Goal: Task Accomplishment & Management: Use online tool/utility

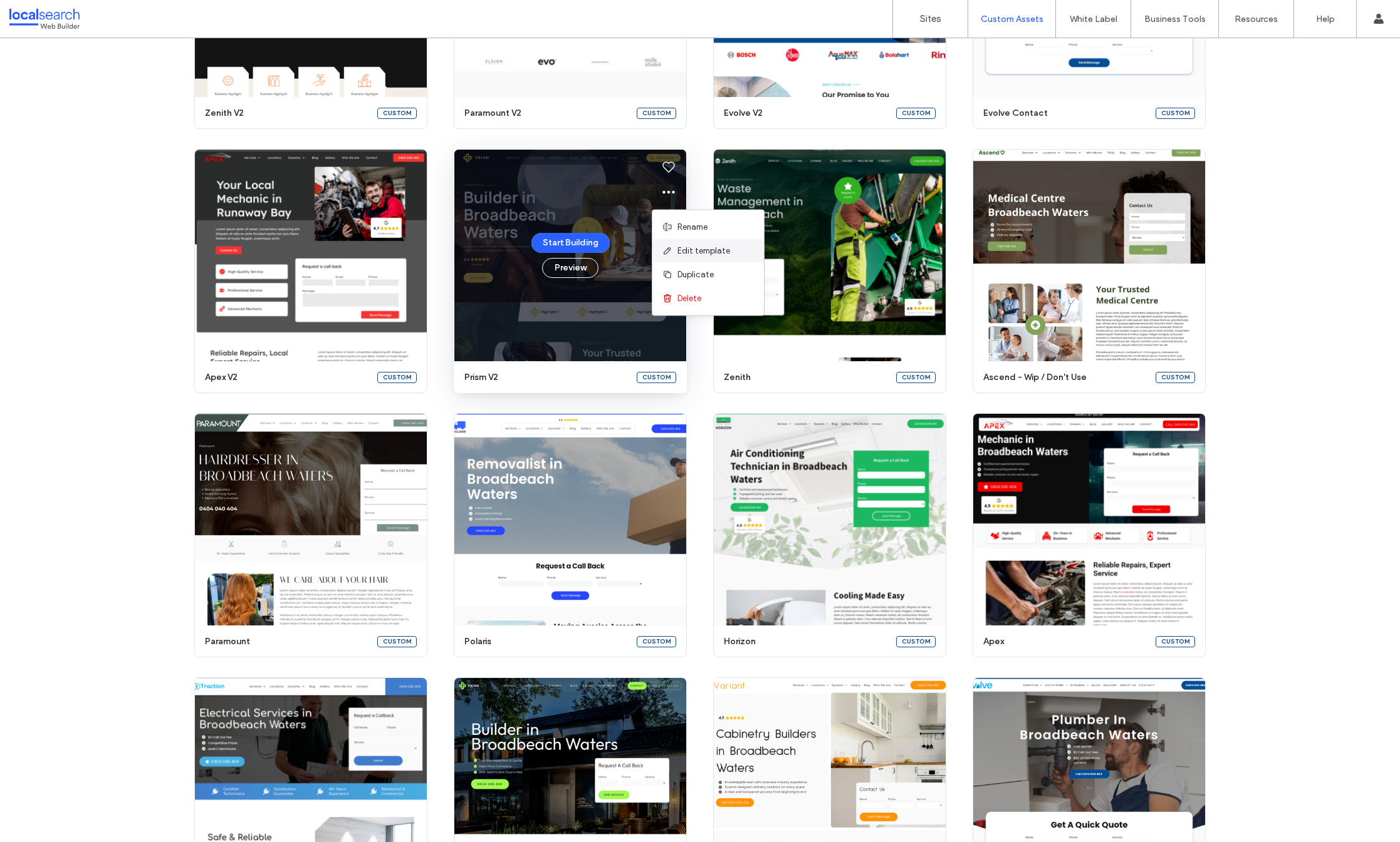
click at [690, 257] on div "Edit template" at bounding box center [708, 251] width 112 height 24
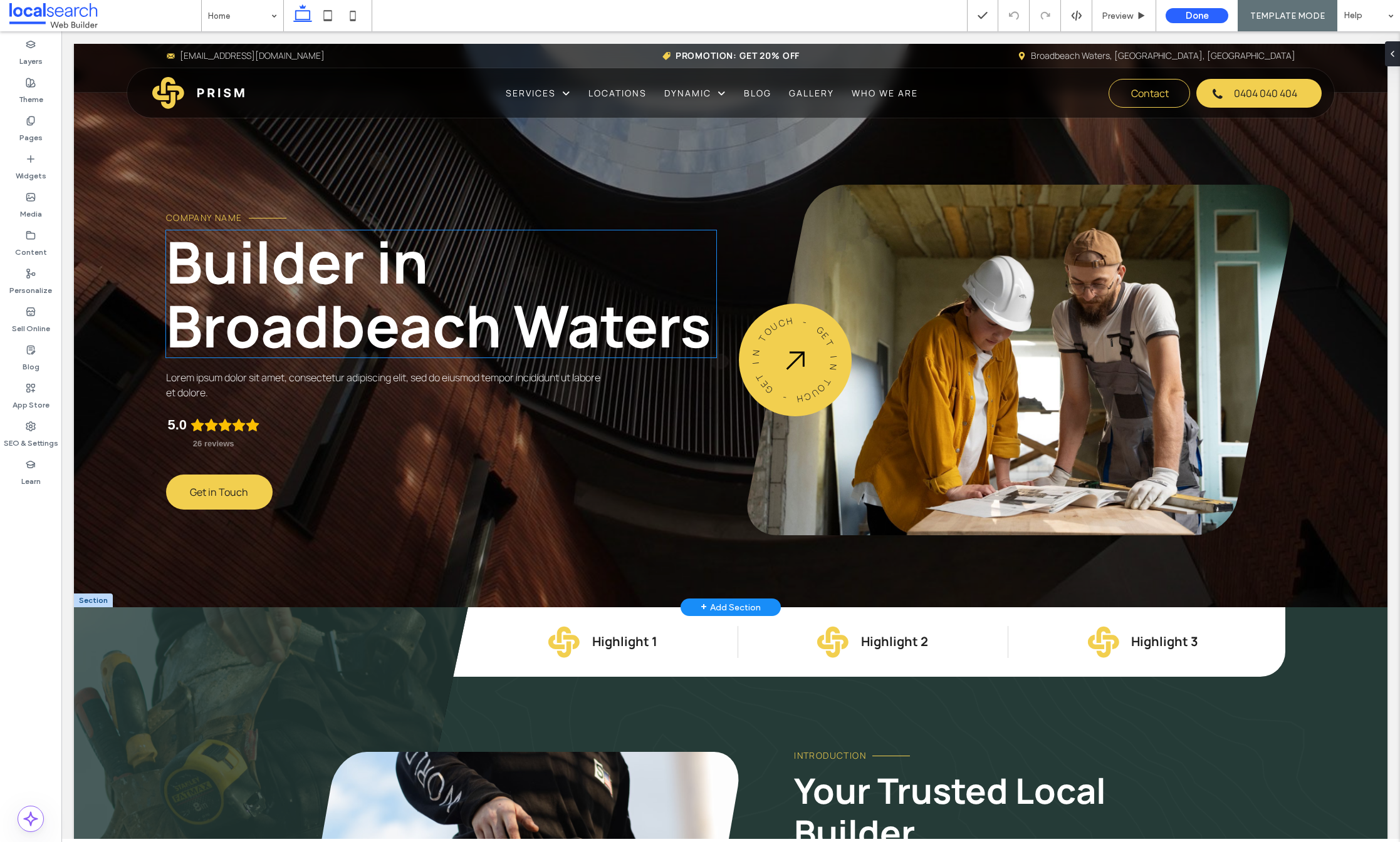
scroll to position [4, 0]
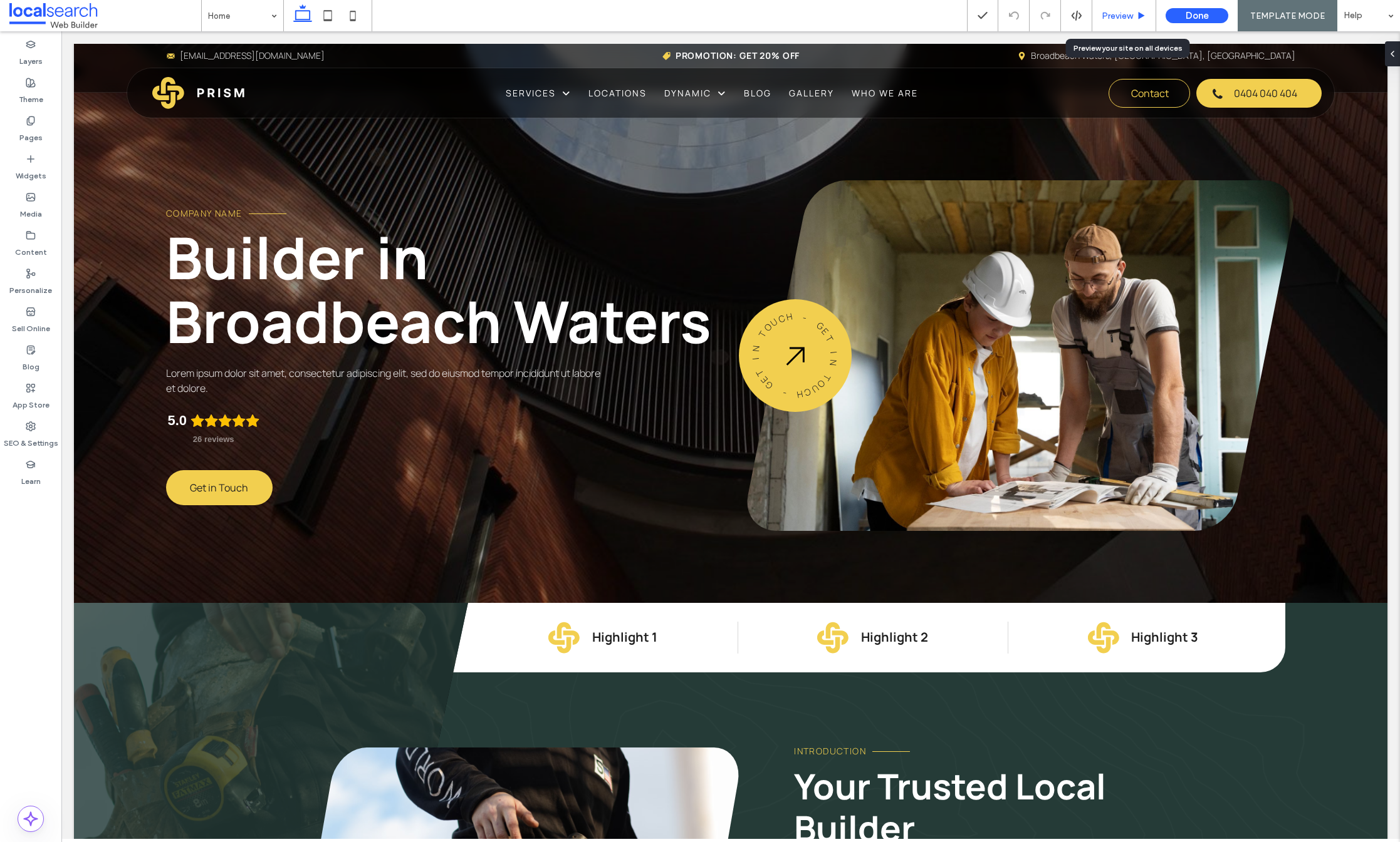
click at [1140, 15] on icon at bounding box center [1141, 15] width 9 height 9
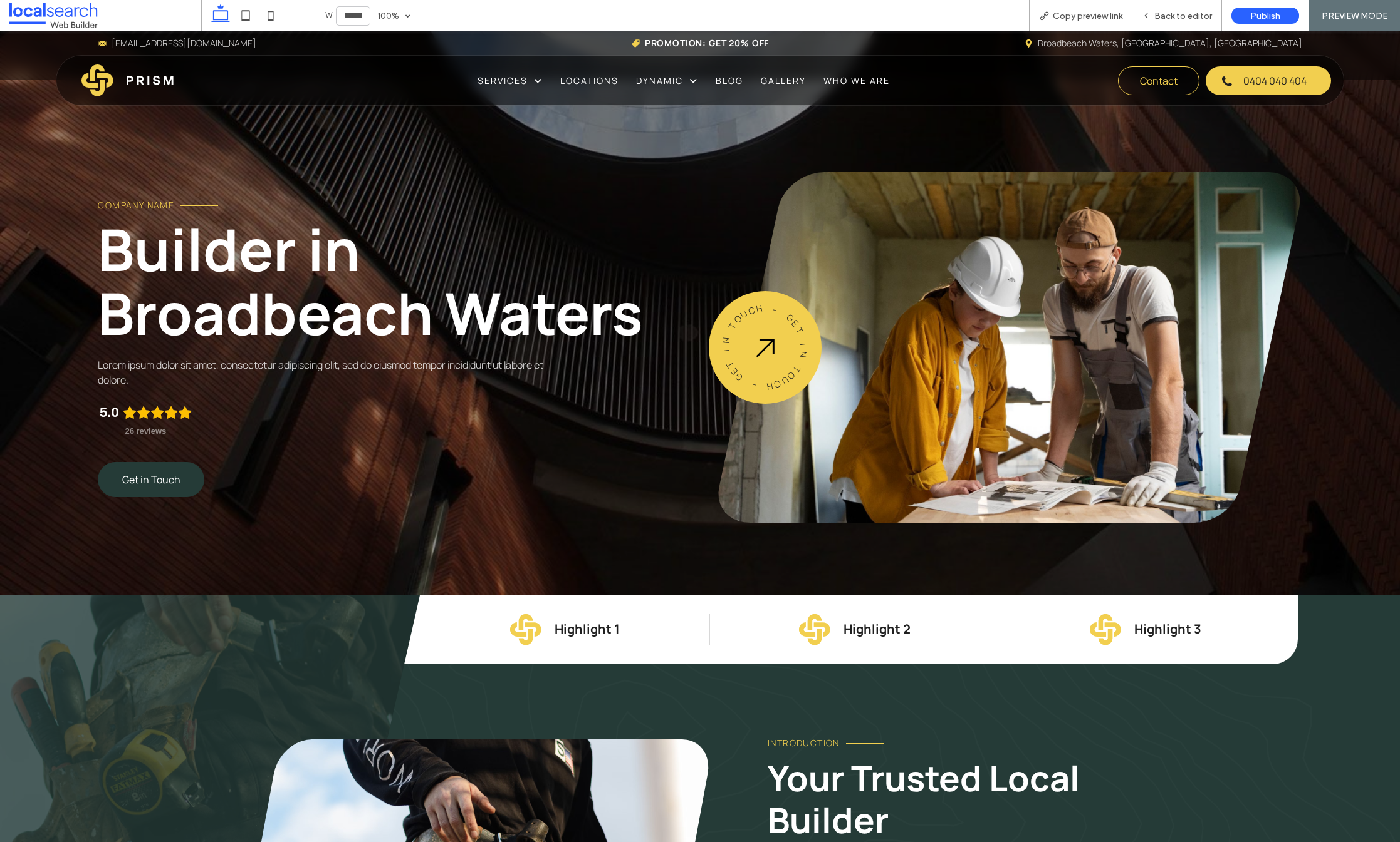
click at [126, 476] on span "Get in Touch" at bounding box center [151, 480] width 58 height 14
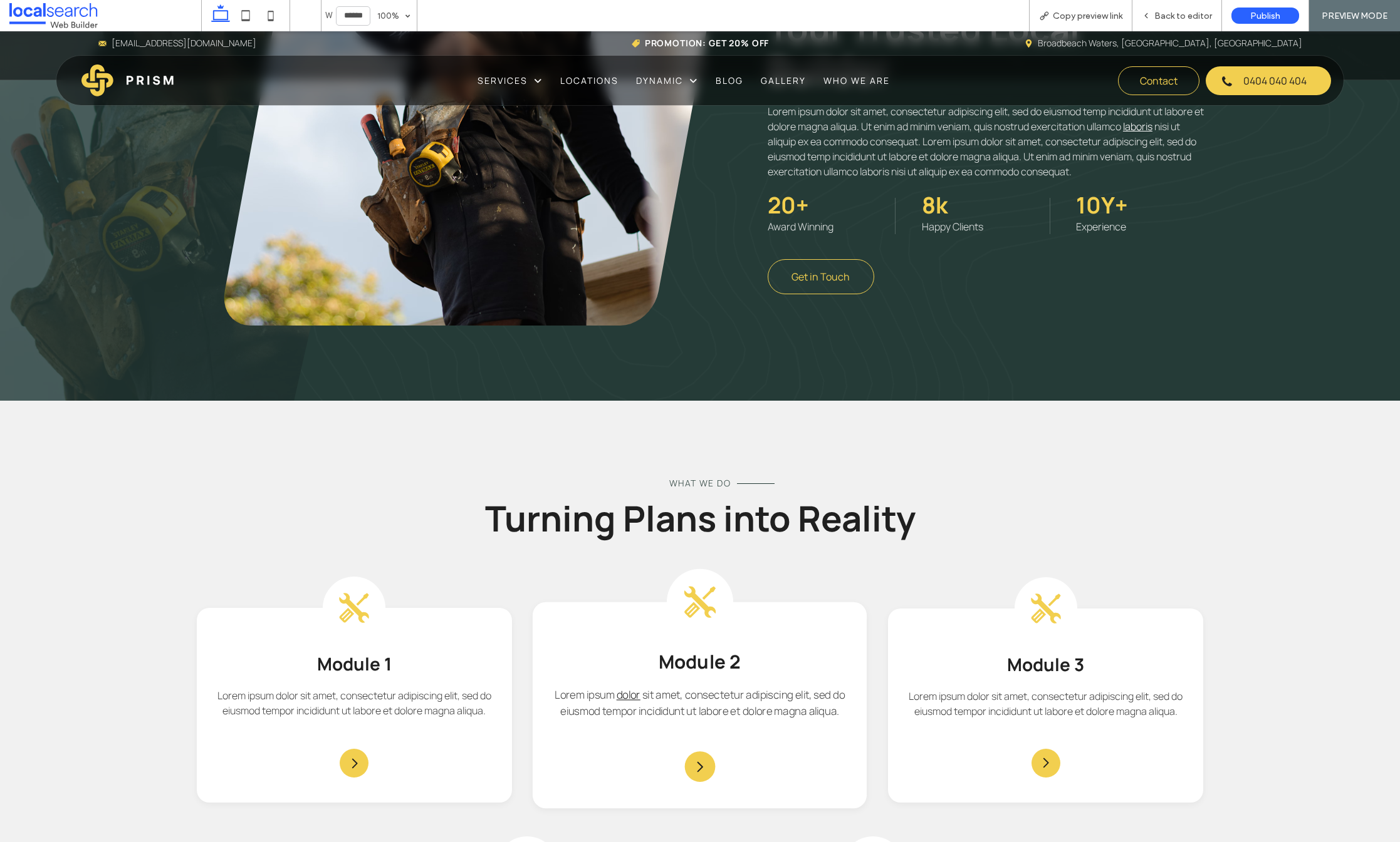
scroll to position [436, 0]
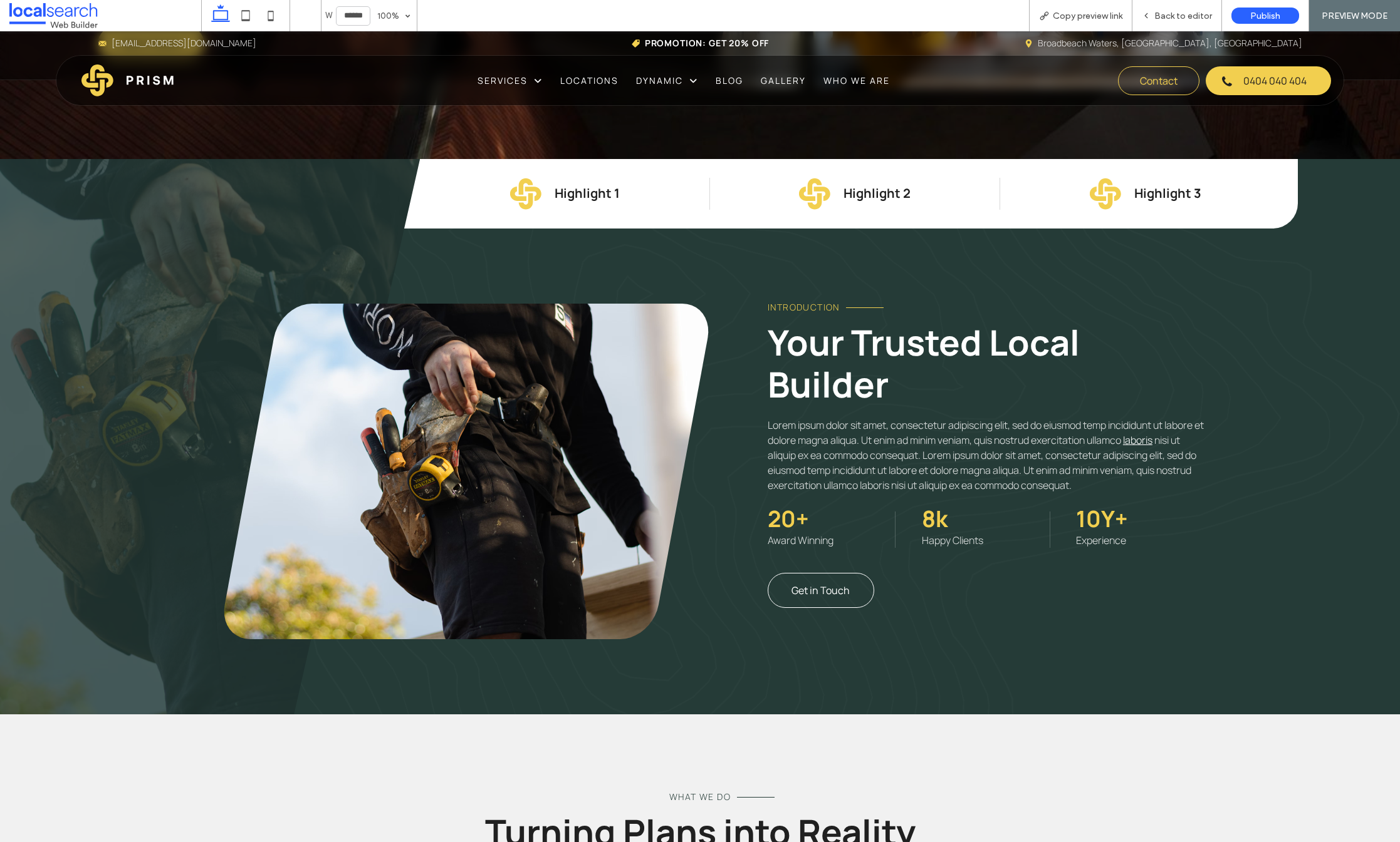
click at [794, 597] on span "Get in Touch" at bounding box center [821, 590] width 58 height 14
click at [1184, 20] on span "Back to editor" at bounding box center [1183, 16] width 58 height 11
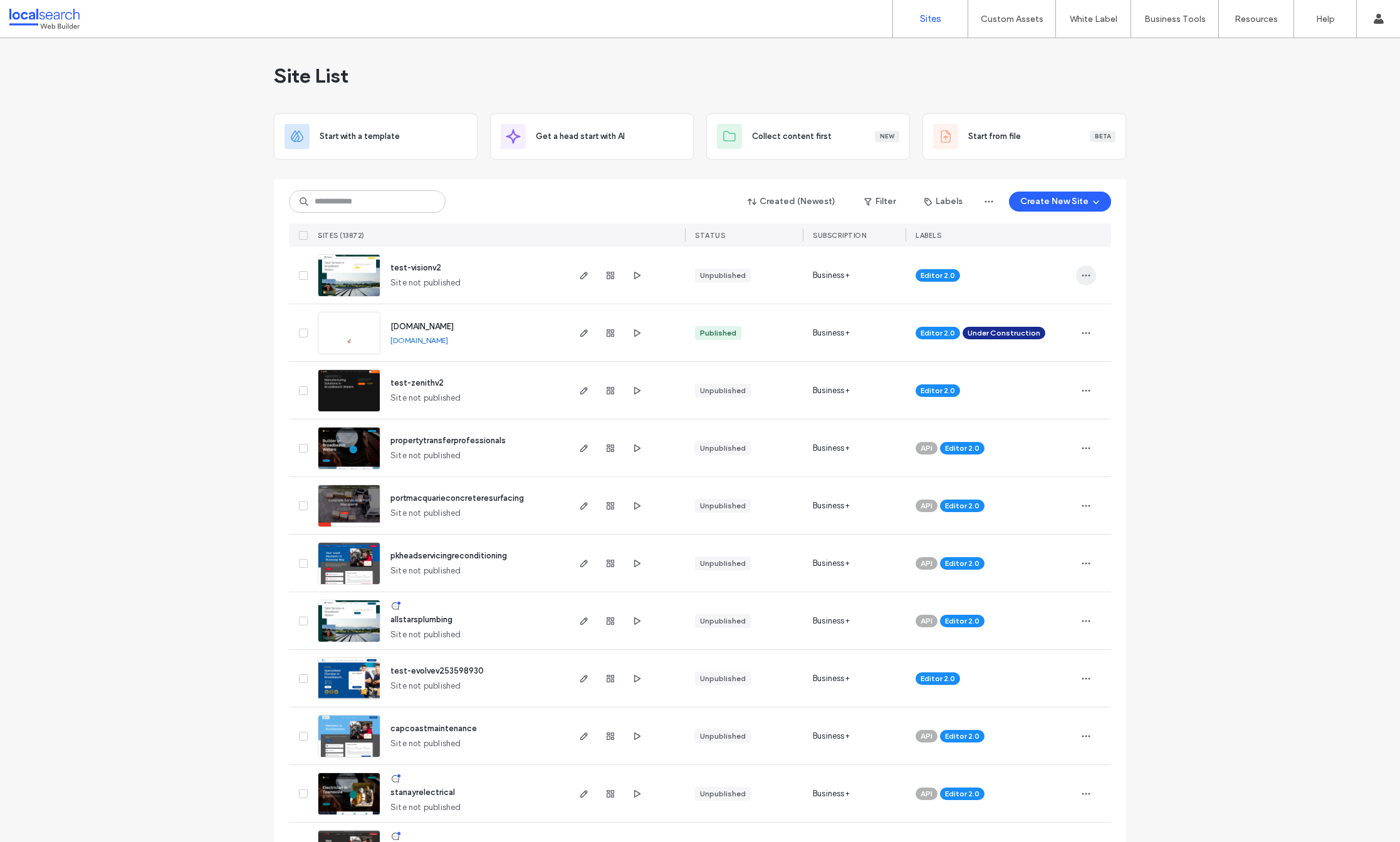
click at [1083, 275] on icon "button" at bounding box center [1086, 275] width 10 height 10
click at [935, 16] on label "Sites" at bounding box center [930, 18] width 21 height 11
click at [1024, 50] on label "Custom Templates" at bounding box center [1014, 50] width 73 height 9
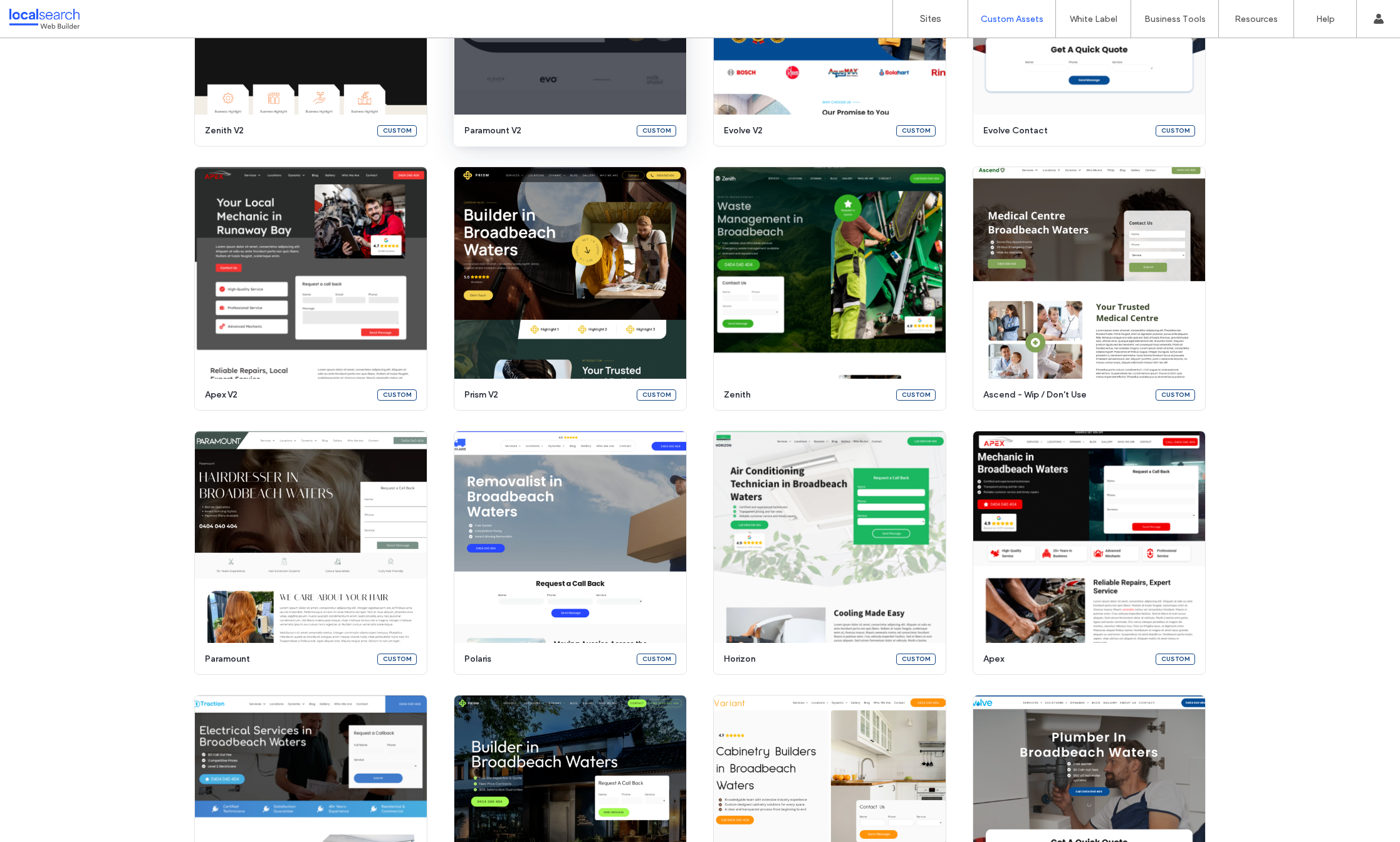
scroll to position [781, 0]
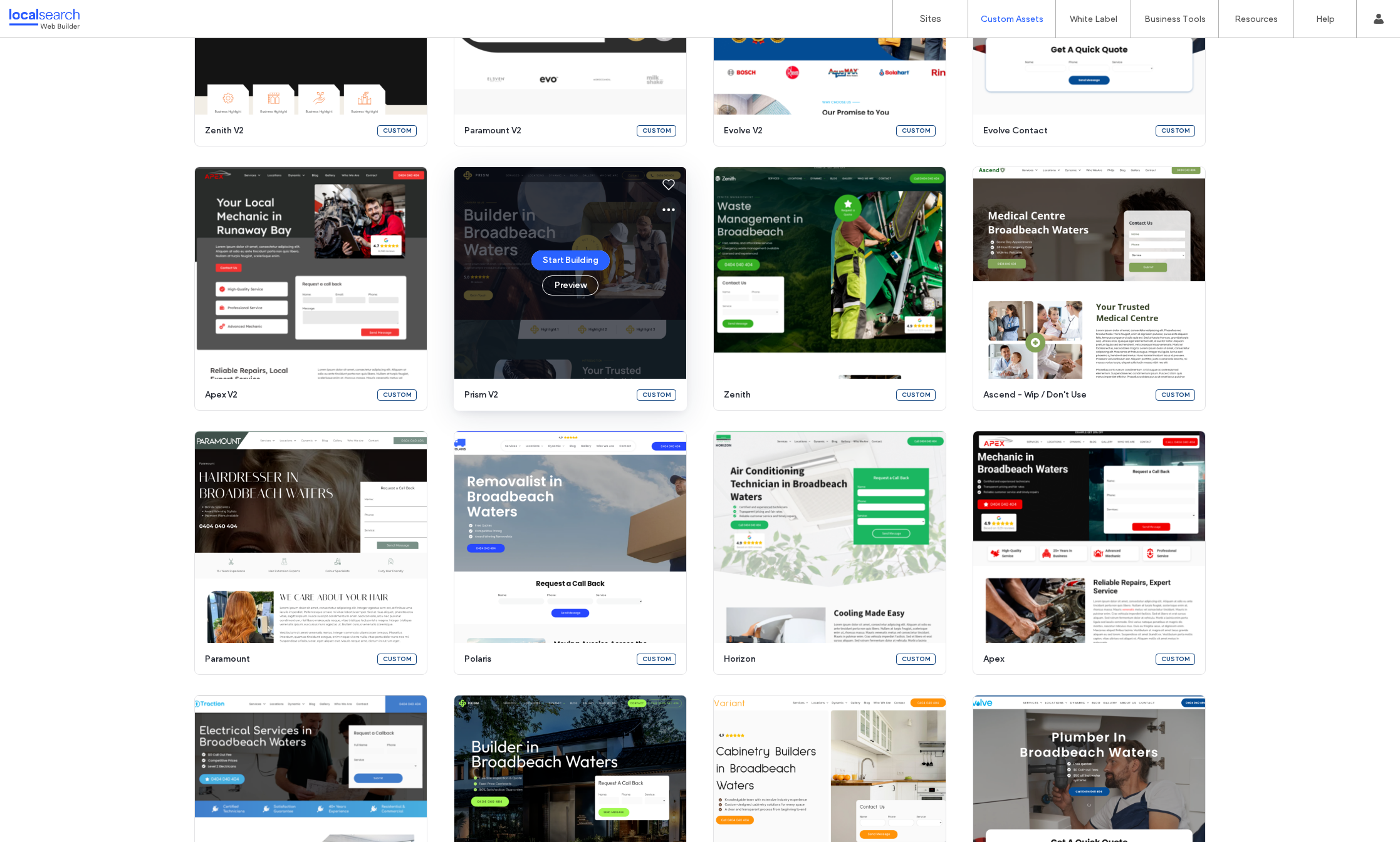
click at [665, 211] on icon at bounding box center [669, 210] width 15 height 15
click at [686, 272] on span "Edit template" at bounding box center [704, 268] width 53 height 12
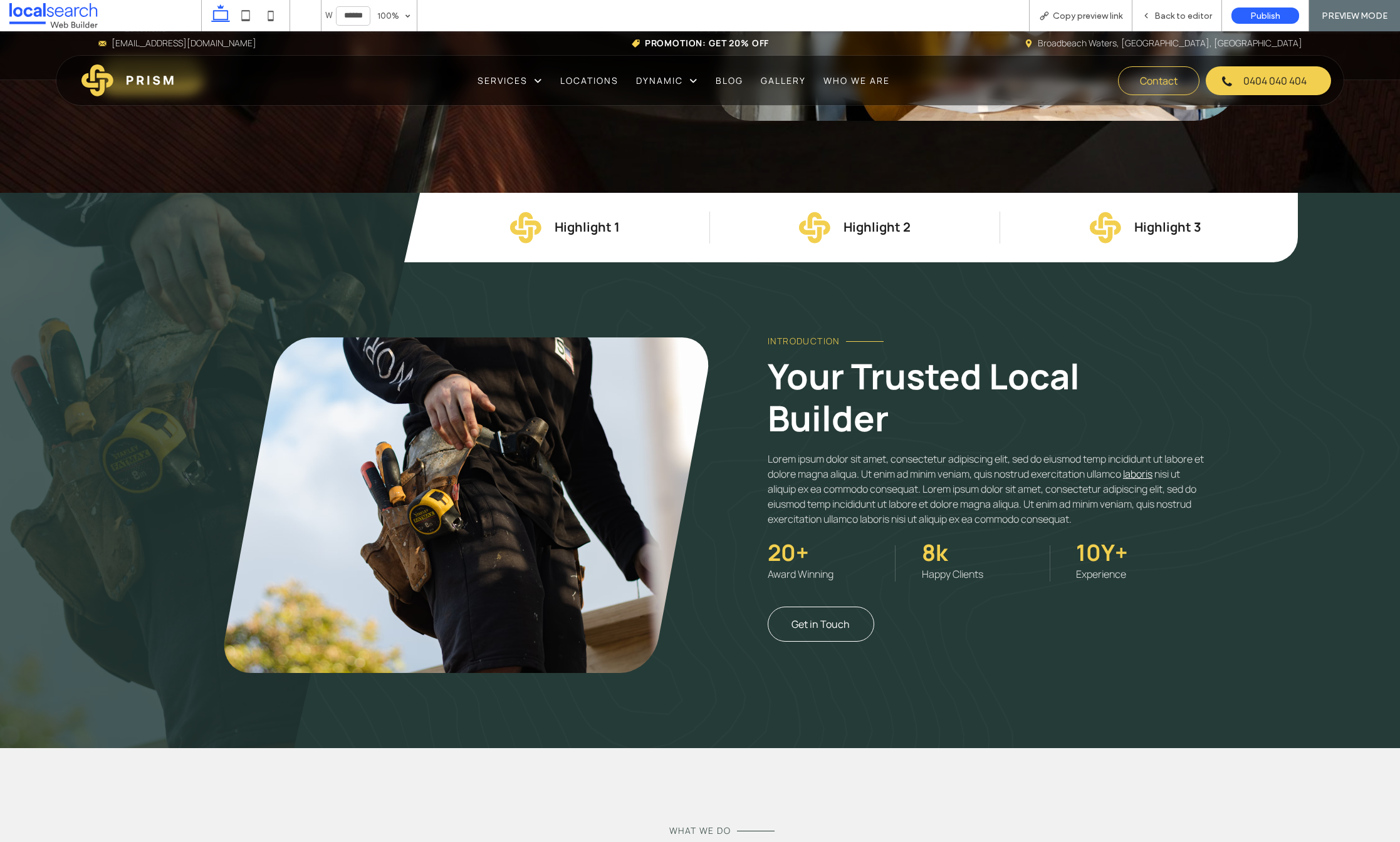
click at [815, 631] on span "Get in Touch" at bounding box center [821, 624] width 58 height 14
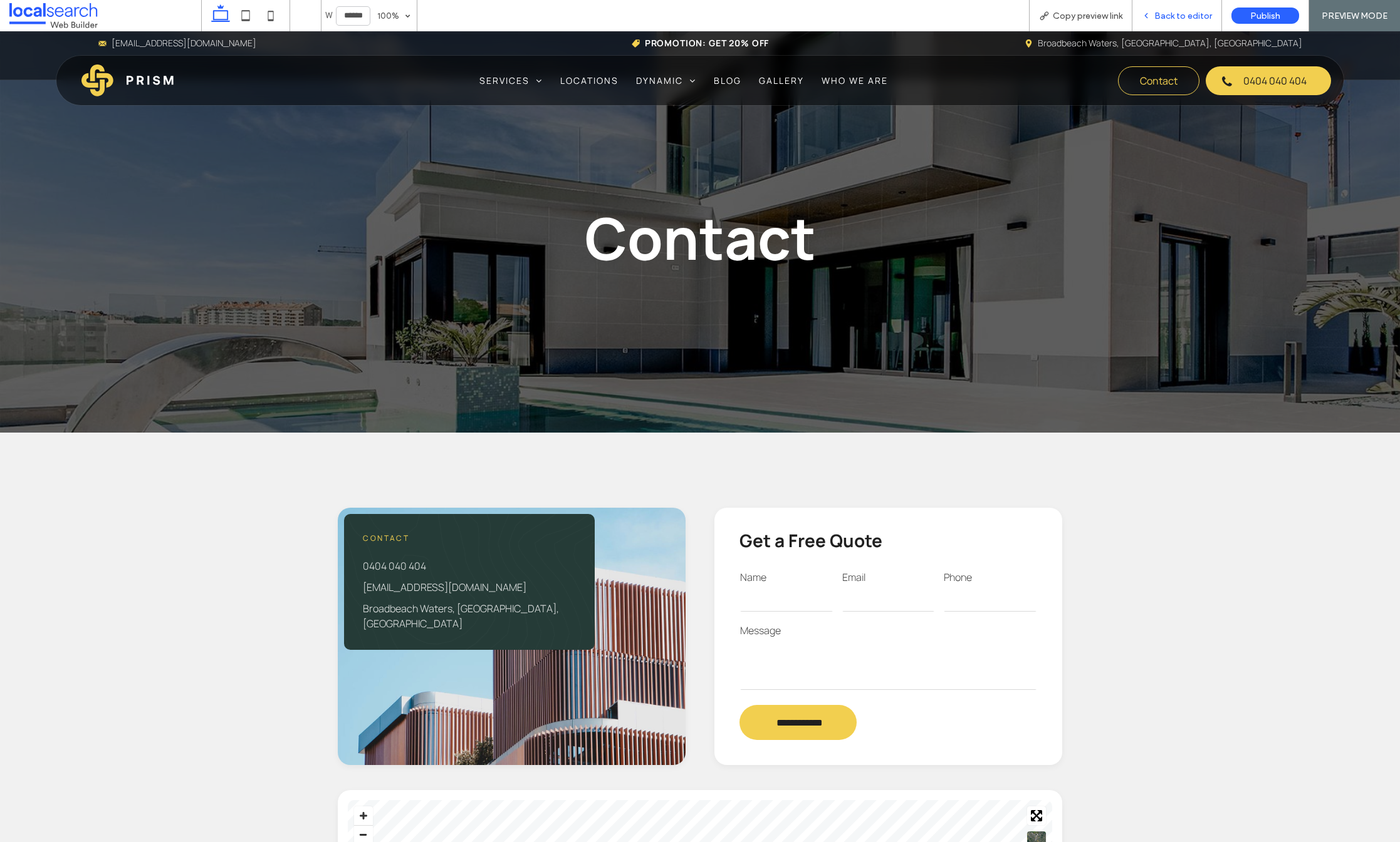
click at [1175, 11] on span "Back to editor" at bounding box center [1183, 16] width 58 height 11
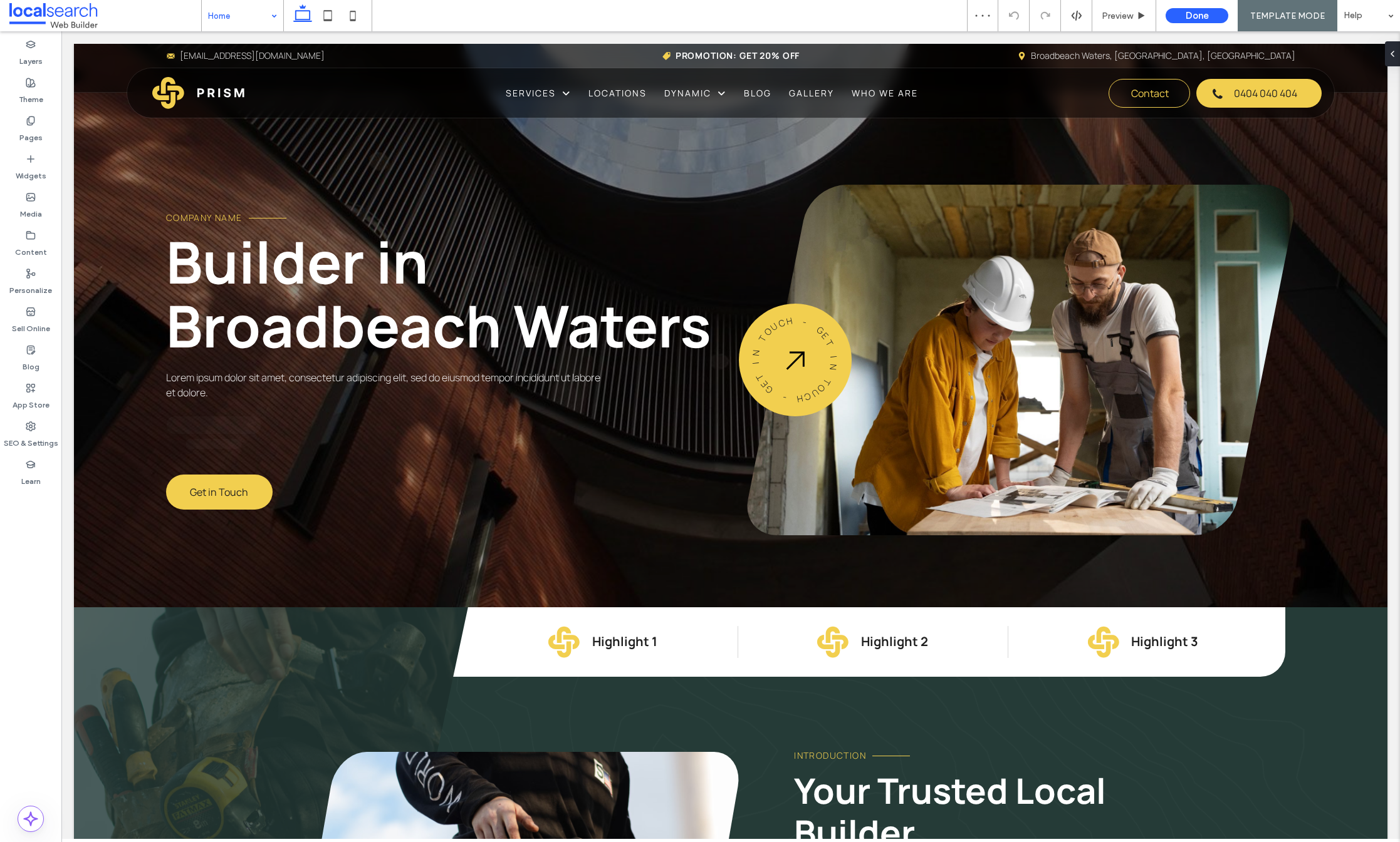
scroll to position [594, 0]
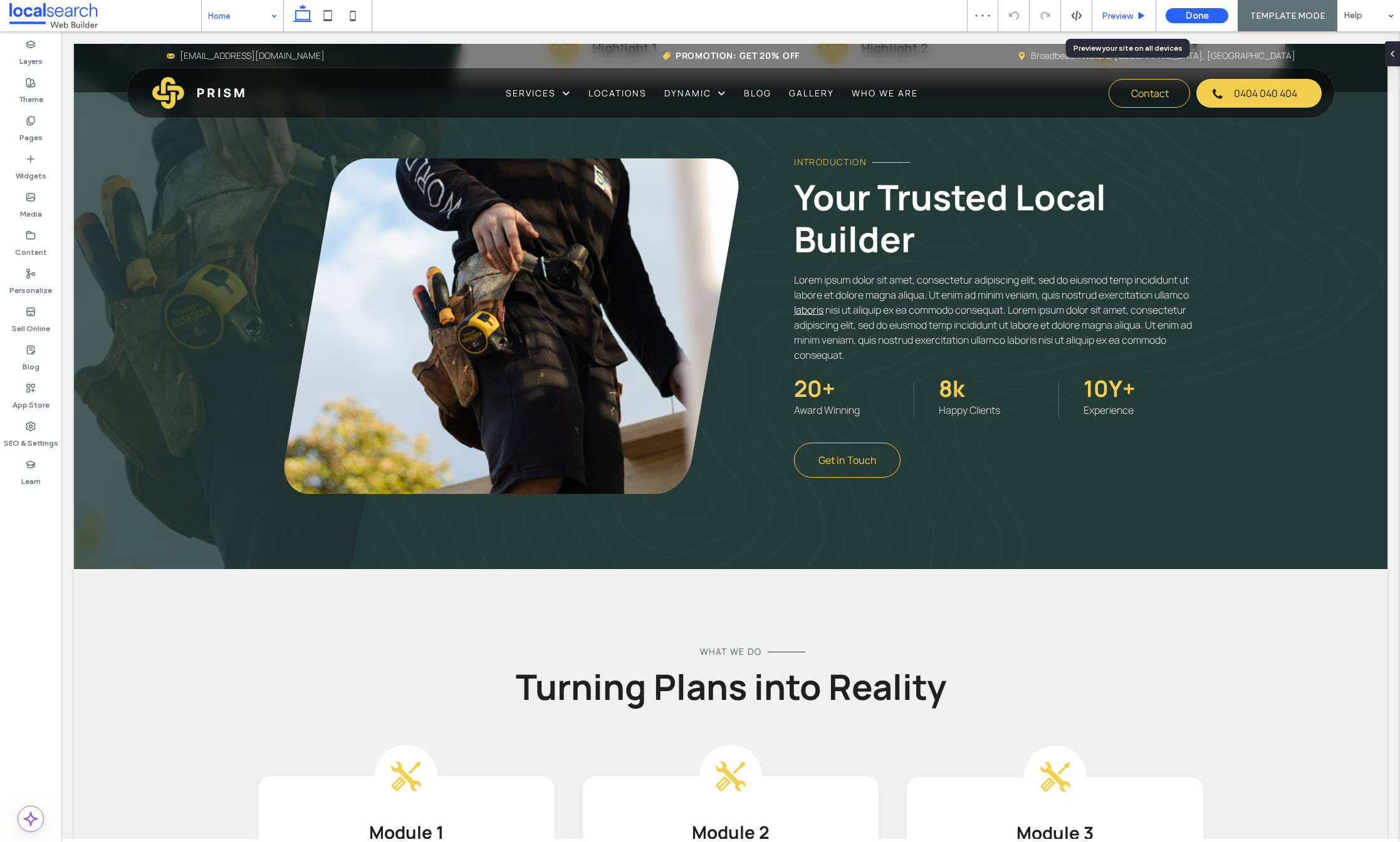
click at [1132, 19] on span "Preview" at bounding box center [1117, 16] width 31 height 11
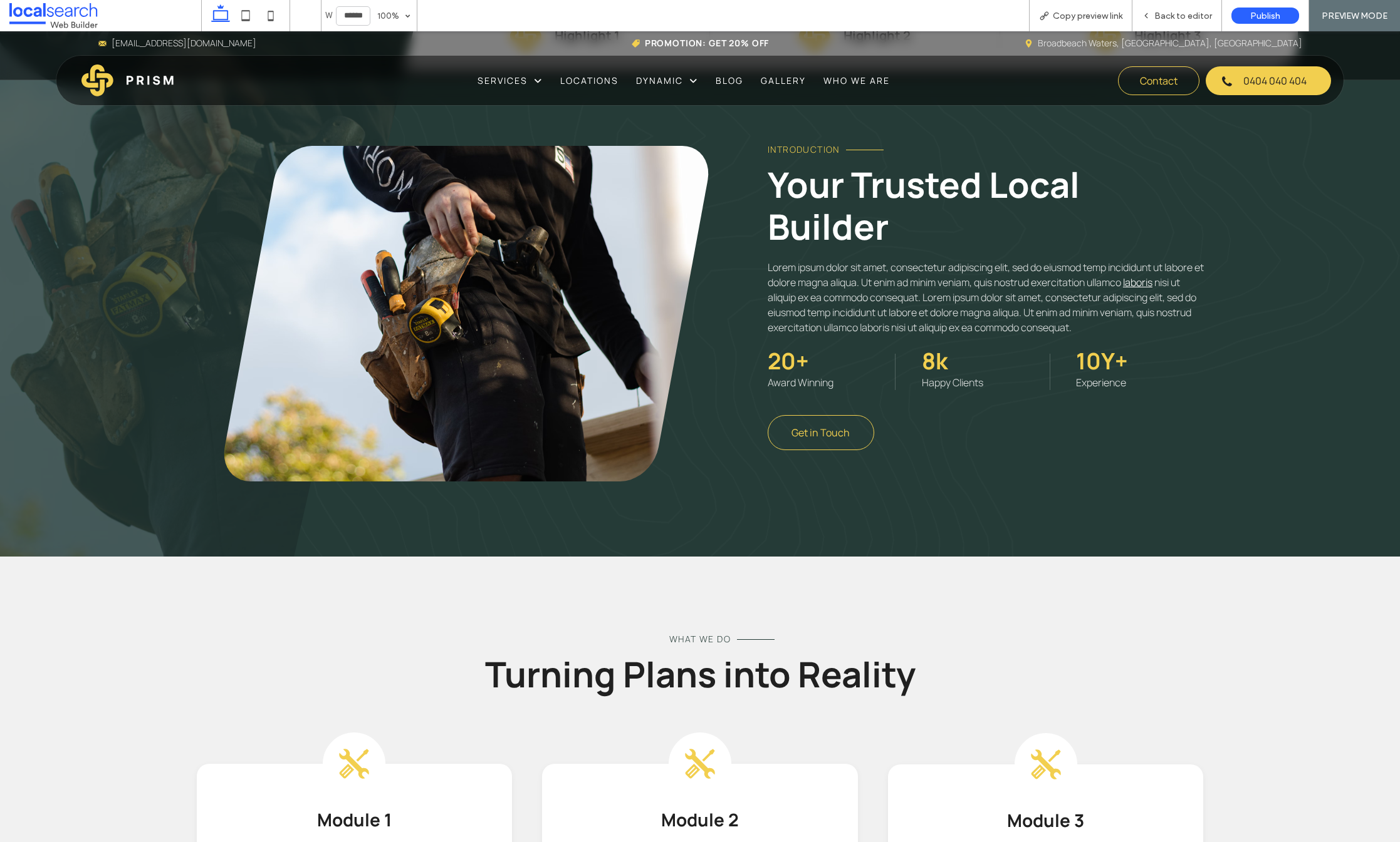
scroll to position [581, 0]
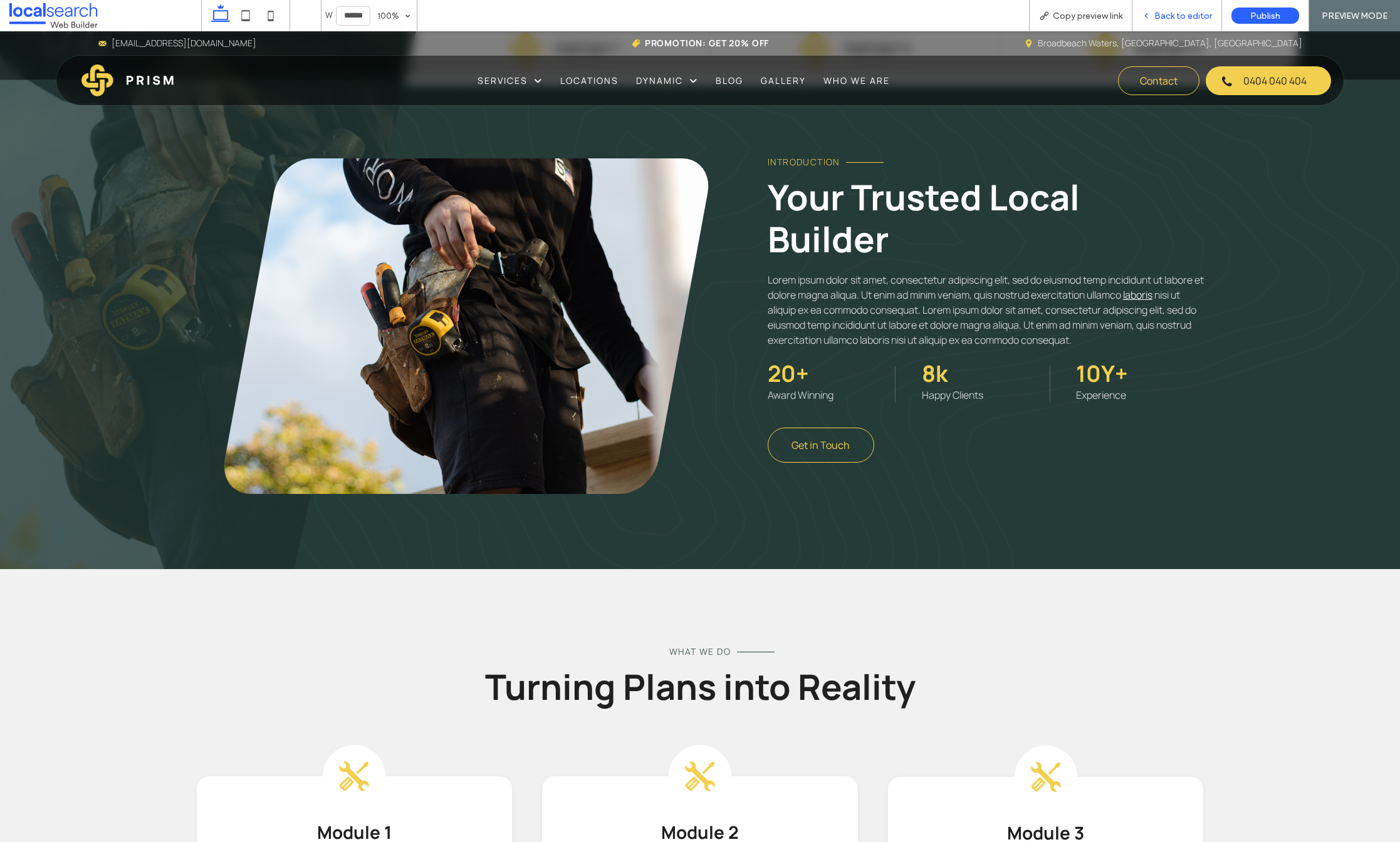
drag, startPoint x: 1148, startPoint y: 15, endPoint x: 1100, endPoint y: 29, distance: 50.0
click at [1147, 15] on use at bounding box center [1146, 16] width 2 height 4
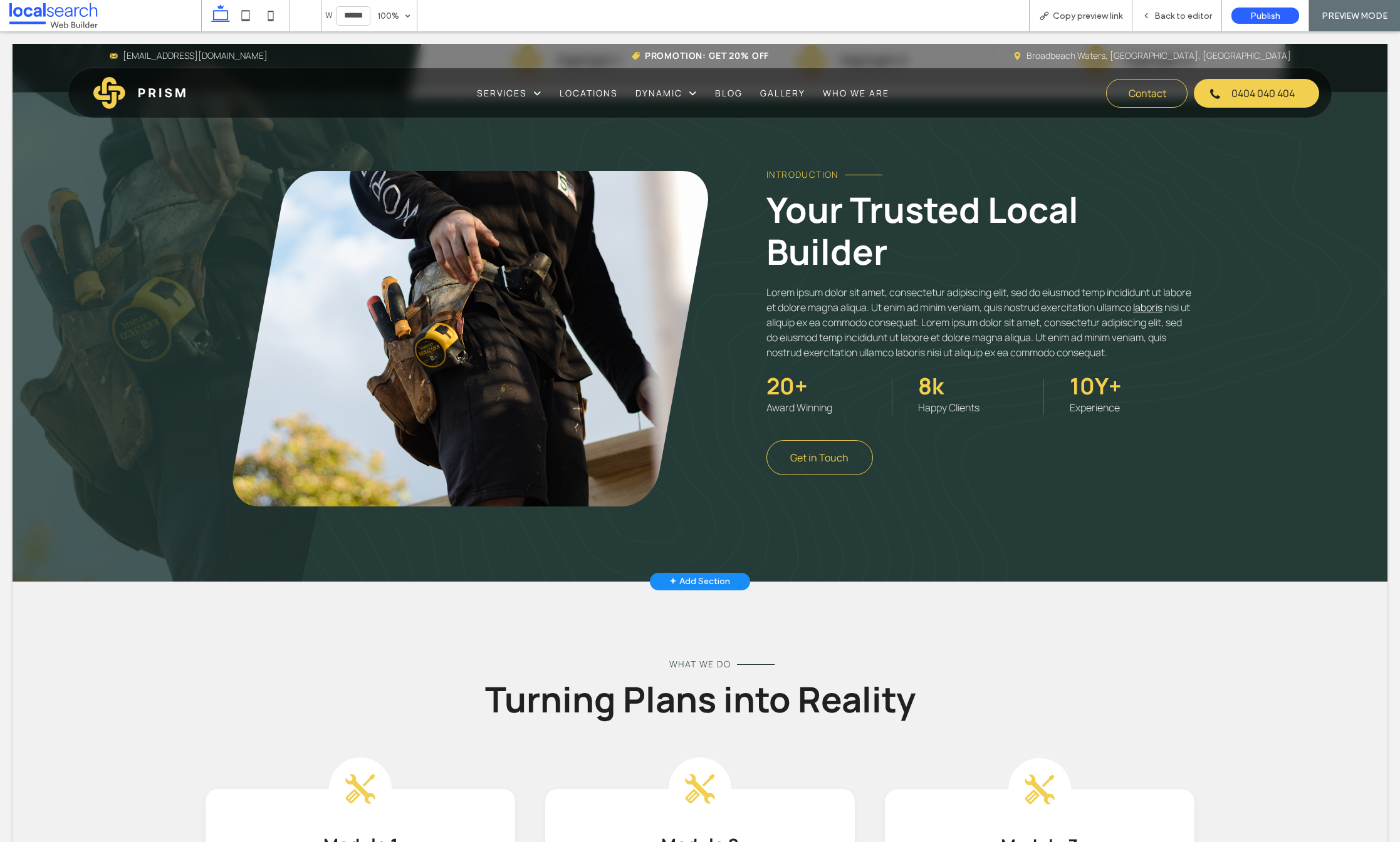
scroll to position [594, 0]
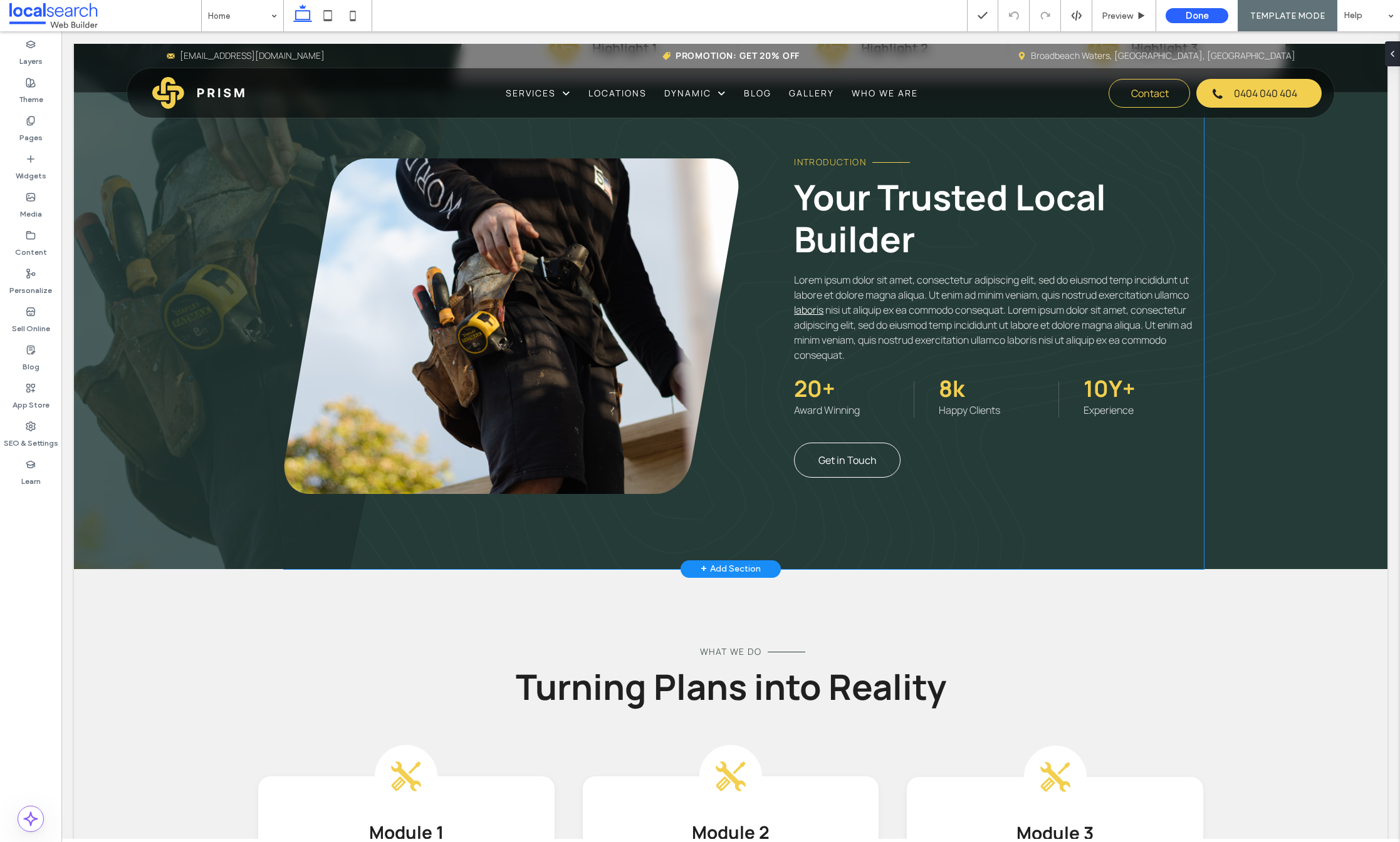
click at [886, 456] on link "Get in Touch" at bounding box center [848, 460] width 107 height 35
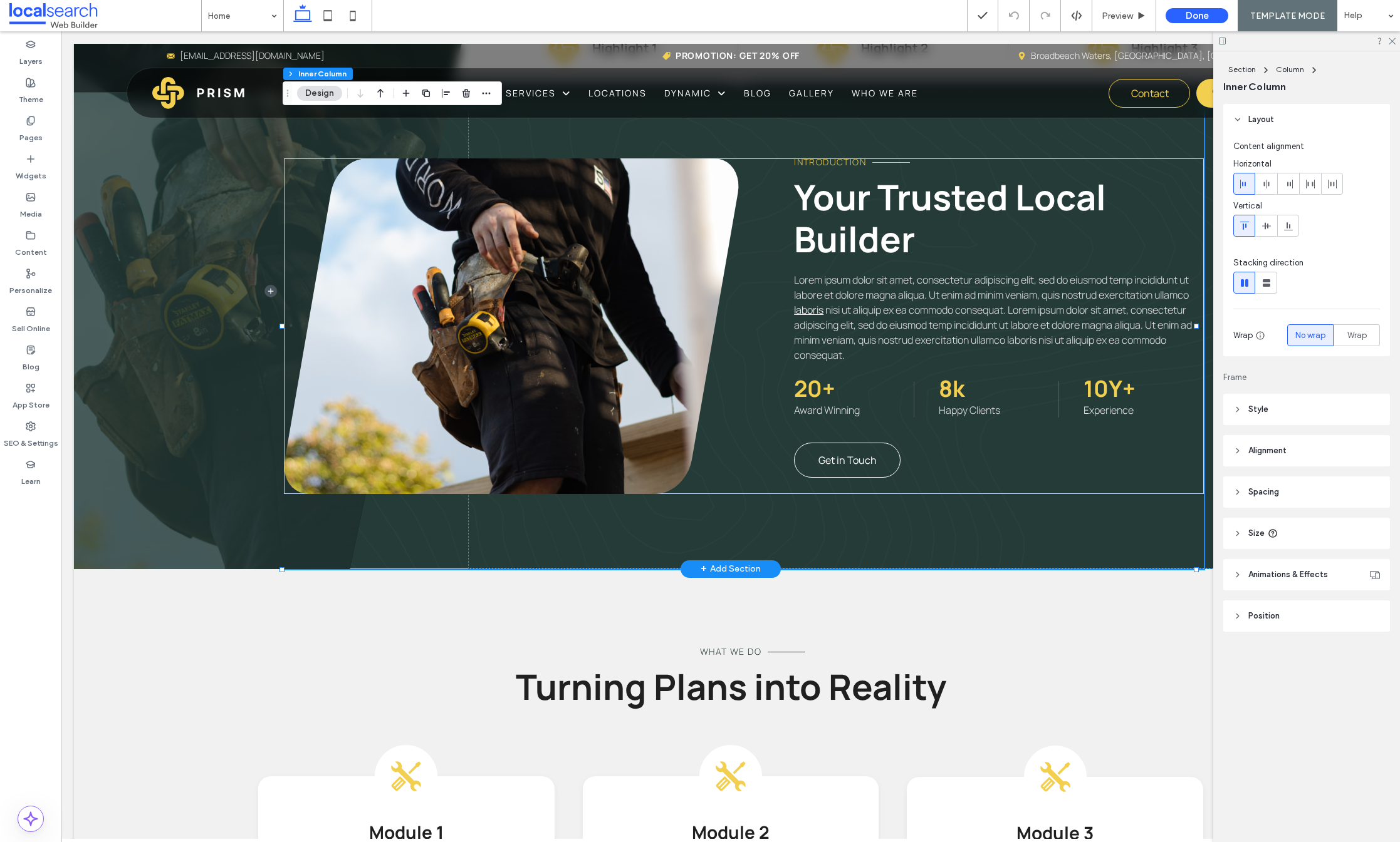
click at [878, 464] on link "Get in Touch" at bounding box center [848, 460] width 107 height 35
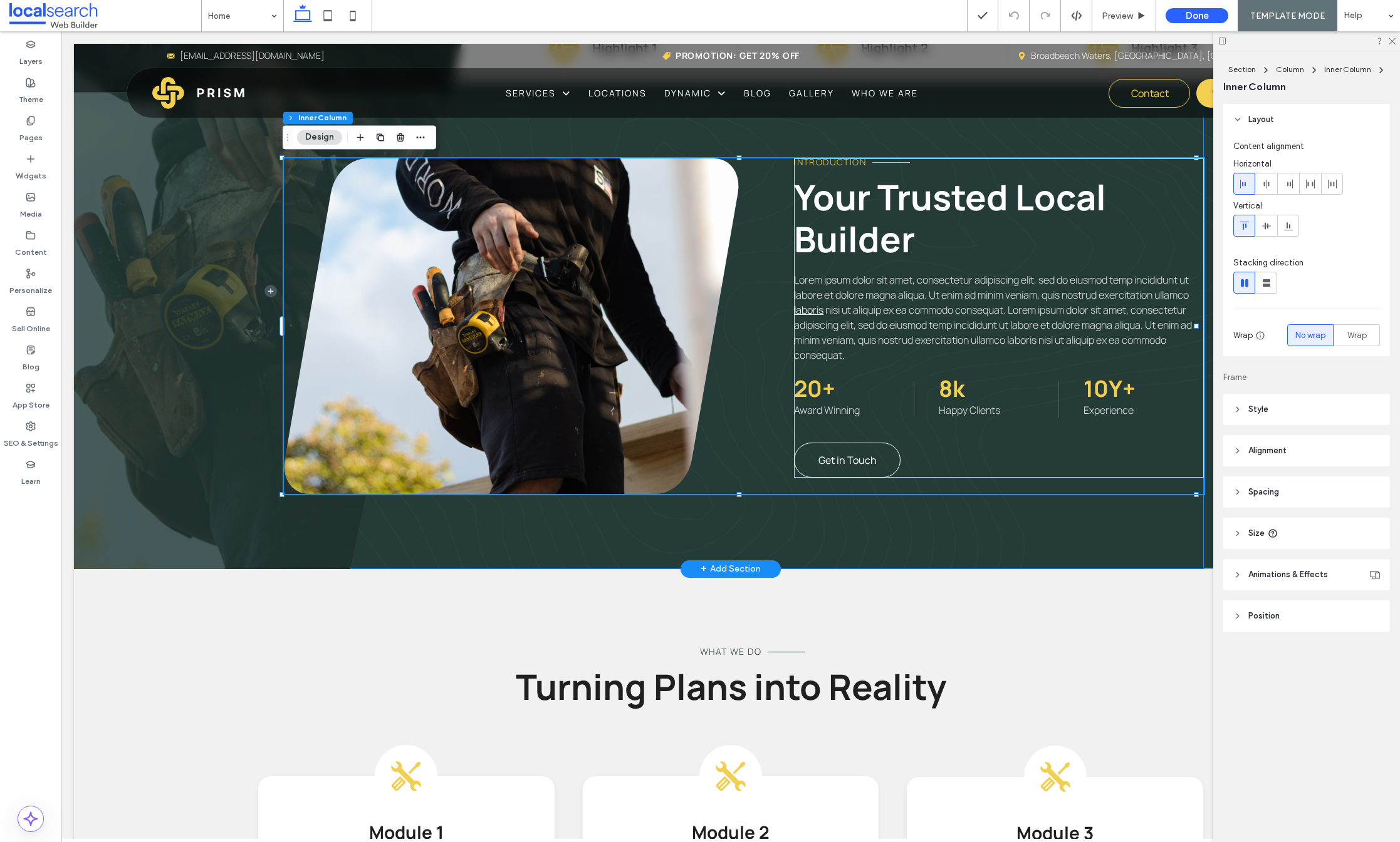
click at [887, 467] on link "Get in Touch" at bounding box center [848, 460] width 107 height 35
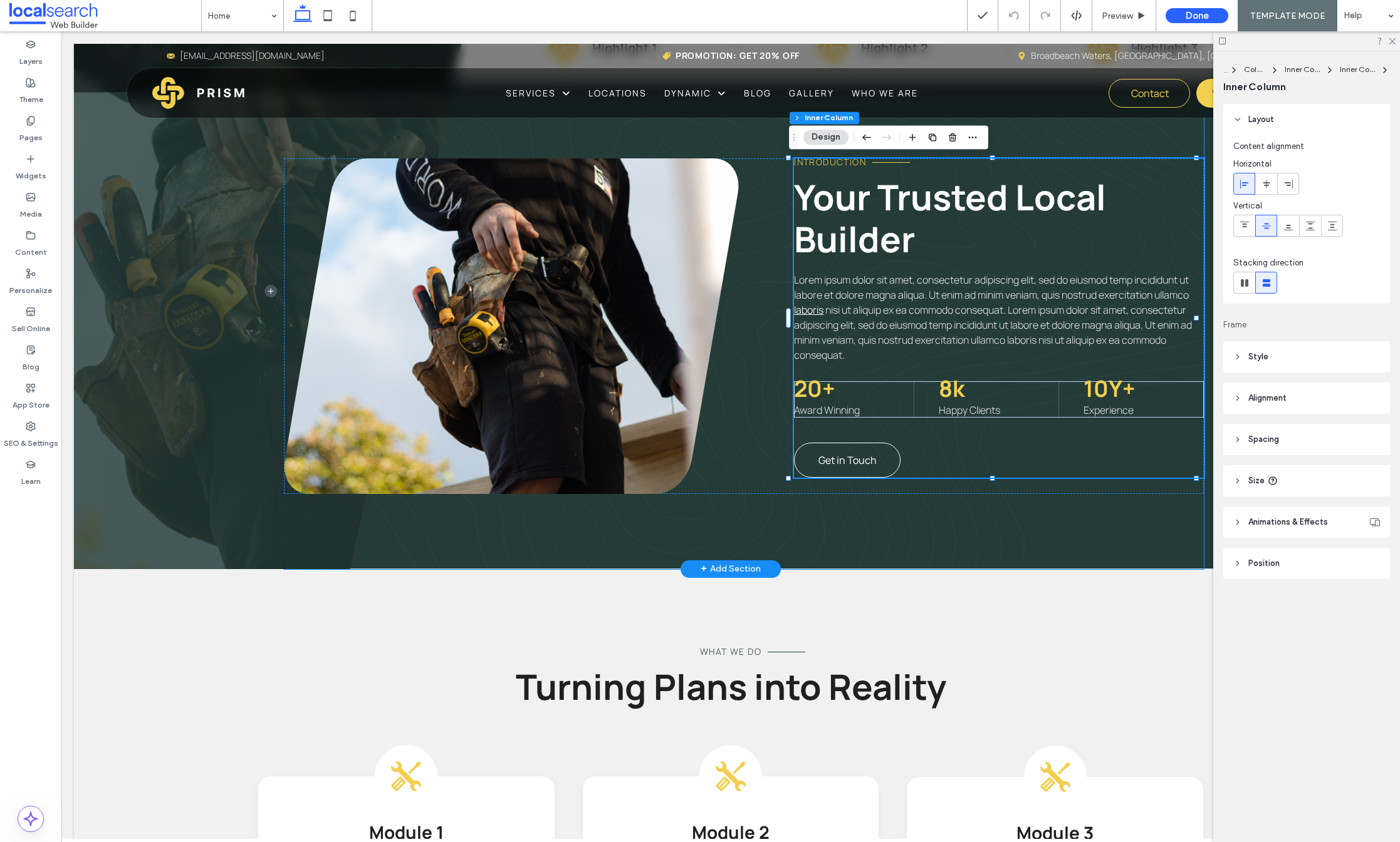
click at [883, 460] on link "Get in Touch" at bounding box center [848, 460] width 107 height 35
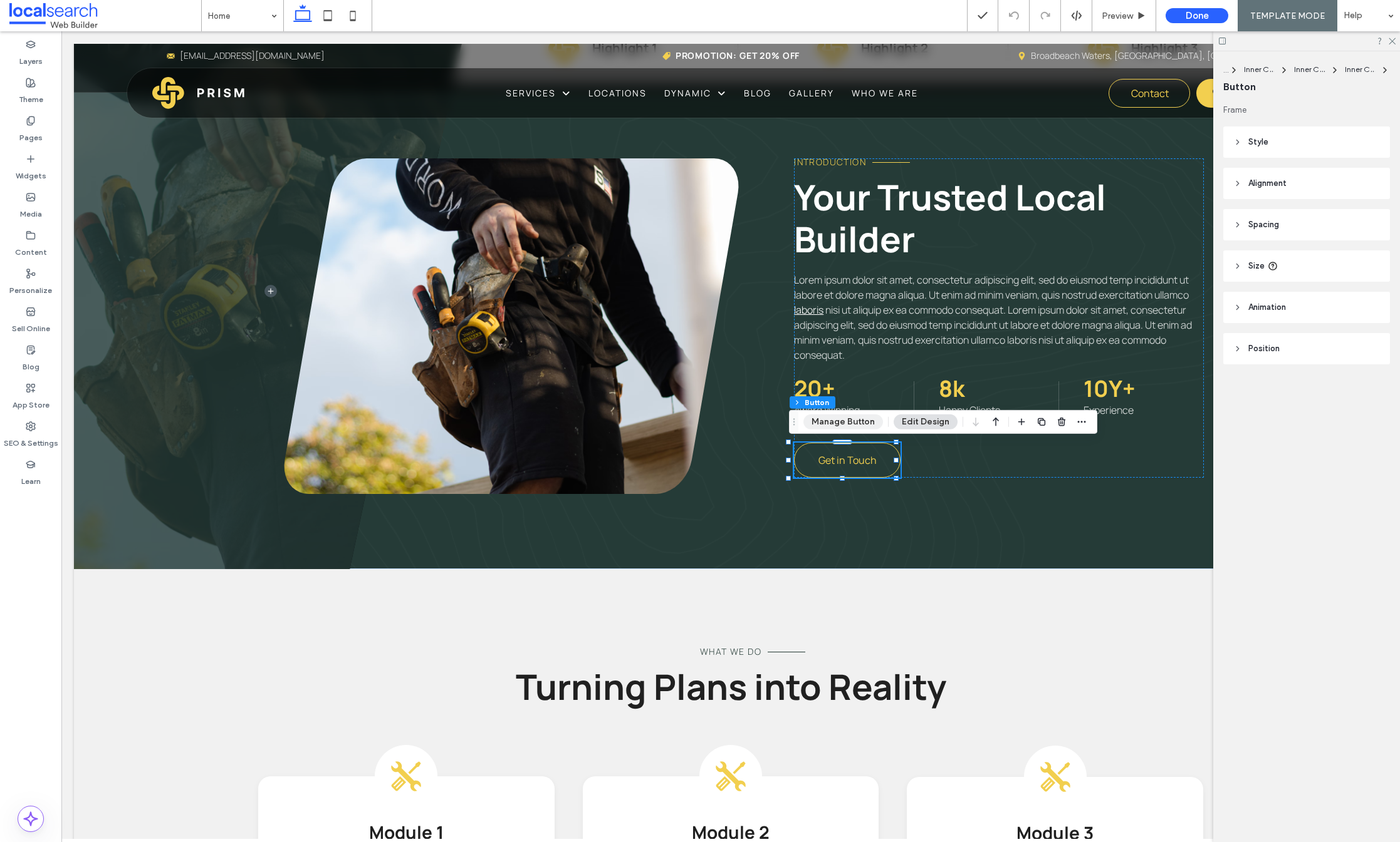
click at [840, 421] on button "Manage Button" at bounding box center [842, 422] width 80 height 15
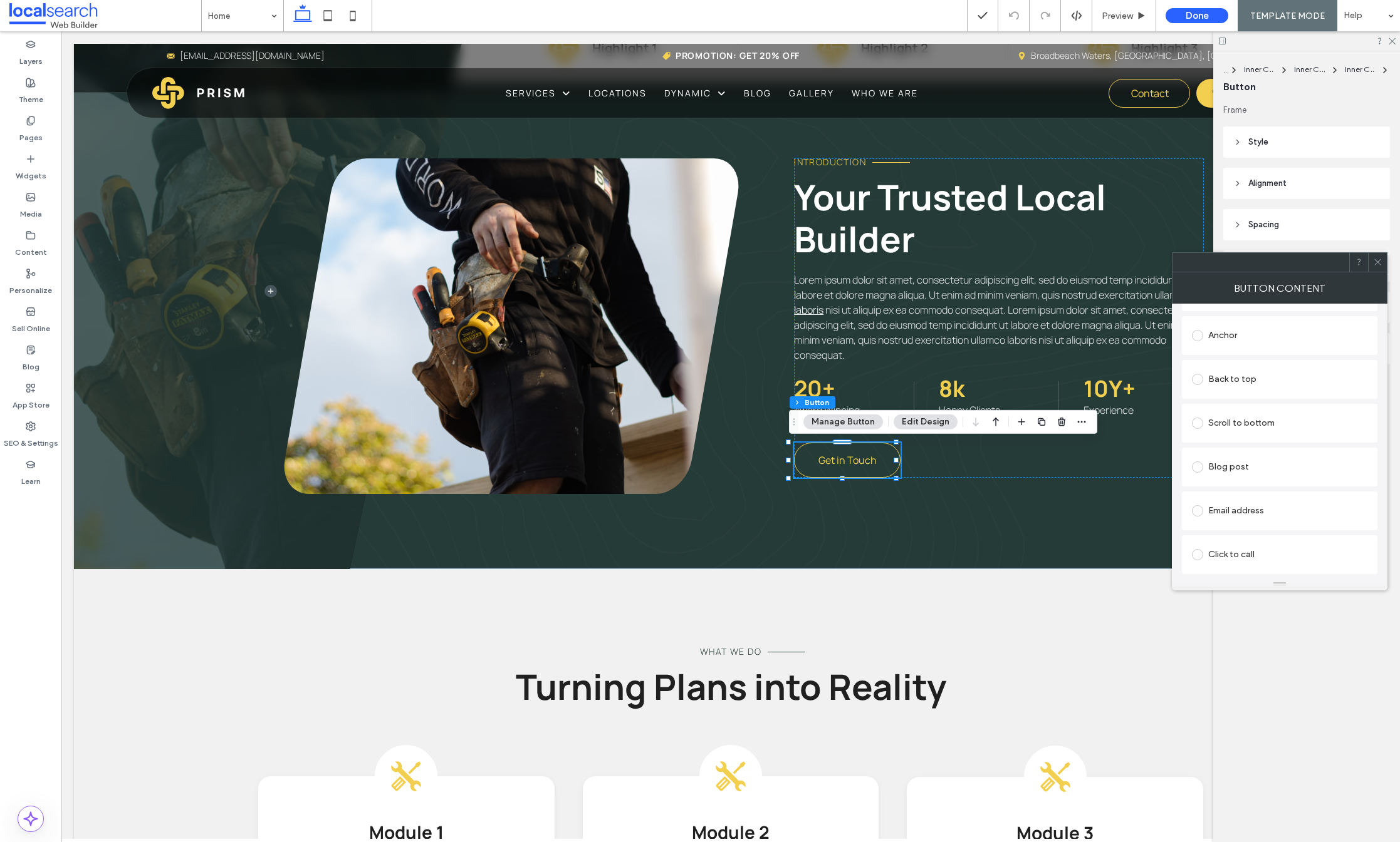
scroll to position [364, 0]
click at [1220, 421] on div "Anchor" at bounding box center [1279, 423] width 175 height 20
click at [1248, 446] on span "Page:" at bounding box center [1277, 445] width 170 height 12
click at [1375, 264] on icon at bounding box center [1377, 261] width 9 height 9
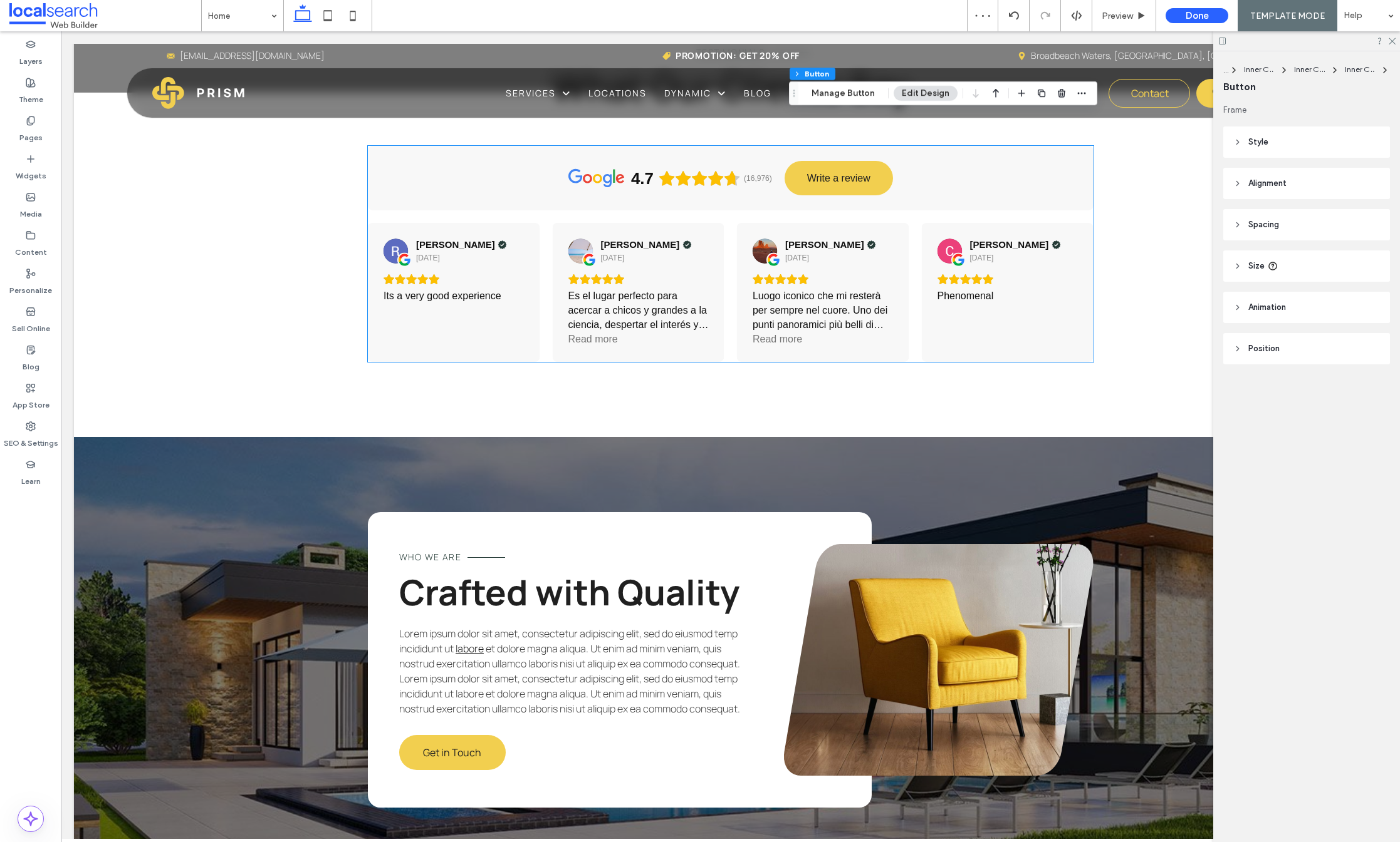
scroll to position [2693, 0]
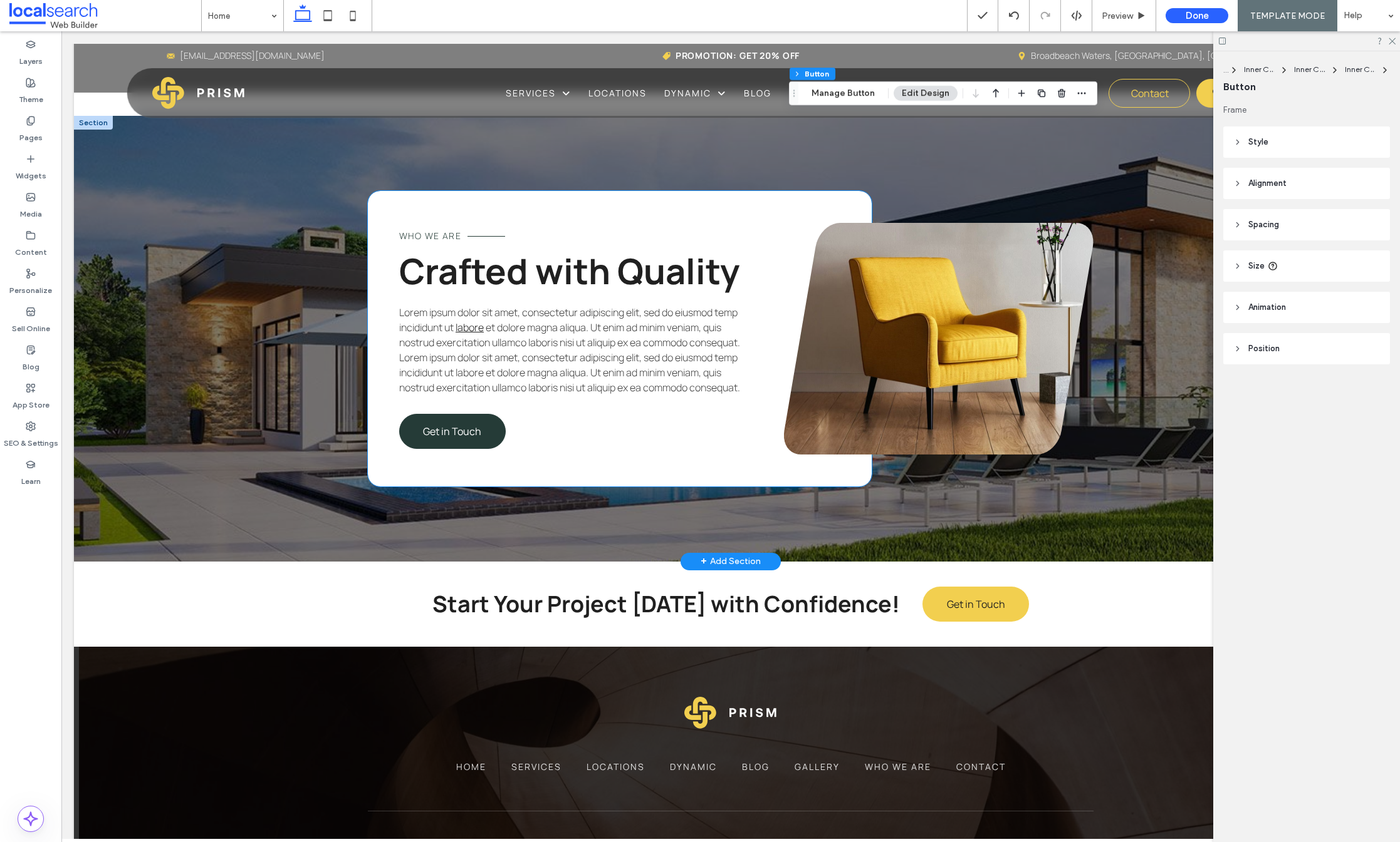
click at [448, 449] on link "Get in Touch" at bounding box center [452, 432] width 107 height 35
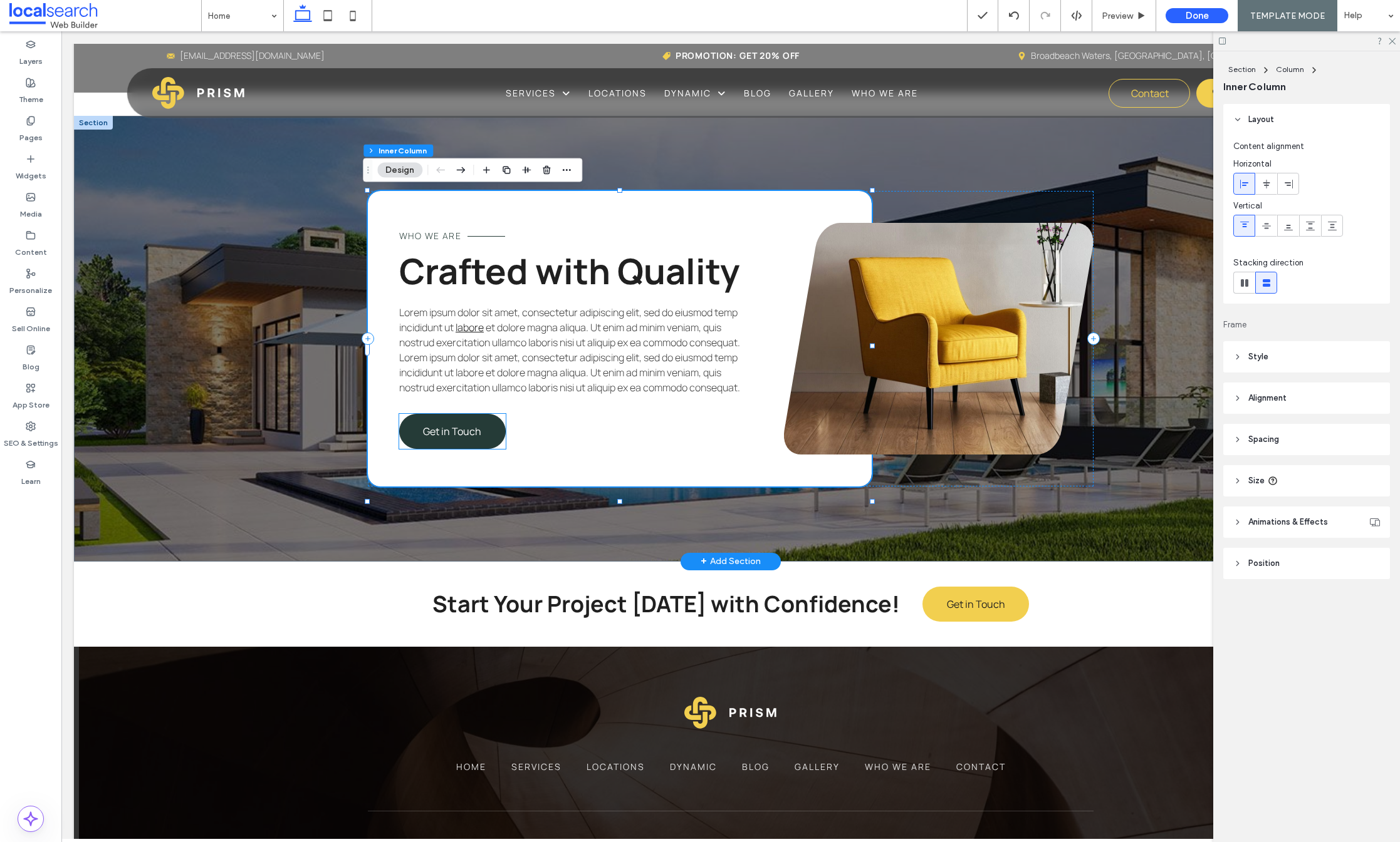
click at [466, 438] on span "Get in Touch" at bounding box center [452, 431] width 58 height 14
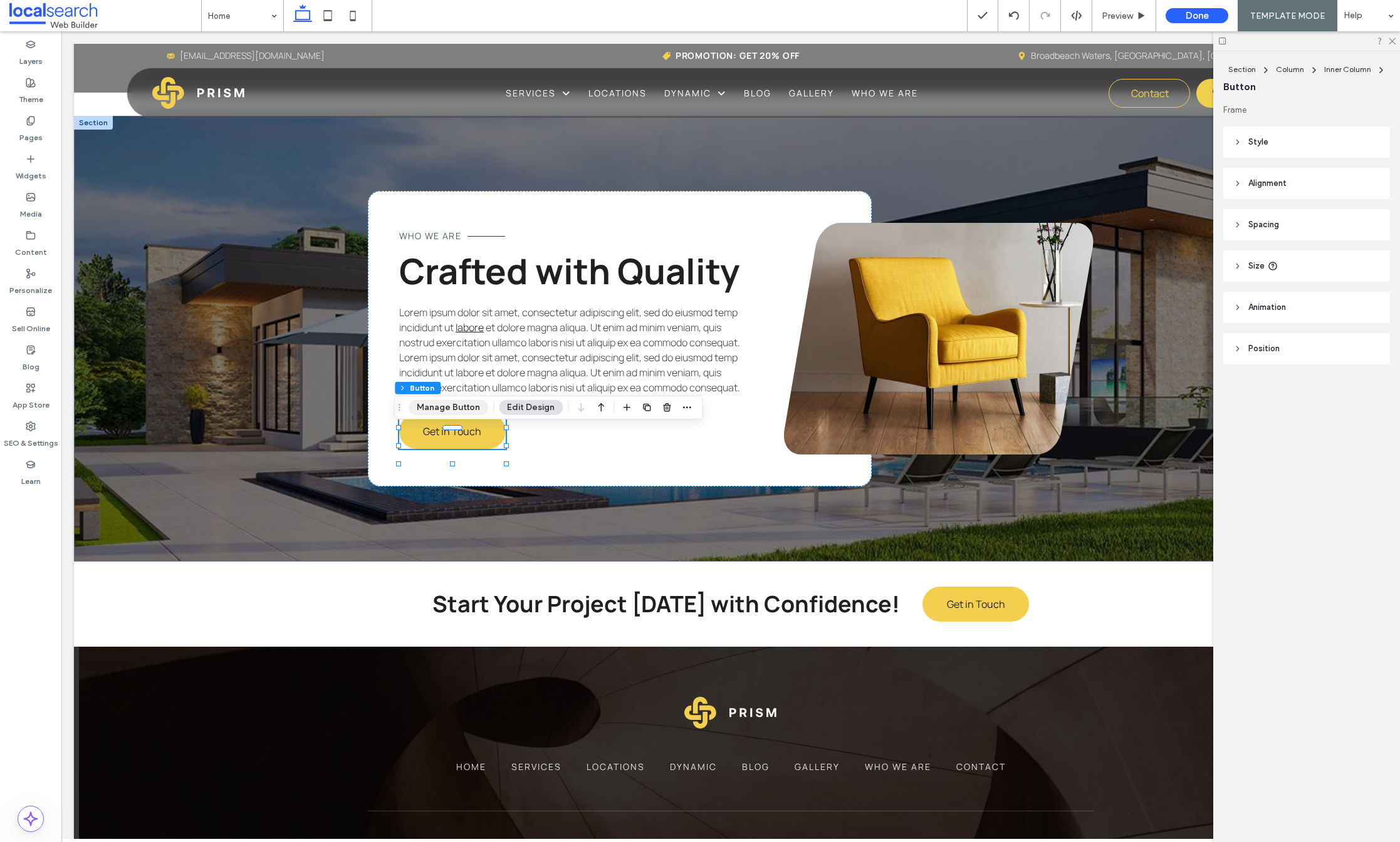
click at [462, 411] on button "Manage Button" at bounding box center [448, 407] width 80 height 15
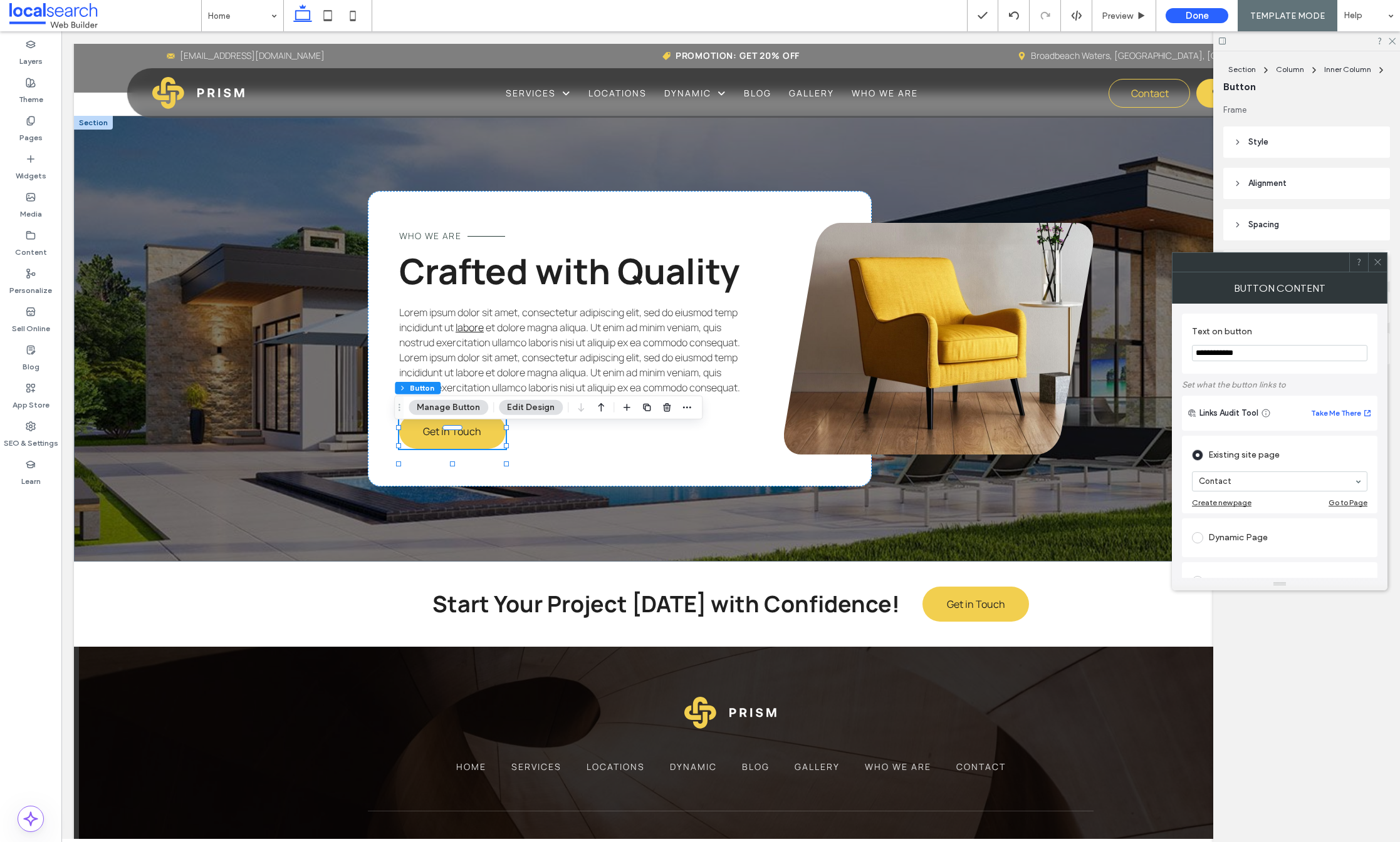
click at [1253, 351] on input "**********" at bounding box center [1279, 353] width 175 height 16
type input "**********"
click at [1378, 262] on use at bounding box center [1377, 262] width 7 height 7
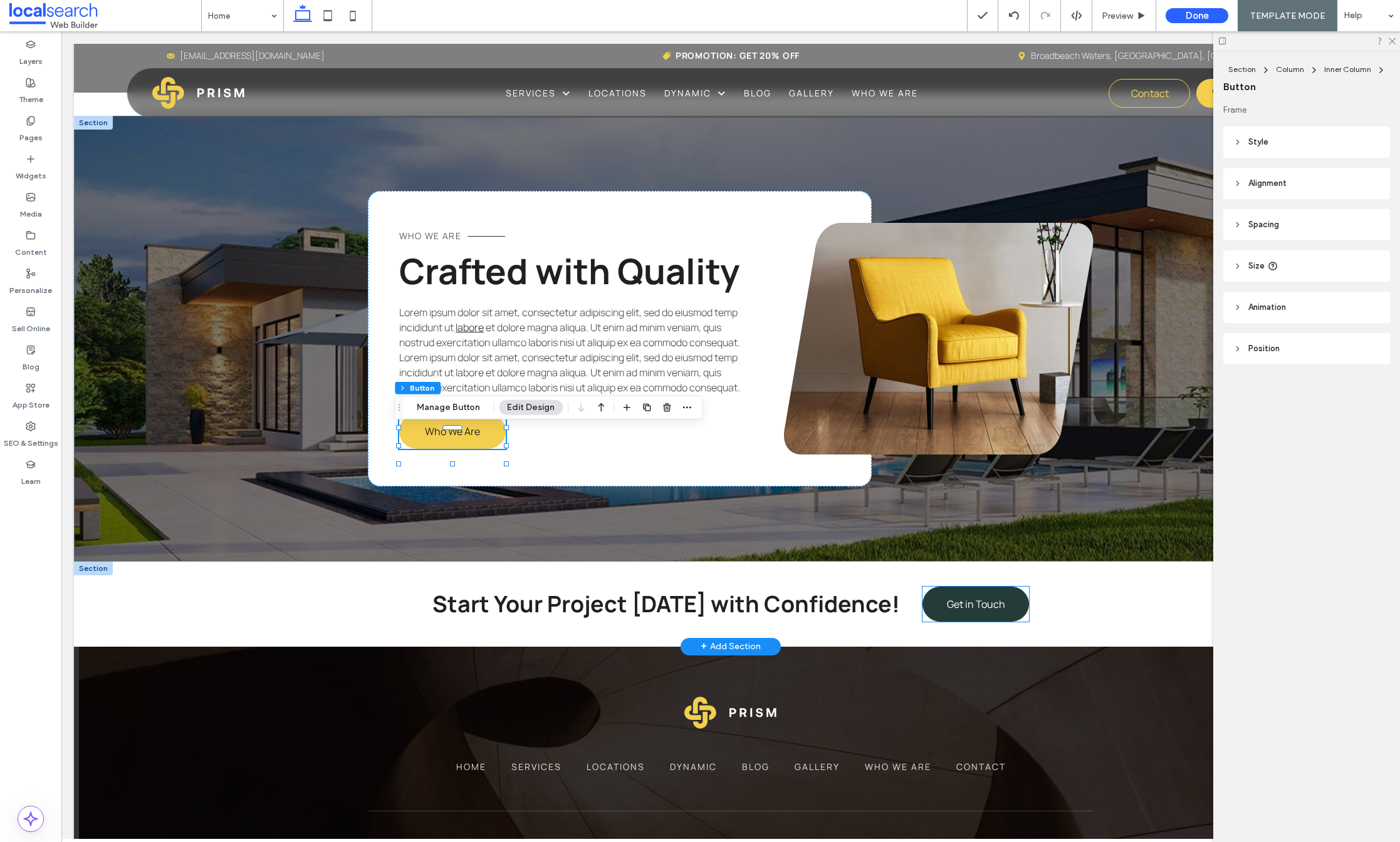
click at [978, 622] on link "Get in Touch" at bounding box center [975, 605] width 107 height 35
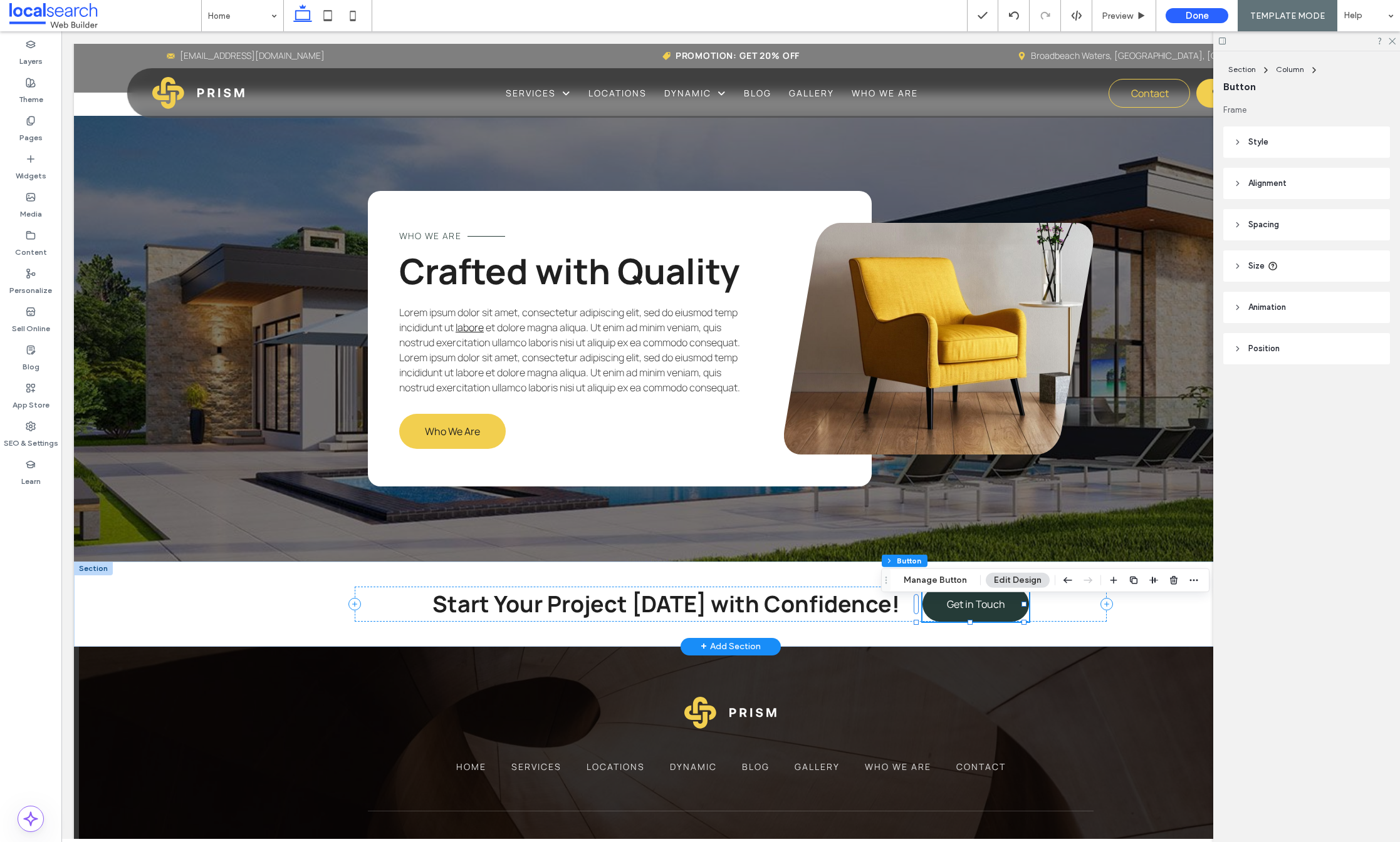
type input "**"
click at [934, 581] on button "Manage Button" at bounding box center [935, 581] width 80 height 15
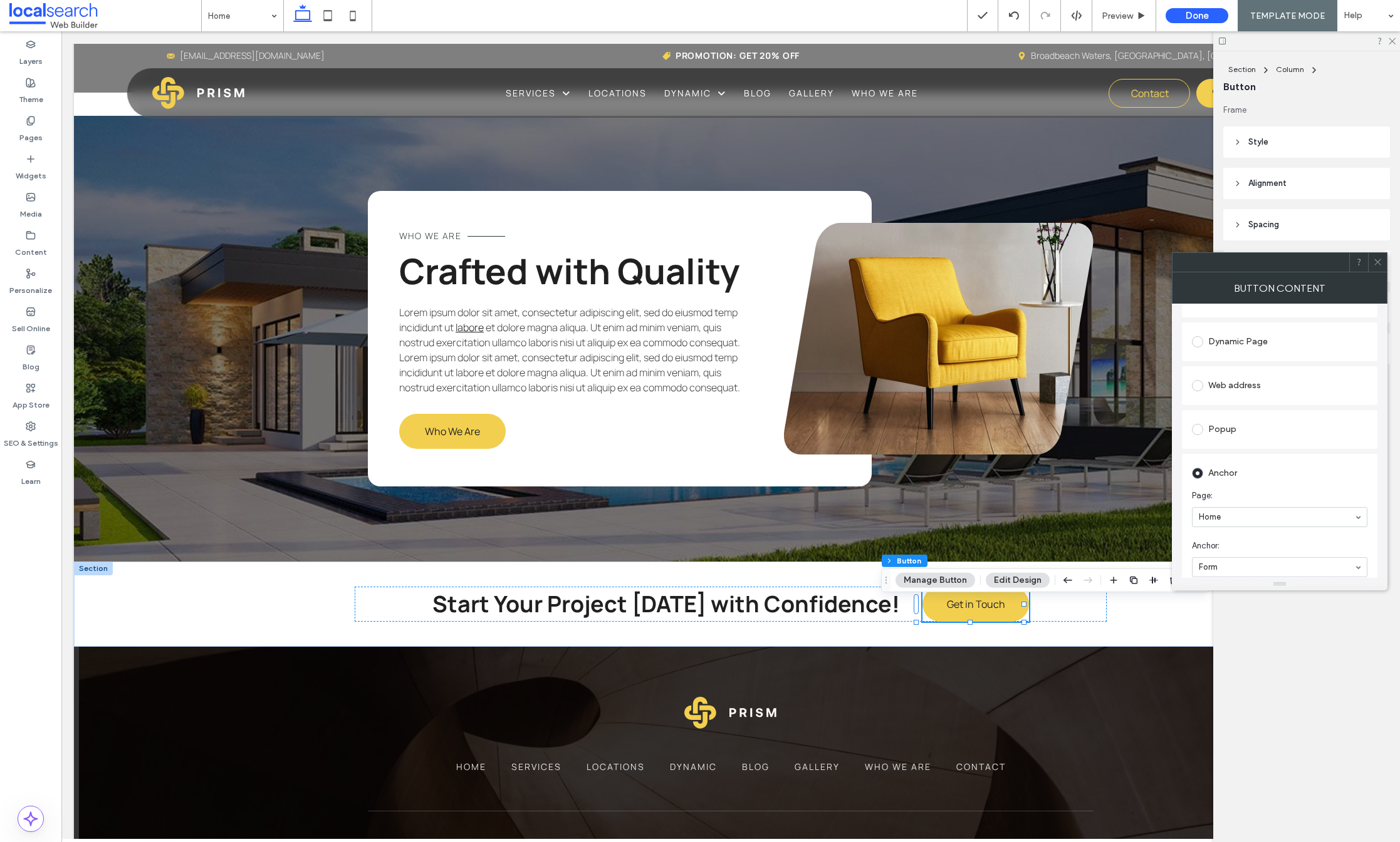
scroll to position [209, 0]
click at [1377, 261] on use at bounding box center [1377, 262] width 7 height 7
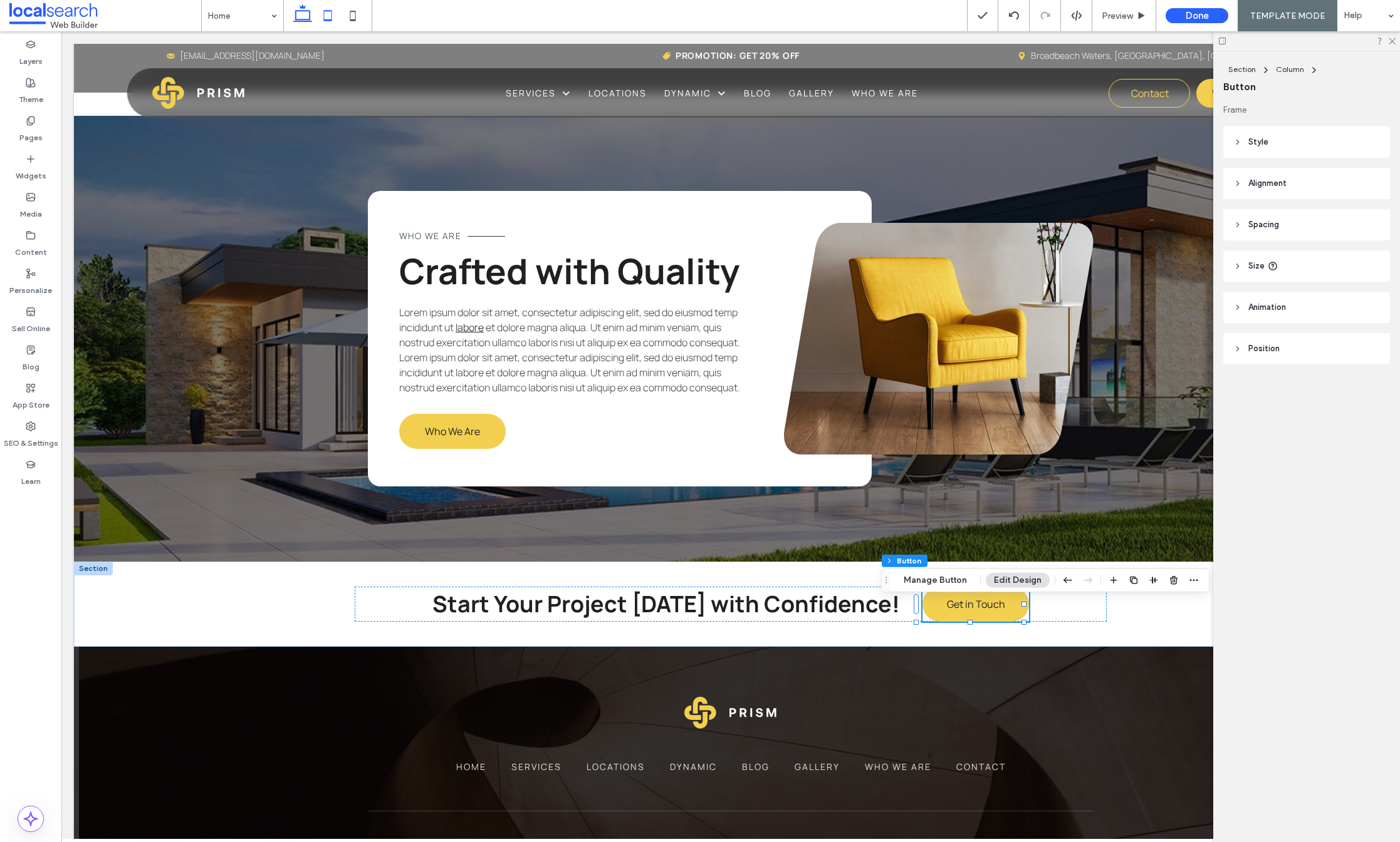
click at [330, 15] on icon at bounding box center [327, 15] width 25 height 25
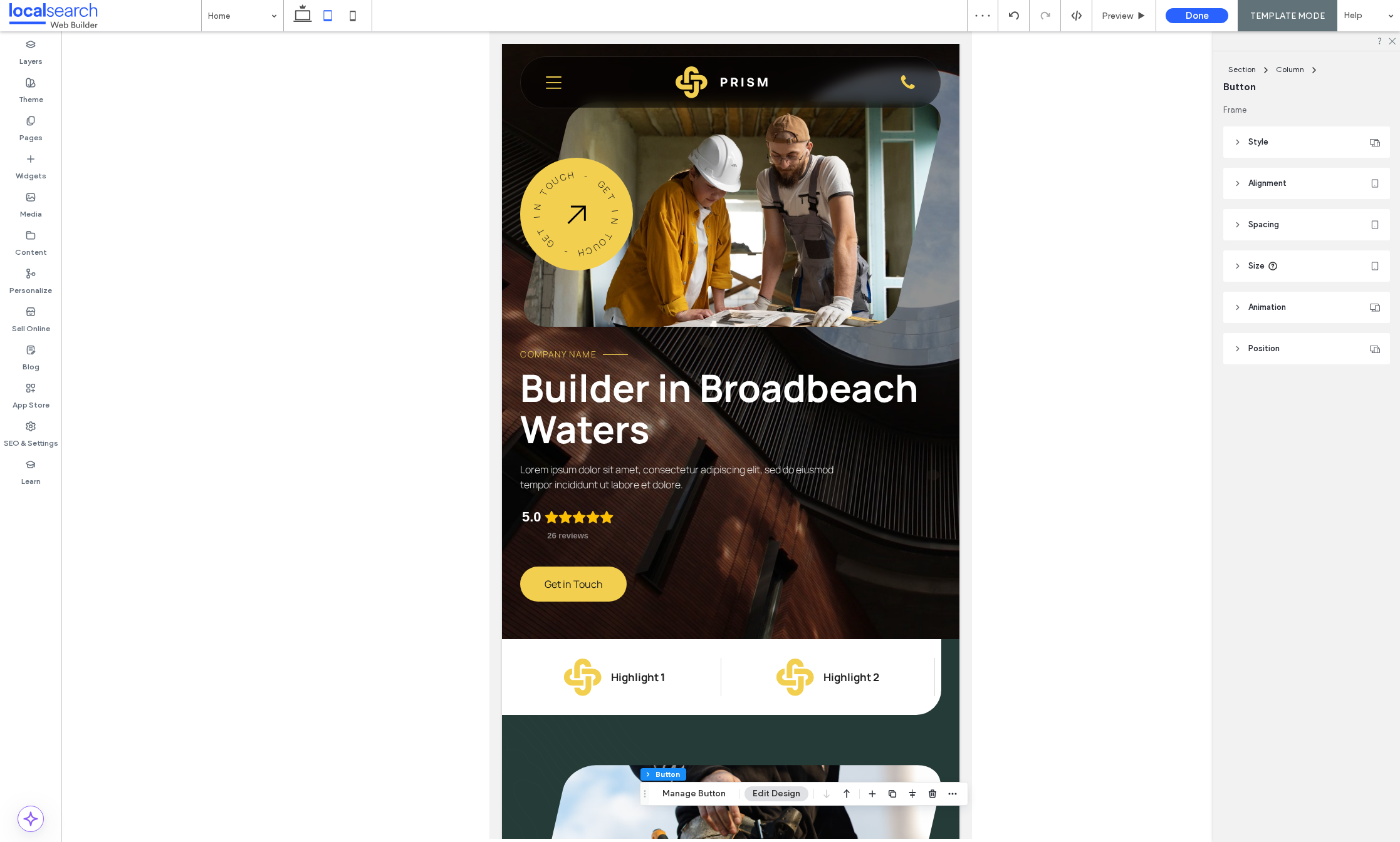
scroll to position [0, 0]
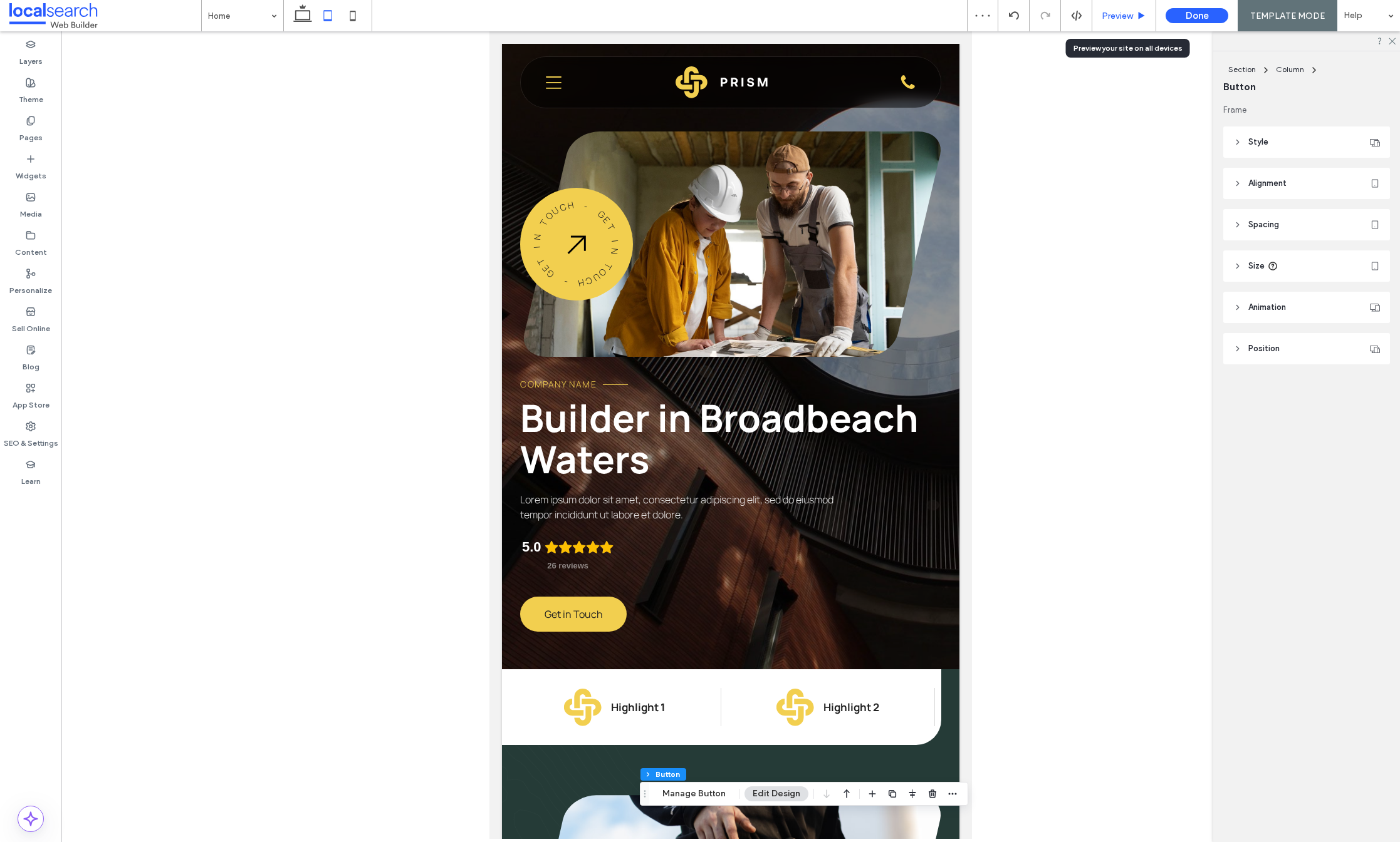
click at [1139, 13] on icon at bounding box center [1141, 15] width 9 height 9
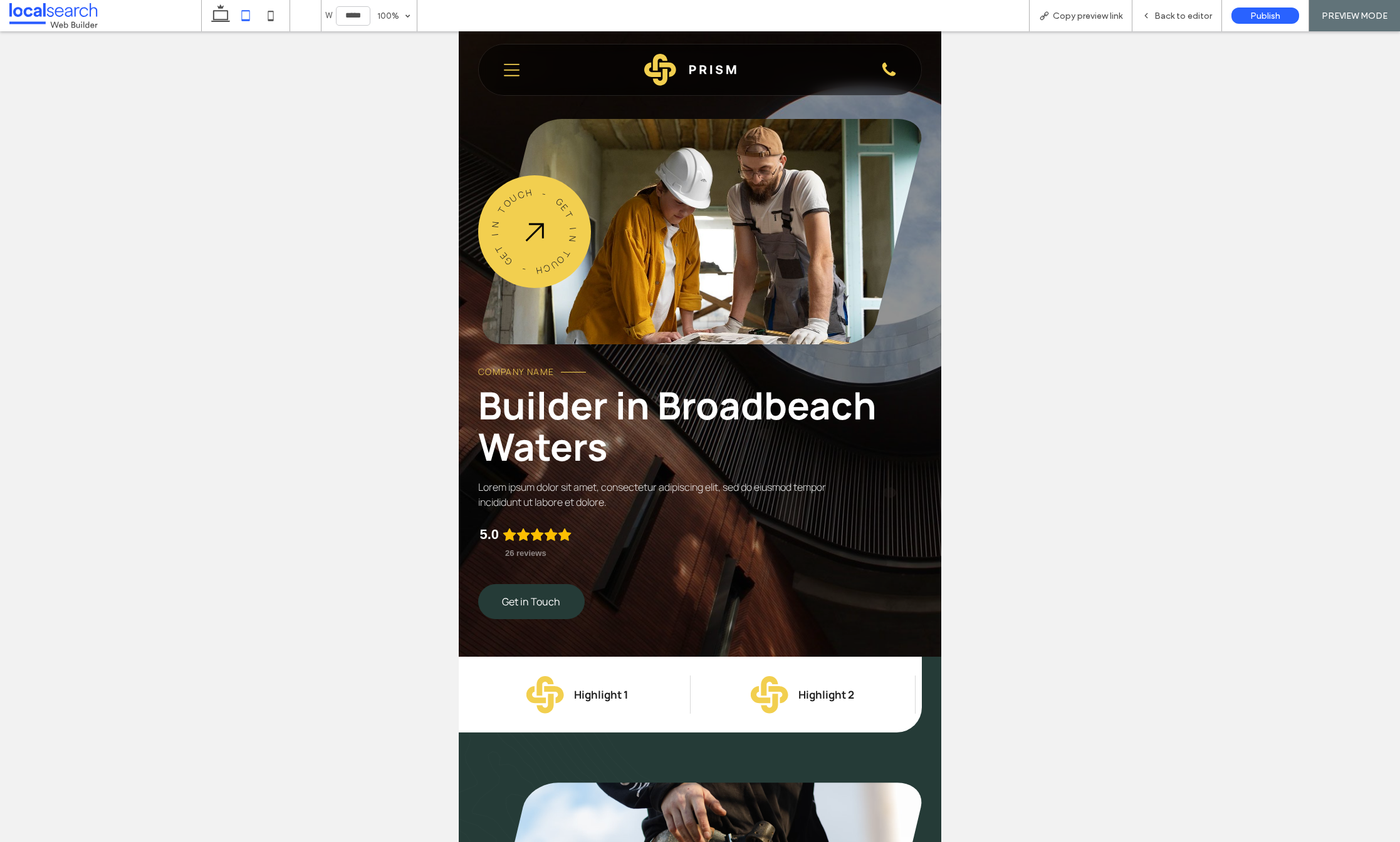
click at [529, 600] on span "Get in Touch" at bounding box center [531, 602] width 58 height 14
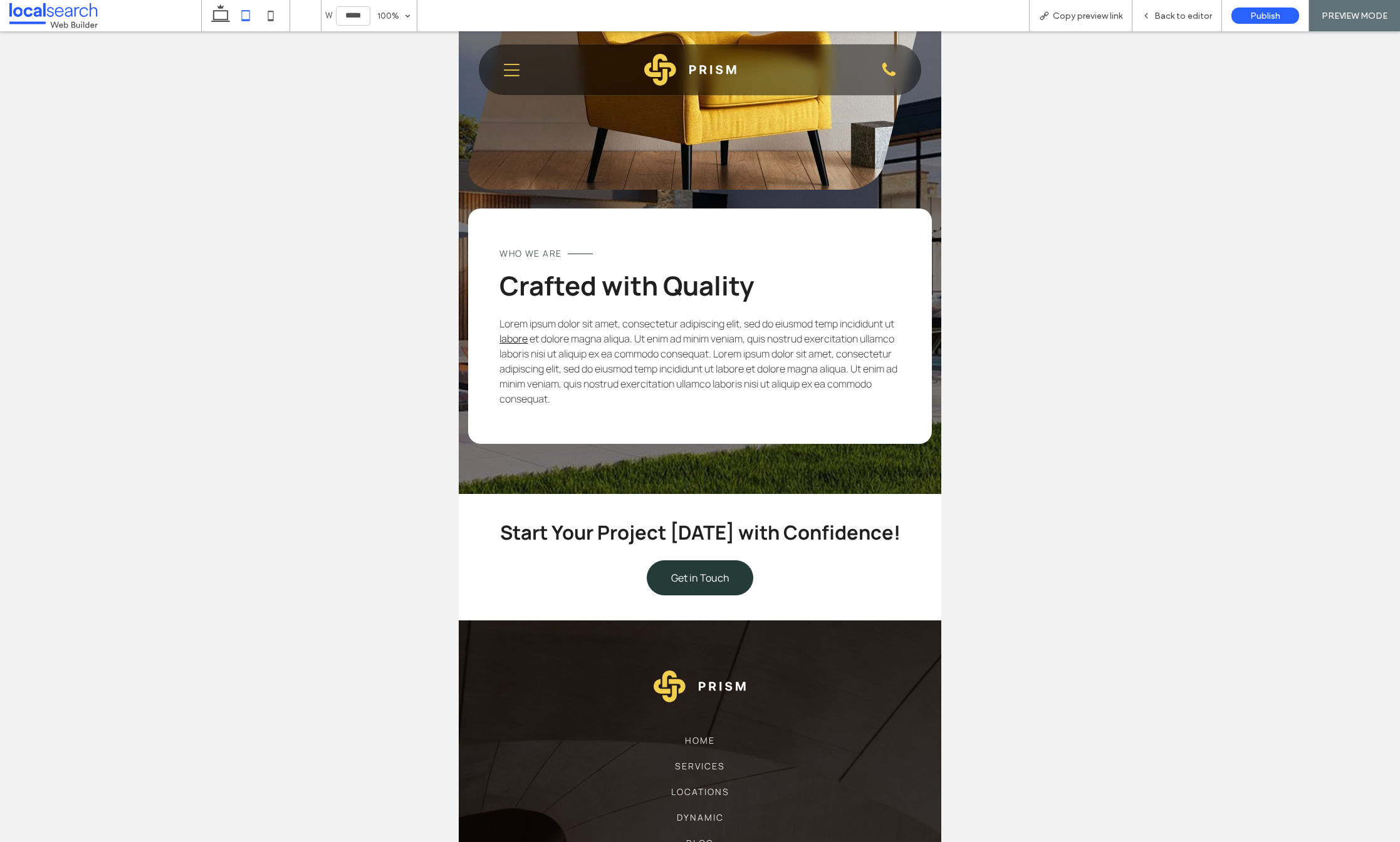
click at [700, 585] on span "Get in Touch" at bounding box center [701, 578] width 58 height 14
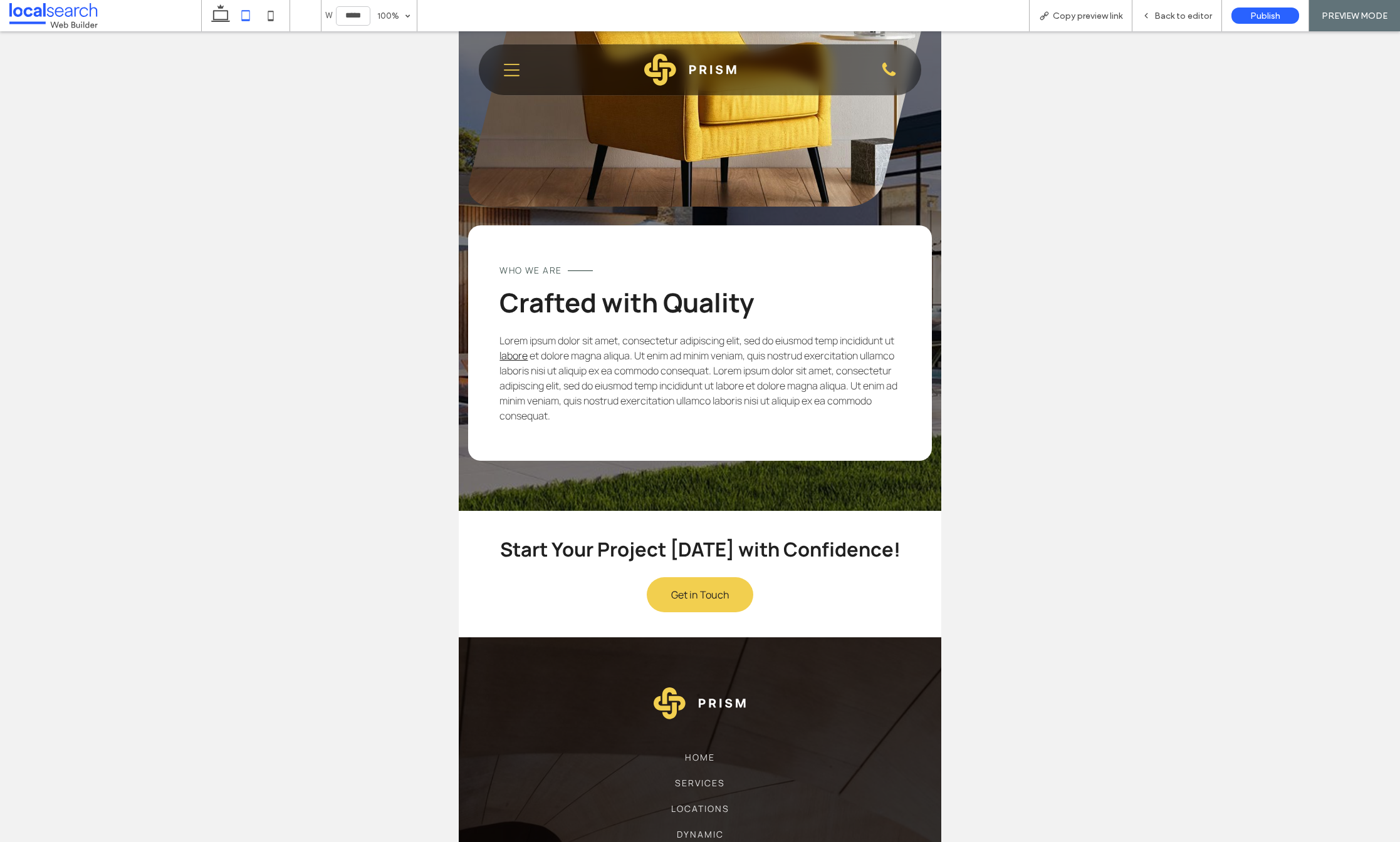
scroll to position [2587, 0]
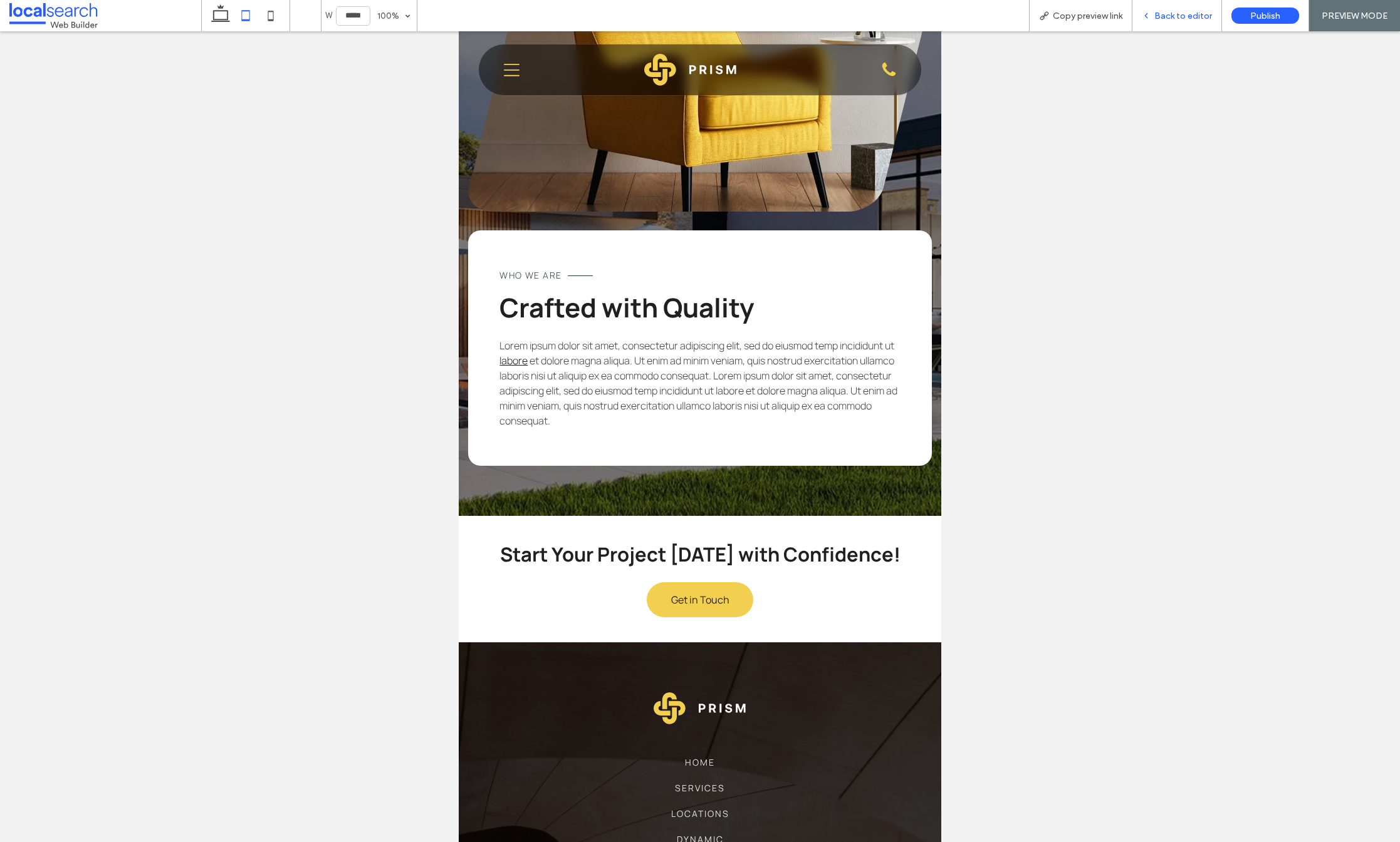
click at [1164, 16] on span "Back to editor" at bounding box center [1183, 16] width 58 height 11
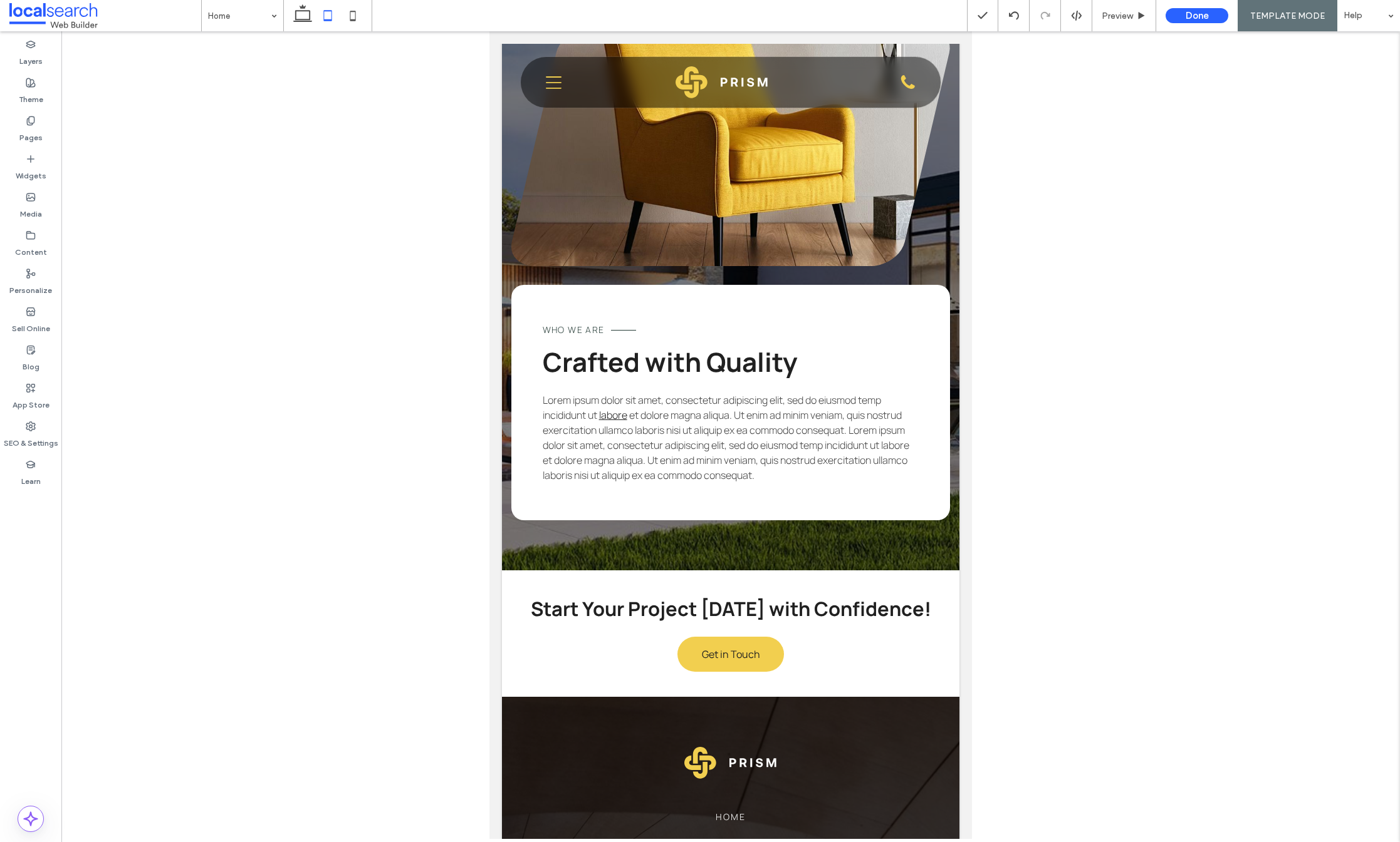
scroll to position [2614, 0]
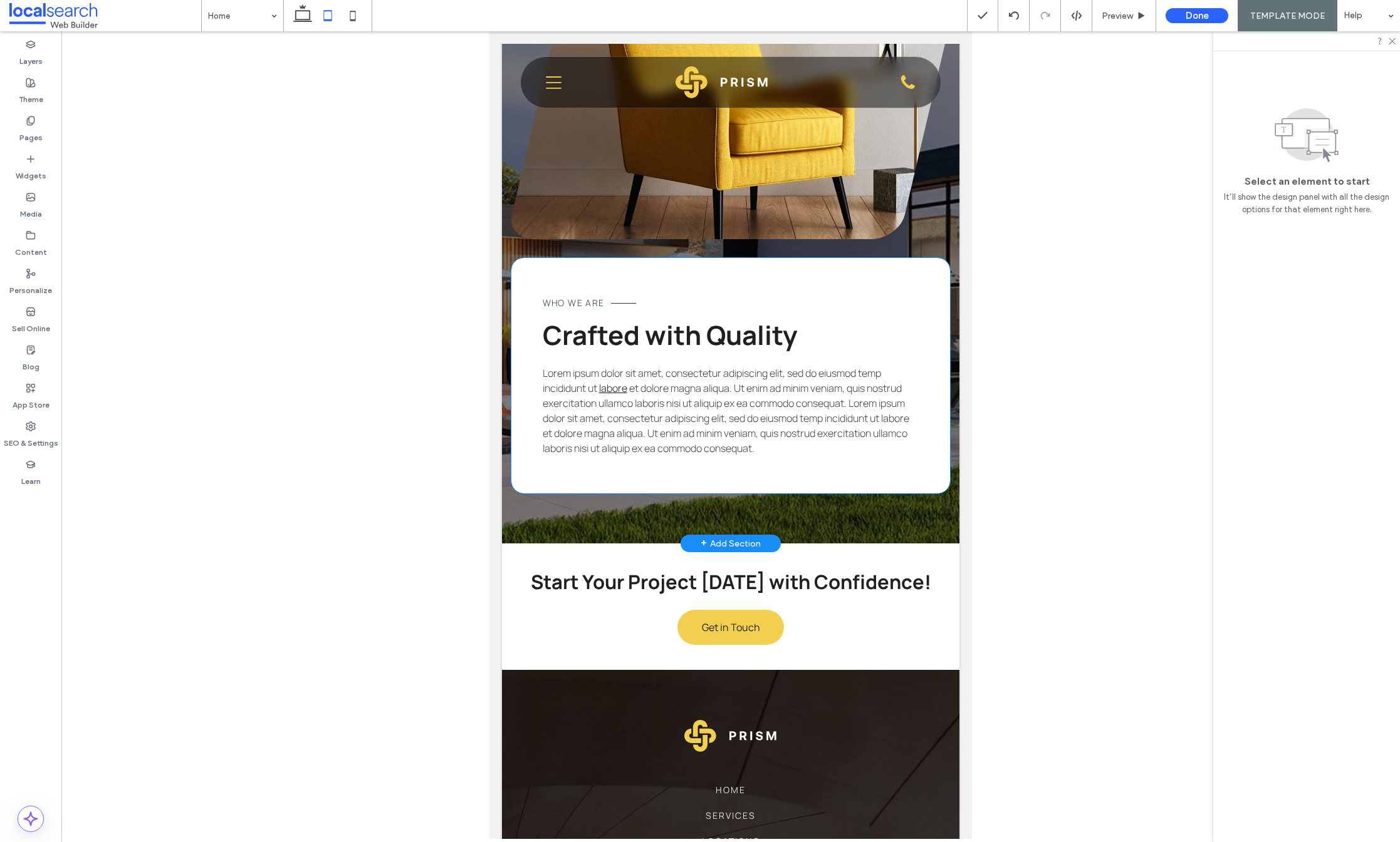
click at [612, 428] on p "Lorem ipsum dolor sit amet, consectetur adipiscing elit, sed do eiusmod temp in…" at bounding box center [731, 410] width 376 height 90
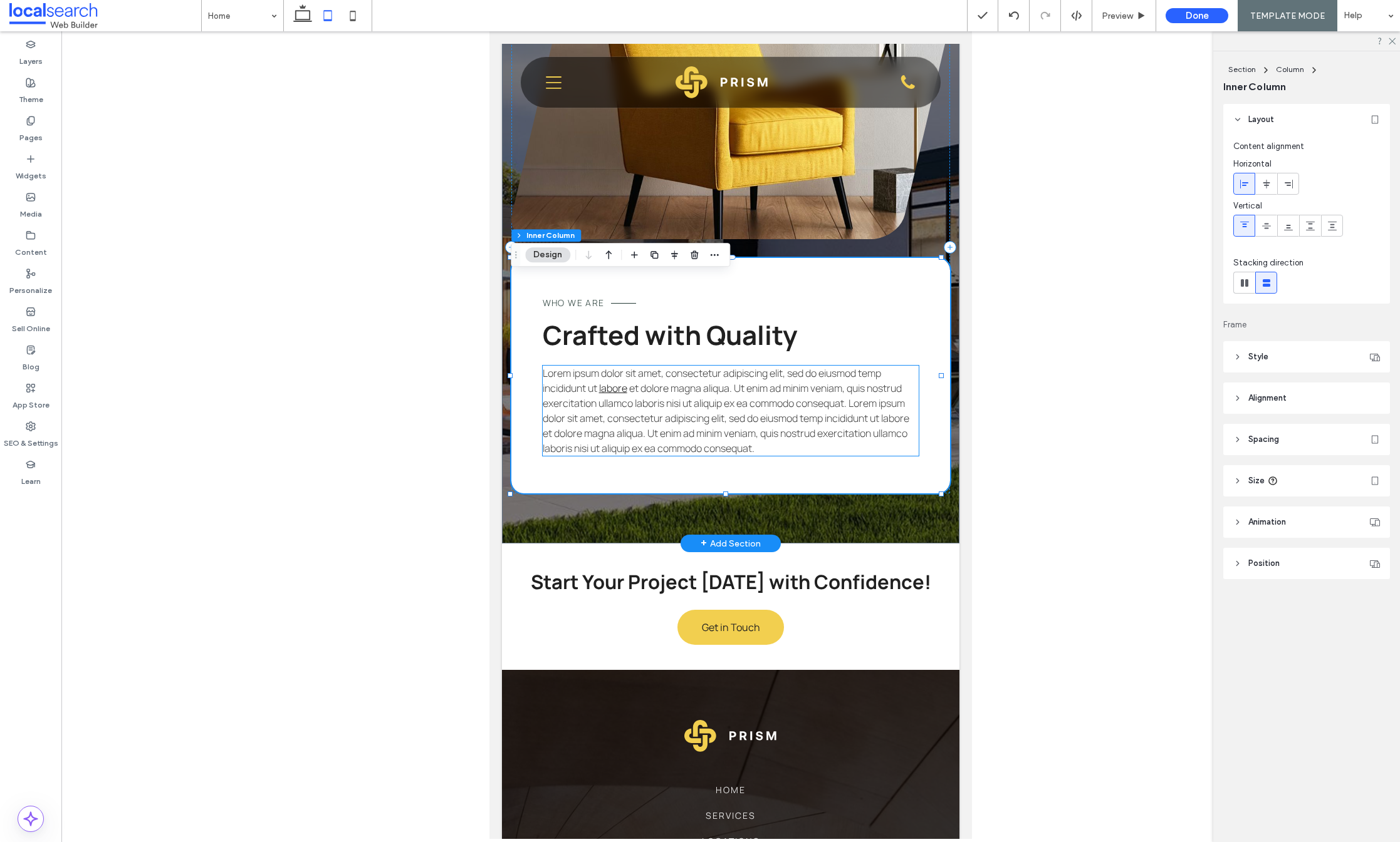
click at [658, 438] on span "et dolore magna aliqua. Ut enim ad minim veniam, quis nostrud exercitation ulla…" at bounding box center [726, 418] width 367 height 74
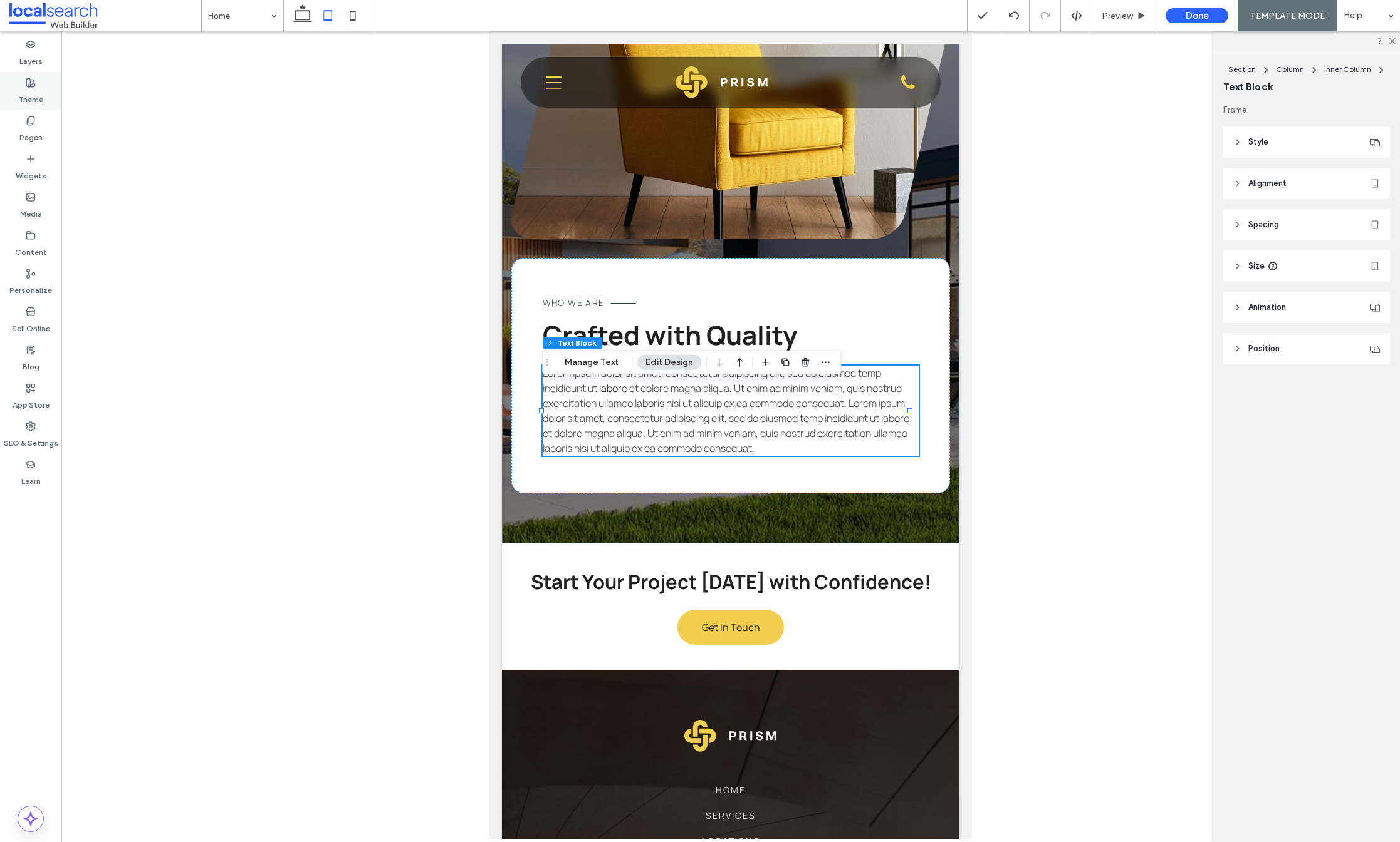
click at [34, 74] on div "Theme" at bounding box center [31, 91] width 61 height 38
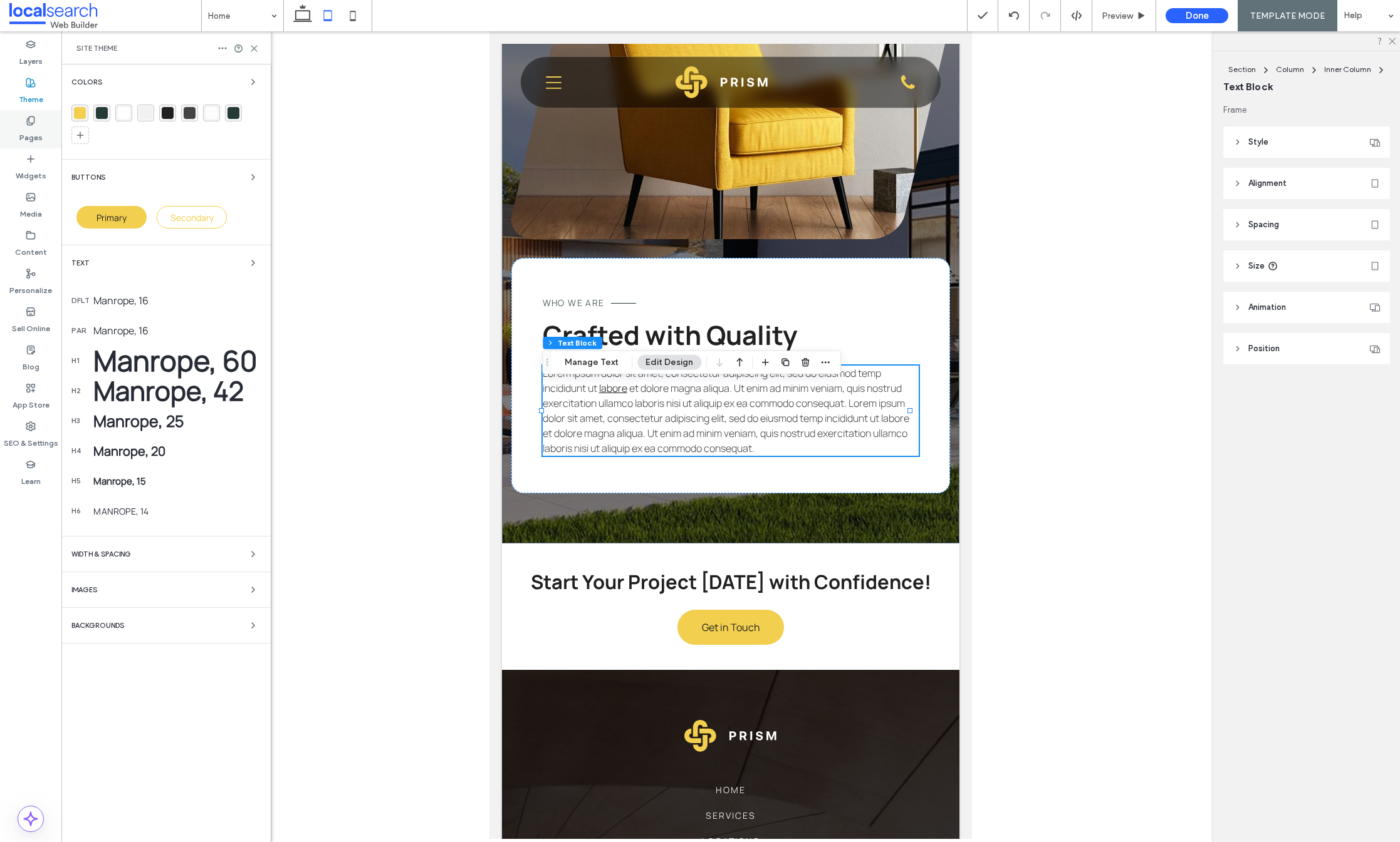
click at [39, 136] on label "Pages" at bounding box center [31, 134] width 23 height 18
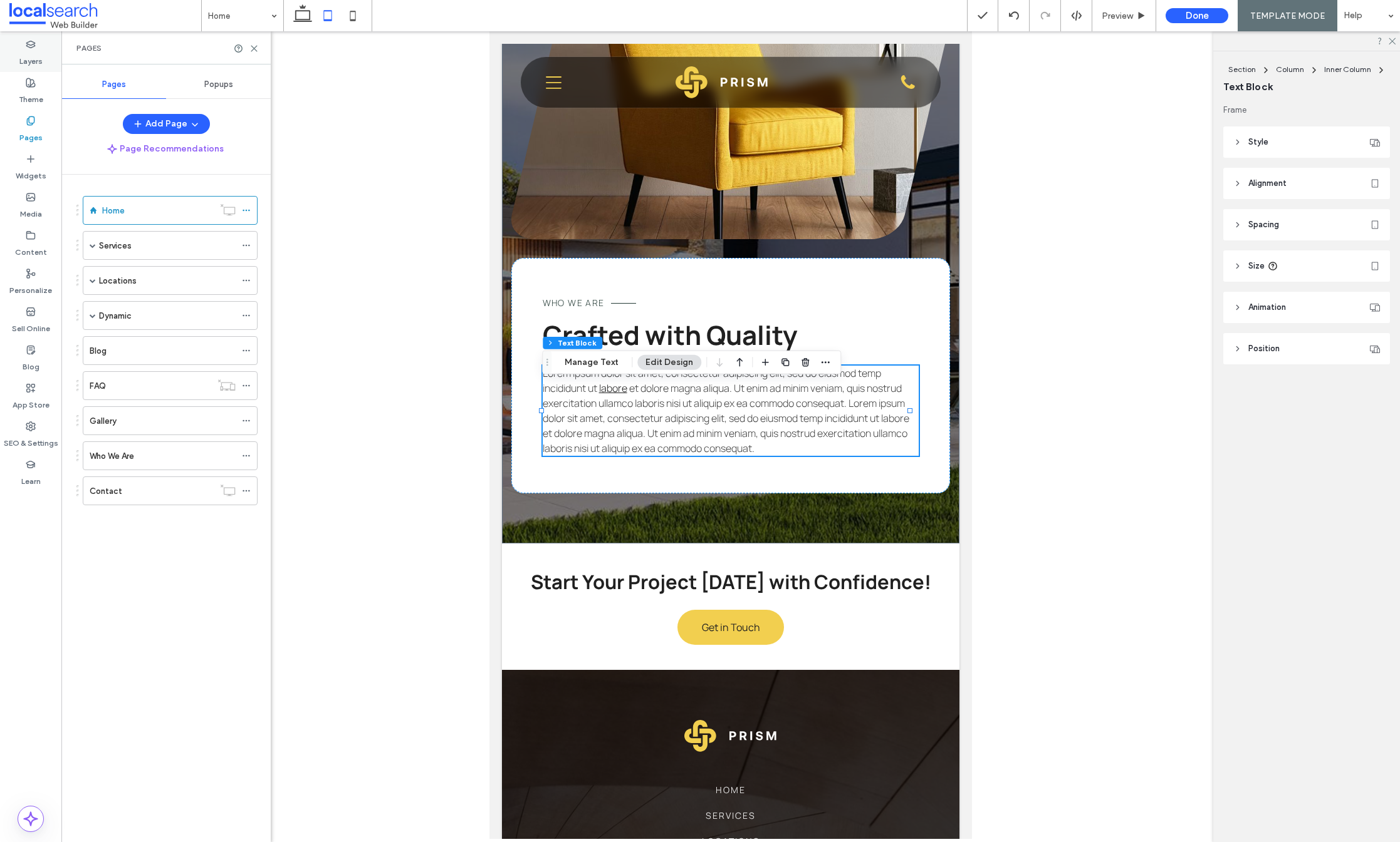
click at [39, 55] on label "Layers" at bounding box center [31, 58] width 23 height 18
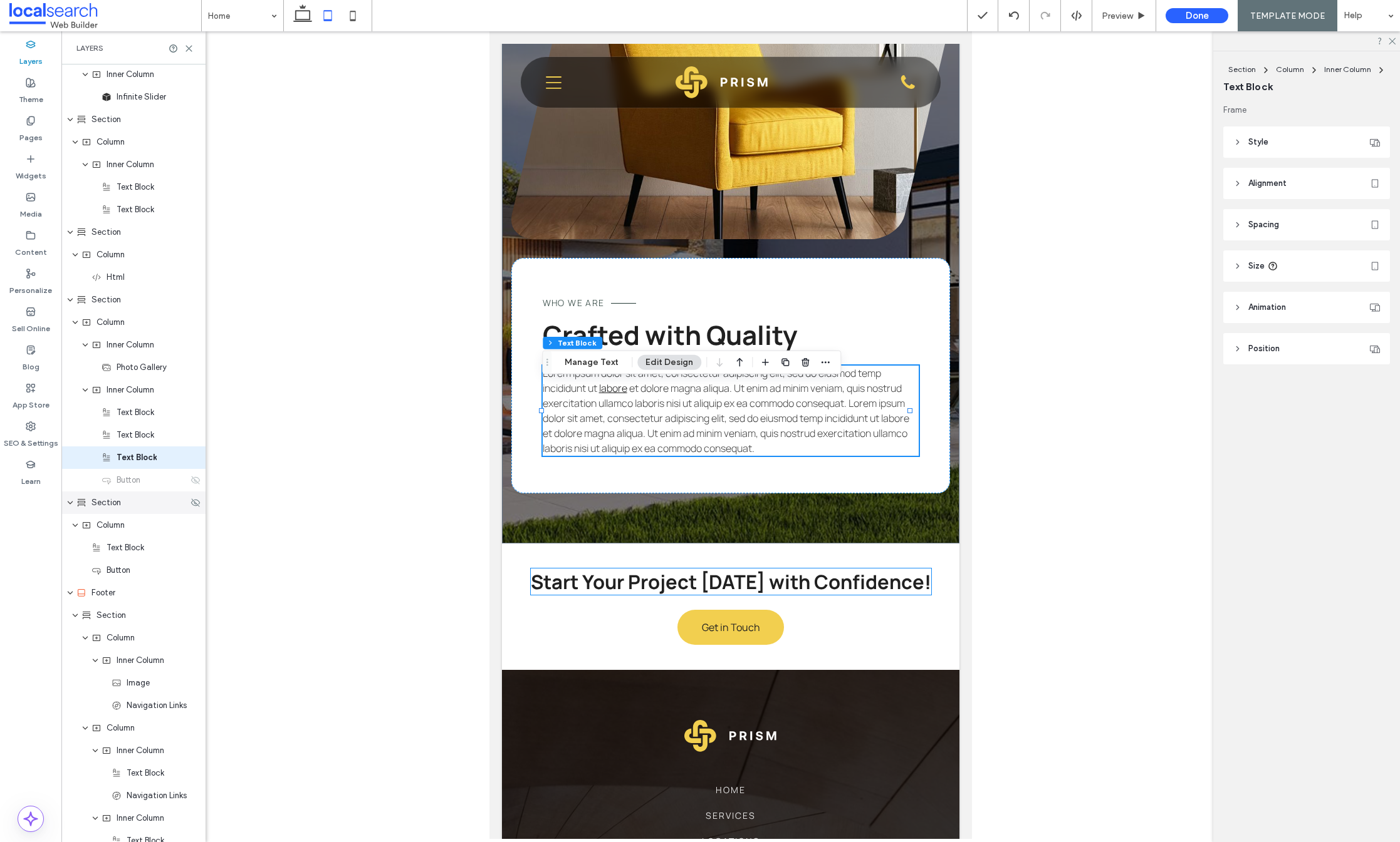
scroll to position [2644, 0]
click at [191, 474] on icon at bounding box center [196, 476] width 10 height 10
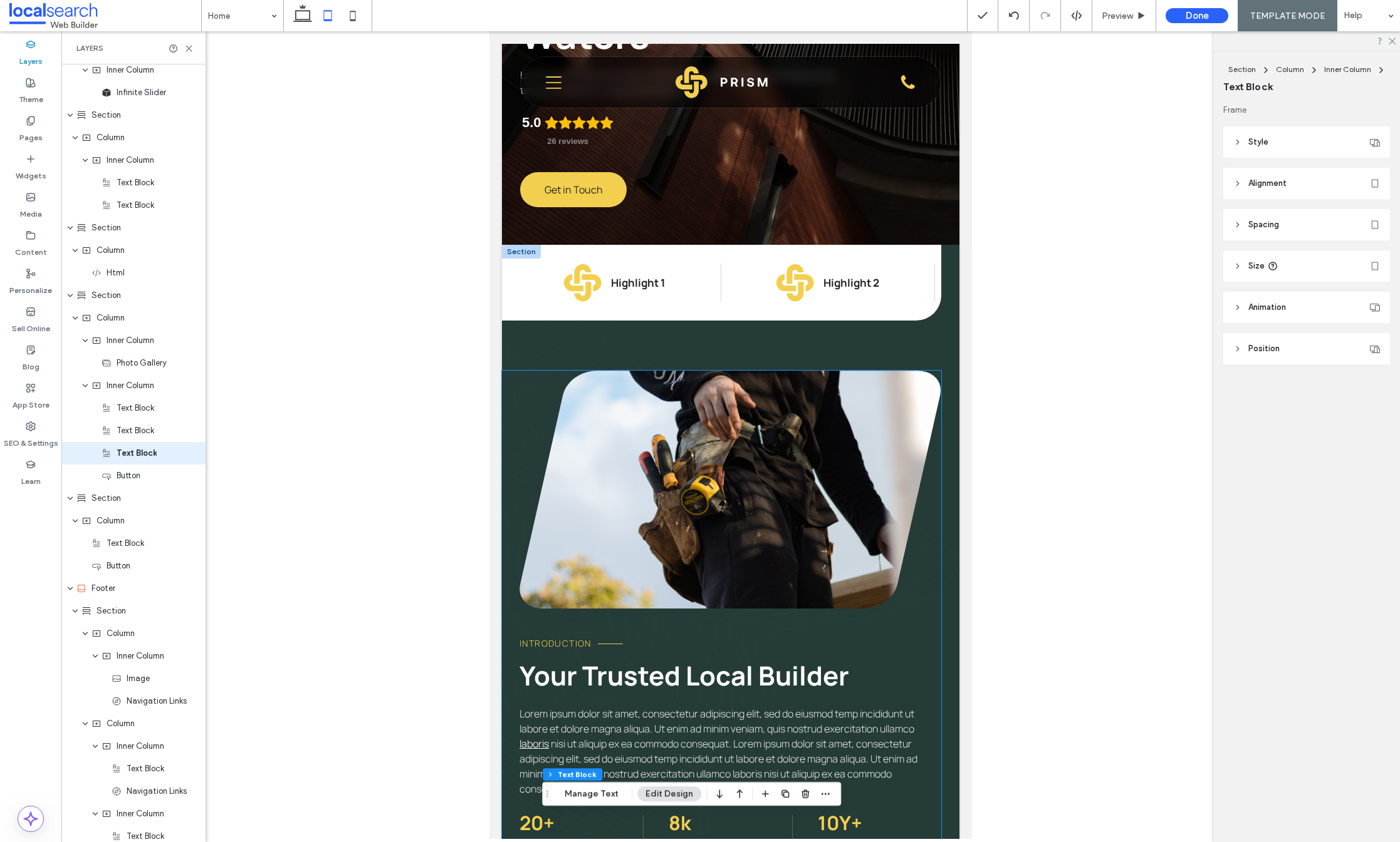
scroll to position [798, 0]
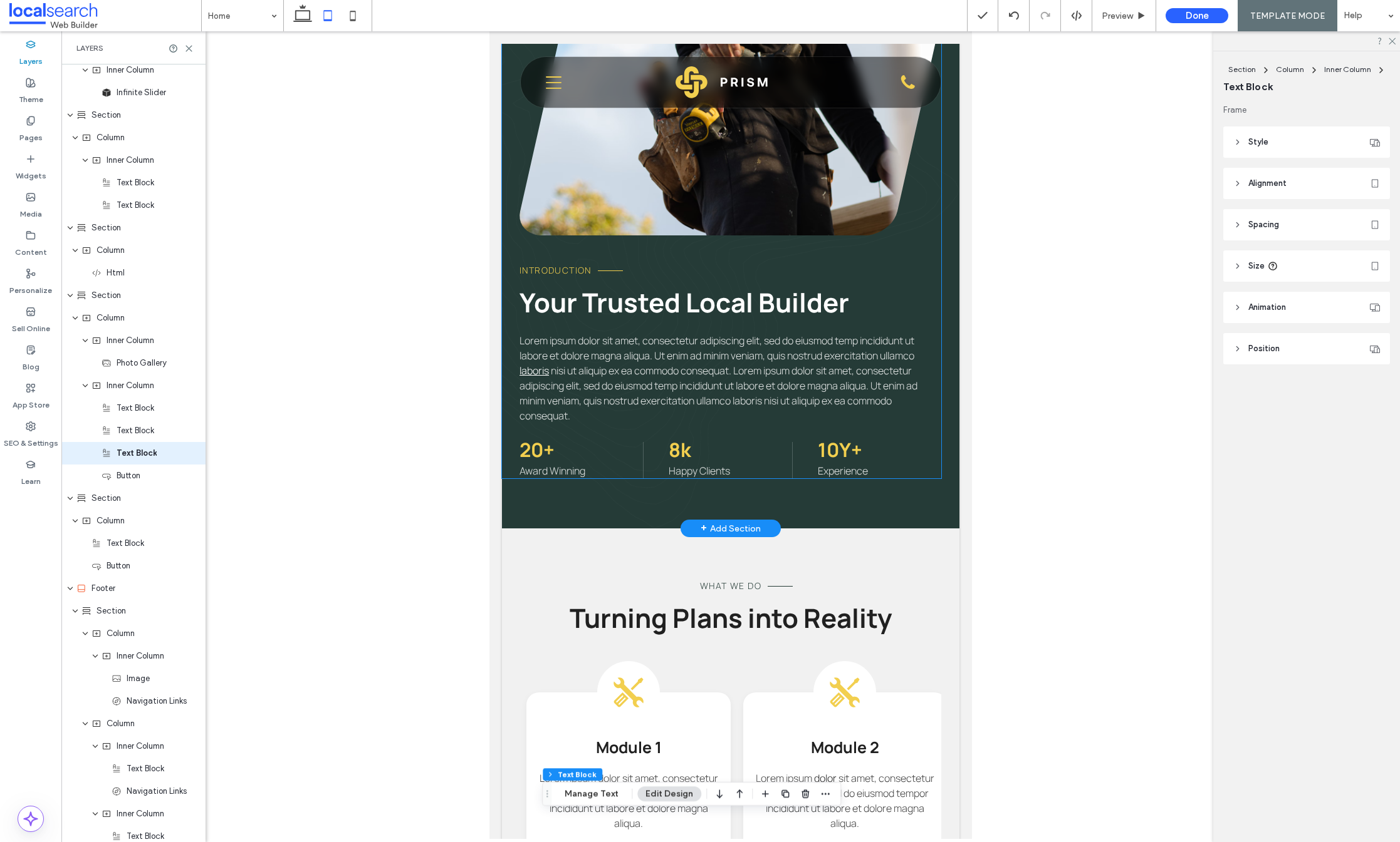
click at [618, 386] on span "nisi ut aliquip ex ea commodo consequat. Lorem ipsum dolor sit amet, consectetu…" at bounding box center [718, 393] width 398 height 59
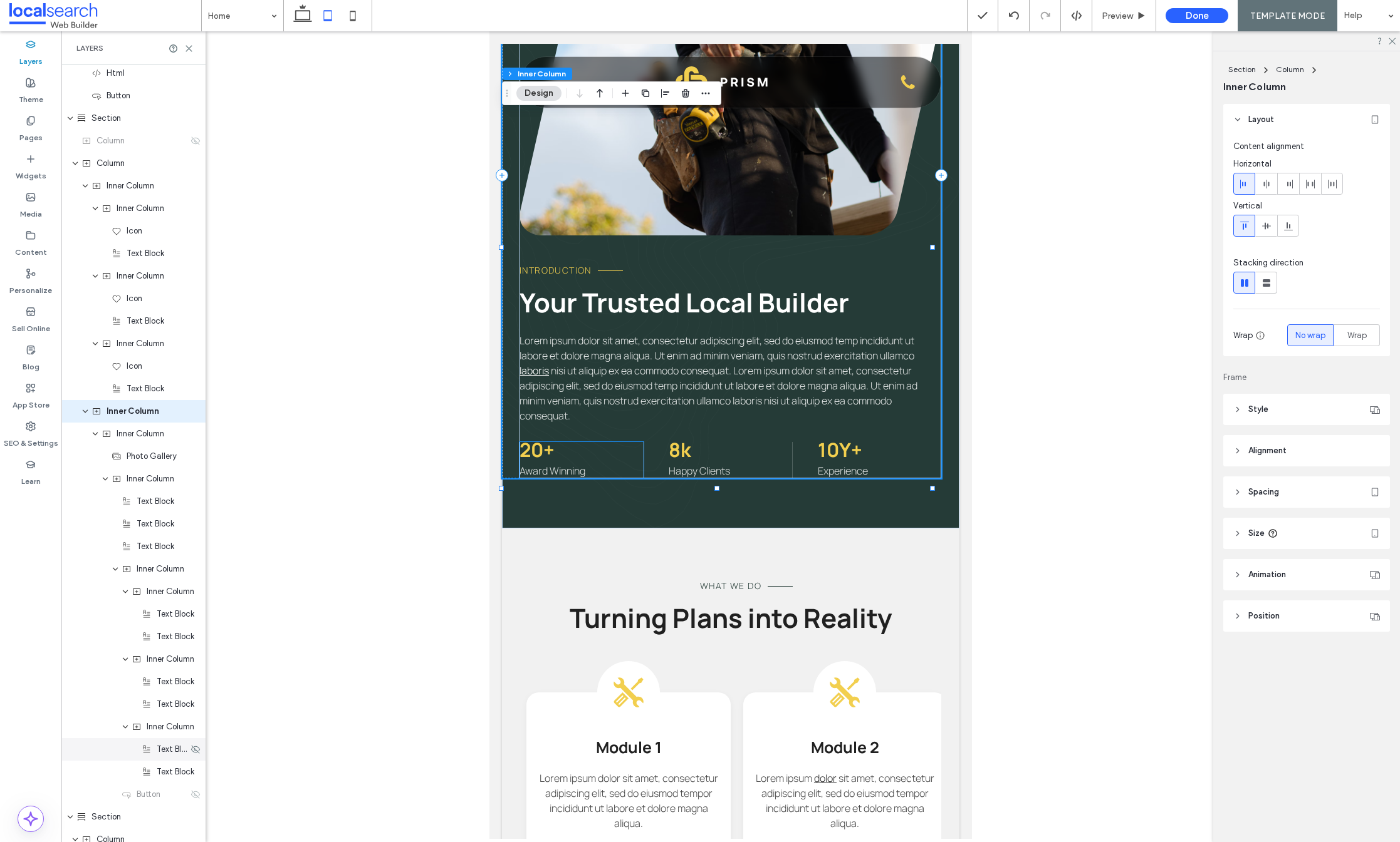
scroll to position [794, 0]
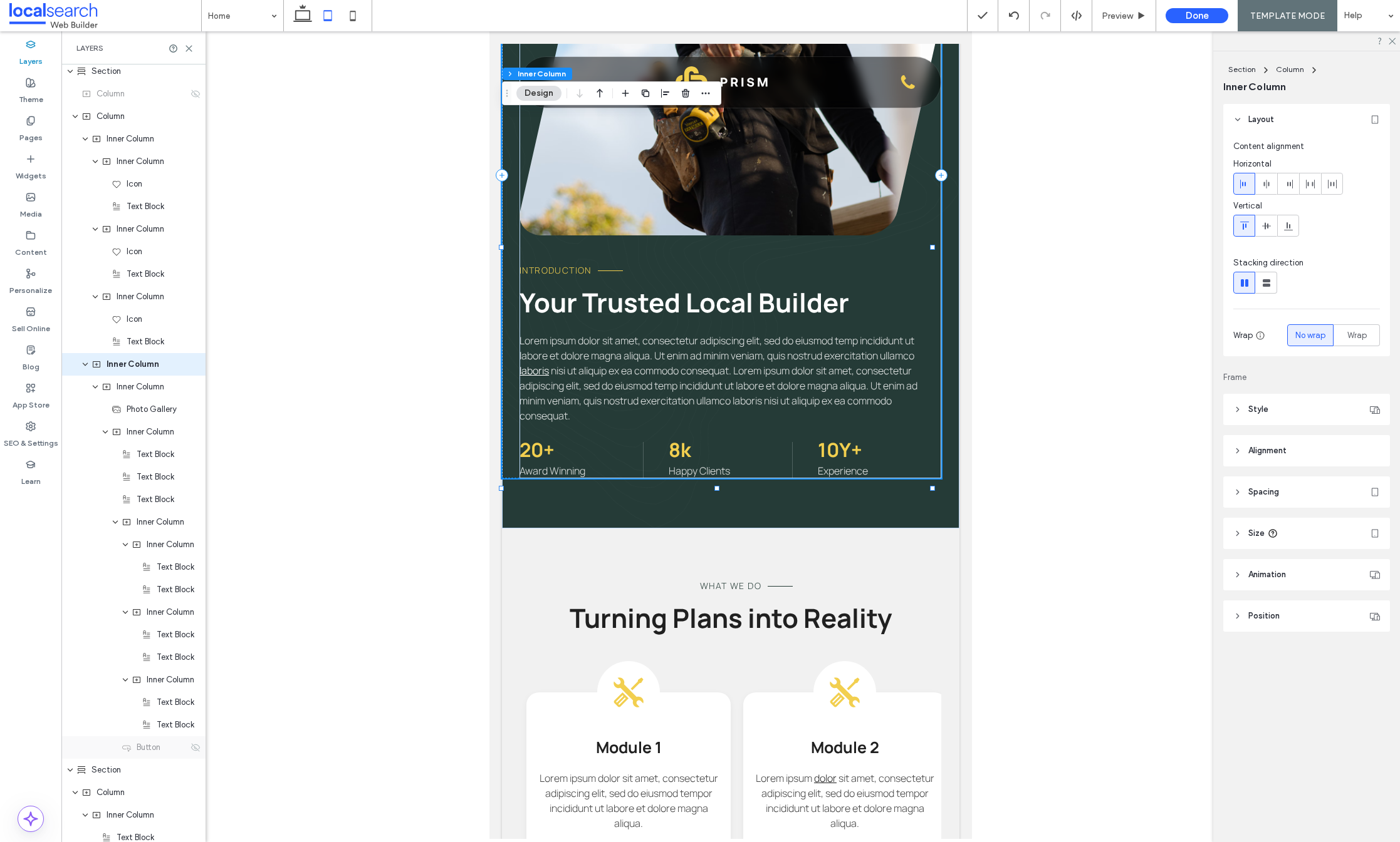
click at [183, 749] on div "Button" at bounding box center [133, 748] width 144 height 23
click at [191, 751] on icon at bounding box center [196, 748] width 10 height 10
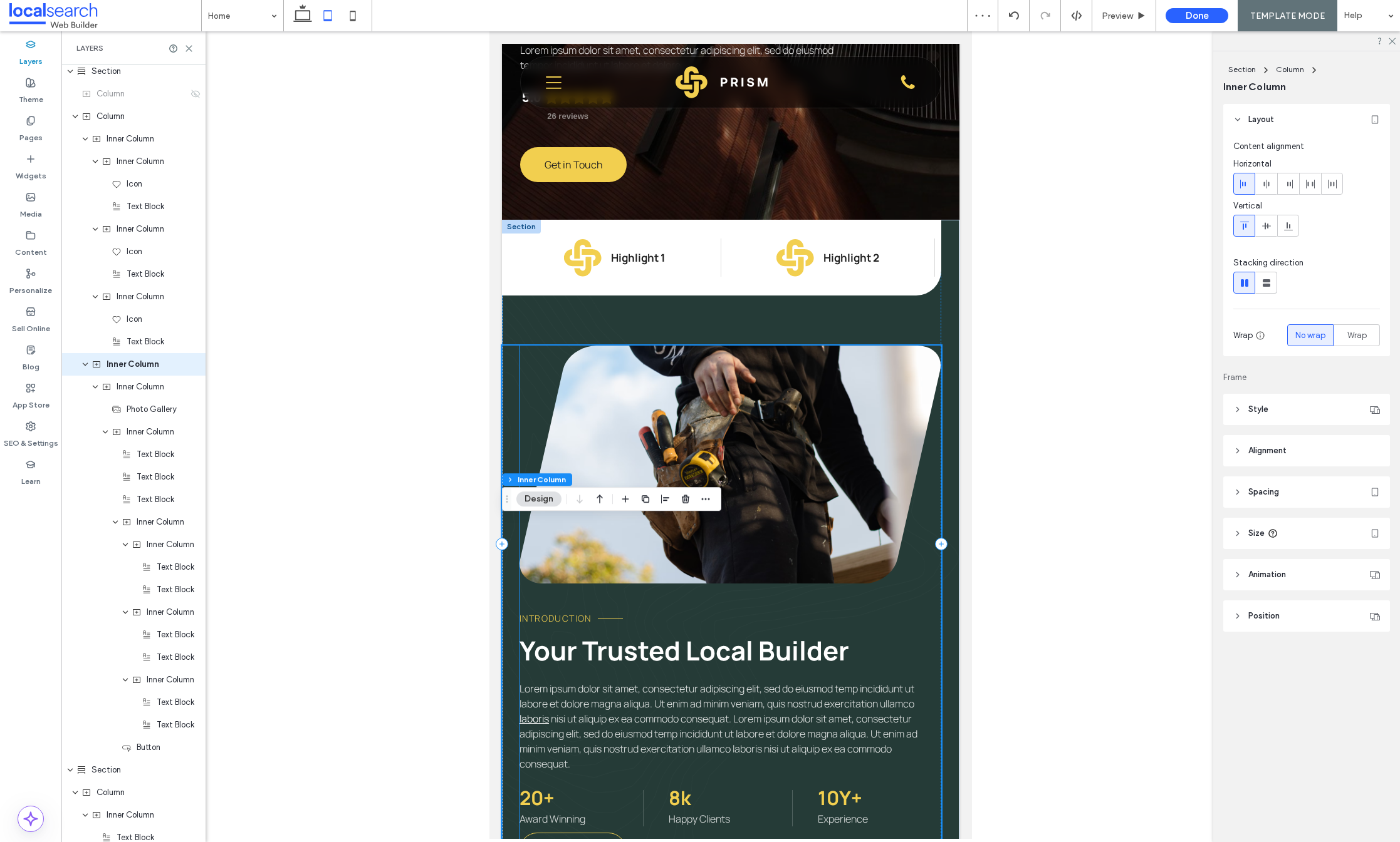
scroll to position [619, 0]
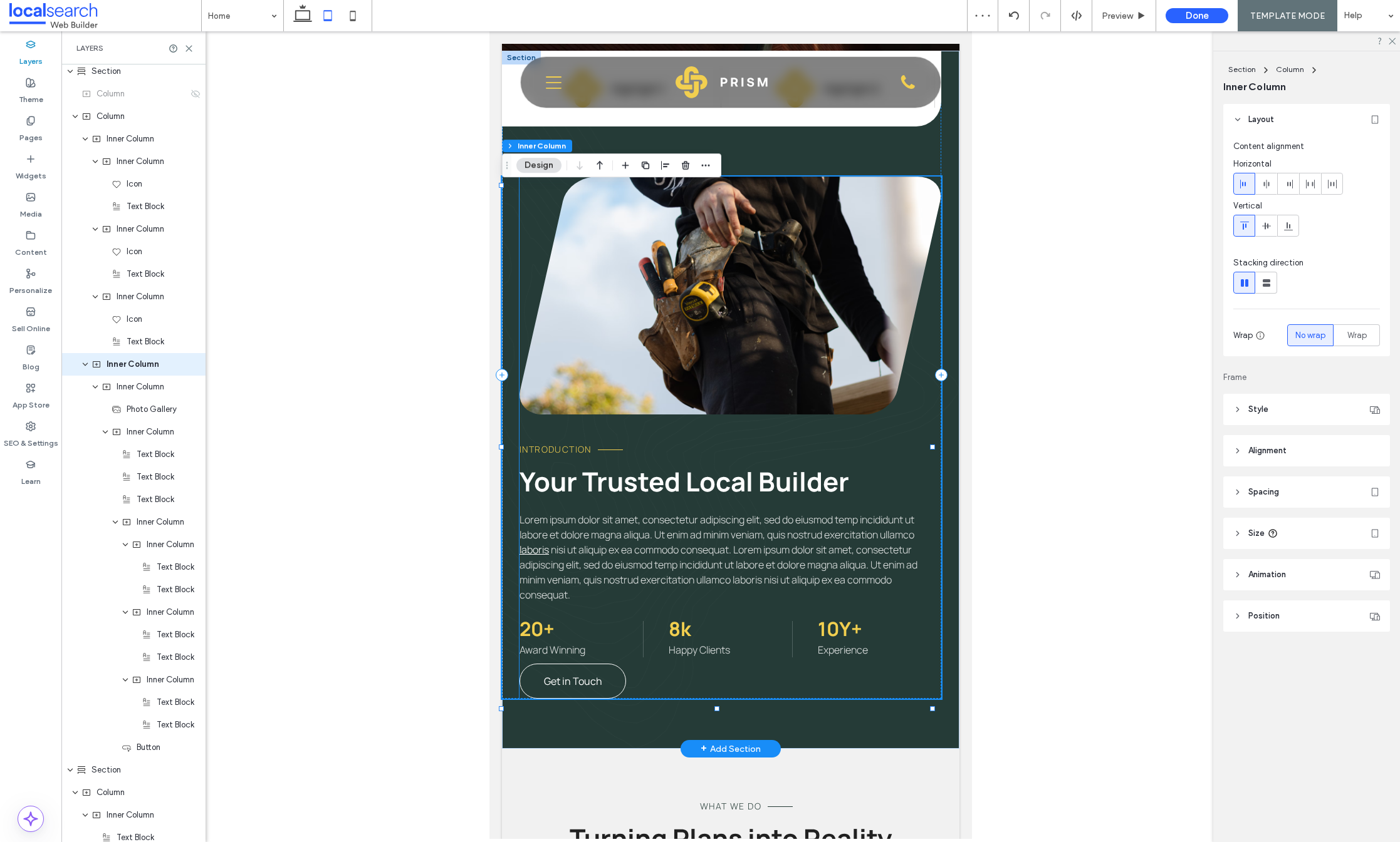
click at [596, 699] on link "Get in Touch" at bounding box center [573, 681] width 107 height 35
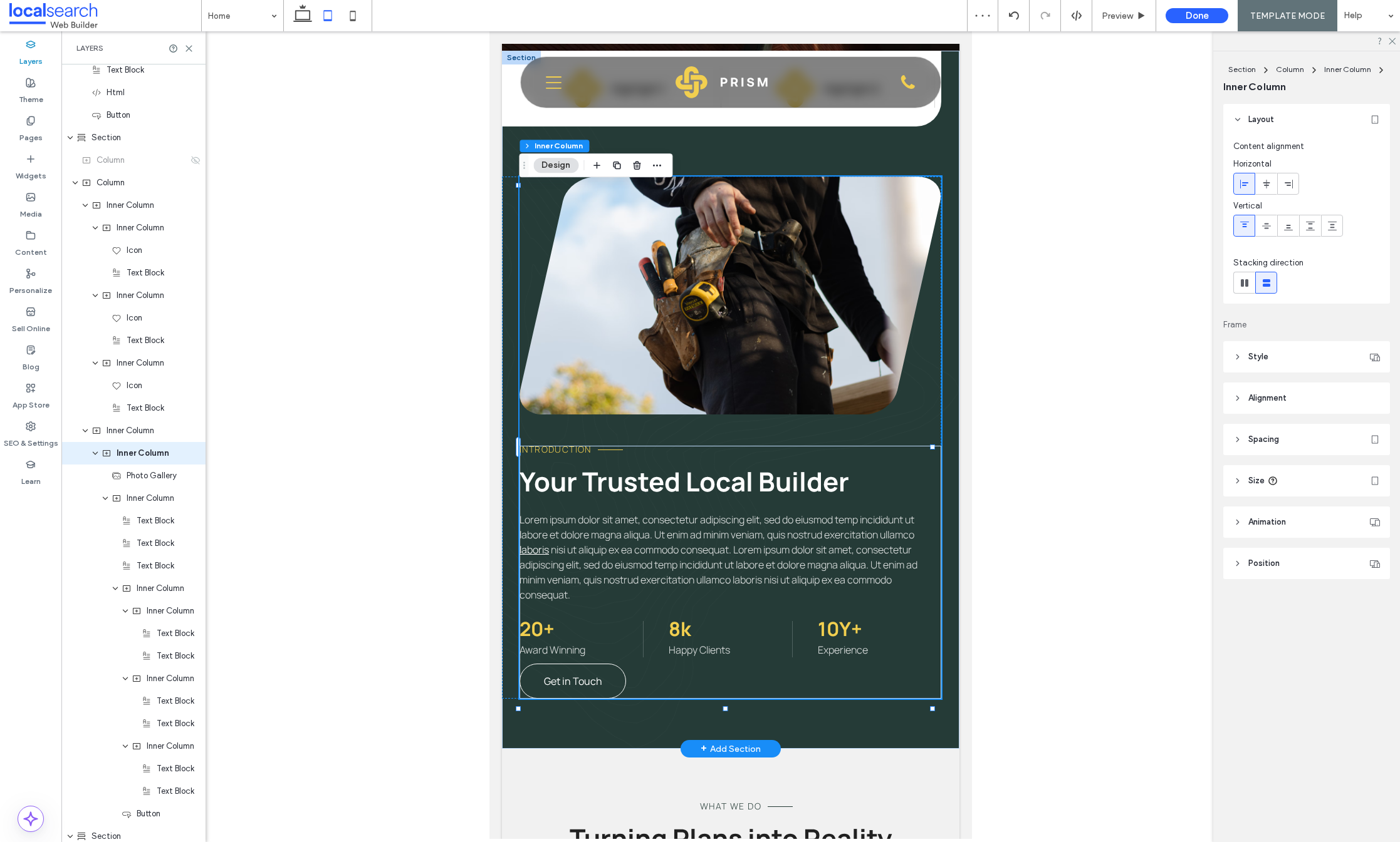
click at [593, 686] on span "Get in Touch" at bounding box center [573, 681] width 58 height 14
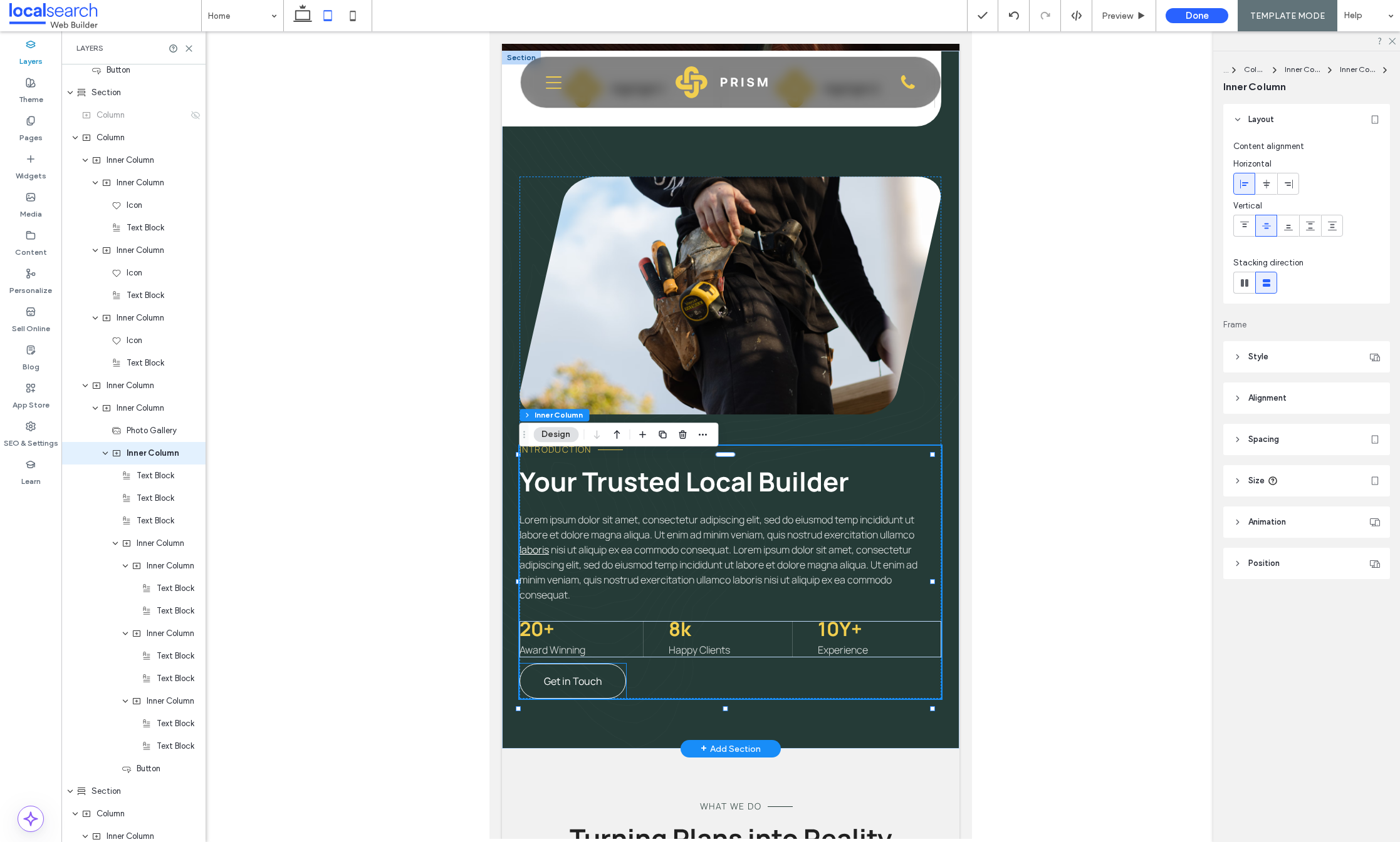
click at [603, 687] on link "Get in Touch" at bounding box center [573, 681] width 107 height 35
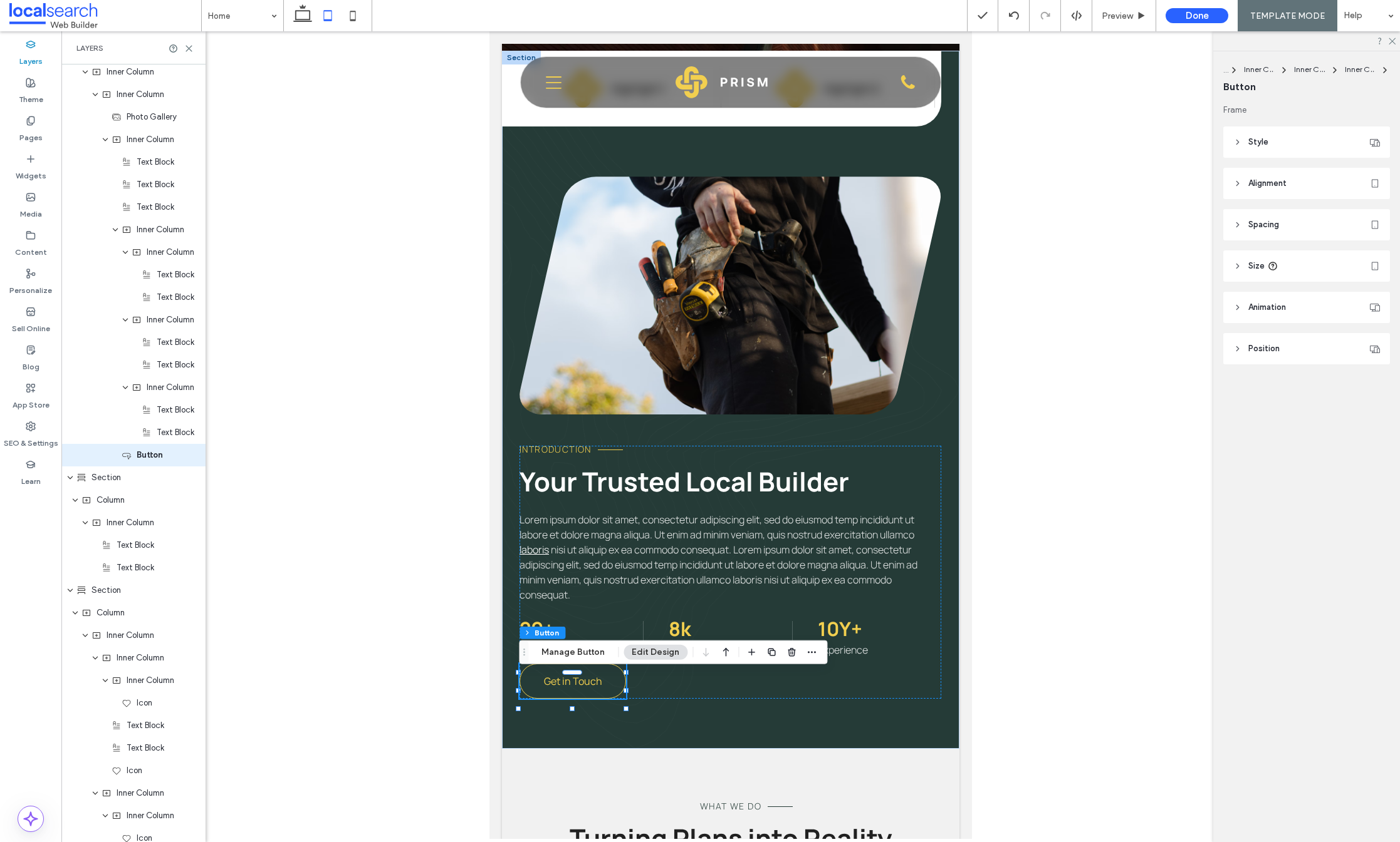
scroll to position [1088, 0]
click at [1293, 226] on header "Spacing" at bounding box center [1306, 224] width 167 height 31
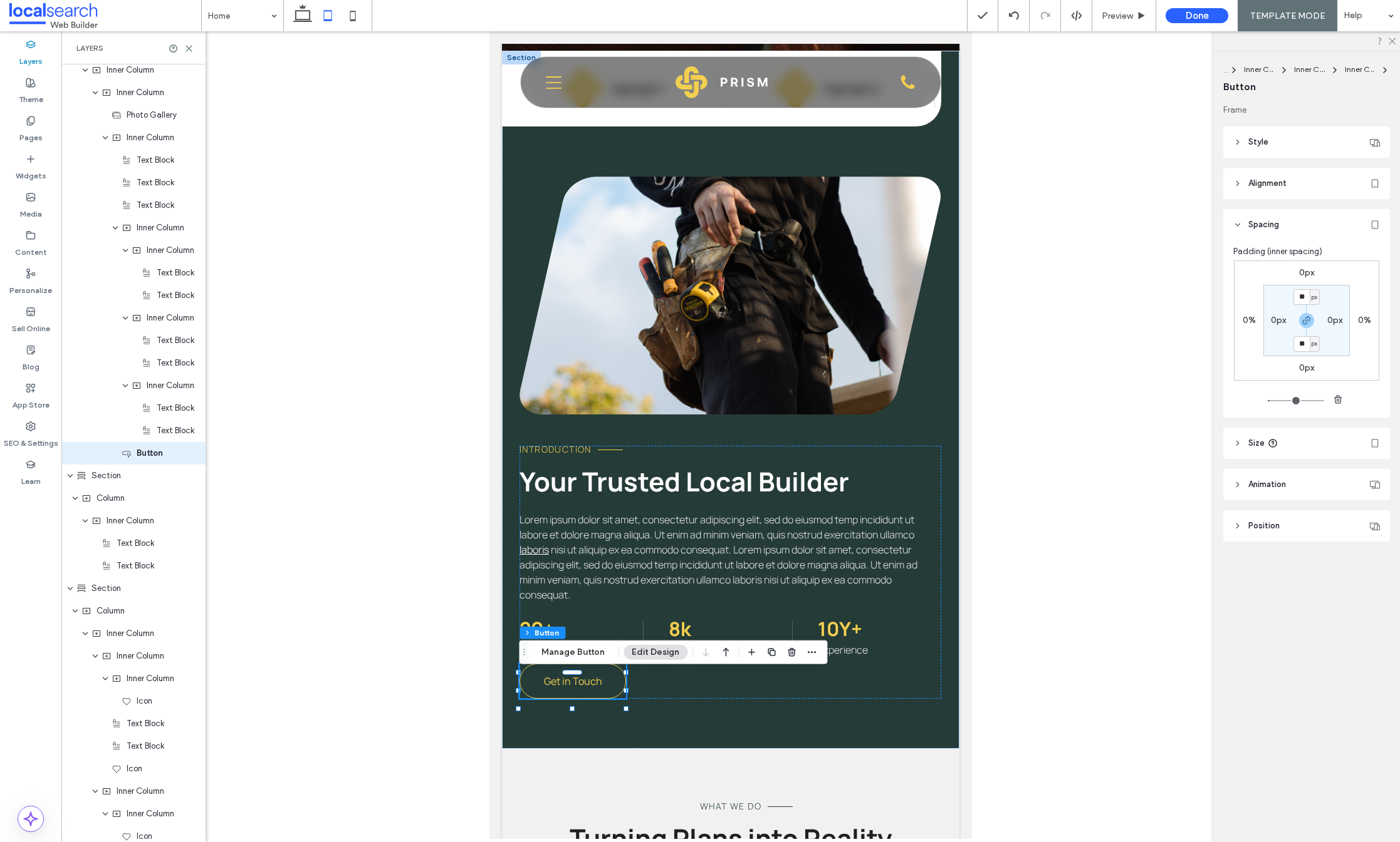
click at [1302, 266] on div "0px 0% 0px 0% ** px 0px ** px 0px" at bounding box center [1306, 321] width 145 height 120
click at [1299, 275] on label "0px" at bounding box center [1306, 272] width 15 height 11
type input "*"
click at [1293, 271] on input "*" at bounding box center [1301, 273] width 16 height 15
click at [1295, 271] on input "*" at bounding box center [1301, 273] width 16 height 15
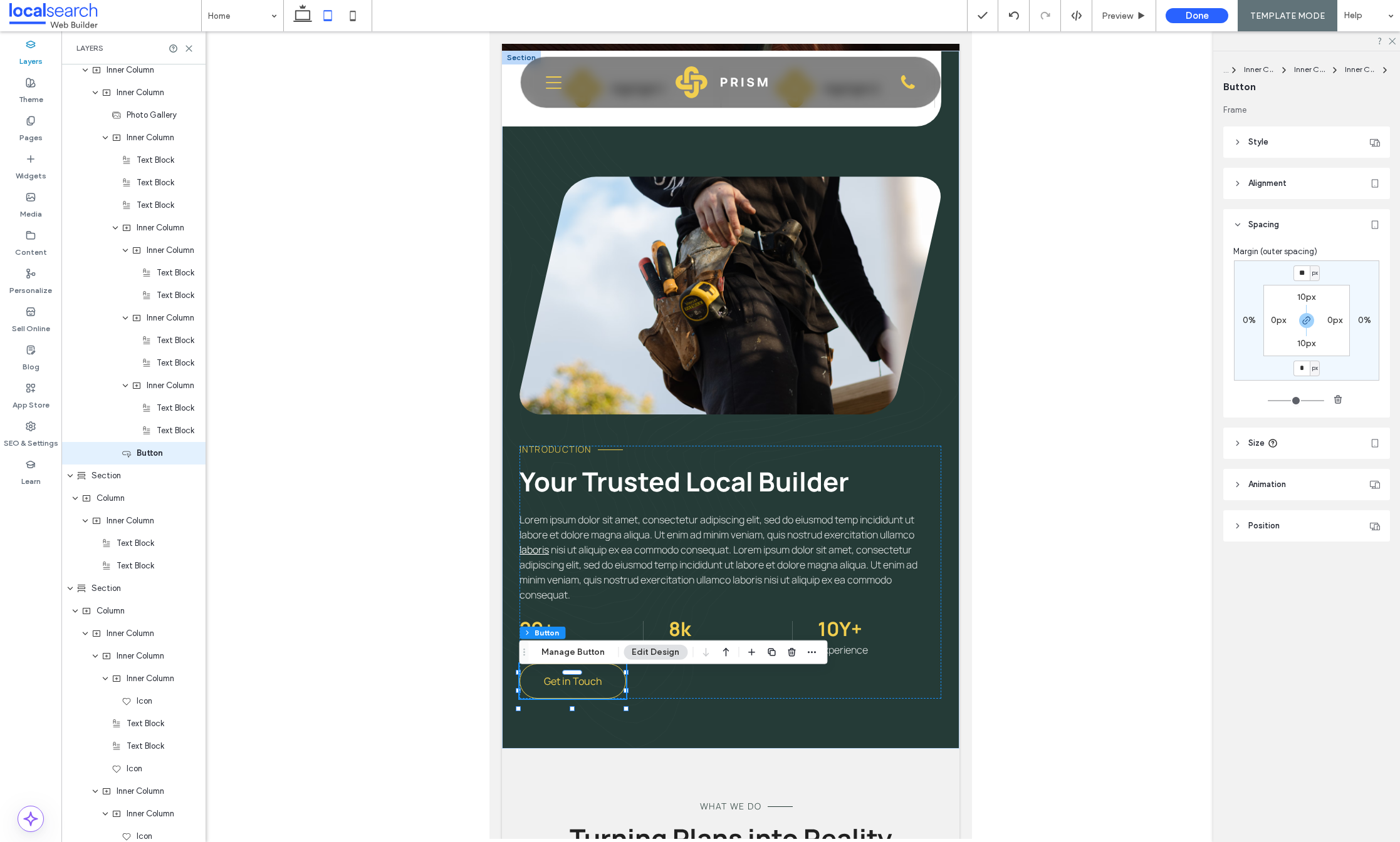
type input "**"
click at [1331, 269] on div "** px 0% * px 0% 10px 0px 10px 0px" at bounding box center [1306, 321] width 145 height 120
type input "**"
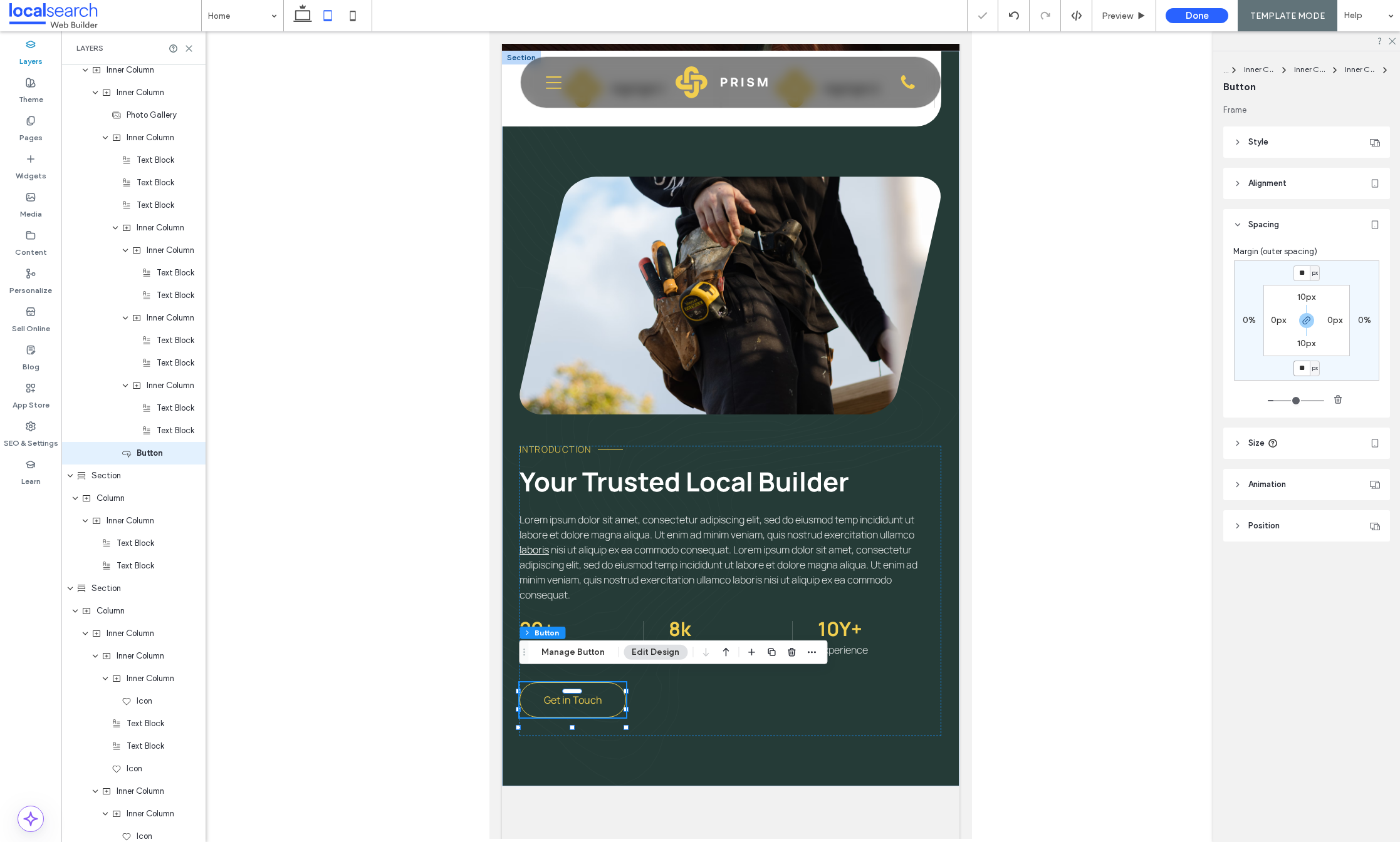
click at [1302, 367] on input "**" at bounding box center [1301, 368] width 16 height 15
click at [1309, 324] on icon "button" at bounding box center [1306, 321] width 10 height 10
click at [1304, 367] on label "30px" at bounding box center [1306, 368] width 20 height 11
type input "*"
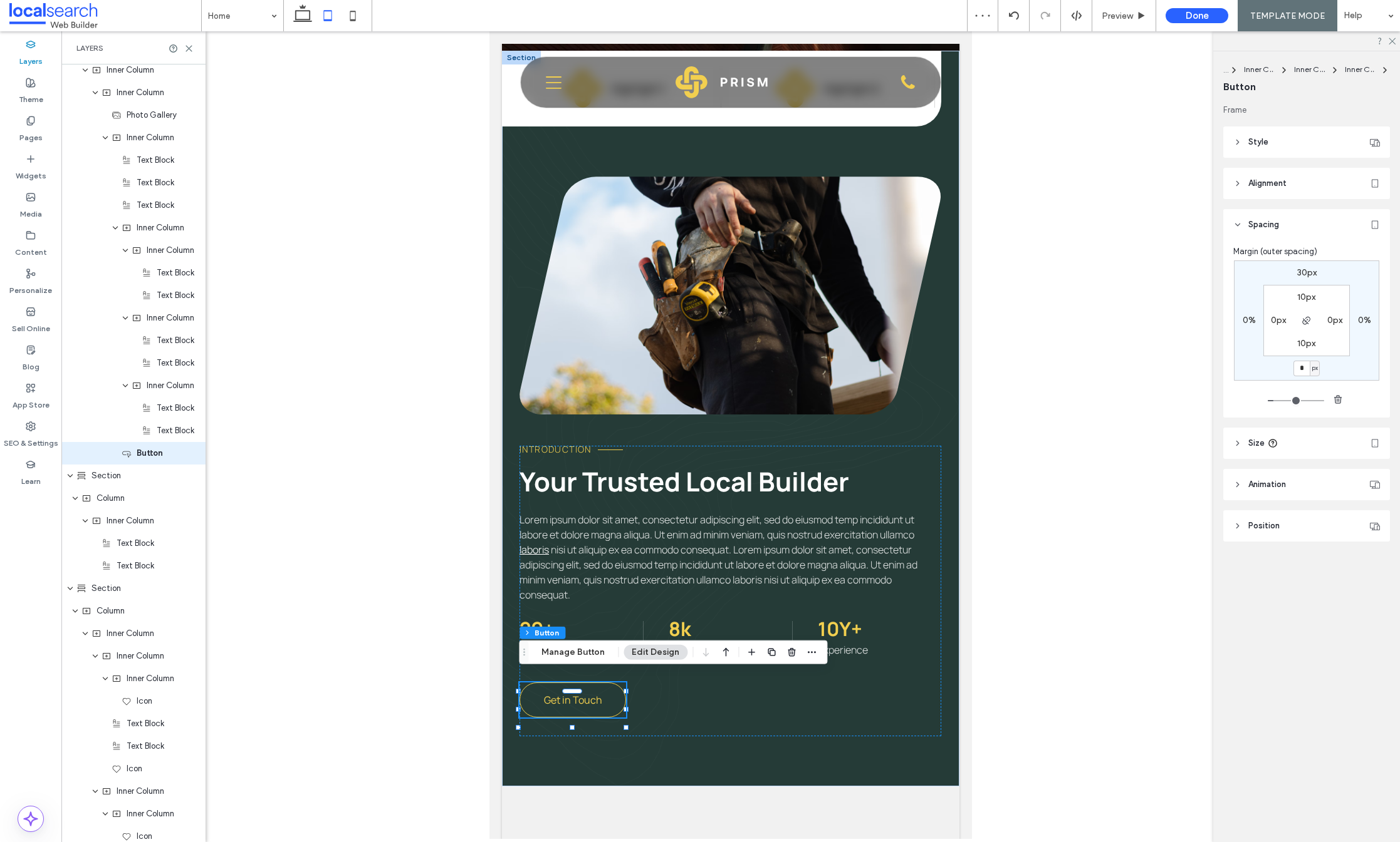
click at [1336, 372] on div "30px 0% * px 0% 10px 0px 10px 0px" at bounding box center [1306, 321] width 145 height 120
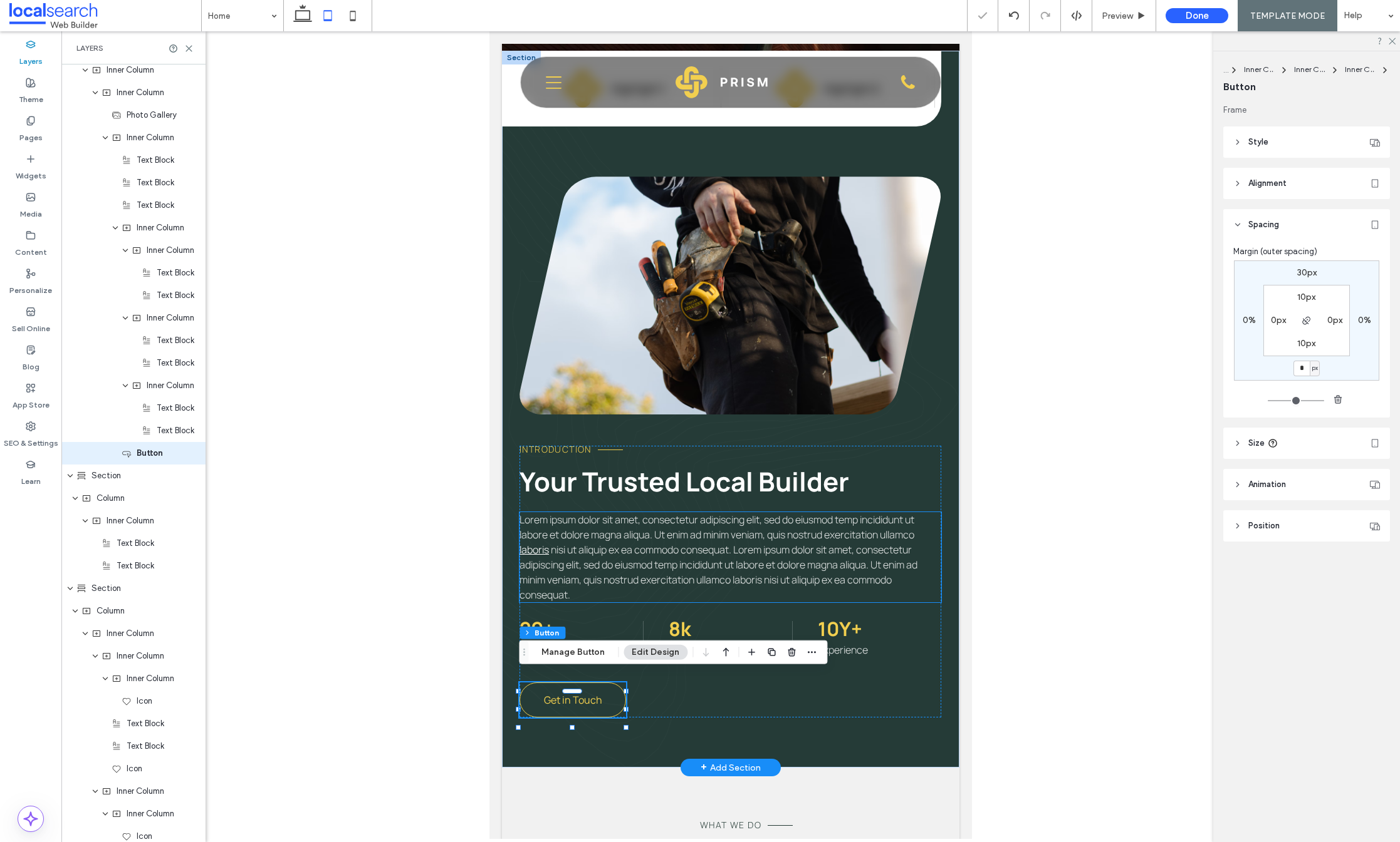
click at [734, 579] on span "nisi ut aliquip ex ea commodo consequat. Lorem ipsum dolor sit amet, consectetu…" at bounding box center [718, 573] width 398 height 59
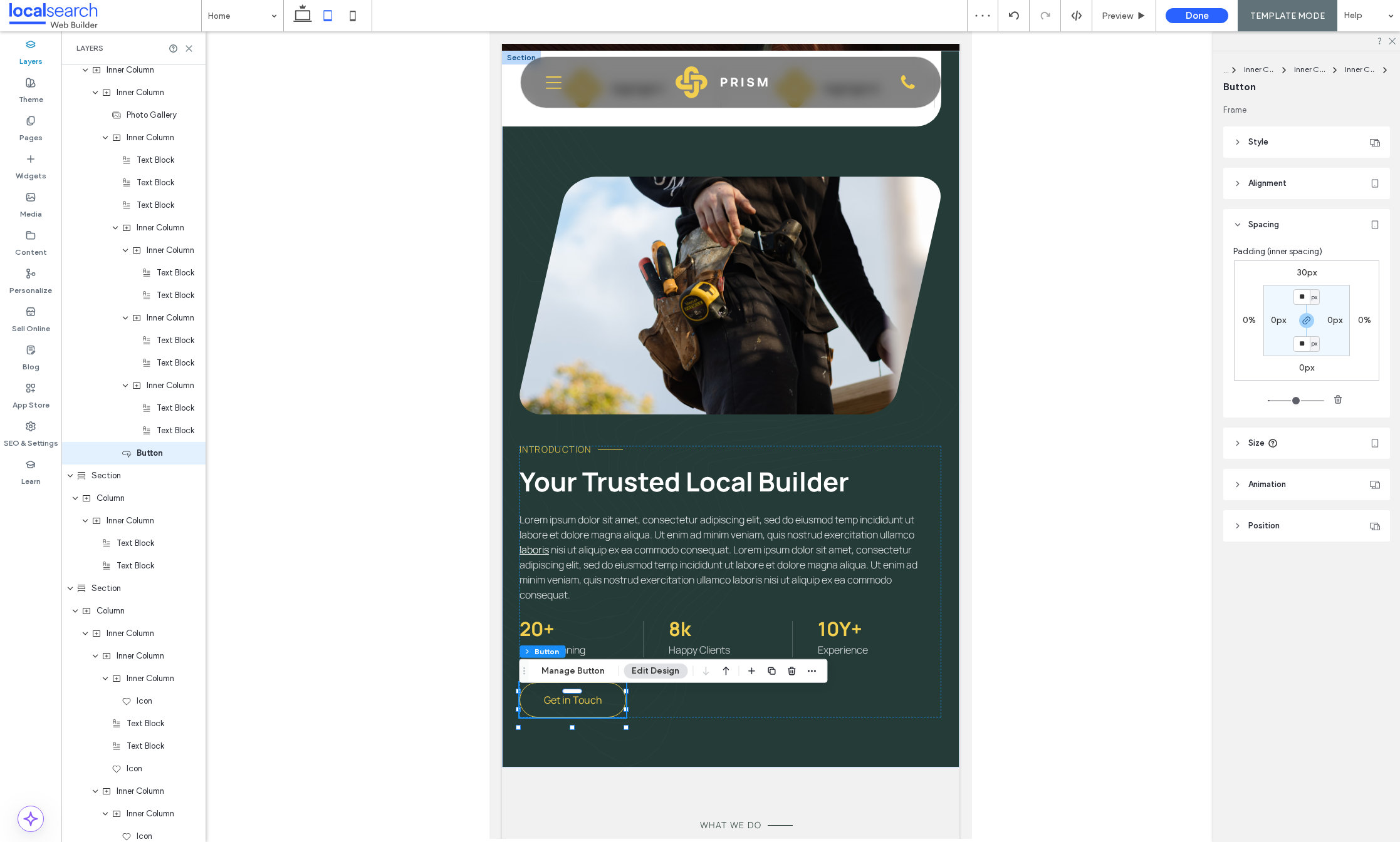
click at [1298, 279] on div "30px 0% 0px 0% ** px 0px ** px 0px" at bounding box center [1306, 321] width 145 height 120
click at [1298, 267] on label "30px" at bounding box center [1306, 272] width 20 height 11
type input "**"
click at [1296, 273] on input "**" at bounding box center [1301, 273] width 16 height 15
drag, startPoint x: 1293, startPoint y: 273, endPoint x: 1333, endPoint y: 293, distance: 44.7
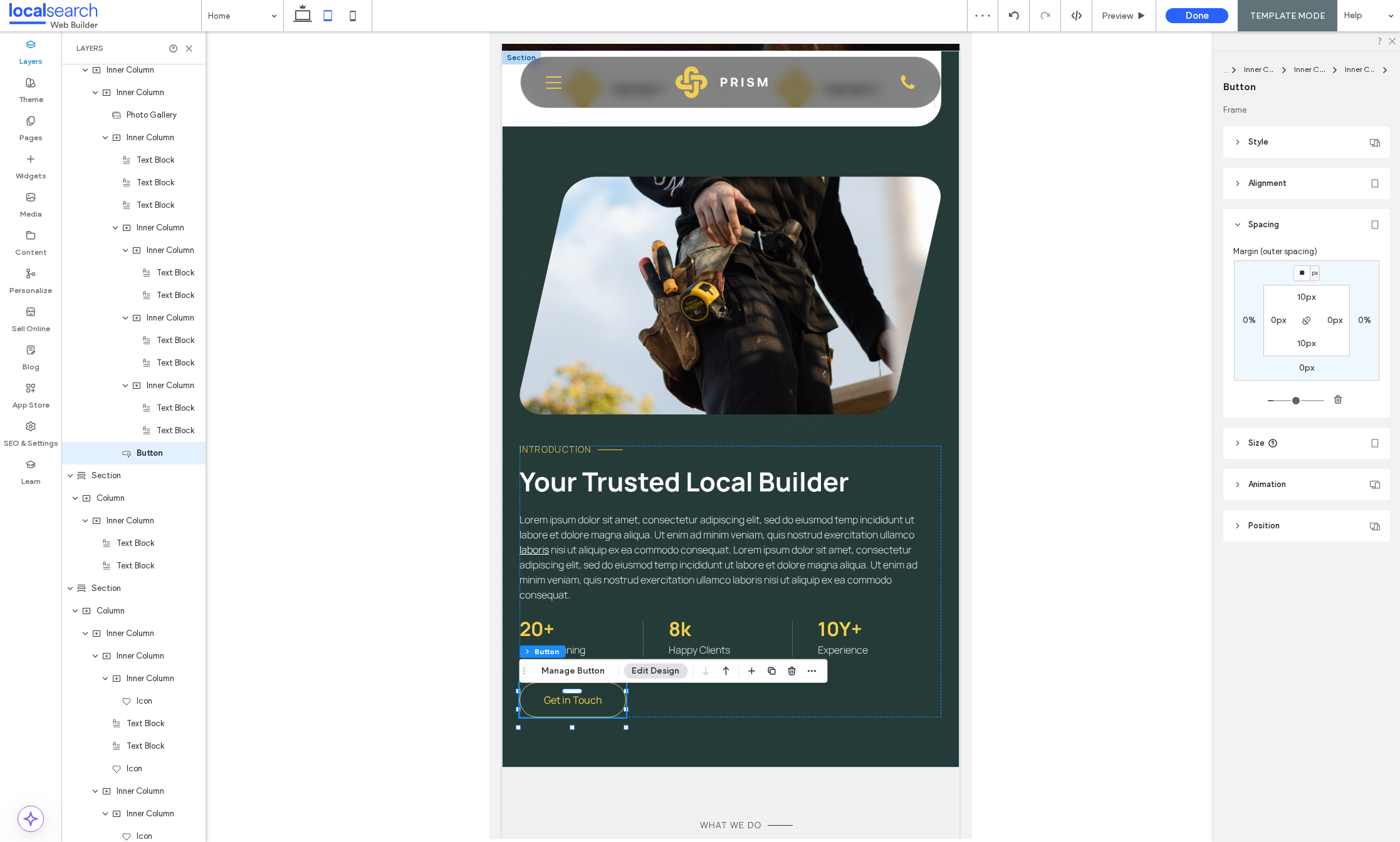
click at [1292, 275] on div "** px" at bounding box center [1306, 273] width 28 height 15
type input "**"
click at [1349, 276] on div "** px 0% 0px 0% 10px 0px 10px 0px" at bounding box center [1306, 321] width 145 height 120
click at [783, 759] on div "Highlight 1 Highlight 2 Highlight 3 Introduction Your Trusted Local Builder Lor…" at bounding box center [731, 405] width 457 height 711
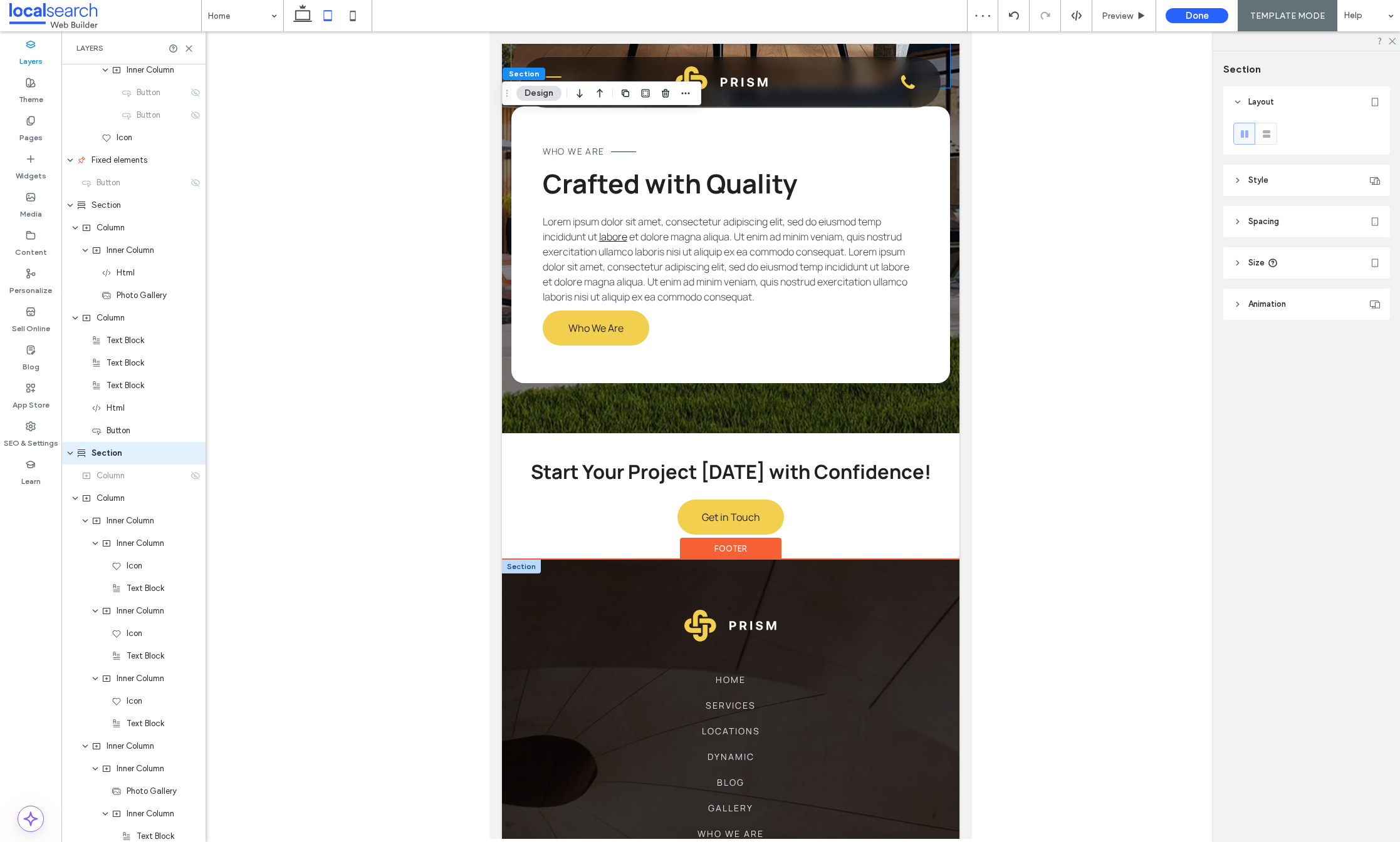
scroll to position [2825, 0]
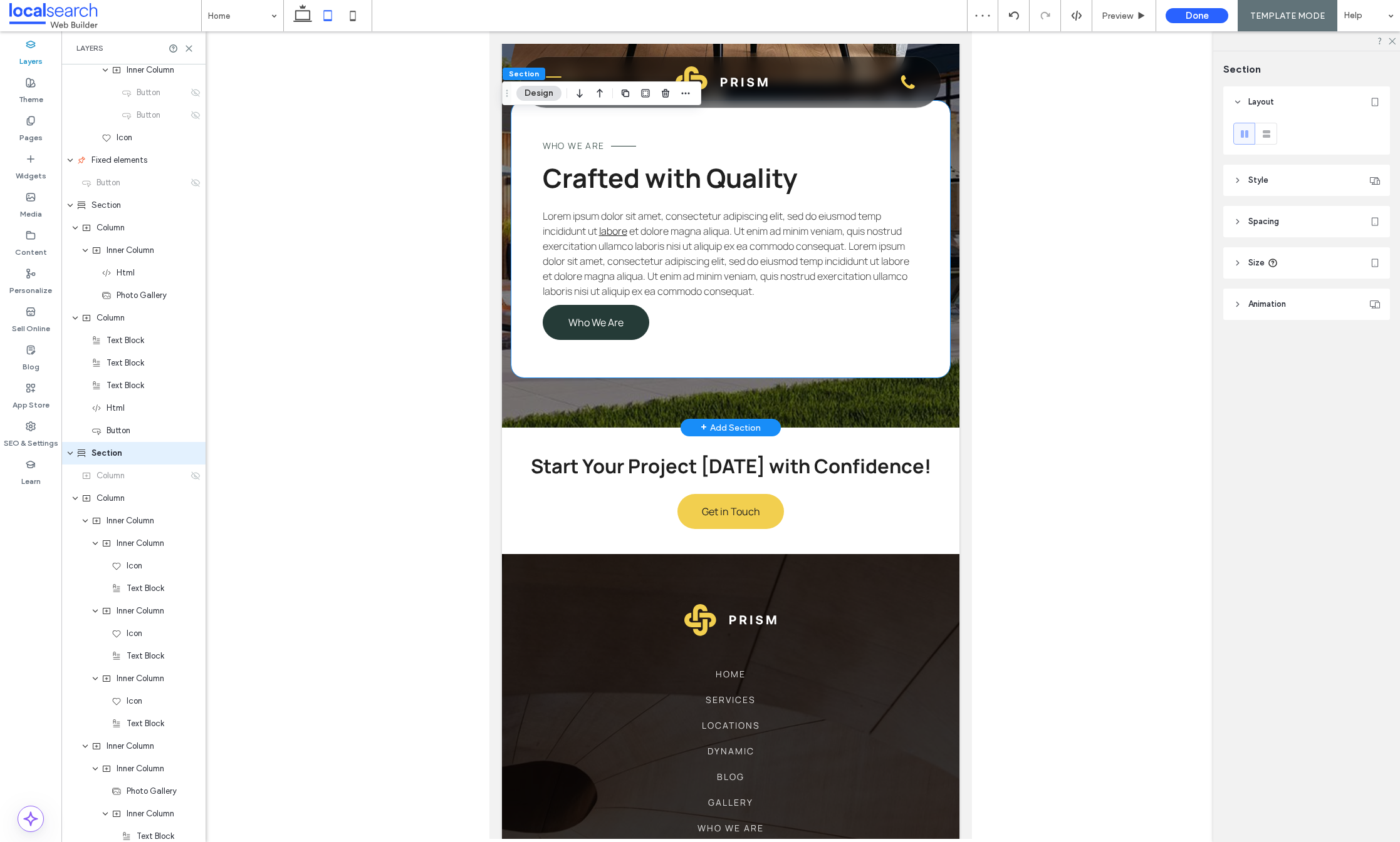
click at [604, 329] on span "Who We Are" at bounding box center [596, 322] width 55 height 14
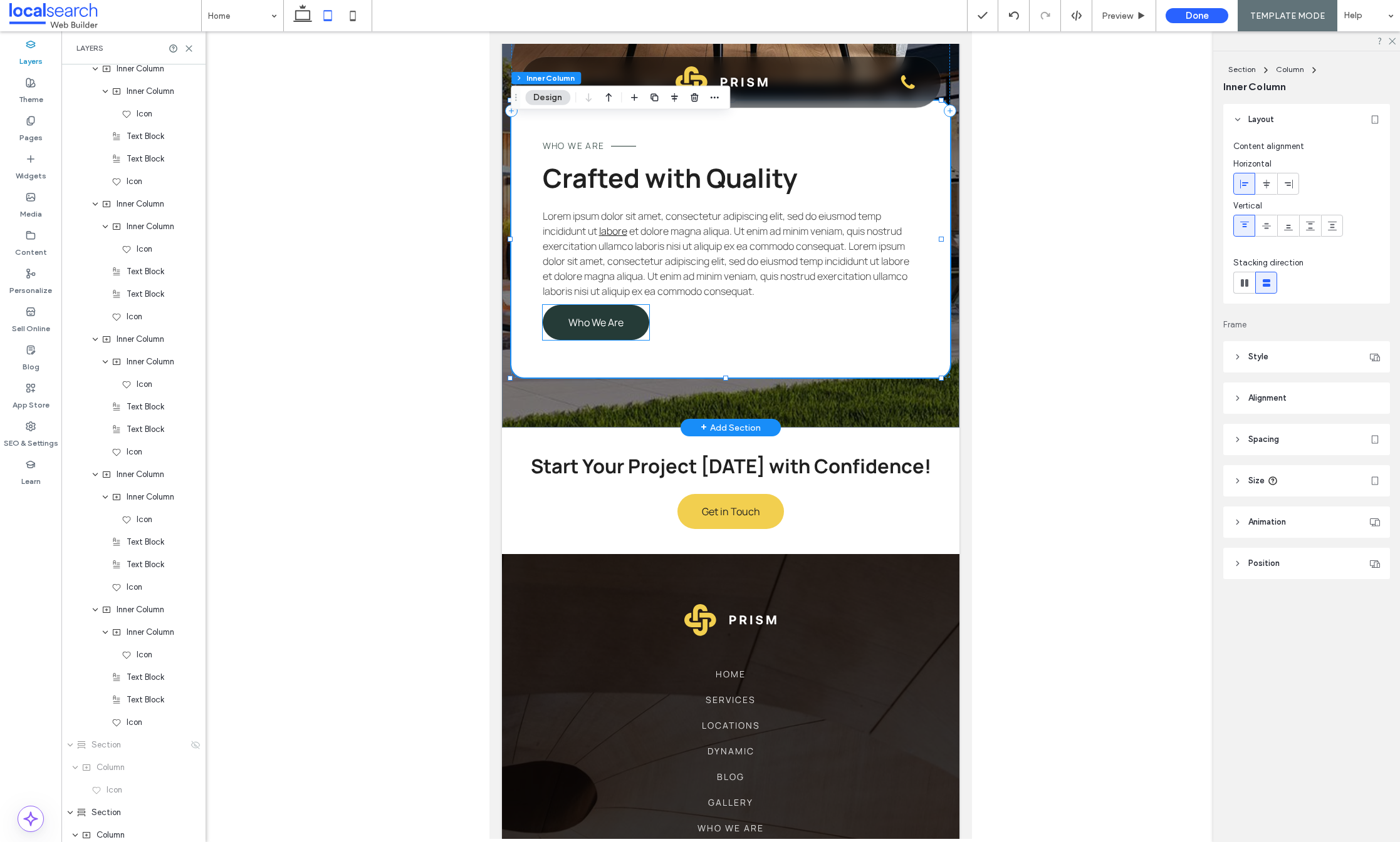
click at [626, 332] on link "Who We Are" at bounding box center [596, 323] width 107 height 35
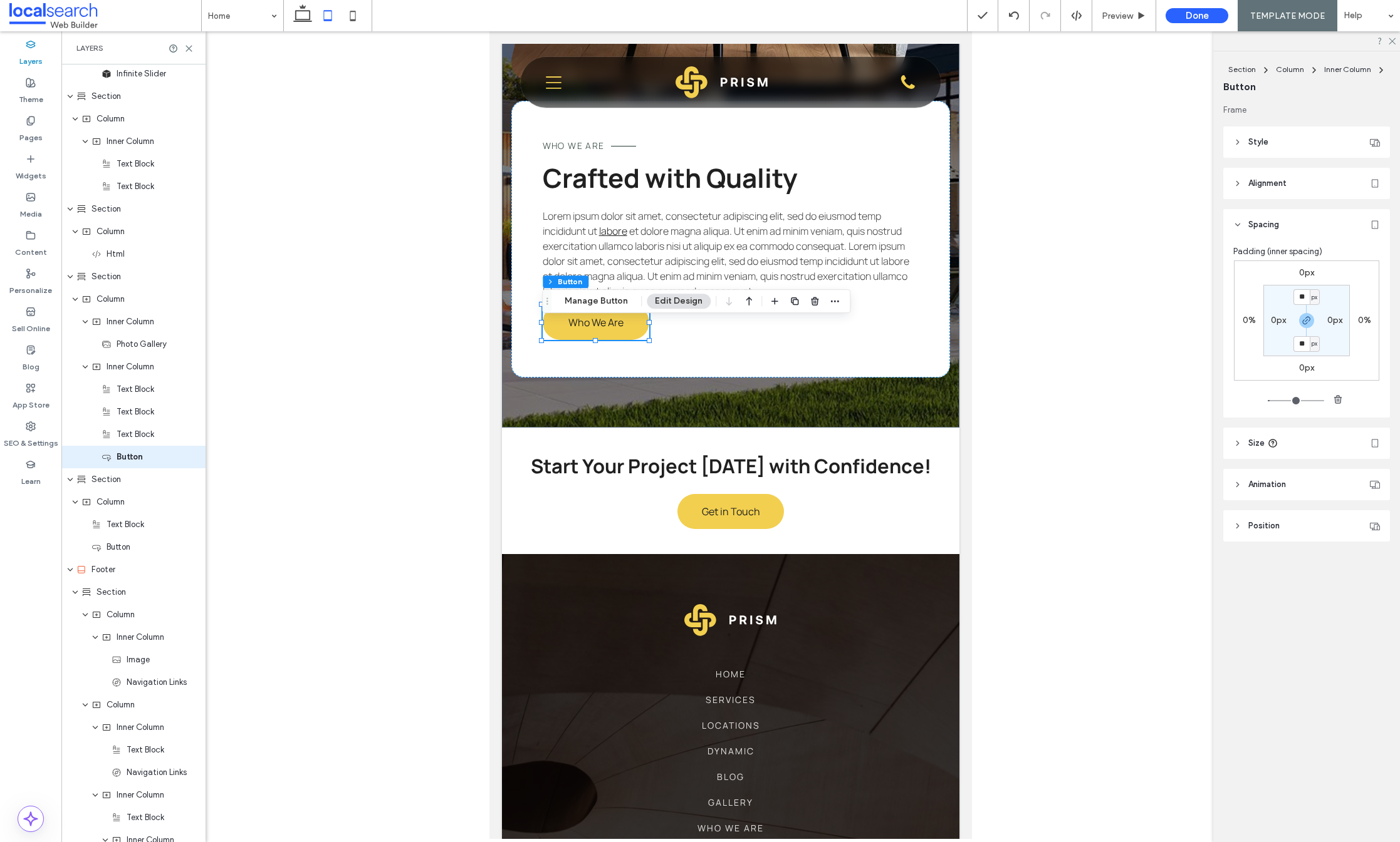
scroll to position [2666, 0]
click at [1313, 267] on label "0px" at bounding box center [1306, 272] width 15 height 11
type input "*"
click at [1308, 326] on span "button" at bounding box center [1306, 321] width 15 height 15
click at [1301, 271] on input "*" at bounding box center [1301, 273] width 16 height 15
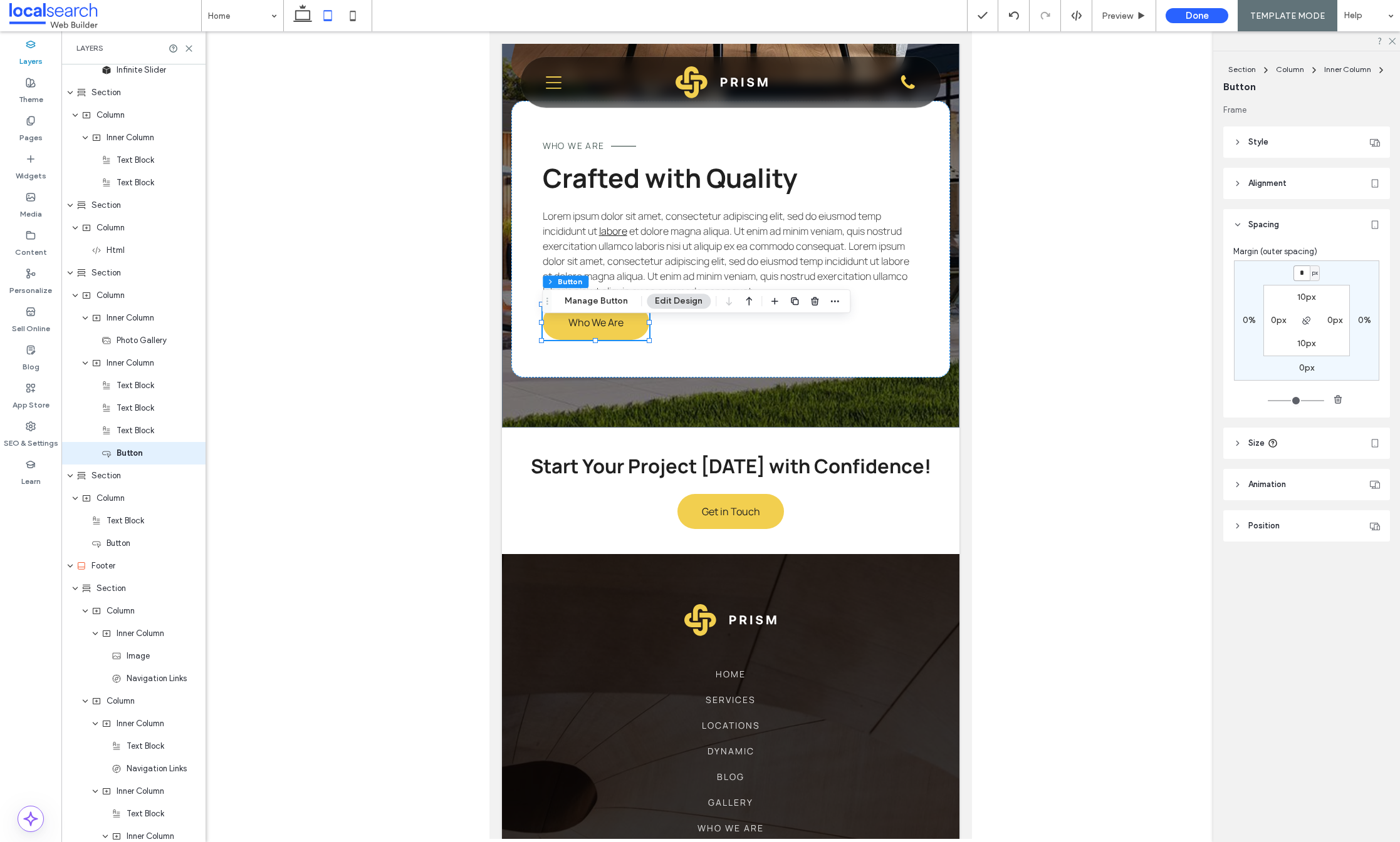
click at [1296, 271] on input "*" at bounding box center [1301, 273] width 16 height 15
type input "**"
click at [1345, 275] on div "** px 0% 0px 0% 10px 0px 10px 0px" at bounding box center [1306, 321] width 145 height 120
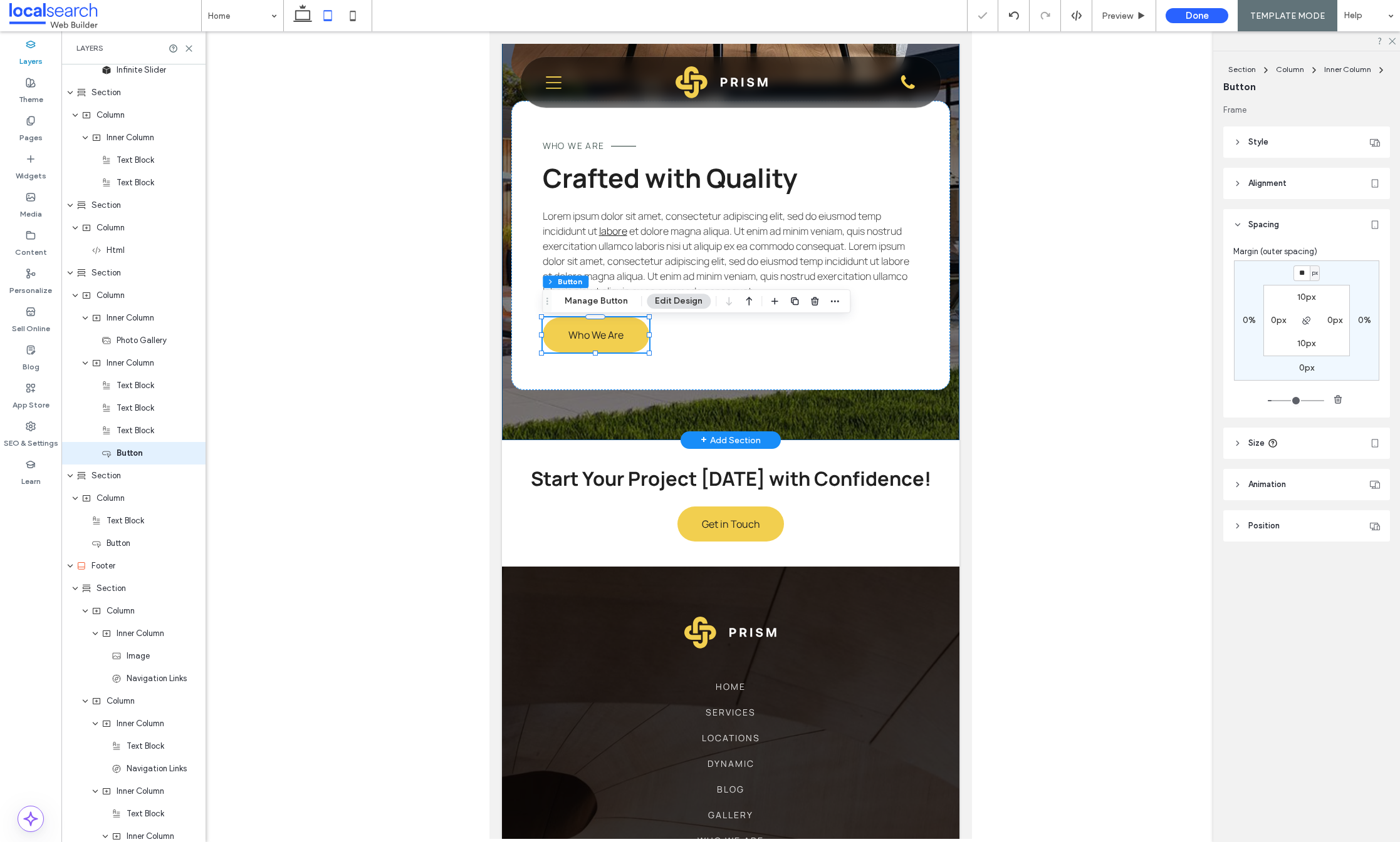
click at [769, 413] on div "Who We Are Crafted with Quality Lorem ipsum dolor sit amet, consectetur adipisc…" at bounding box center [731, 117] width 457 height 646
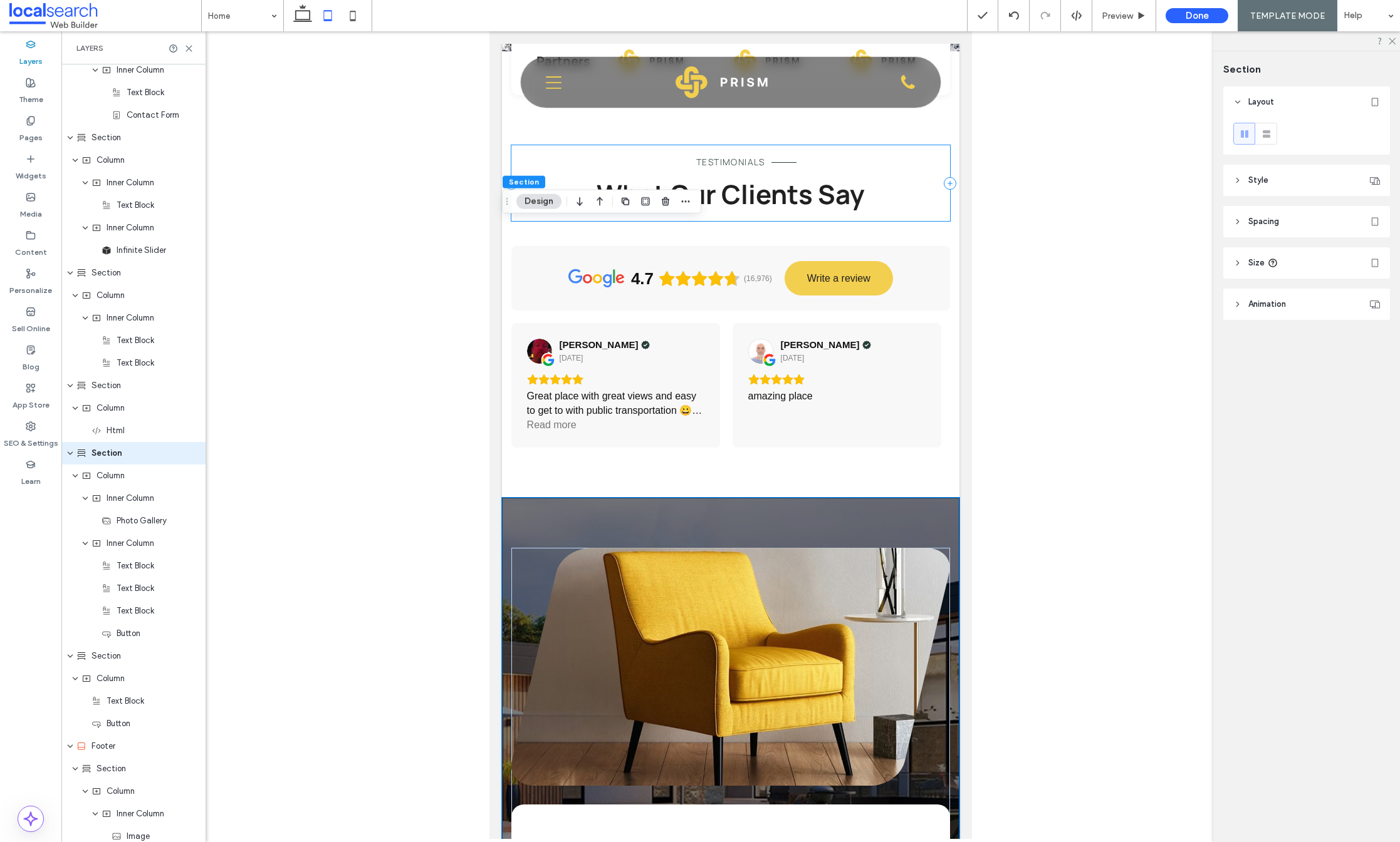
scroll to position [2571, 0]
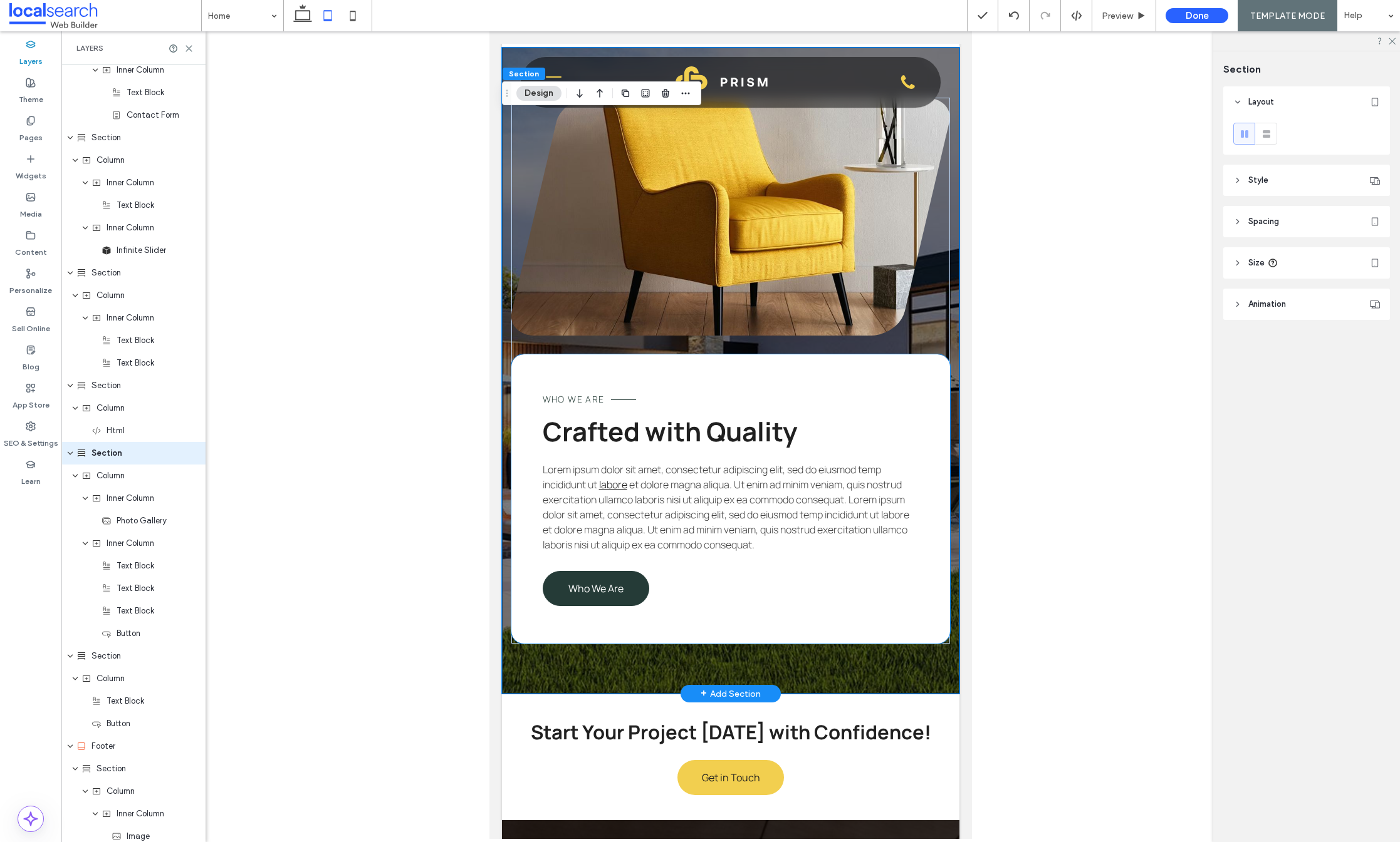
click at [587, 596] on span "Who We Are" at bounding box center [596, 589] width 55 height 14
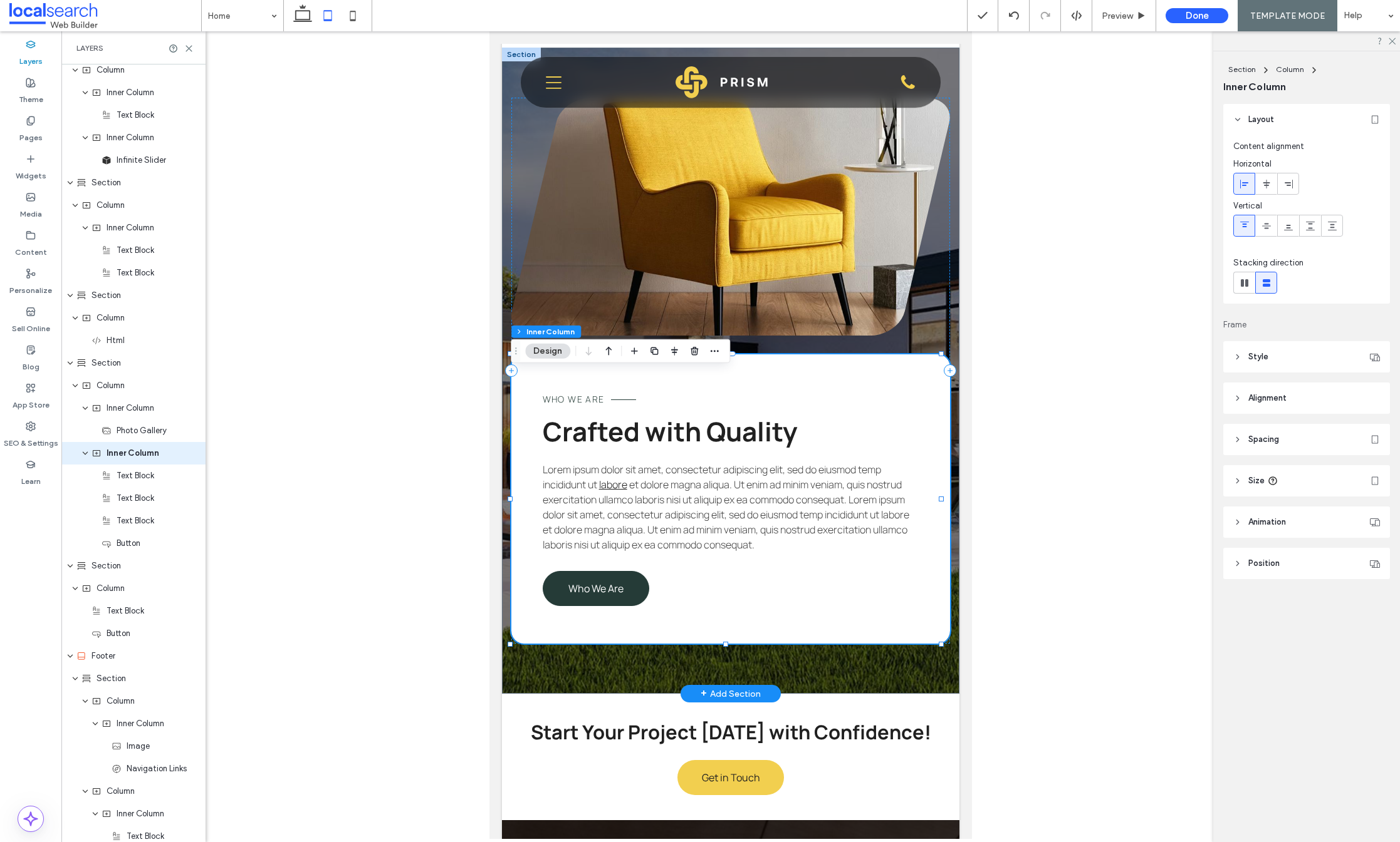
click at [614, 596] on span "Who We Are" at bounding box center [596, 589] width 55 height 14
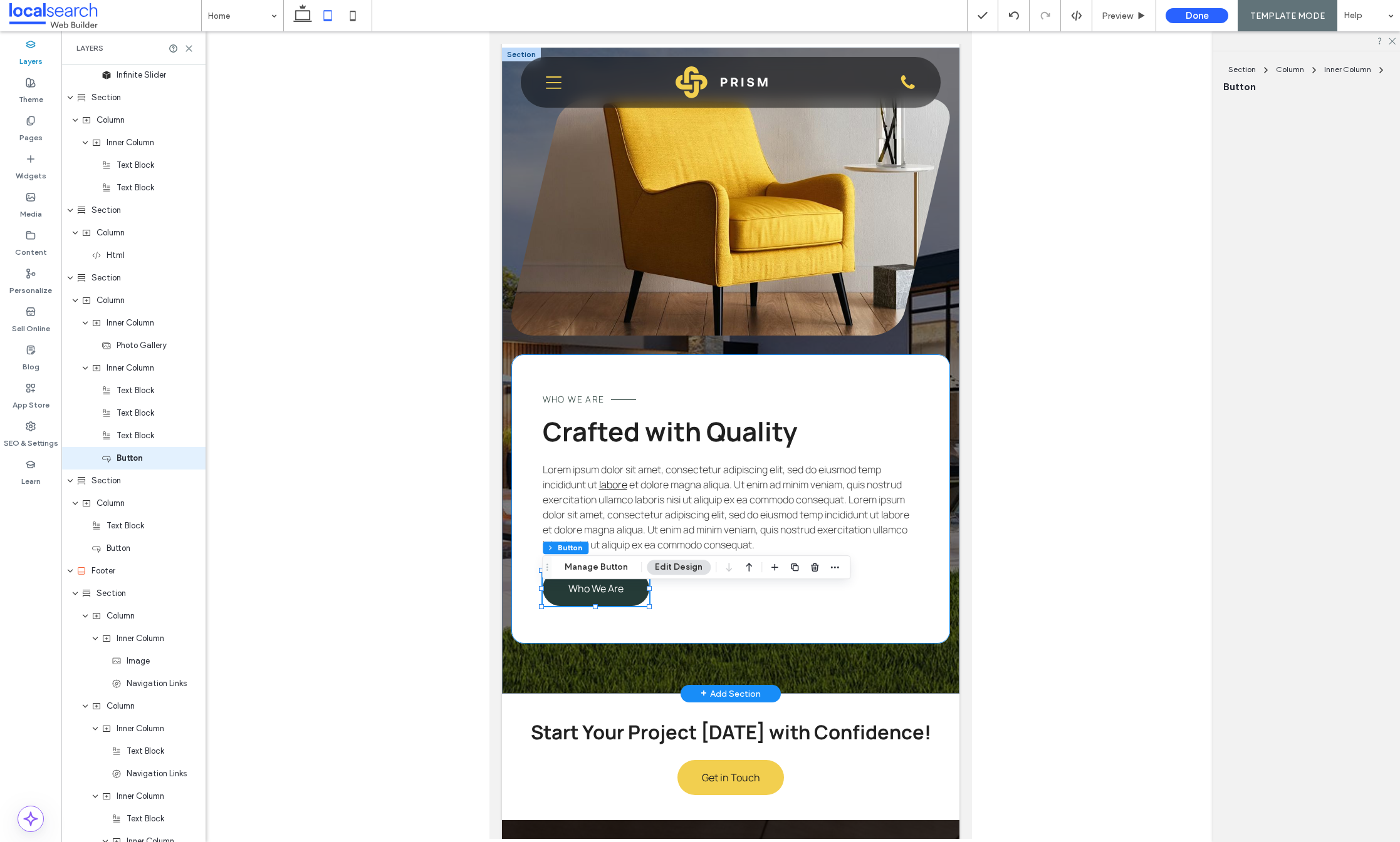
click at [631, 600] on link "Who We Are" at bounding box center [596, 589] width 107 height 35
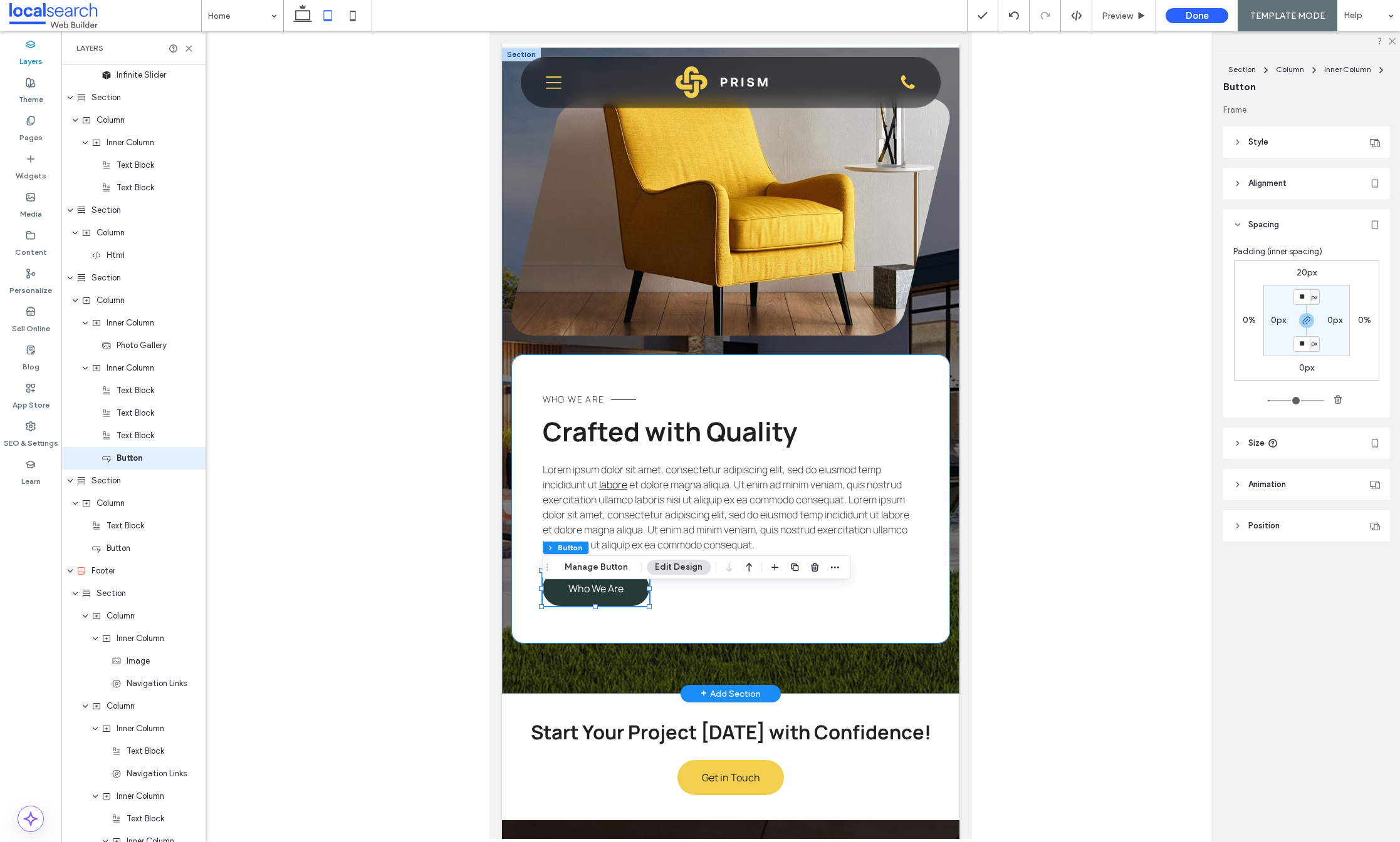
scroll to position [2666, 0]
click at [605, 568] on button "Manage Button" at bounding box center [596, 567] width 80 height 15
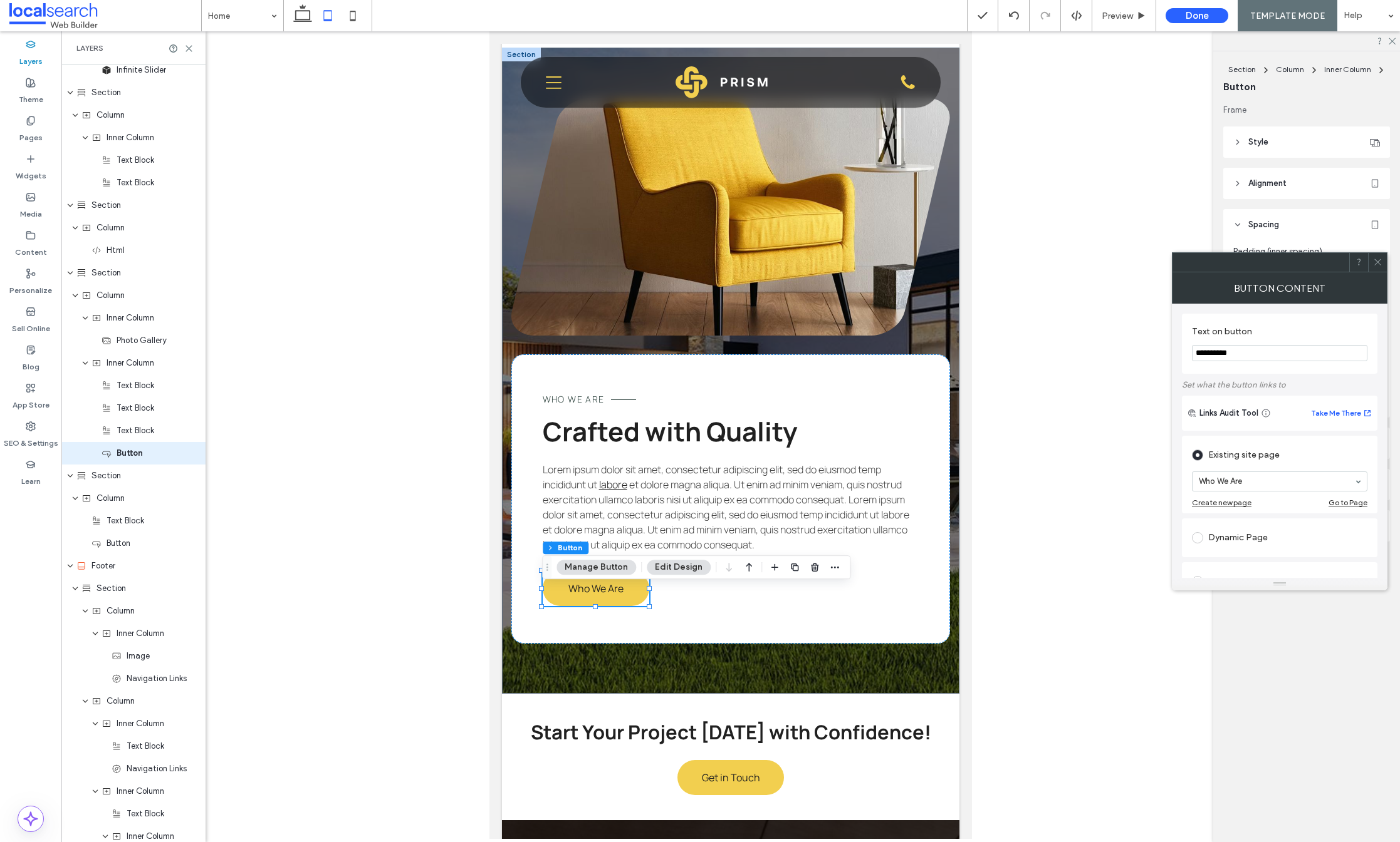
click at [1374, 264] on icon at bounding box center [1377, 261] width 9 height 9
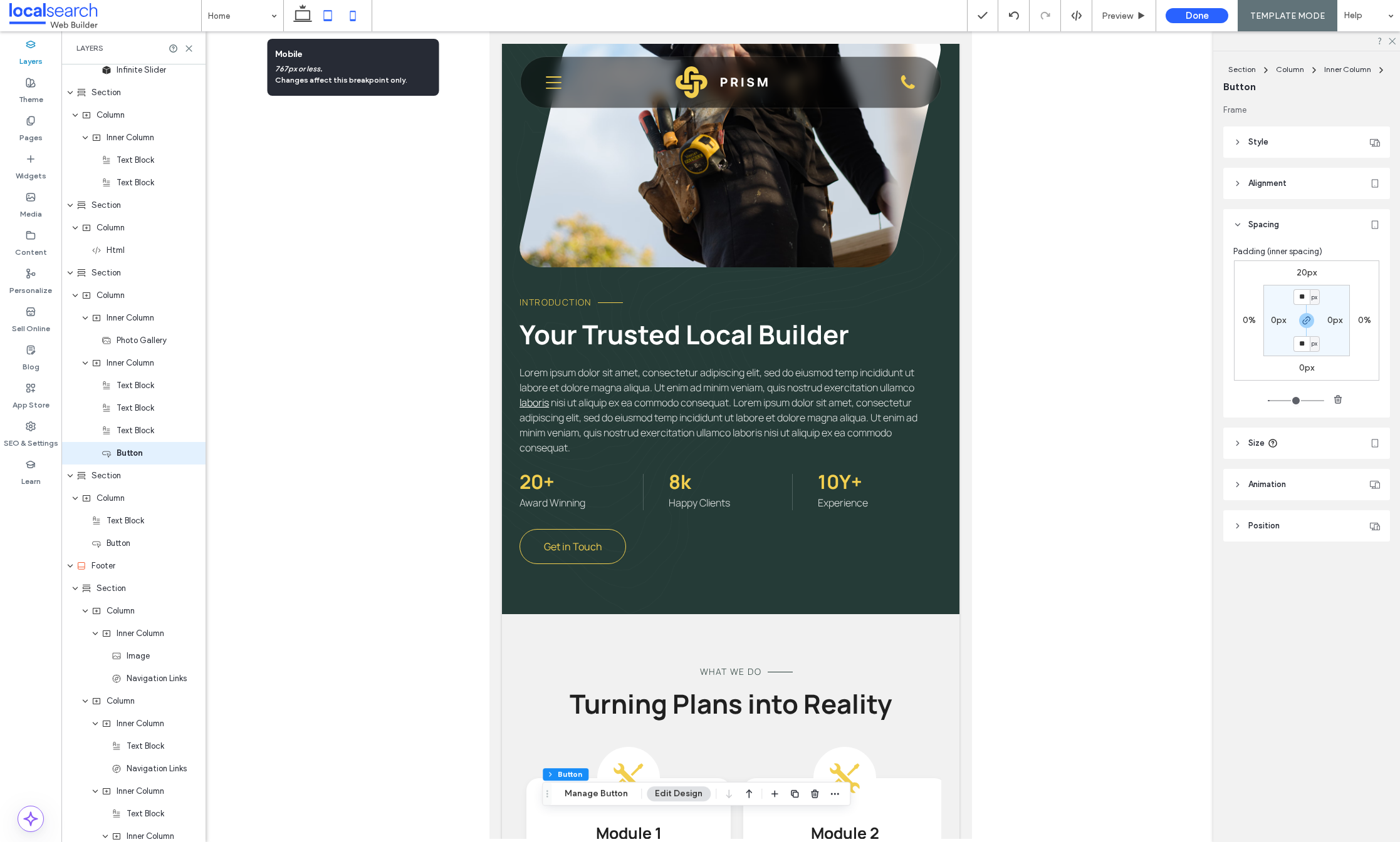
click at [350, 11] on icon at bounding box center [353, 15] width 25 height 25
type input "***"
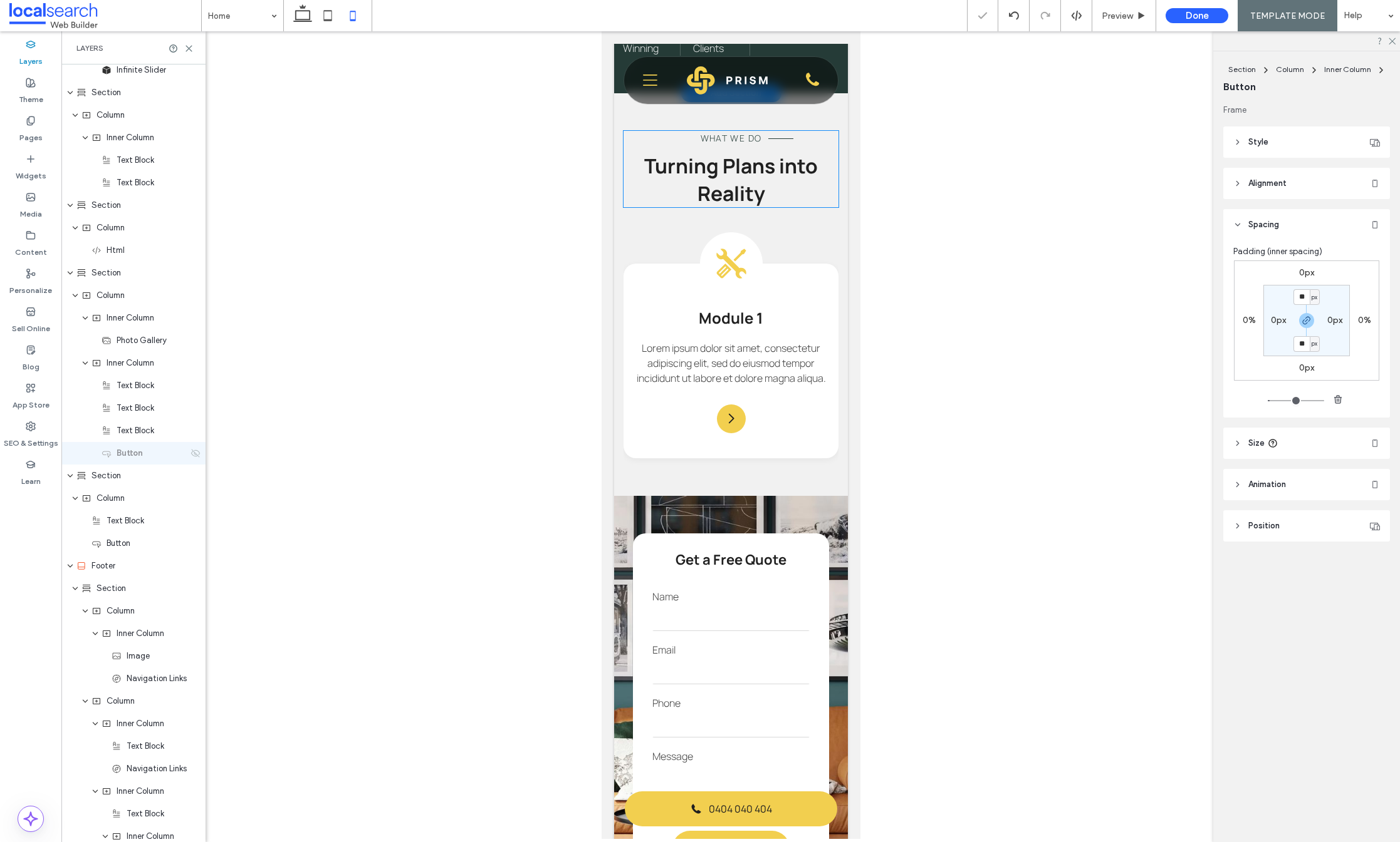
scroll to position [0, 0]
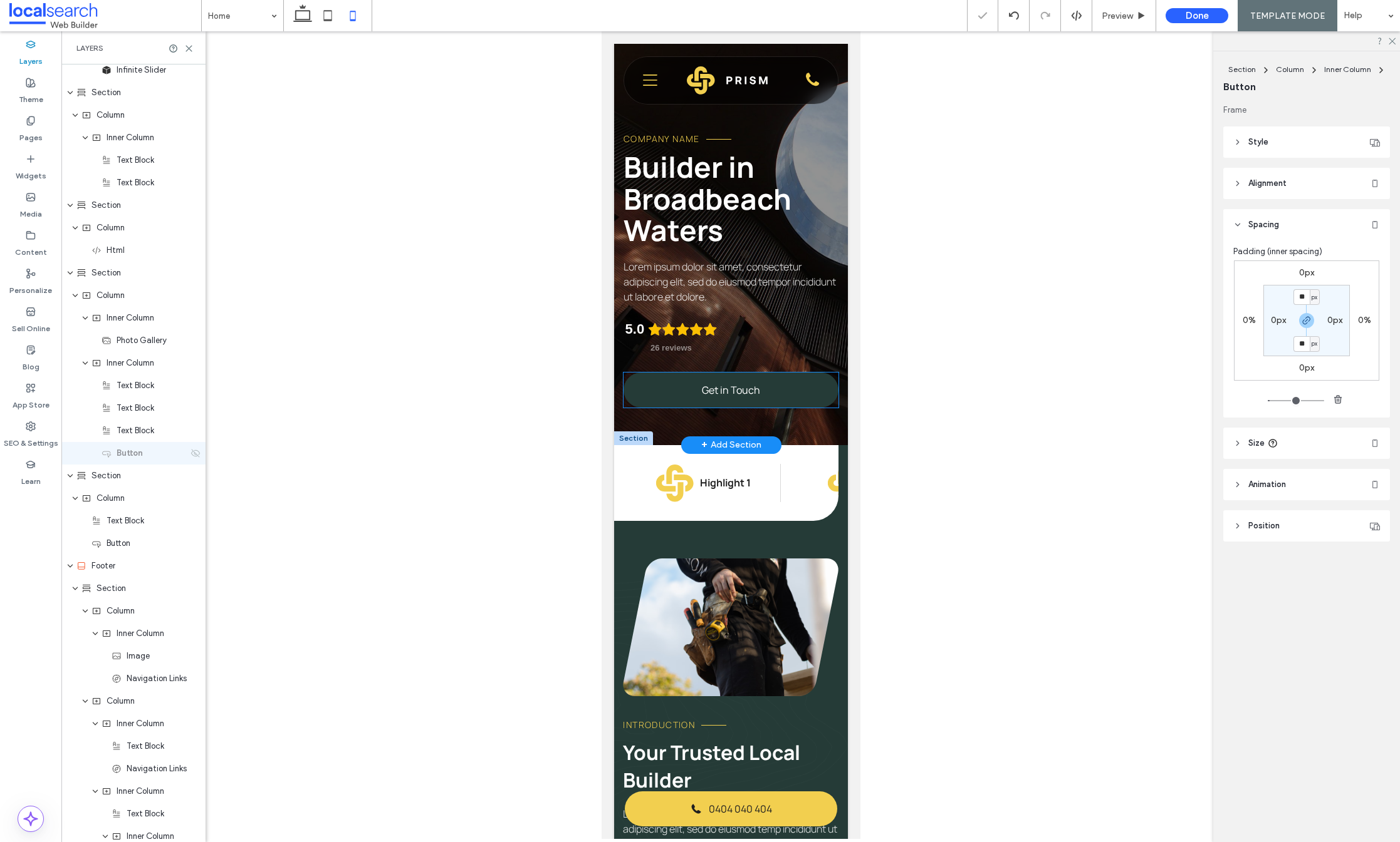
click at [729, 389] on span "Get in Touch" at bounding box center [731, 390] width 58 height 14
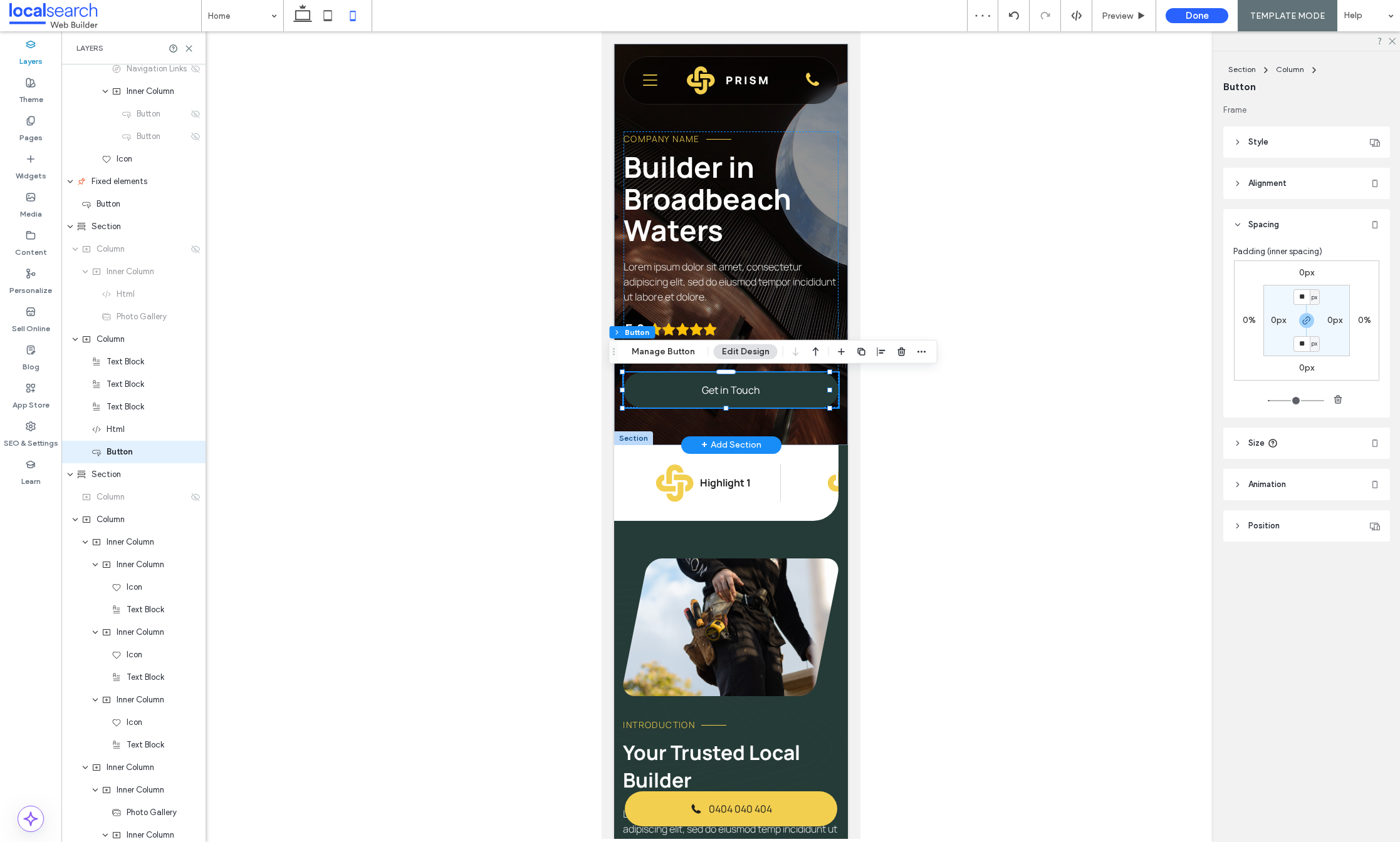
scroll to position [389, 0]
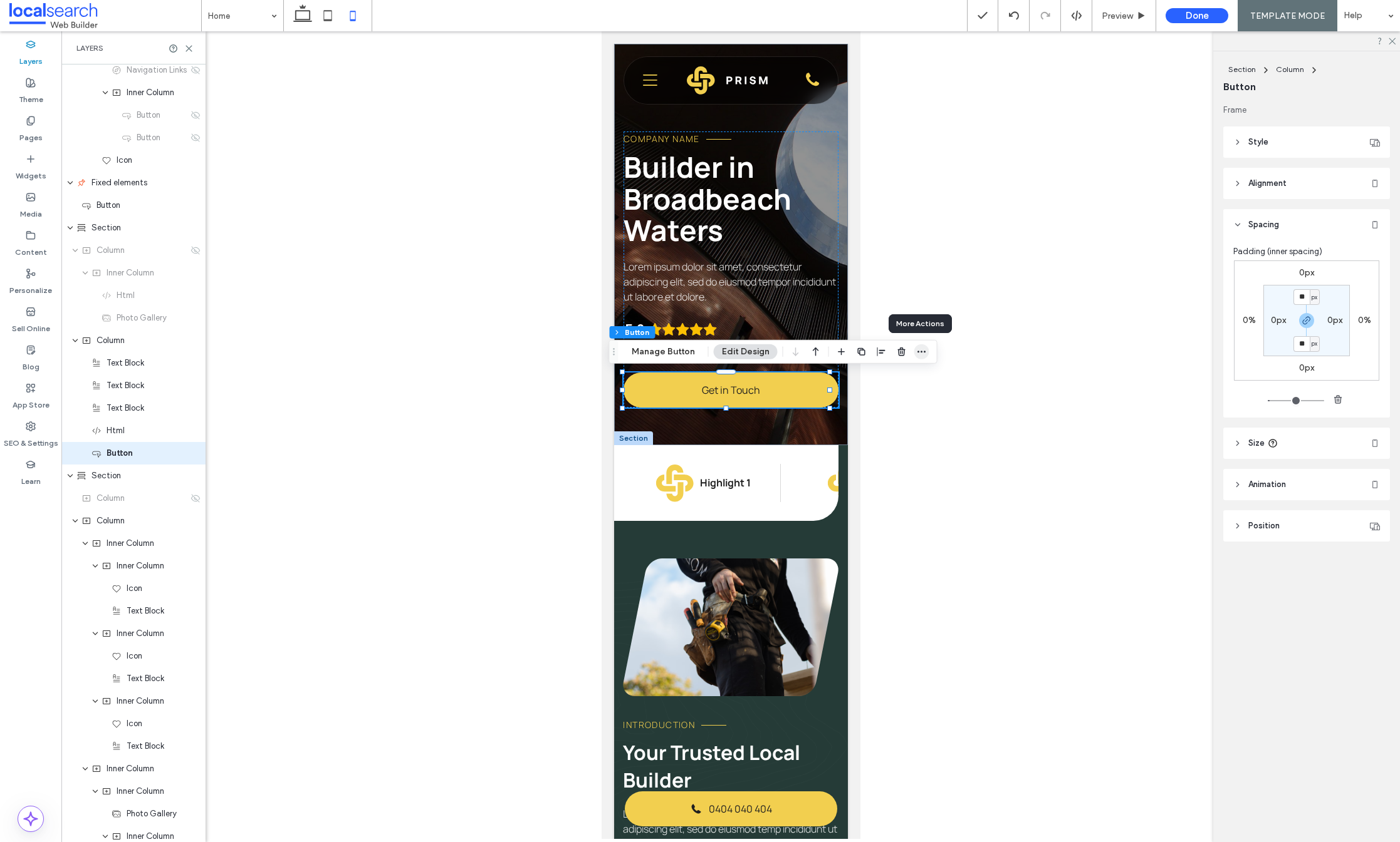
click at [926, 351] on span "button" at bounding box center [921, 352] width 15 height 15
click at [1133, 14] on span "Preview" at bounding box center [1117, 16] width 31 height 11
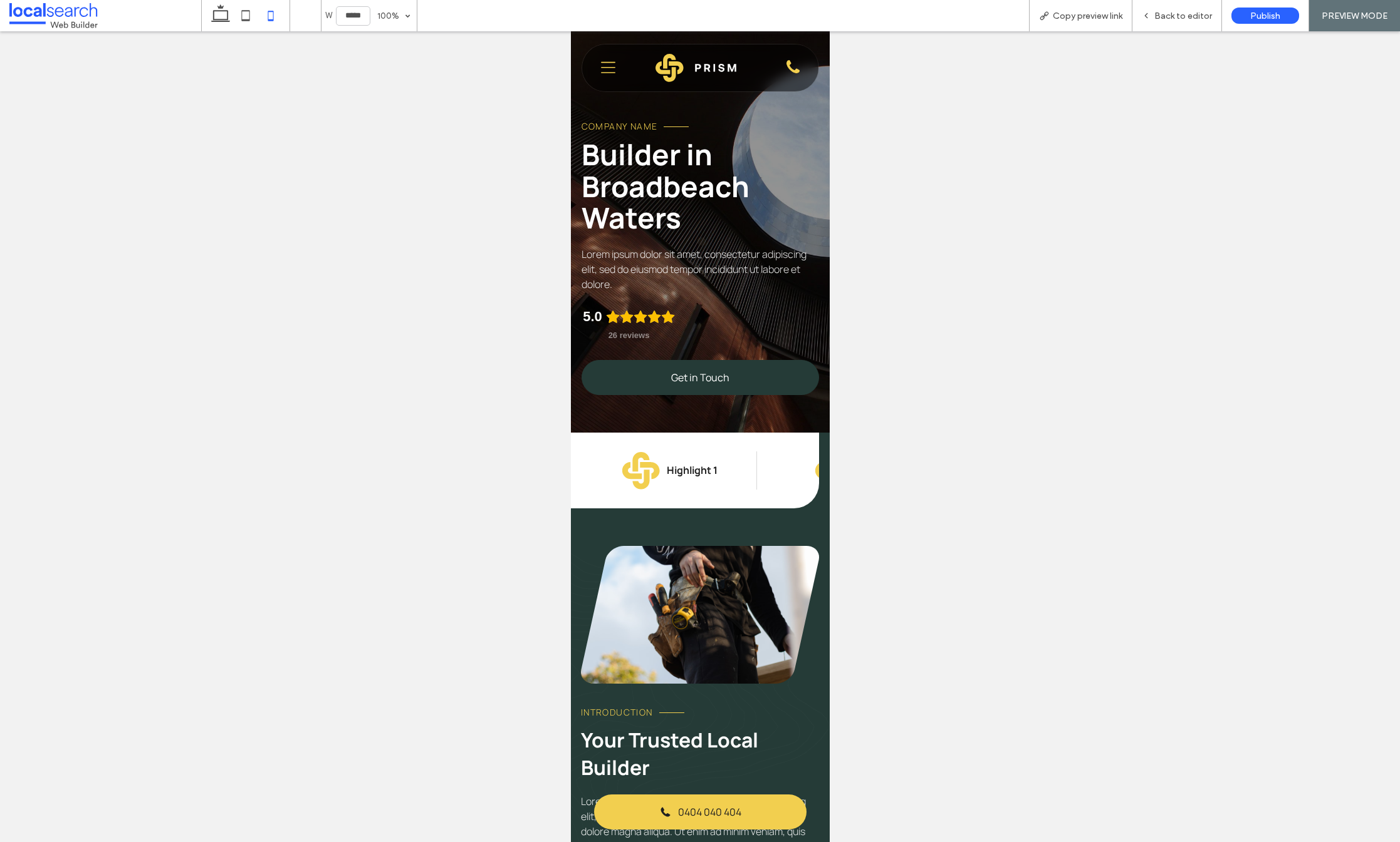
click at [671, 380] on span "Get in Touch" at bounding box center [700, 378] width 58 height 14
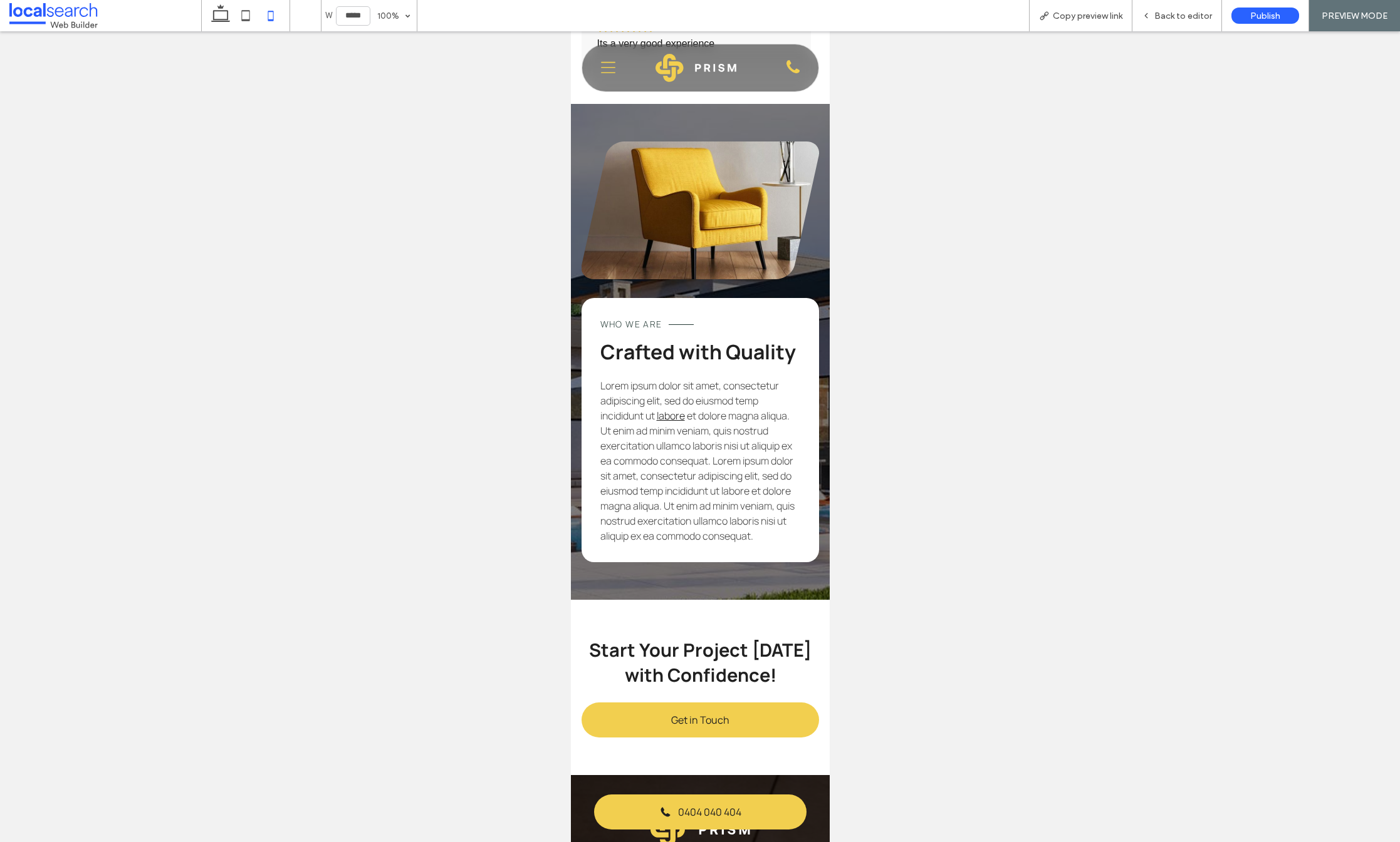
scroll to position [2445, 0]
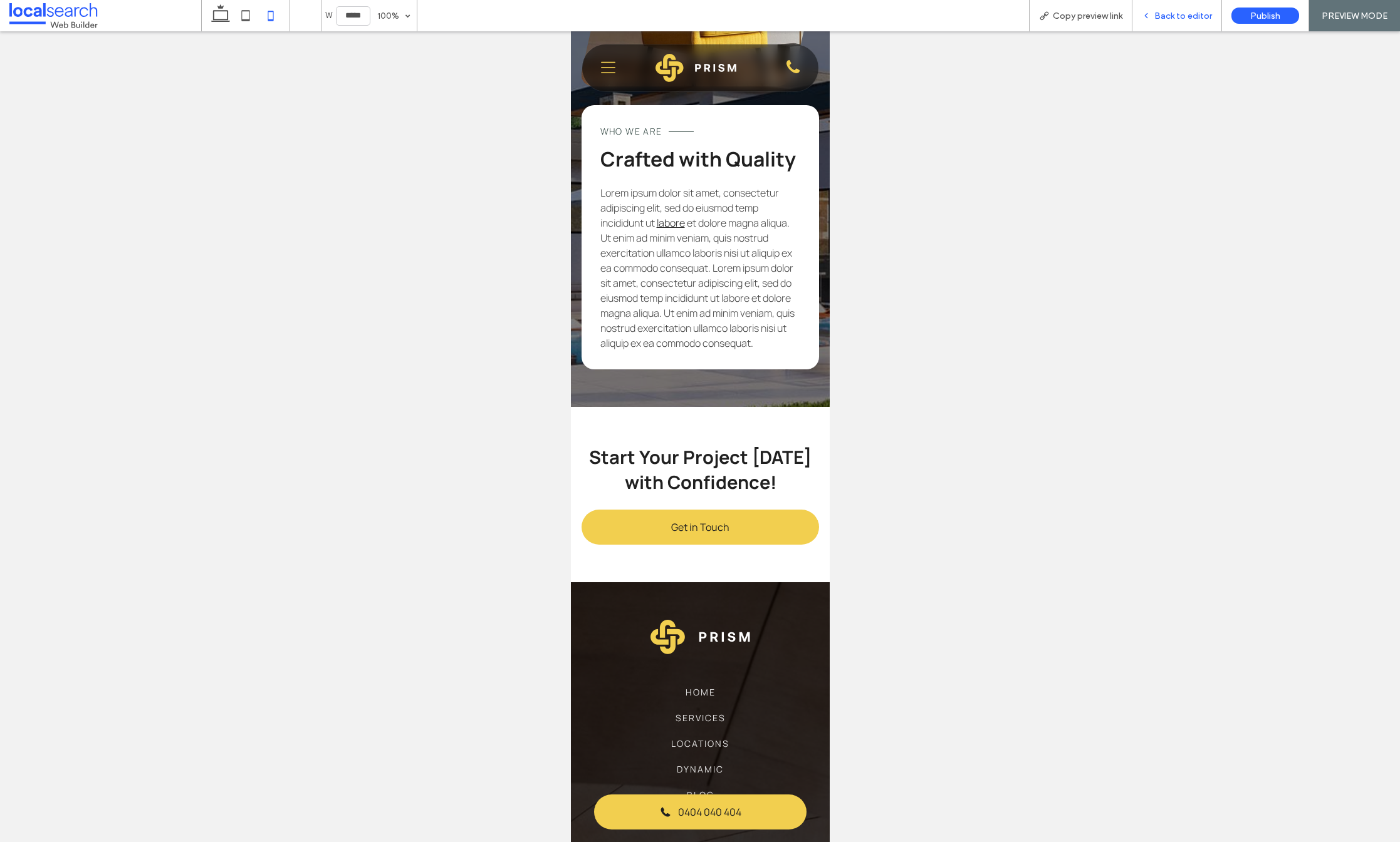
click at [1191, 11] on span "Back to editor" at bounding box center [1183, 16] width 58 height 11
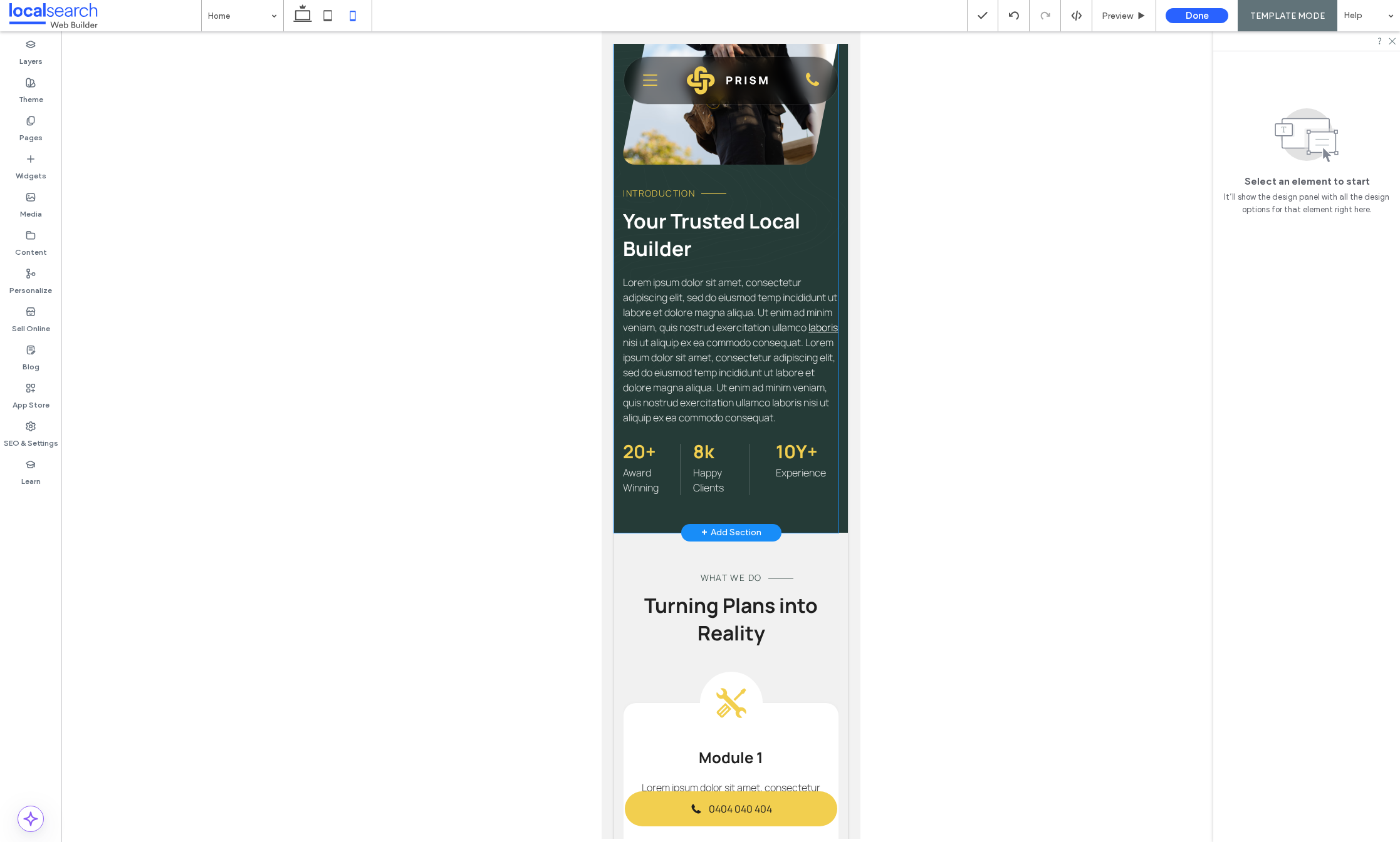
scroll to position [647, 0]
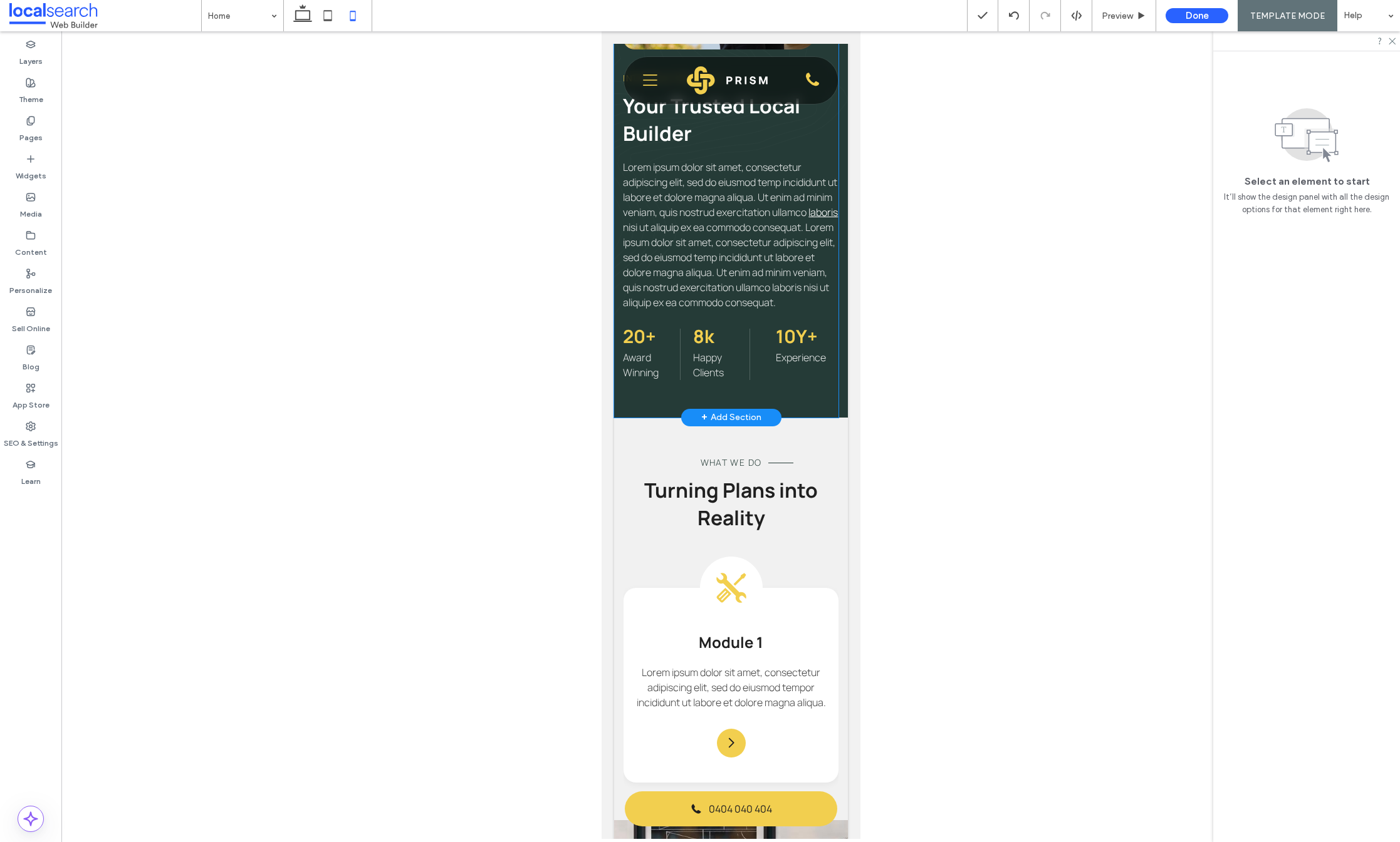
click at [722, 415] on div "Introduction Your Trusted Local Builder Lorem ipsum dolor sit amet, consectetur…" at bounding box center [726, 146] width 224 height 543
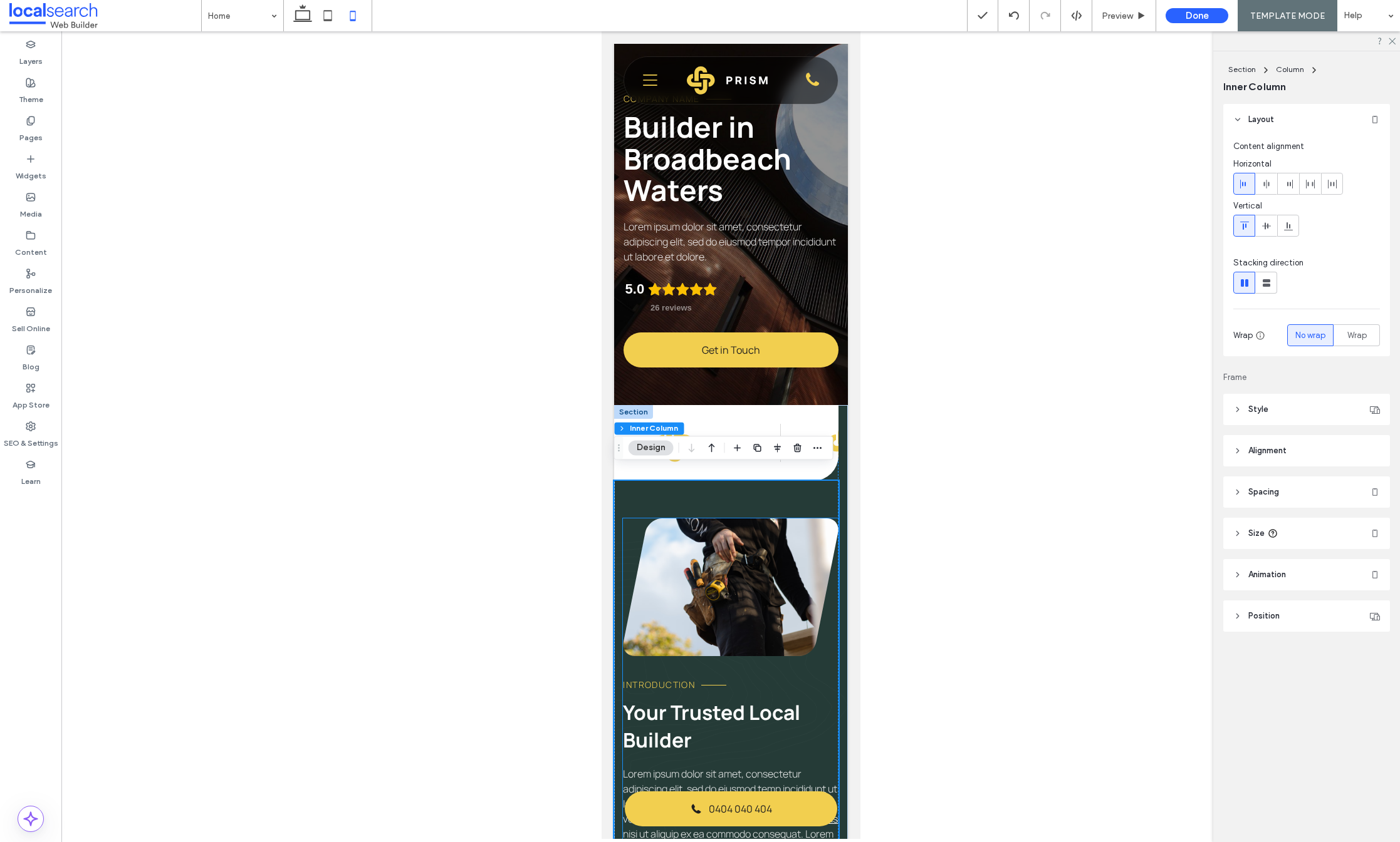
scroll to position [0, 0]
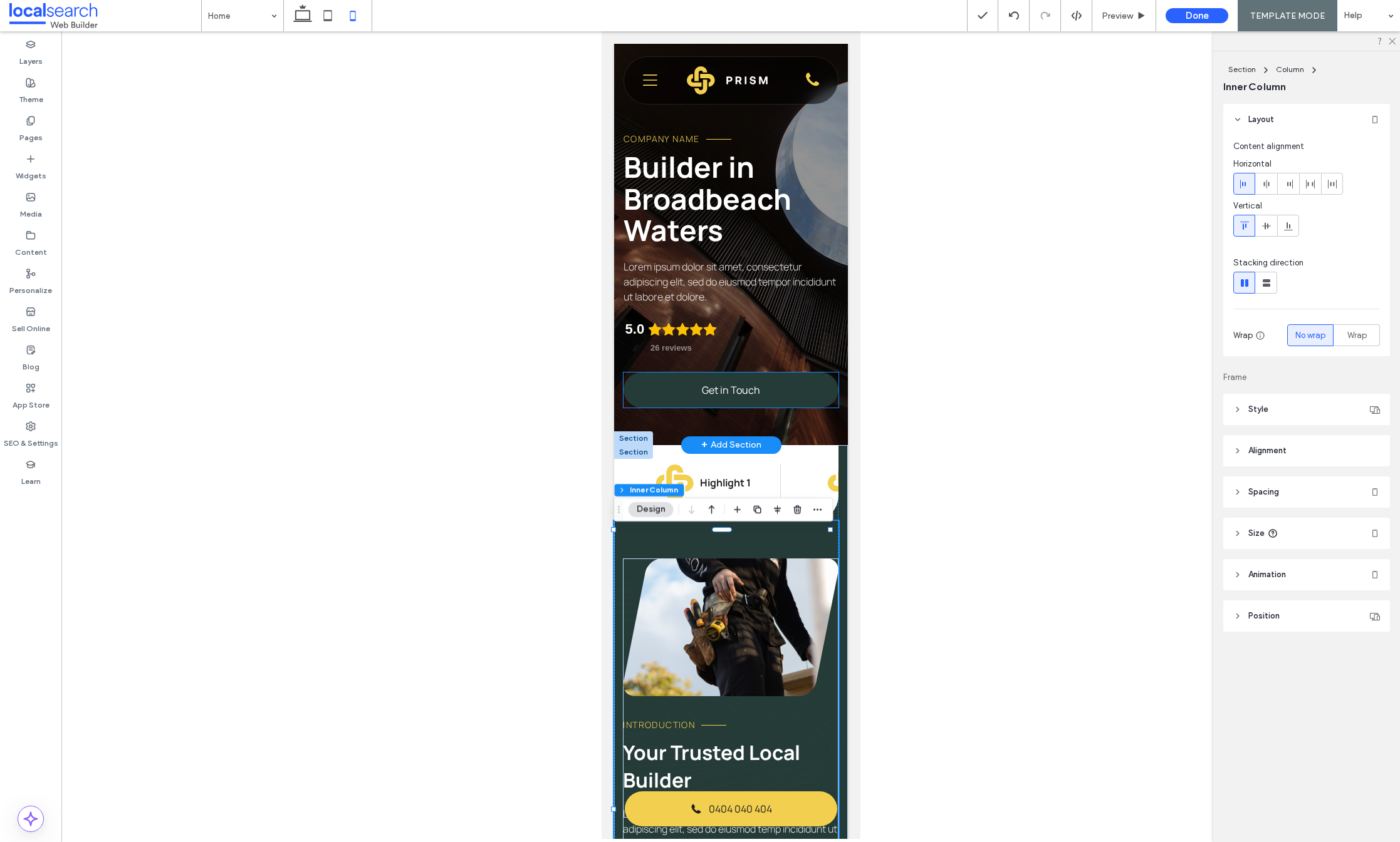
click at [723, 391] on span "Get in Touch" at bounding box center [731, 390] width 58 height 14
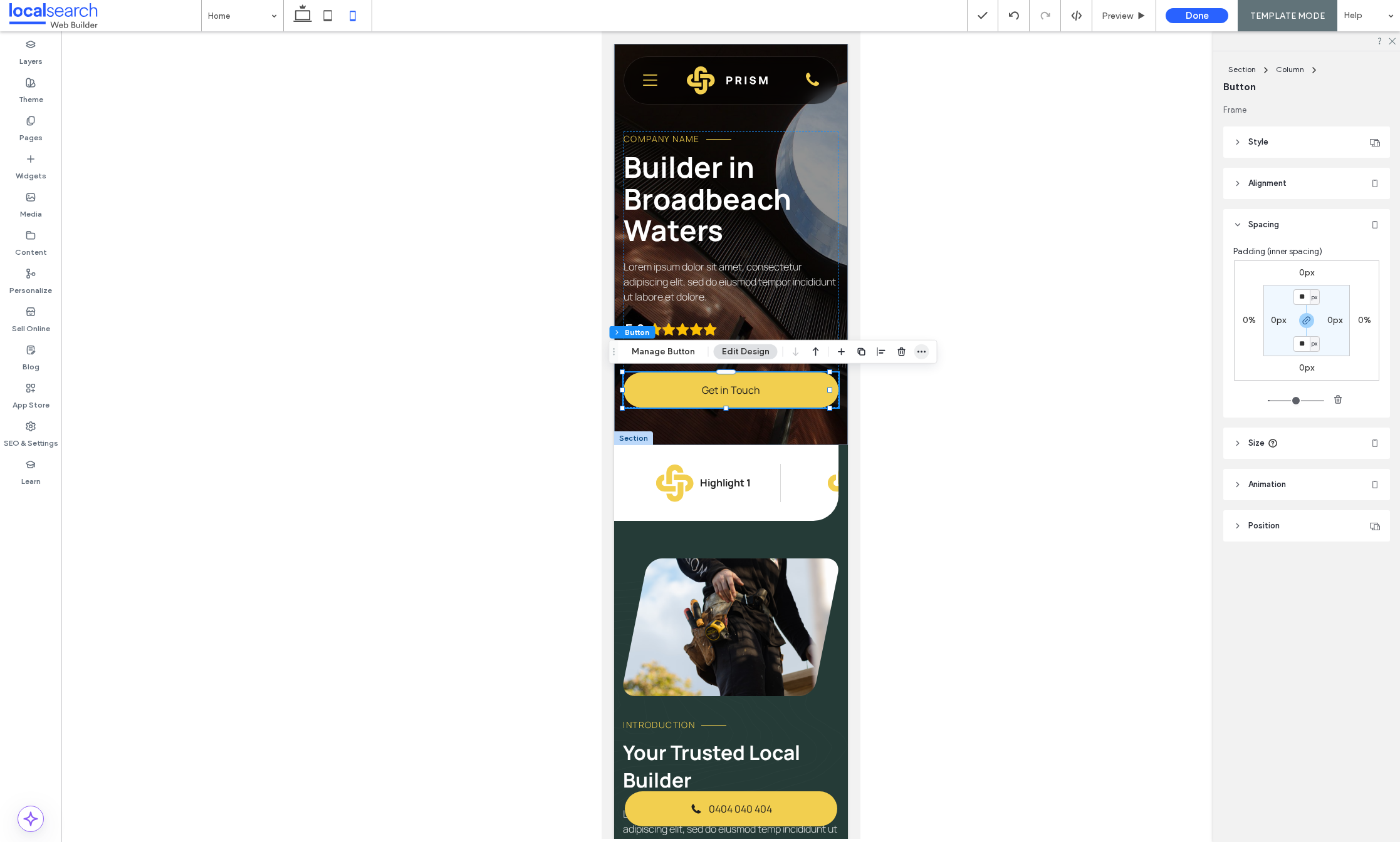
click at [922, 350] on icon "button" at bounding box center [922, 352] width 10 height 10
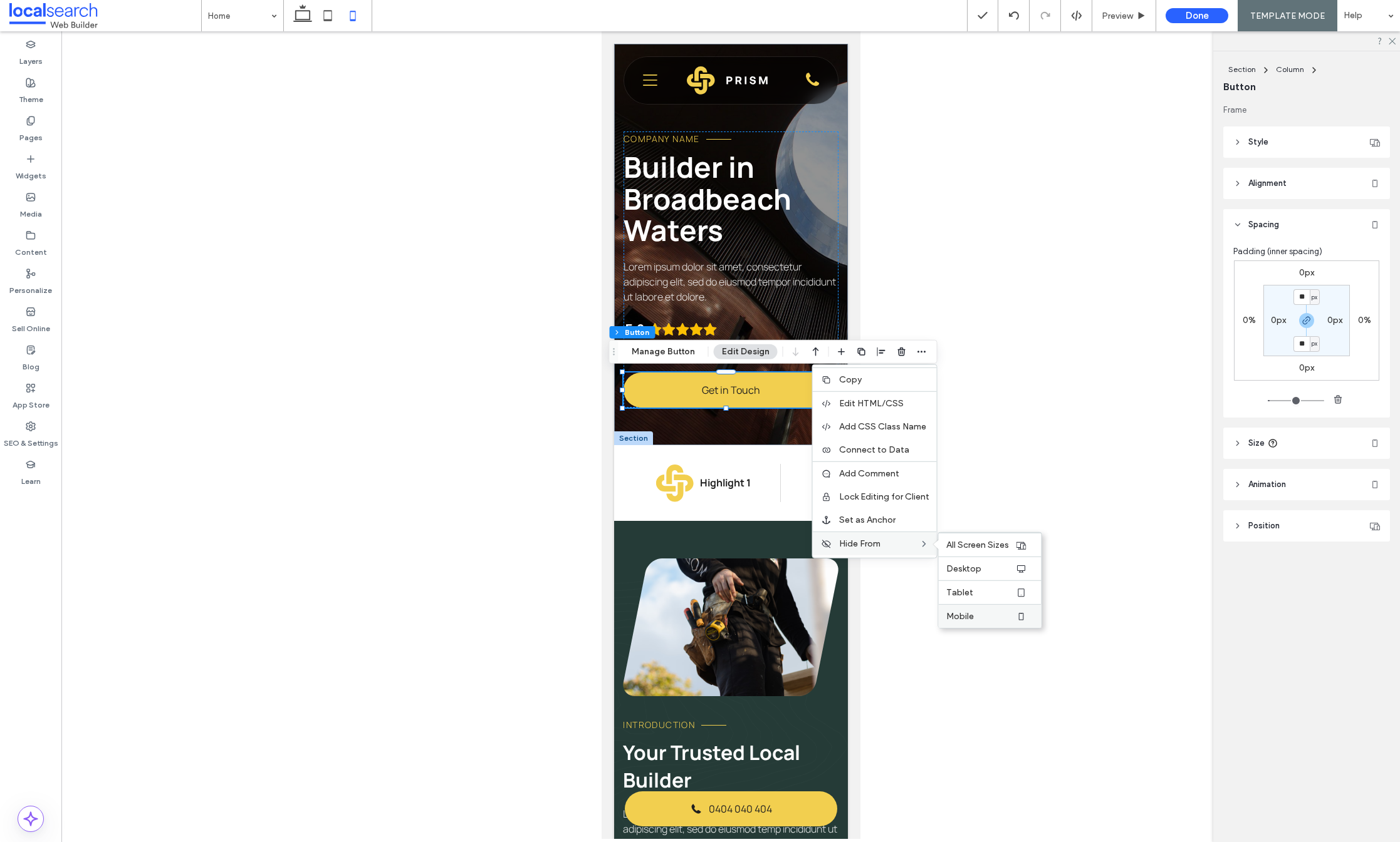
click at [983, 613] on label "Mobile" at bounding box center [981, 616] width 69 height 11
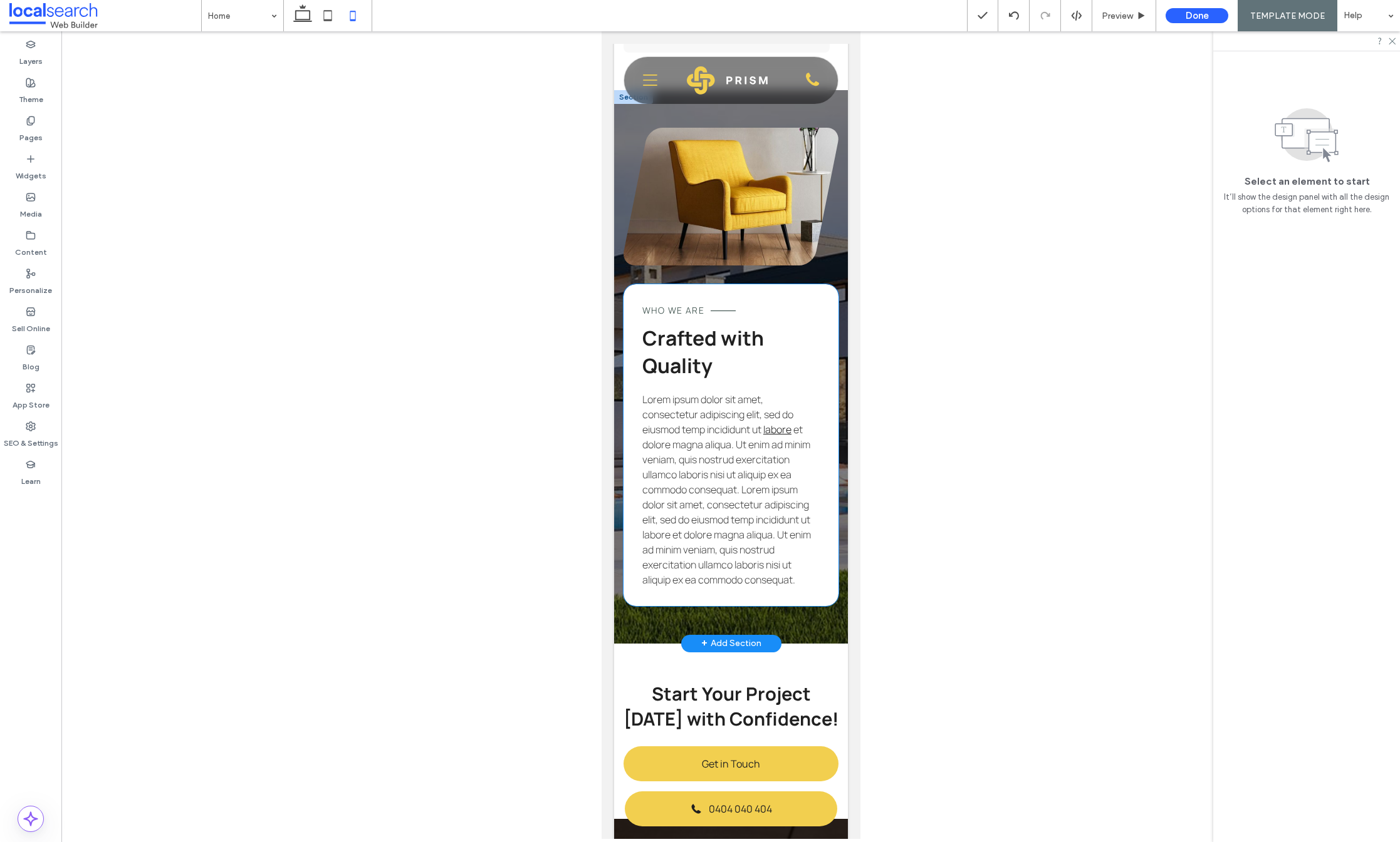
scroll to position [2253, 0]
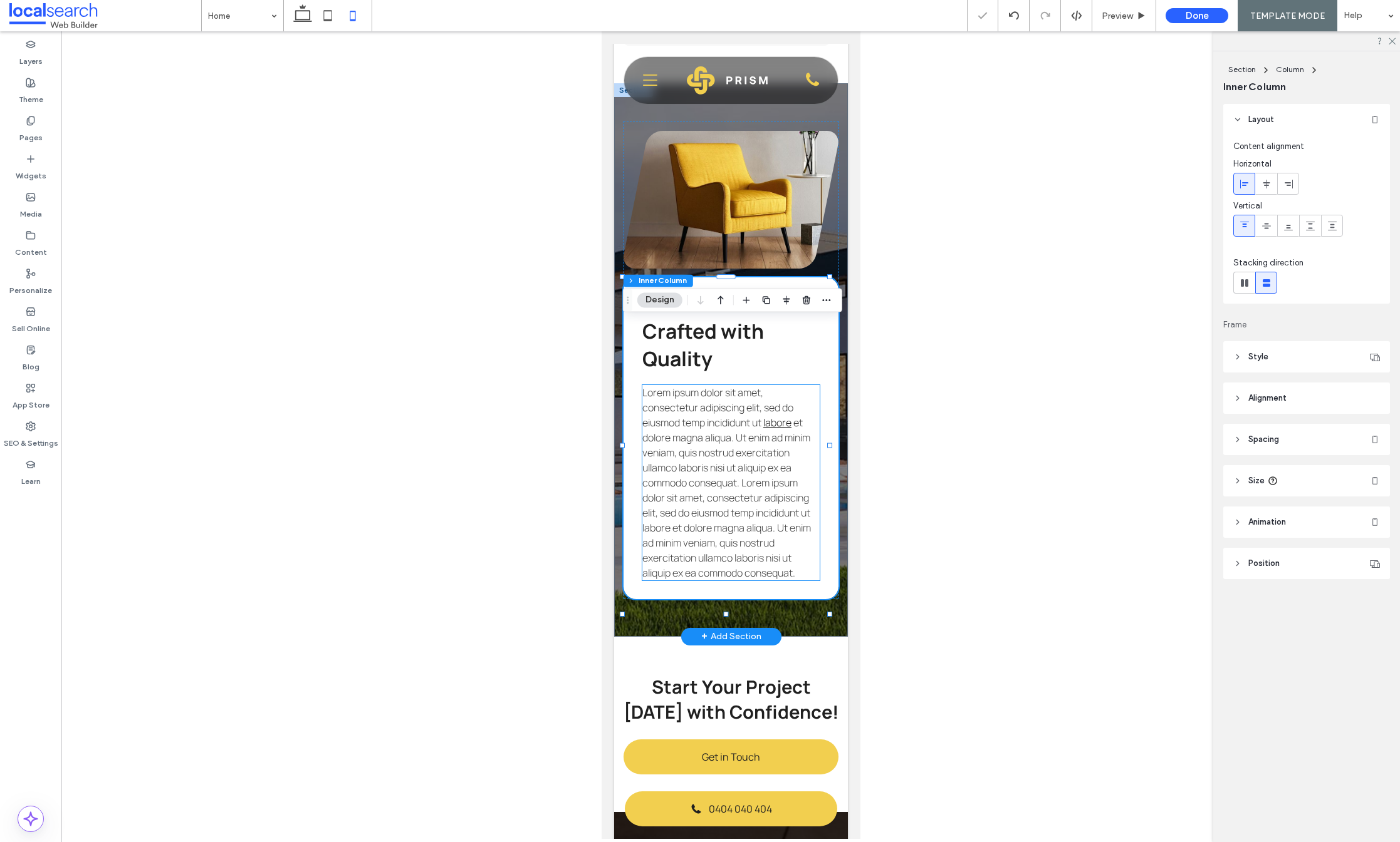
click at [740, 560] on span "et dolore magna aliqua. Ut enim ad minim veniam, quis nostrud exercitation ulla…" at bounding box center [726, 497] width 169 height 164
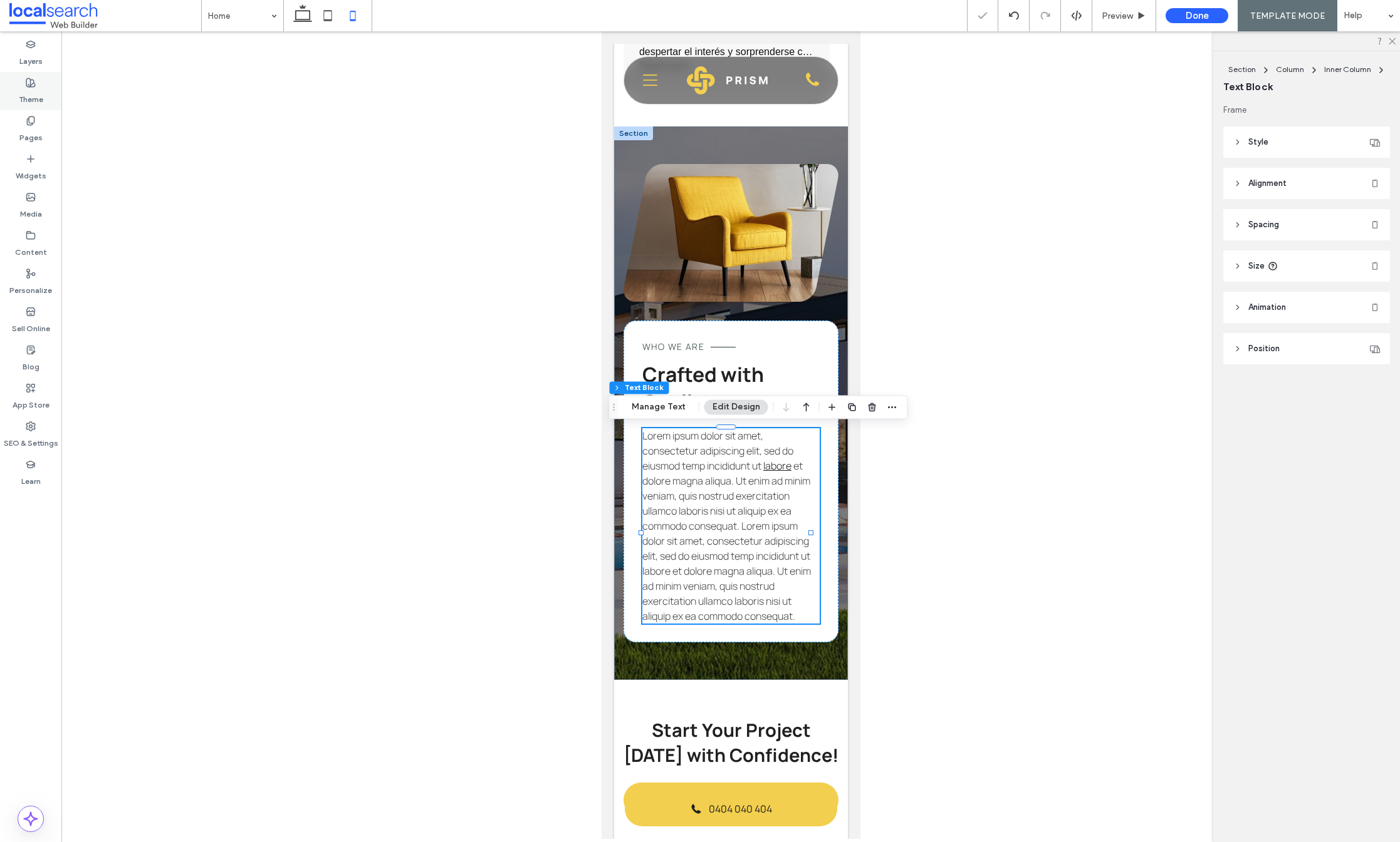
click at [41, 93] on label "Theme" at bounding box center [31, 96] width 24 height 18
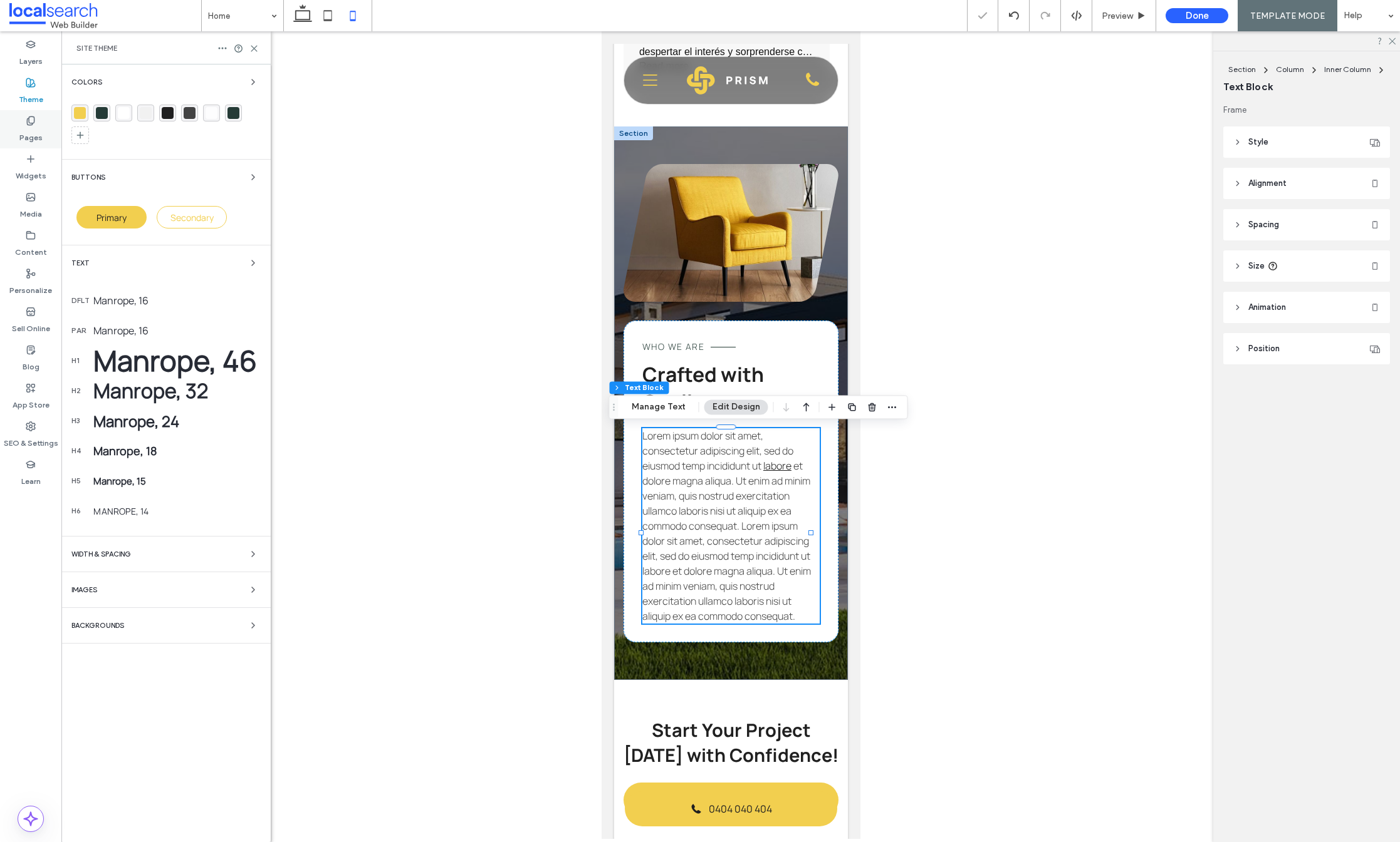
click at [34, 130] on label "Pages" at bounding box center [31, 134] width 23 height 18
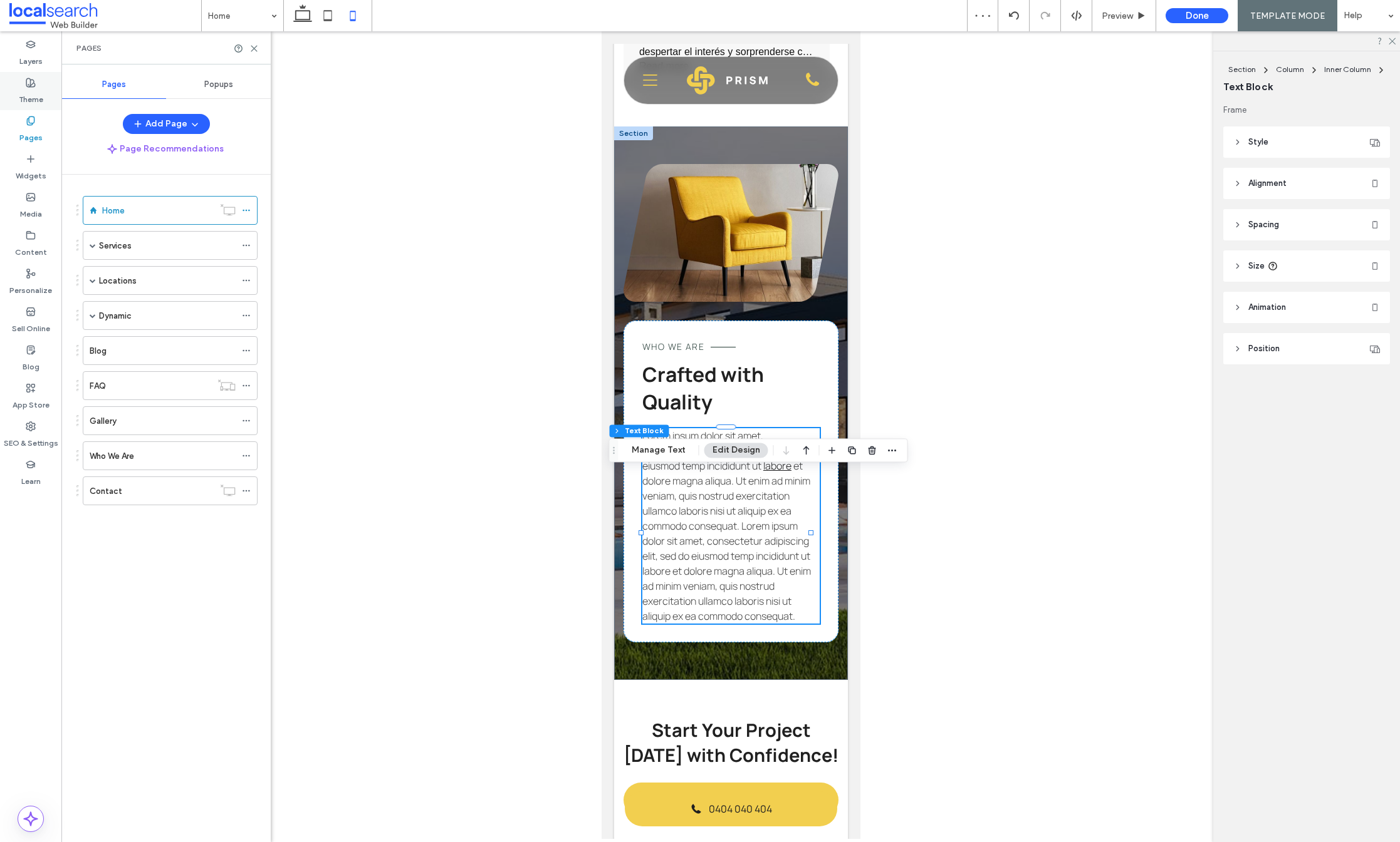
drag, startPoint x: 39, startPoint y: 81, endPoint x: 42, endPoint y: 69, distance: 12.4
click at [40, 78] on div "Theme" at bounding box center [31, 91] width 61 height 38
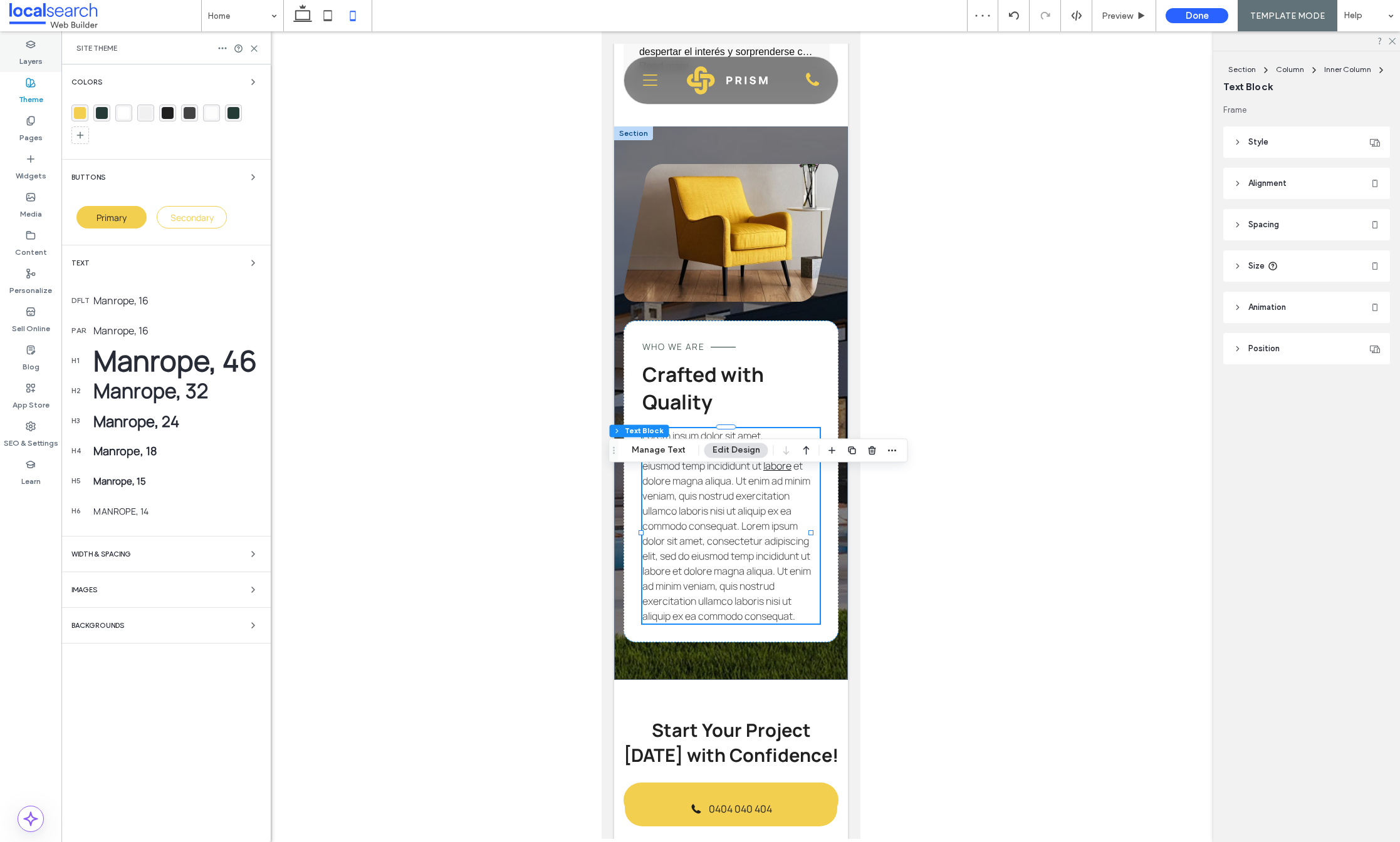
click at [42, 69] on div "Layers" at bounding box center [31, 53] width 61 height 38
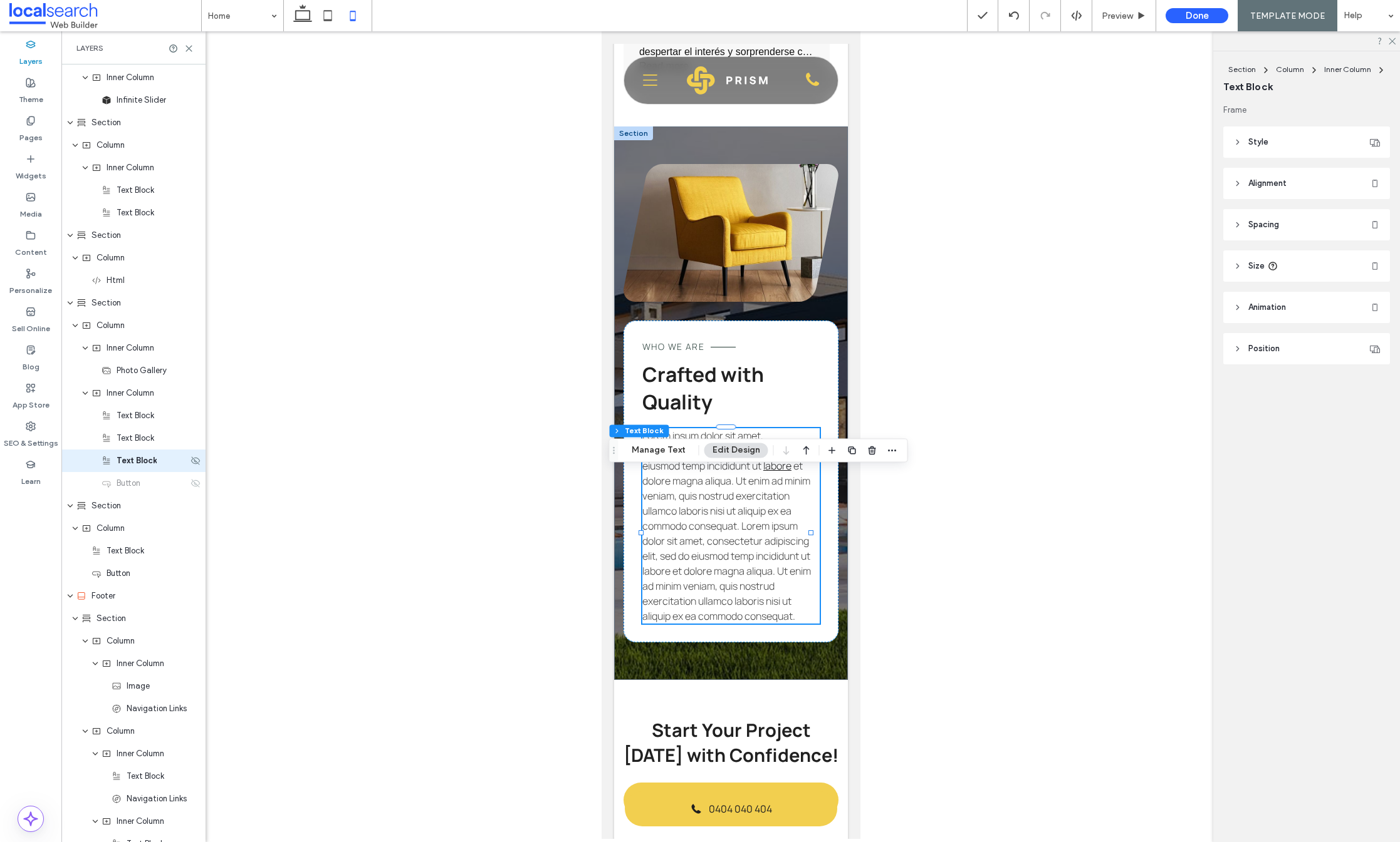
scroll to position [2644, 0]
click at [191, 479] on icon at bounding box center [196, 476] width 10 height 10
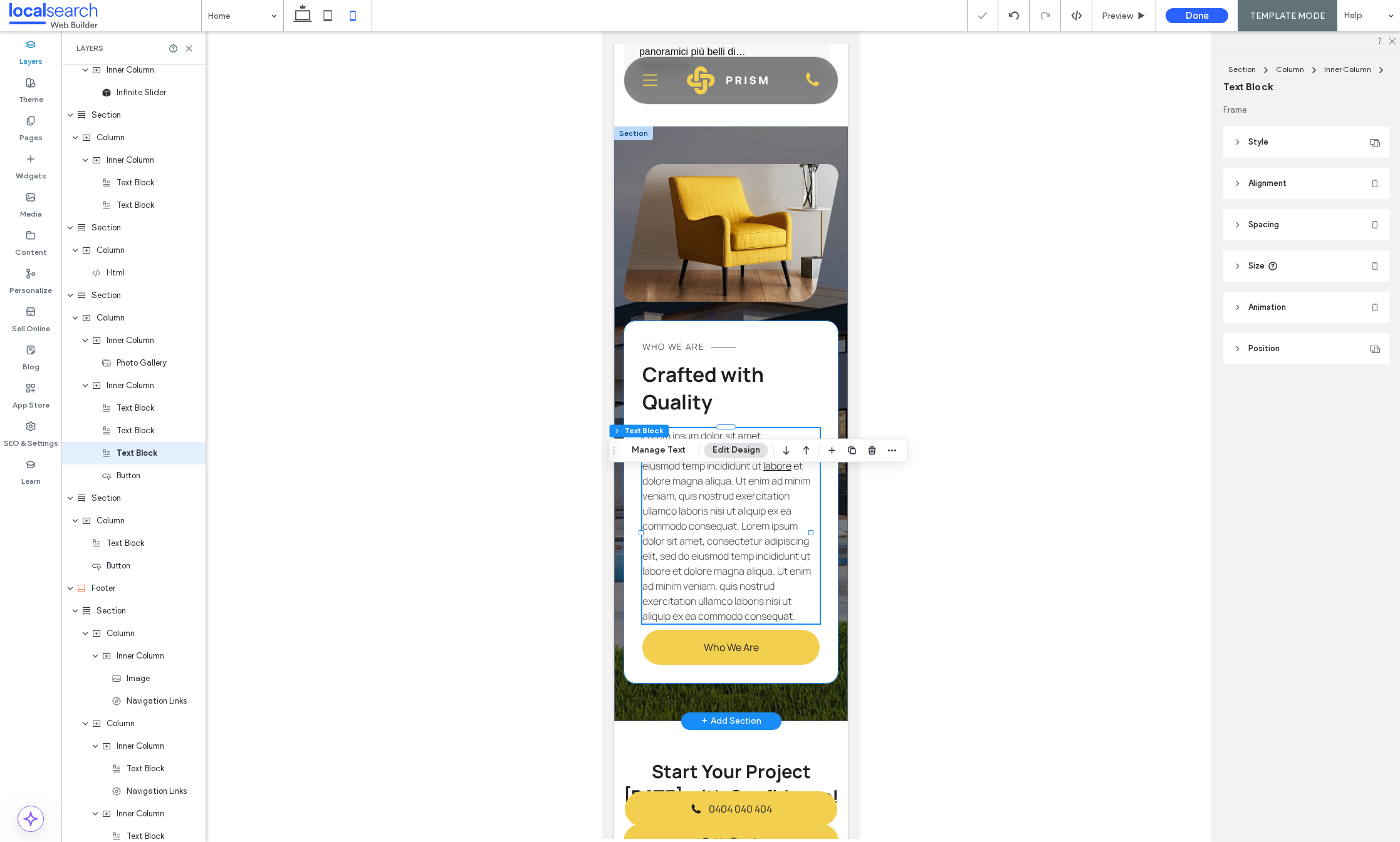
click at [751, 684] on div "Who We Are Crafted with Quality Lorem ipsum dolor sit amet, consectetur adipisc…" at bounding box center [730, 502] width 215 height 363
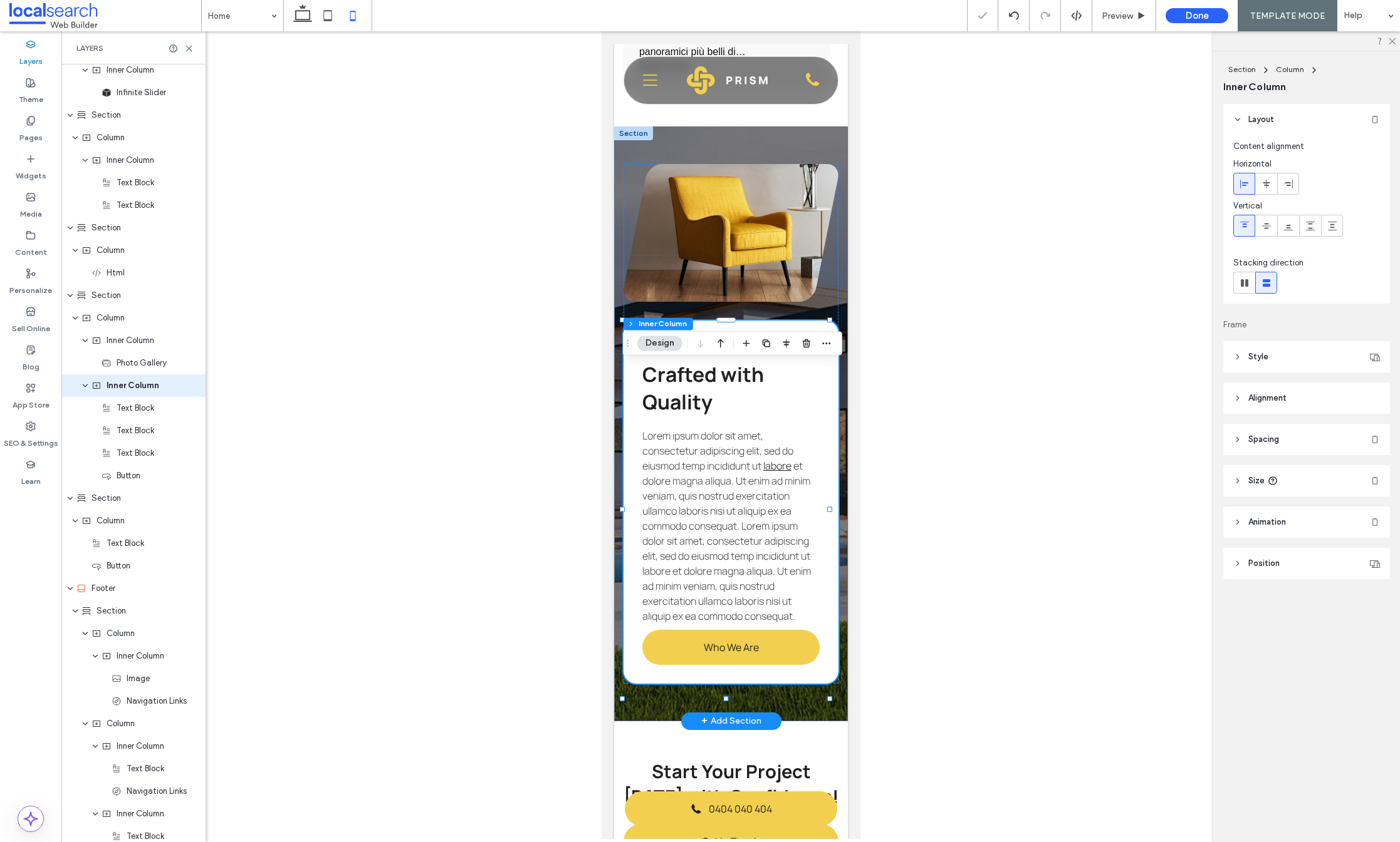
scroll to position [2576, 0]
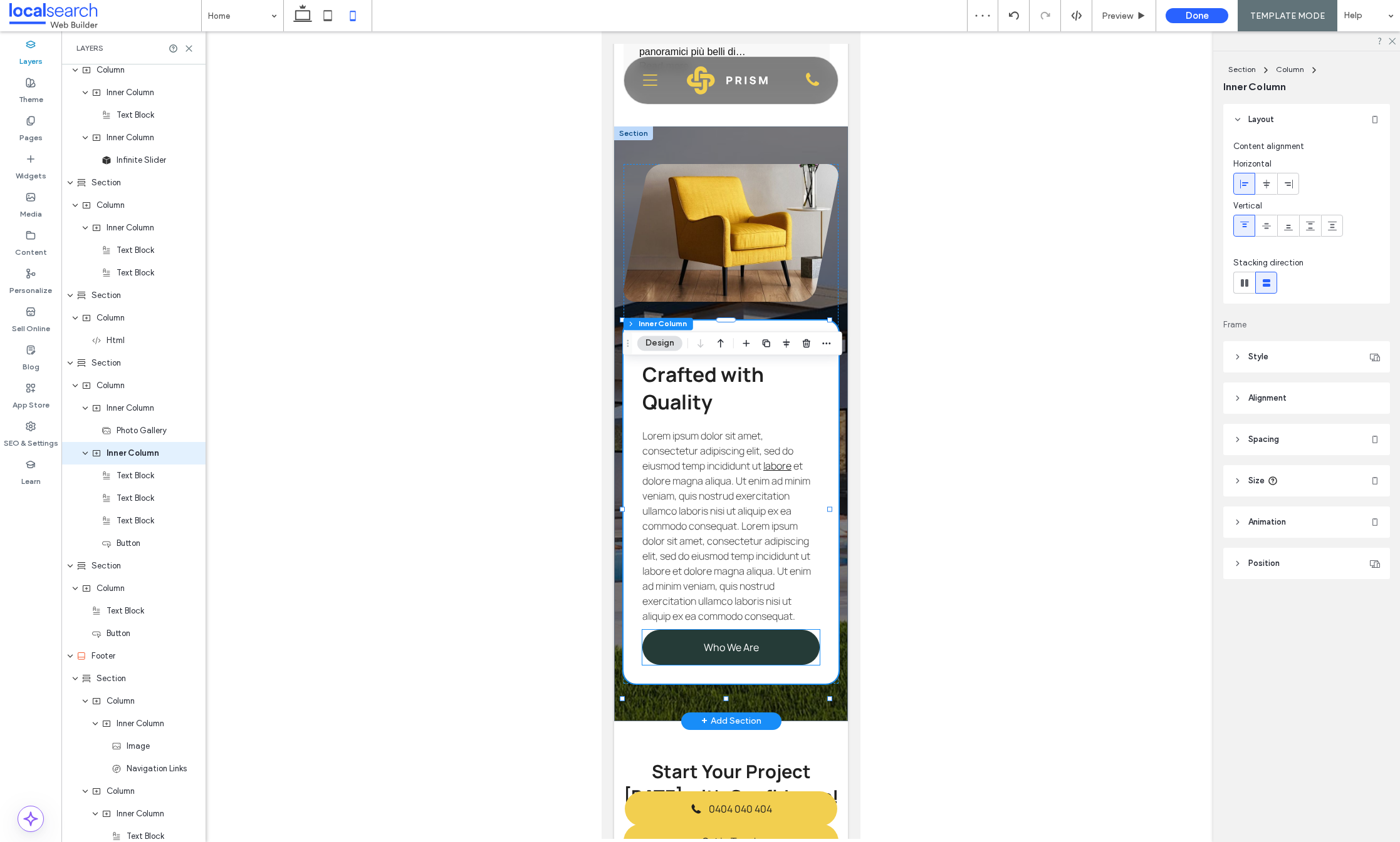
click at [750, 654] on span "Who We Are" at bounding box center [730, 647] width 55 height 14
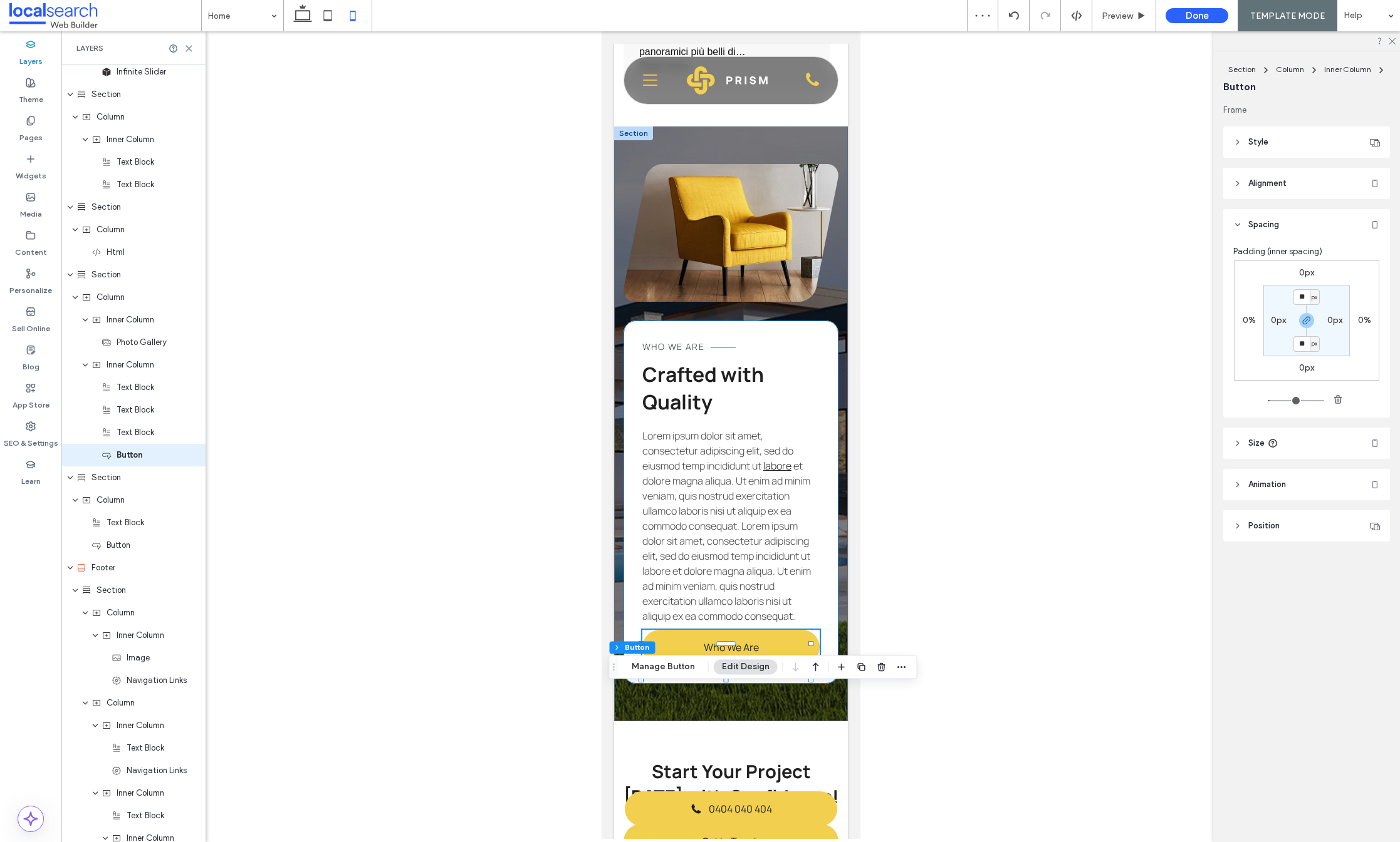
scroll to position [2666, 0]
drag, startPoint x: 1306, startPoint y: 274, endPoint x: 1309, endPoint y: 314, distance: 40.1
click at [1305, 274] on label "0px" at bounding box center [1306, 272] width 15 height 11
type input "*"
click at [1309, 319] on use "button" at bounding box center [1306, 321] width 7 height 7
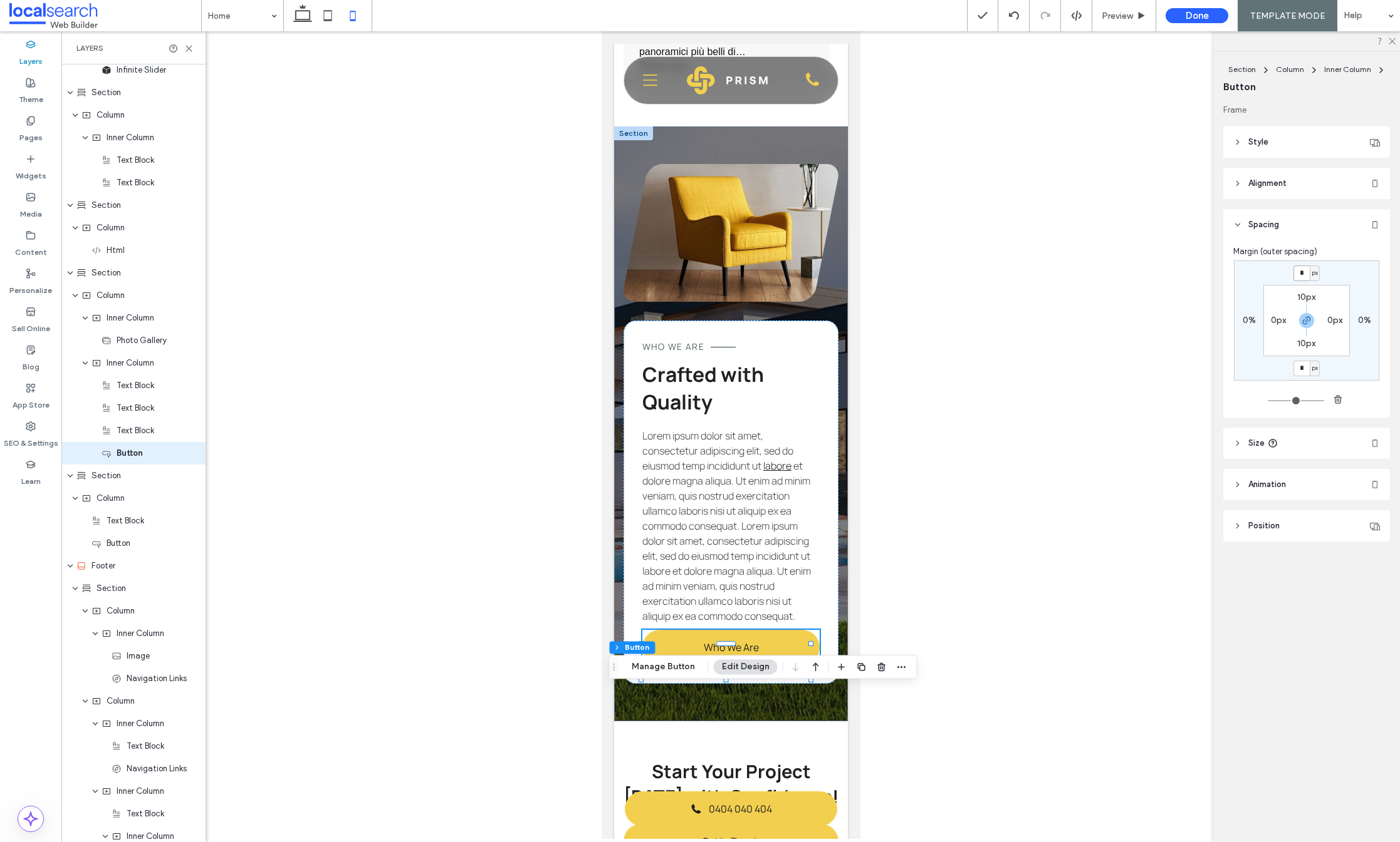
drag, startPoint x: 1301, startPoint y: 269, endPoint x: 1293, endPoint y: 270, distance: 8.1
click at [1299, 269] on input "*" at bounding box center [1301, 273] width 16 height 15
click at [1293, 270] on input "*" at bounding box center [1301, 273] width 16 height 15
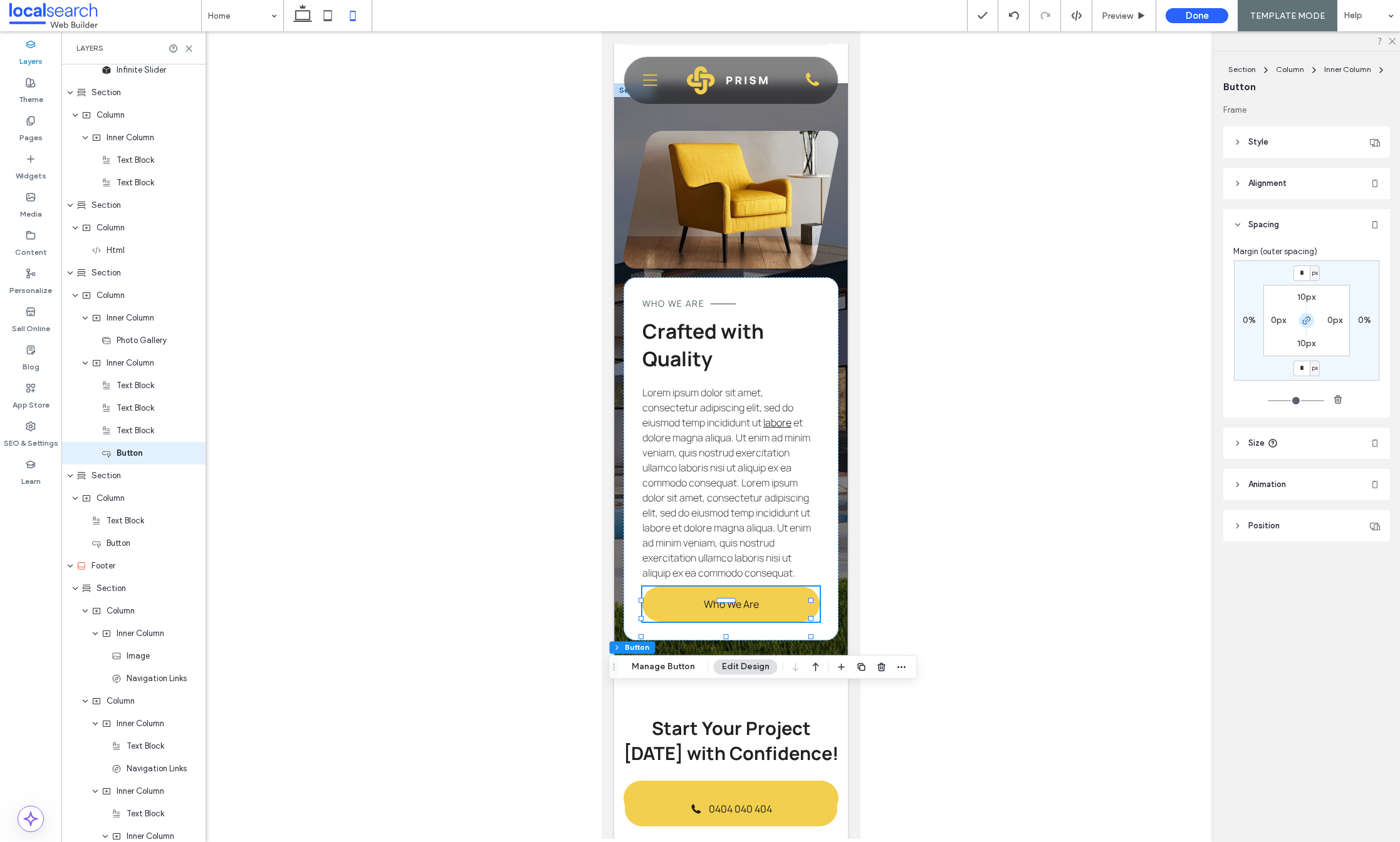
click at [1305, 321] on icon "button" at bounding box center [1306, 321] width 10 height 10
click at [1300, 270] on input "*" at bounding box center [1301, 273] width 16 height 15
click at [1294, 272] on input "*" at bounding box center [1301, 273] width 16 height 15
type input "**"
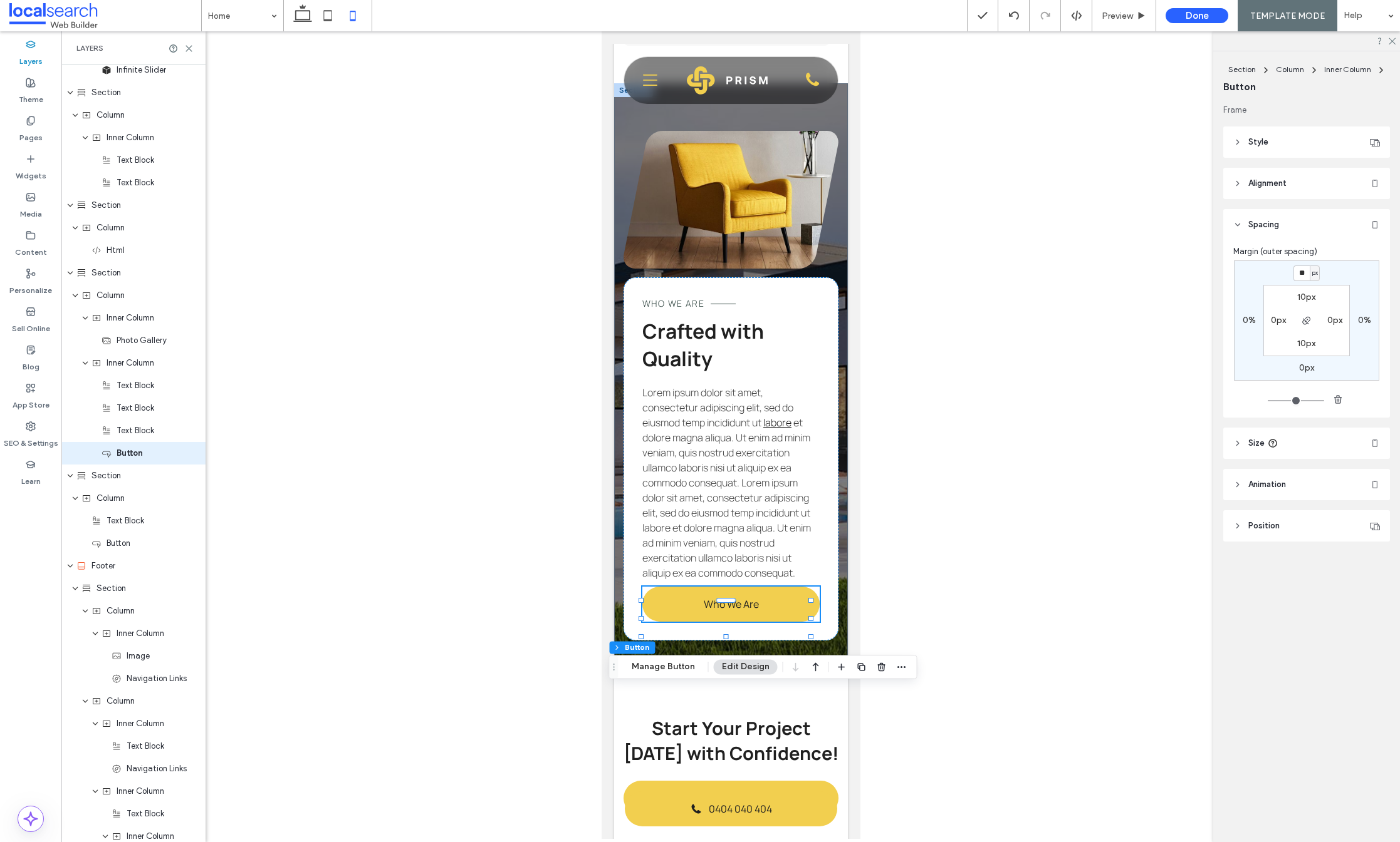
click at [1337, 271] on div "** px 0% 0px 0% 10px 0px 10px 0px" at bounding box center [1306, 321] width 145 height 120
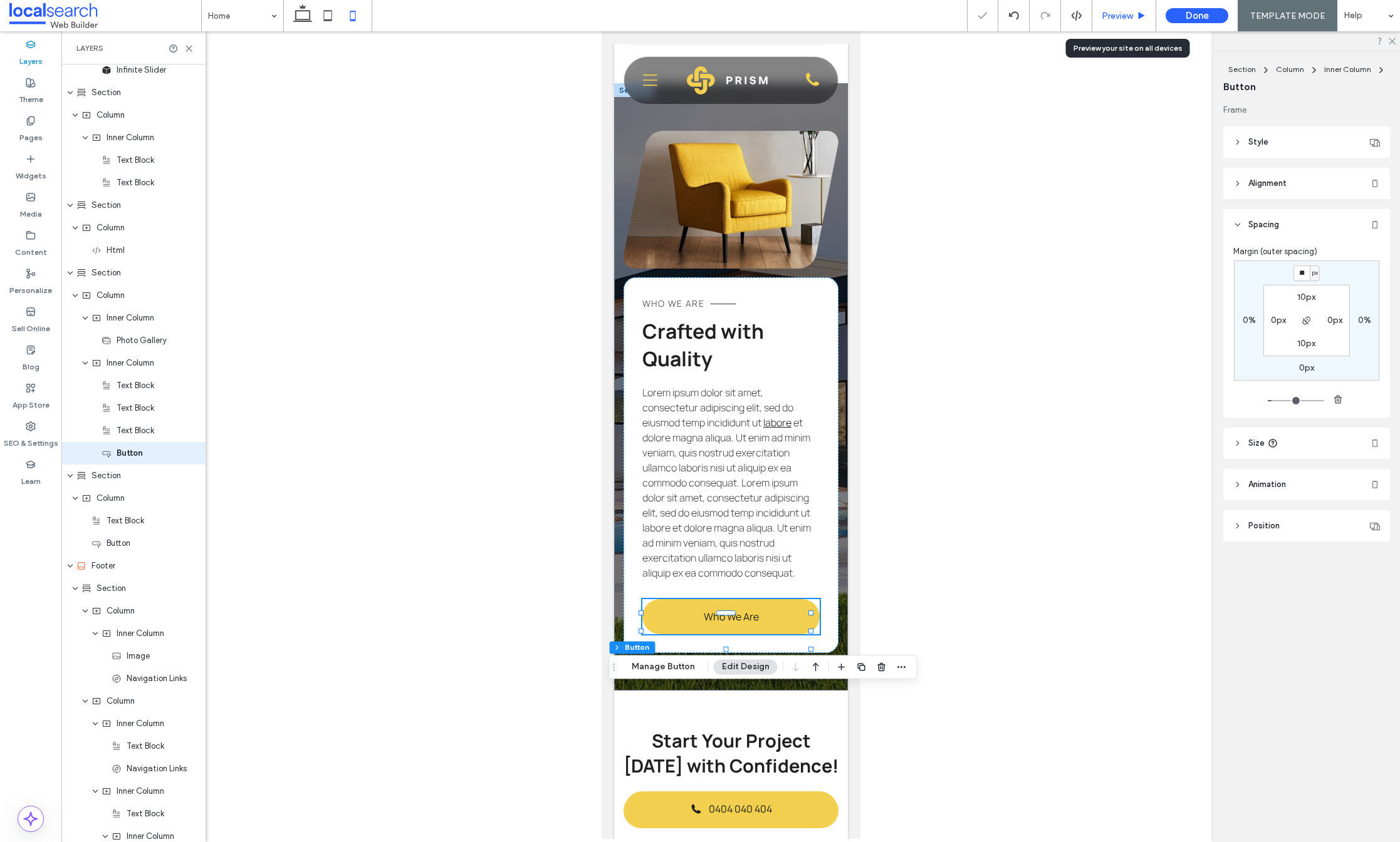
click at [1129, 16] on span "Preview" at bounding box center [1117, 16] width 31 height 11
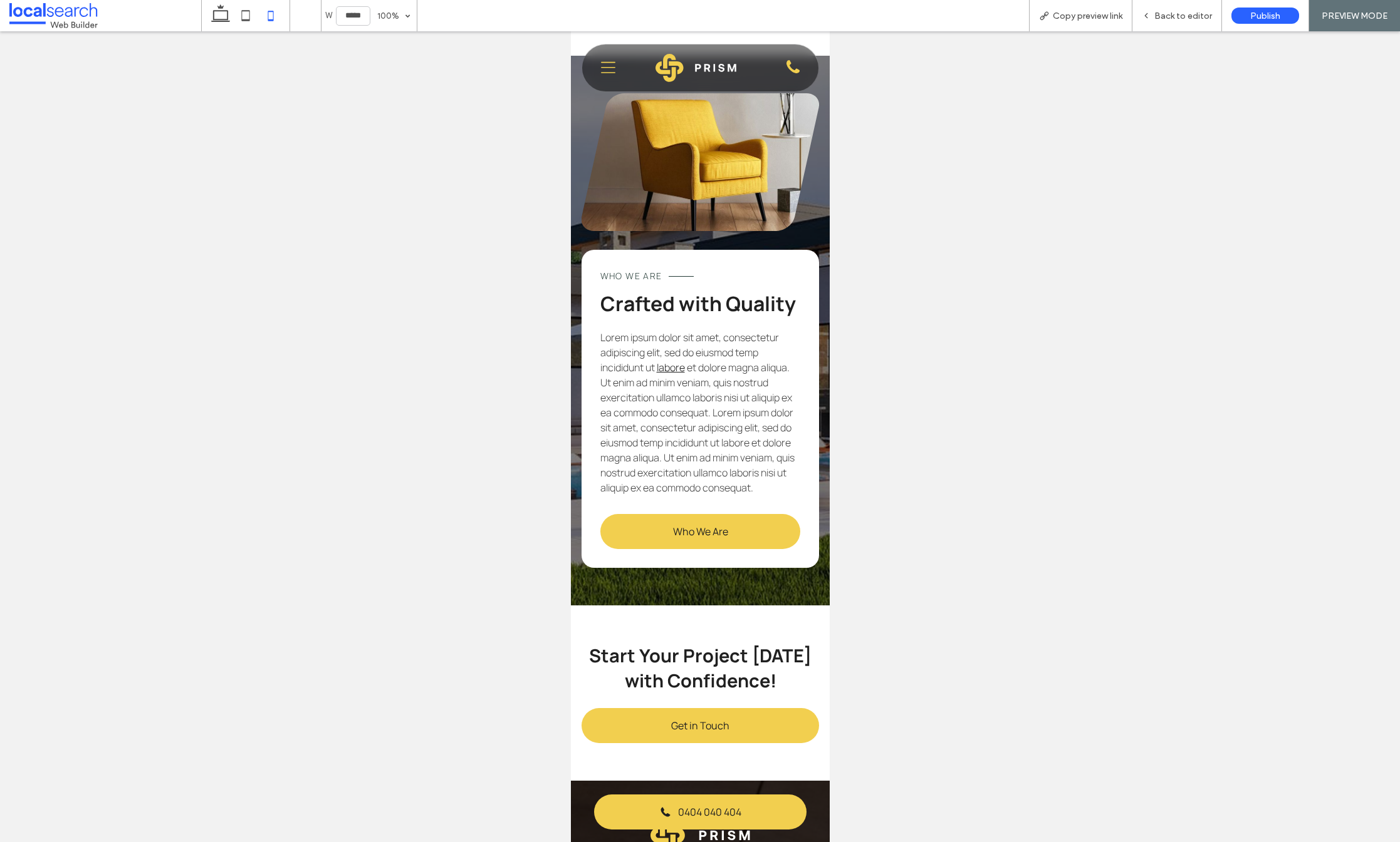
scroll to position [2214, 0]
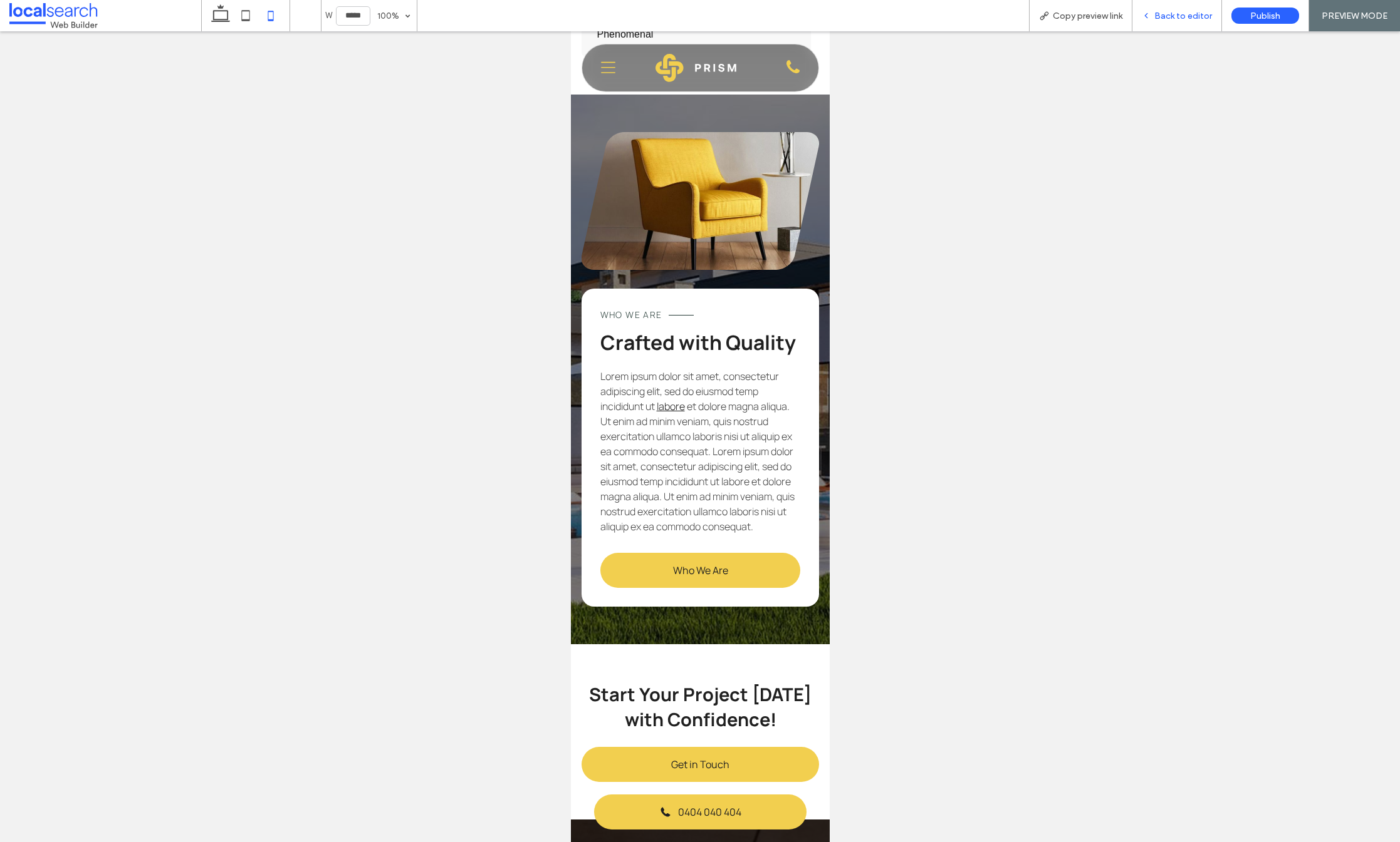
click at [1168, 15] on span "Back to editor" at bounding box center [1183, 16] width 58 height 11
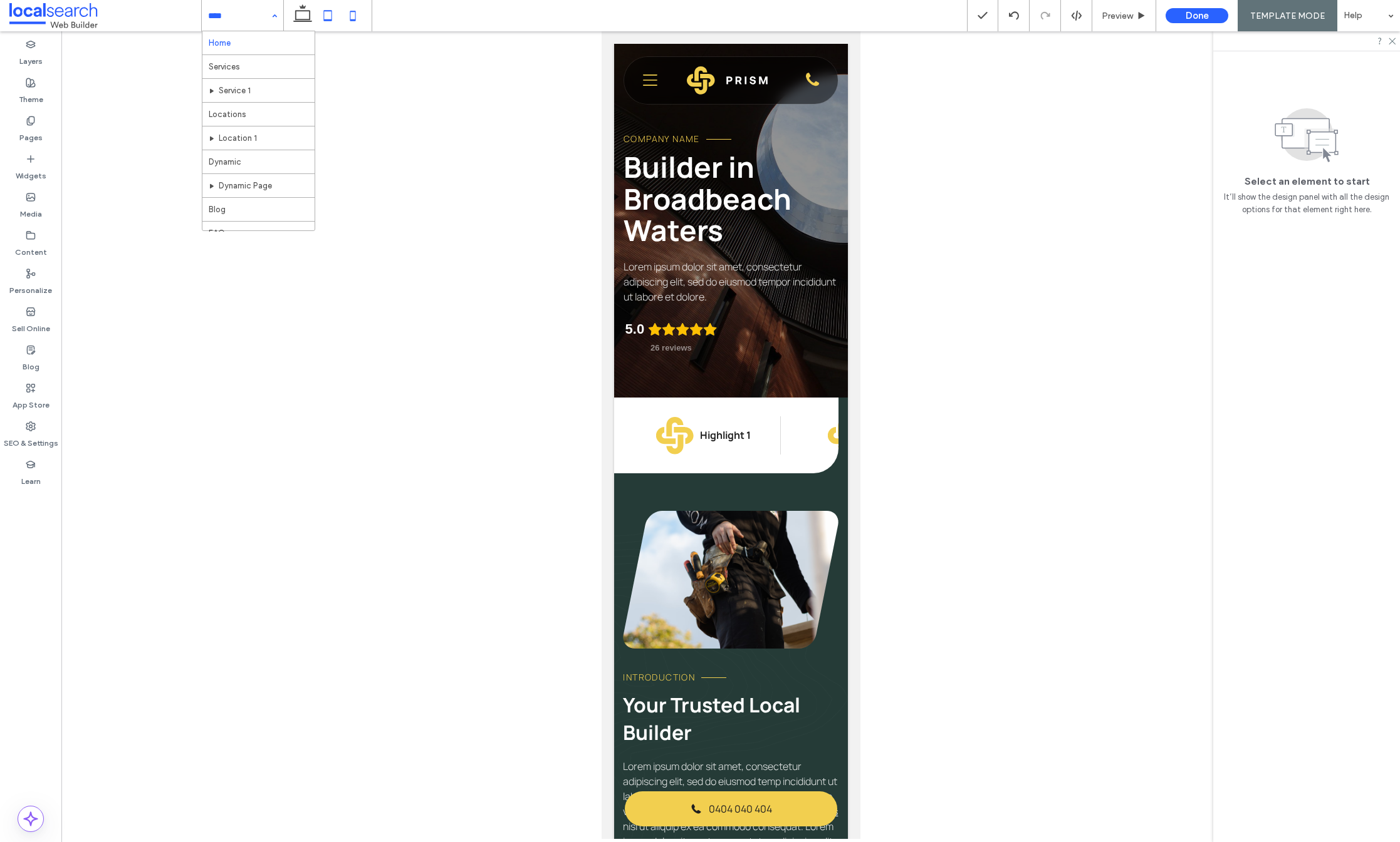
click at [333, 13] on icon at bounding box center [327, 15] width 25 height 25
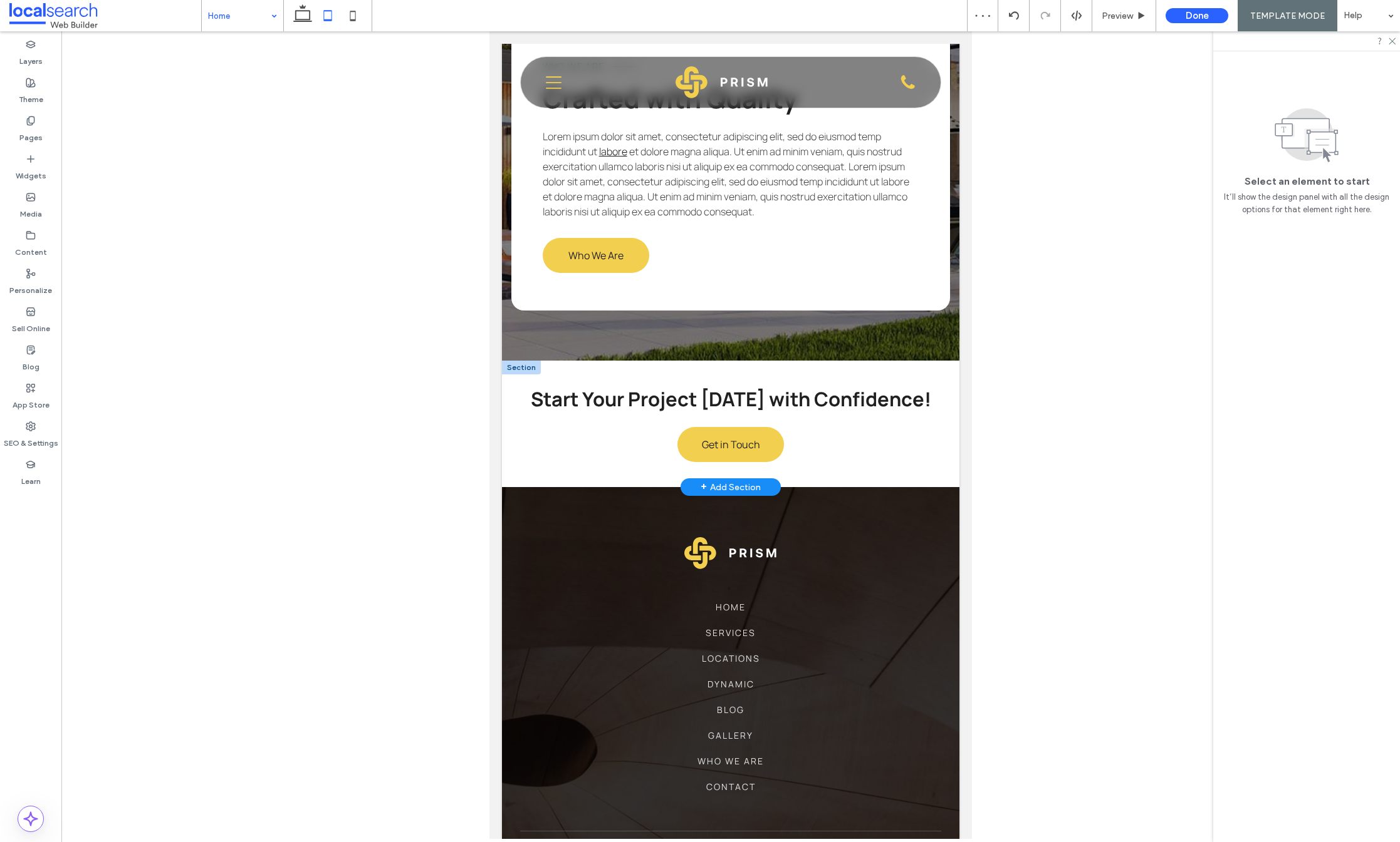
scroll to position [3007, 0]
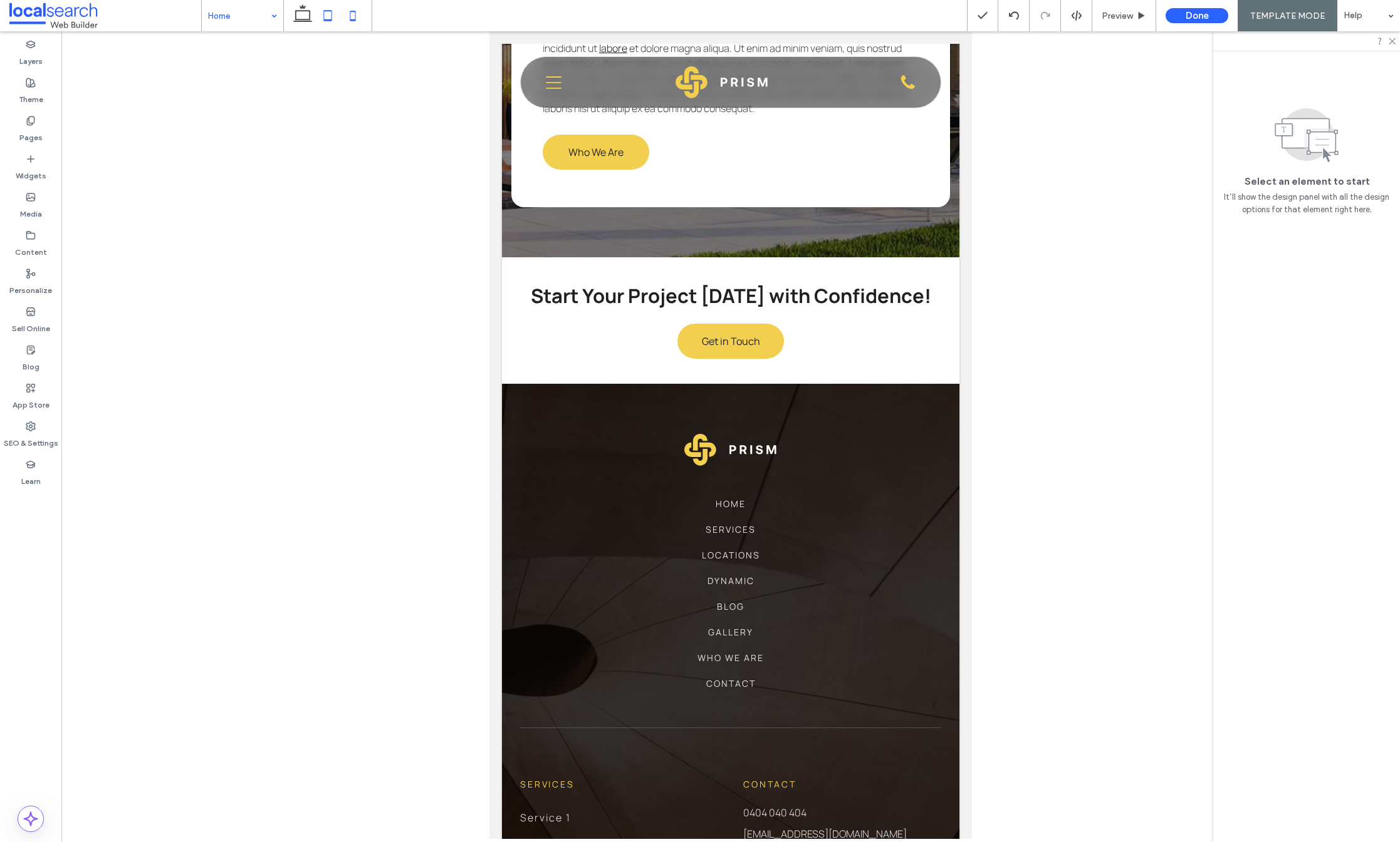
click at [353, 13] on icon at bounding box center [353, 15] width 25 height 25
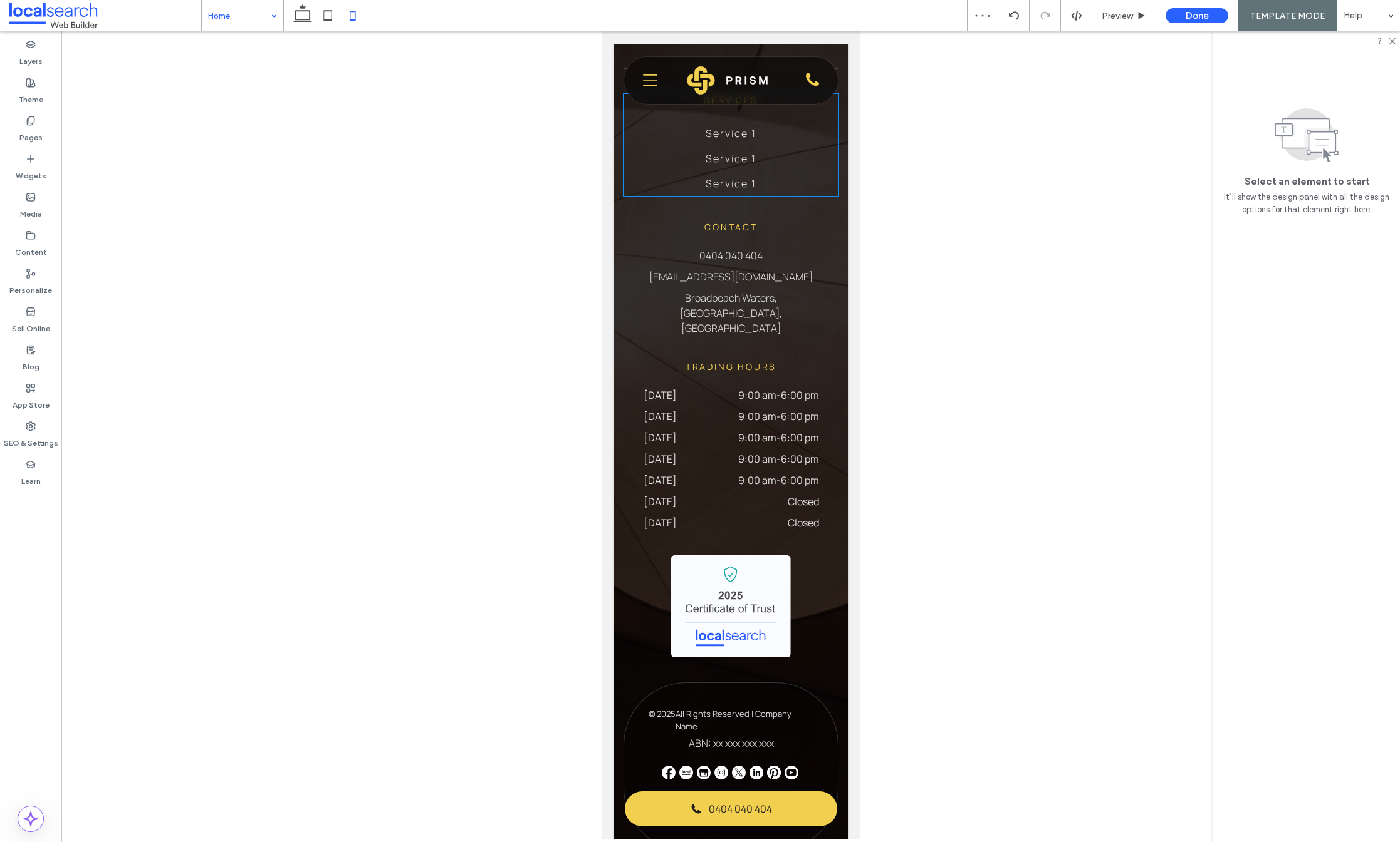
scroll to position [3524, 0]
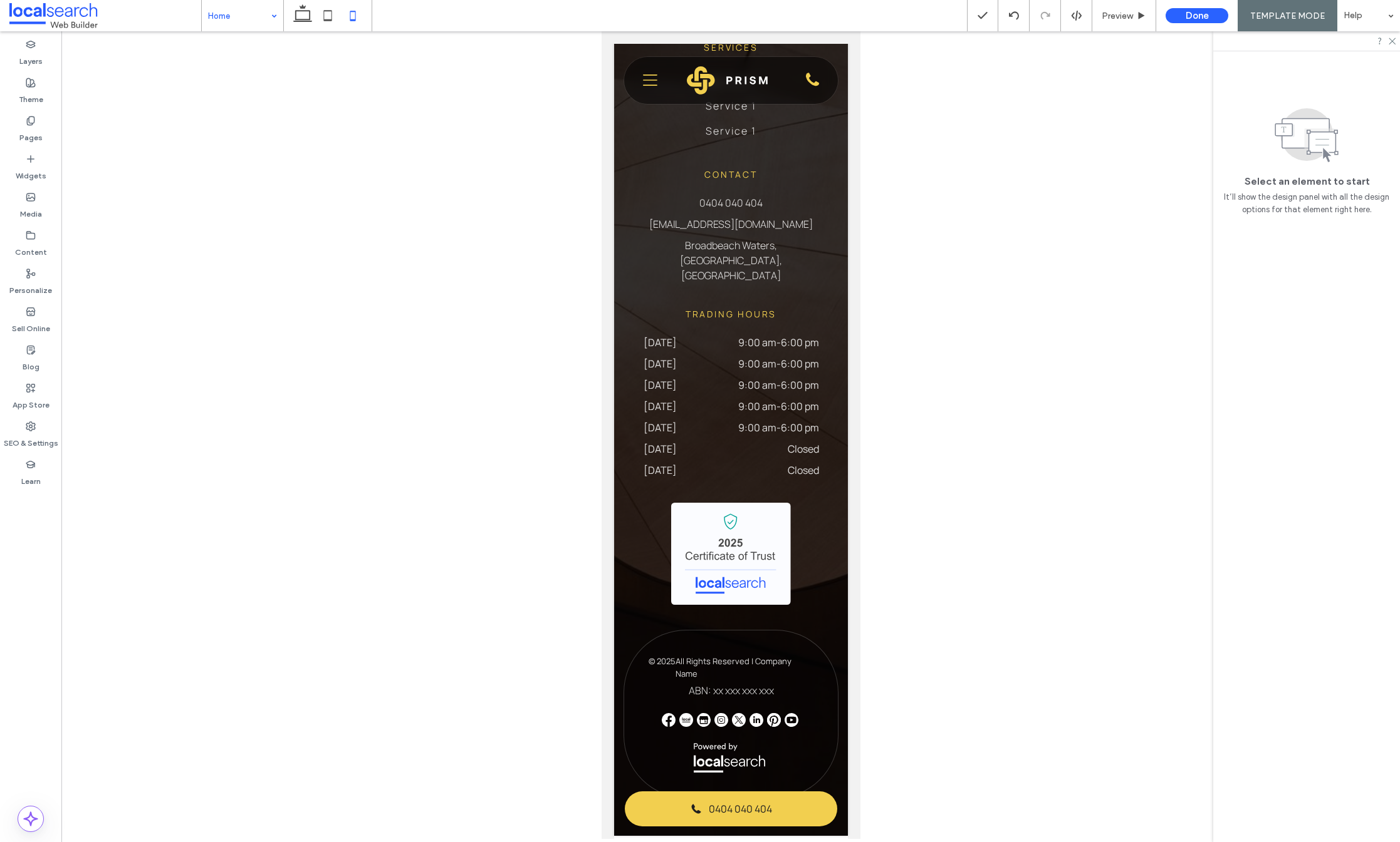
drag, startPoint x: 303, startPoint y: 16, endPoint x: 280, endPoint y: 20, distance: 23.3
click at [303, 16] on icon at bounding box center [303, 15] width 25 height 25
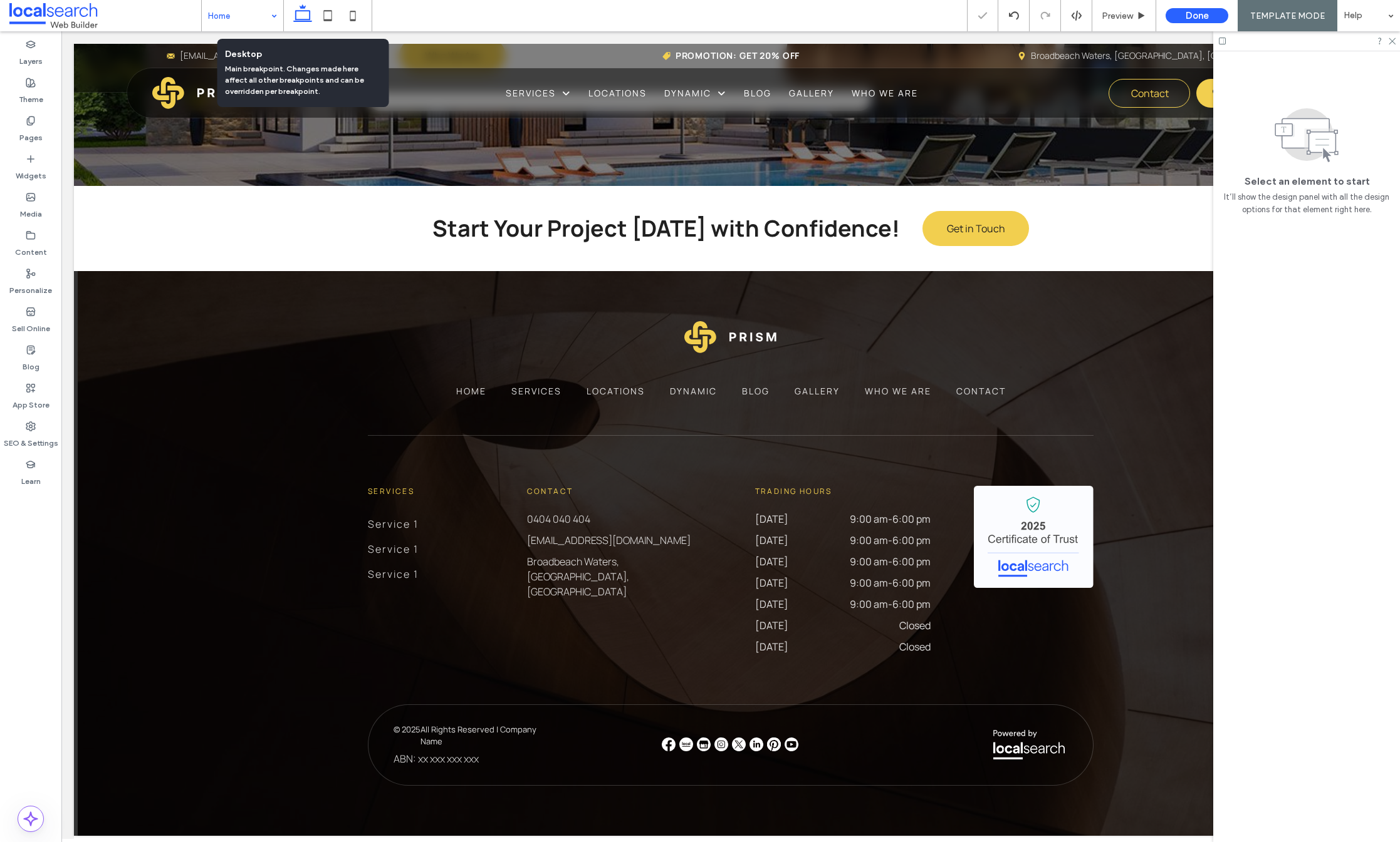
scroll to position [3080, 0]
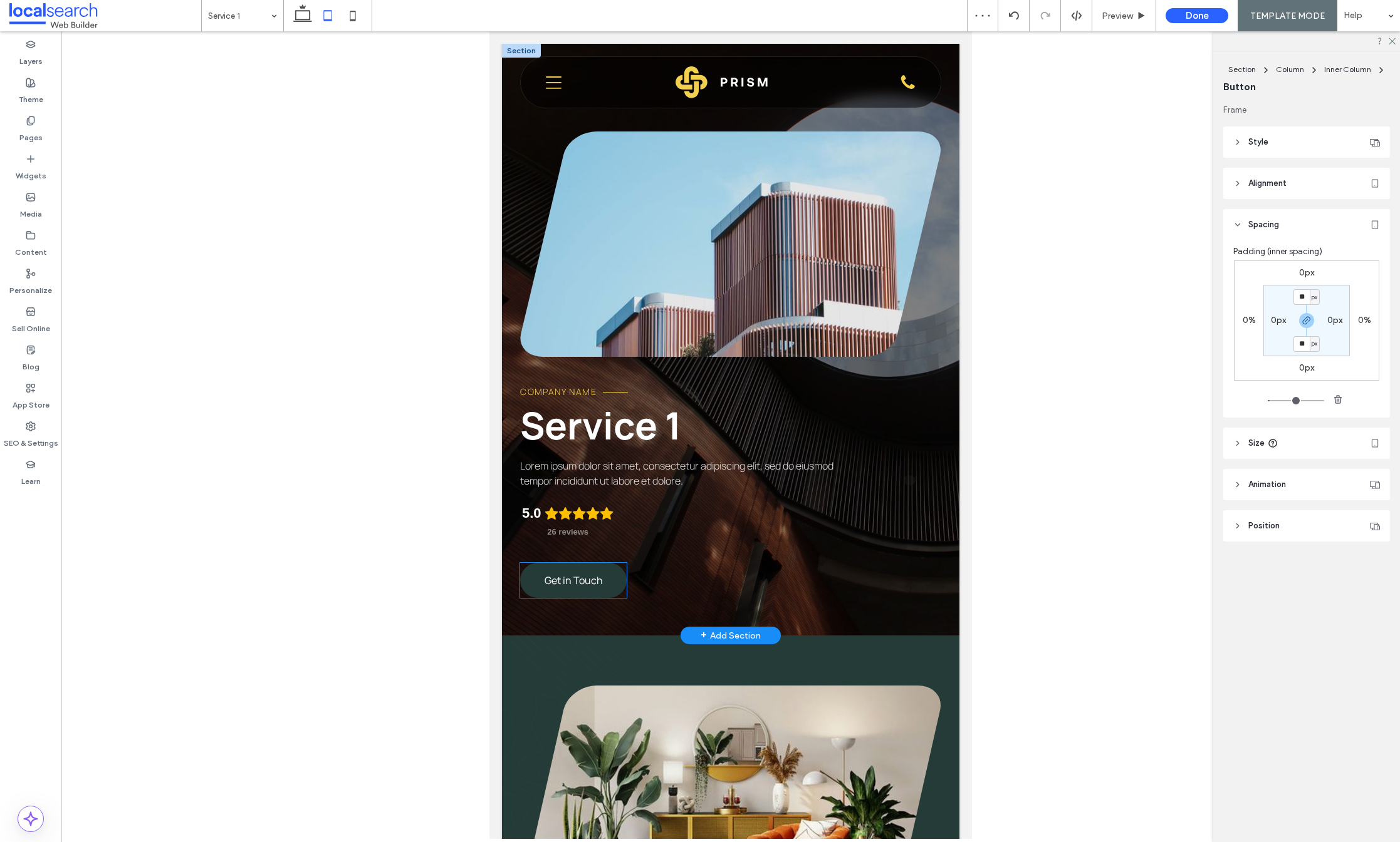
click at [563, 565] on link "Get in Touch" at bounding box center [574, 581] width 107 height 35
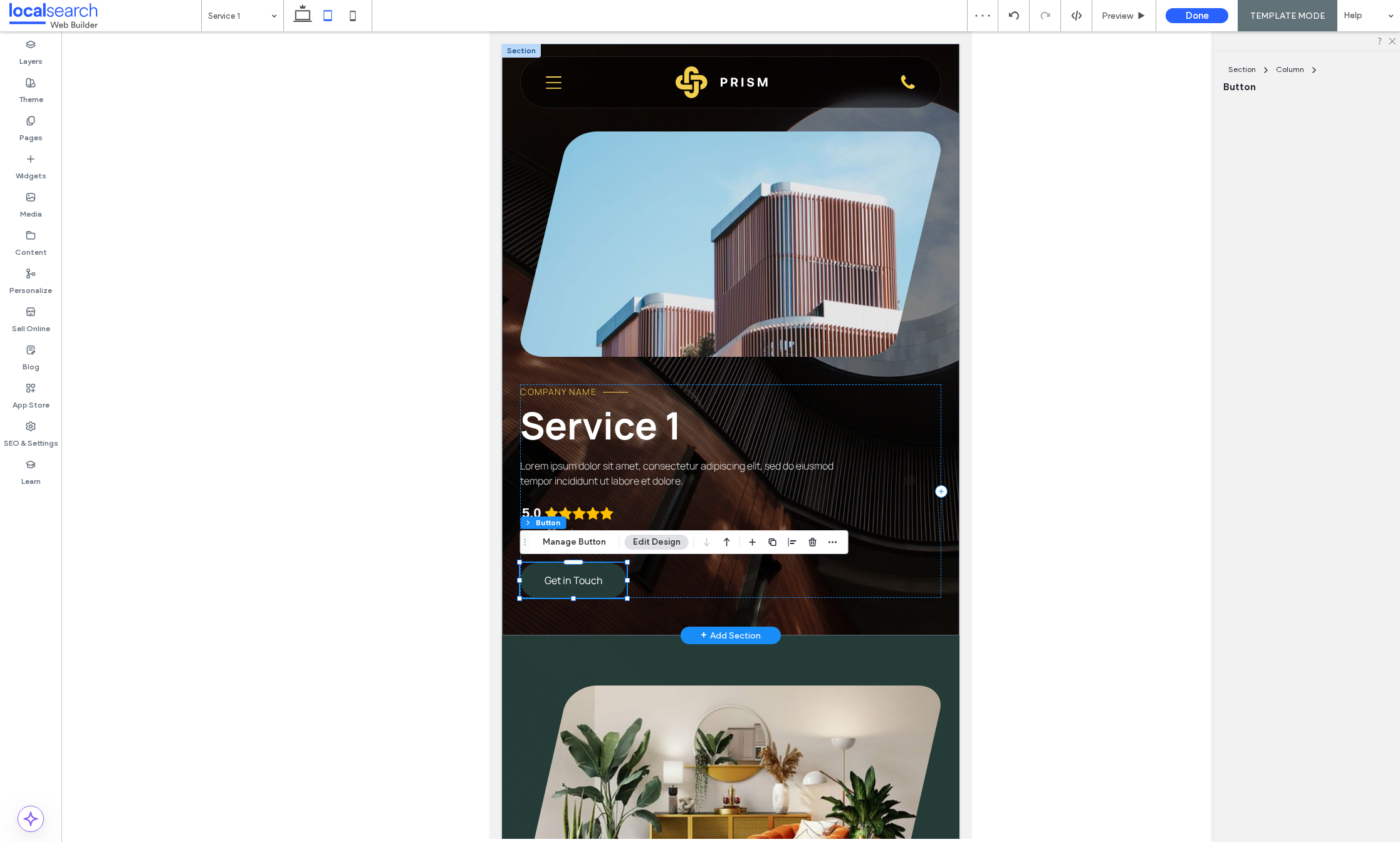
click at [563, 565] on div "Get in Touch" at bounding box center [574, 581] width 107 height 35
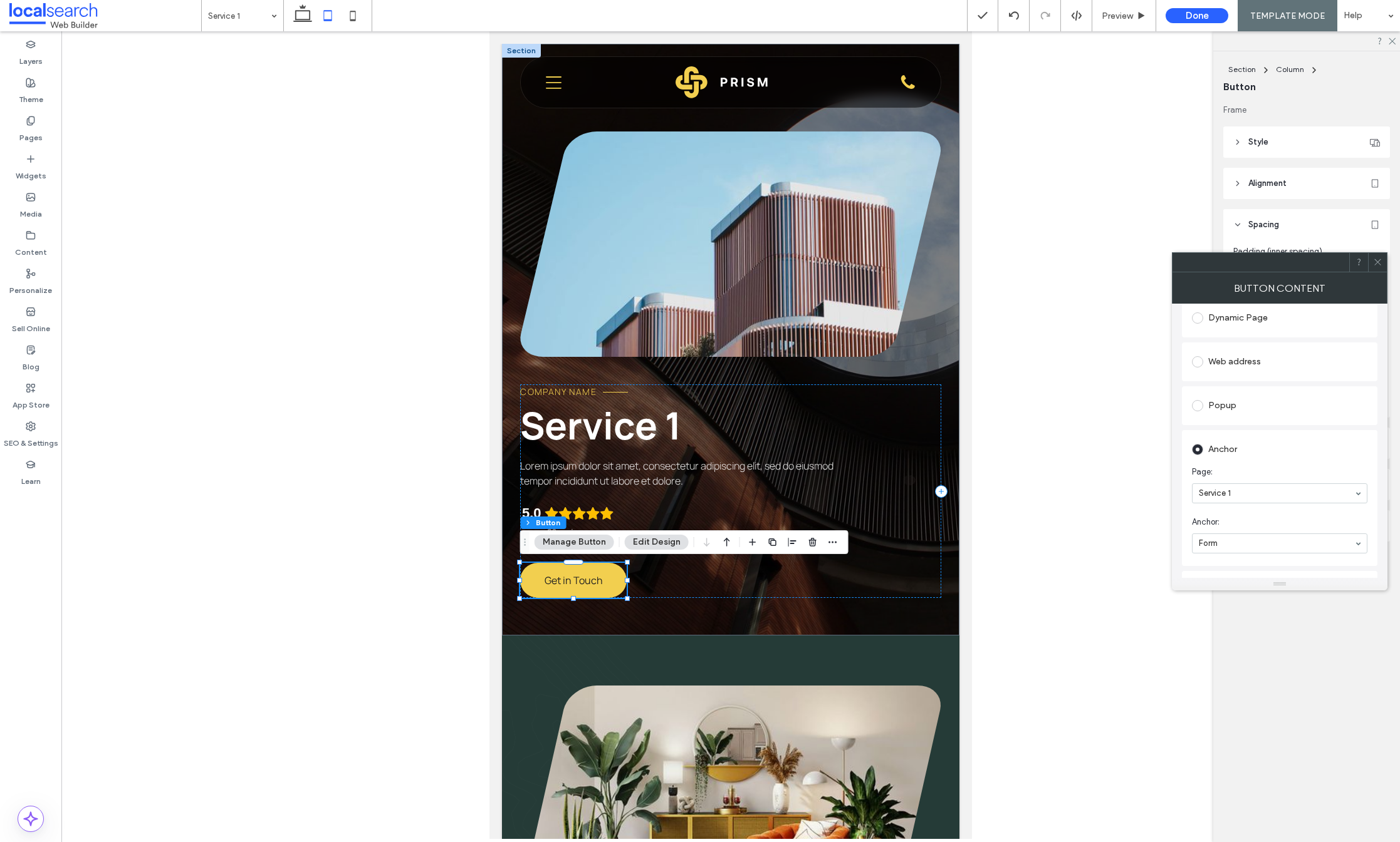
scroll to position [184, 0]
click at [1380, 268] on span at bounding box center [1377, 262] width 9 height 19
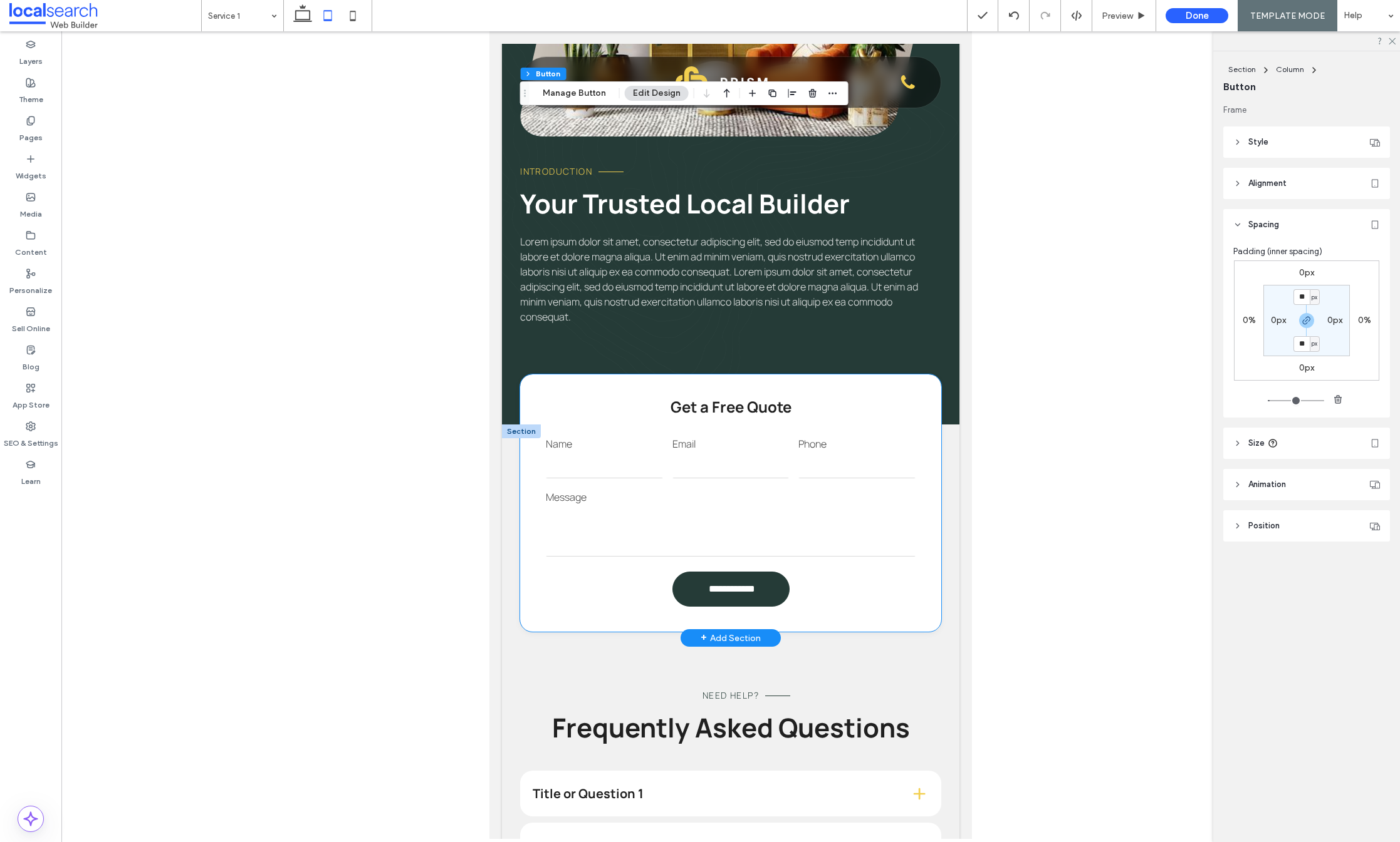
scroll to position [784, 0]
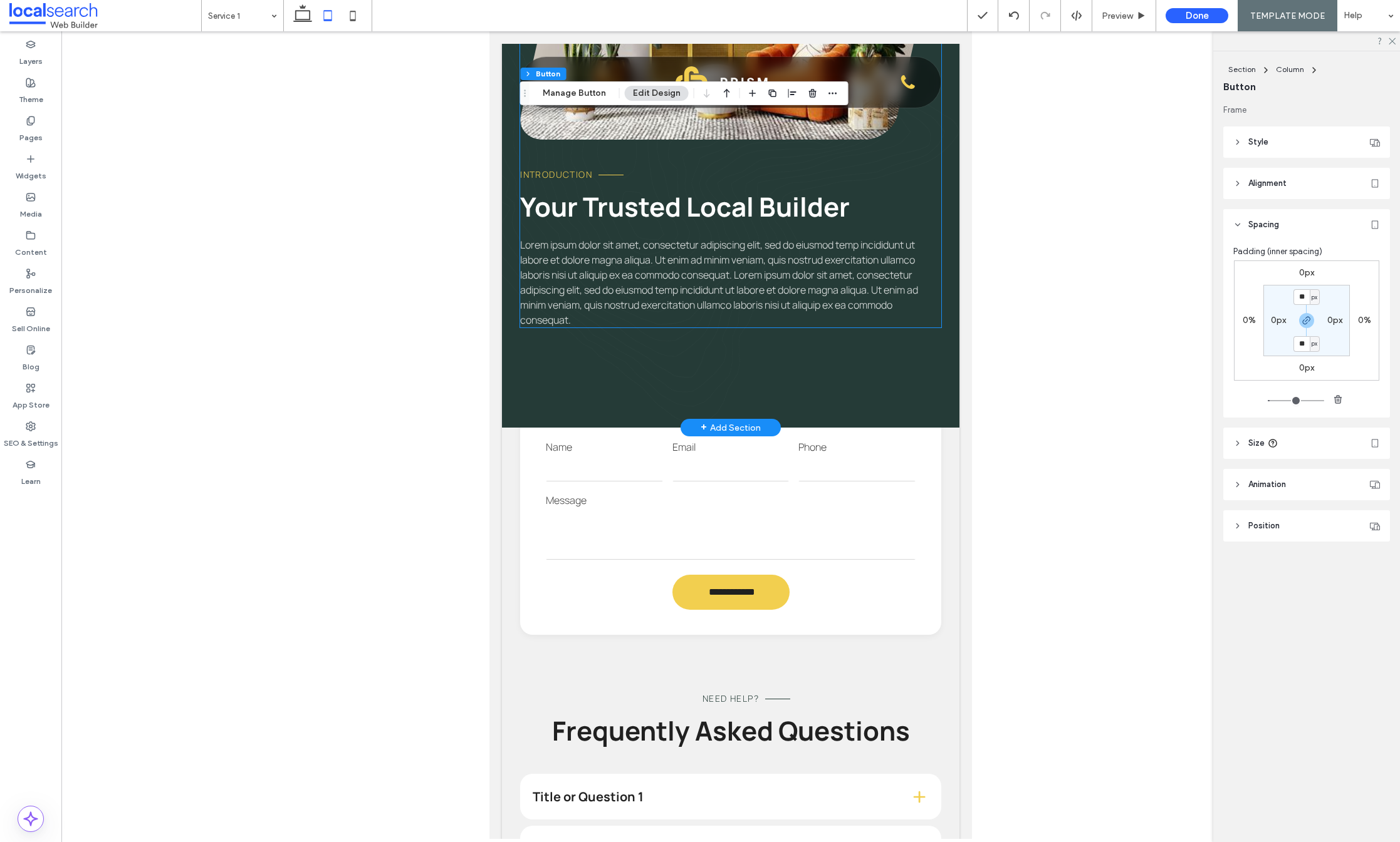
click at [627, 294] on span "Lorem ipsum dolor sit amet, consectetur adipiscing elit, sed do eiusmod temp in…" at bounding box center [719, 283] width 398 height 89
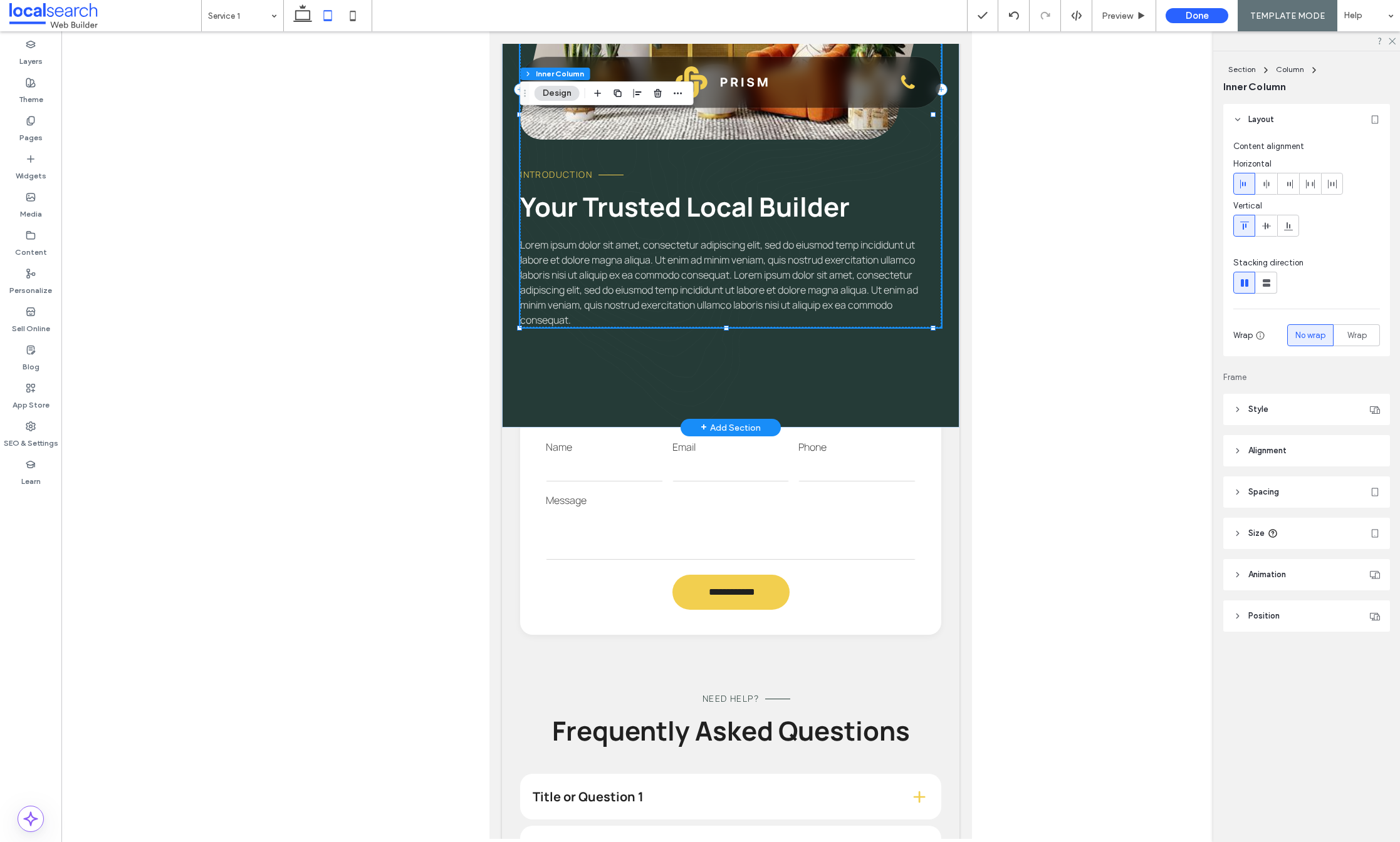
click at [695, 298] on span "Lorem ipsum dolor sit amet, consectetur adipiscing elit, sed do eiusmod temp in…" at bounding box center [719, 283] width 398 height 89
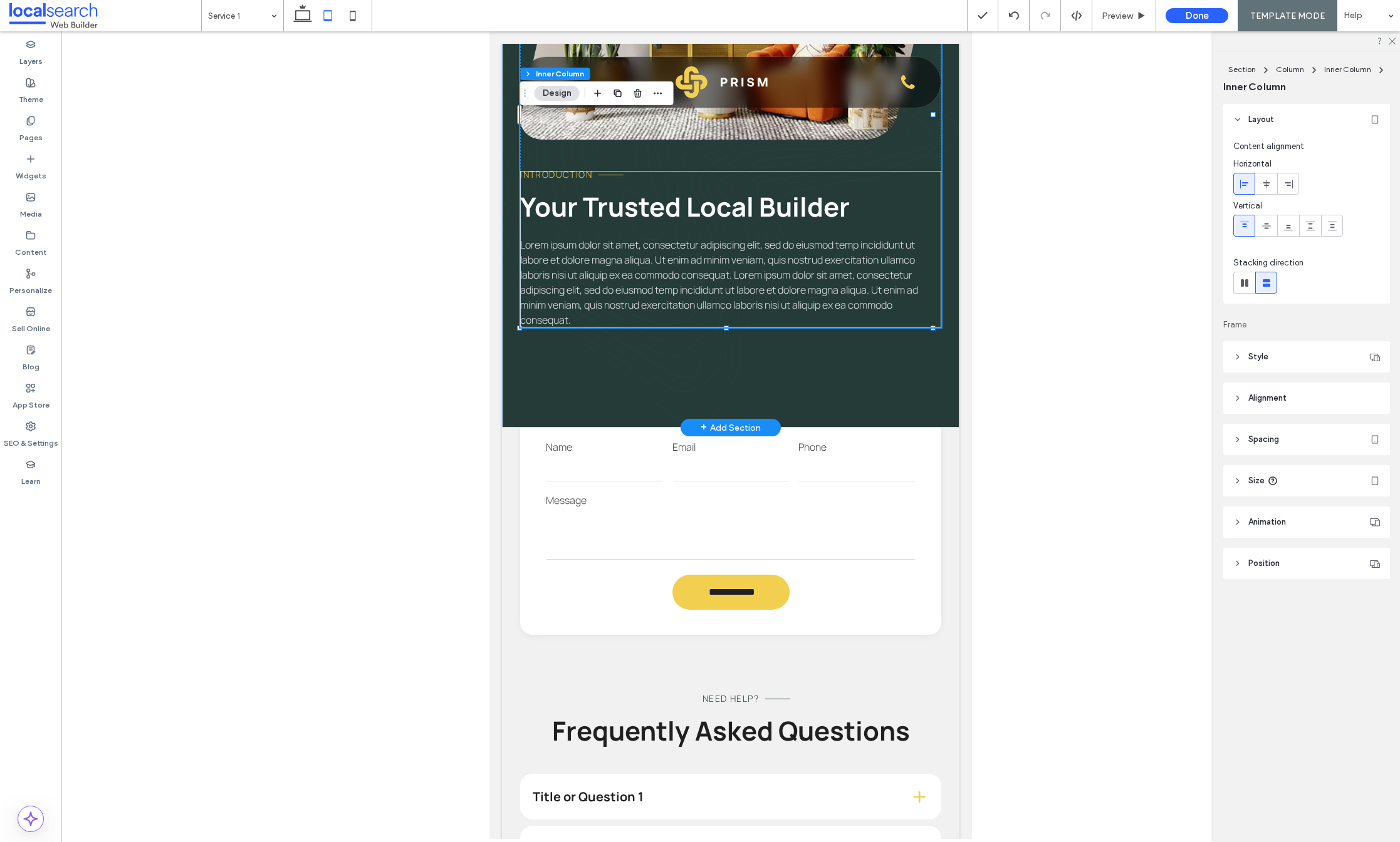
click at [695, 298] on span "Lorem ipsum dolor sit amet, consectetur adipiscing elit, sed do eiusmod temp in…" at bounding box center [719, 283] width 398 height 89
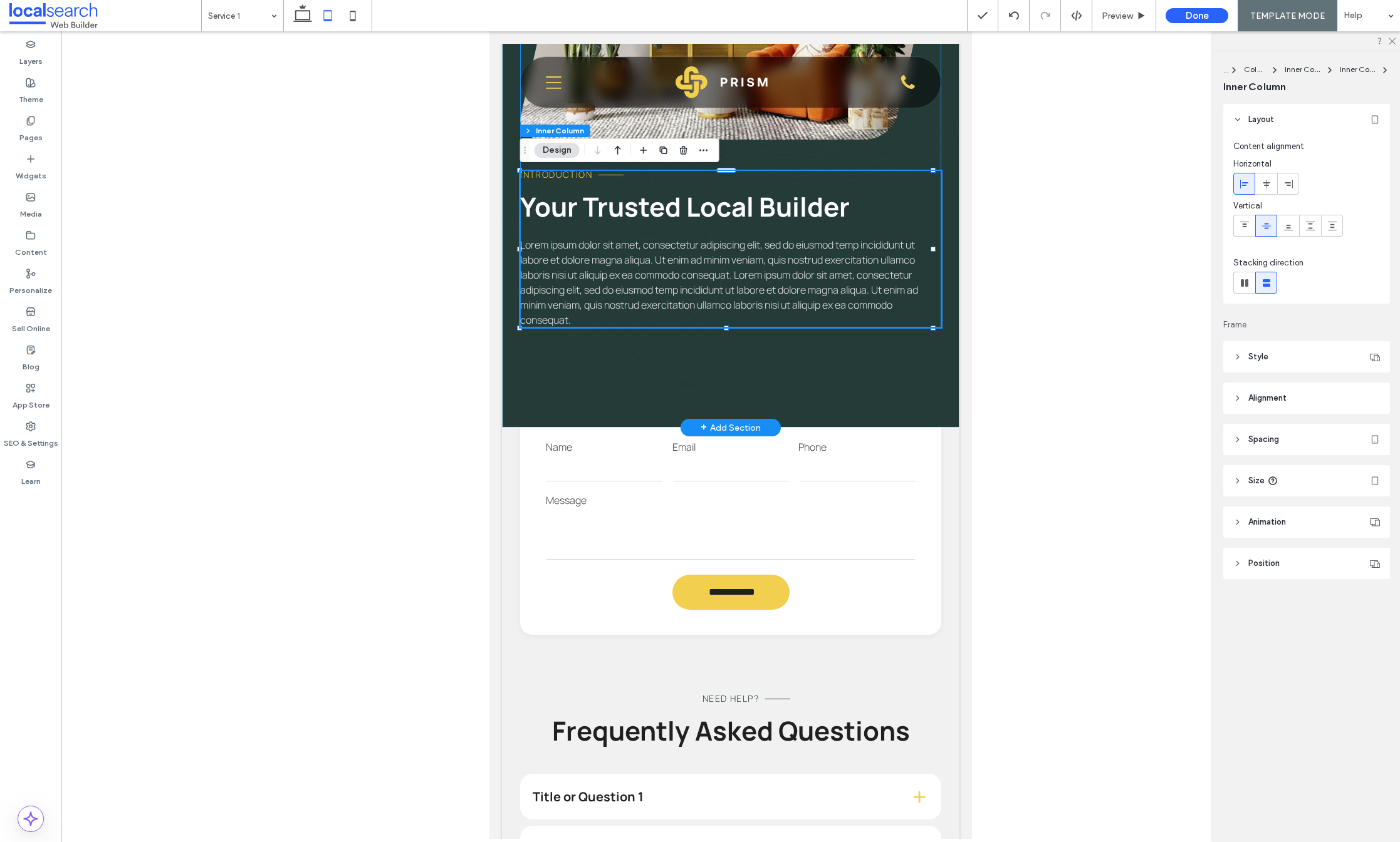
click at [695, 298] on span "Lorem ipsum dolor sit amet, consectetur adipiscing elit, sed do eiusmod temp in…" at bounding box center [719, 283] width 398 height 89
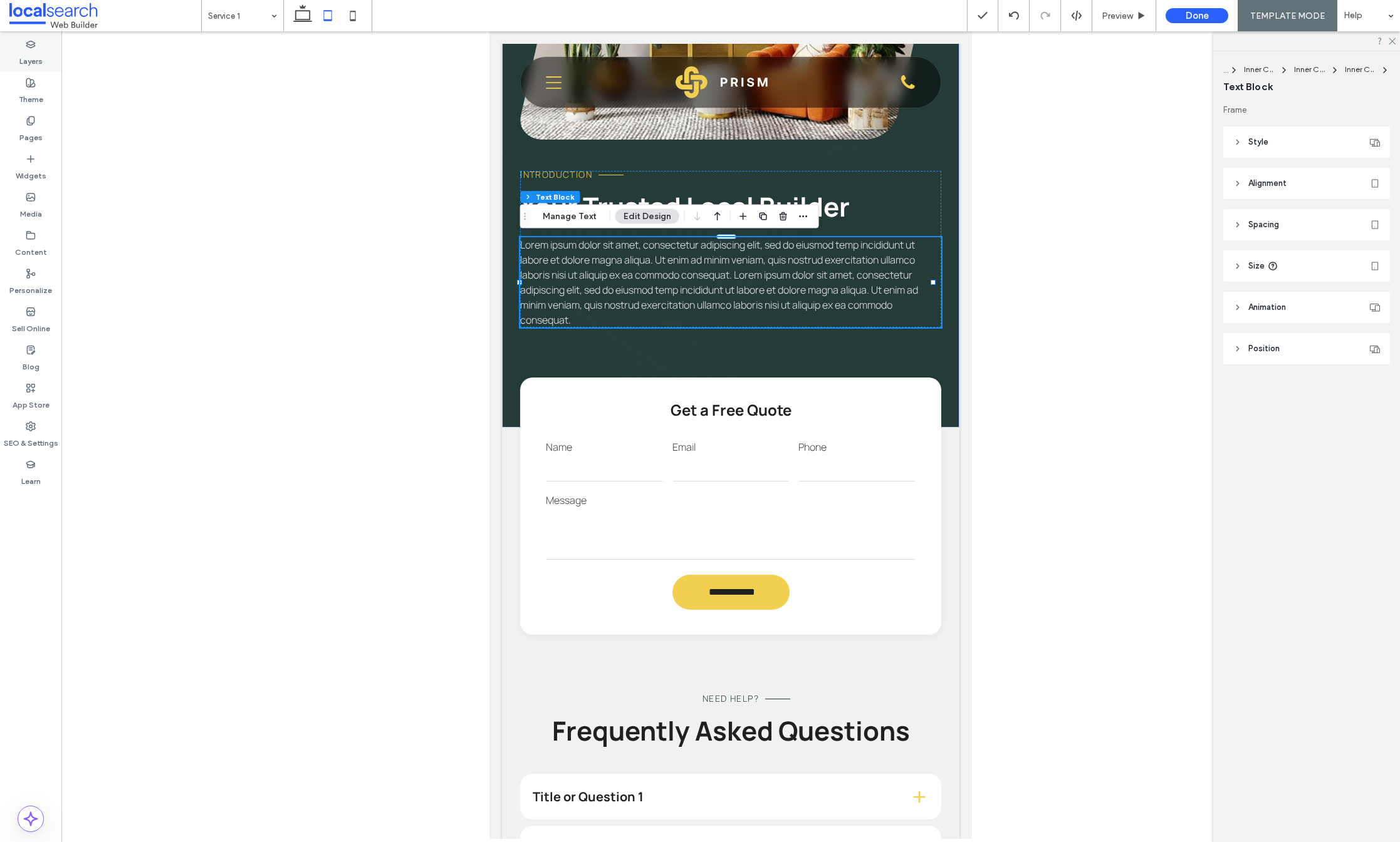
click at [26, 53] on label "Layers" at bounding box center [31, 58] width 23 height 18
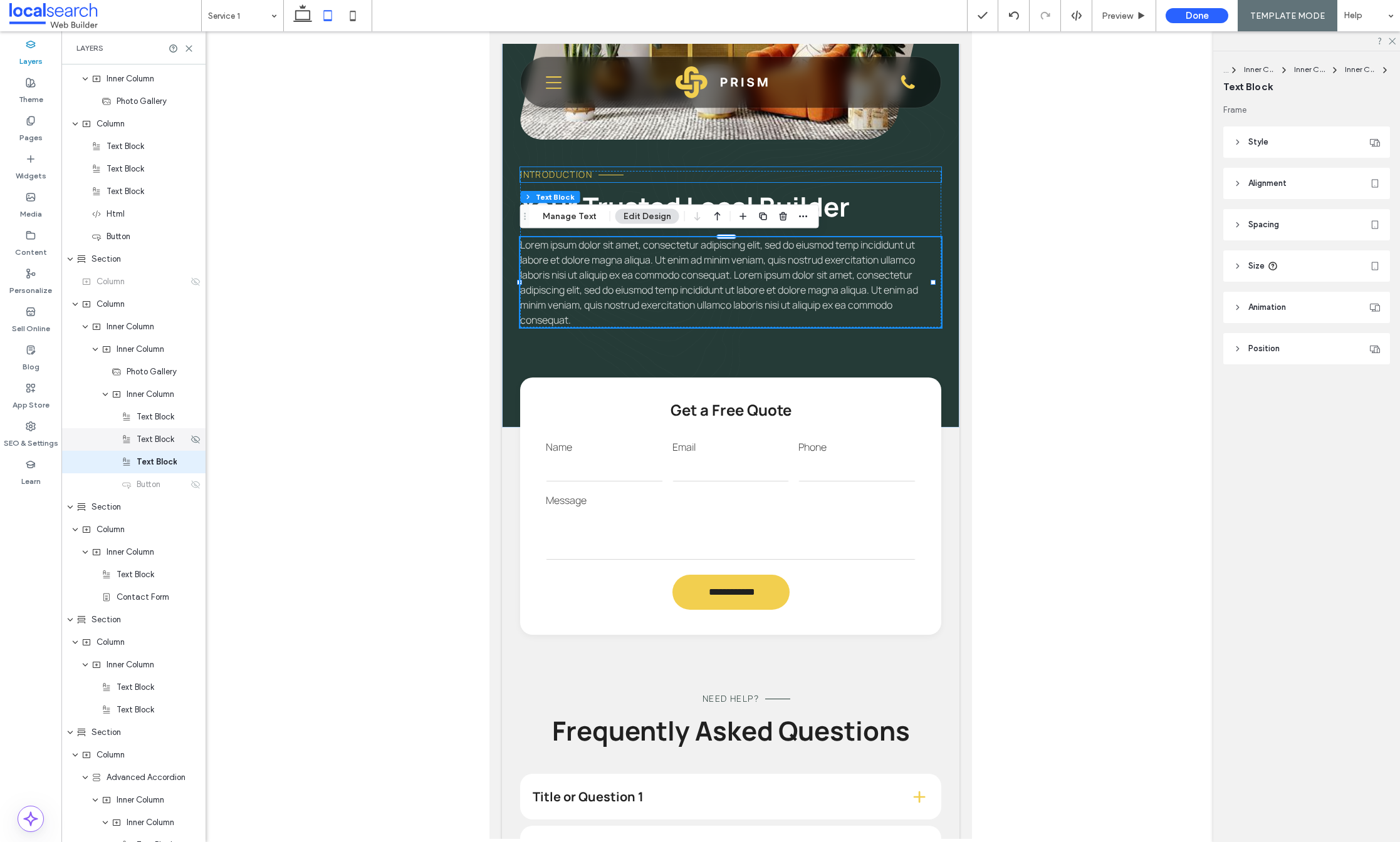
scroll to position [592, 0]
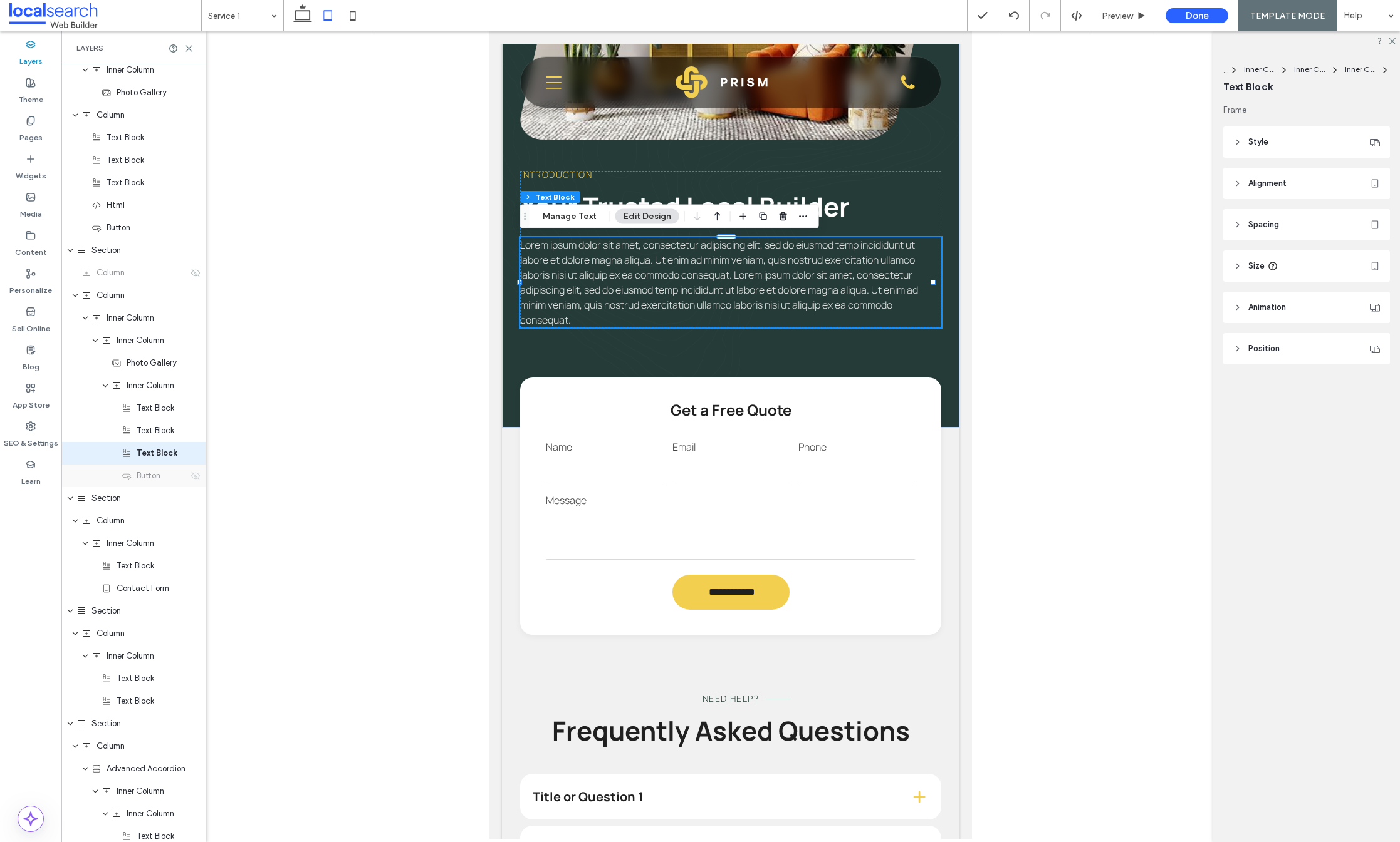
click at [191, 476] on icon at bounding box center [196, 476] width 10 height 10
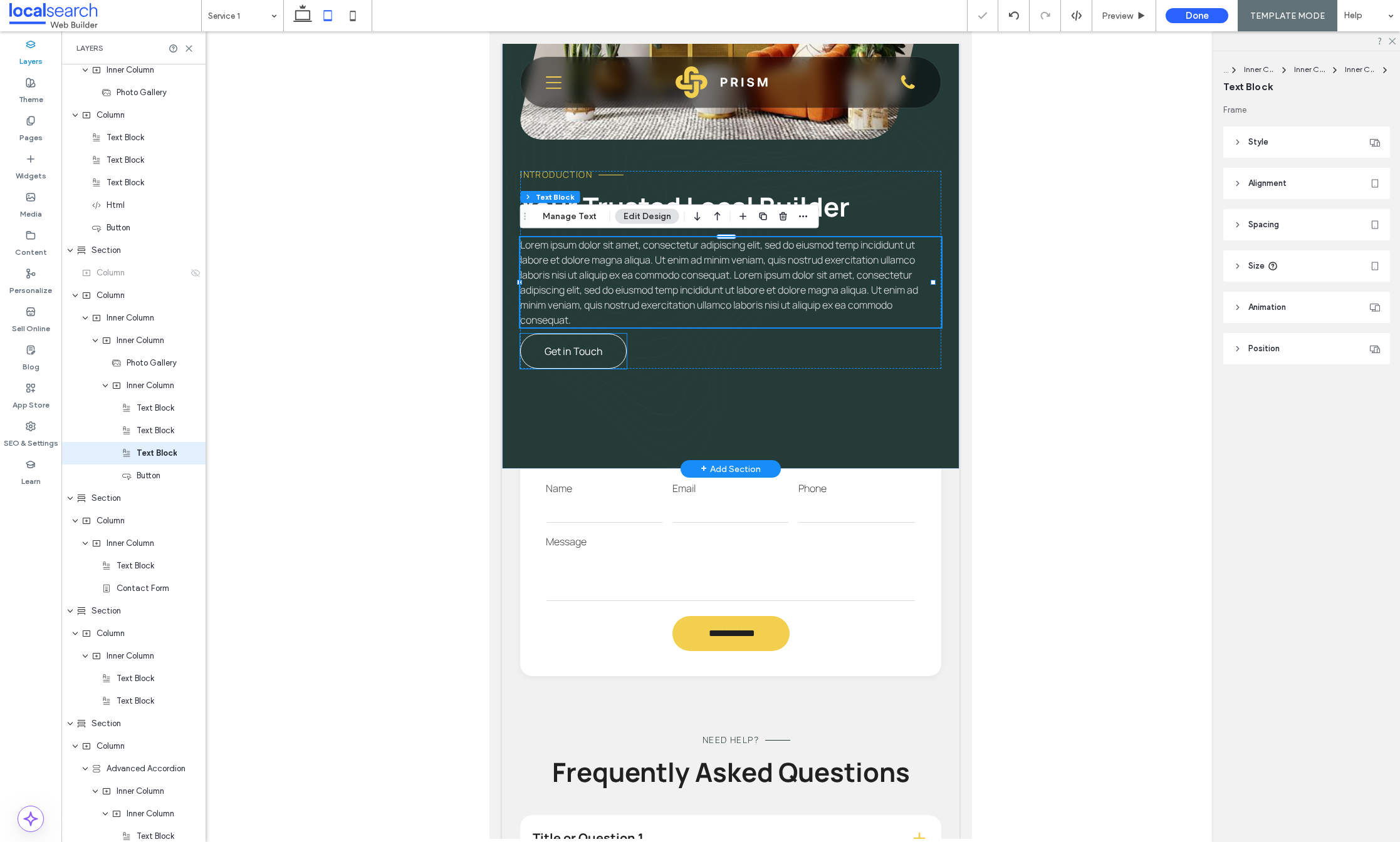
click at [593, 351] on span "Get in Touch" at bounding box center [574, 351] width 58 height 14
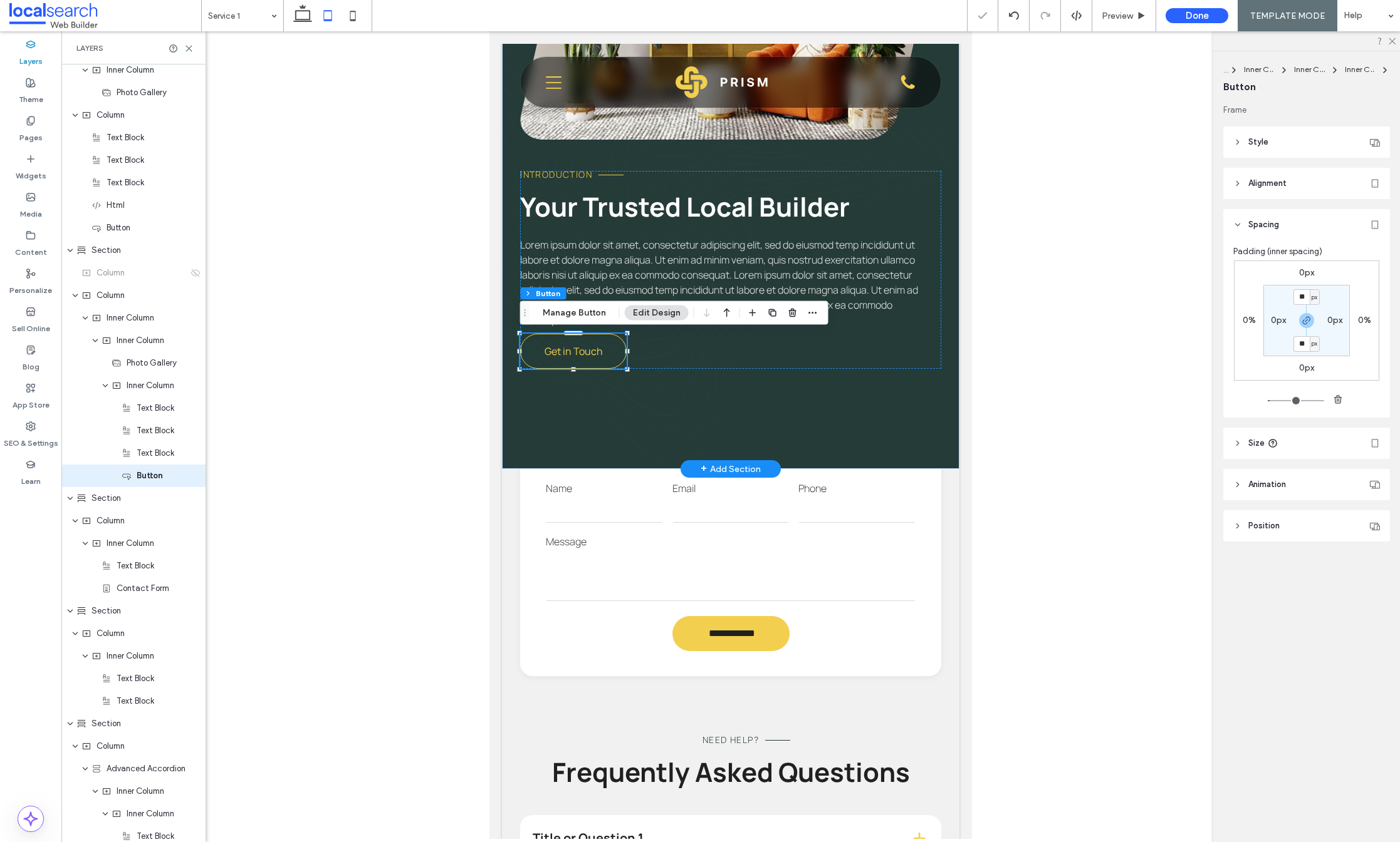
scroll to position [614, 0]
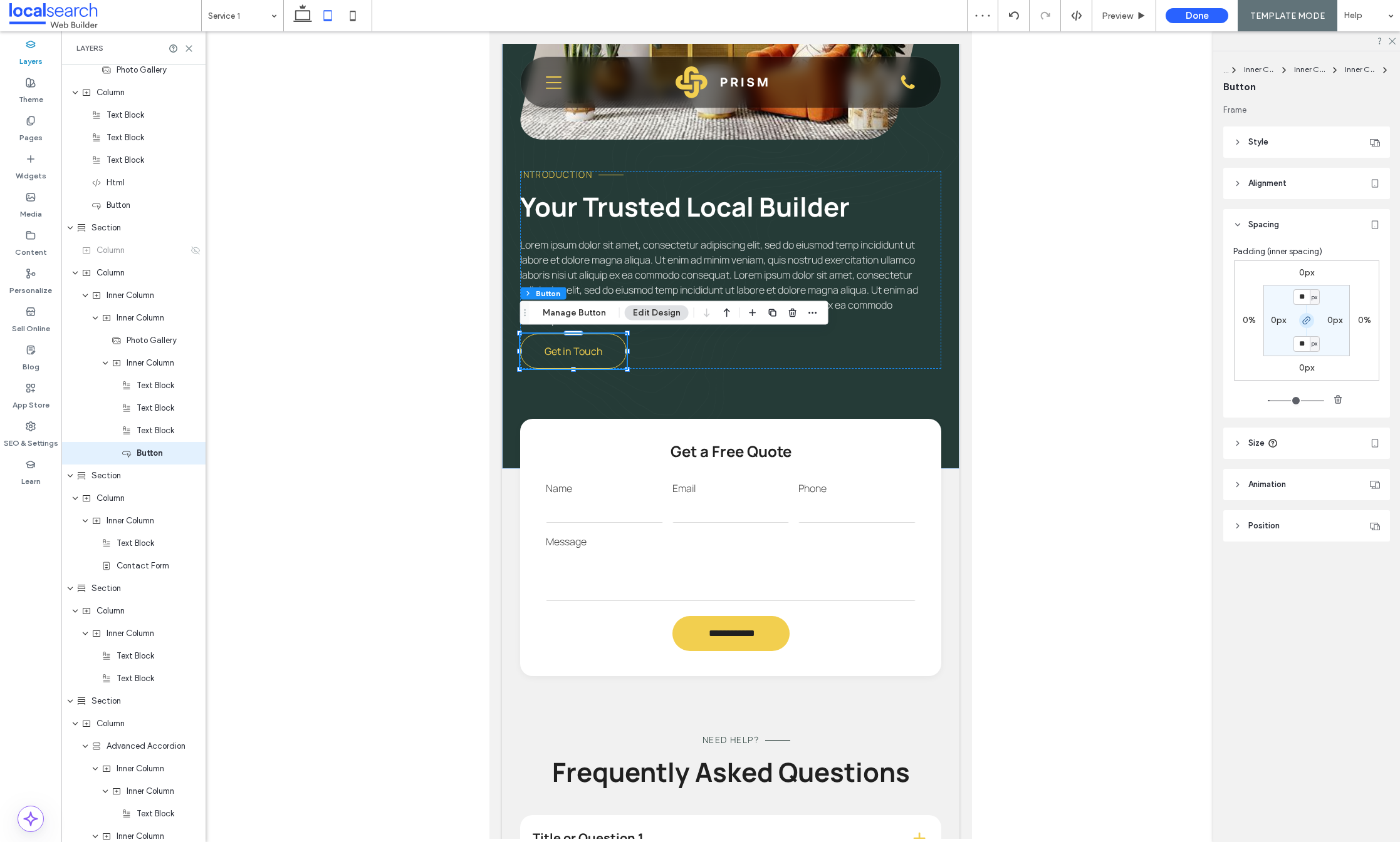
click at [1307, 324] on icon "button" at bounding box center [1306, 321] width 10 height 10
click at [1301, 275] on label "0px" at bounding box center [1306, 272] width 15 height 11
type input "*"
click at [1298, 271] on input "*" at bounding box center [1301, 273] width 16 height 15
click at [1306, 314] on span "button" at bounding box center [1306, 321] width 15 height 15
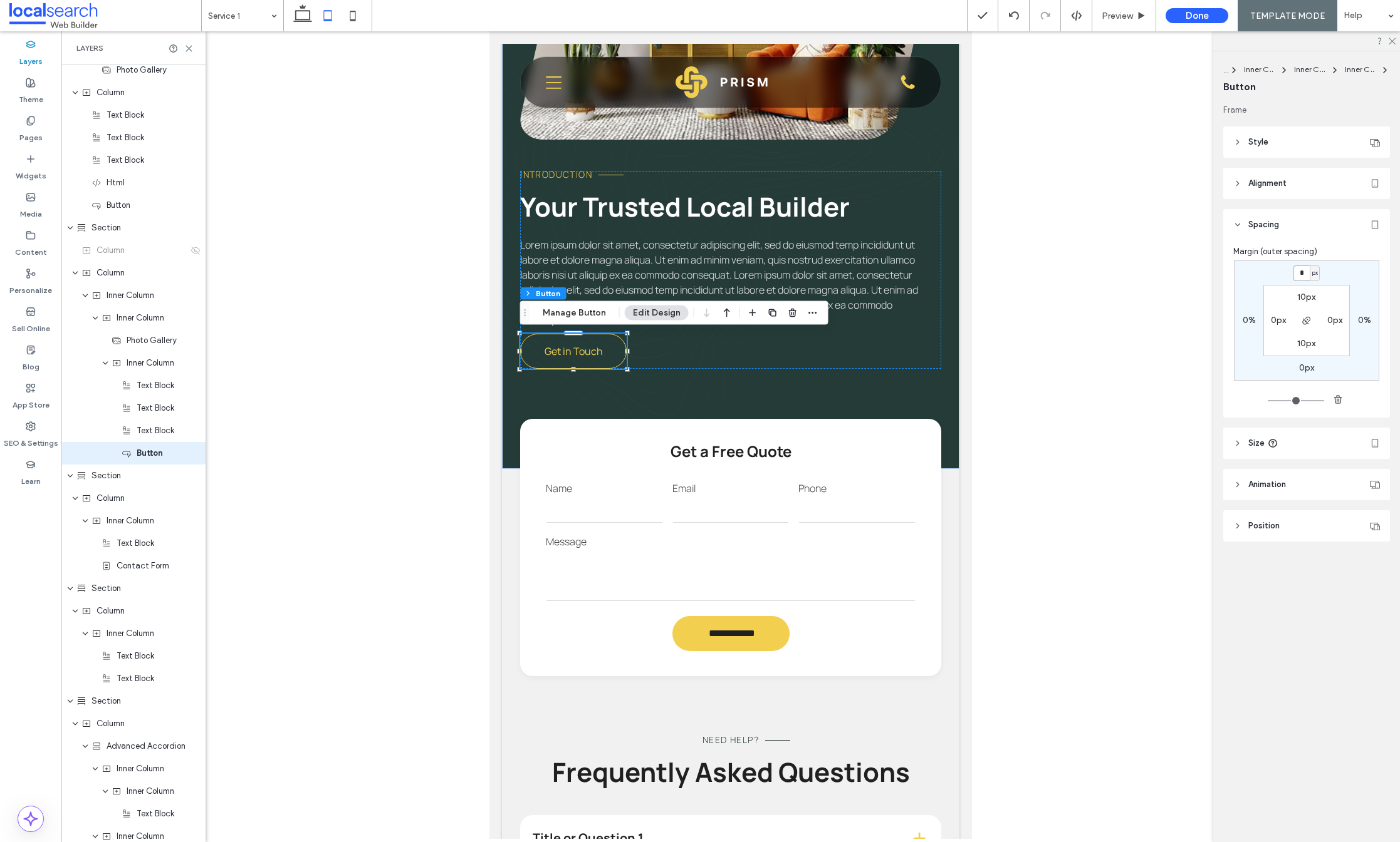
click at [1301, 270] on input "*" at bounding box center [1301, 273] width 16 height 15
click at [1294, 273] on input "*" at bounding box center [1301, 273] width 16 height 15
type input "**"
click at [1328, 271] on div "** px 0% 0px 0% 10px 0px 10px 0px" at bounding box center [1306, 321] width 145 height 120
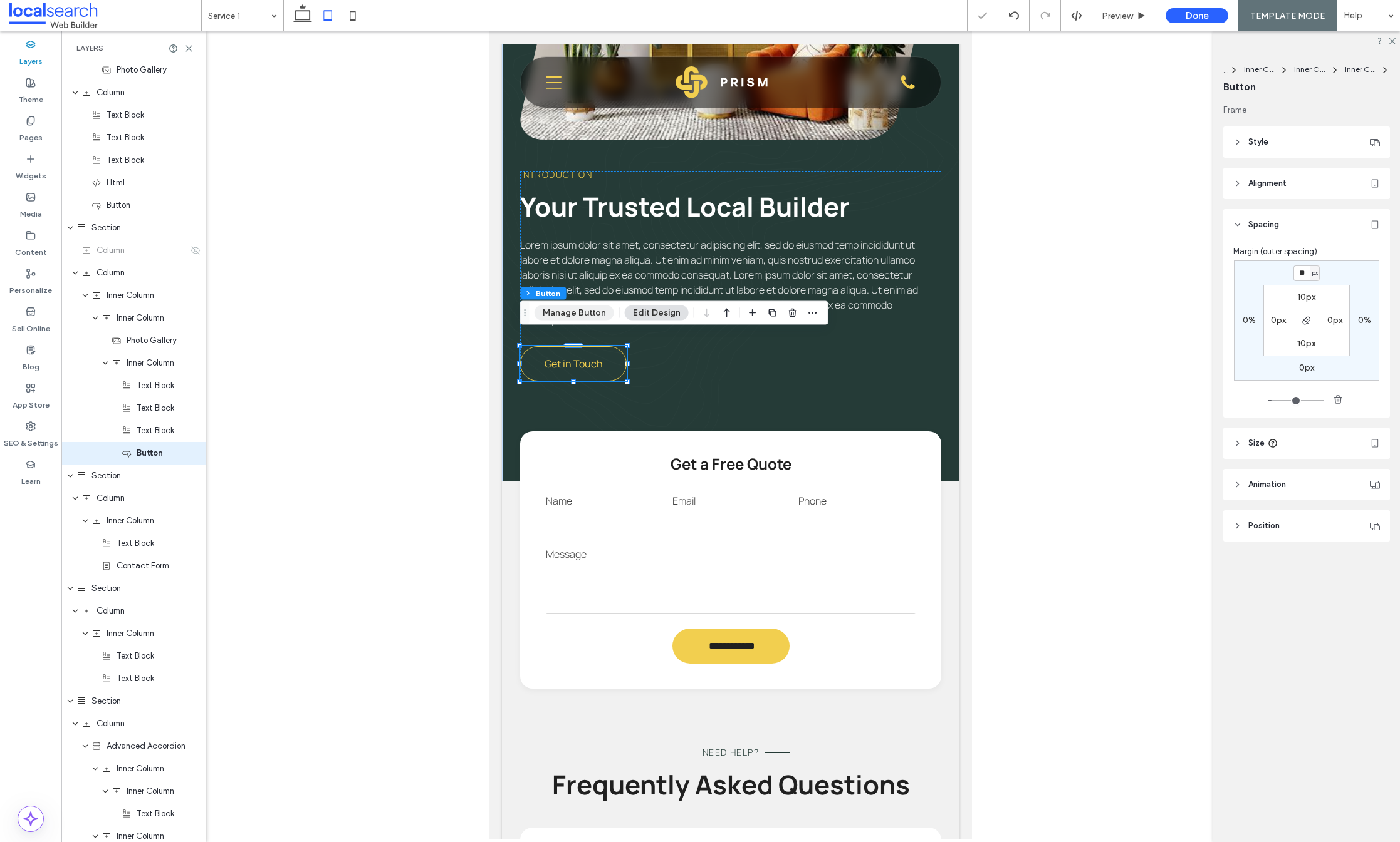
click at [566, 309] on button "Manage Button" at bounding box center [574, 313] width 80 height 15
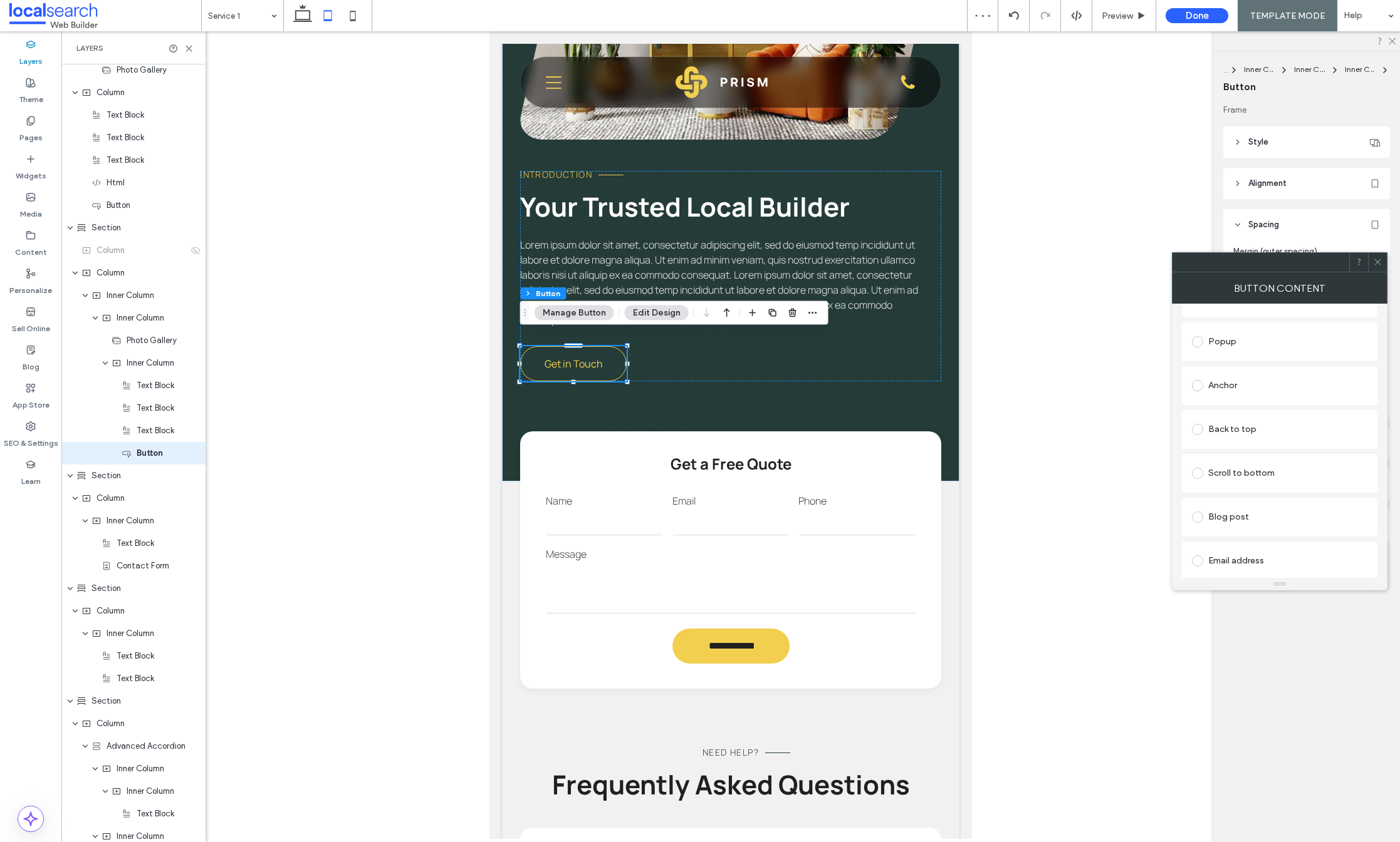
scroll to position [310, 0]
click at [1224, 359] on div "Anchor" at bounding box center [1279, 359] width 175 height 20
click at [1378, 266] on icon at bounding box center [1377, 261] width 9 height 9
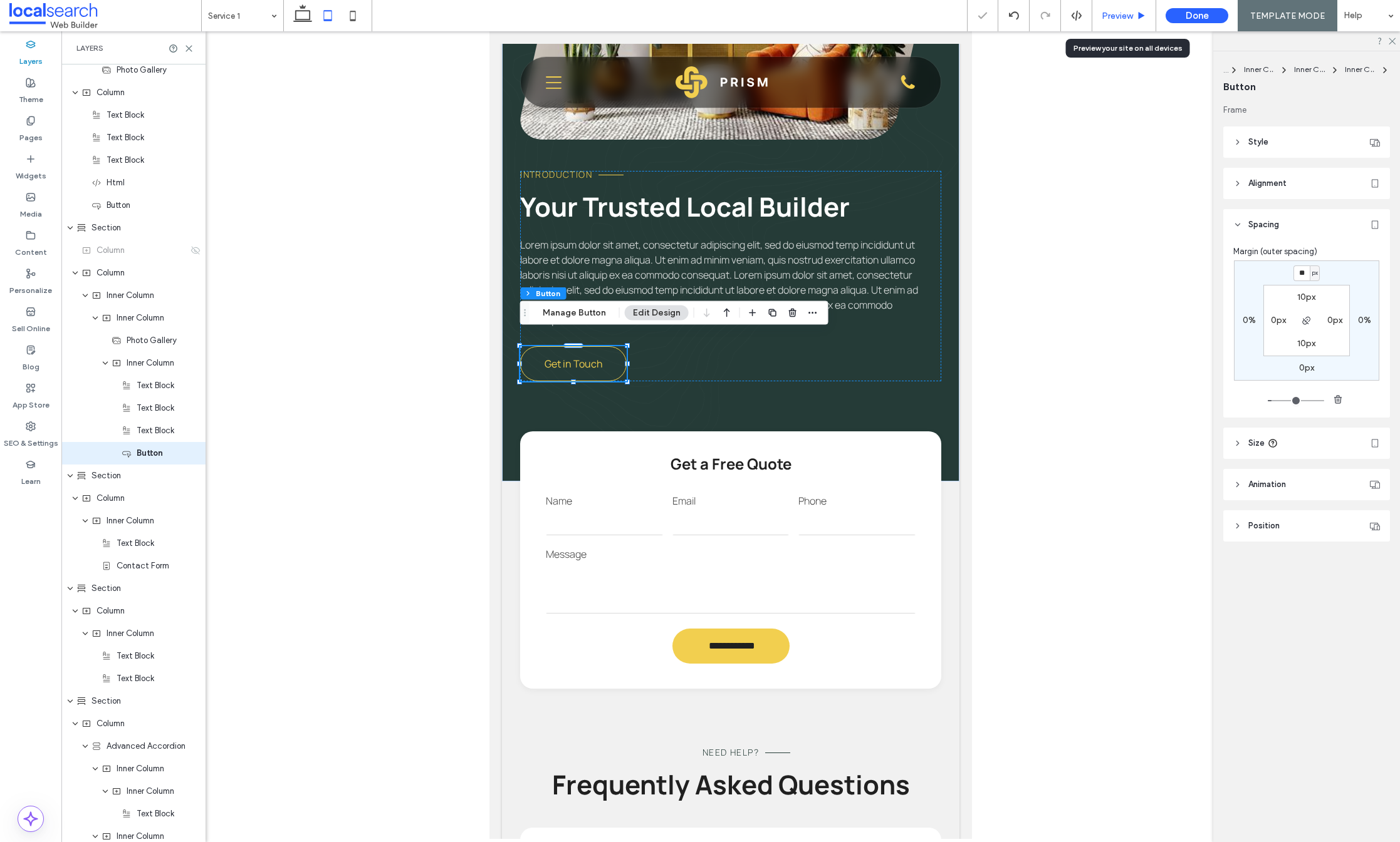
click at [1134, 17] on div "Preview" at bounding box center [1124, 16] width 64 height 11
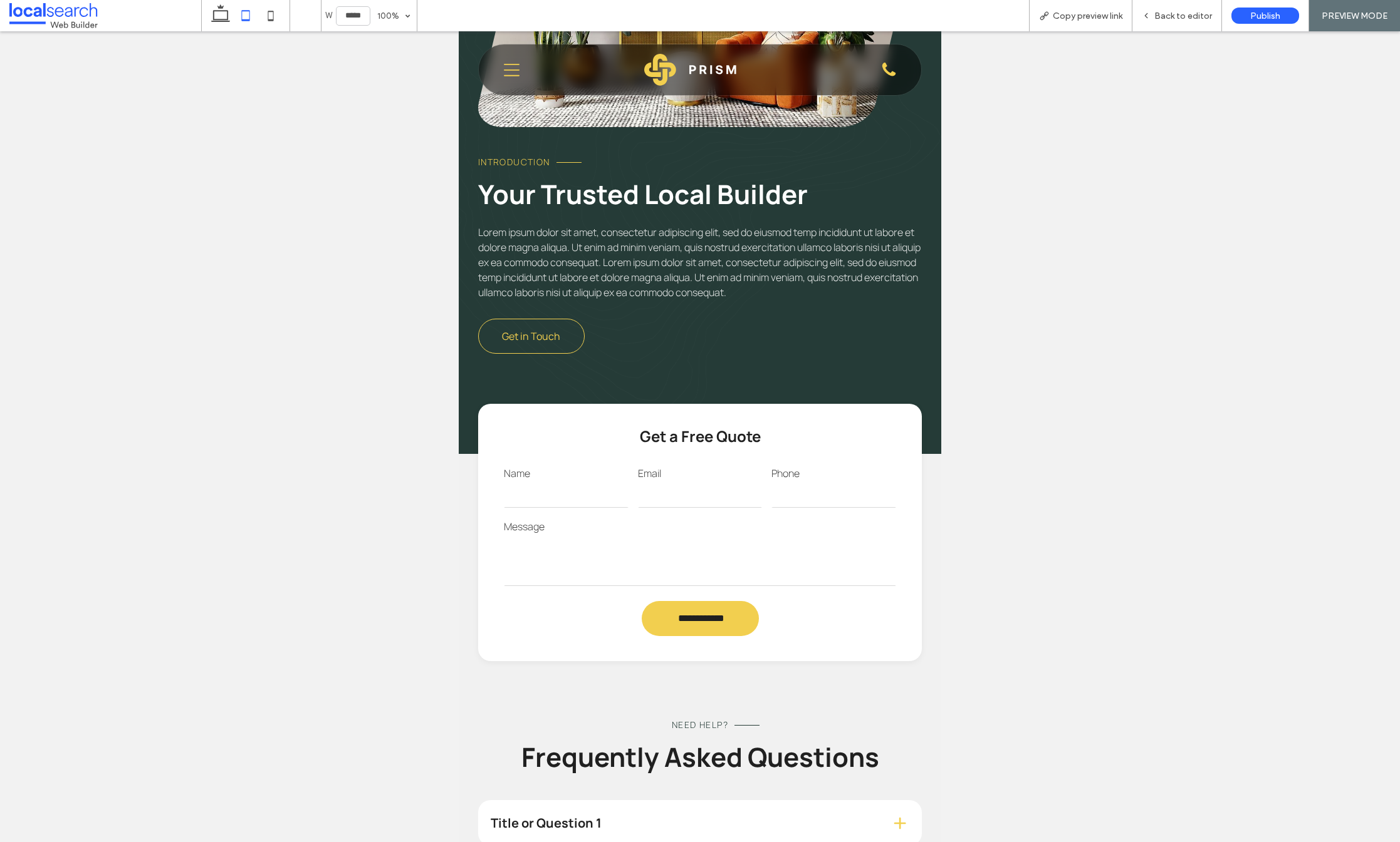
scroll to position [772, 0]
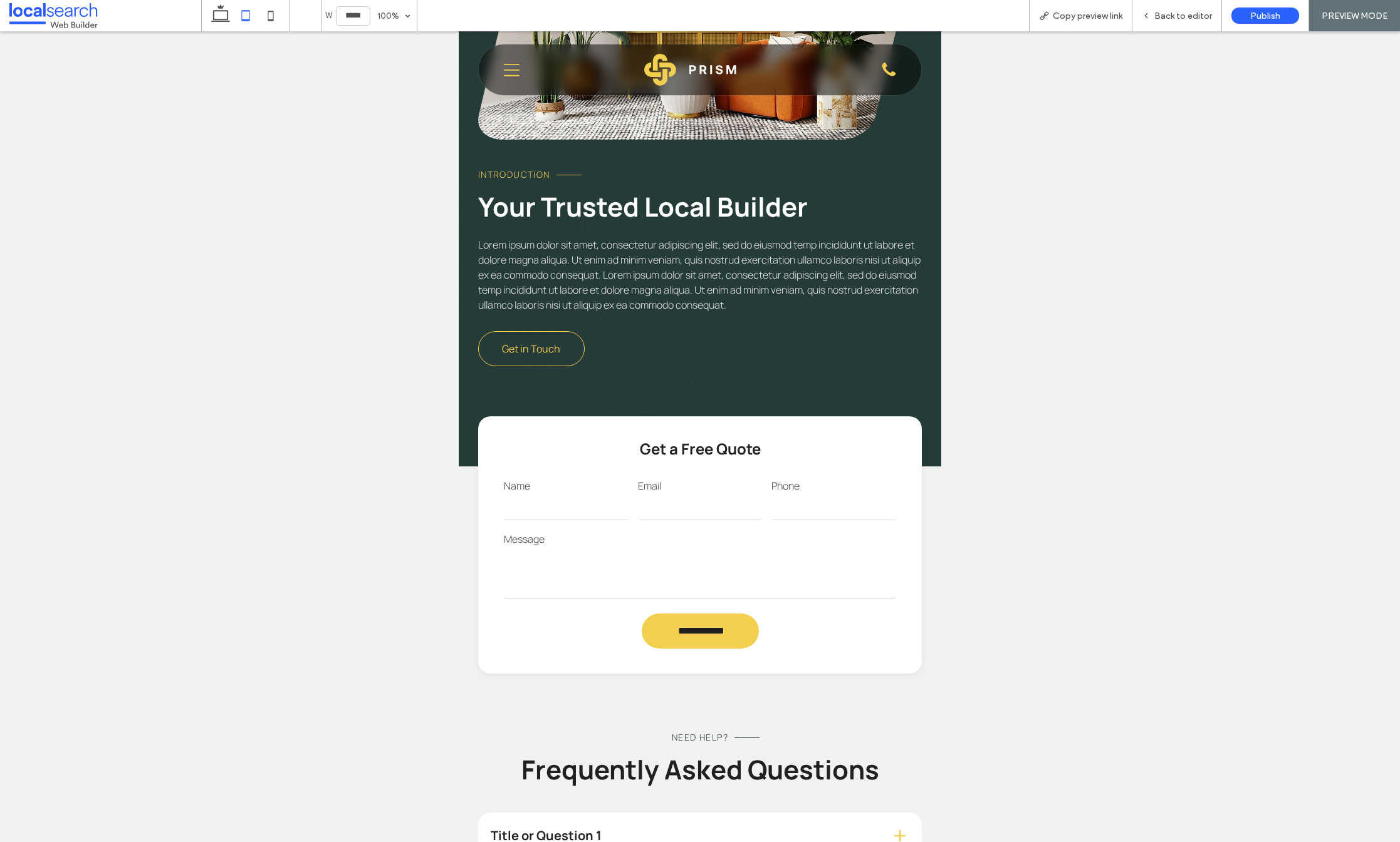
click at [515, 333] on div "Introduction Your Trusted Local Builder Lorem ipsum dolor sit amet, consectetur…" at bounding box center [699, 269] width 444 height 196
click at [518, 349] on link "Get in Touch" at bounding box center [531, 349] width 107 height 35
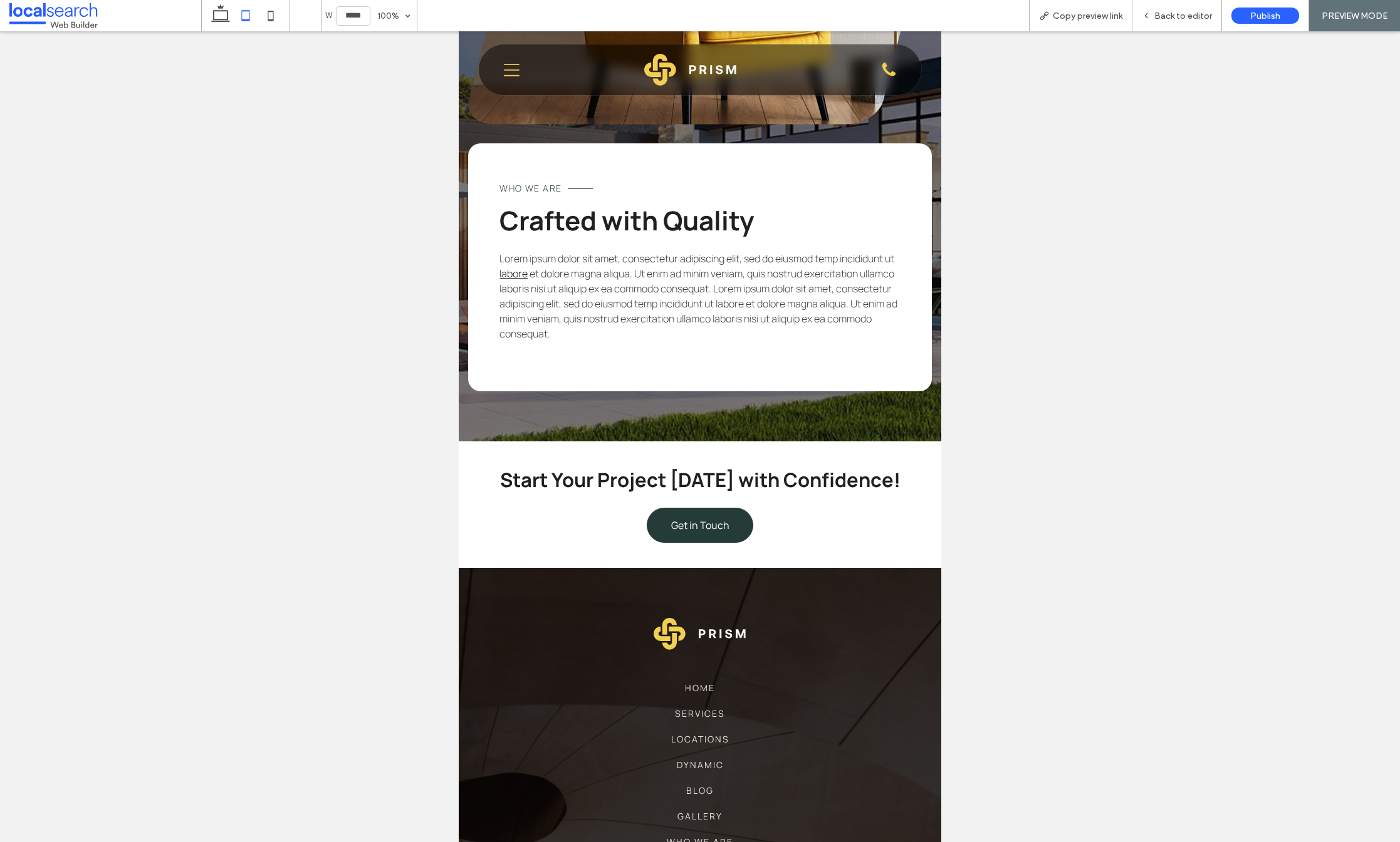
click at [684, 532] on span "Get in Touch" at bounding box center [701, 525] width 58 height 14
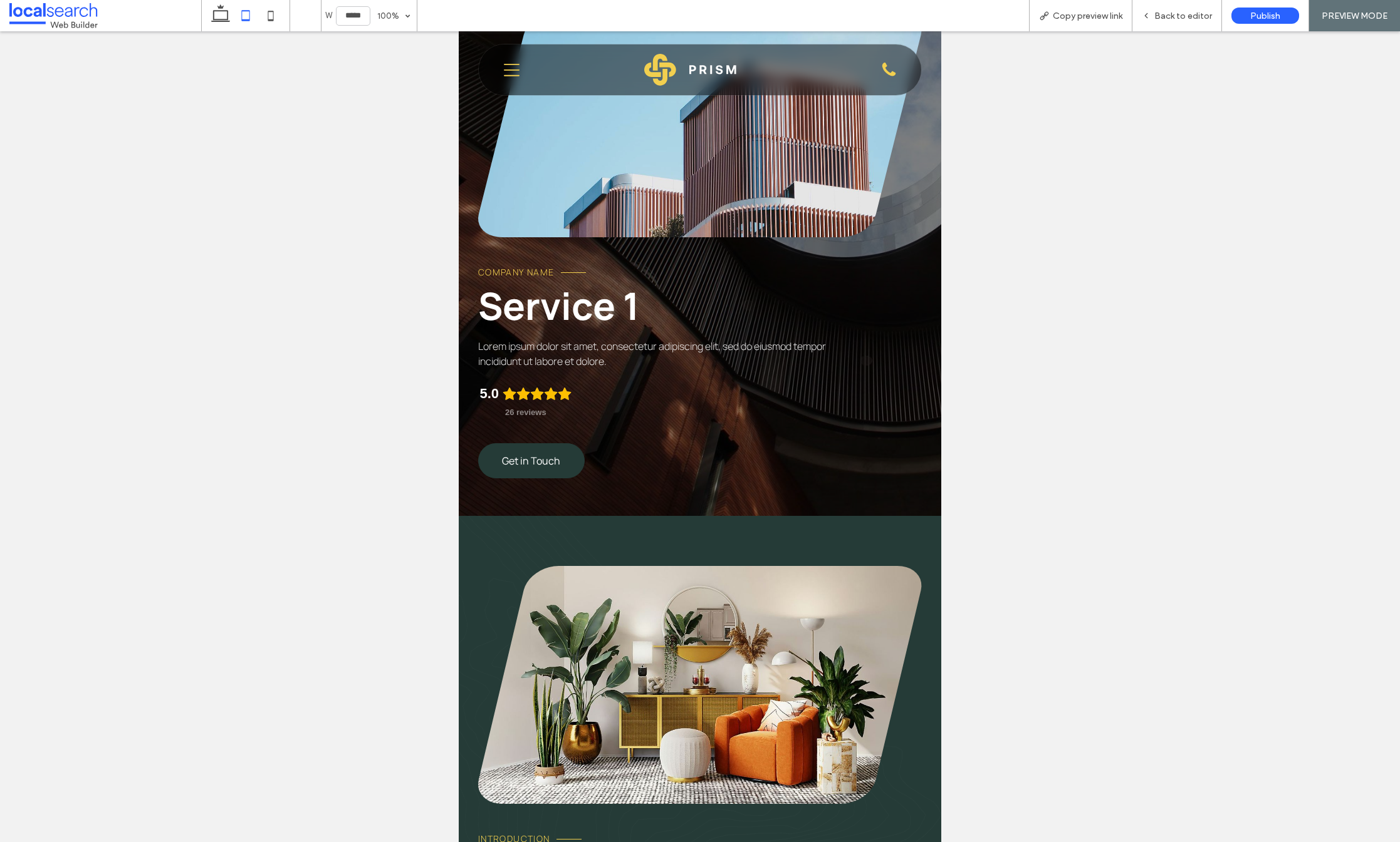
click at [522, 460] on span "Get in Touch" at bounding box center [531, 461] width 58 height 14
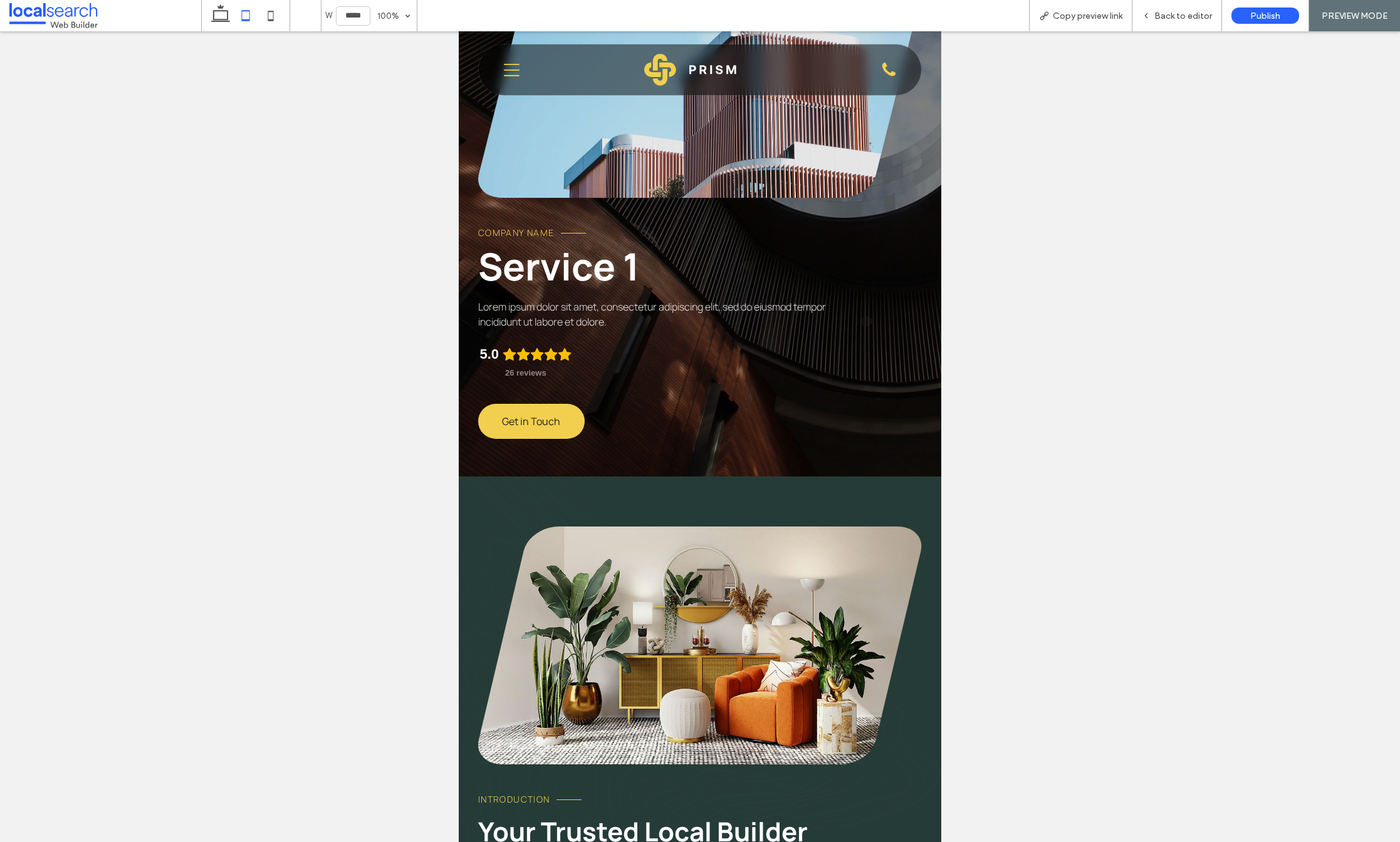
scroll to position [0, 0]
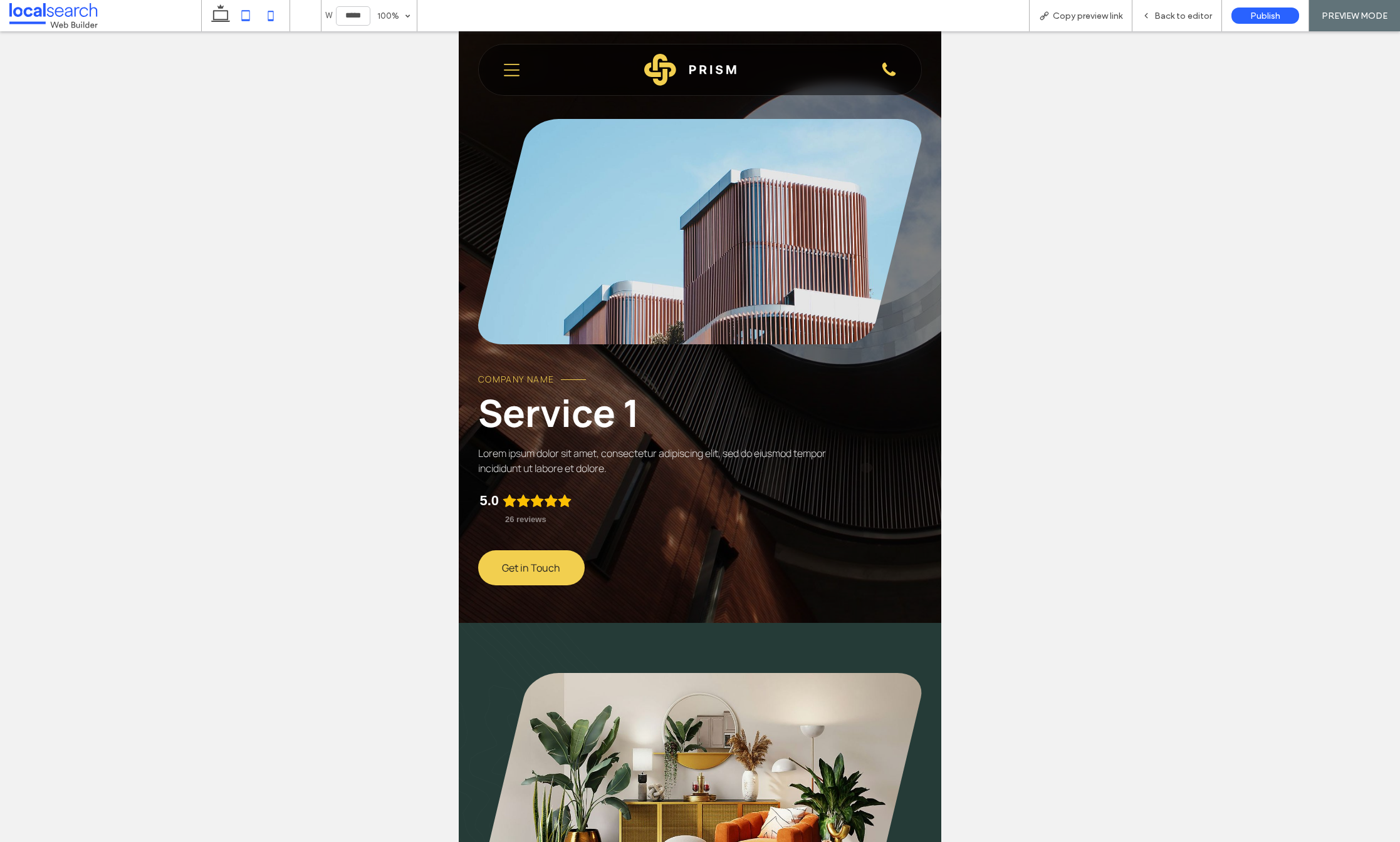
click at [270, 16] on icon at bounding box center [270, 15] width 25 height 25
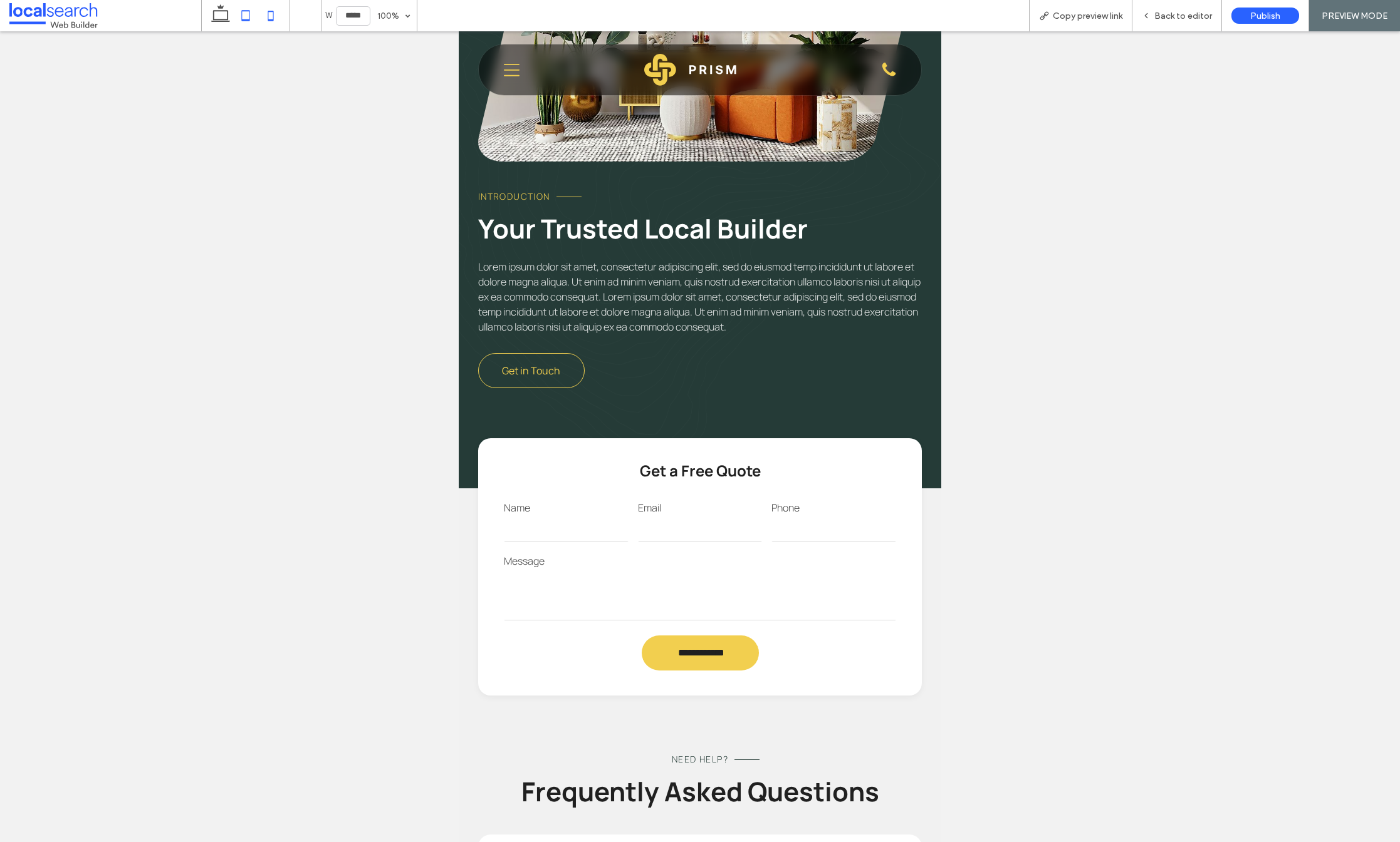
type input "*****"
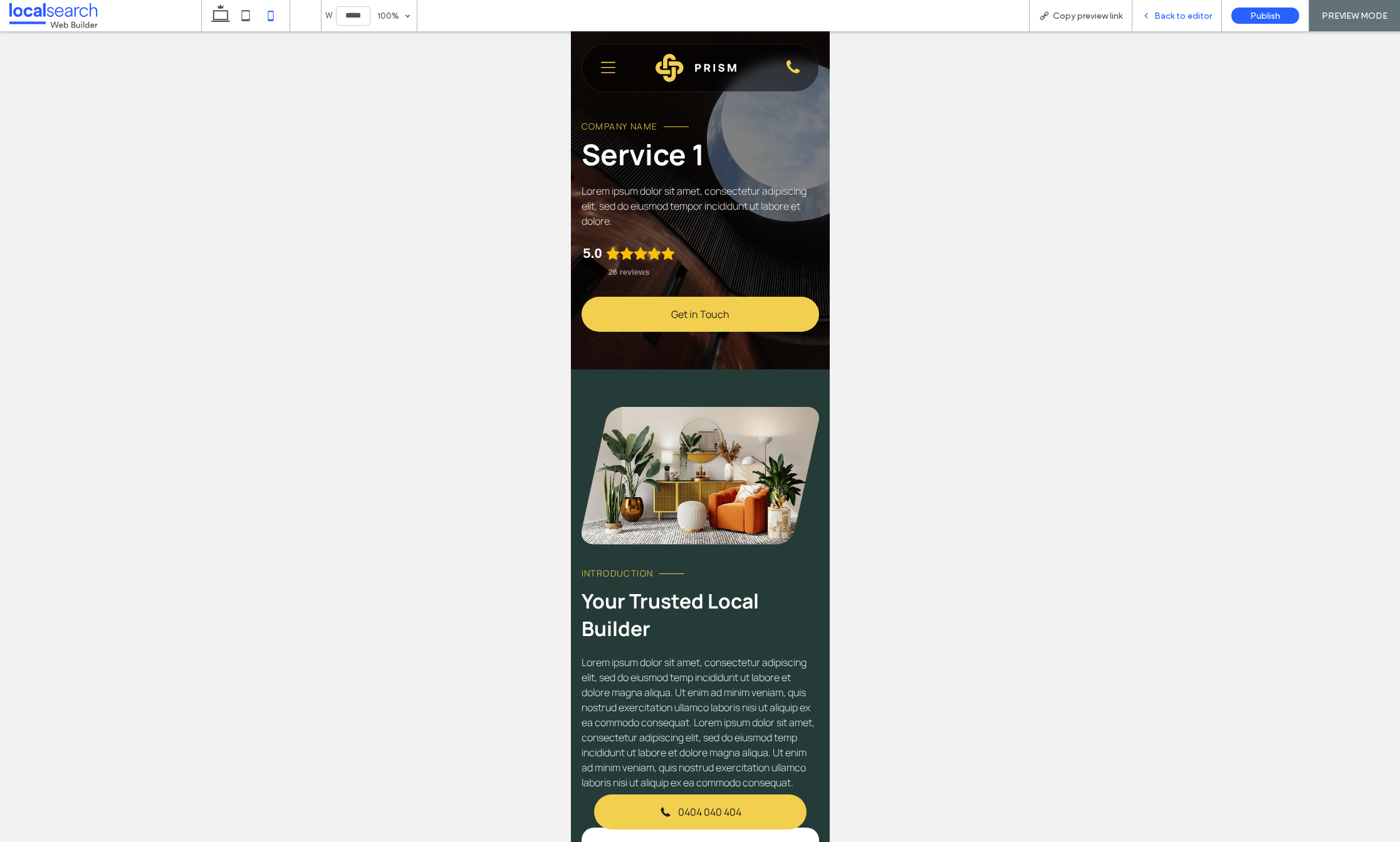
click at [1177, 11] on span "Back to editor" at bounding box center [1183, 16] width 58 height 11
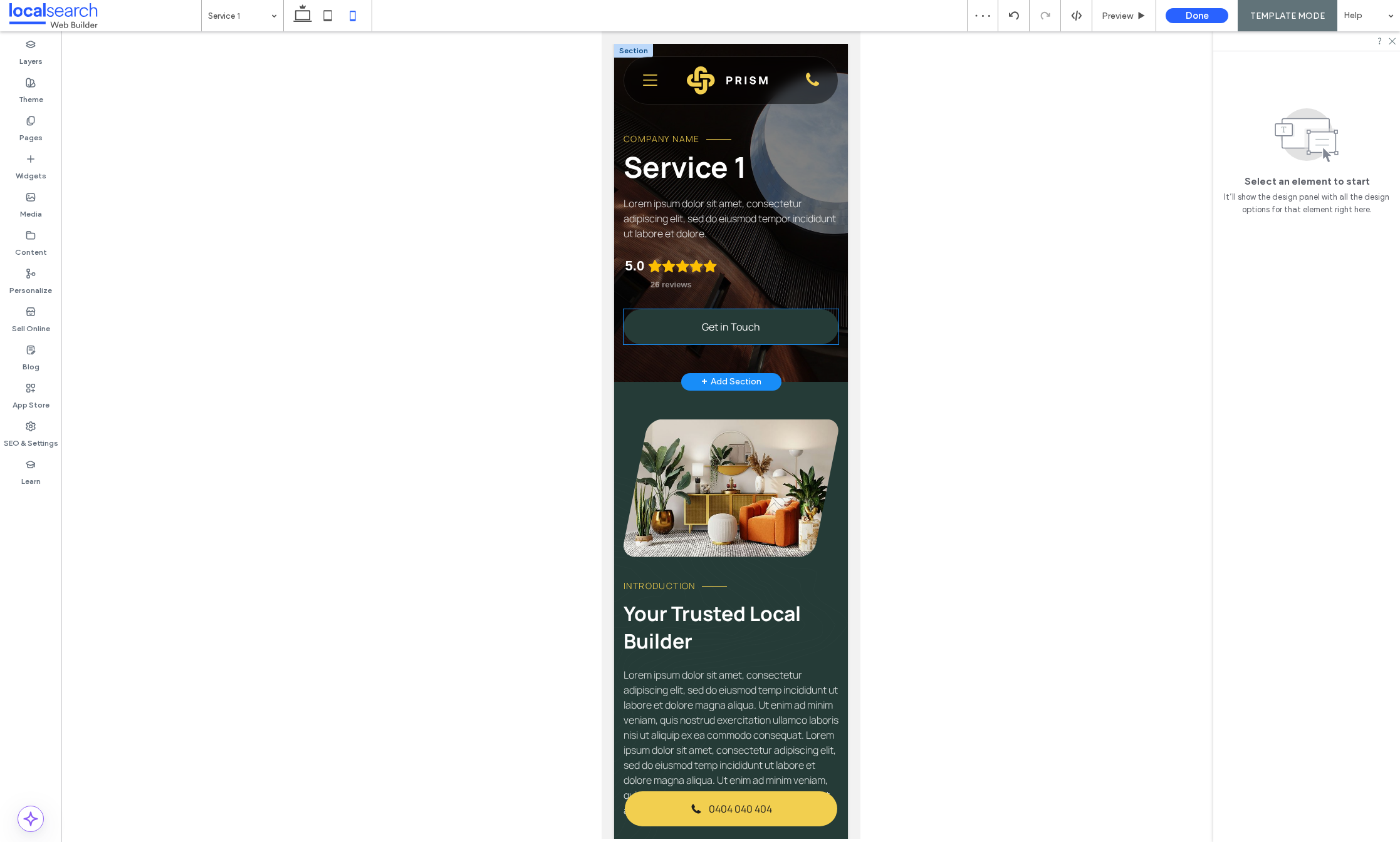
click at [733, 316] on link "Get in Touch" at bounding box center [730, 327] width 215 height 35
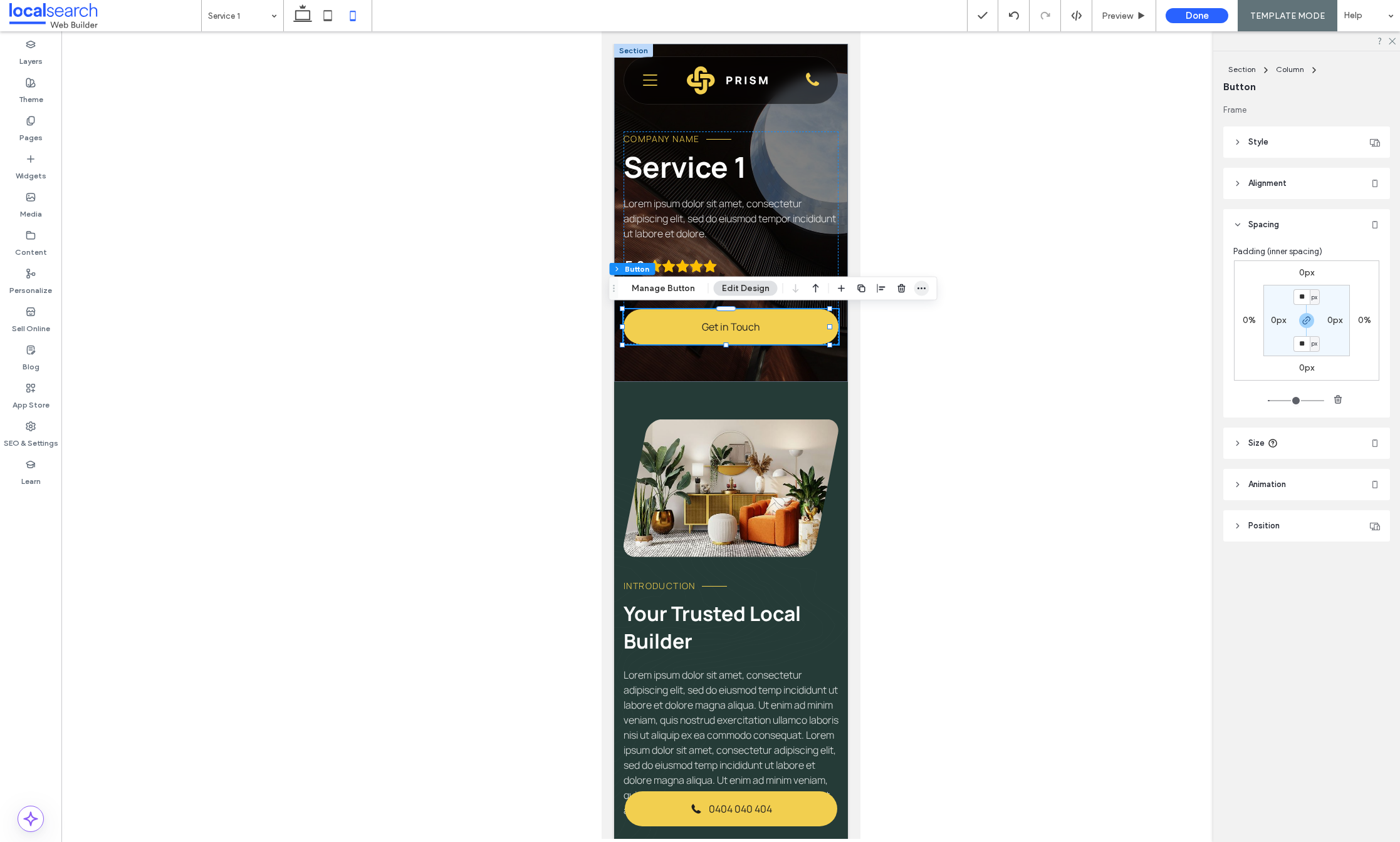
click at [918, 287] on icon "button" at bounding box center [922, 289] width 10 height 10
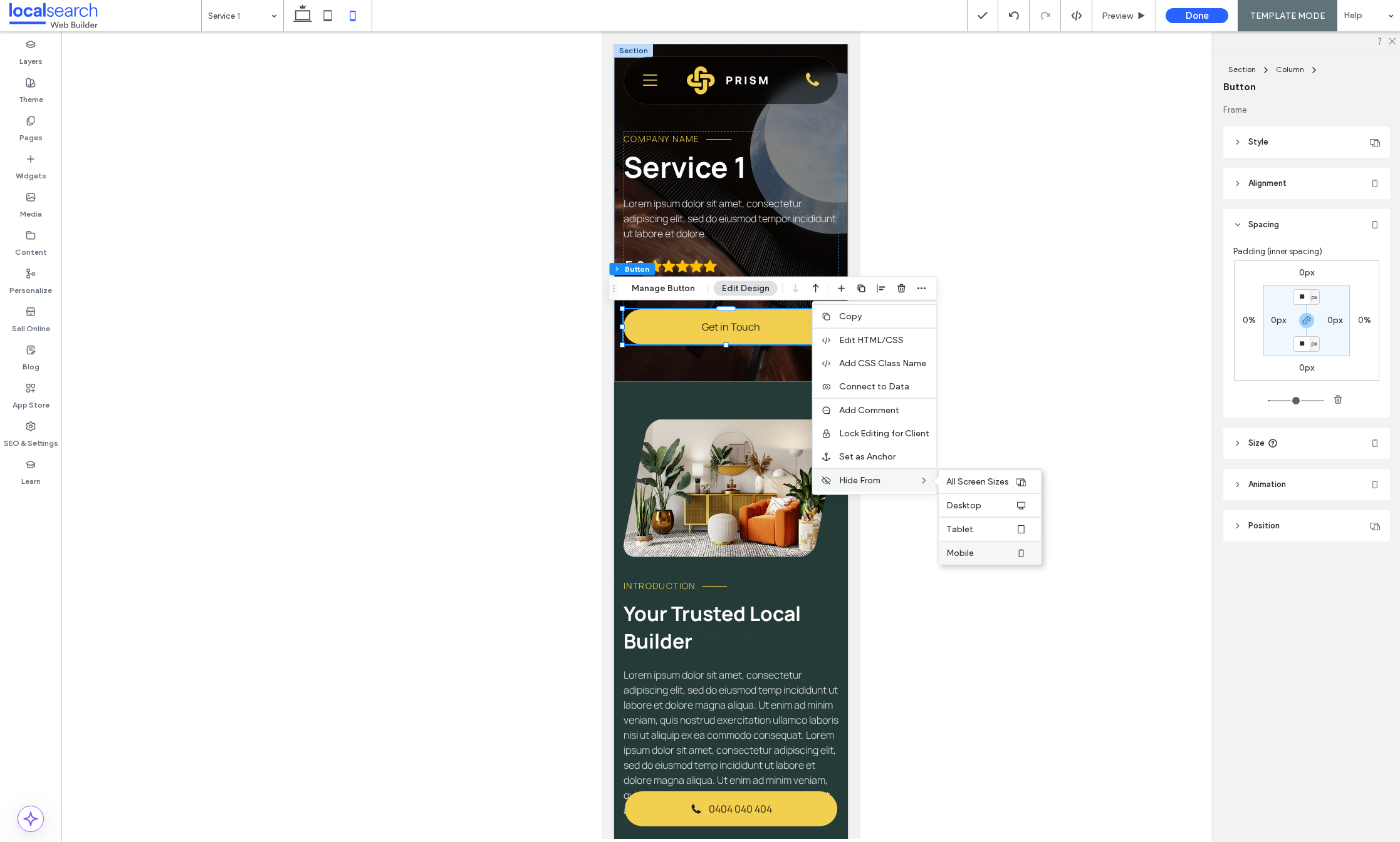
click at [966, 554] on span "Mobile" at bounding box center [960, 553] width 28 height 11
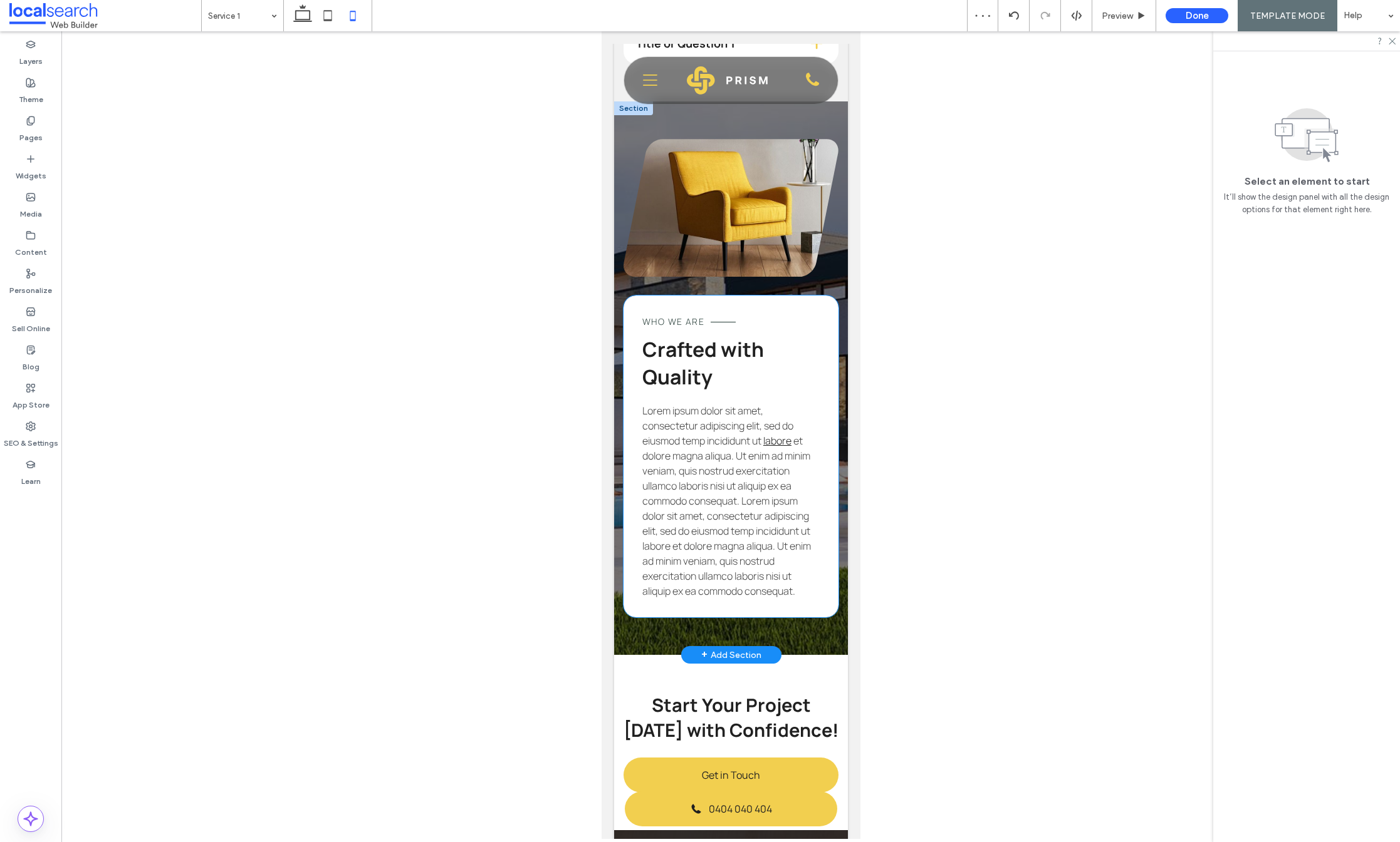
scroll to position [1540, 0]
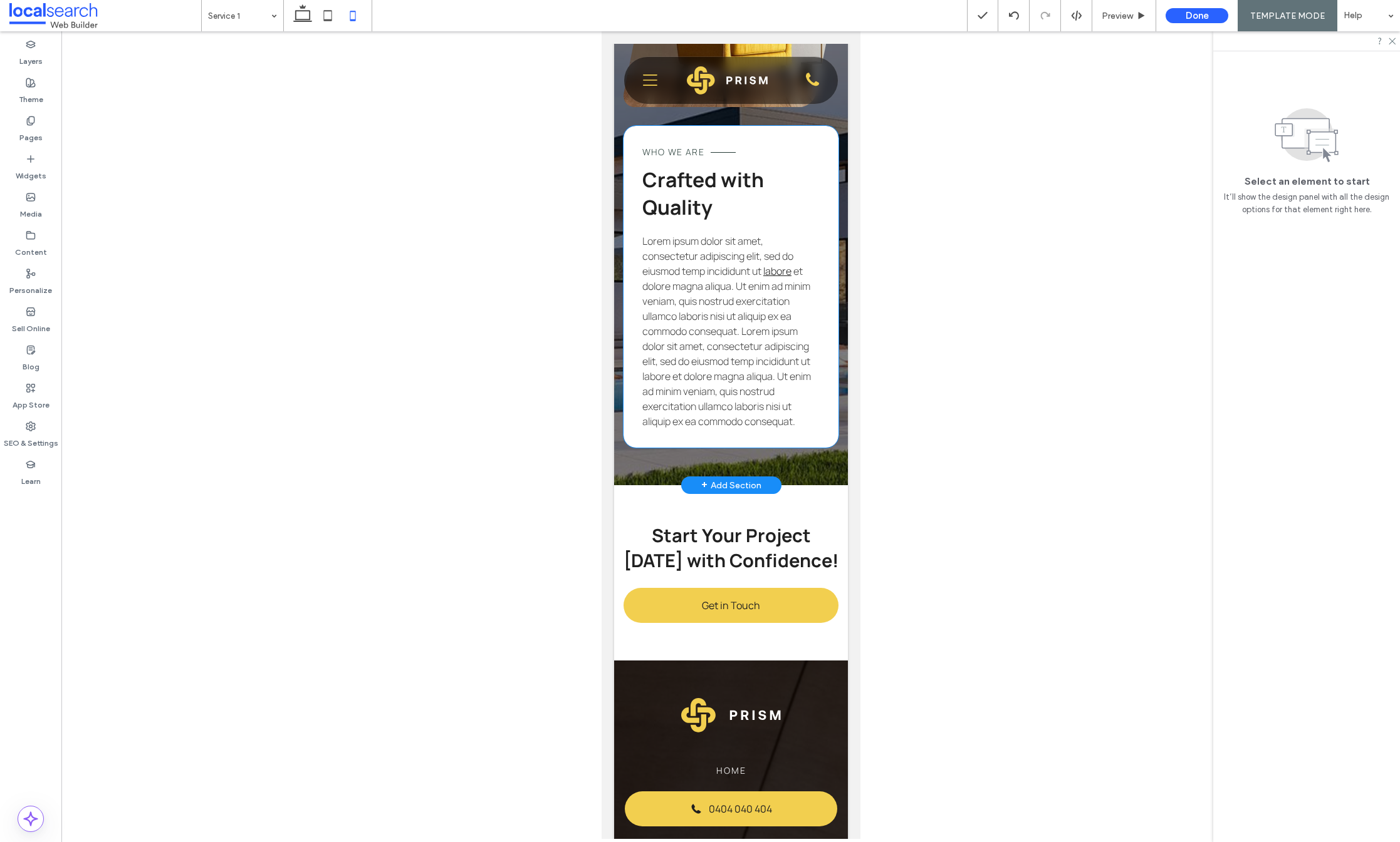
click at [705, 376] on span "et dolore magna aliqua. Ut enim ad minim veniam, quis nostrud exercitation ulla…" at bounding box center [726, 346] width 169 height 164
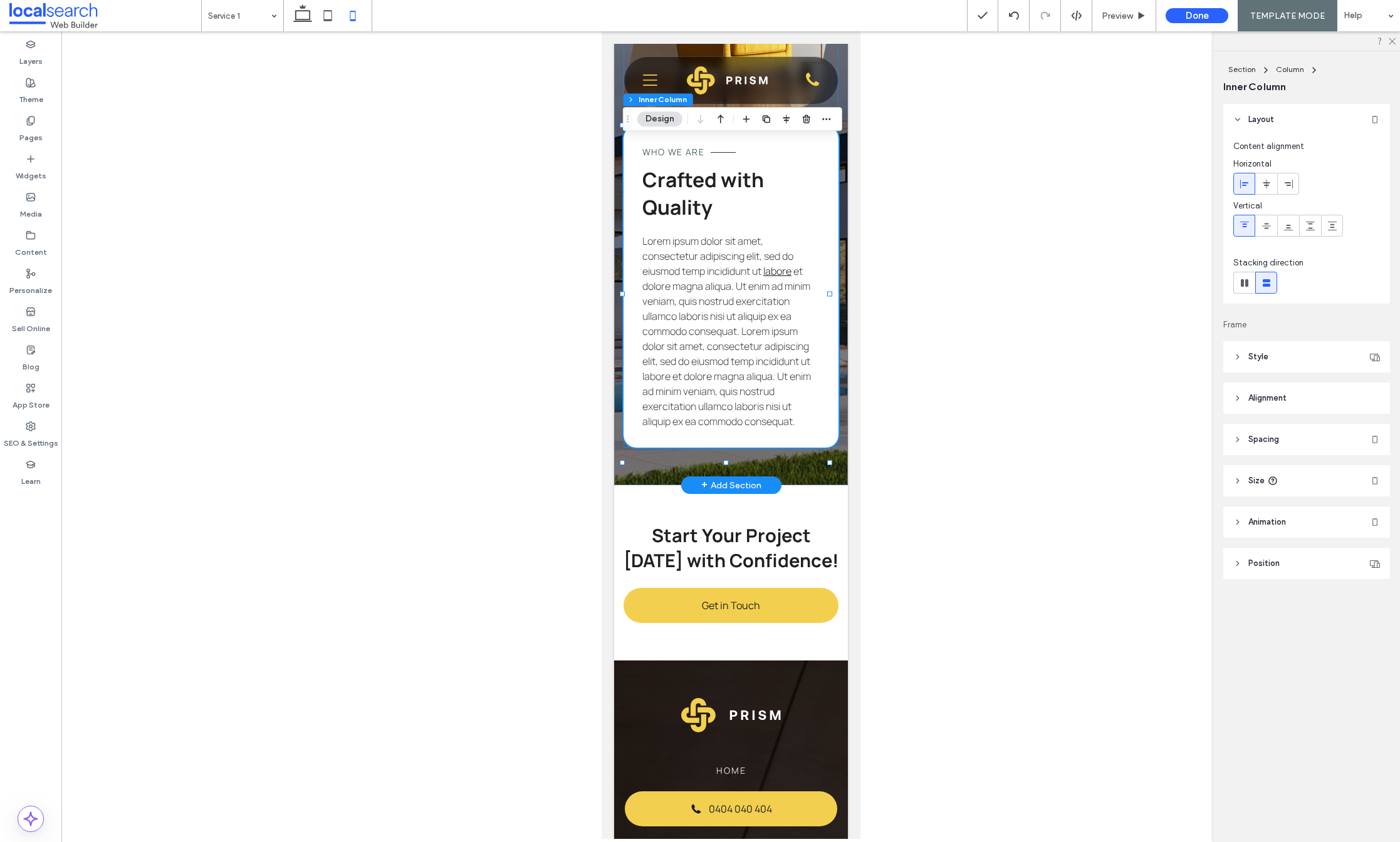
click at [728, 379] on span "et dolore magna aliqua. Ut enim ad minim veniam, quis nostrud exercitation ulla…" at bounding box center [726, 346] width 169 height 164
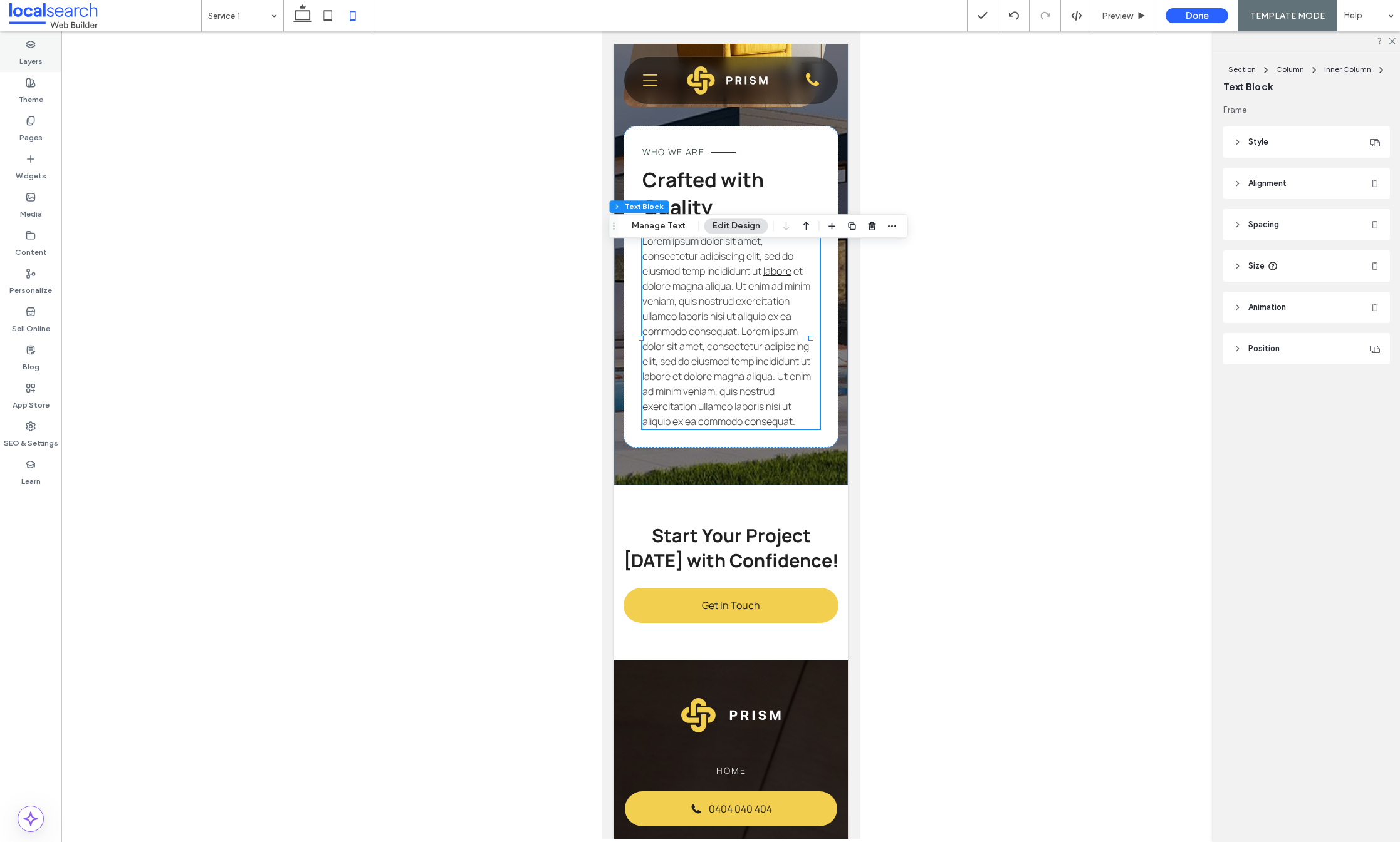
click at [29, 58] on label "Layers" at bounding box center [31, 58] width 23 height 18
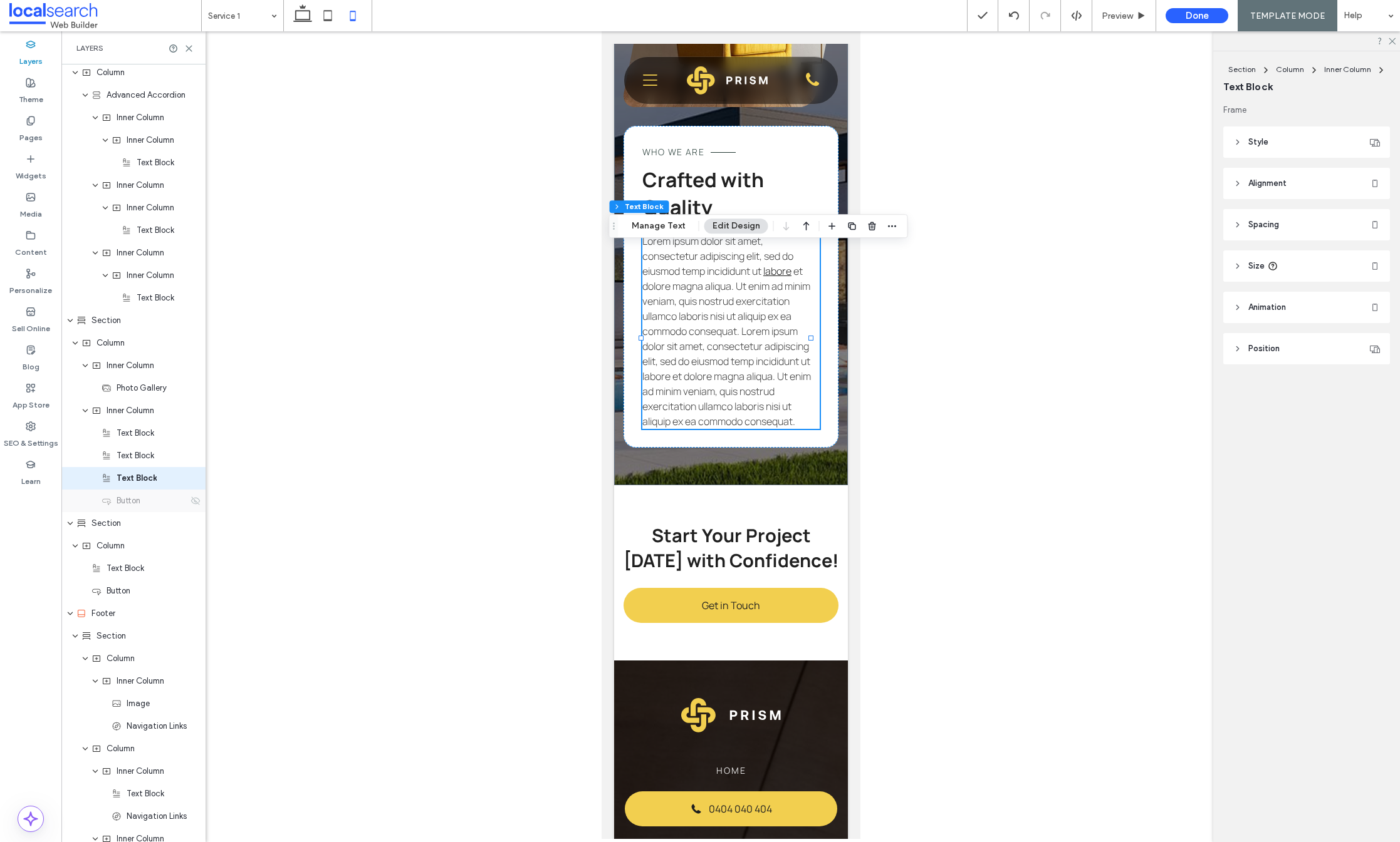
scroll to position [1291, 0]
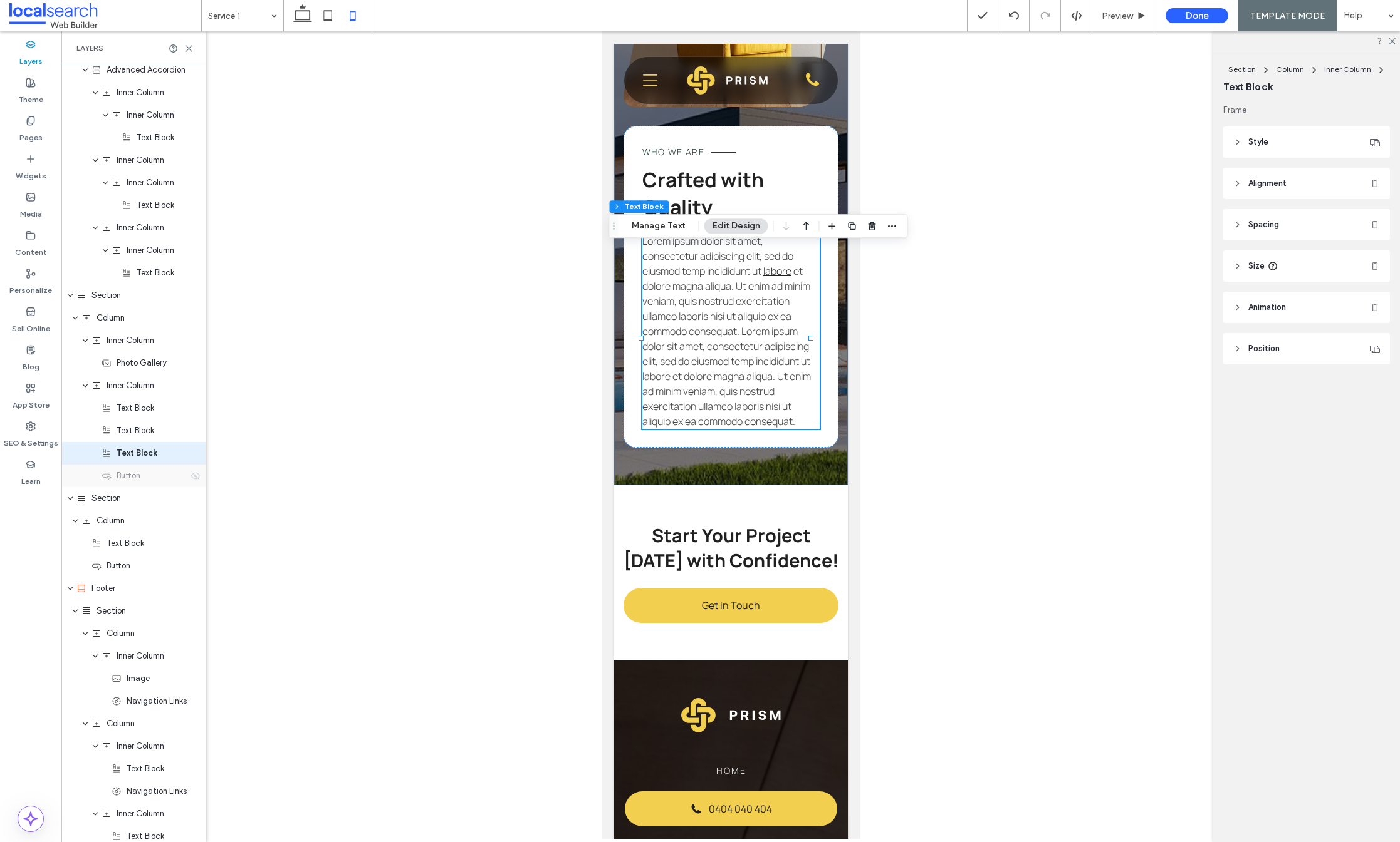
click at [191, 471] on icon at bounding box center [196, 476] width 10 height 10
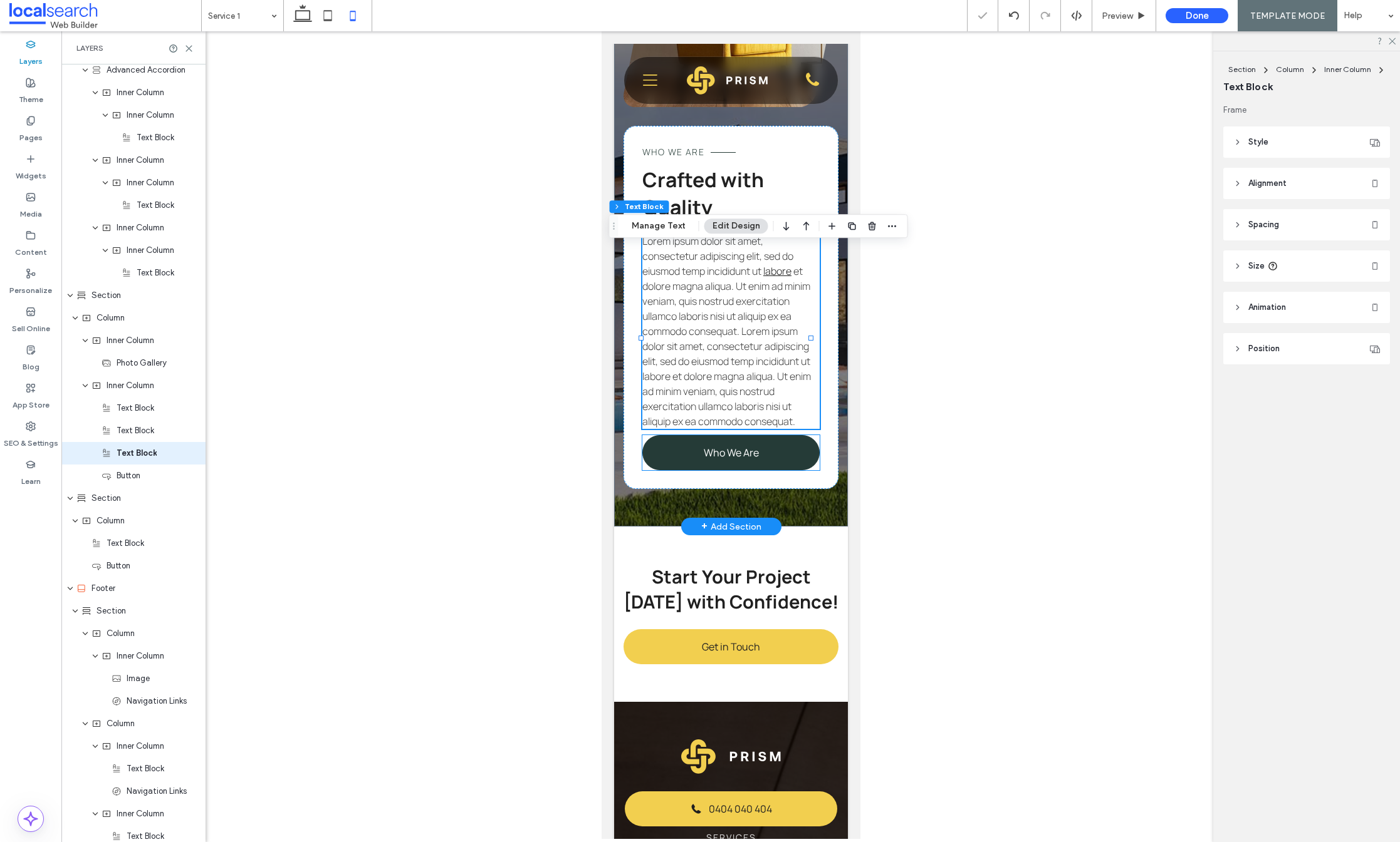
click at [766, 470] on link "Who We Are" at bounding box center [730, 453] width 178 height 35
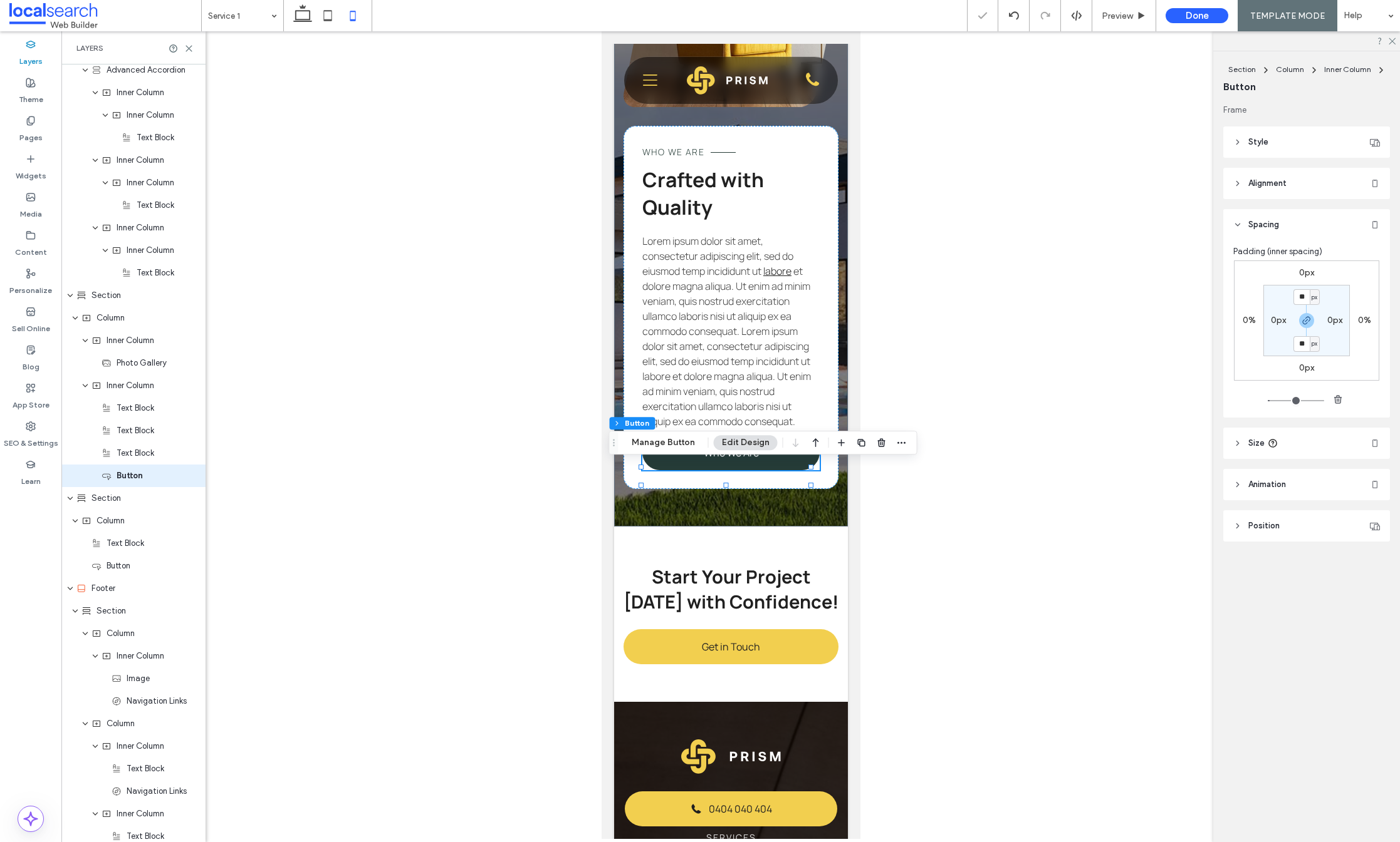
scroll to position [1313, 0]
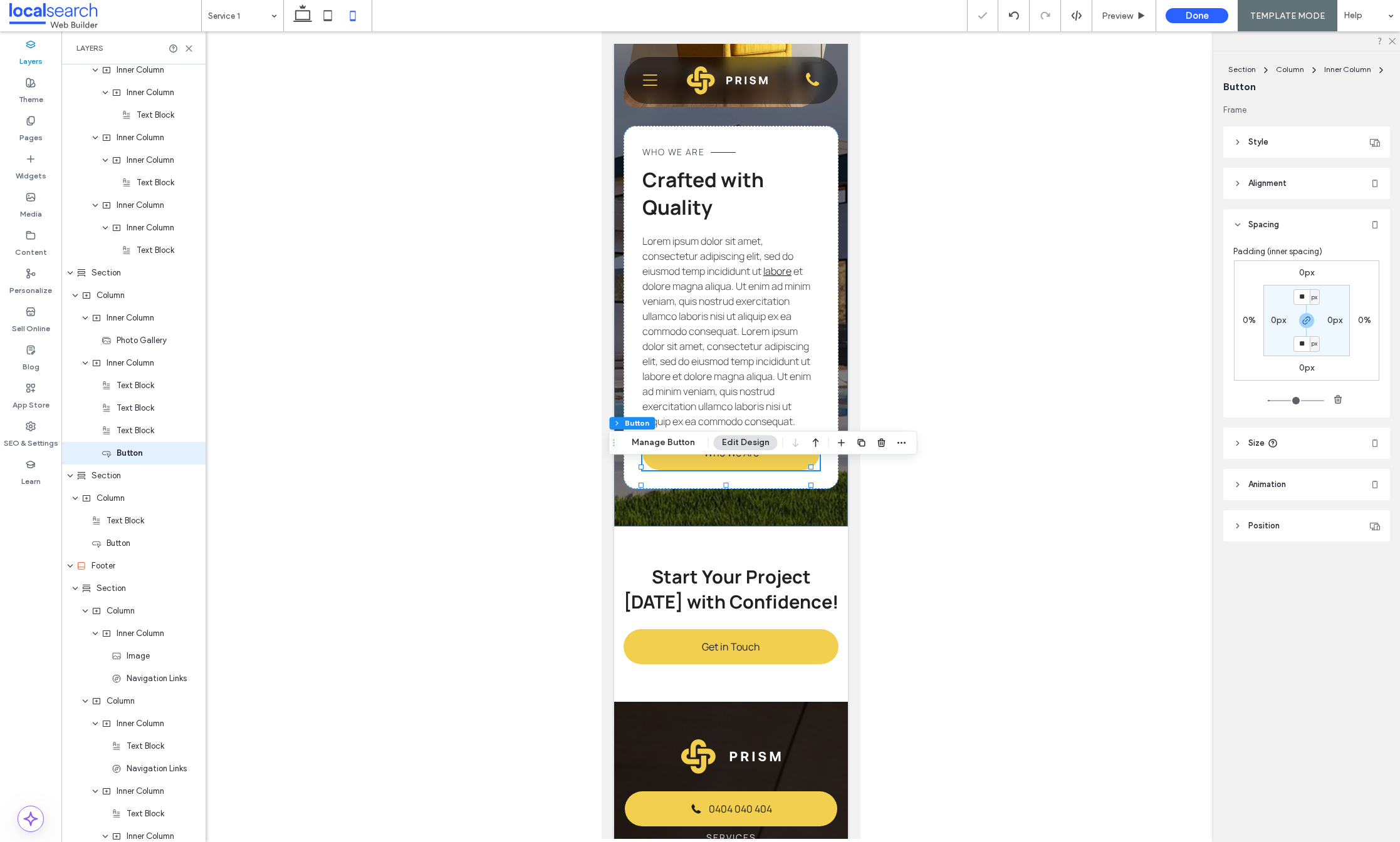
click at [1309, 274] on label "0px" at bounding box center [1306, 272] width 15 height 11
type input "*"
click at [1309, 315] on icon "button" at bounding box center [1306, 321] width 10 height 10
click at [1305, 269] on input "*" at bounding box center [1301, 273] width 16 height 15
click at [1296, 269] on input "*" at bounding box center [1301, 273] width 16 height 15
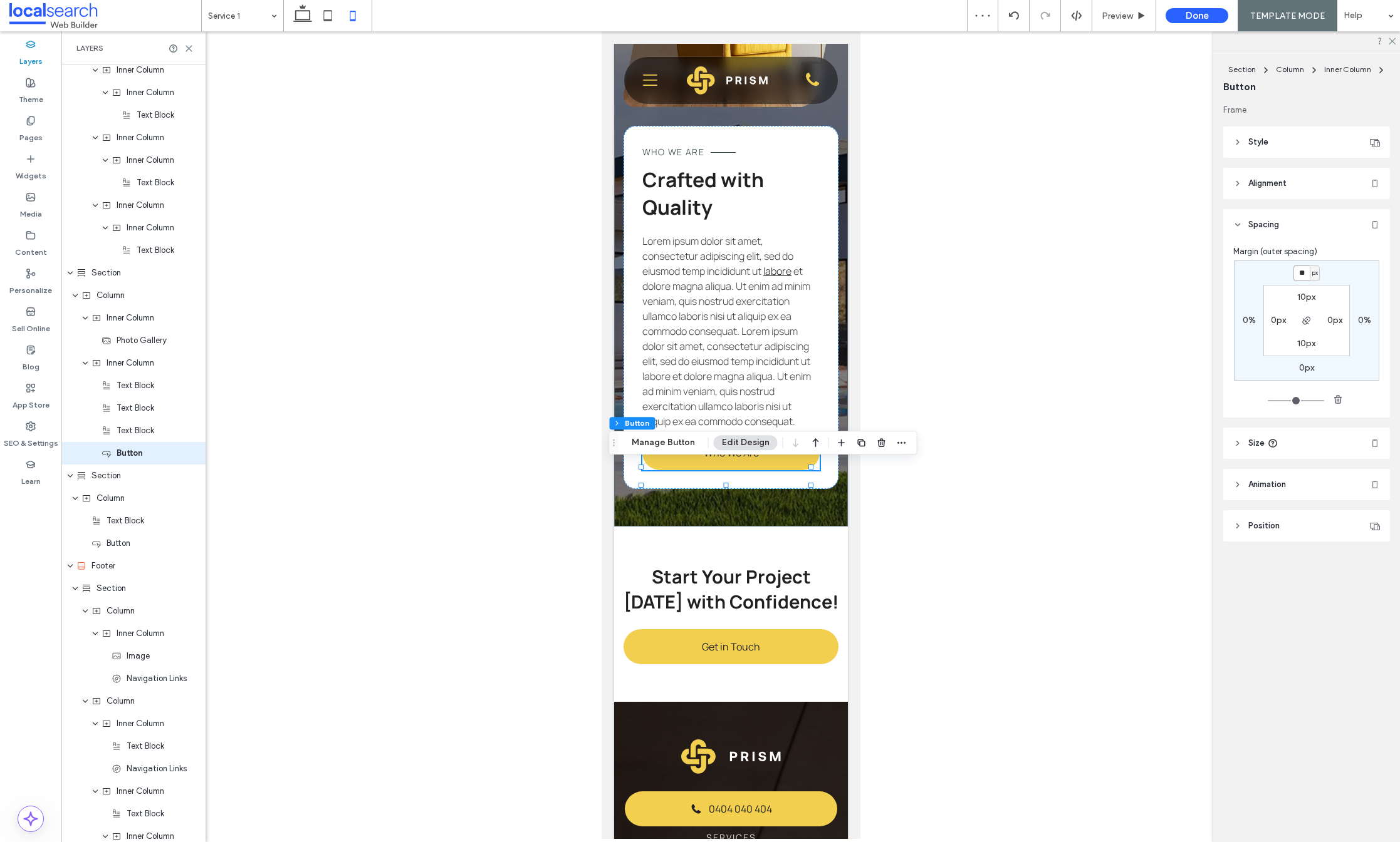
type input "**"
click at [1339, 272] on div "** px 0% 0px 0% 10px 0px 10px 0px" at bounding box center [1306, 321] width 145 height 120
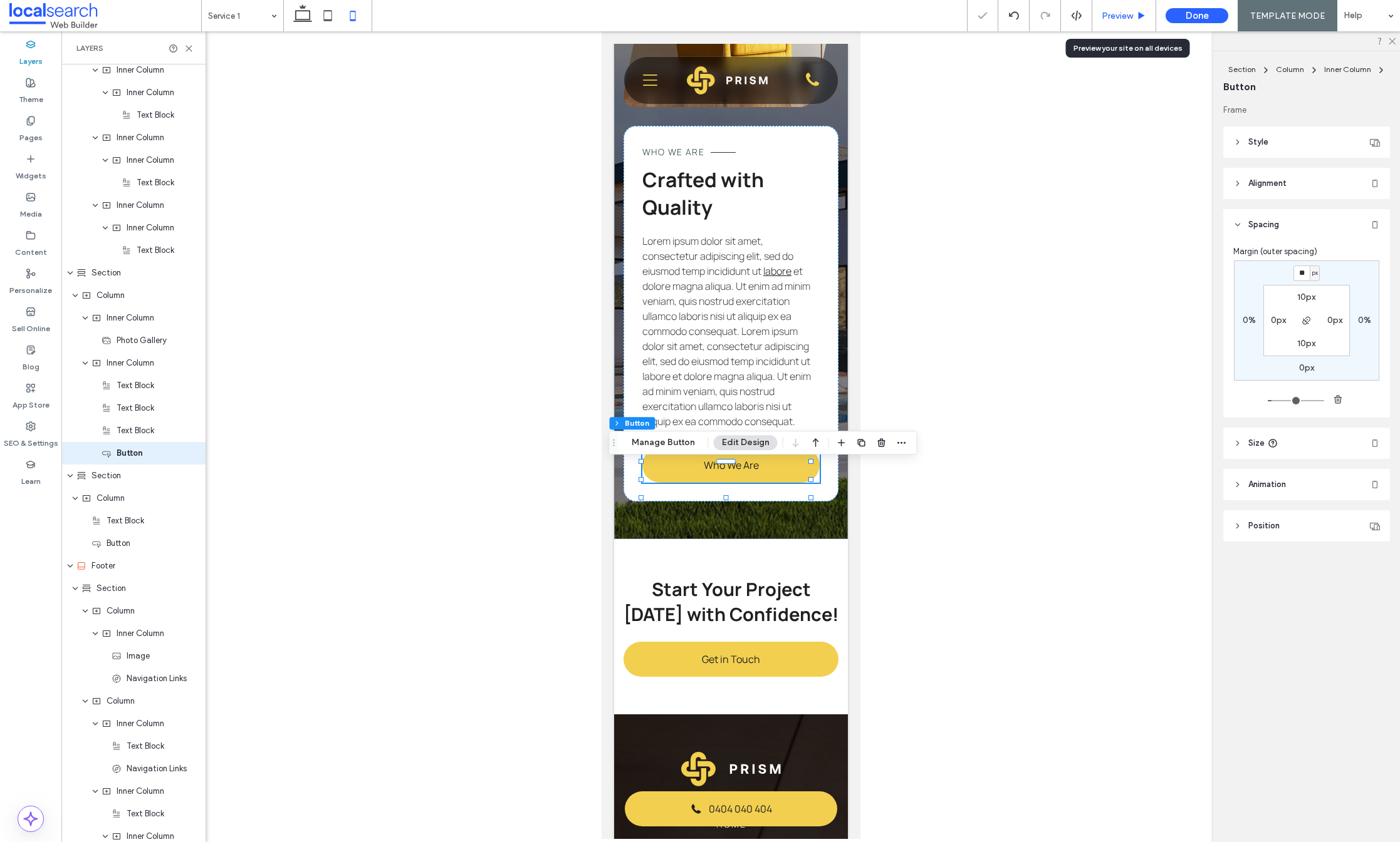
click at [1139, 25] on div "Preview" at bounding box center [1124, 15] width 64 height 31
click at [1130, 15] on span "Preview" at bounding box center [1117, 16] width 31 height 11
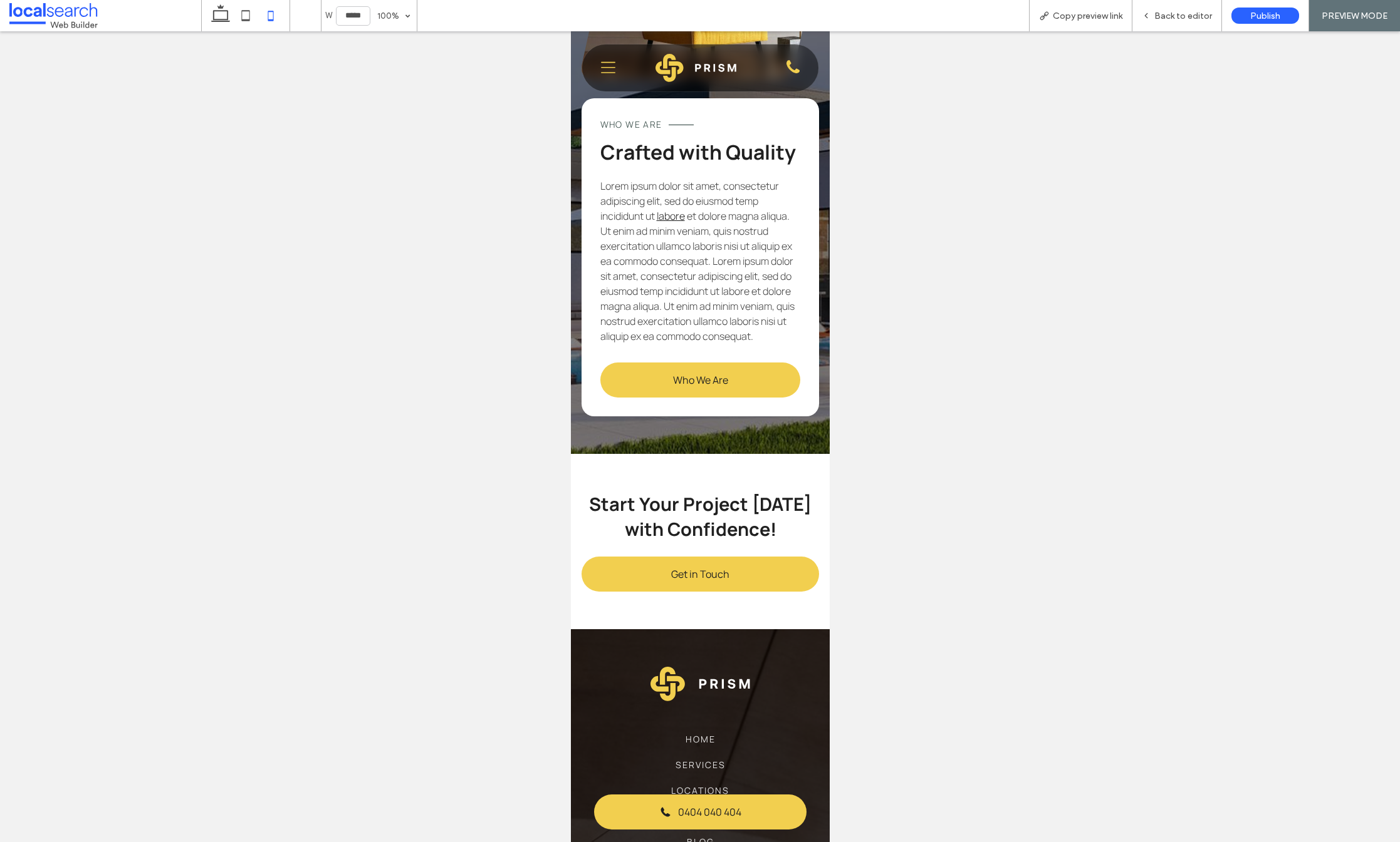
scroll to position [1512, 0]
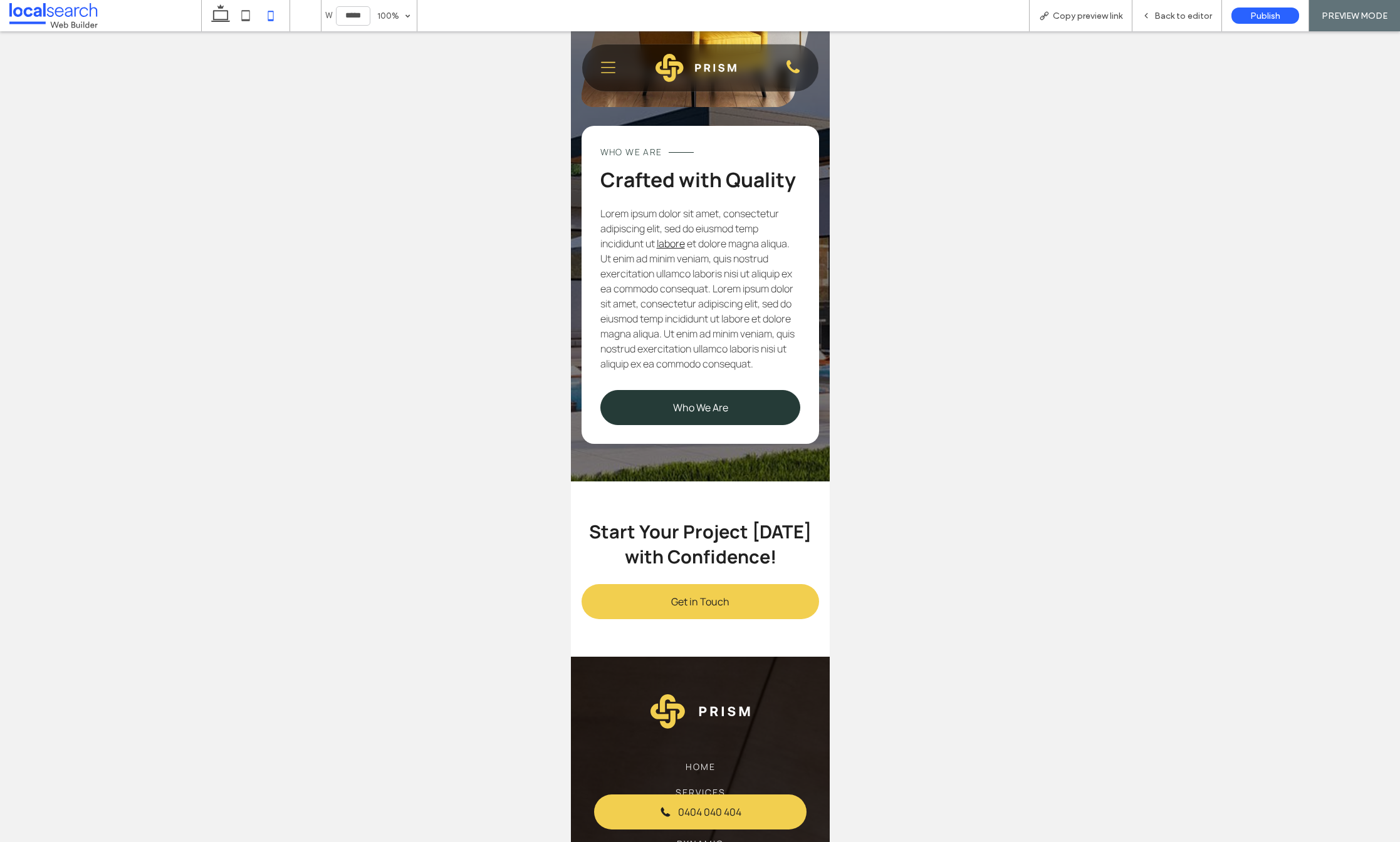
drag, startPoint x: 707, startPoint y: 465, endPoint x: 1279, endPoint y: 497, distance: 572.9
click at [707, 415] on span "Who We Are" at bounding box center [699, 407] width 55 height 14
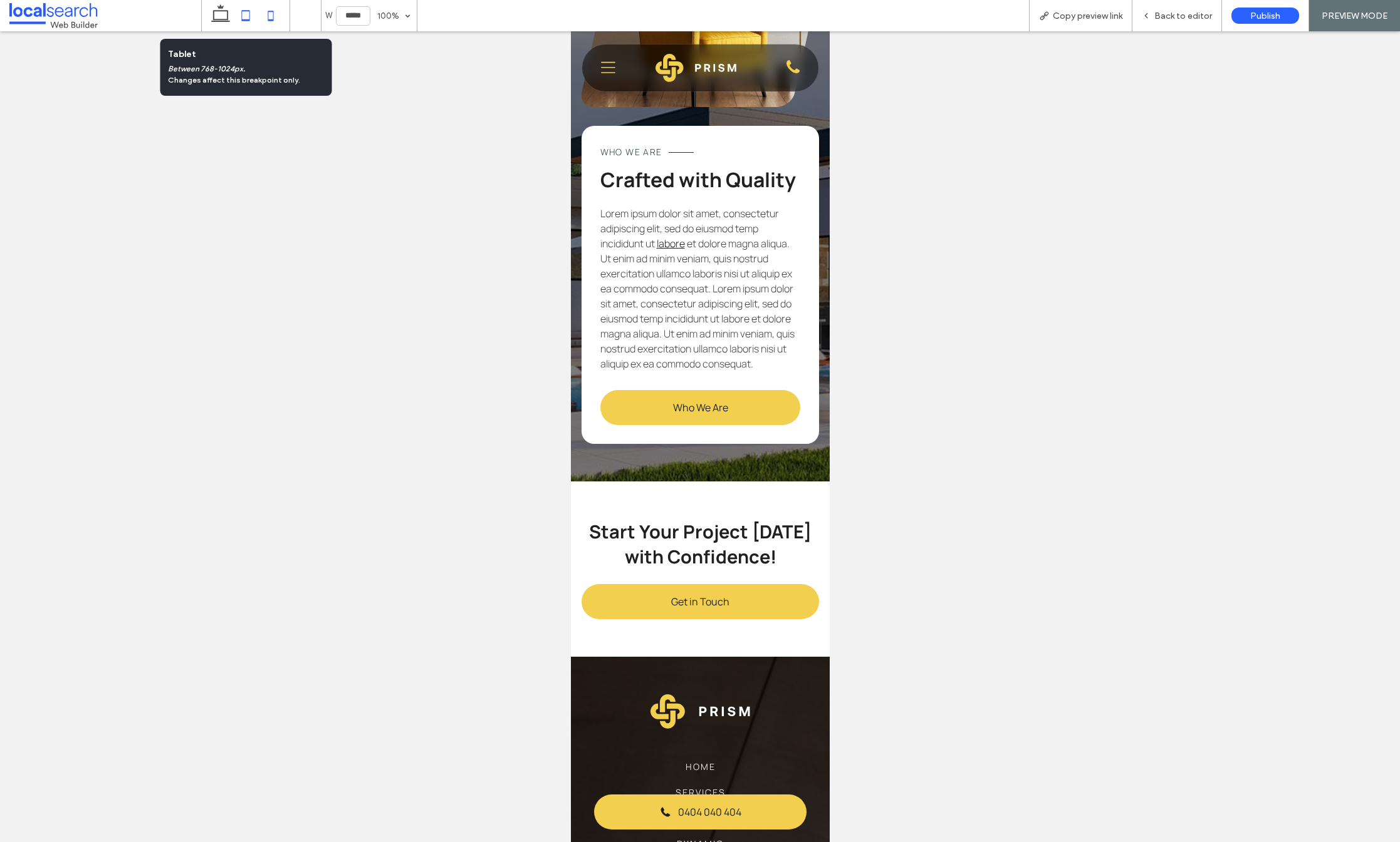
click at [248, 15] on icon at bounding box center [246, 15] width 25 height 25
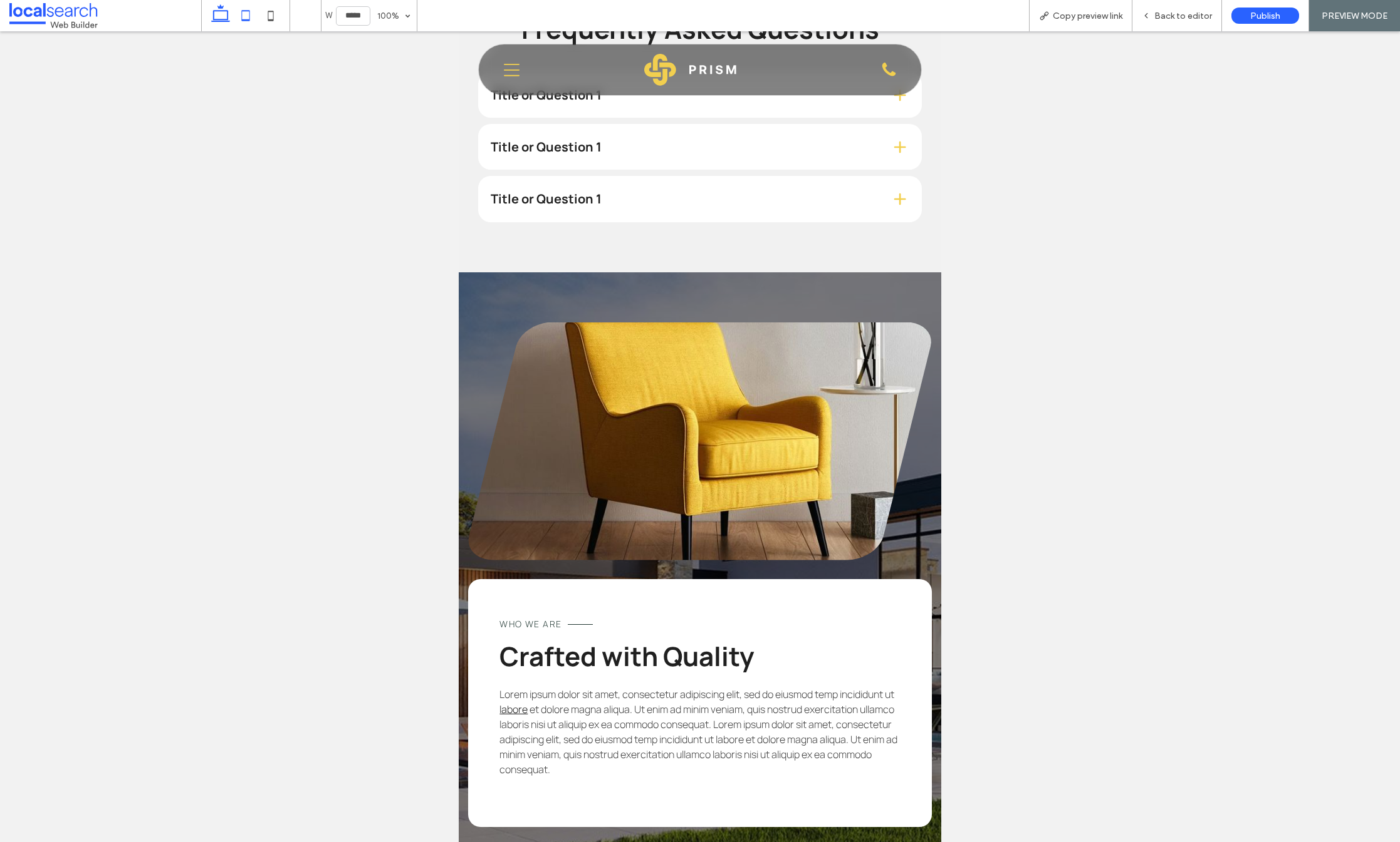
click at [227, 15] on icon at bounding box center [221, 15] width 25 height 25
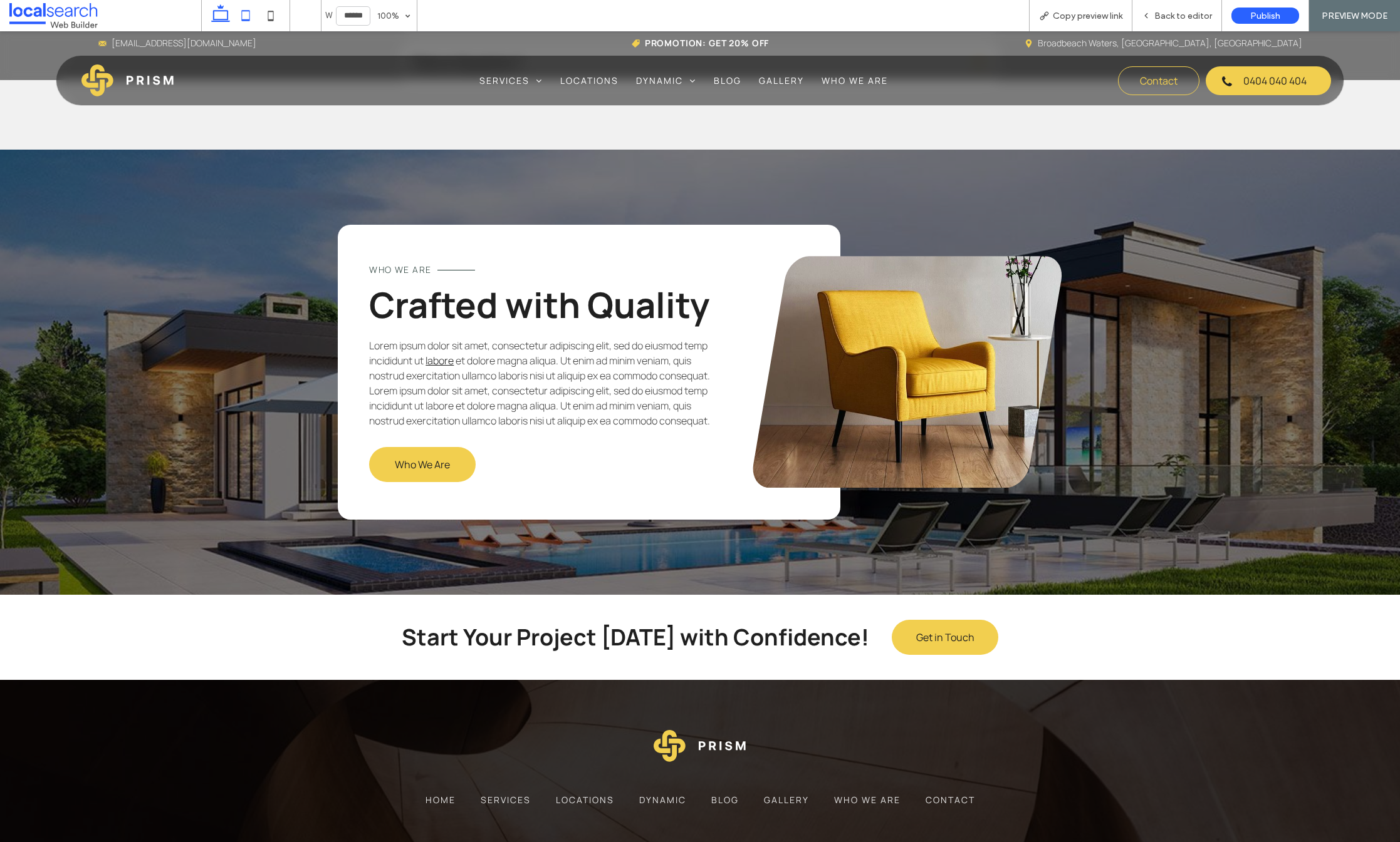
click at [243, 15] on icon at bounding box center [246, 15] width 25 height 25
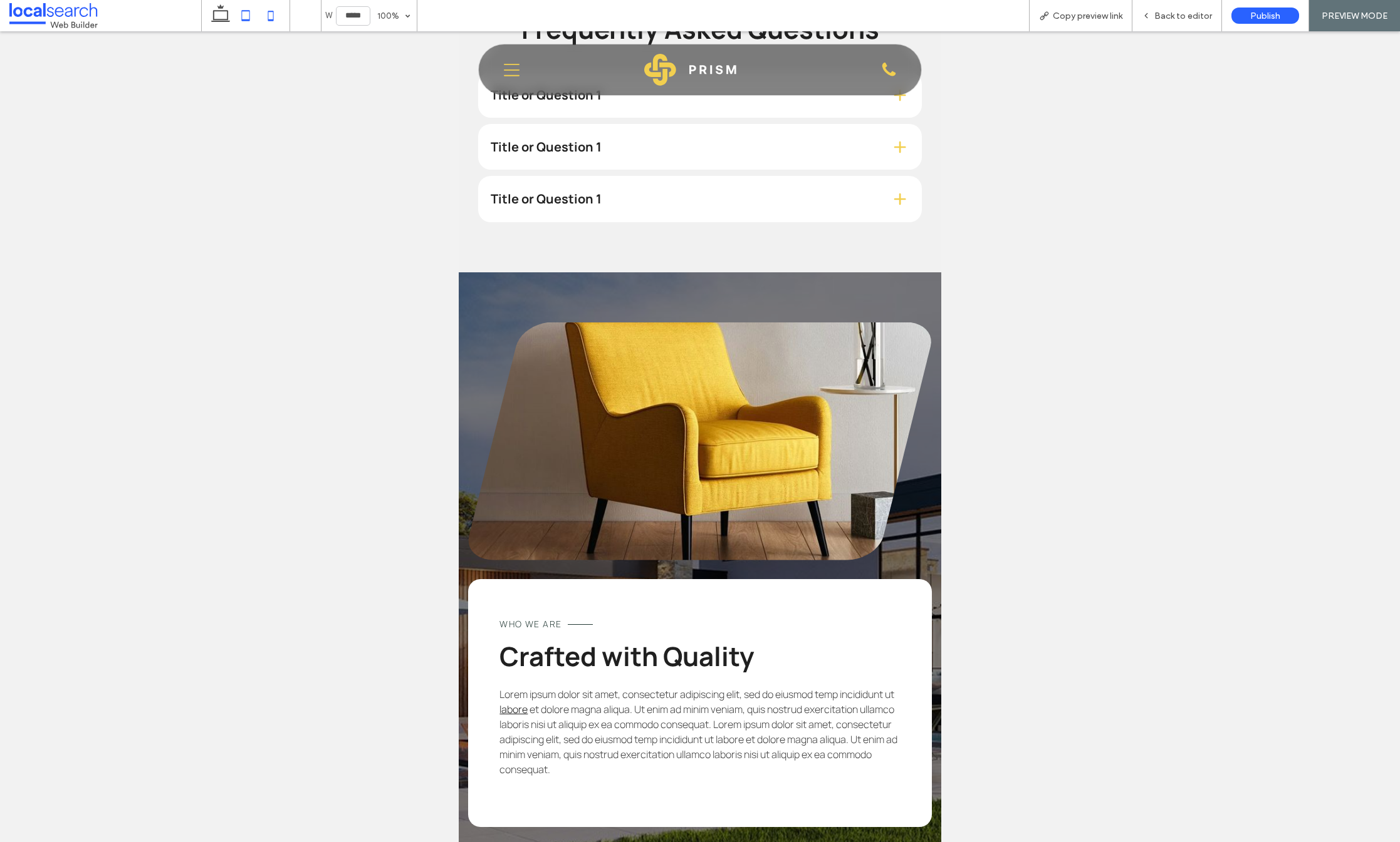
click at [269, 12] on icon at bounding box center [270, 15] width 25 height 25
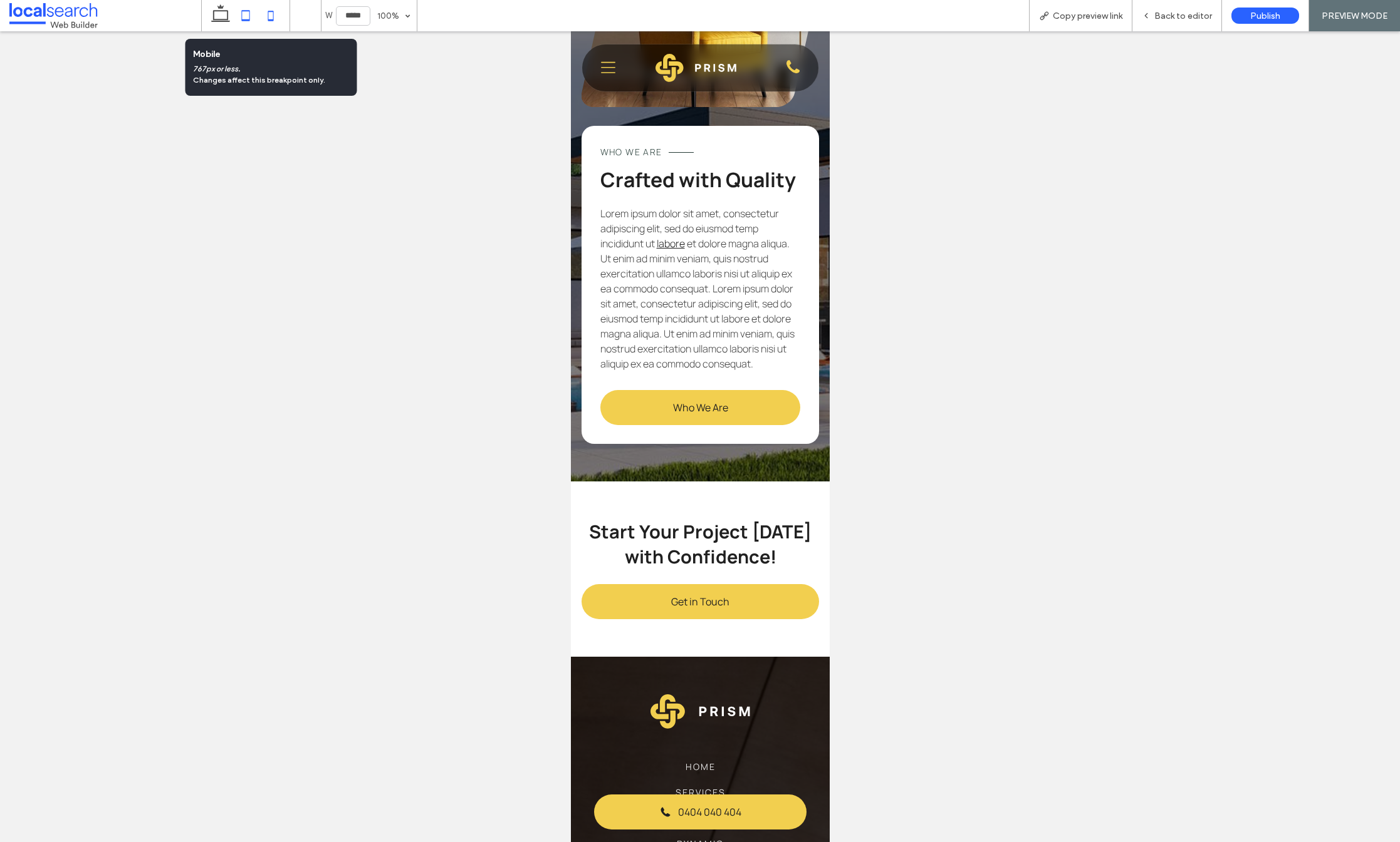
click at [249, 13] on use at bounding box center [246, 15] width 8 height 11
type input "*****"
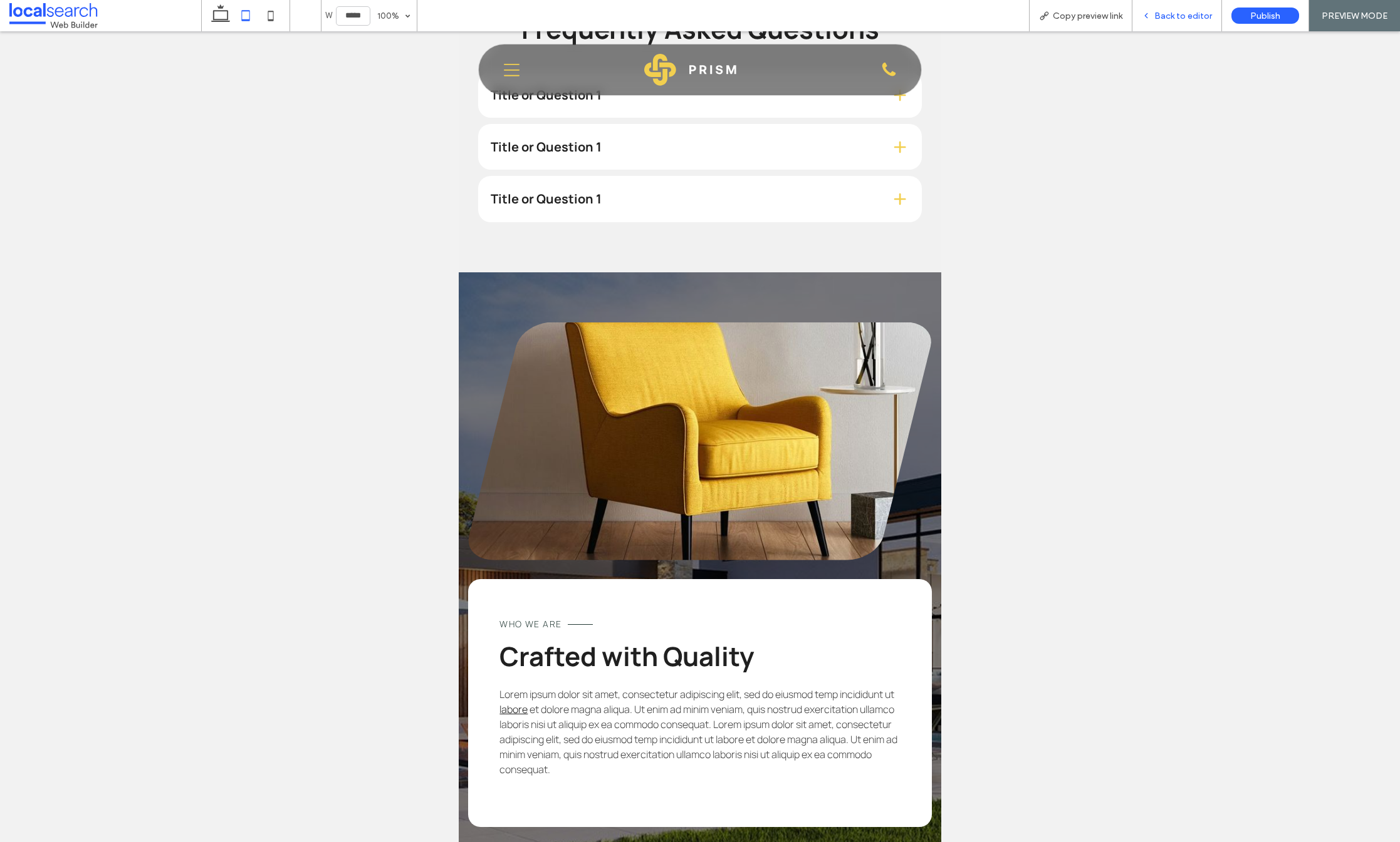
click at [1167, 23] on div "Back to editor" at bounding box center [1177, 15] width 90 height 31
click at [1176, 18] on span "Back to editor" at bounding box center [1183, 16] width 58 height 11
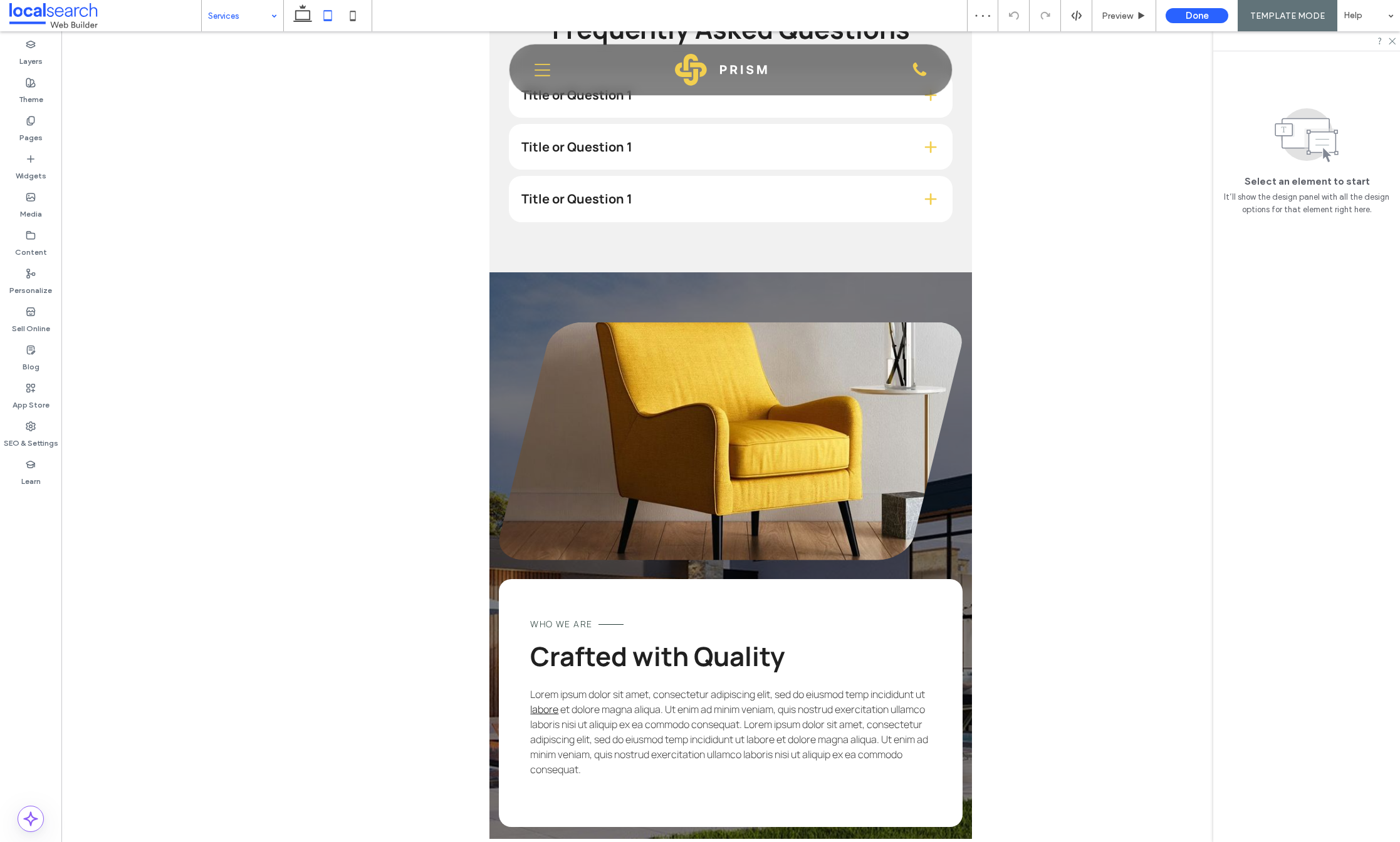
click at [249, 17] on input at bounding box center [240, 15] width 63 height 31
click at [1114, 13] on span "Preview" at bounding box center [1117, 16] width 31 height 11
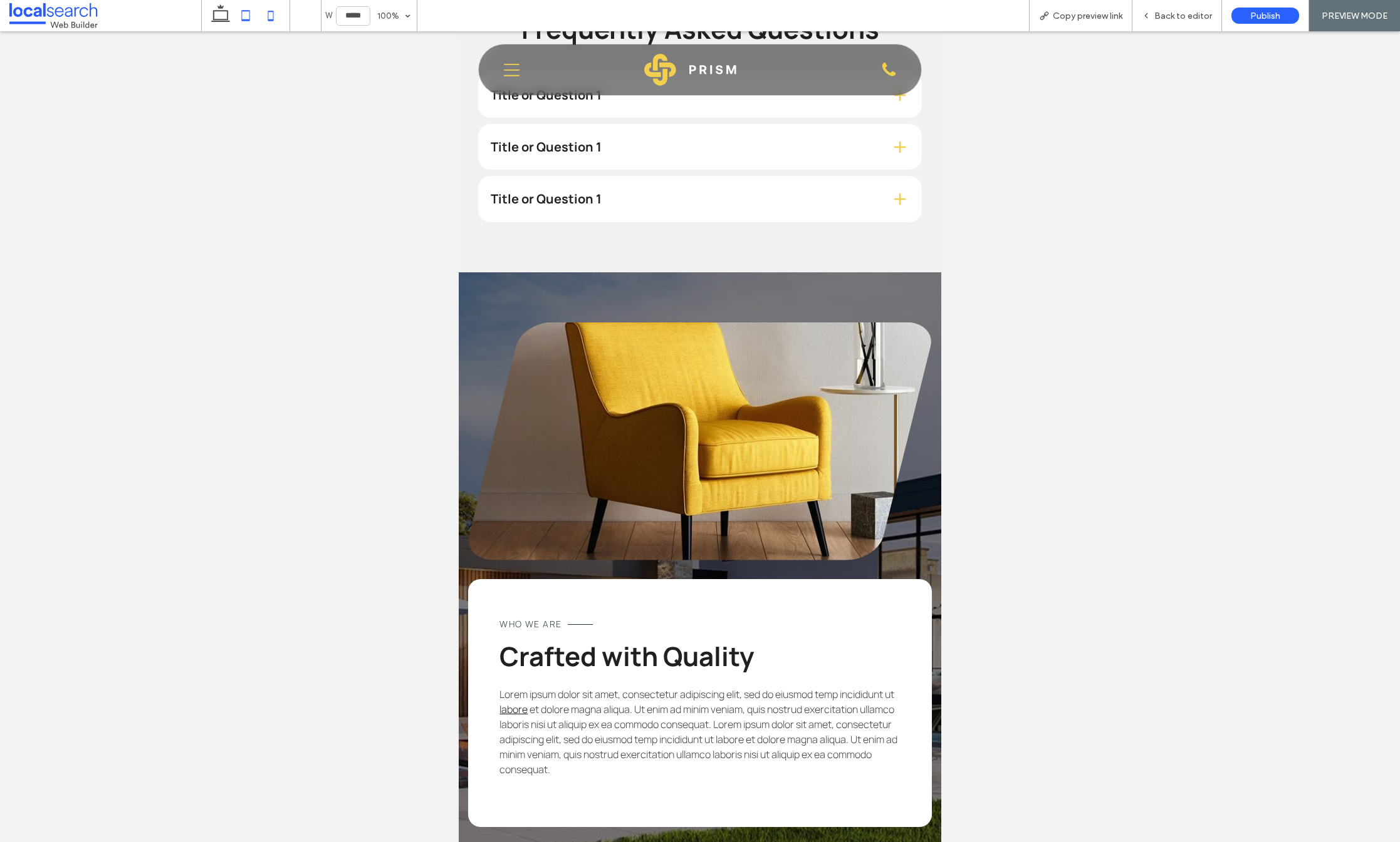
click at [262, 11] on icon at bounding box center [270, 15] width 25 height 25
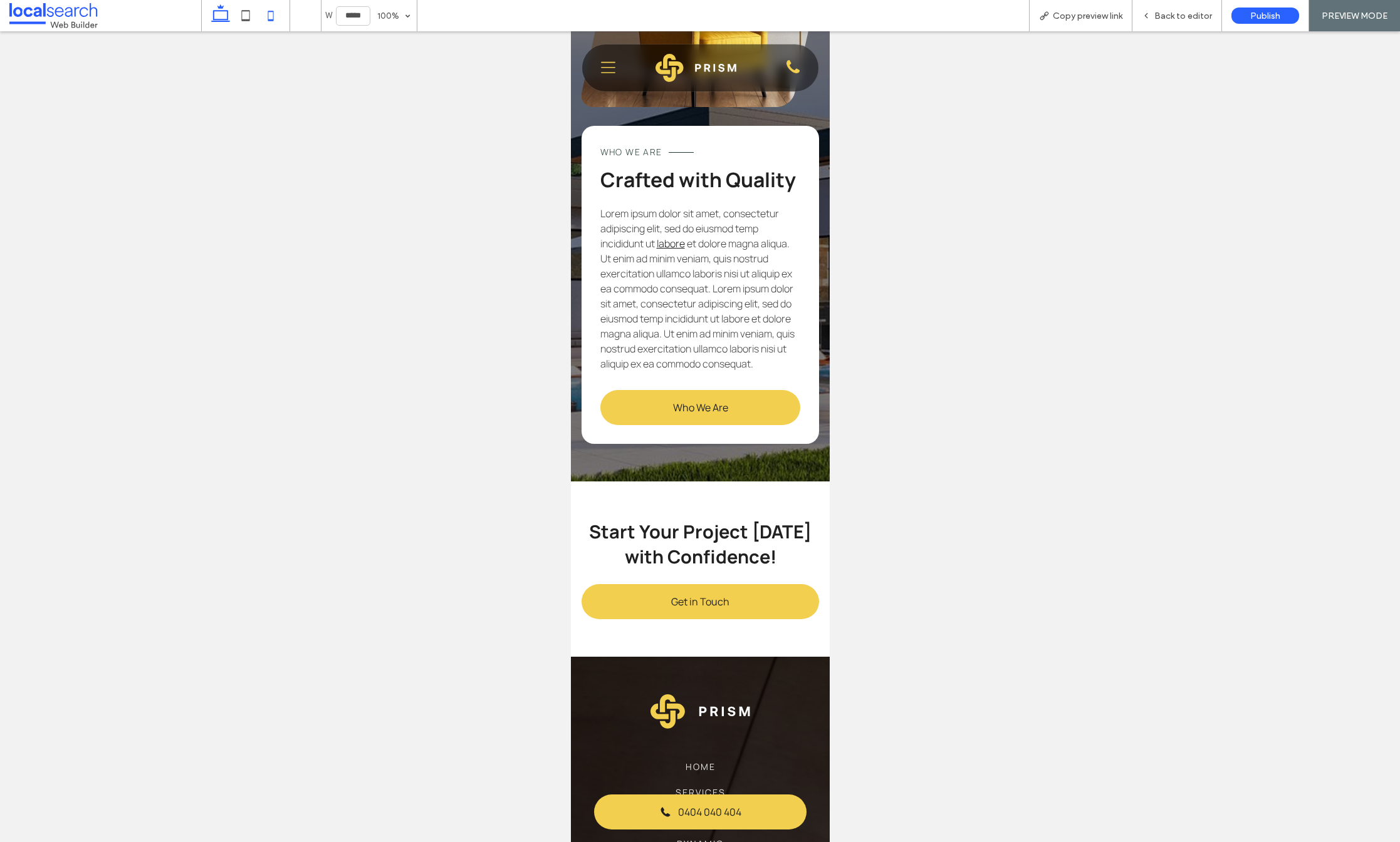
click at [213, 9] on icon at bounding box center [221, 15] width 25 height 25
type input "******"
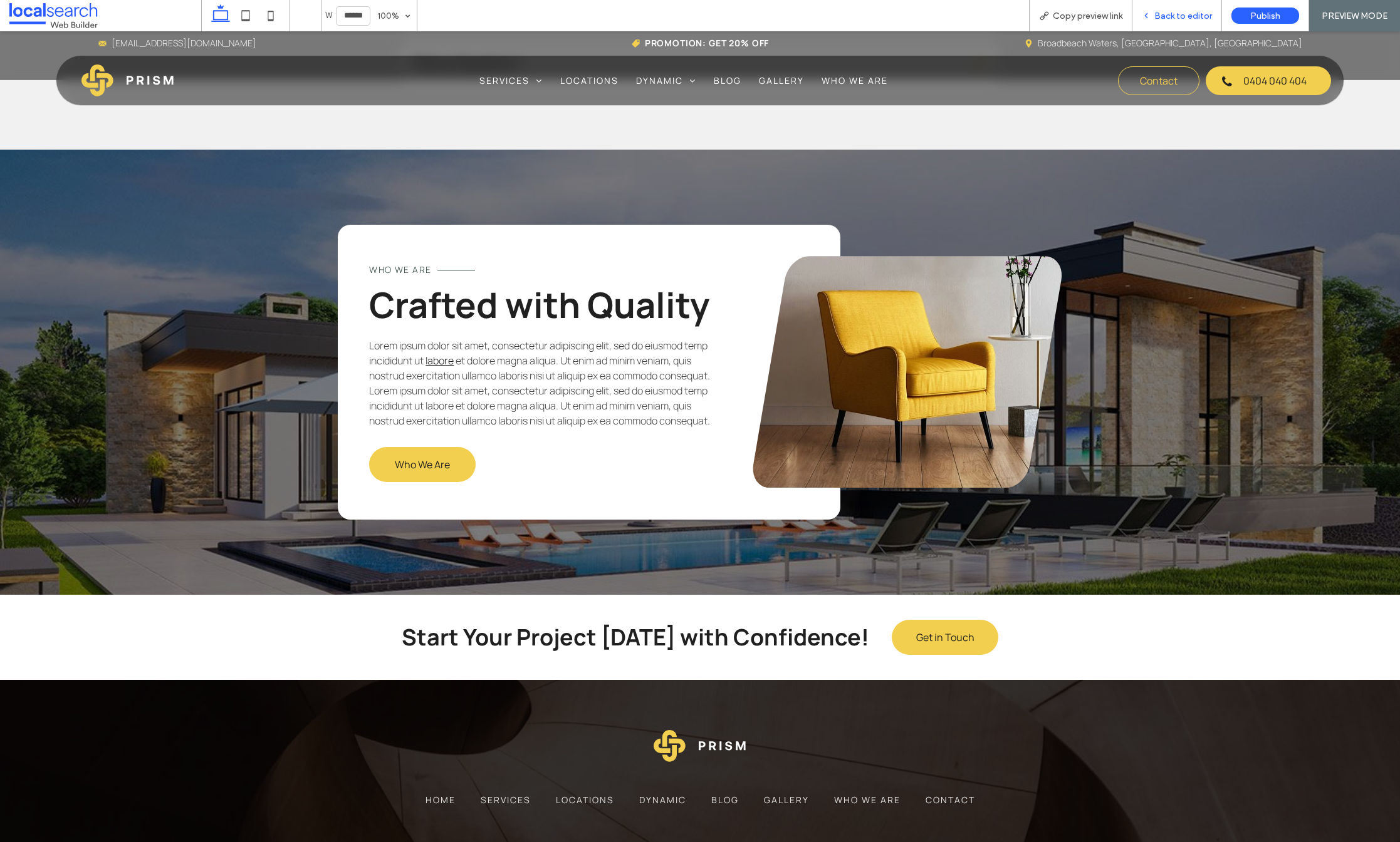
click at [1202, 15] on span "Back to editor" at bounding box center [1183, 16] width 58 height 11
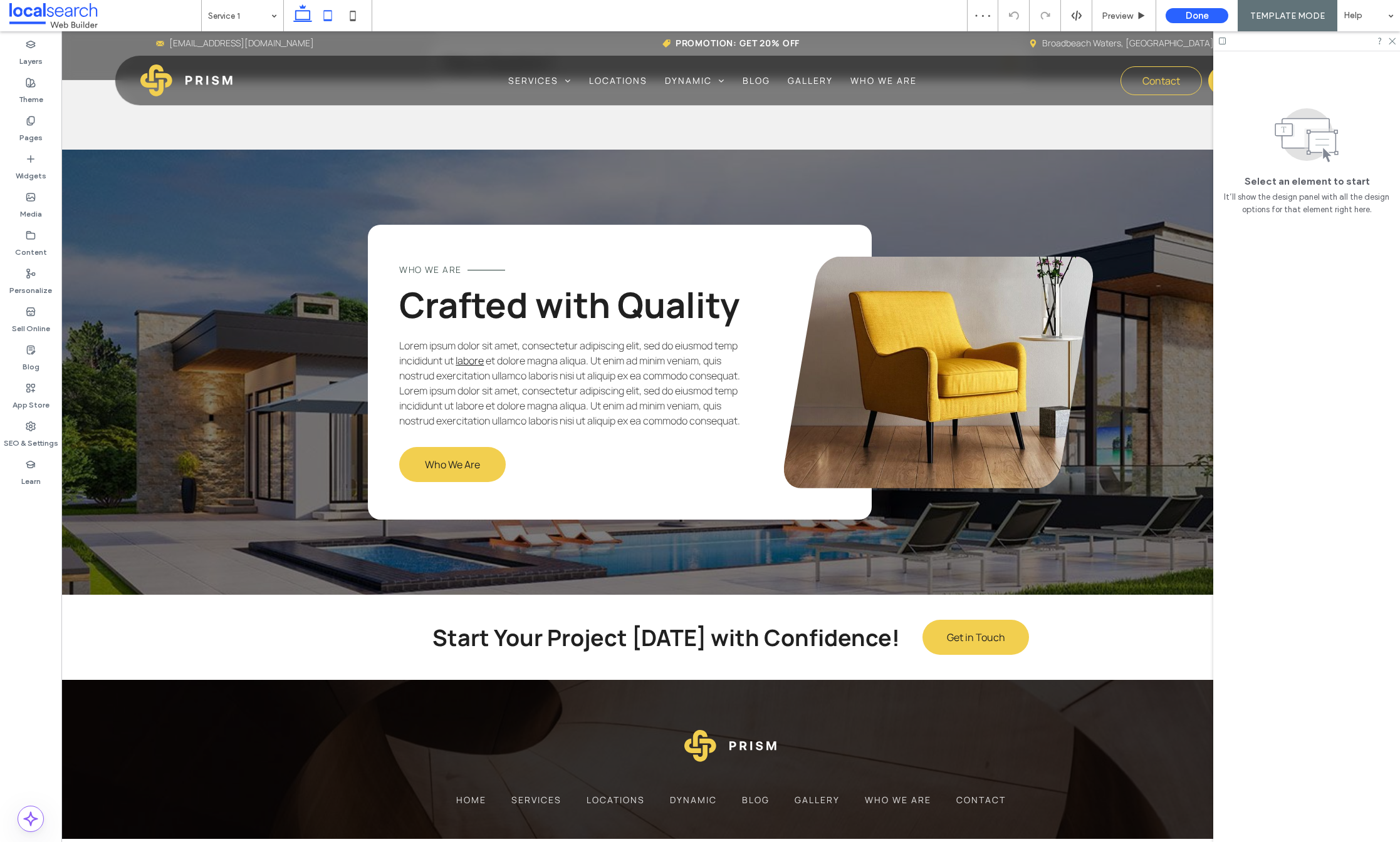
click at [327, 11] on use at bounding box center [327, 15] width 8 height 11
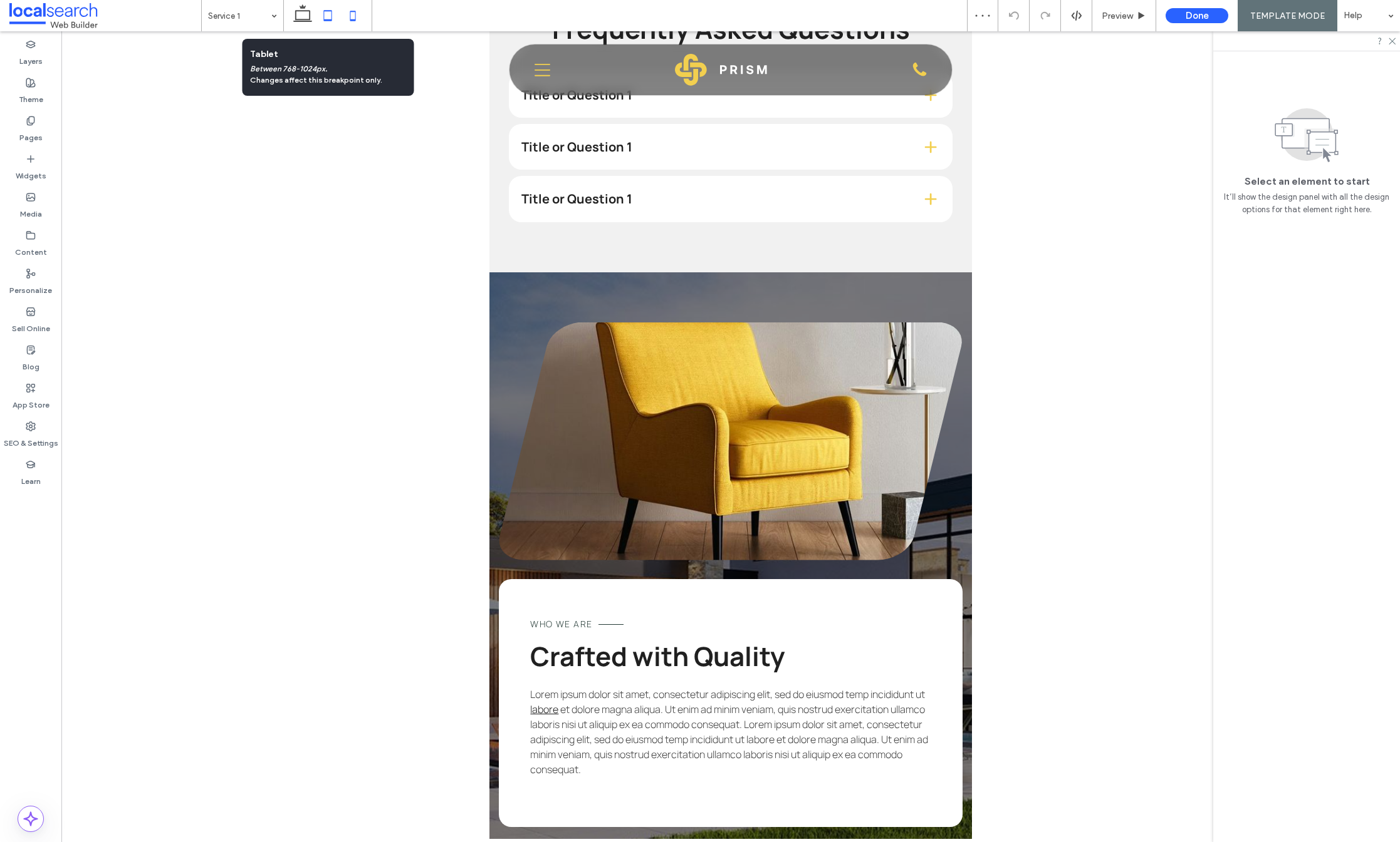
click at [341, 15] on icon at bounding box center [353, 15] width 25 height 25
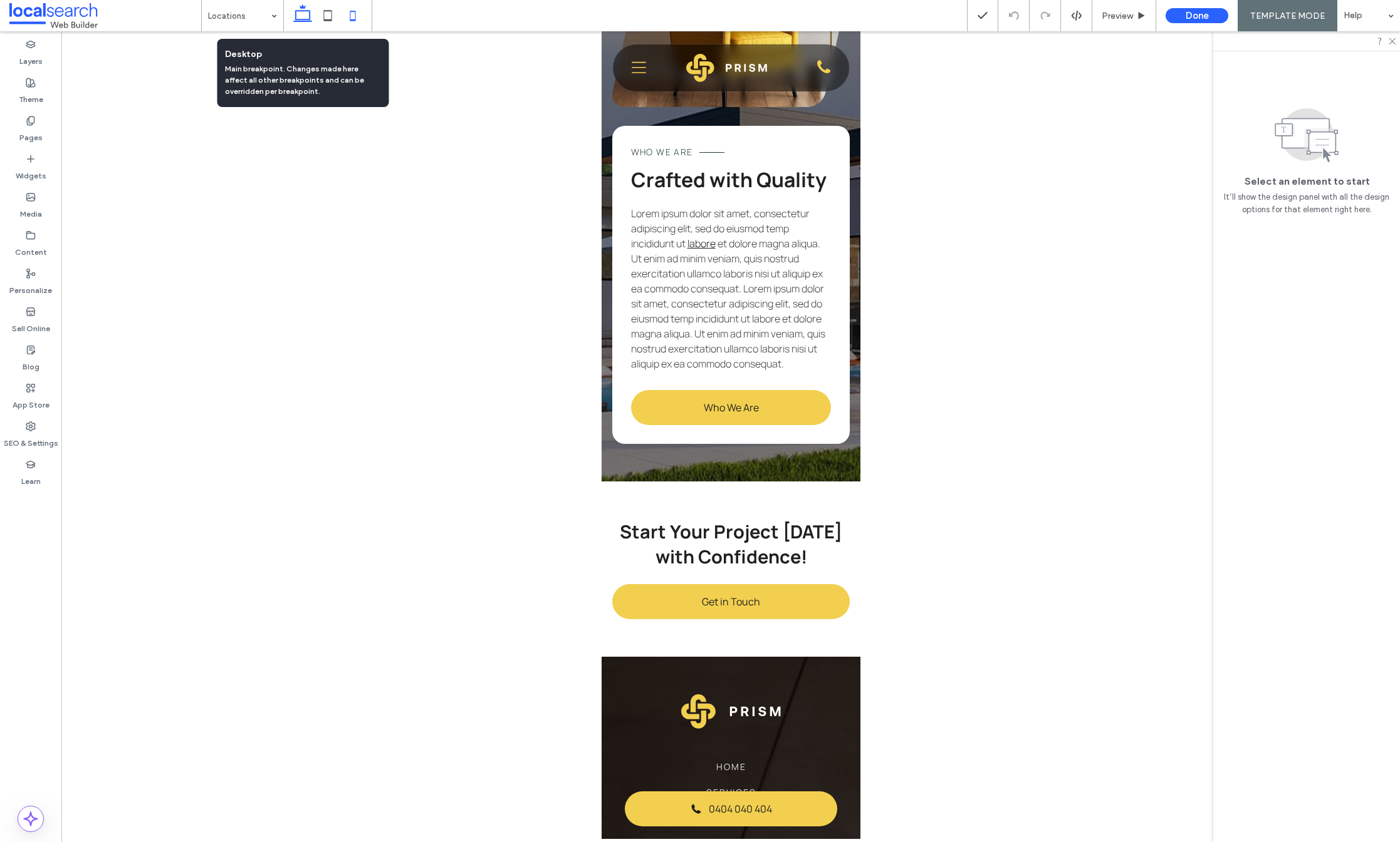
click at [303, 13] on icon at bounding box center [303, 15] width 25 height 25
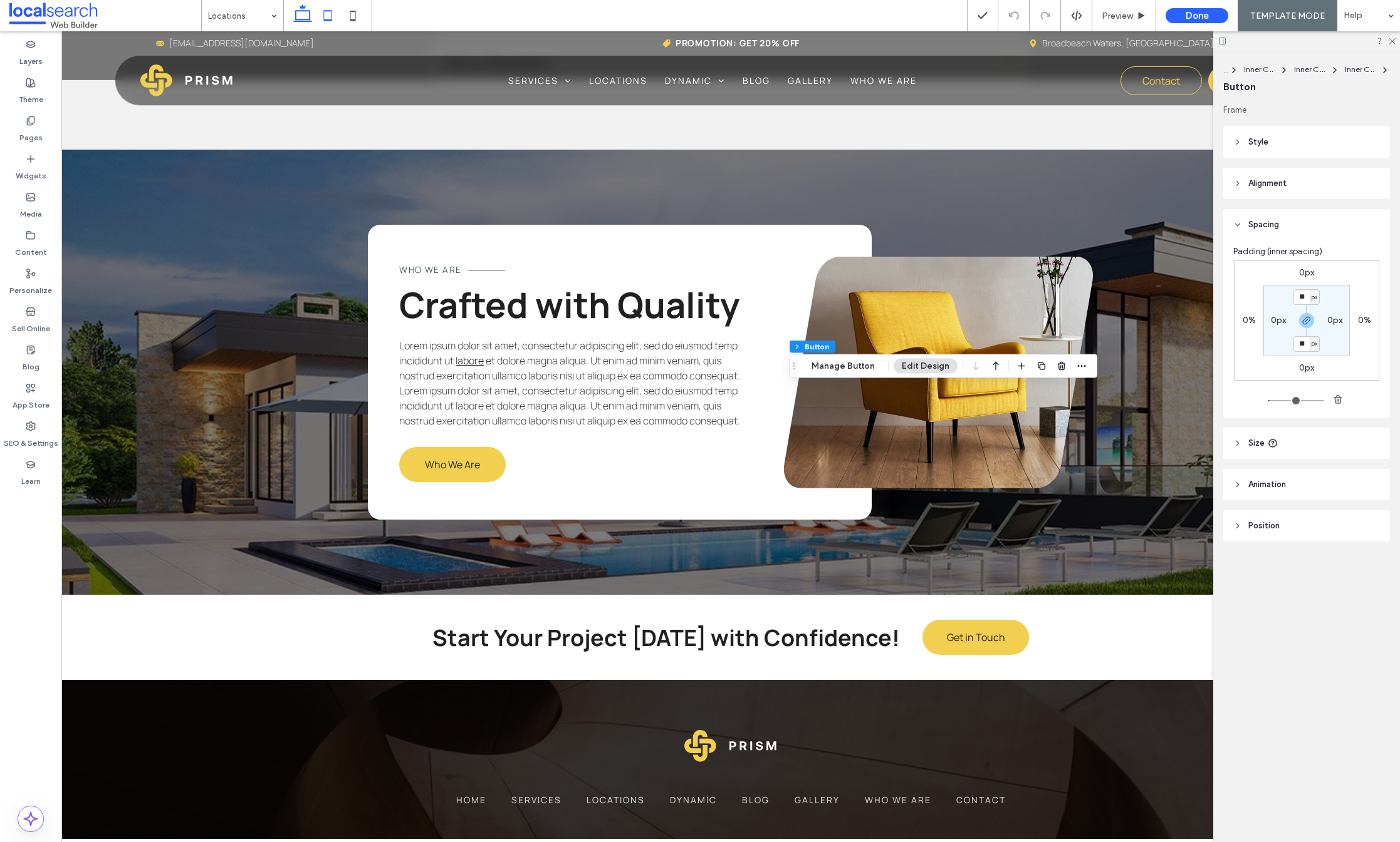
click at [329, 19] on icon at bounding box center [327, 15] width 25 height 25
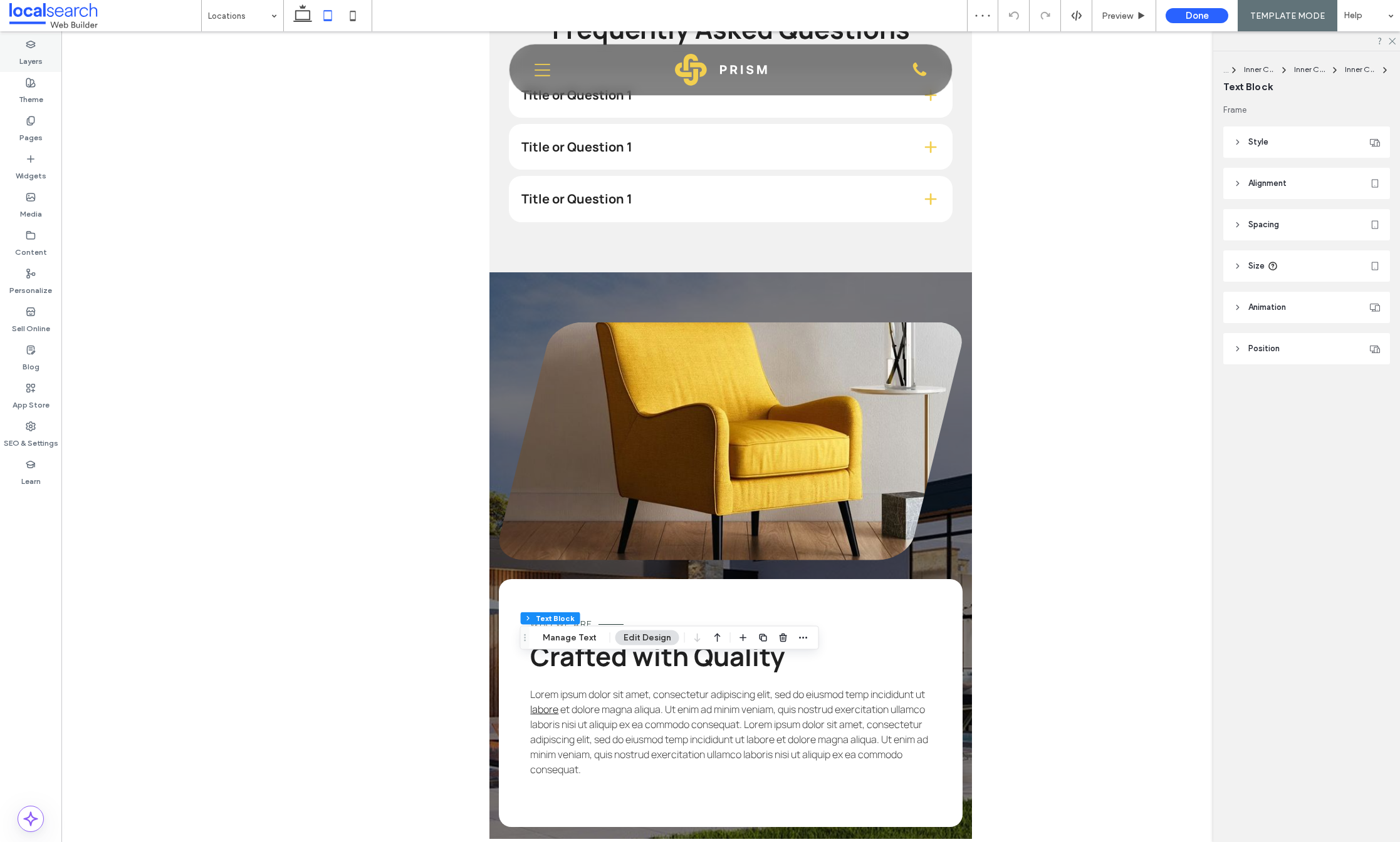
click at [37, 60] on label "Layers" at bounding box center [31, 58] width 23 height 18
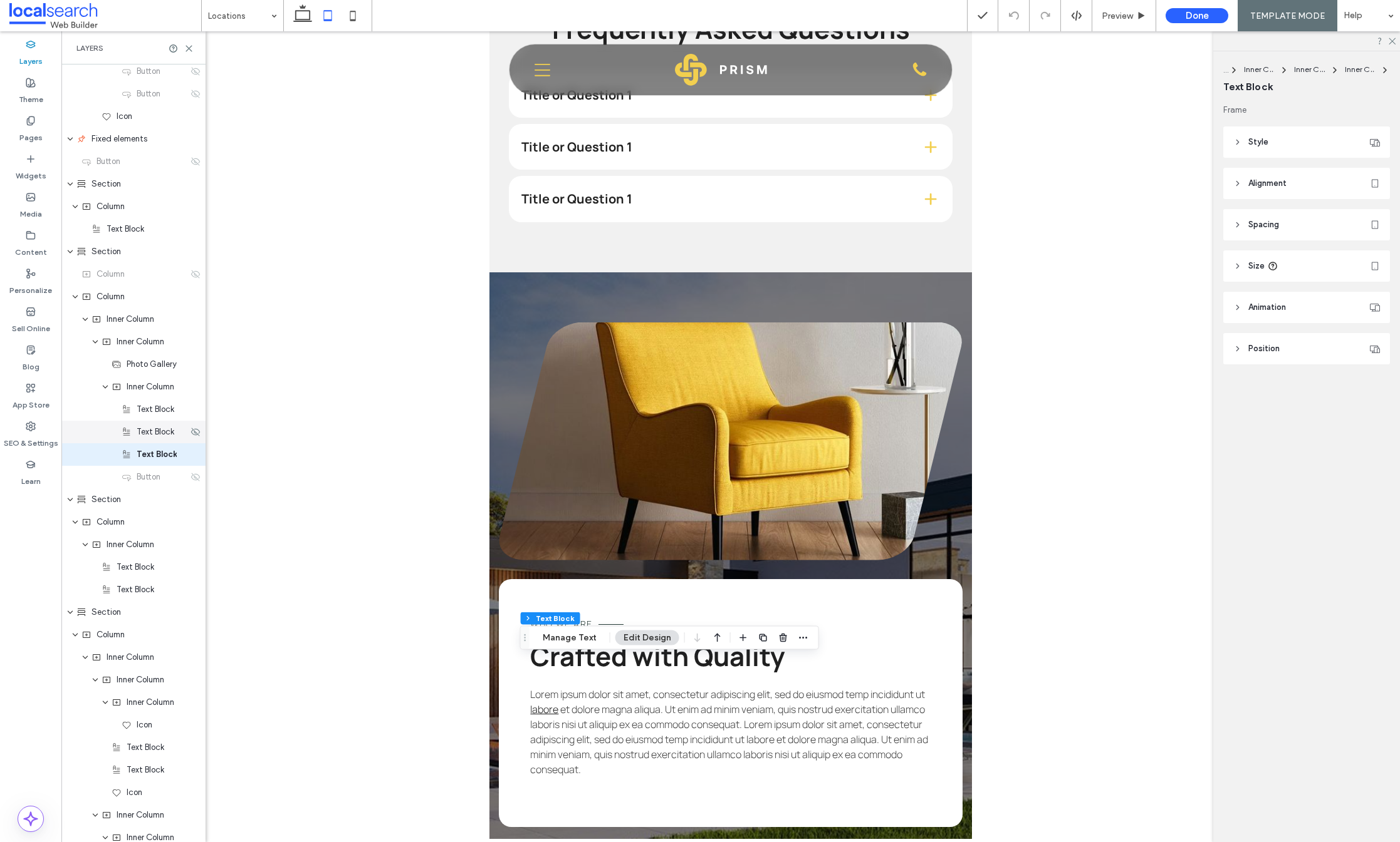
scroll to position [434, 0]
click at [187, 473] on div "Button" at bounding box center [133, 475] width 144 height 23
click at [191, 473] on use at bounding box center [196, 475] width 9 height 8
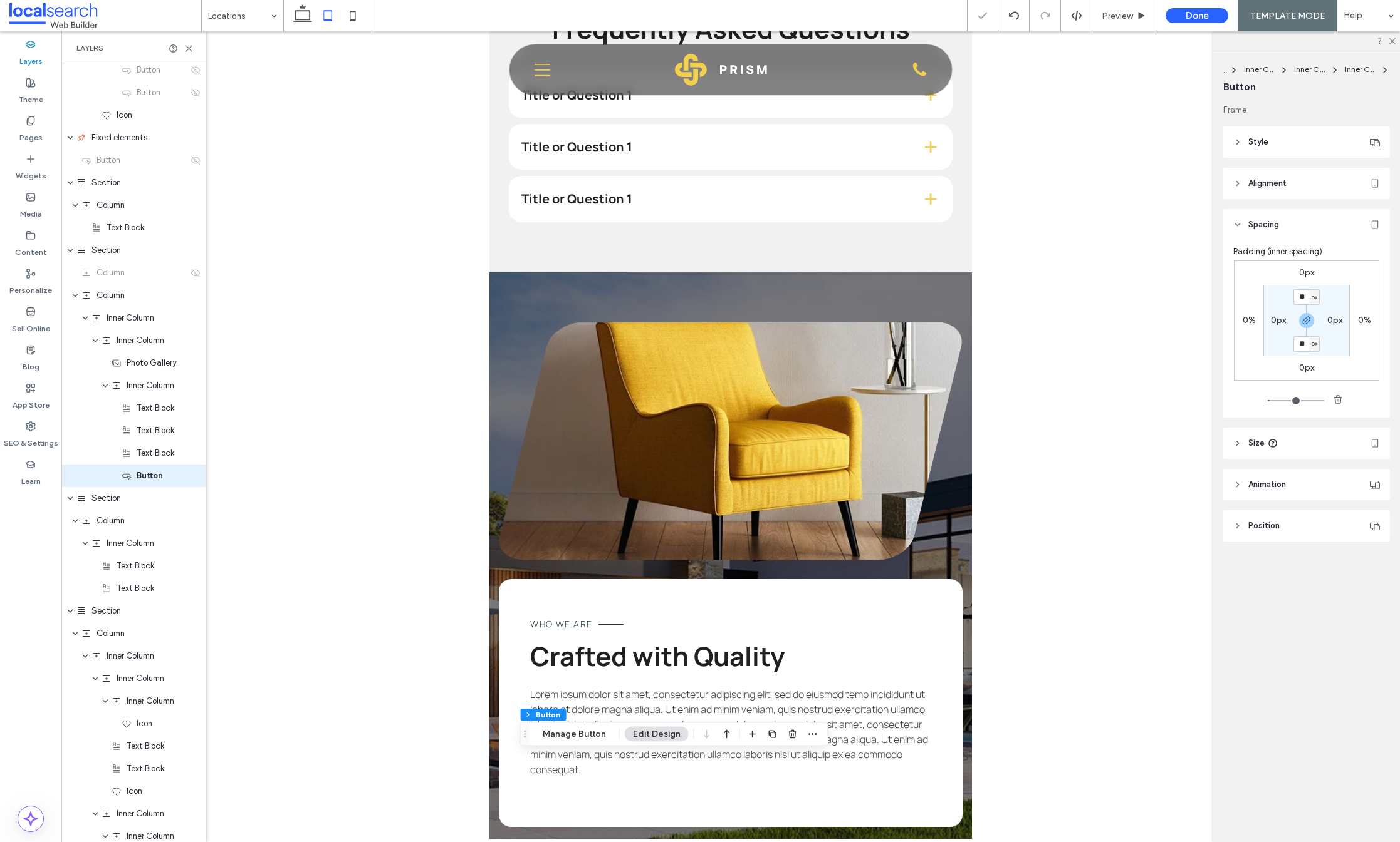
scroll to position [456, 0]
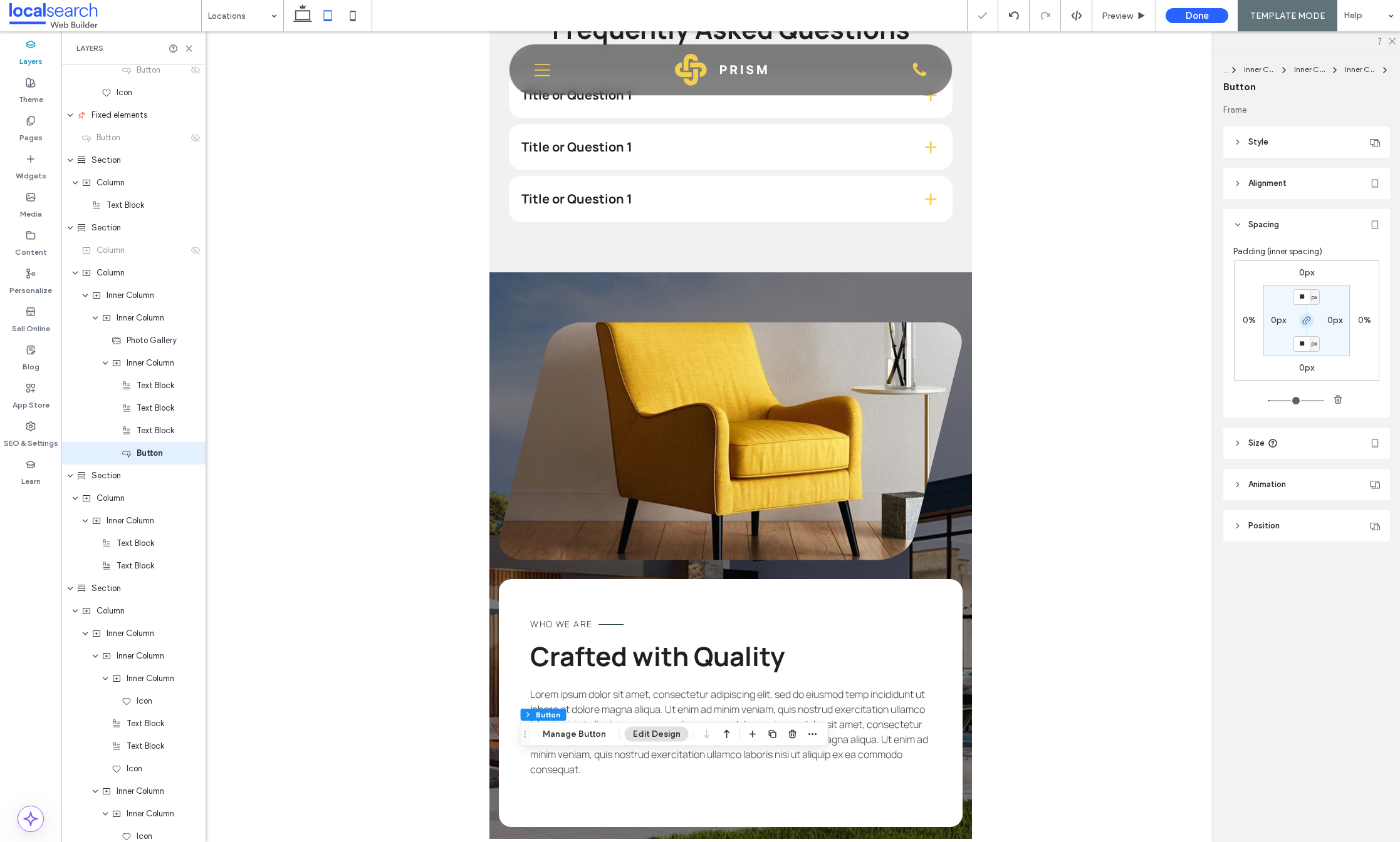
click at [1304, 319] on icon "button" at bounding box center [1306, 321] width 10 height 10
click at [1302, 275] on label "0px" at bounding box center [1306, 272] width 15 height 11
type input "*"
click at [1306, 324] on use "button" at bounding box center [1306, 321] width 7 height 7
drag, startPoint x: 1309, startPoint y: 323, endPoint x: 1302, endPoint y: 270, distance: 53.5
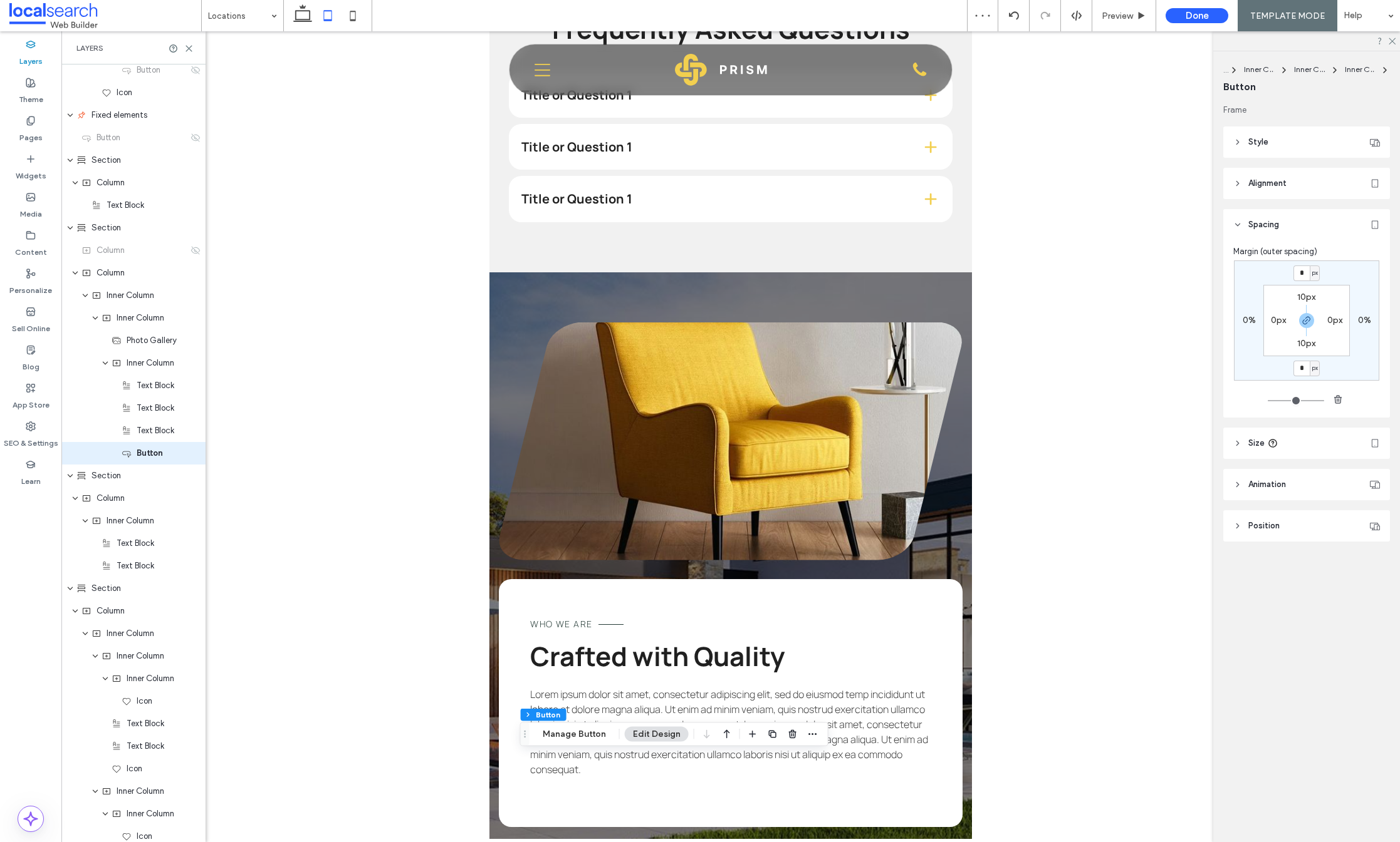
click at [1309, 323] on icon "button" at bounding box center [1306, 321] width 10 height 10
click at [1302, 270] on input "*" at bounding box center [1301, 273] width 16 height 15
click at [1292, 272] on div "* px" at bounding box center [1306, 273] width 28 height 15
click at [1301, 272] on input "*" at bounding box center [1301, 273] width 16 height 15
click at [1296, 272] on input "*" at bounding box center [1301, 273] width 16 height 15
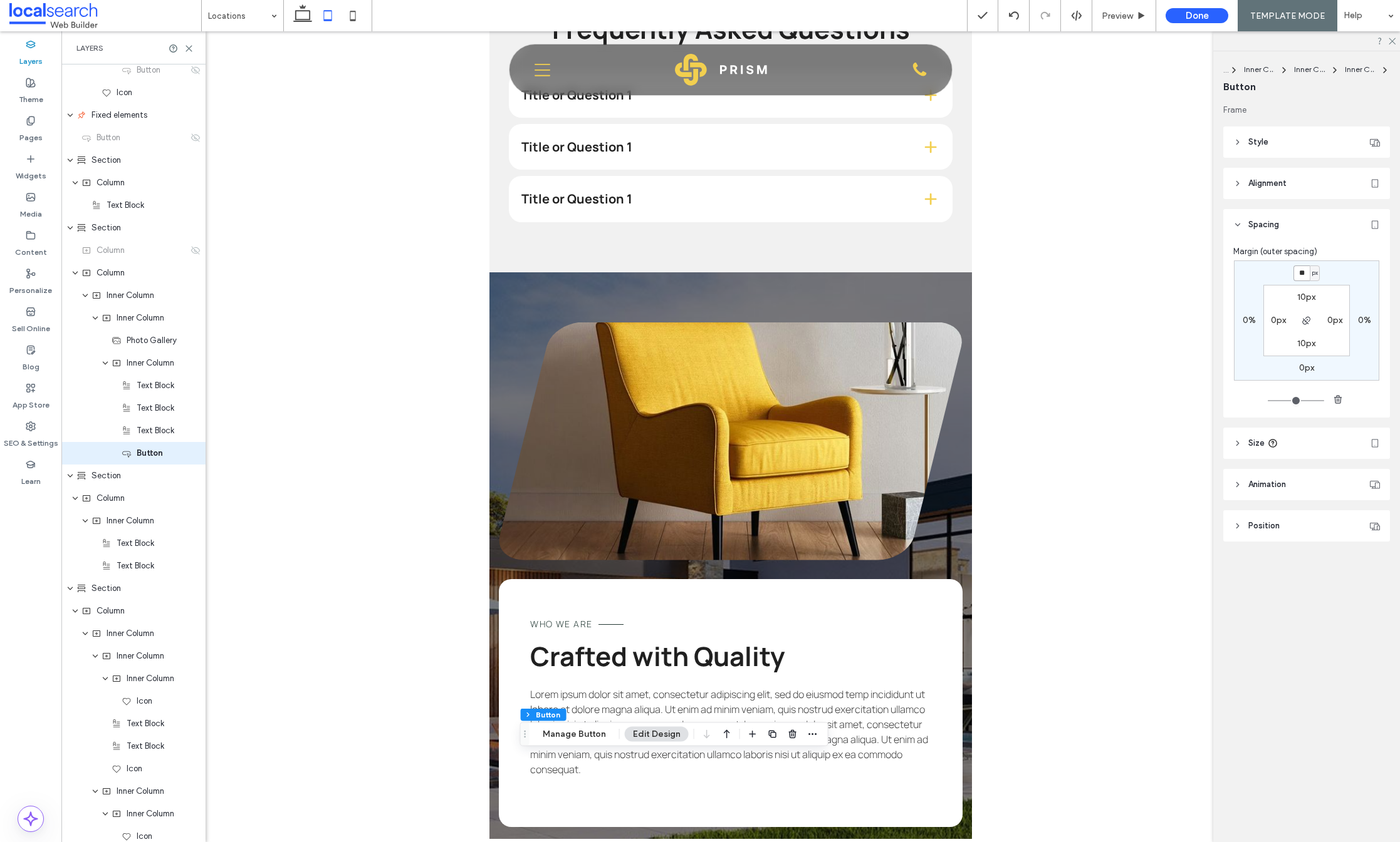
type input "**"
click at [1327, 273] on div "** px 0% 0px 0% 10px 0px 10px 0px" at bounding box center [1306, 321] width 145 height 120
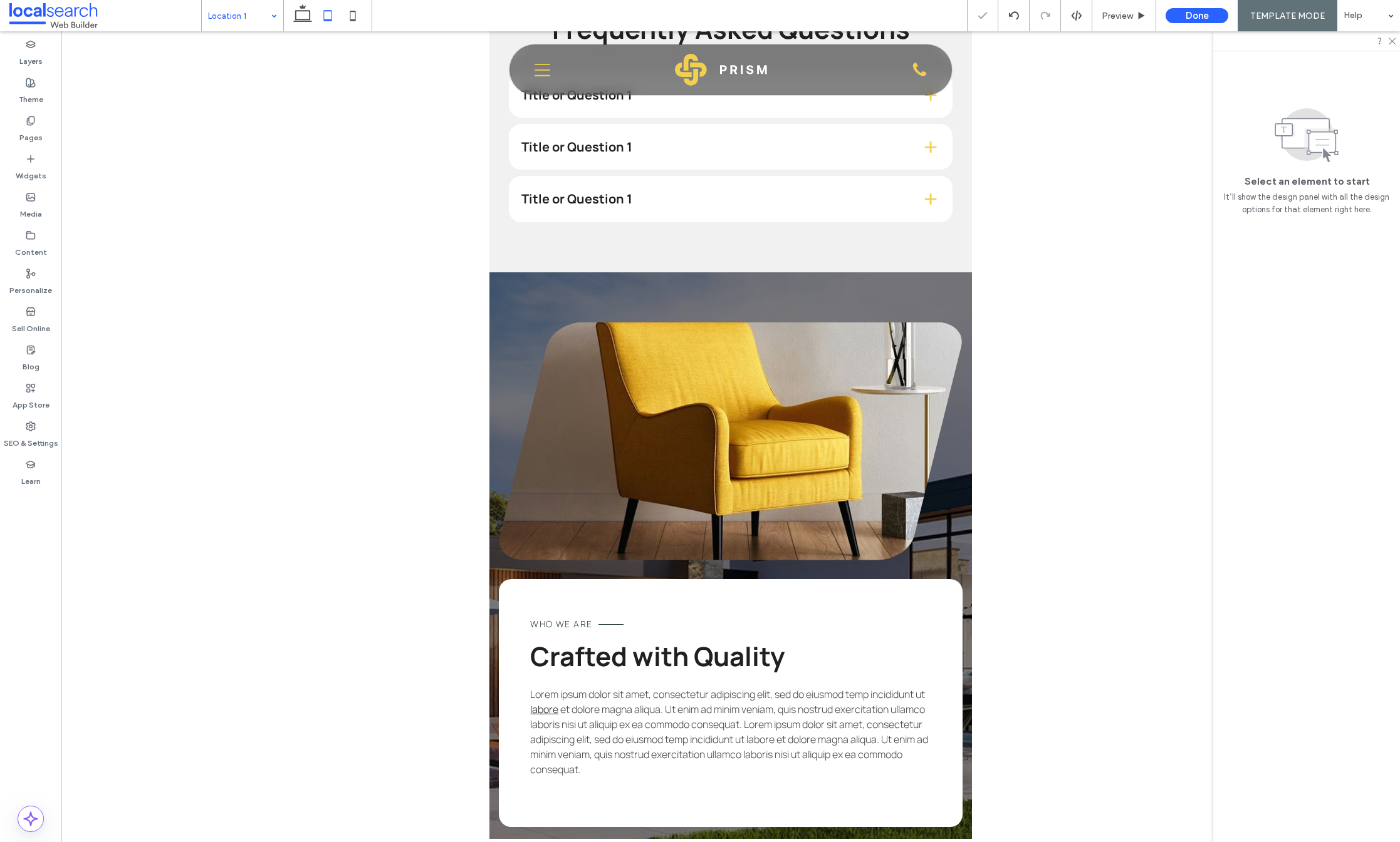
click at [248, 15] on input at bounding box center [240, 15] width 63 height 31
click at [351, 15] on icon at bounding box center [353, 15] width 25 height 25
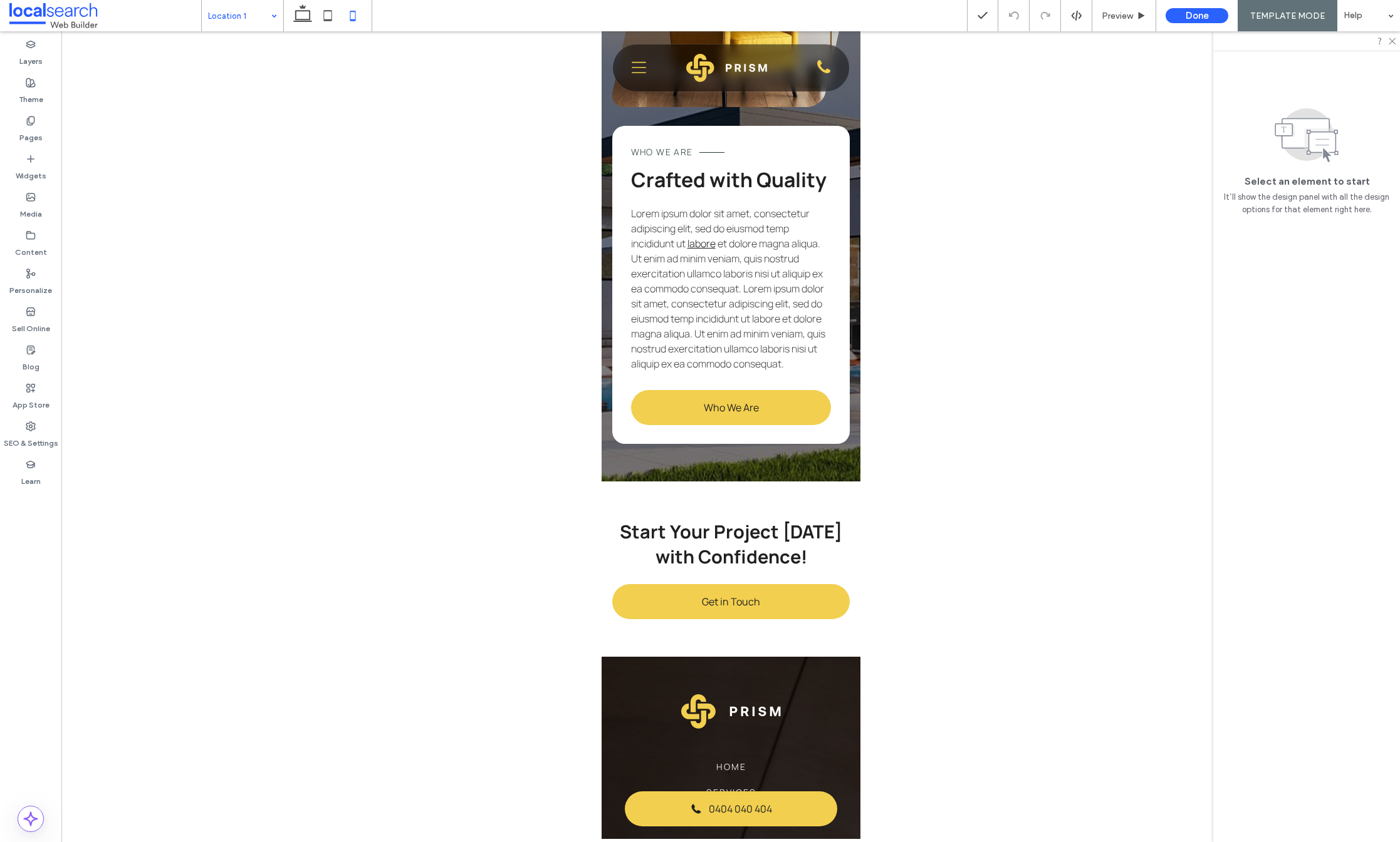
click at [303, 12] on div "Location 1 Preview Done TEMPLATE MODE Help Design Panel Site Comments Team & Cl…" at bounding box center [700, 421] width 1400 height 842
click at [303, 12] on icon at bounding box center [303, 15] width 25 height 25
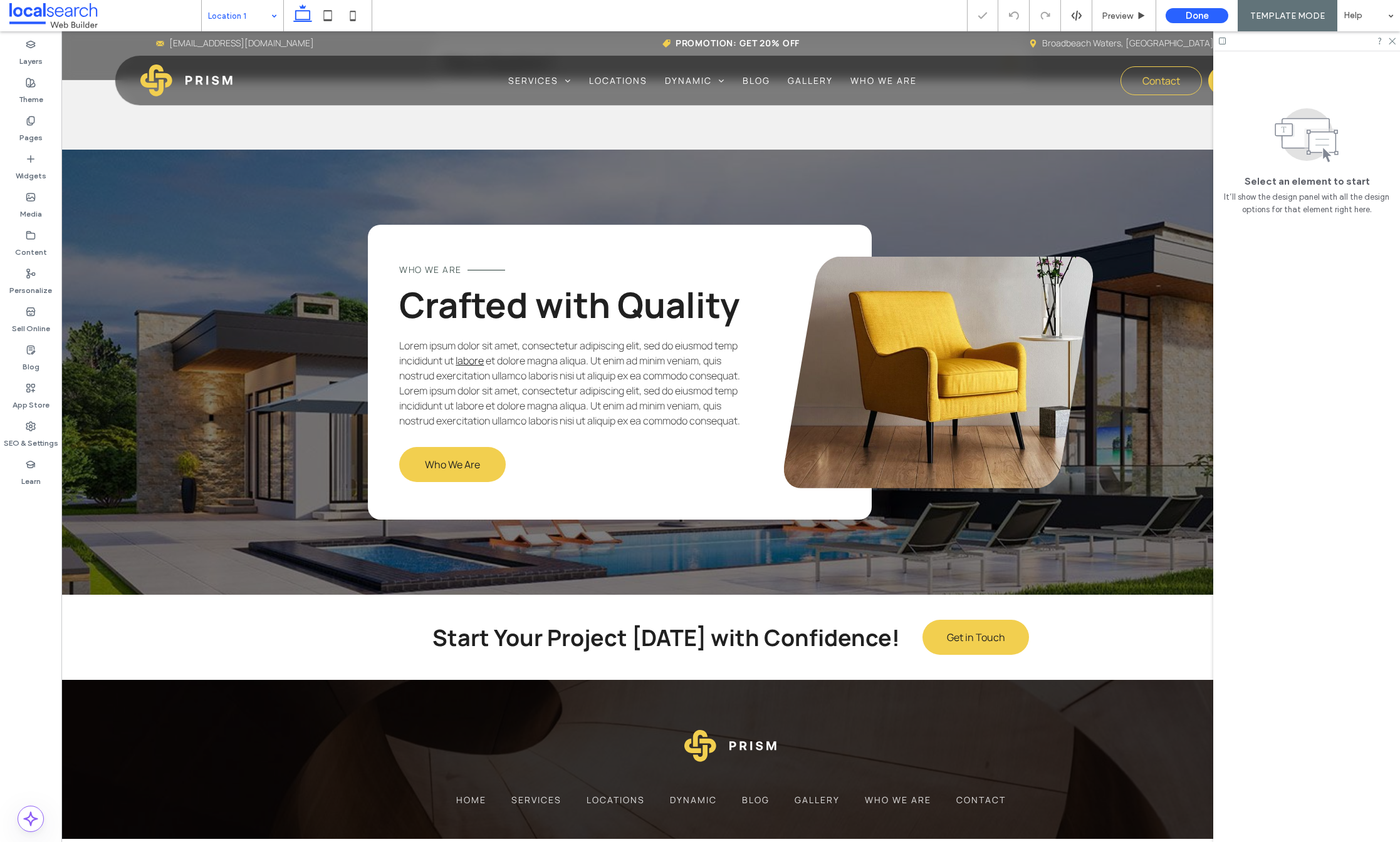
scroll to position [0, 3]
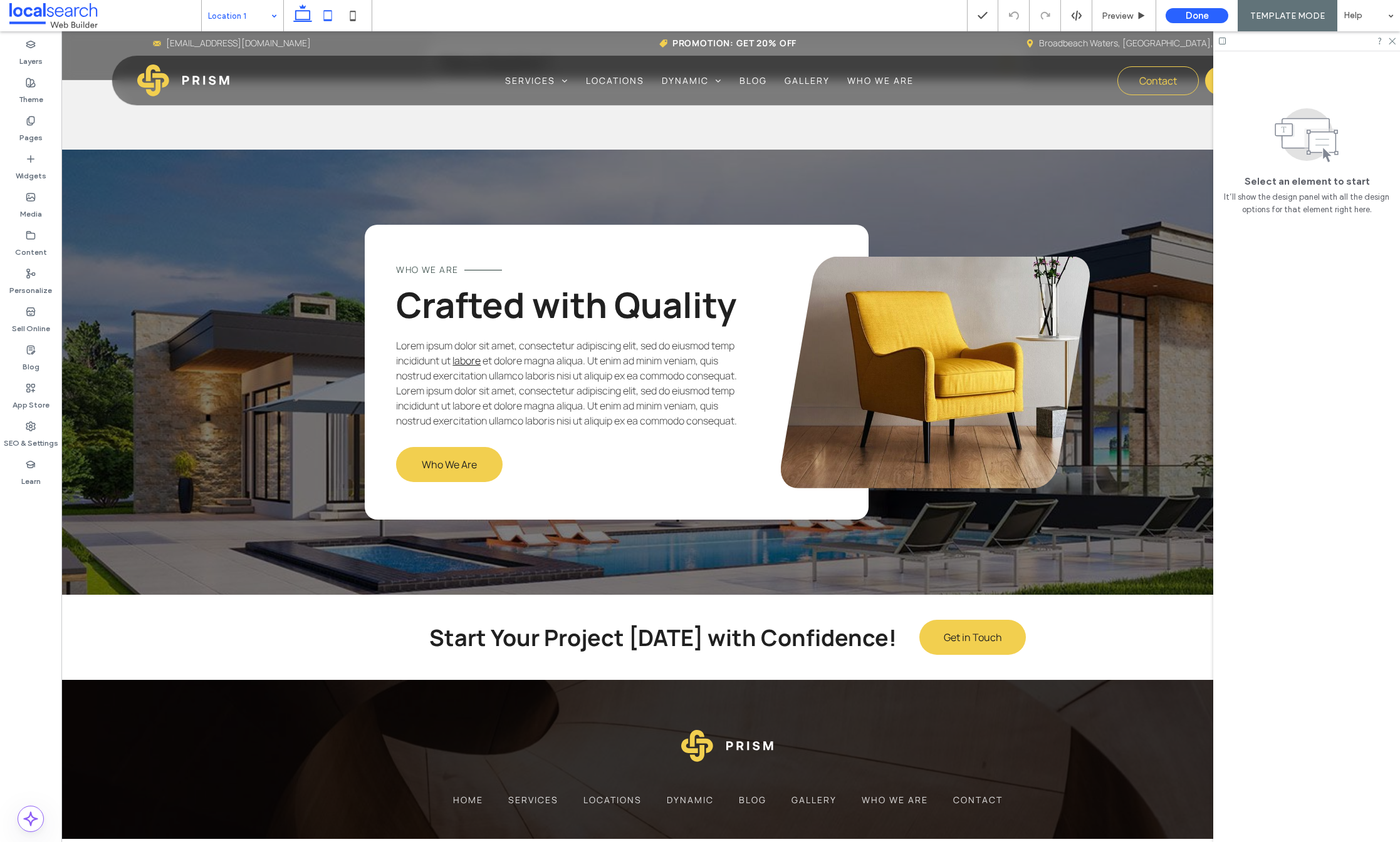
click at [327, 15] on icon at bounding box center [327, 15] width 25 height 25
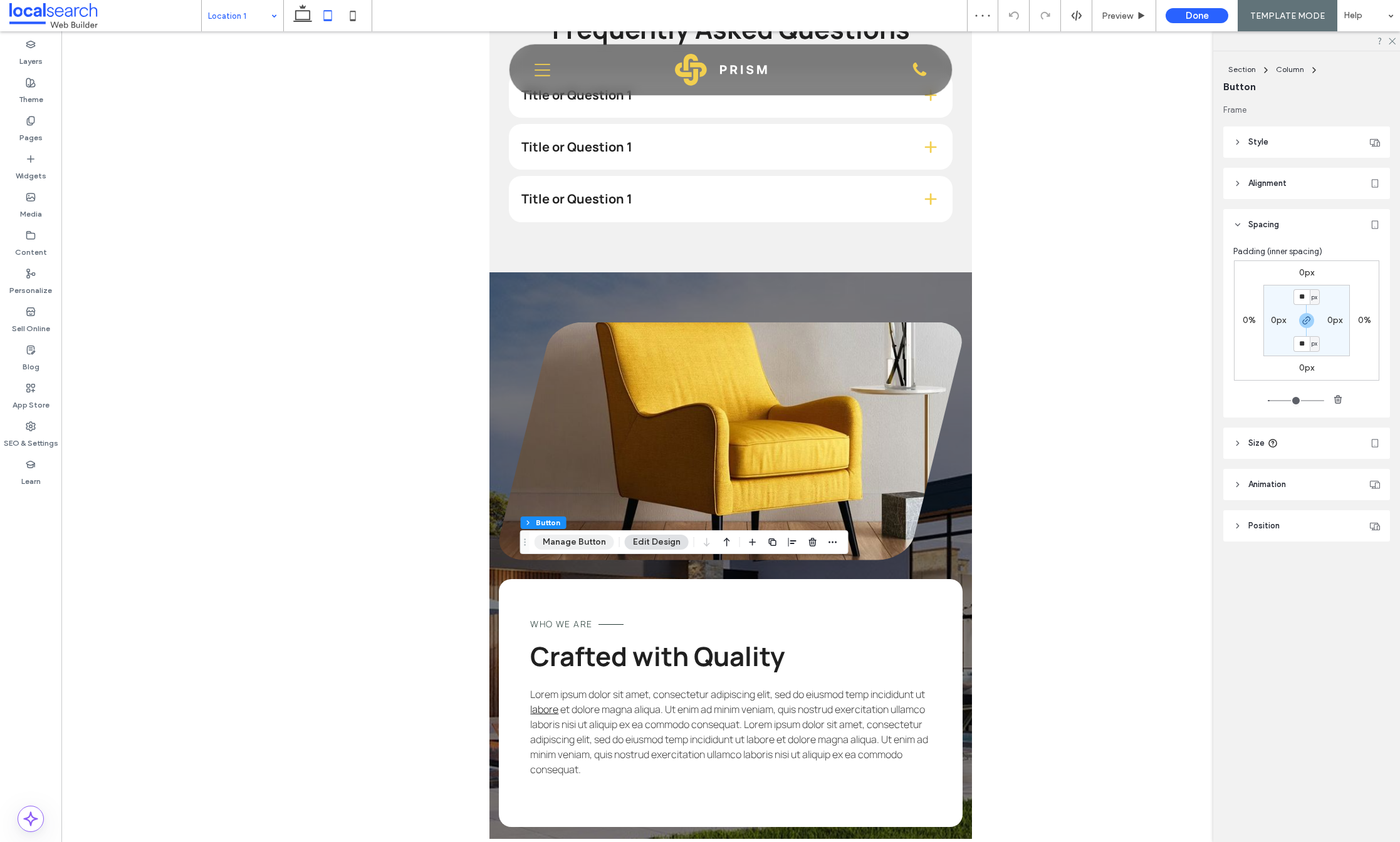
click at [579, 546] on button "Manage Button" at bounding box center [574, 542] width 80 height 15
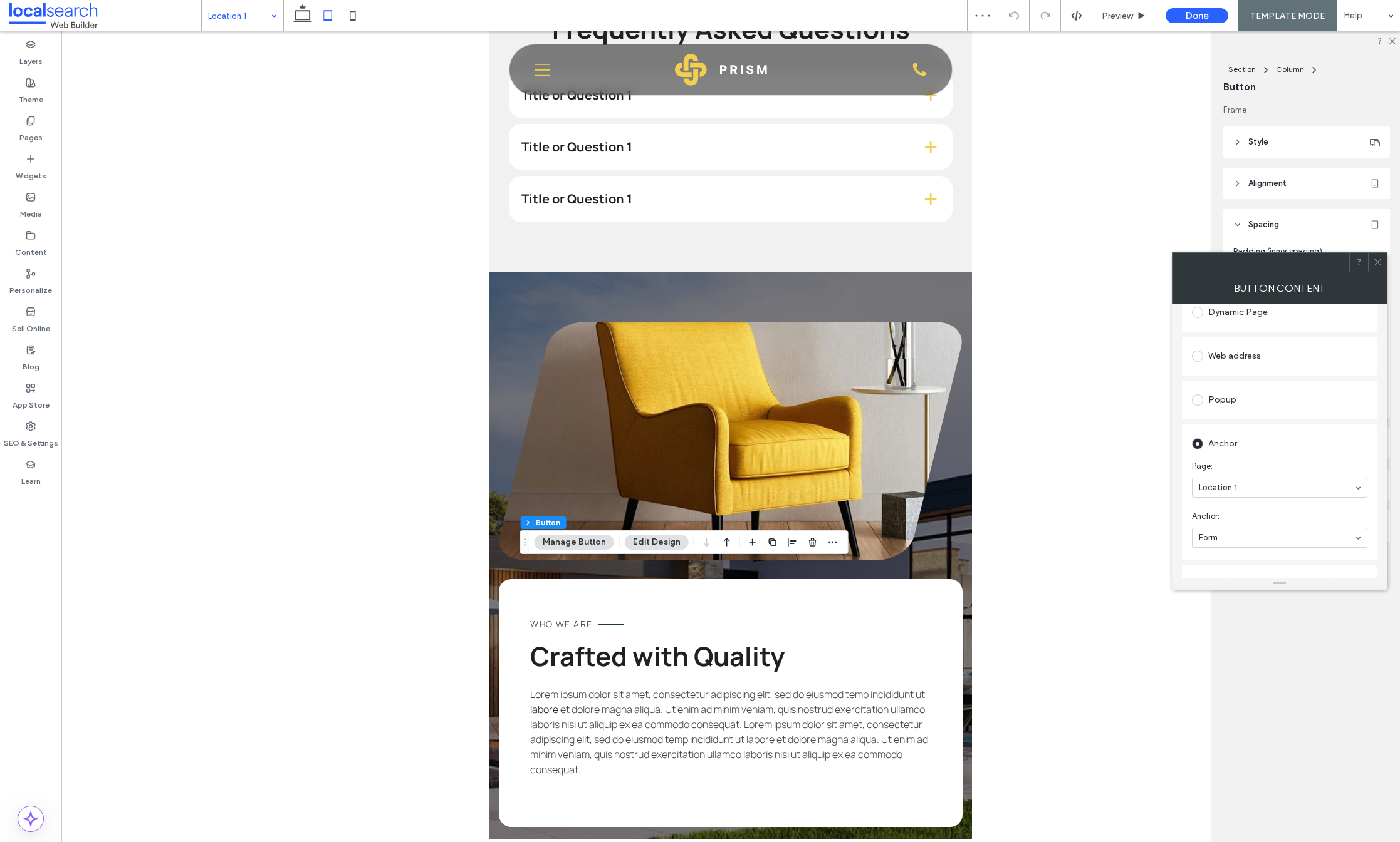
scroll to position [246, 0]
click at [1380, 259] on icon at bounding box center [1377, 261] width 9 height 9
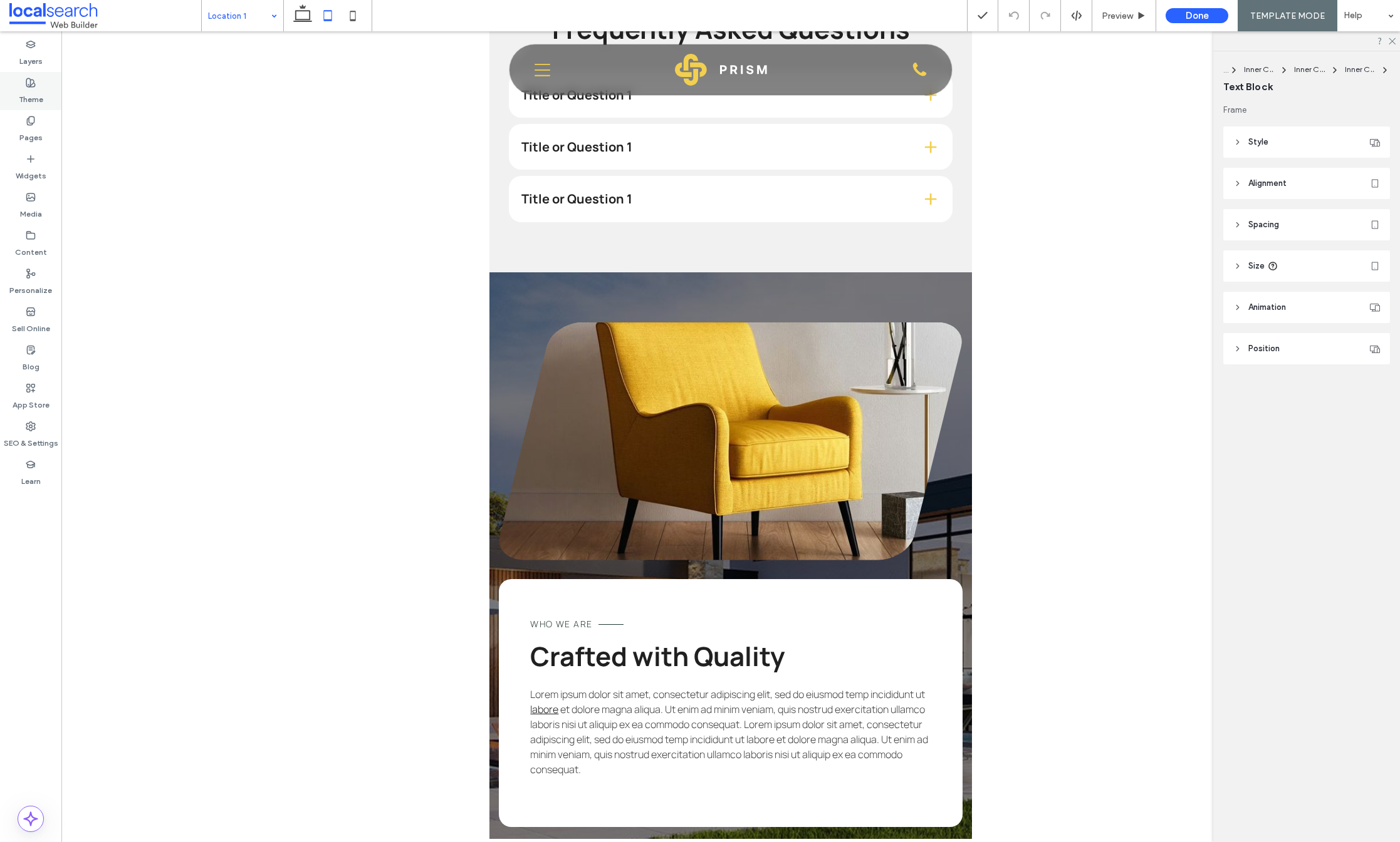
type input "*******"
type input "**"
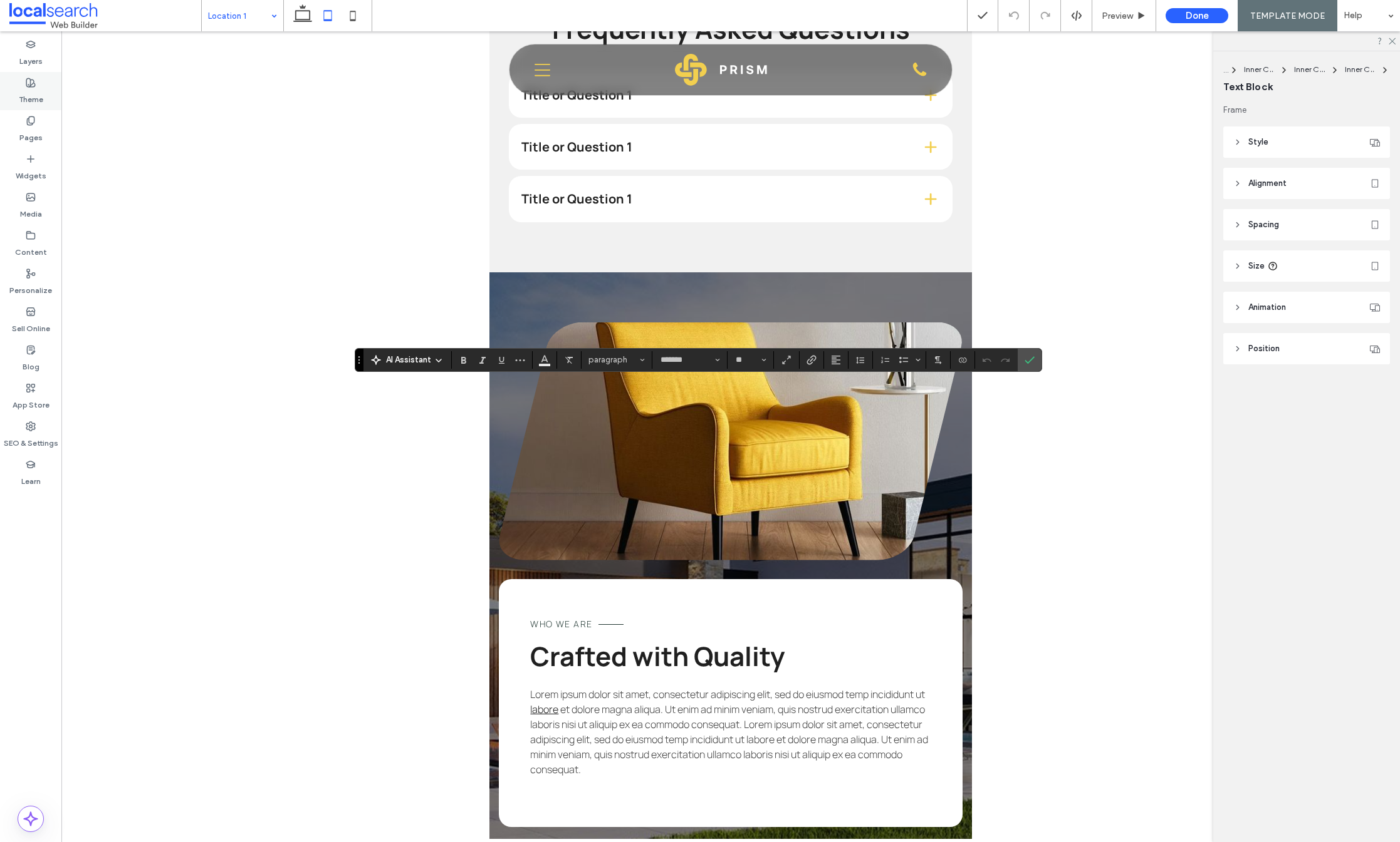
click at [28, 83] on icon at bounding box center [31, 83] width 10 height 10
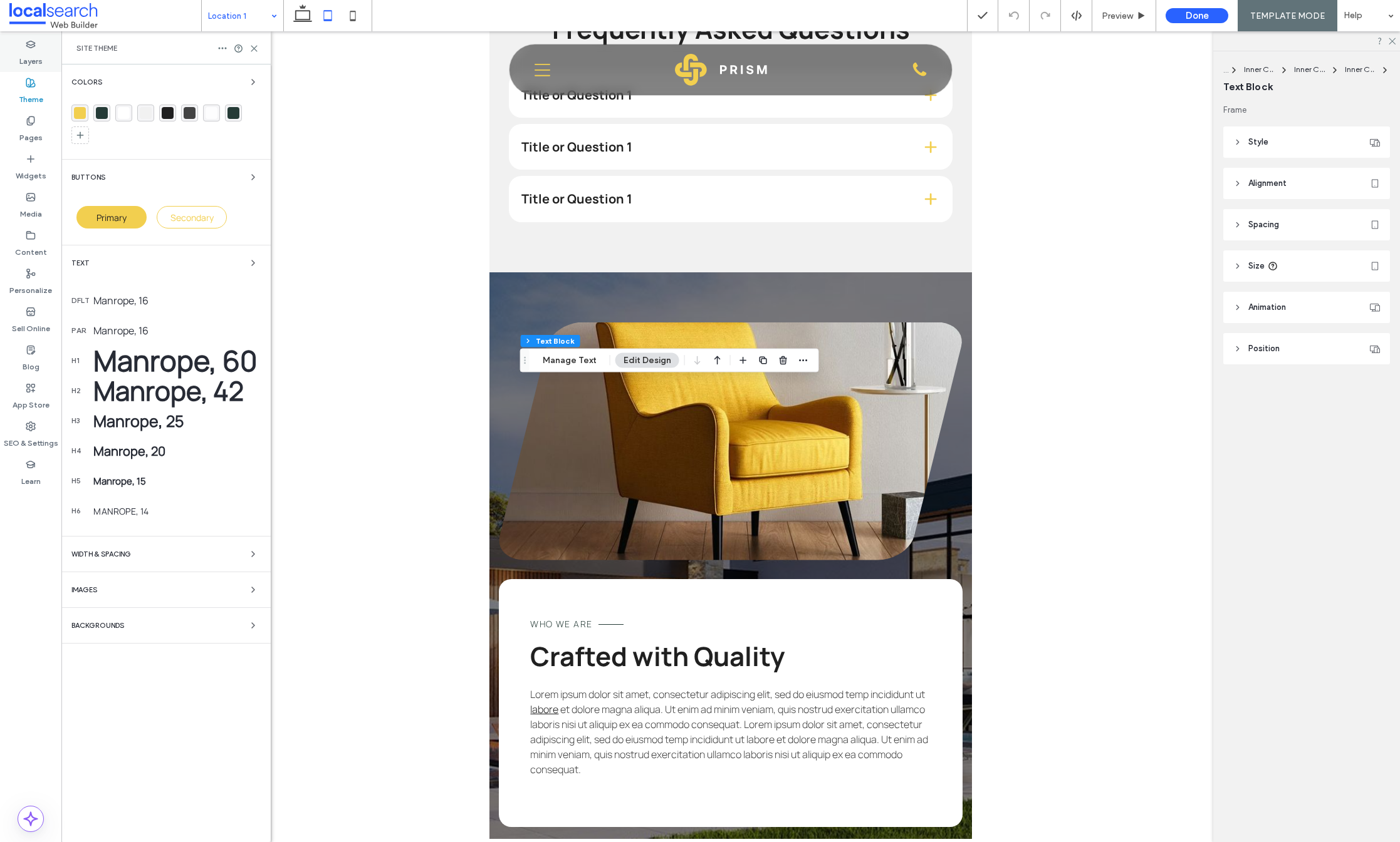
click at [33, 56] on label "Layers" at bounding box center [31, 58] width 23 height 18
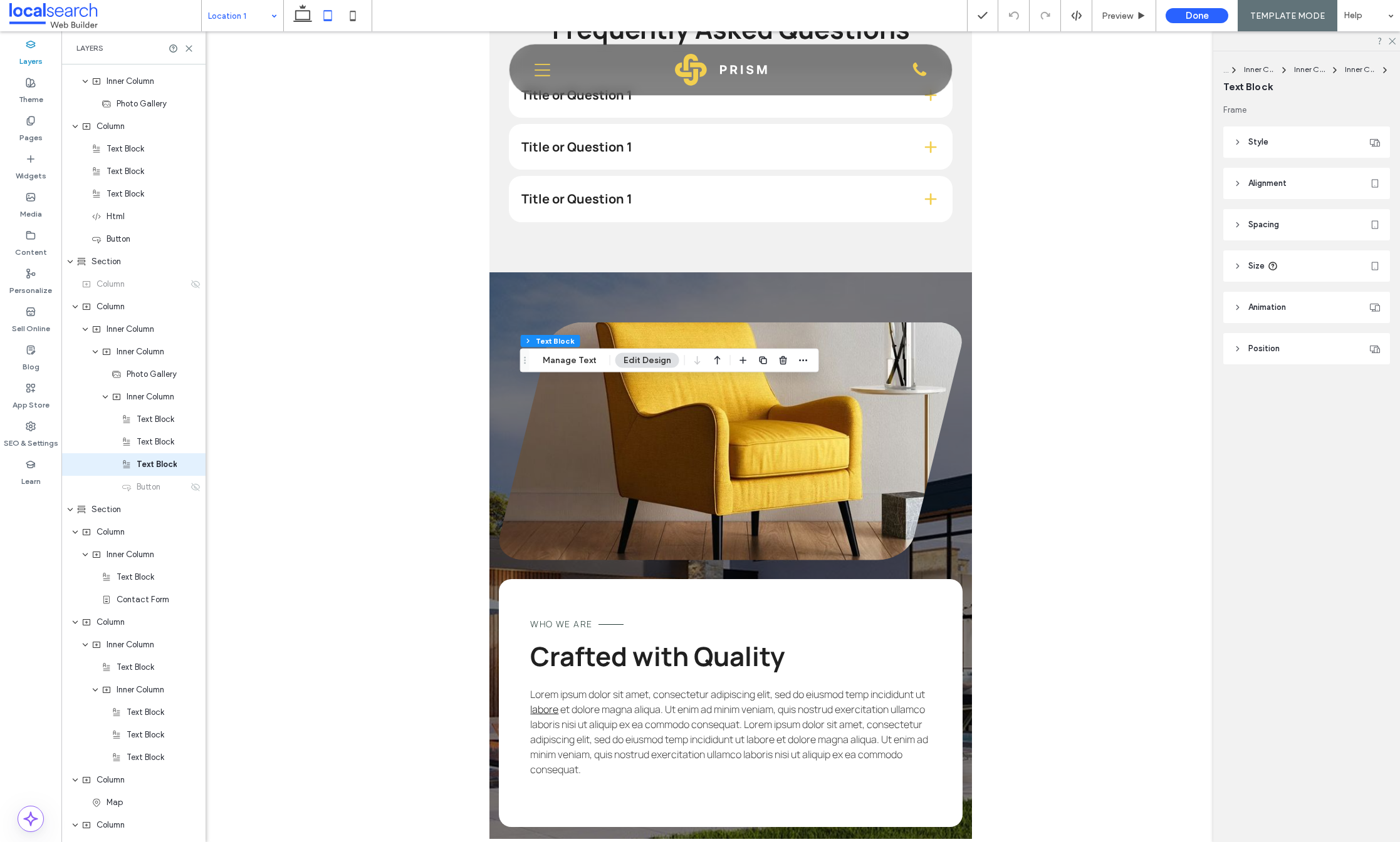
scroll to position [592, 0]
click at [191, 475] on use at bounding box center [196, 475] width 9 height 8
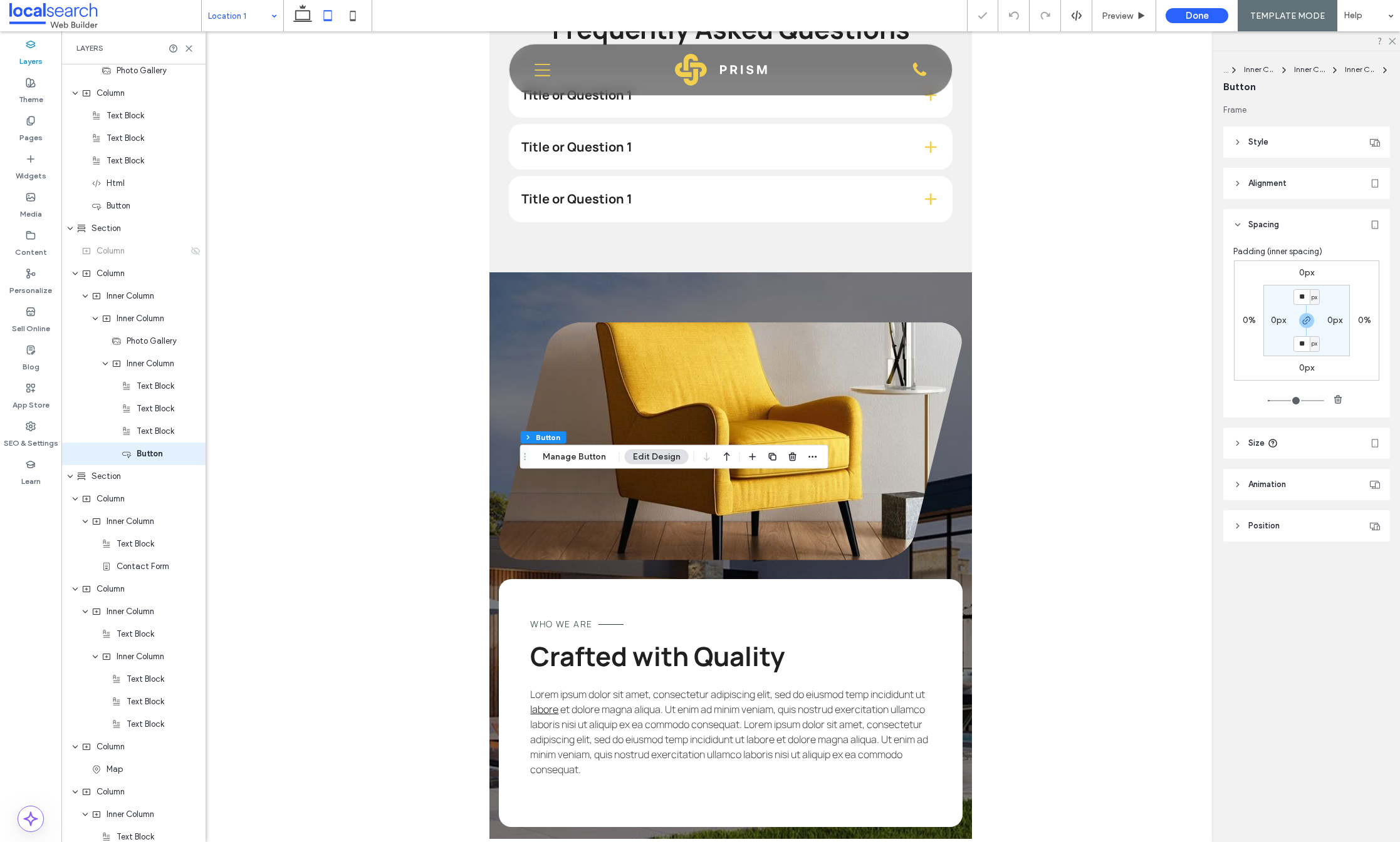
scroll to position [614, 0]
click at [1306, 271] on label "0px" at bounding box center [1306, 272] width 15 height 11
type input "*"
click at [1308, 318] on icon "button" at bounding box center [1306, 321] width 10 height 10
click at [1302, 267] on input "*" at bounding box center [1301, 273] width 16 height 15
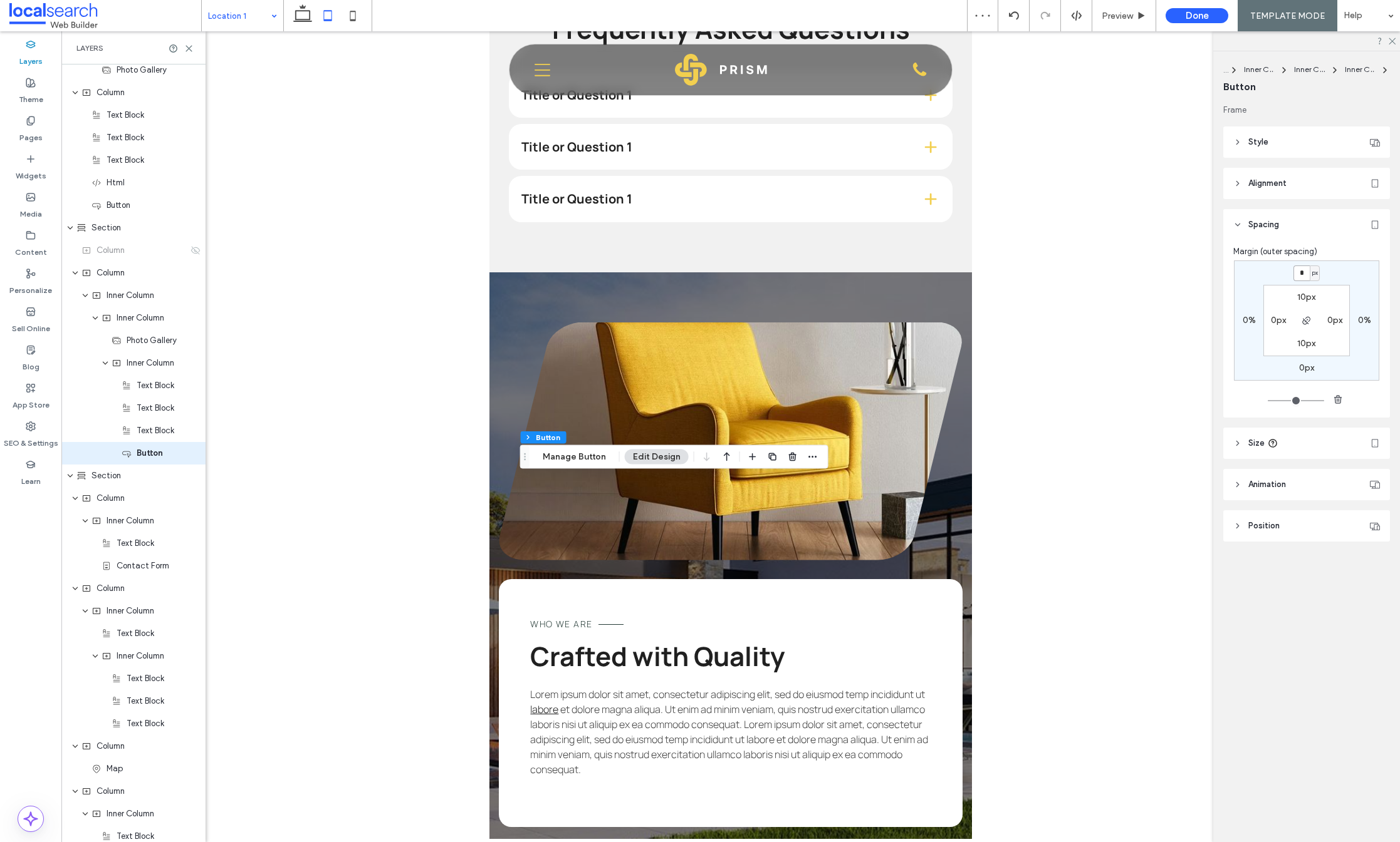
click at [1296, 269] on input "*" at bounding box center [1301, 273] width 16 height 15
click at [1331, 277] on div "* px 0% 0px 0% 10px 0px 10px 0px" at bounding box center [1306, 321] width 145 height 120
click at [1301, 269] on input "*" at bounding box center [1301, 273] width 16 height 15
click at [1296, 270] on input "*" at bounding box center [1301, 273] width 16 height 15
type input "**"
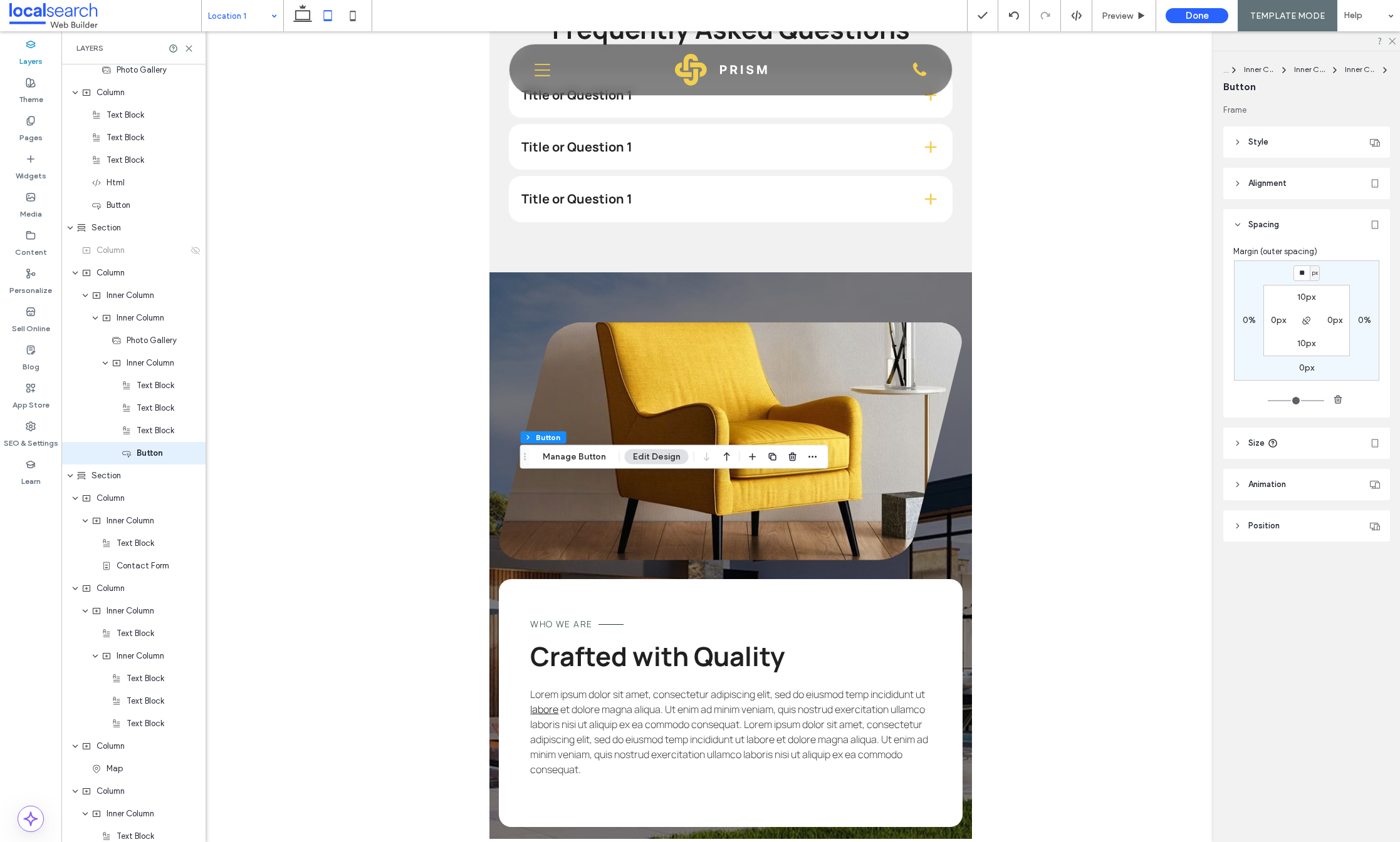
type input "**"
click at [1353, 269] on div "** px 0% 0px 0% 10px 0px 10px 0px" at bounding box center [1306, 321] width 145 height 120
click at [584, 456] on button "Manage Button" at bounding box center [574, 457] width 80 height 15
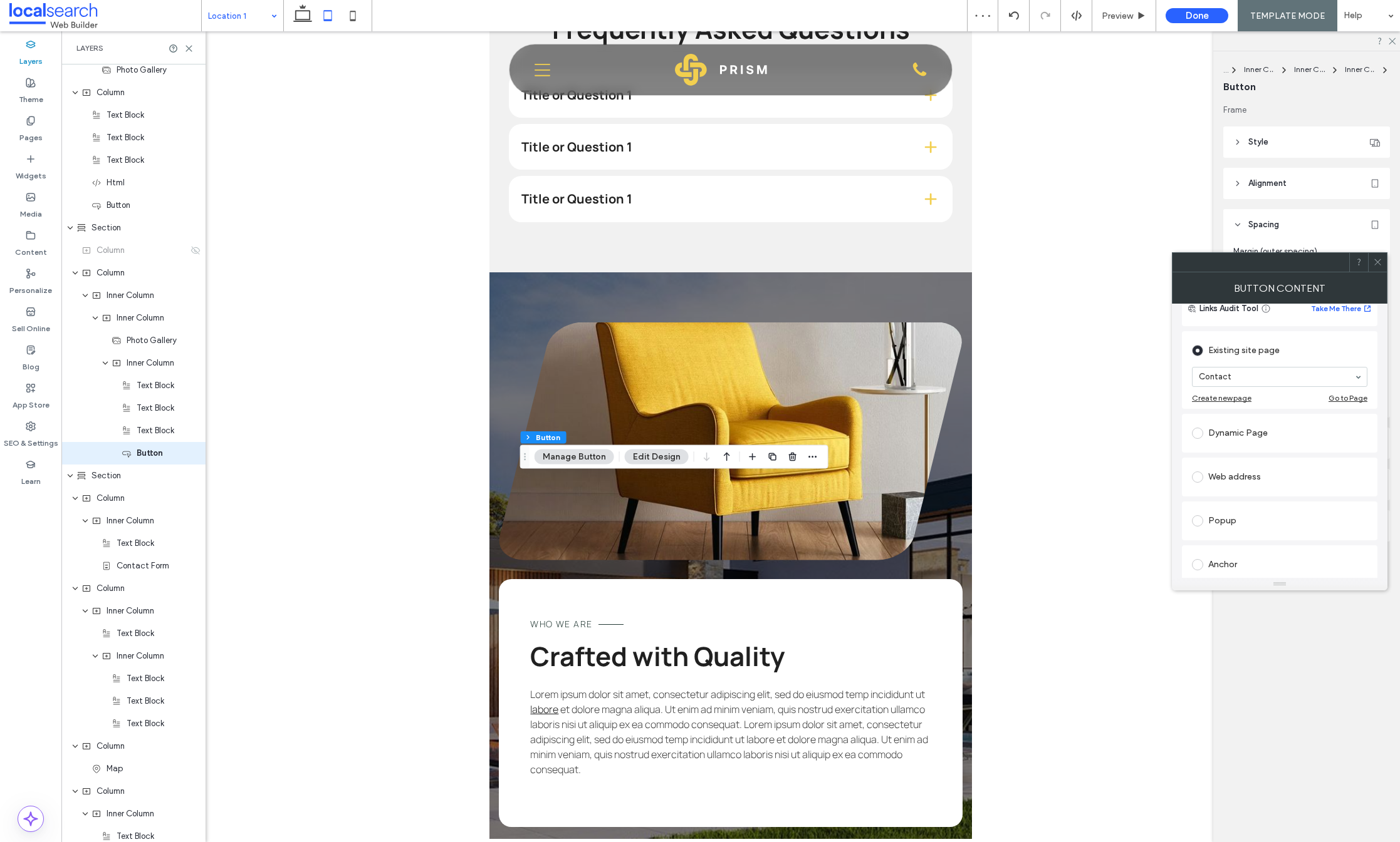
scroll to position [234, 0]
click at [1239, 436] on div "Anchor" at bounding box center [1279, 435] width 175 height 20
click at [1380, 261] on icon at bounding box center [1377, 261] width 9 height 9
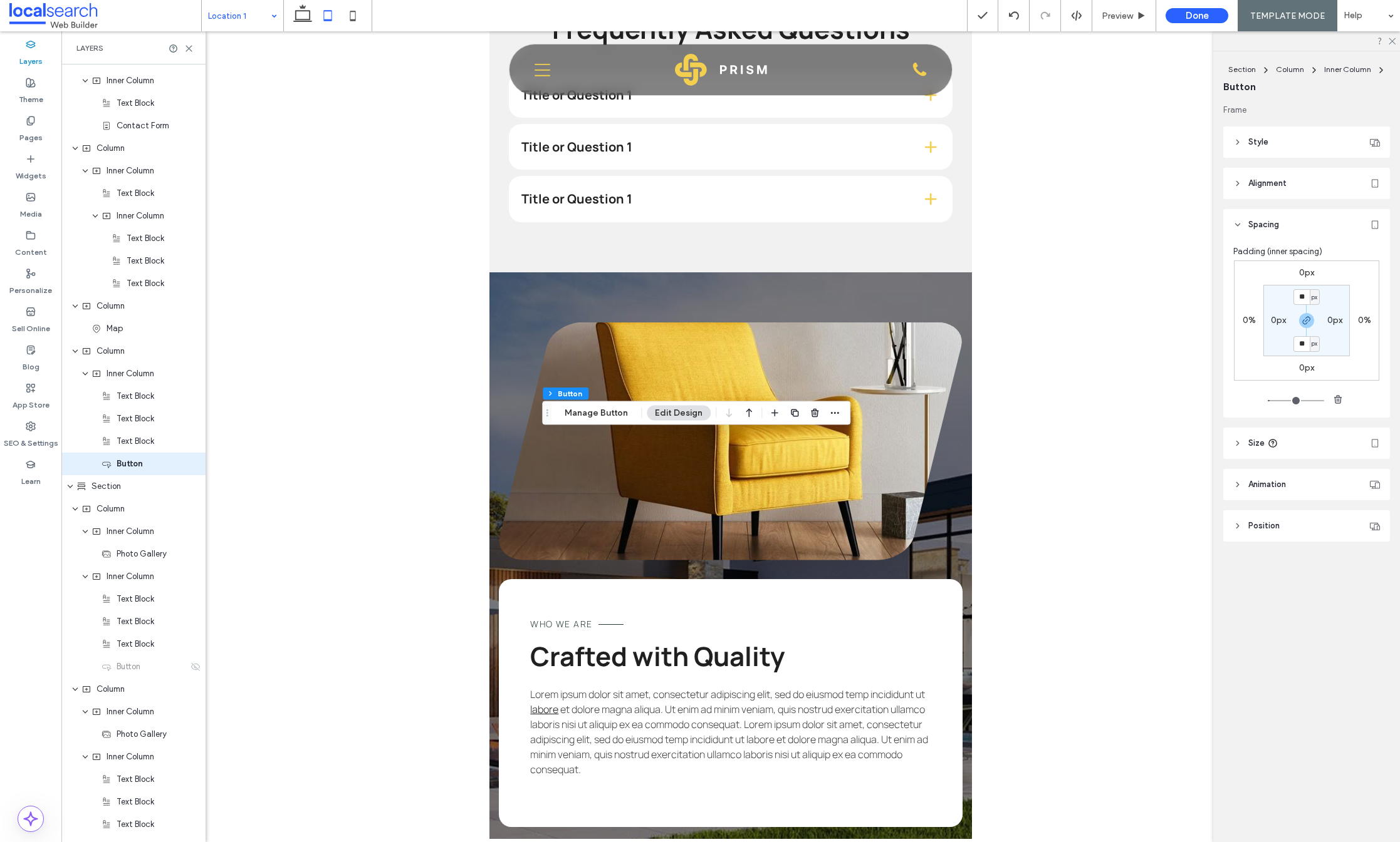
scroll to position [1065, 0]
click at [611, 411] on button "Manage Button" at bounding box center [596, 413] width 80 height 15
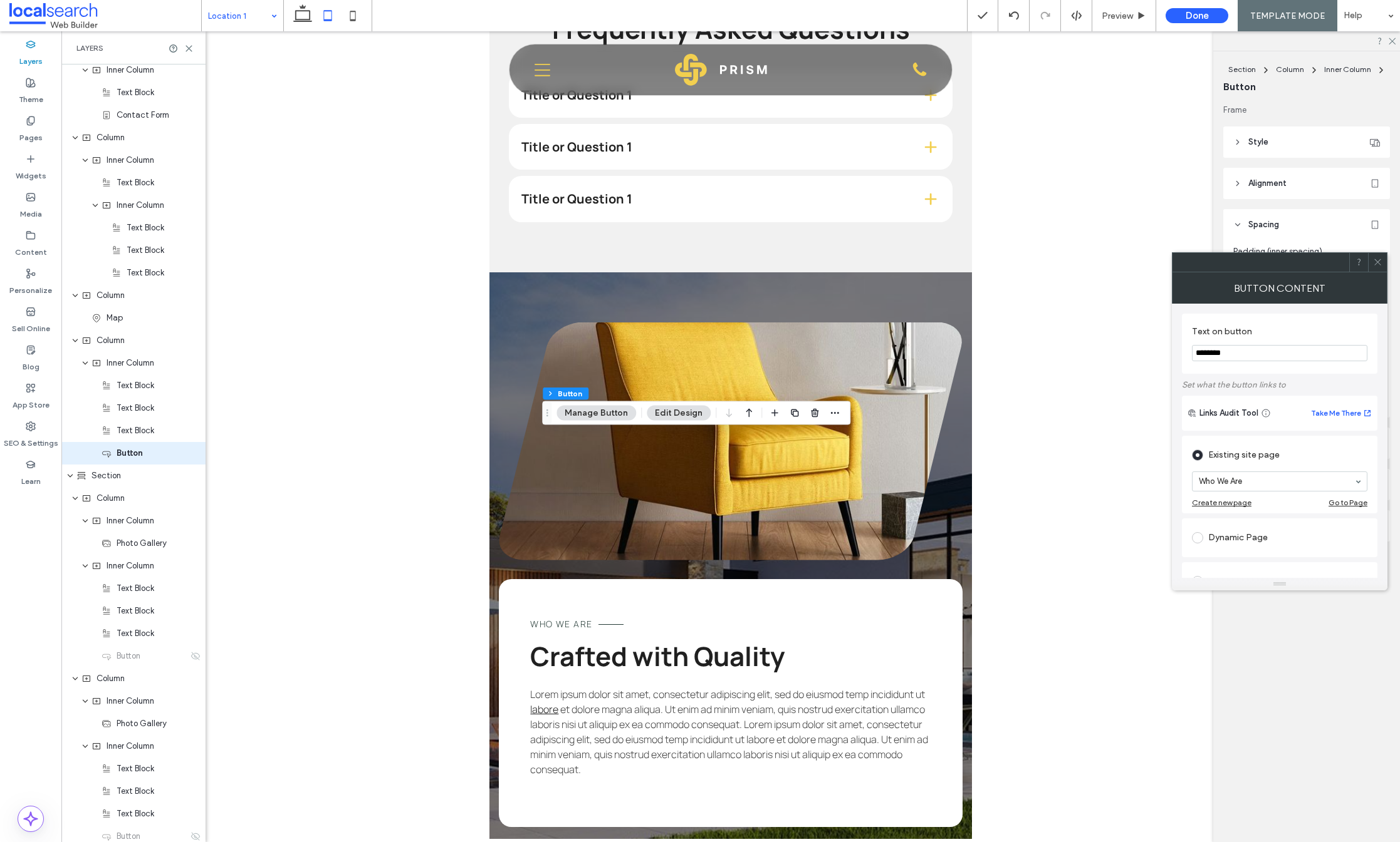
drag, startPoint x: 1173, startPoint y: 346, endPoint x: 973, endPoint y: 329, distance: 200.7
click at [973, 329] on body ".wqwq-1{fill:#231f20;} .cls-1q, .cls-2q { fill-rule: evenodd; } .cls-2q { fill:…" at bounding box center [700, 421] width 1400 height 842
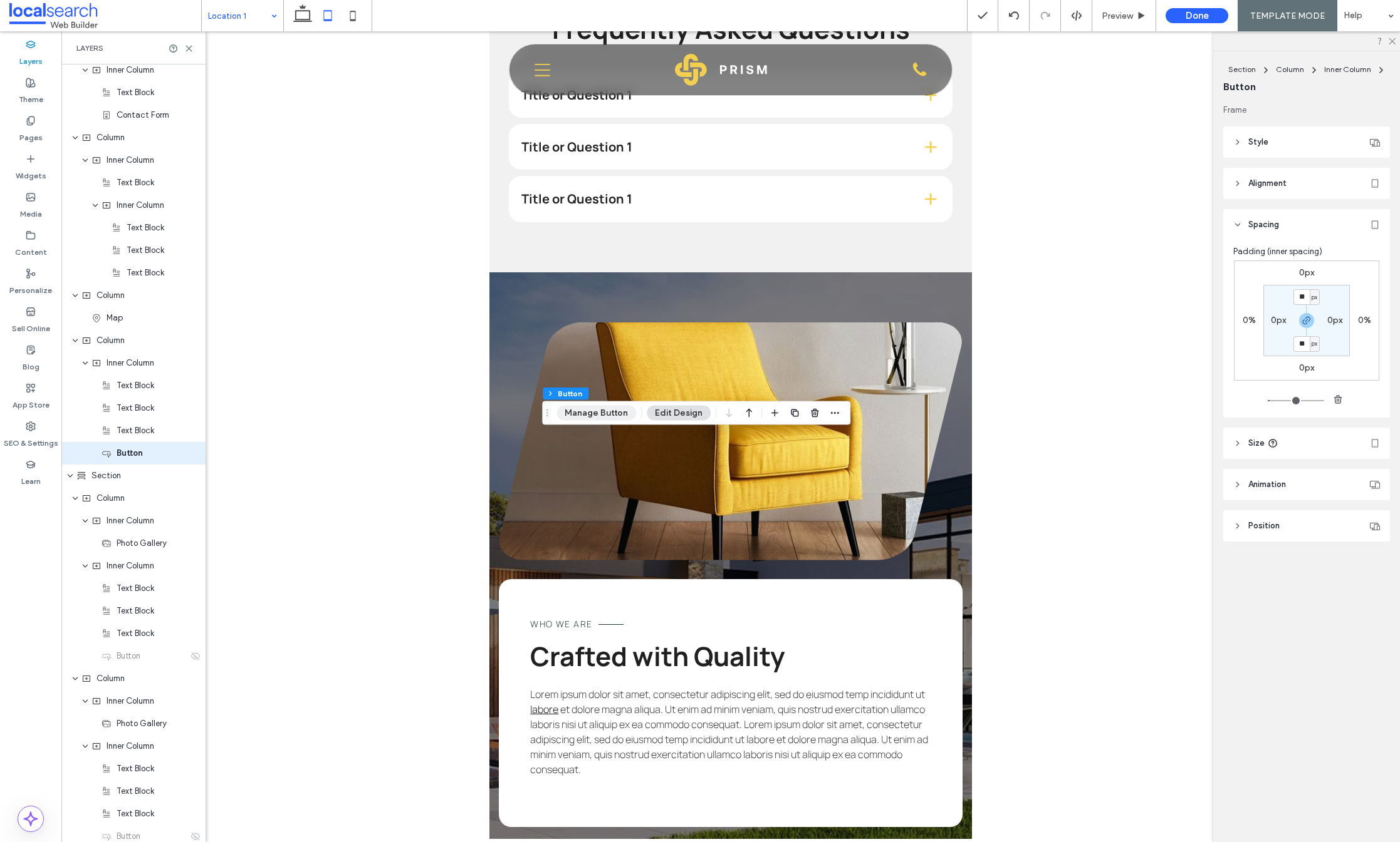
click at [598, 415] on button "Manage Button" at bounding box center [596, 413] width 80 height 15
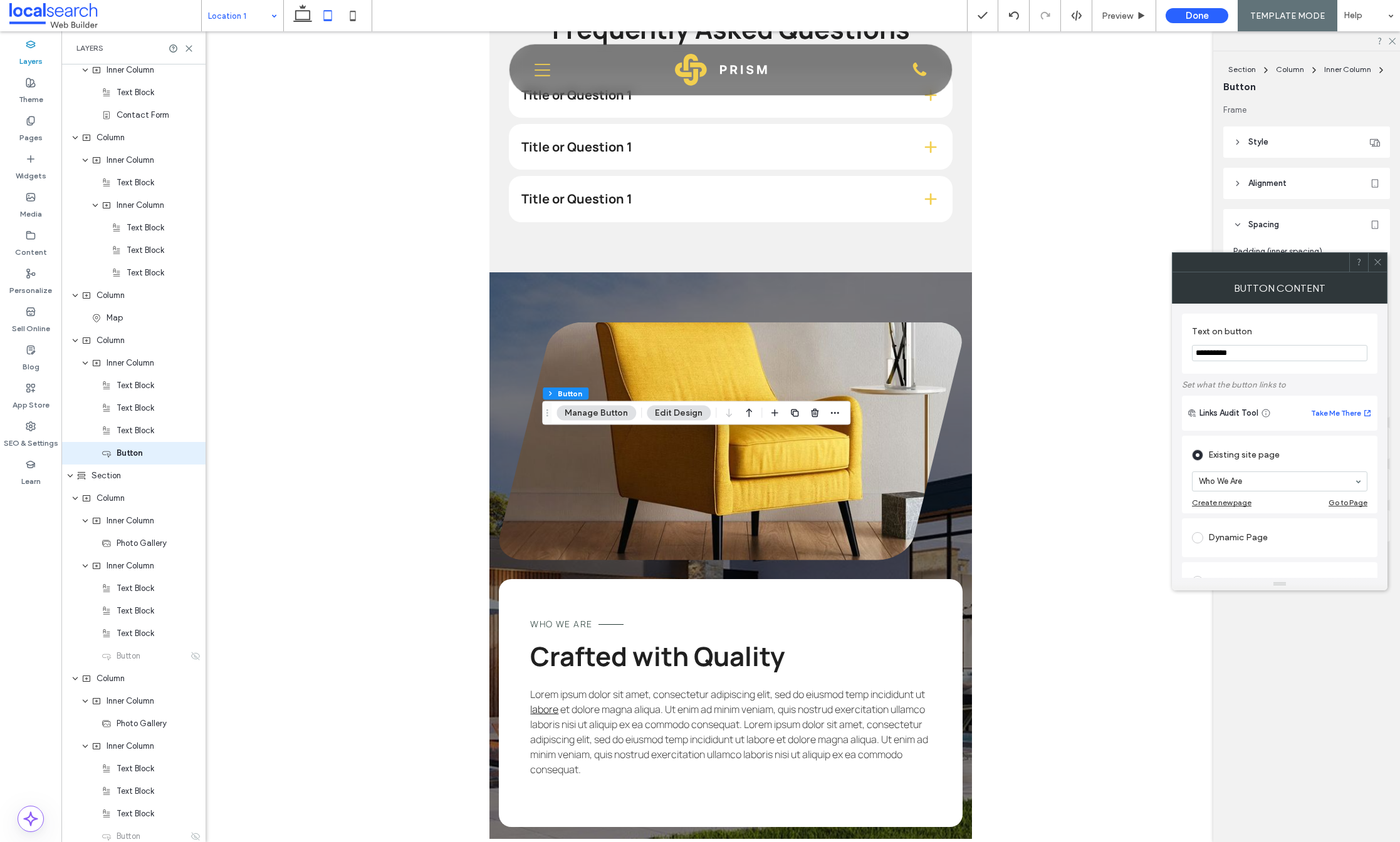
type input "**********"
click at [1384, 266] on div at bounding box center [1377, 262] width 19 height 19
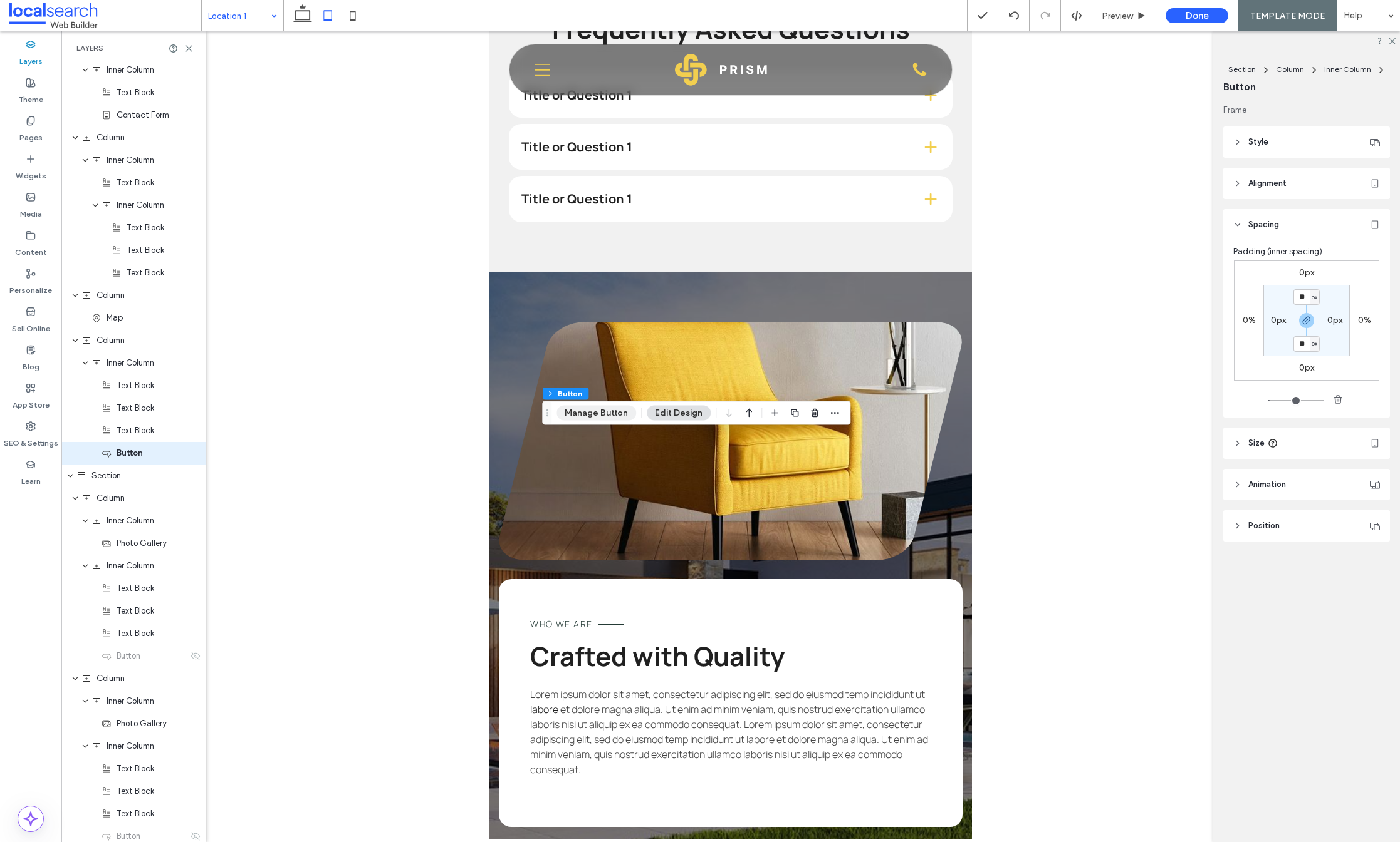
click at [568, 411] on button "Manage Button" at bounding box center [596, 413] width 80 height 15
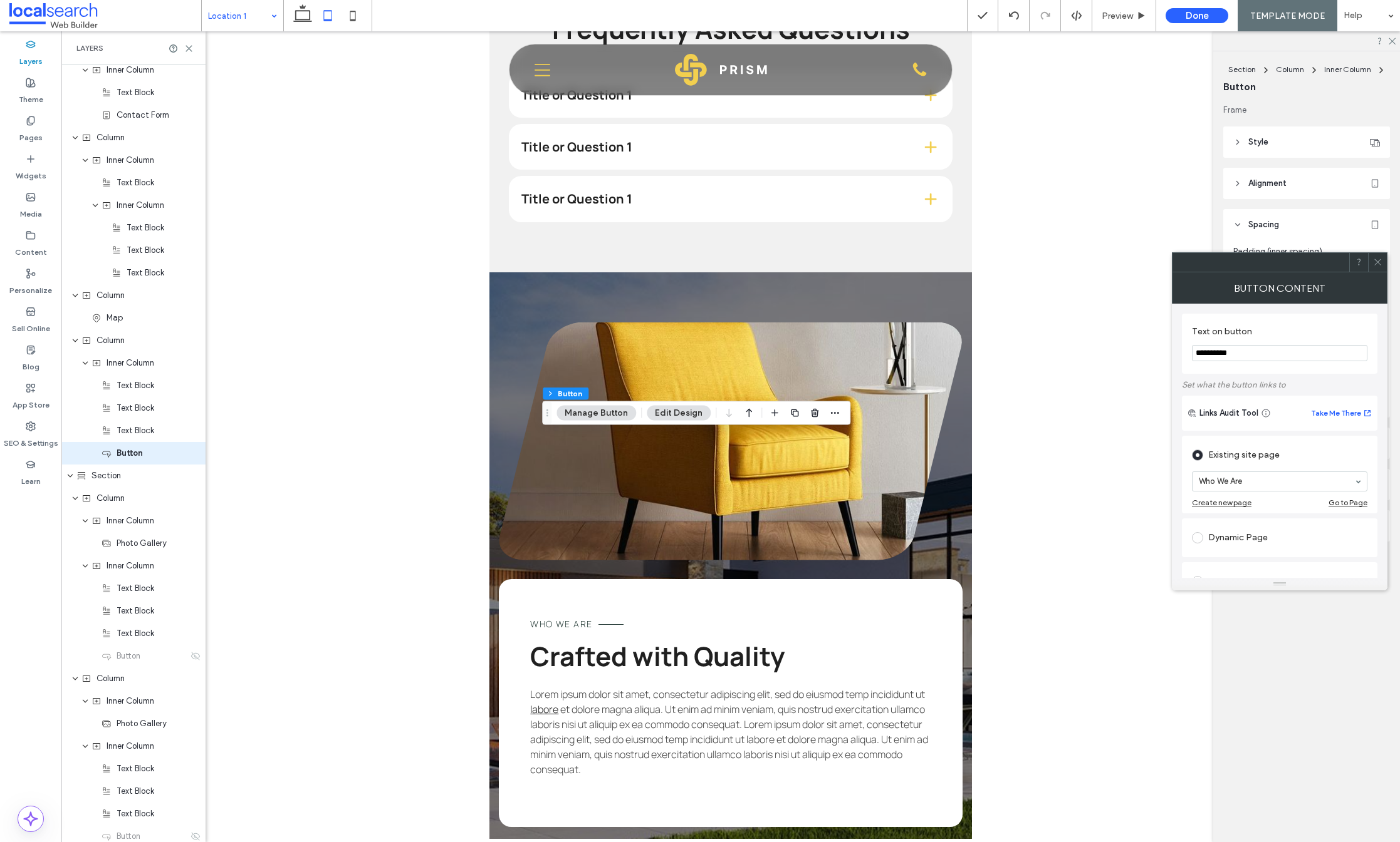
click at [1382, 261] on div at bounding box center [1377, 262] width 19 height 19
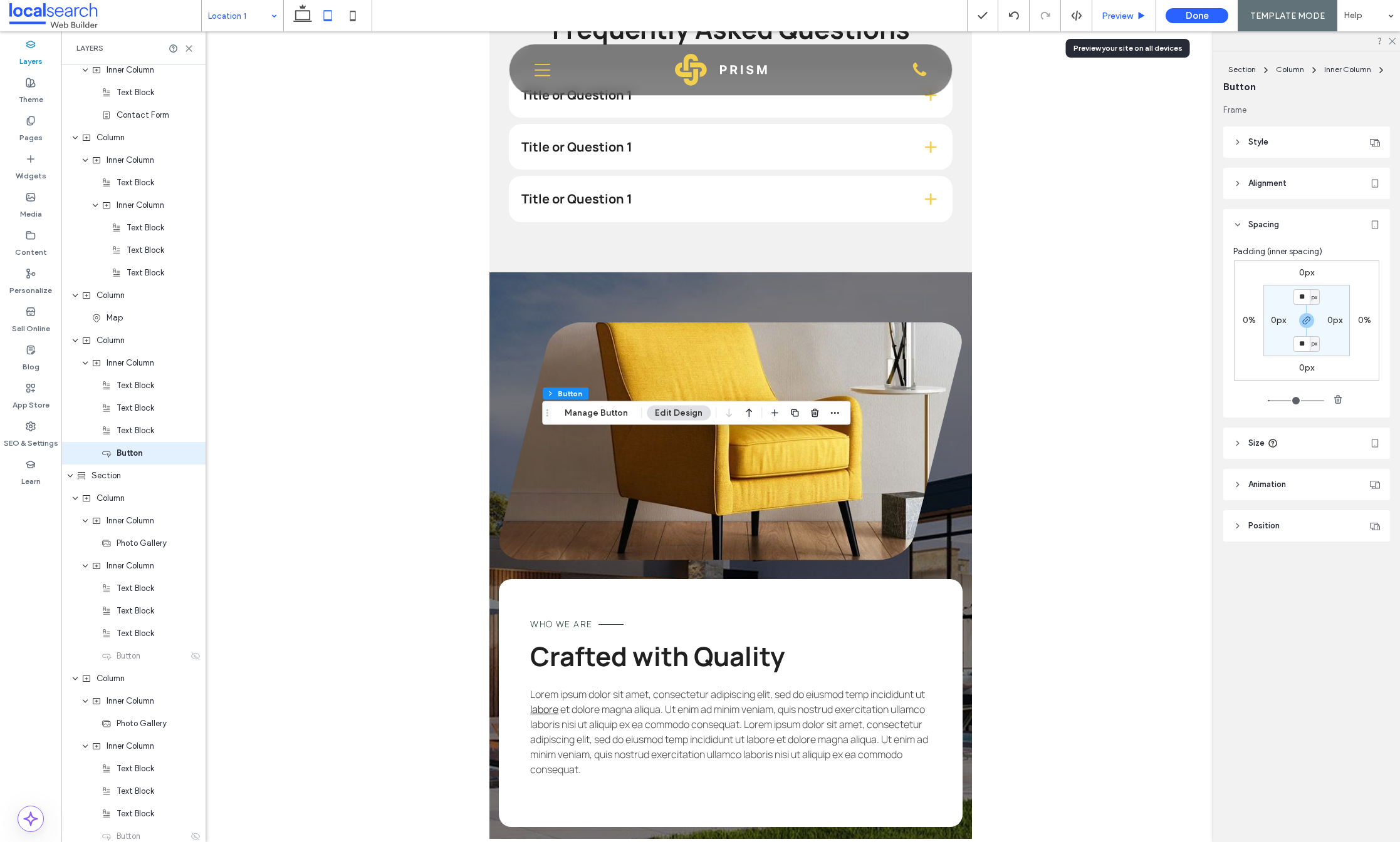
click at [1127, 9] on div "Preview" at bounding box center [1124, 15] width 64 height 31
drag, startPoint x: 1129, startPoint y: 13, endPoint x: 1116, endPoint y: 37, distance: 27.3
click at [1129, 12] on span "Preview" at bounding box center [1117, 16] width 31 height 11
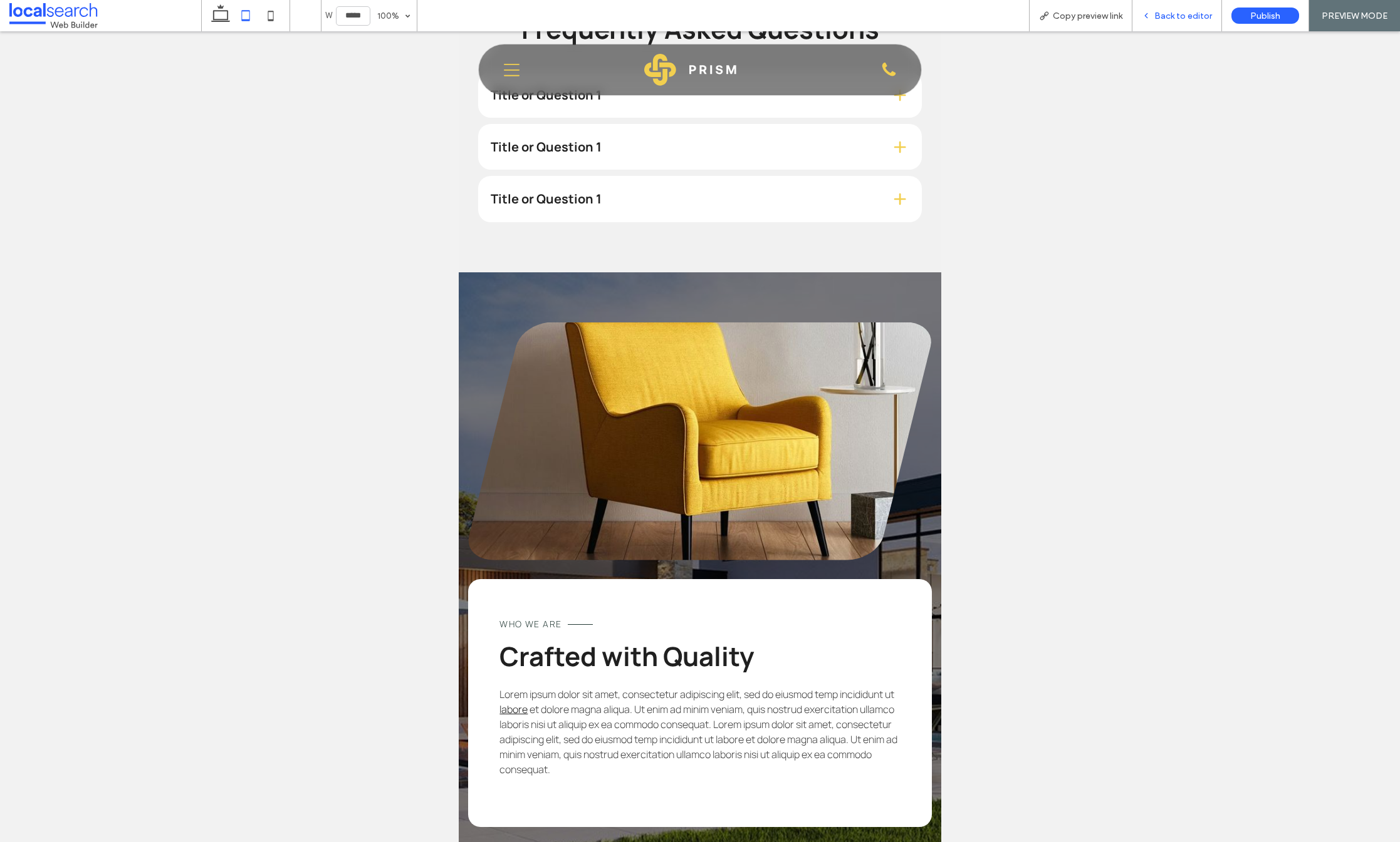
click at [1166, 11] on span "Back to editor" at bounding box center [1183, 16] width 58 height 11
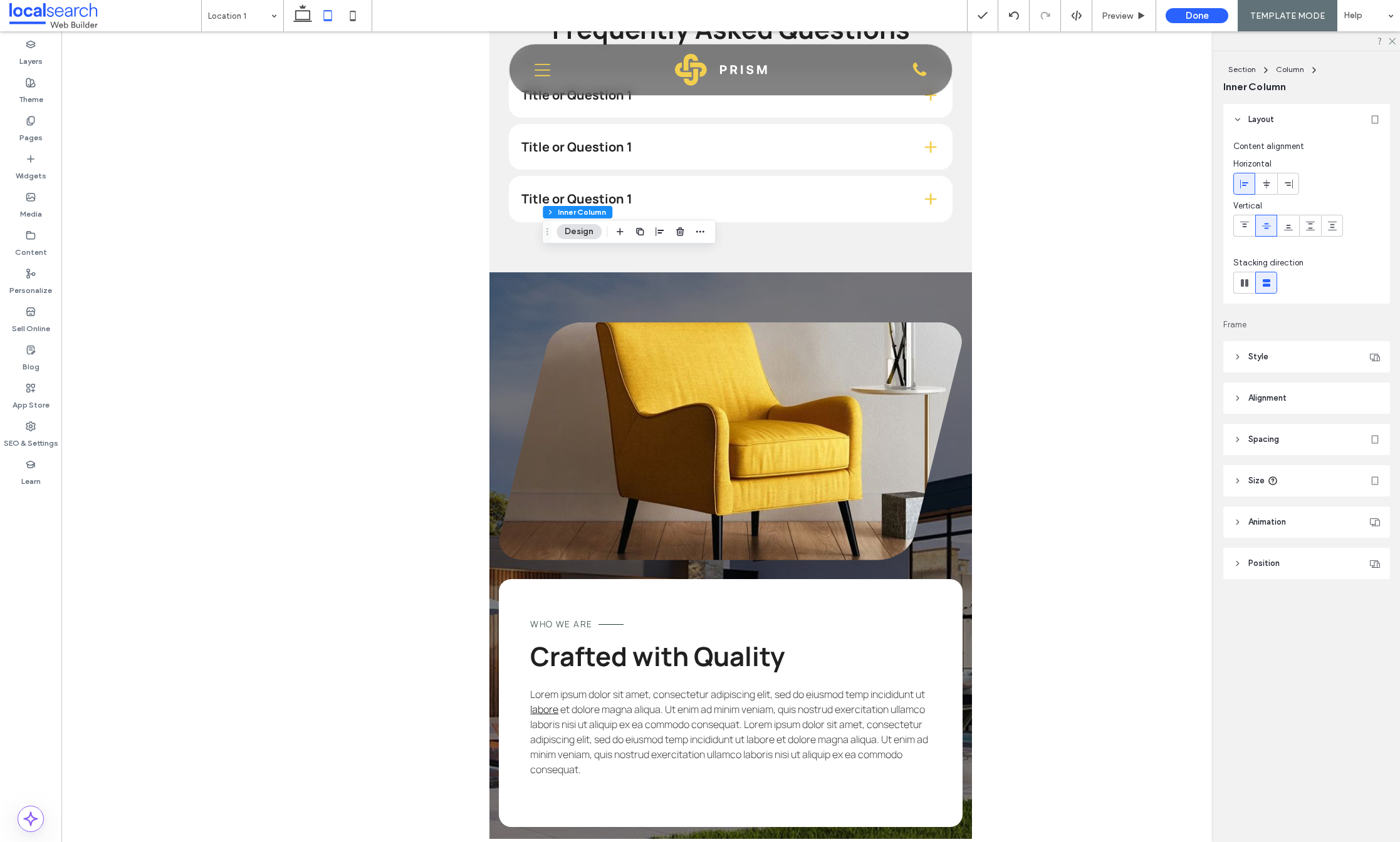
click at [1289, 434] on header "Spacing" at bounding box center [1306, 440] width 167 height 31
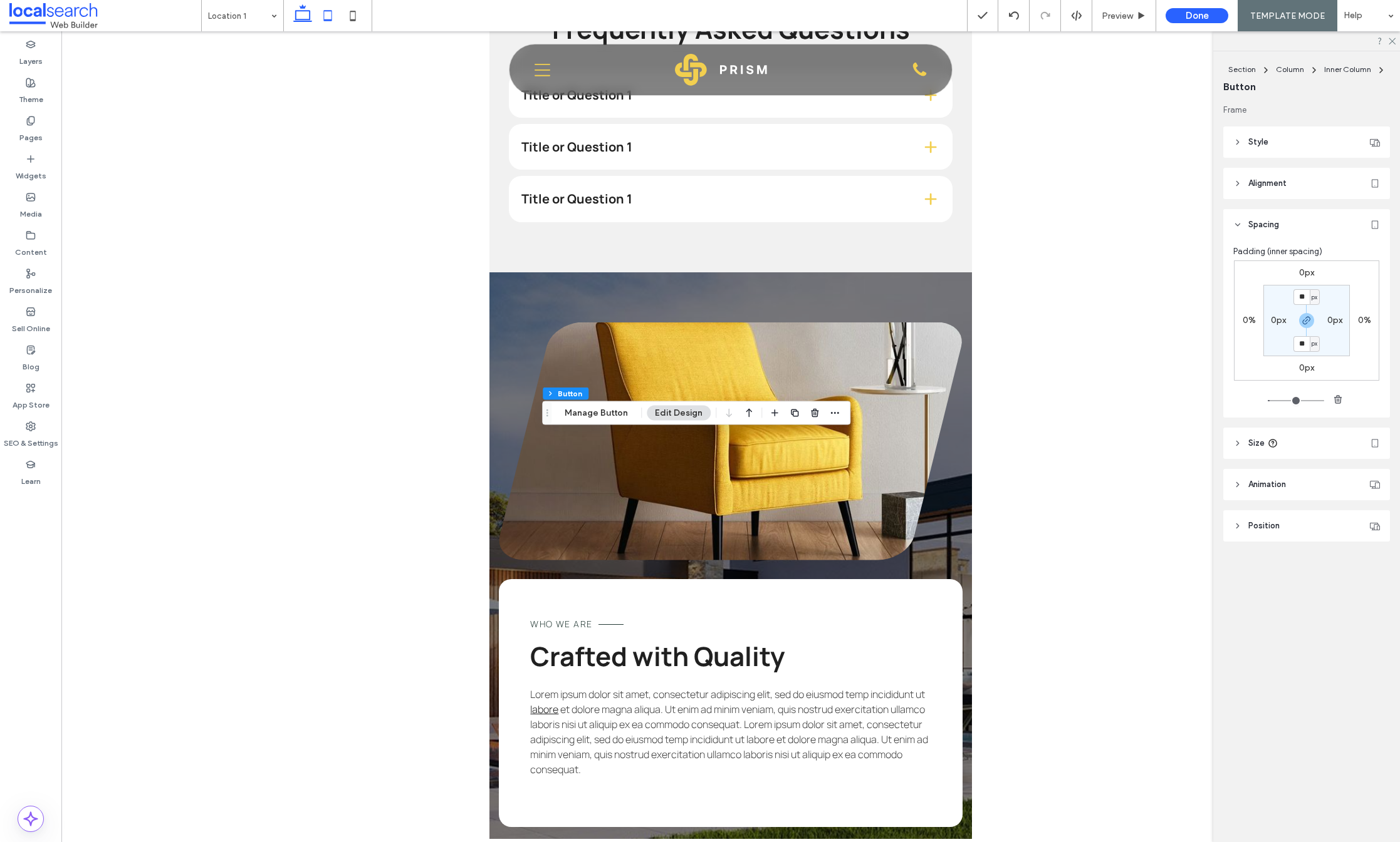
click at [305, 15] on icon at bounding box center [303, 15] width 25 height 25
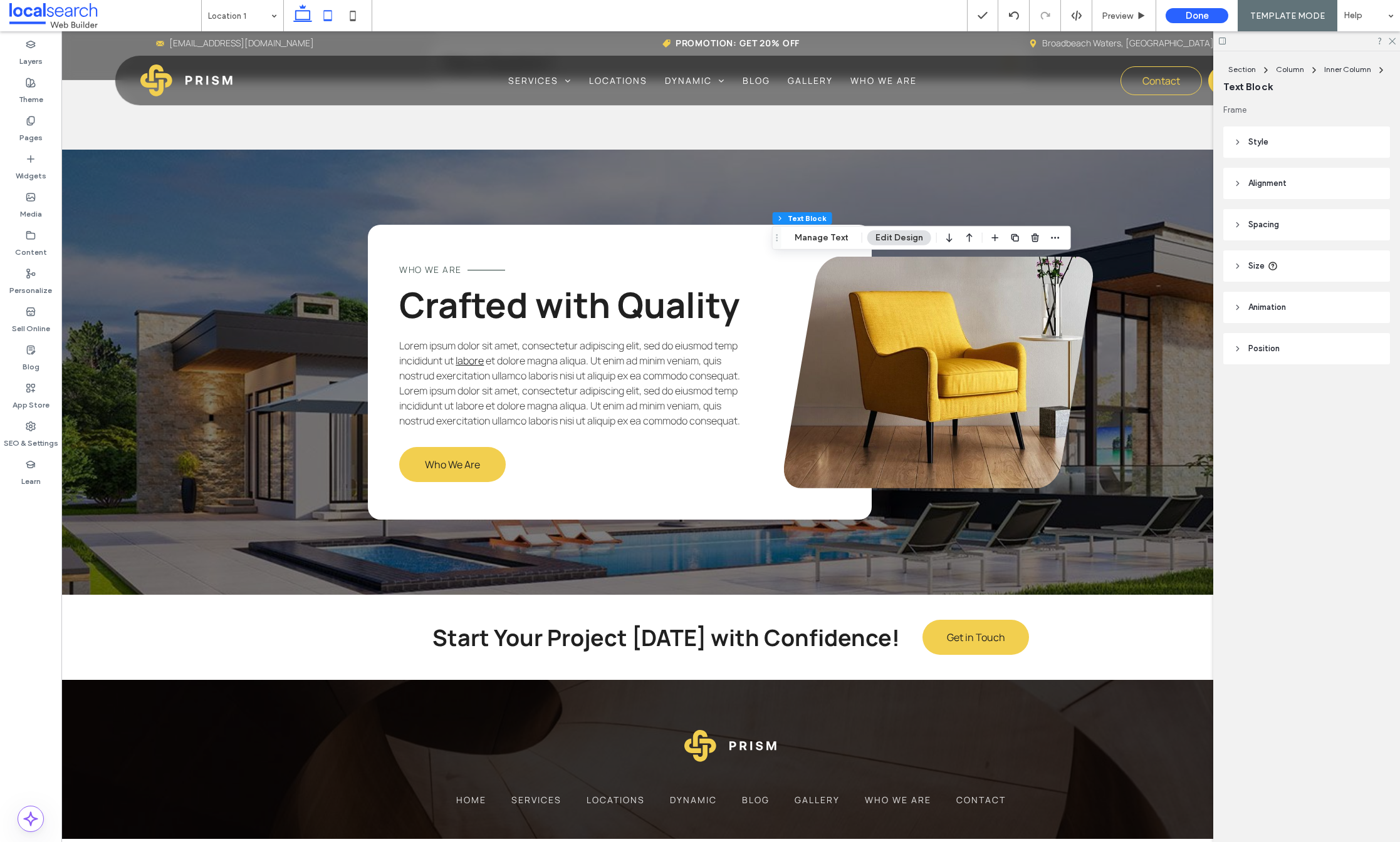
click at [332, 12] on icon at bounding box center [327, 15] width 25 height 25
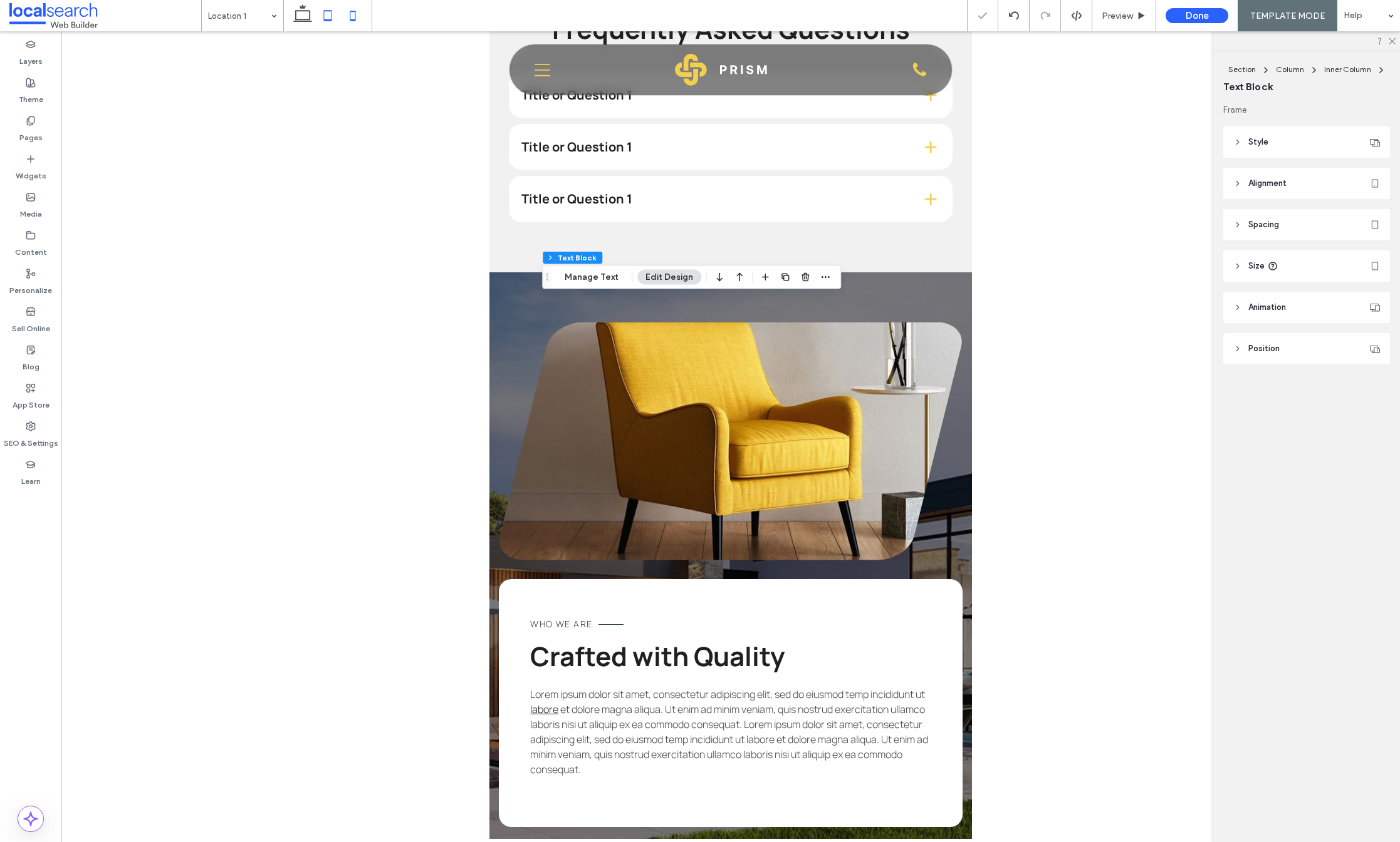
click at [353, 8] on icon at bounding box center [353, 15] width 25 height 25
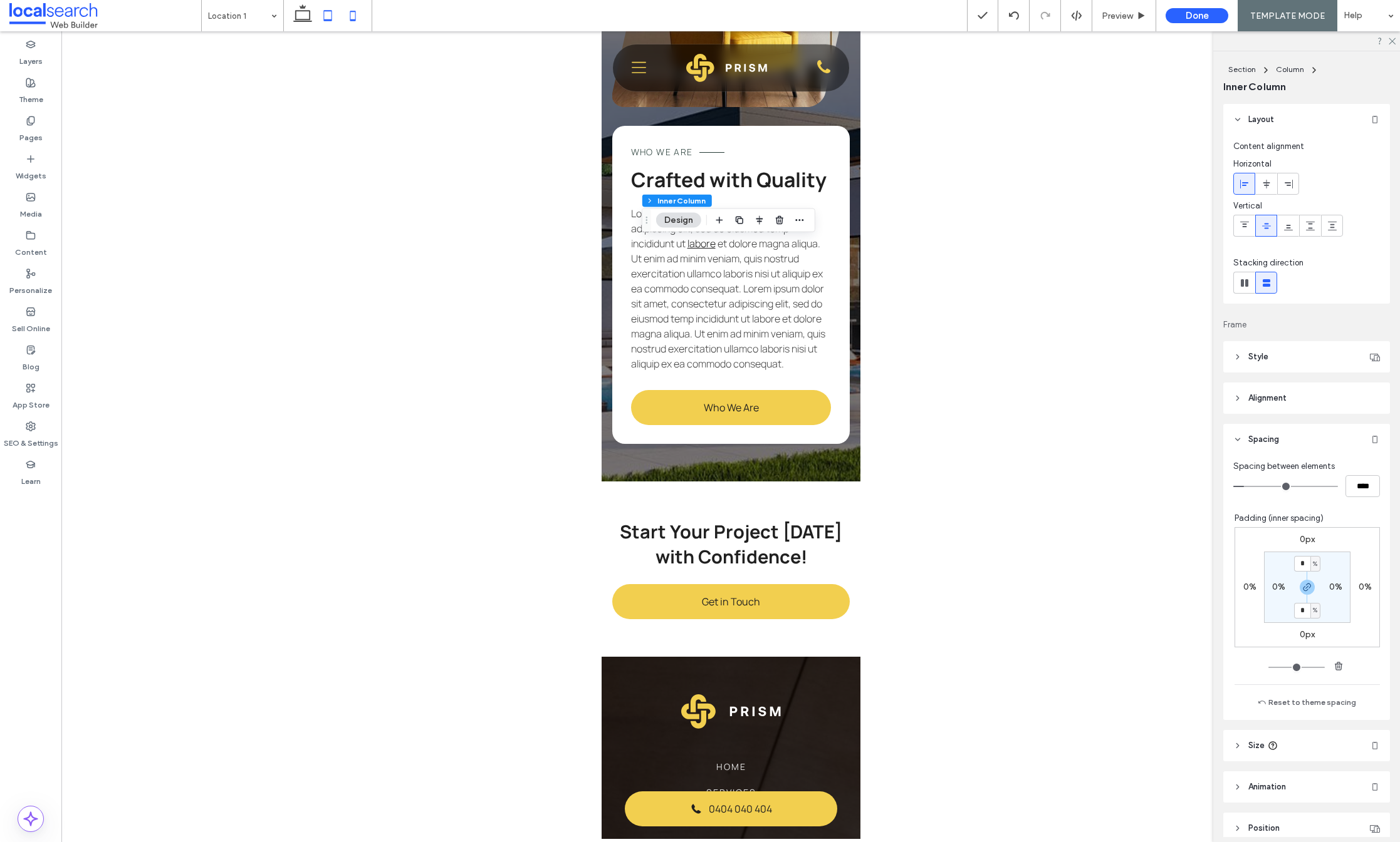
click at [330, 15] on icon at bounding box center [327, 15] width 25 height 25
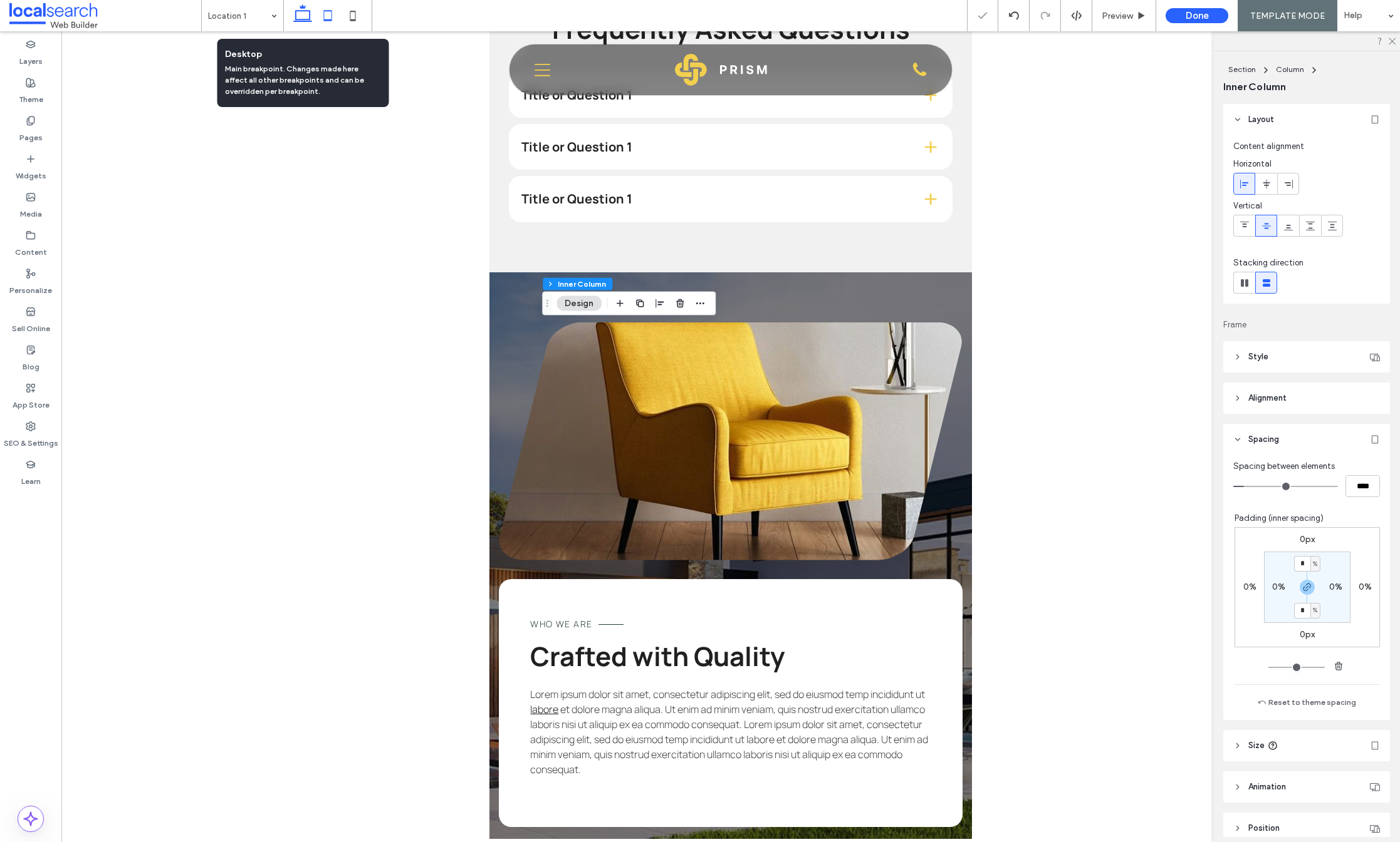
click at [300, 16] on icon at bounding box center [303, 15] width 25 height 25
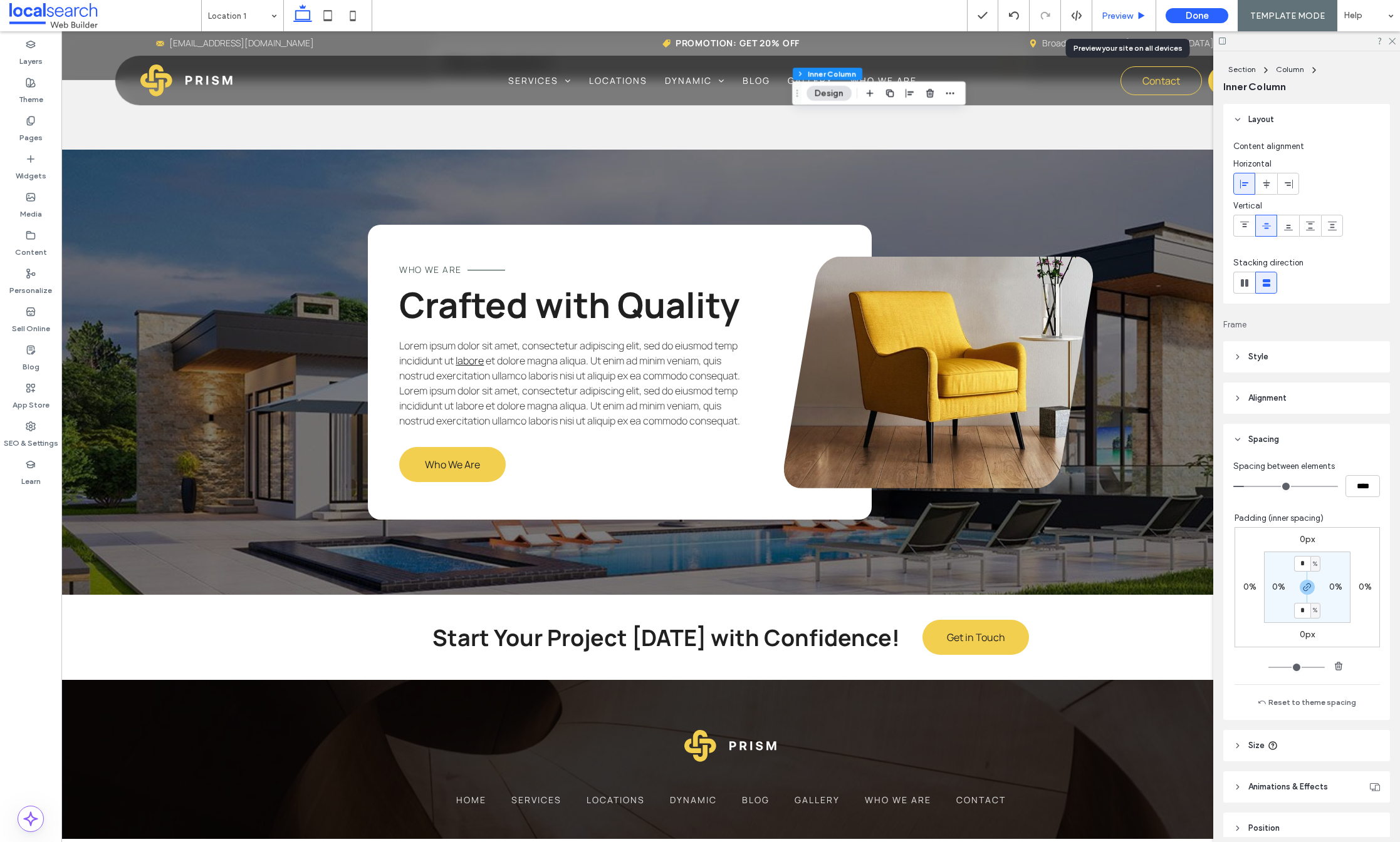
click at [1119, 20] on span "Preview" at bounding box center [1117, 16] width 31 height 11
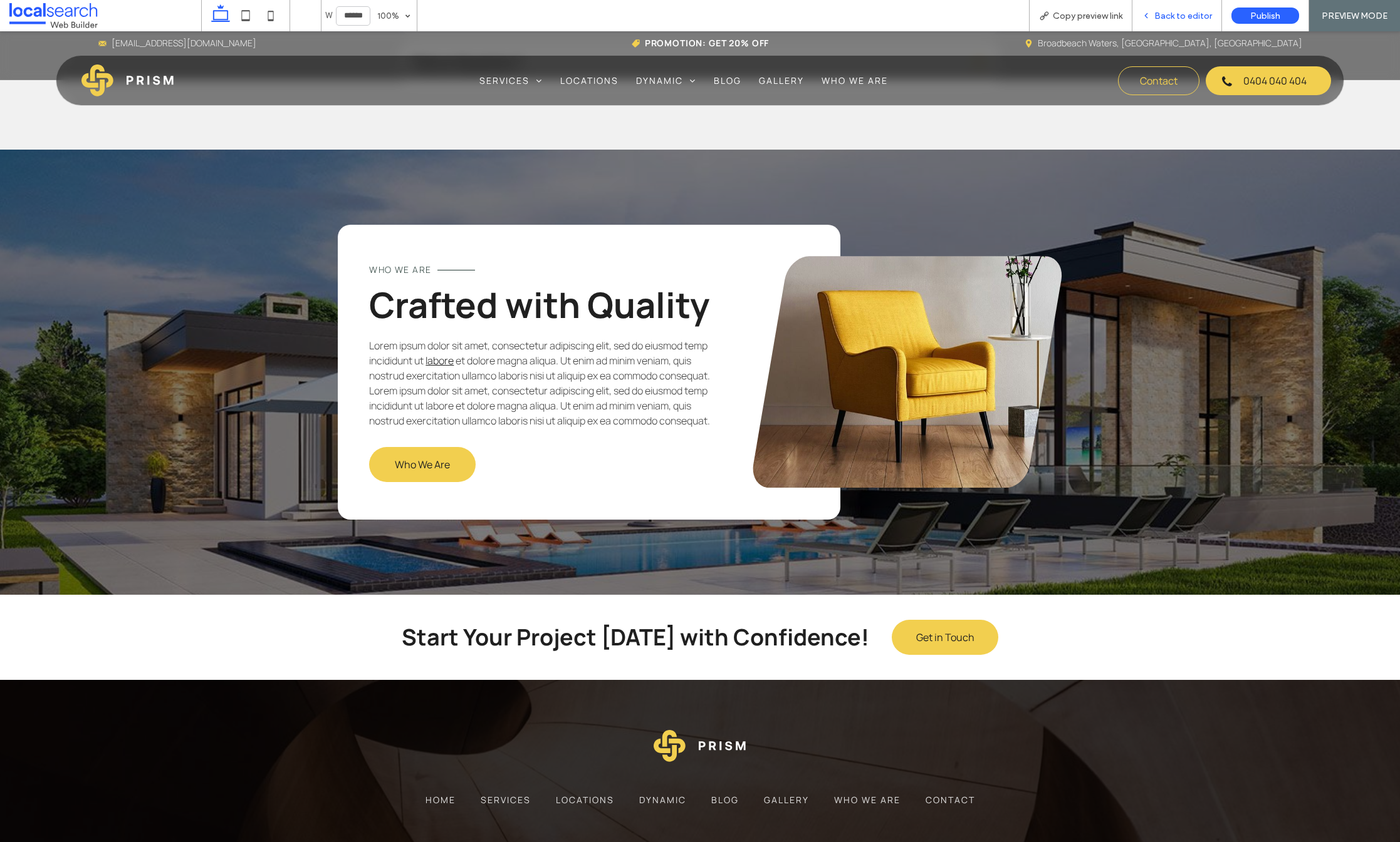
click at [1161, 18] on span "Back to editor" at bounding box center [1183, 16] width 58 height 11
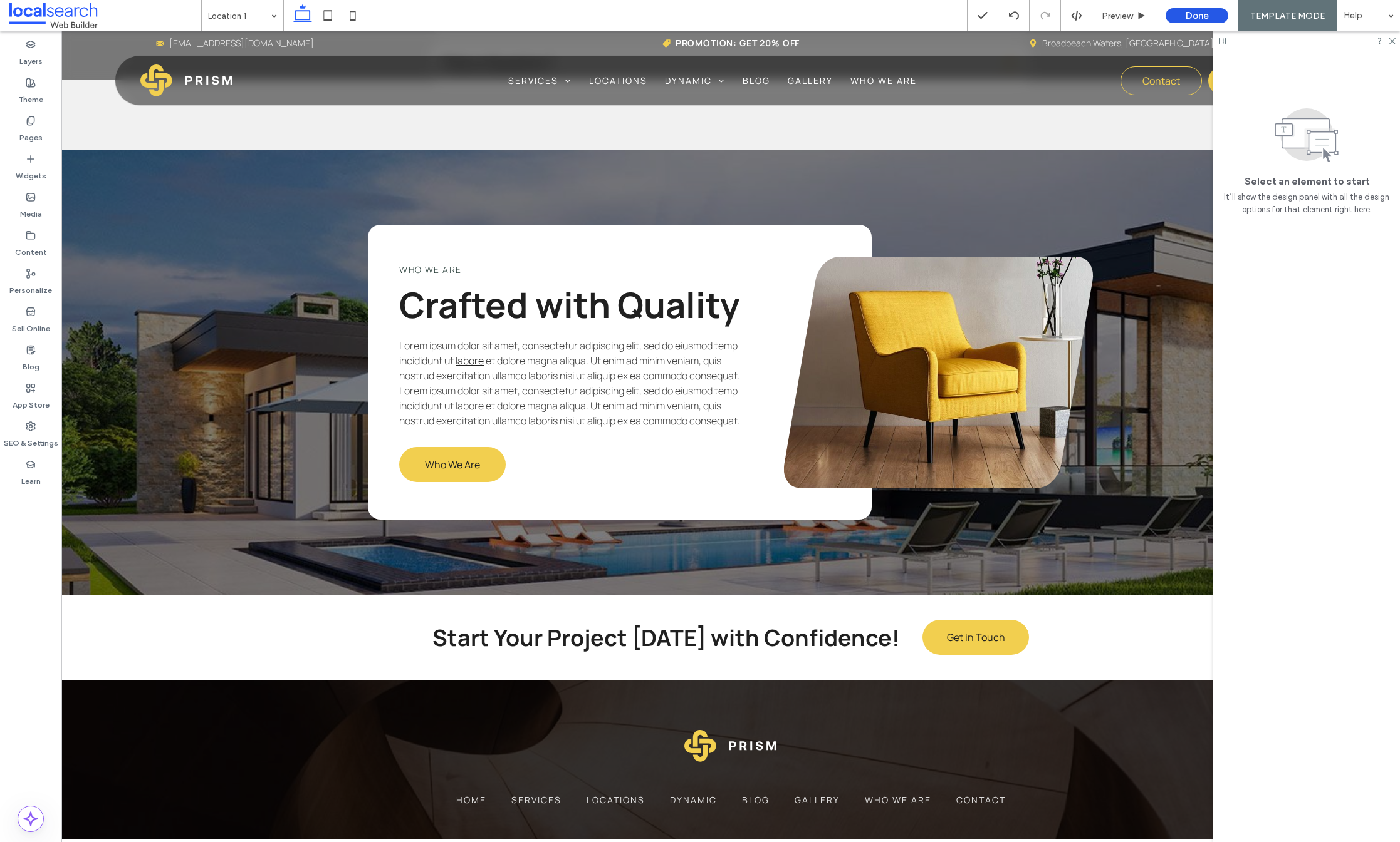
click at [1171, 18] on button "Done" at bounding box center [1197, 15] width 63 height 15
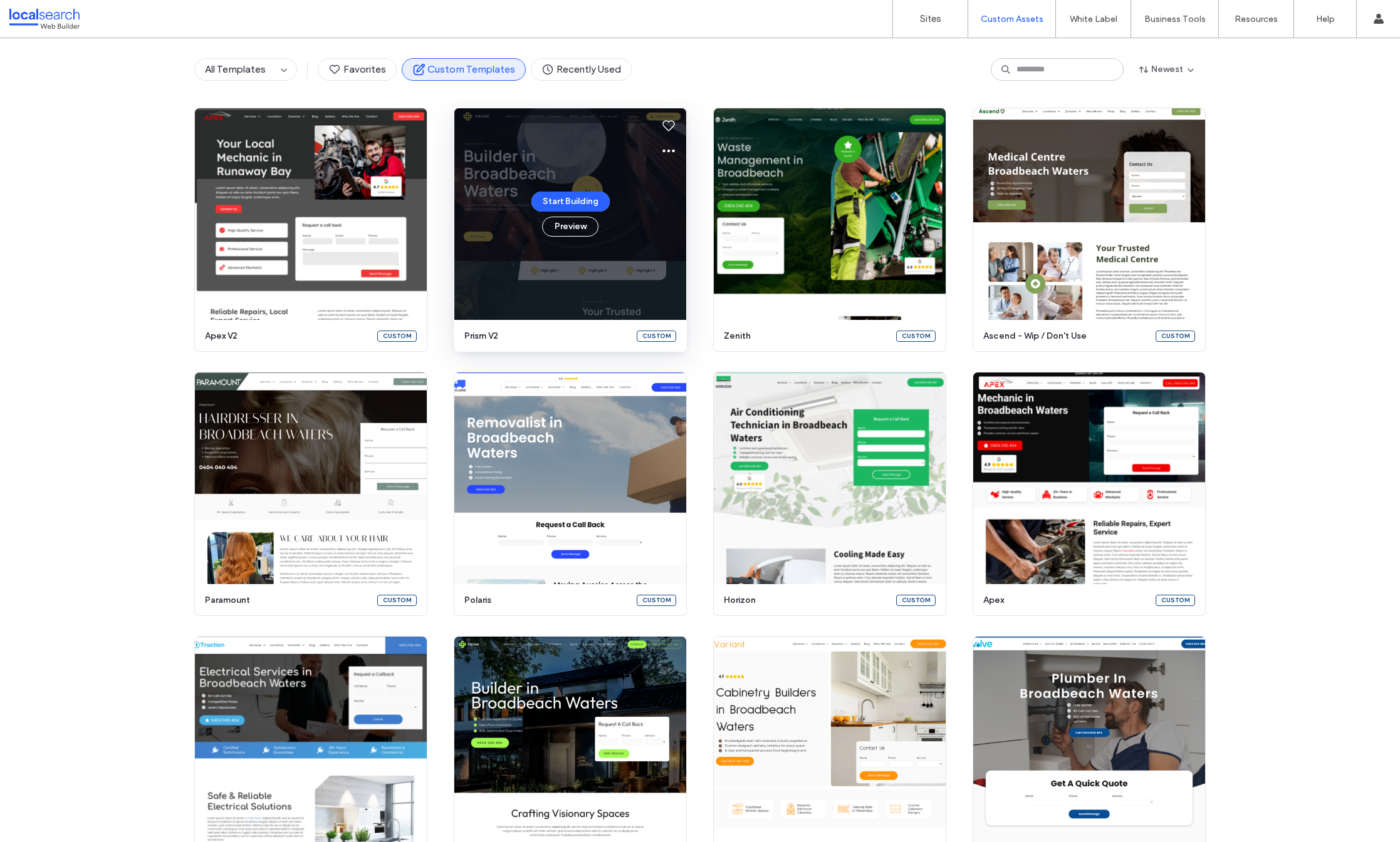
scroll to position [770, 0]
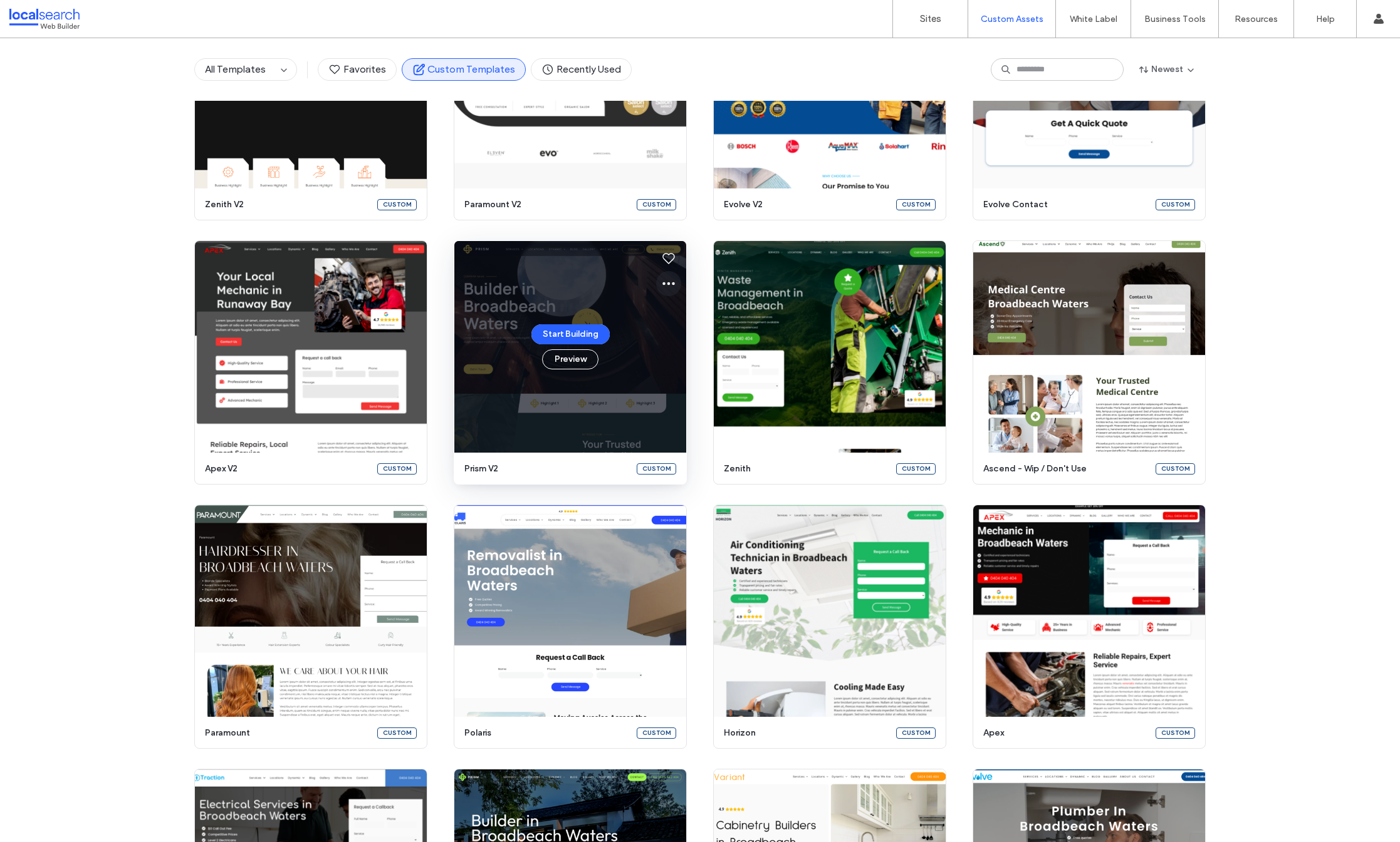
click at [663, 285] on icon at bounding box center [669, 283] width 15 height 15
click at [682, 340] on span "Edit template" at bounding box center [704, 342] width 53 height 12
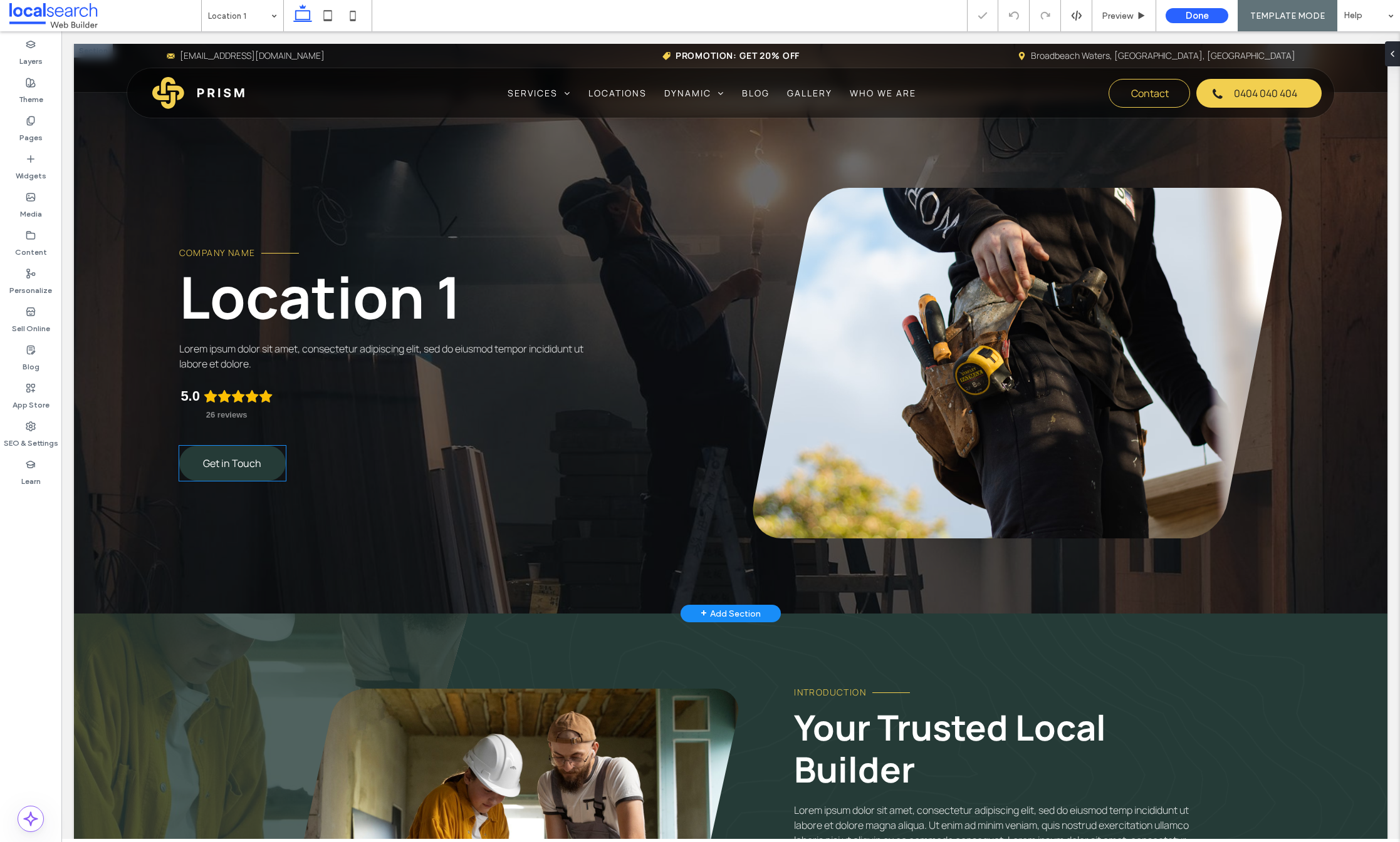
click at [221, 464] on span "Get in Touch" at bounding box center [232, 463] width 58 height 14
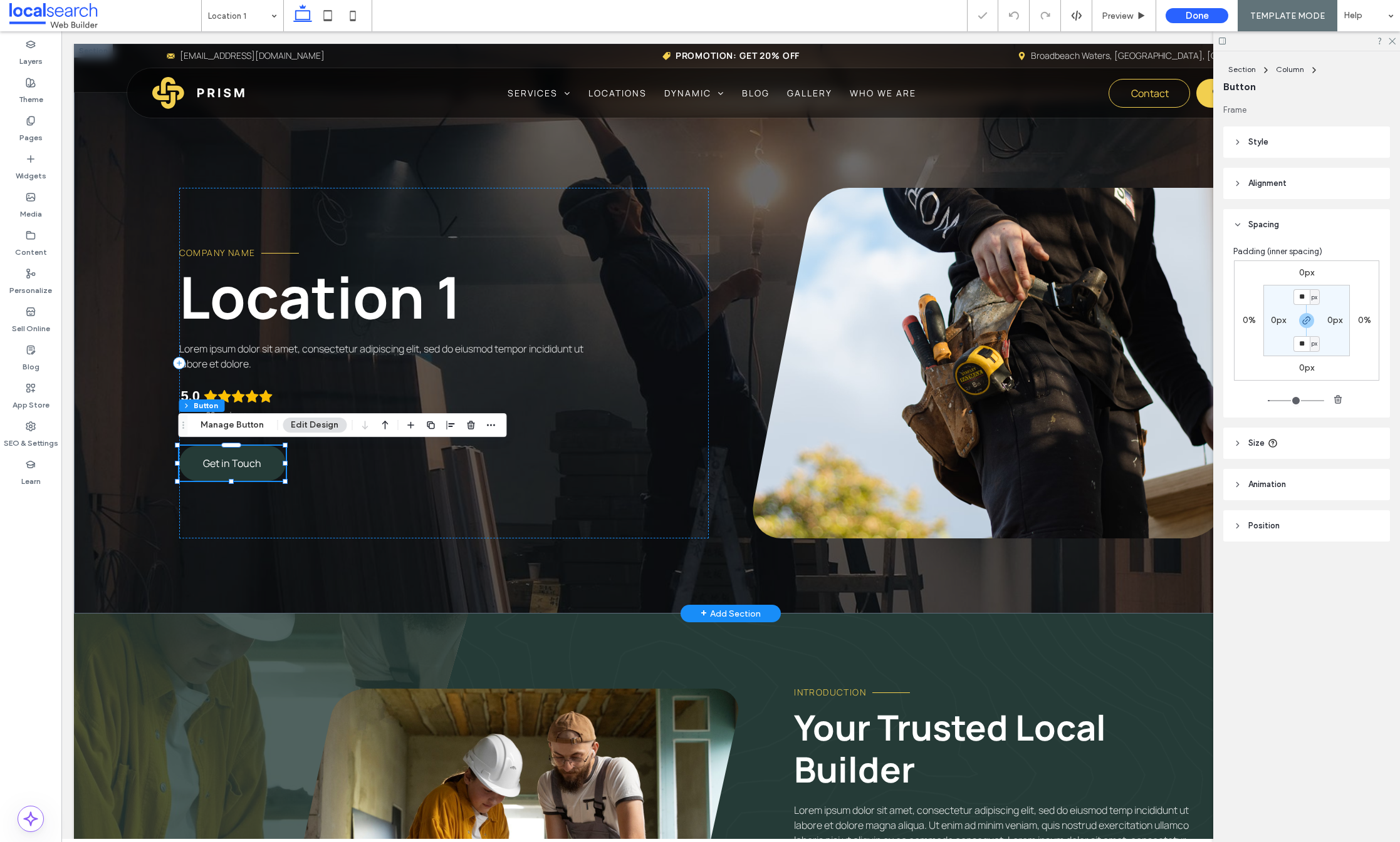
click at [221, 464] on span "Get in Touch" at bounding box center [232, 463] width 58 height 14
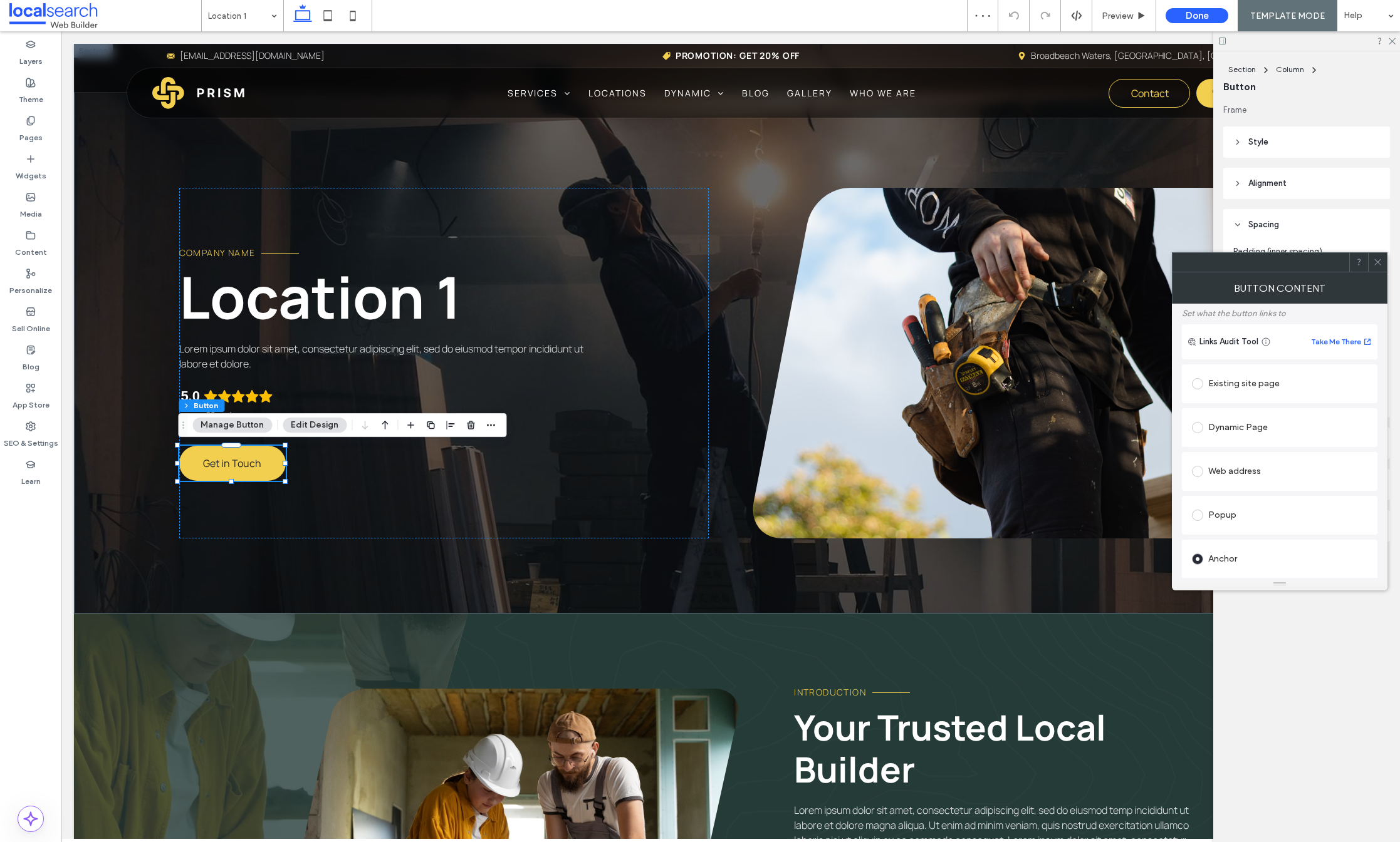
scroll to position [234, 0]
click at [1379, 261] on icon at bounding box center [1377, 261] width 9 height 9
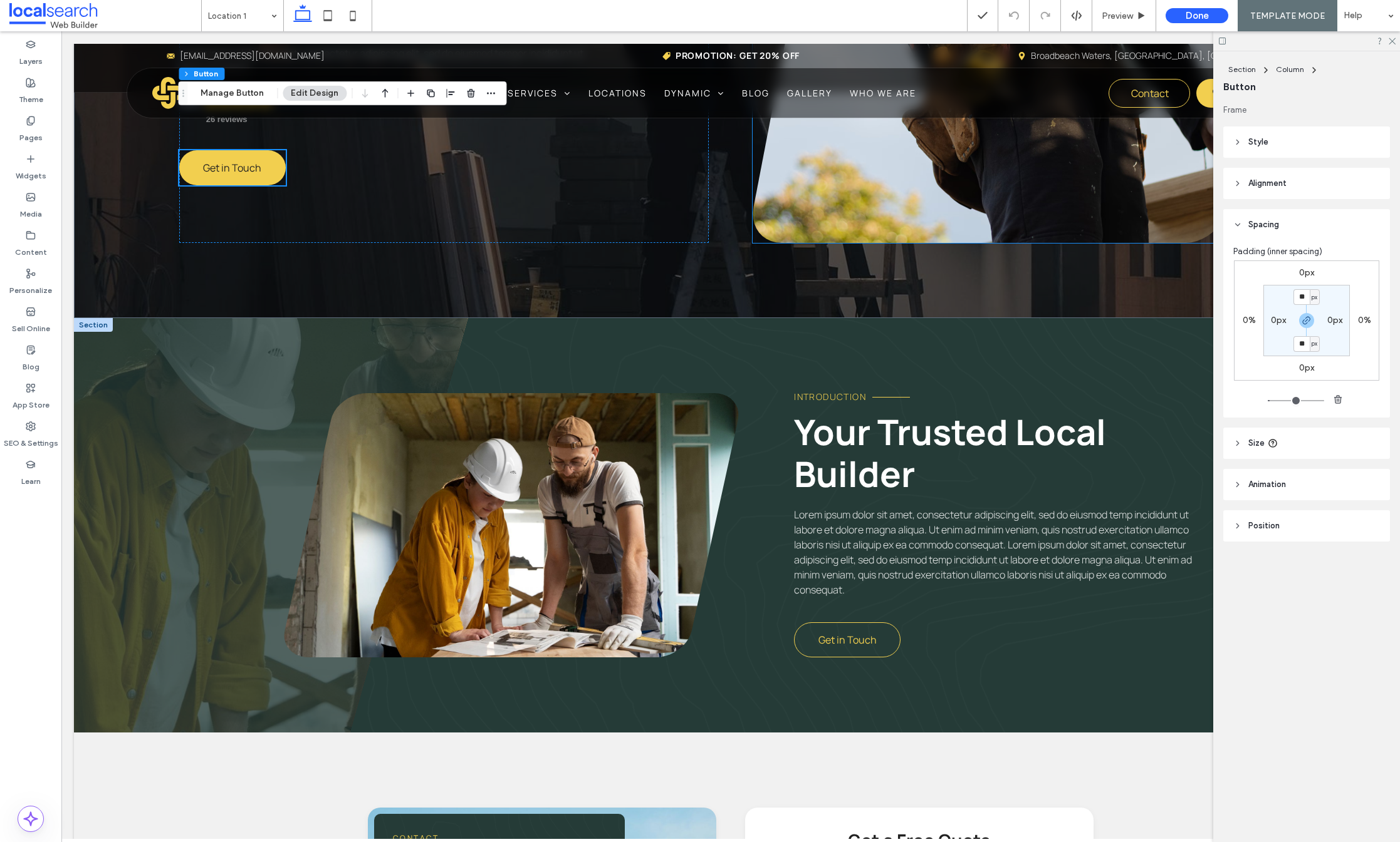
scroll to position [424, 0]
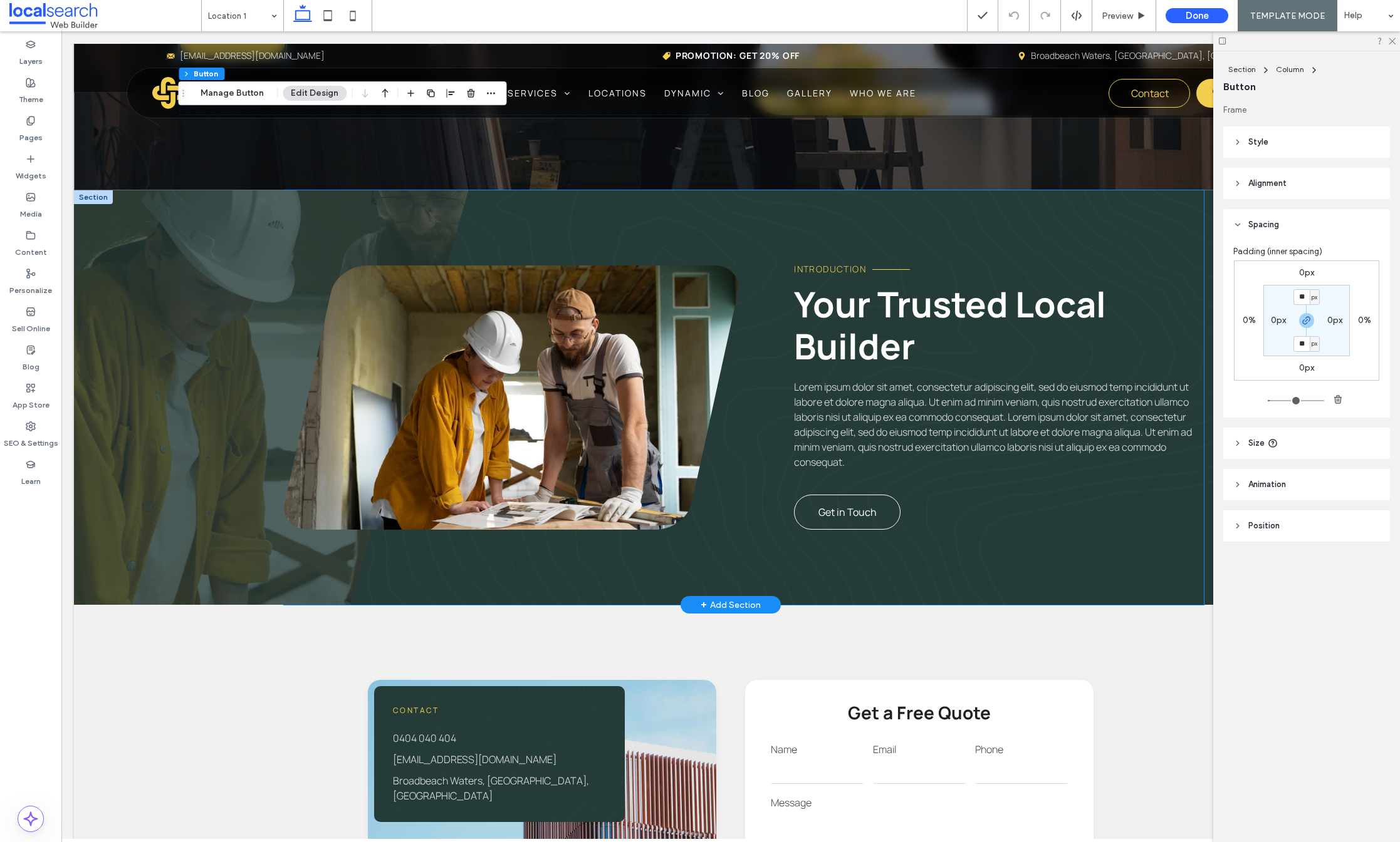
click at [838, 503] on link "Get in Touch" at bounding box center [848, 513] width 107 height 35
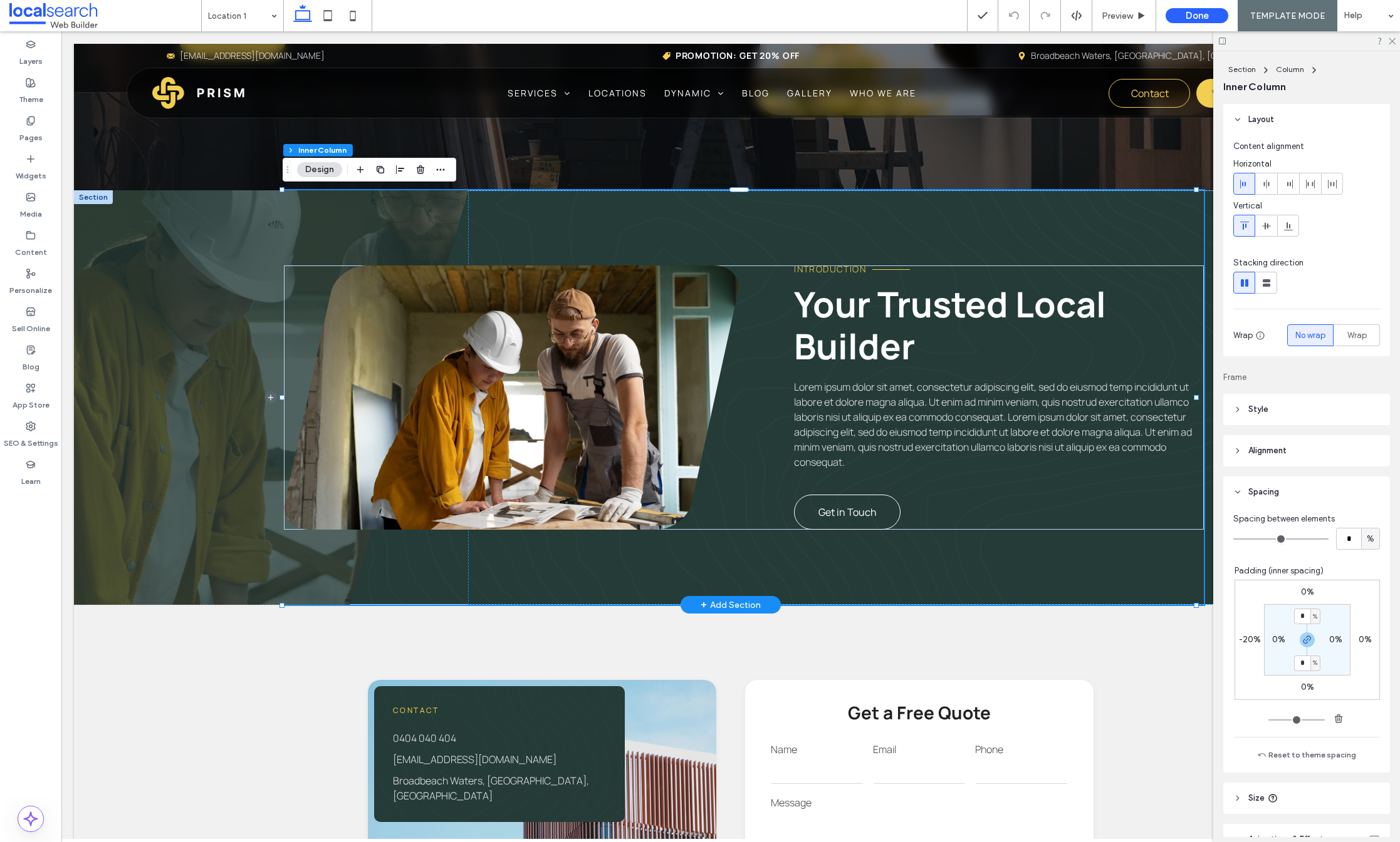
click at [838, 503] on link "Get in Touch" at bounding box center [848, 513] width 107 height 35
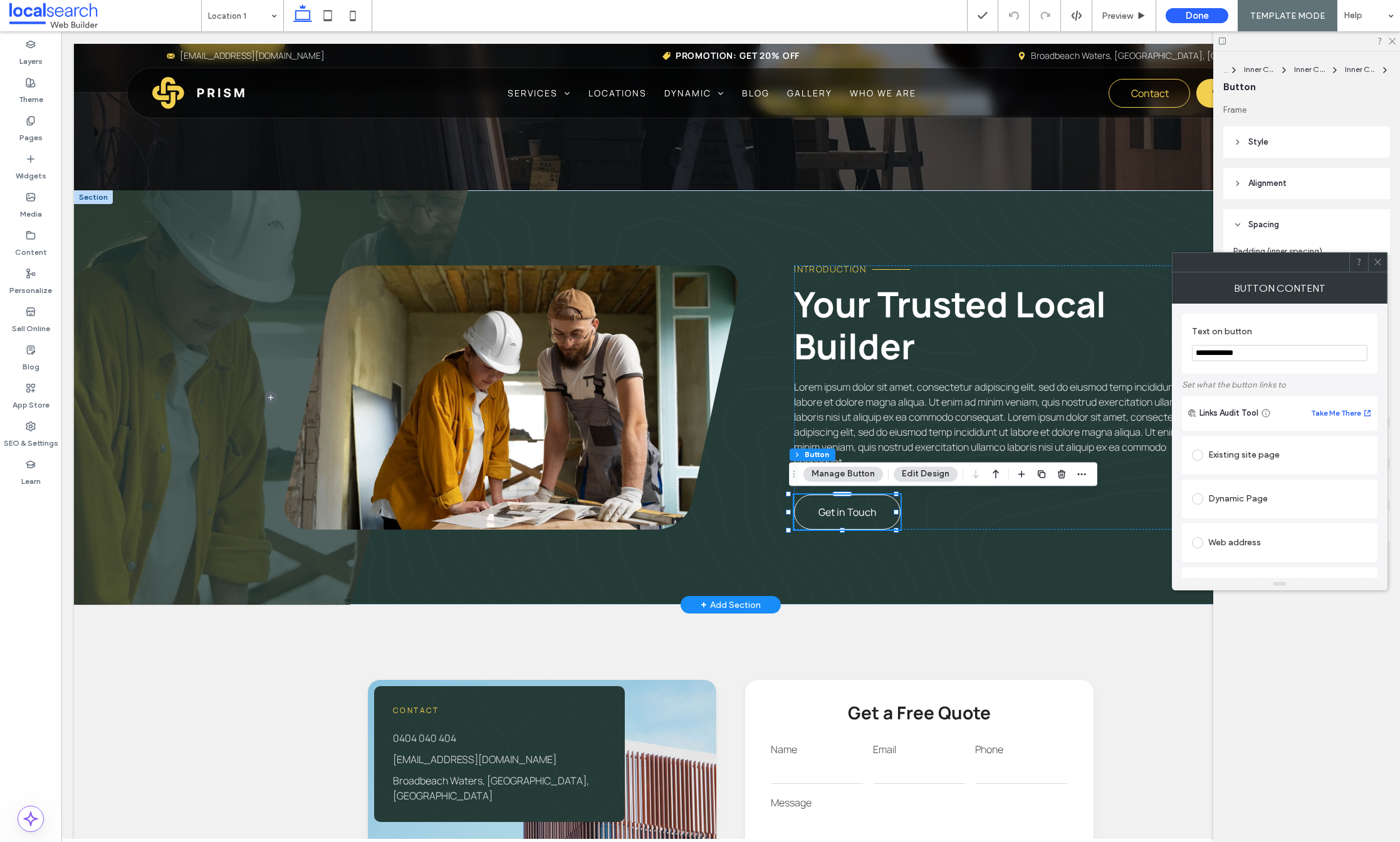
click at [838, 503] on link "Get in Touch" at bounding box center [848, 513] width 107 height 35
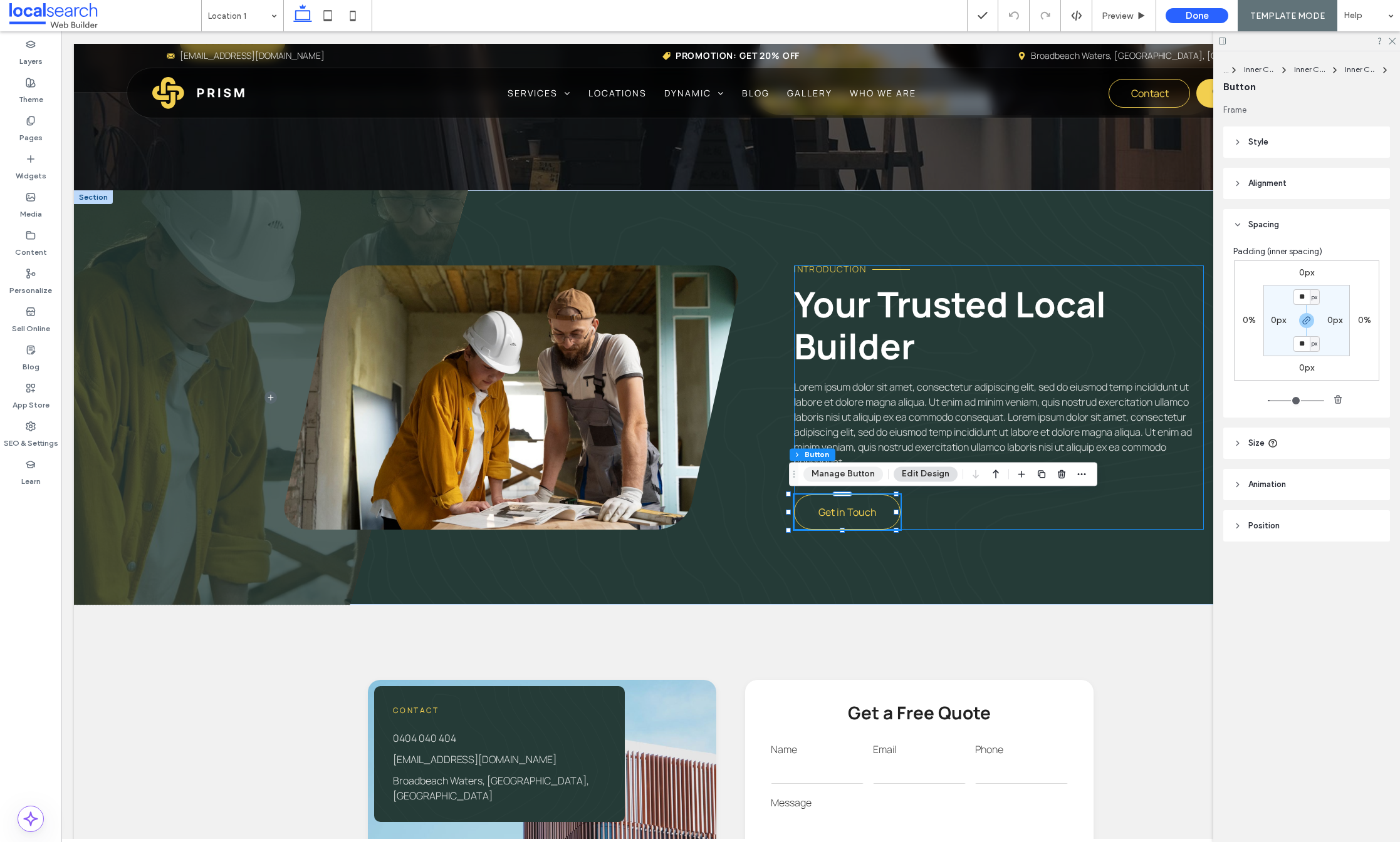
click at [829, 481] on button "Manage Button" at bounding box center [842, 474] width 80 height 15
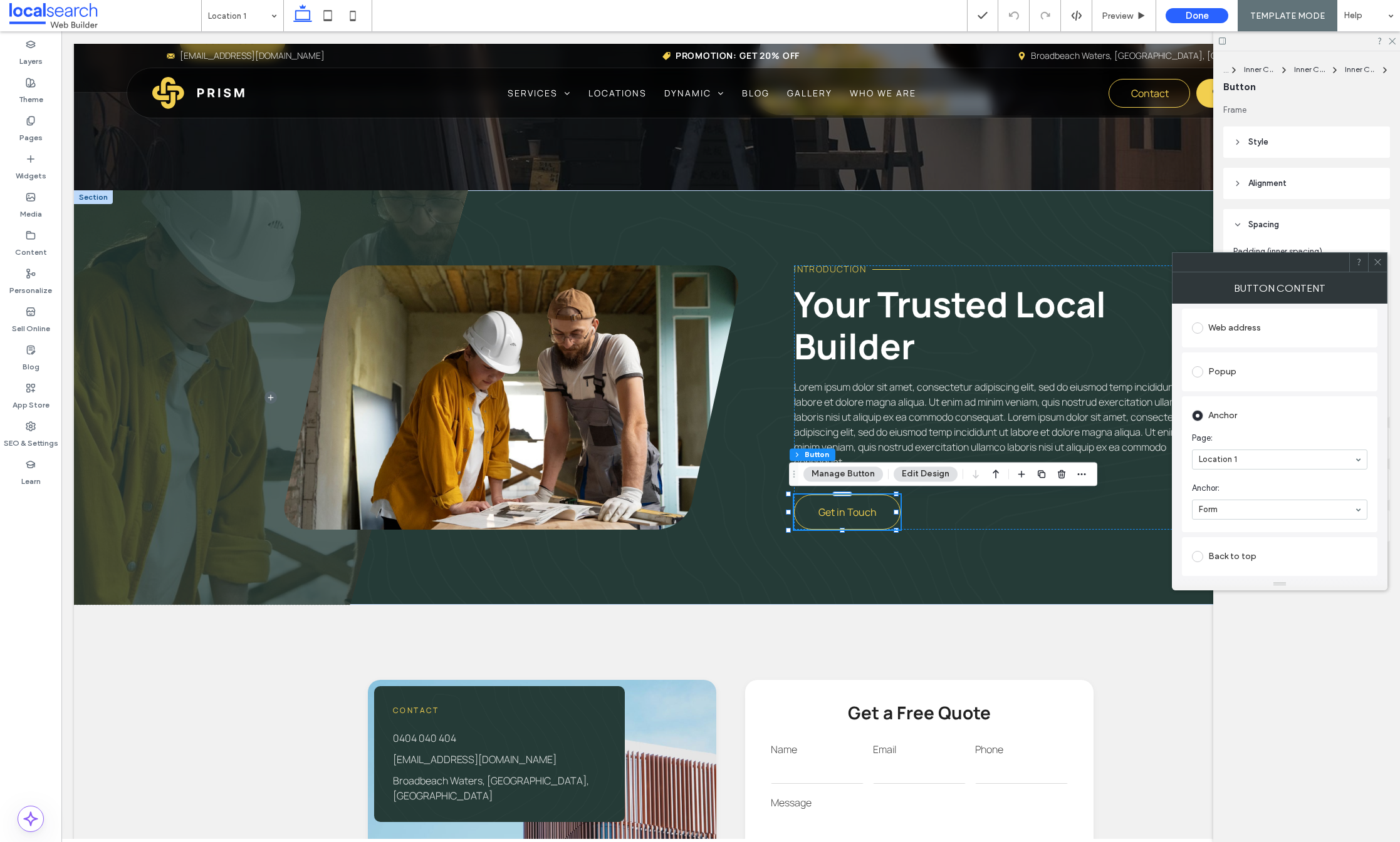
scroll to position [215, 0]
click at [1382, 257] on icon at bounding box center [1377, 261] width 9 height 9
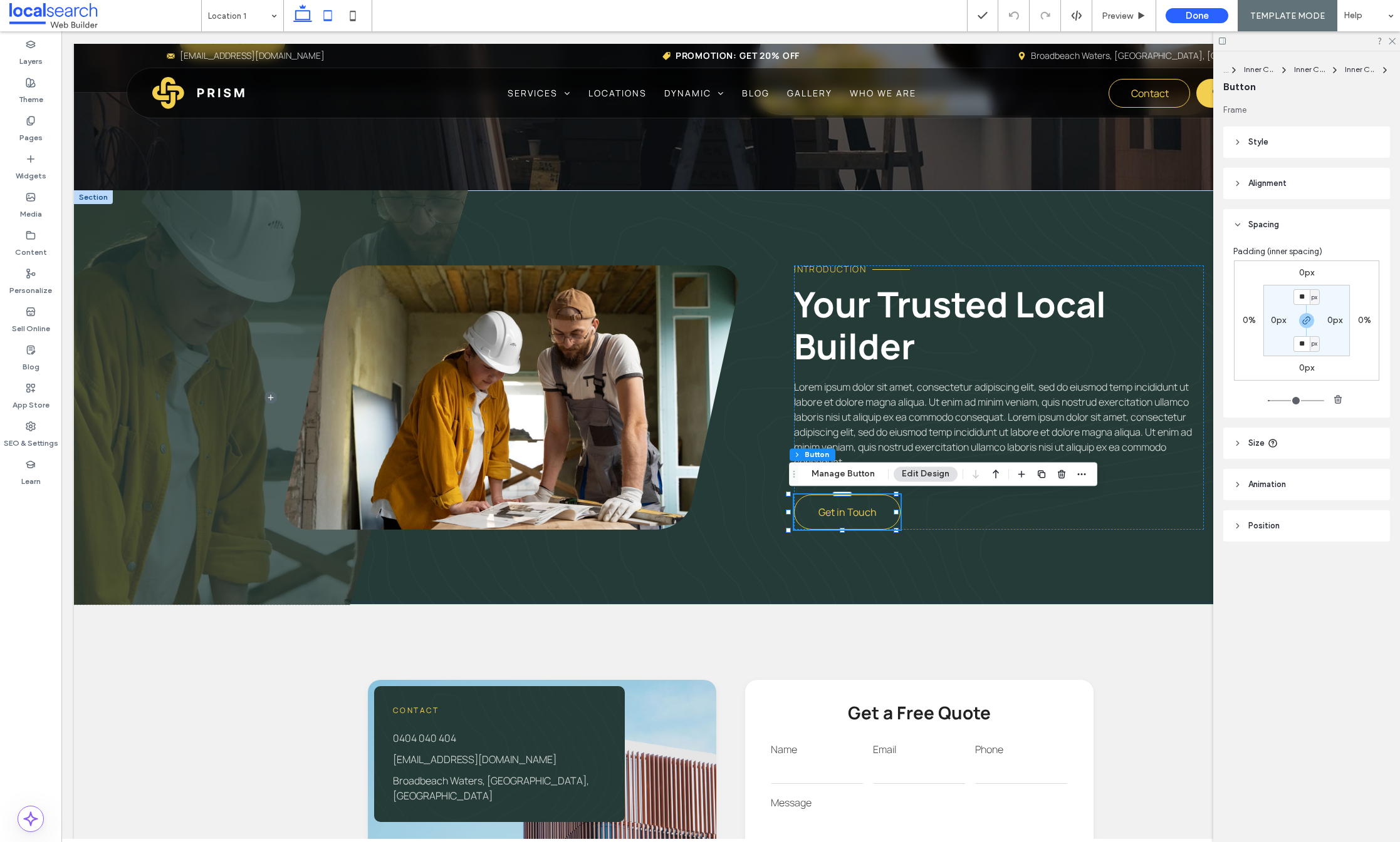
click at [328, 10] on use at bounding box center [327, 15] width 8 height 11
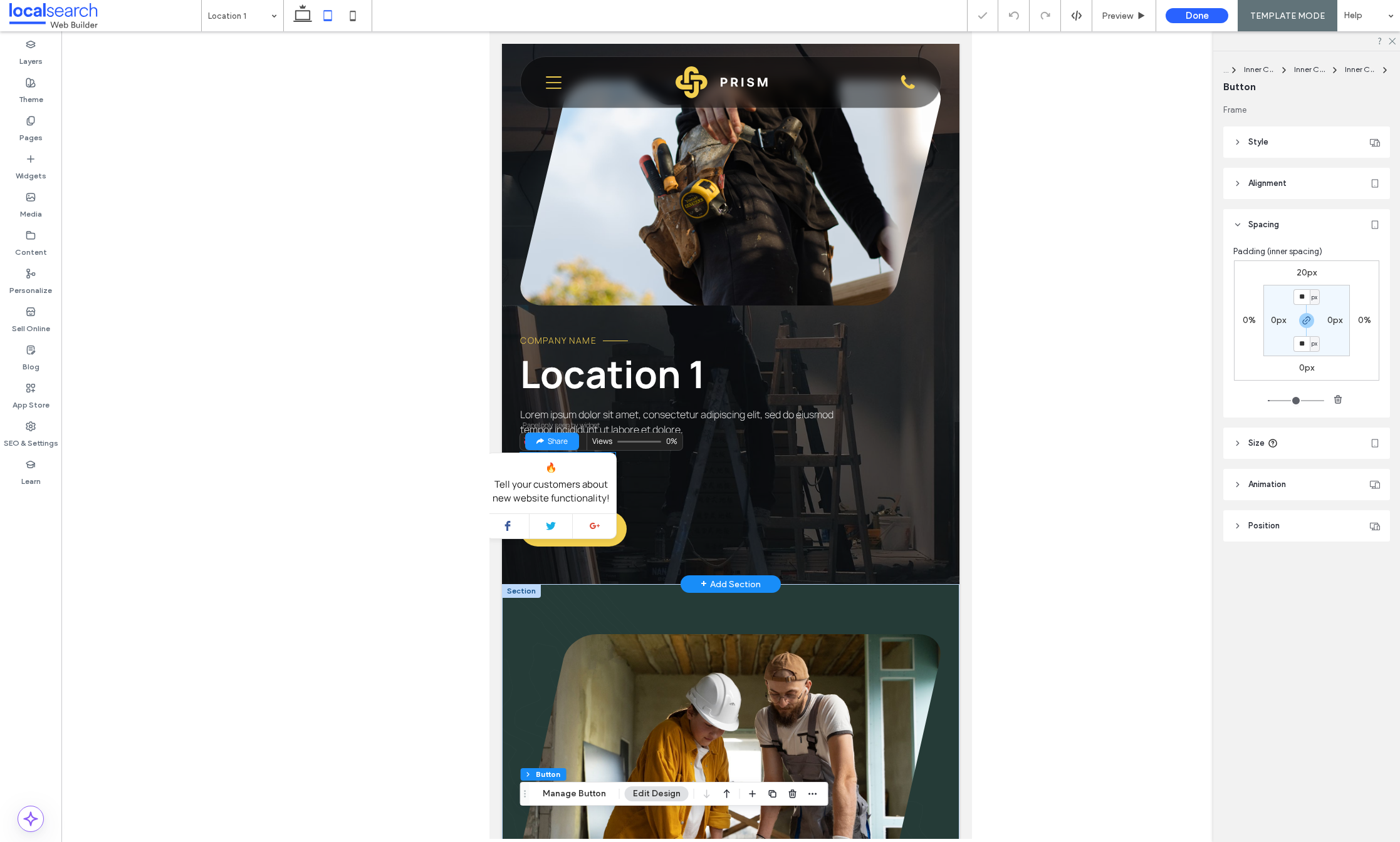
scroll to position [50, 0]
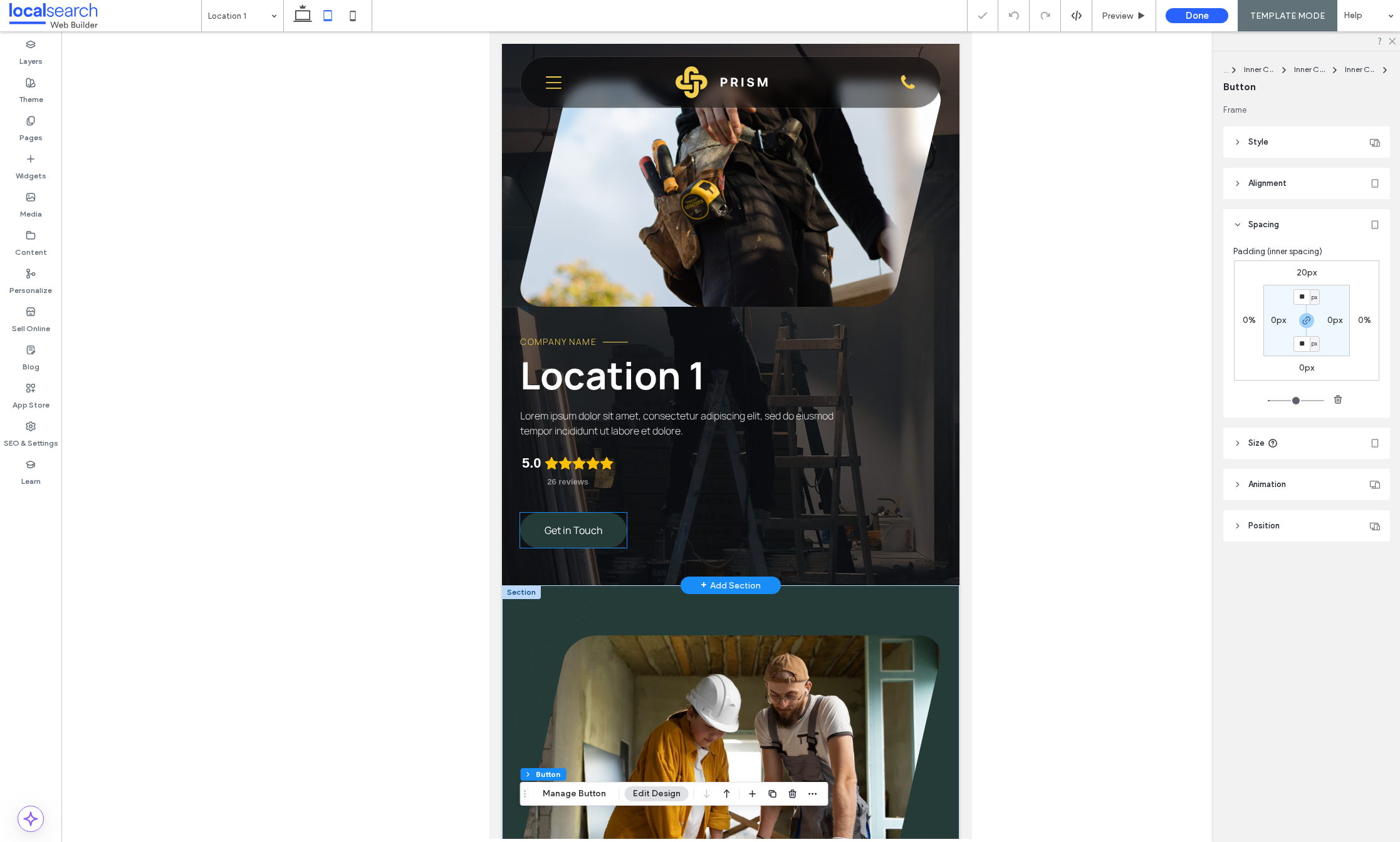
click at [566, 541] on link "Get in Touch" at bounding box center [574, 530] width 107 height 35
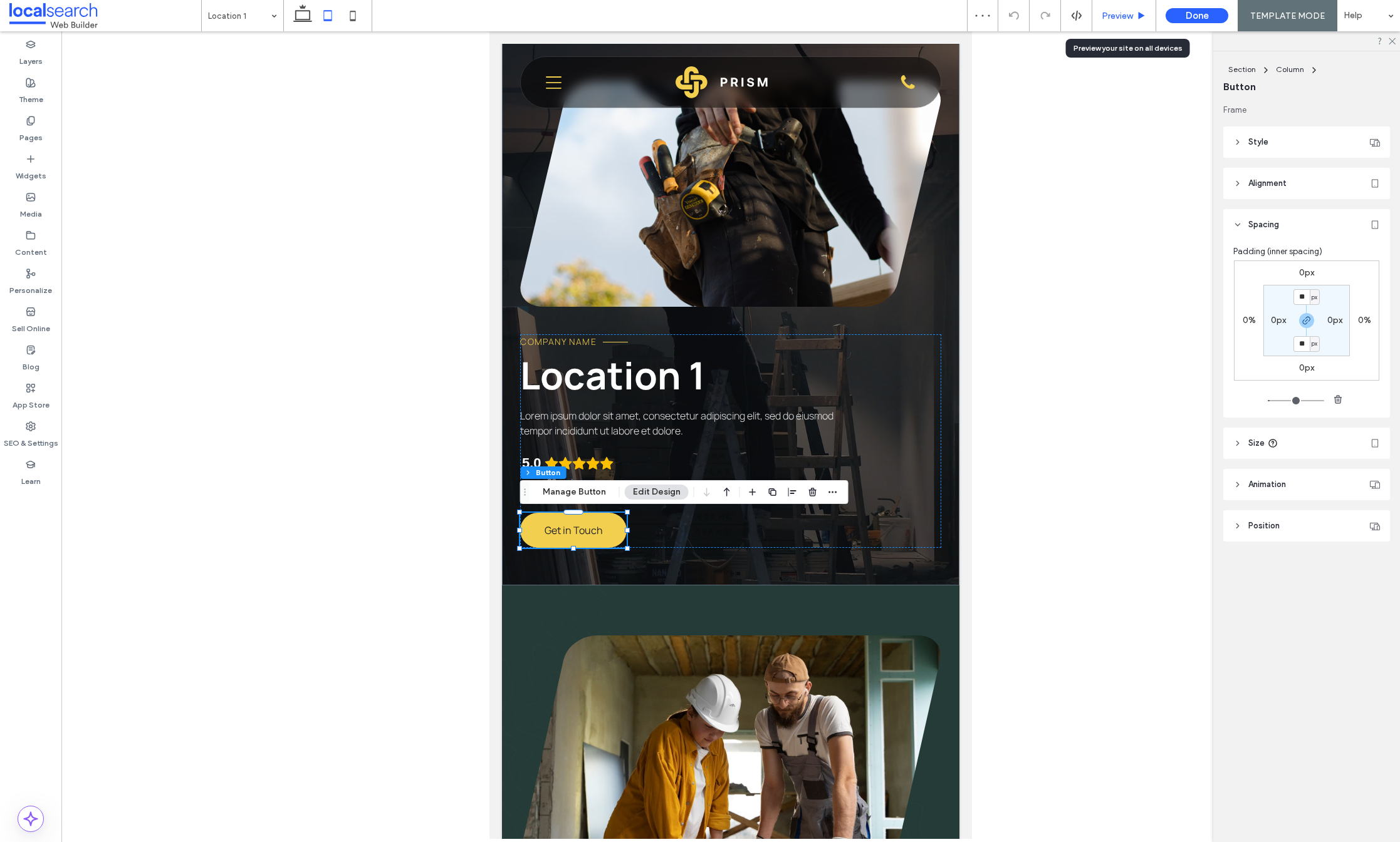
click at [1116, 15] on span "Preview" at bounding box center [1117, 16] width 31 height 11
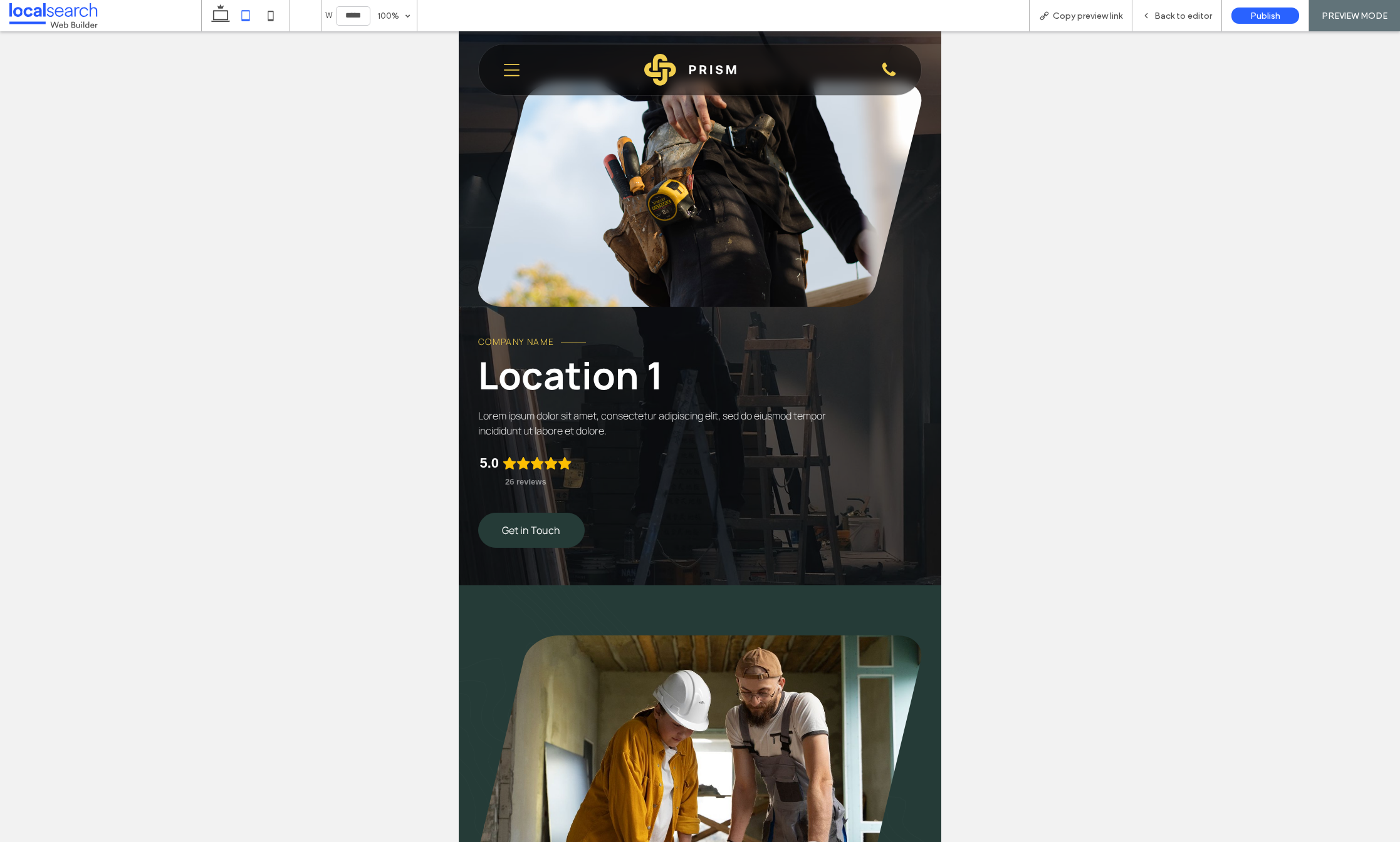
click at [526, 524] on span "Get in Touch" at bounding box center [531, 530] width 58 height 14
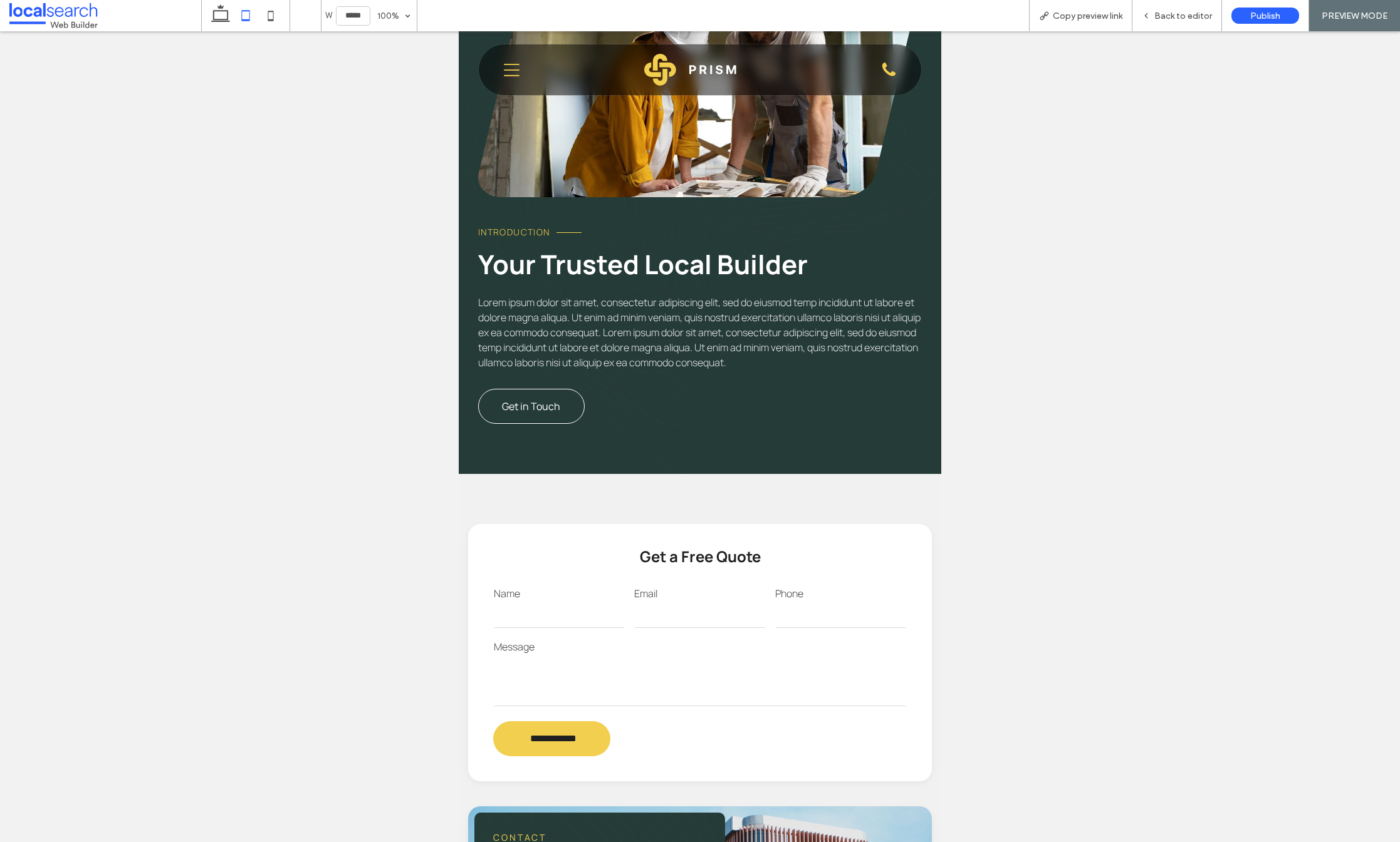
click at [504, 413] on span "Get in Touch" at bounding box center [531, 406] width 58 height 14
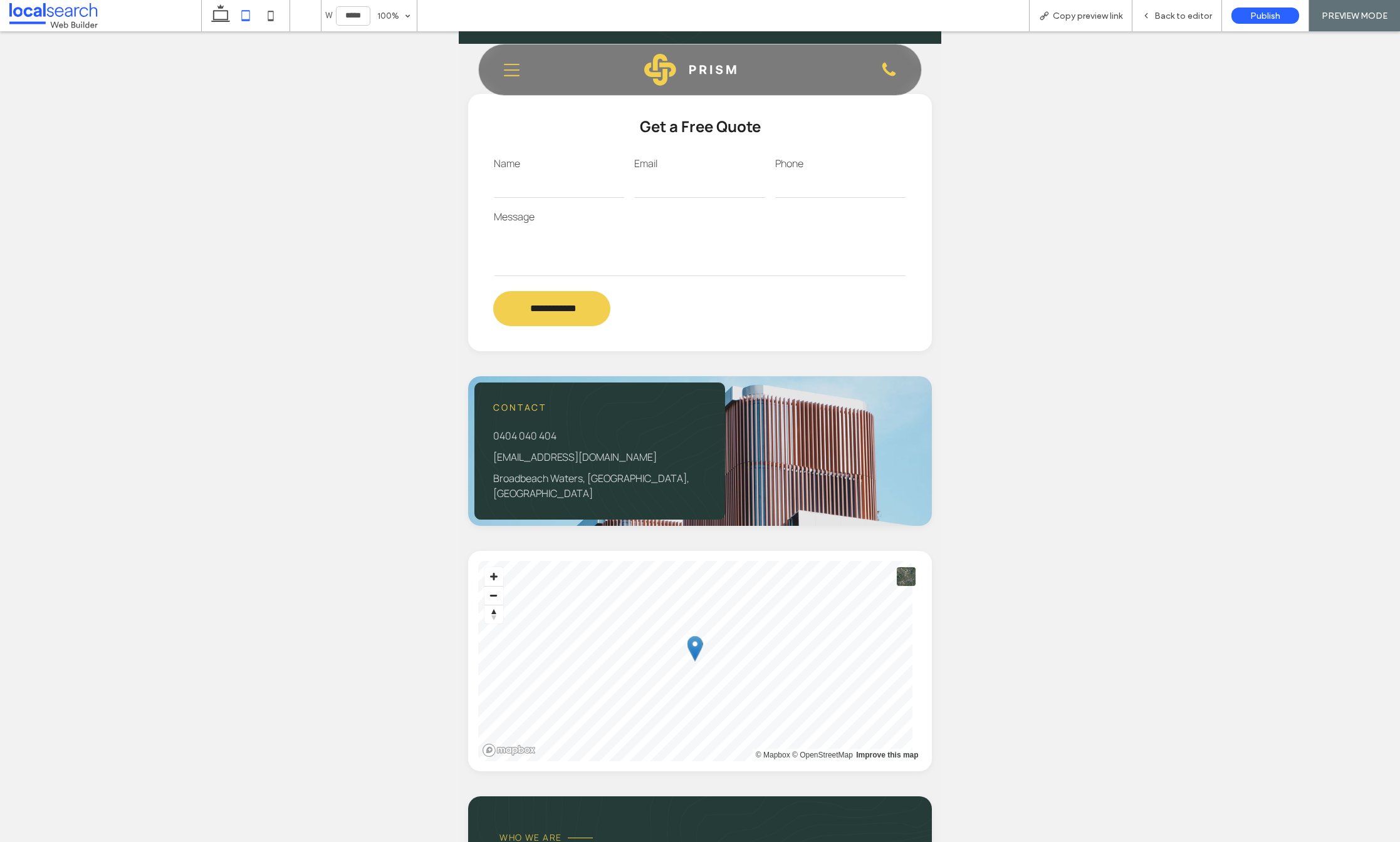
scroll to position [1748, 0]
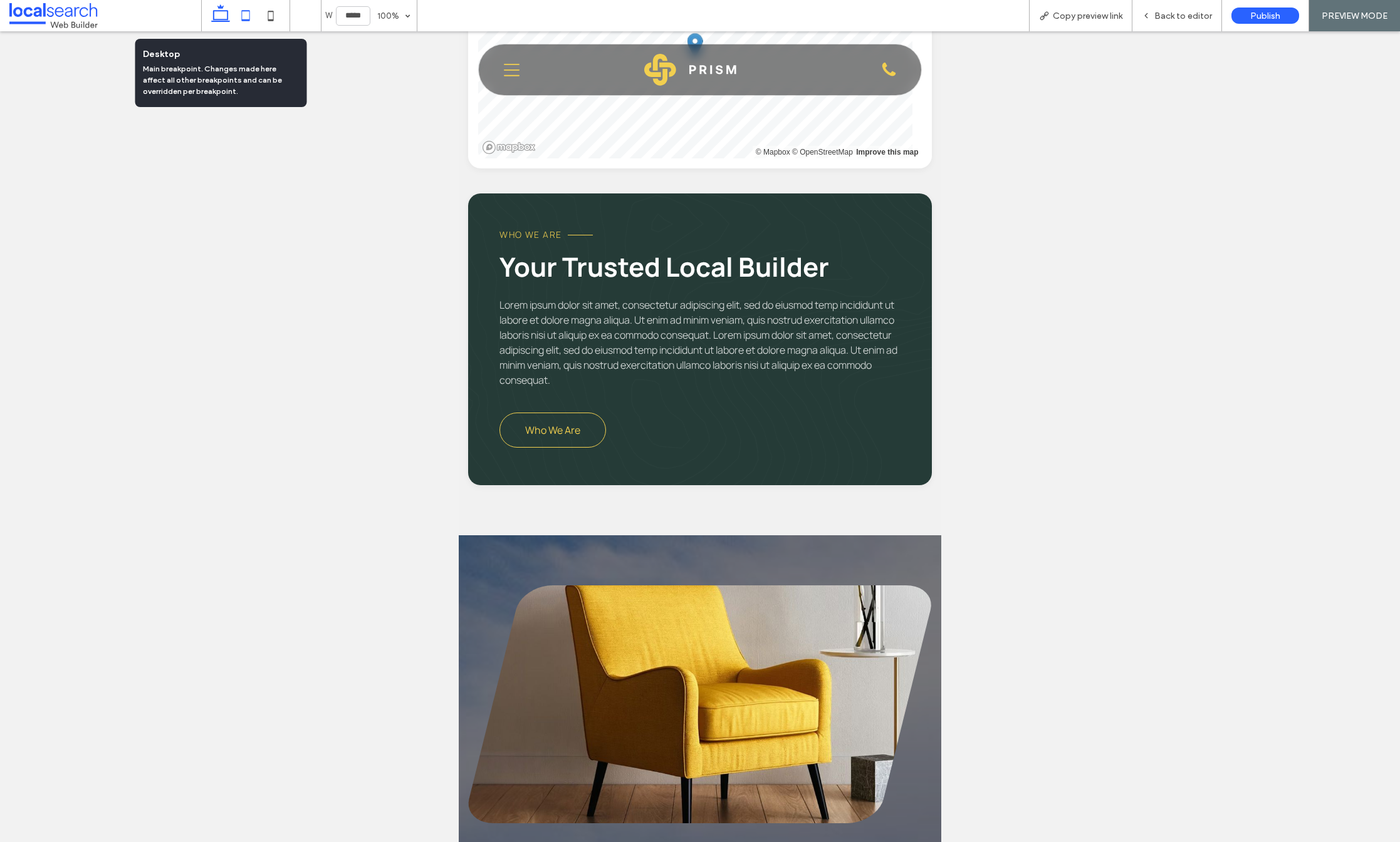
click at [221, 18] on icon at bounding box center [221, 15] width 25 height 25
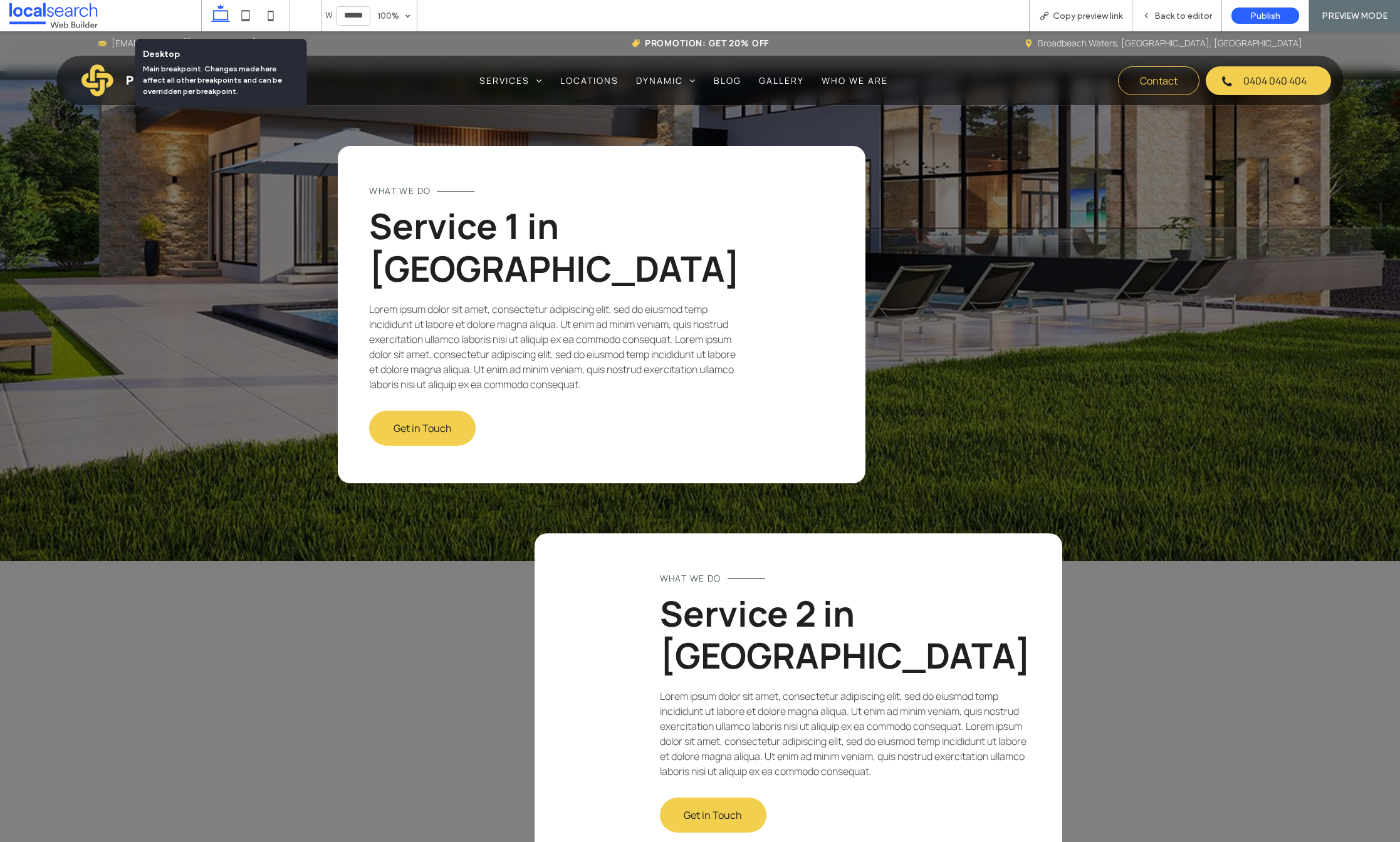
scroll to position [0, 0]
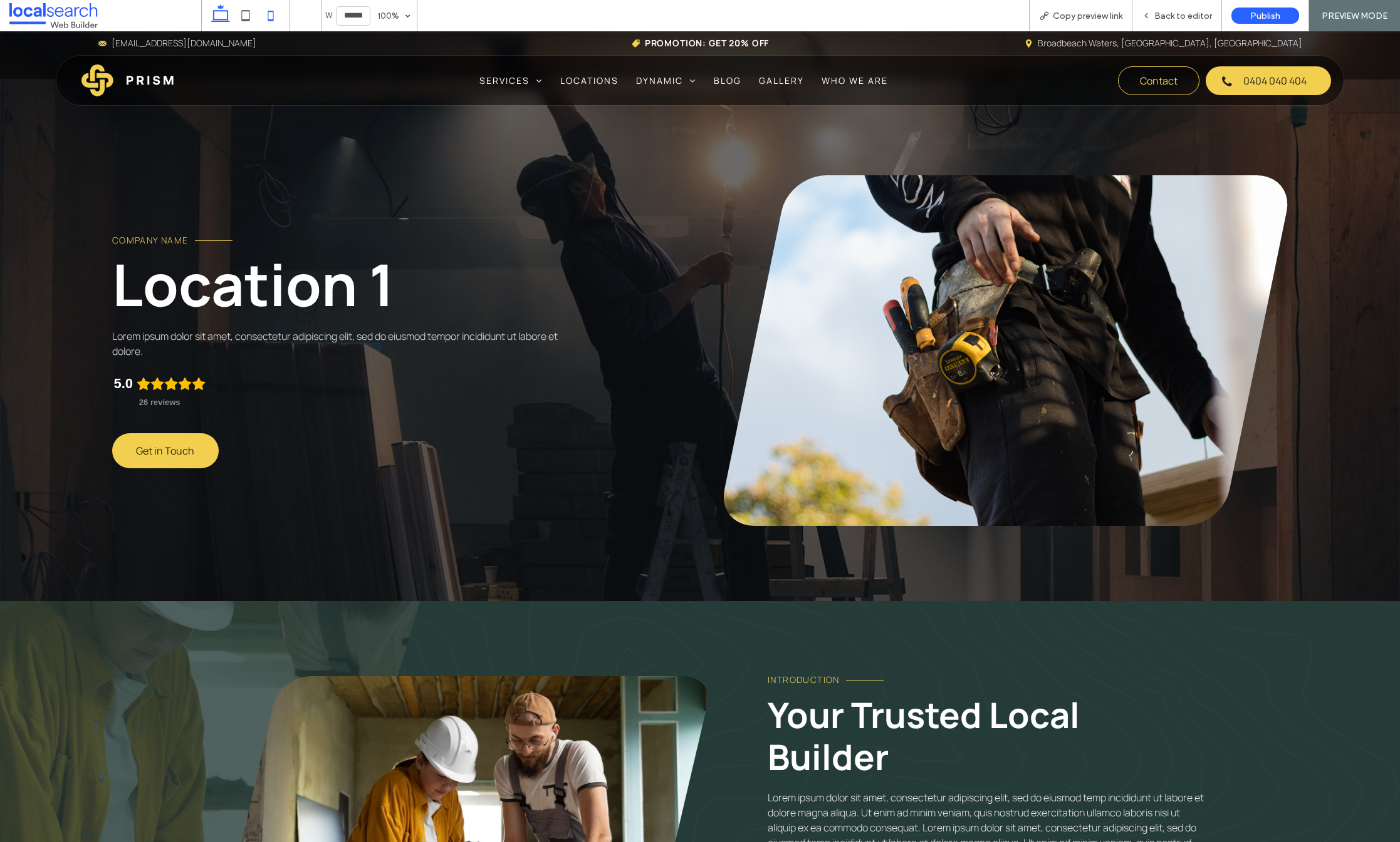
click at [270, 17] on icon at bounding box center [270, 15] width 25 height 25
type input "*****"
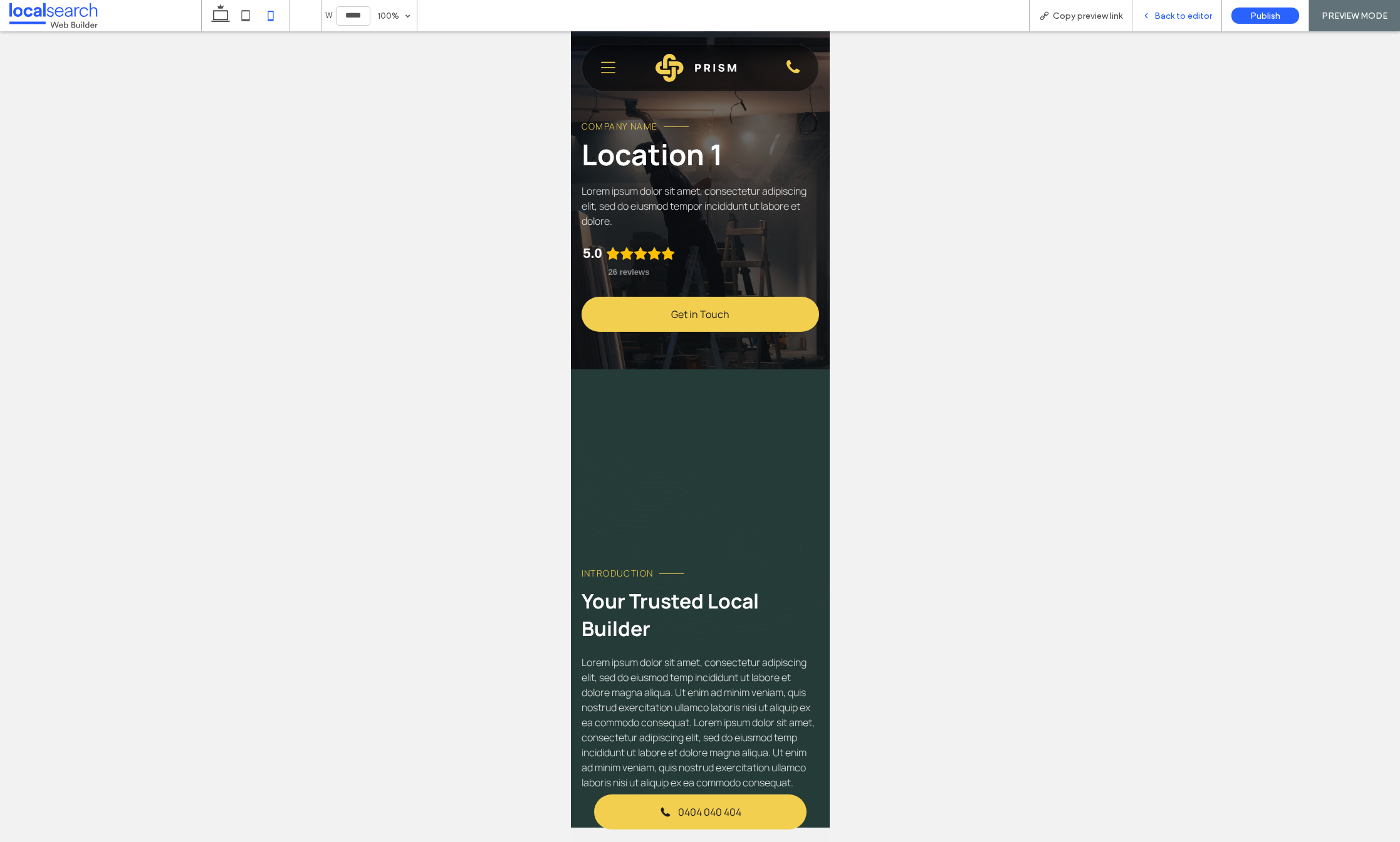
click at [1174, 12] on span "Back to editor" at bounding box center [1183, 16] width 58 height 11
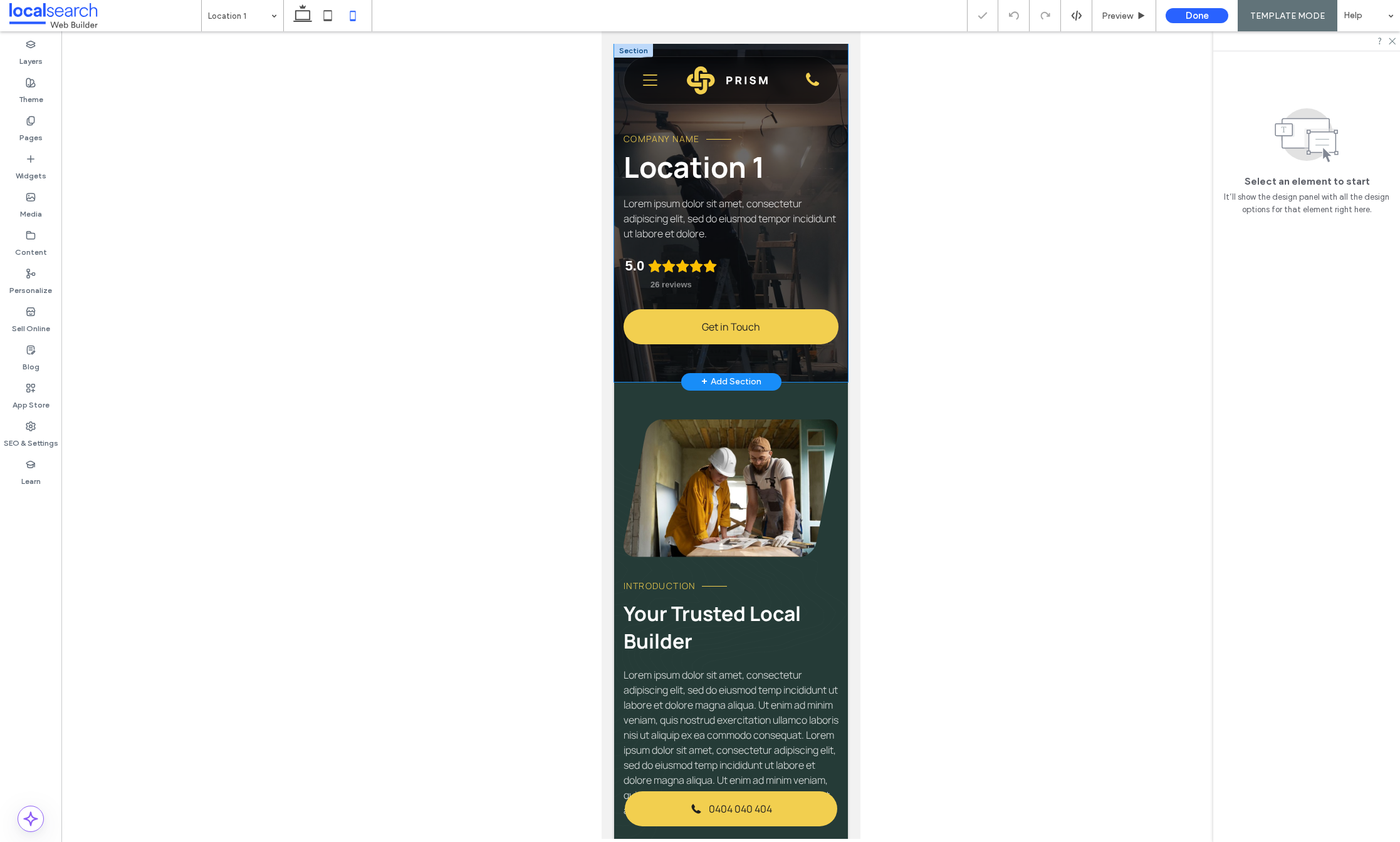
click at [742, 344] on div "Company Name Location 1 Lorem ipsum dolor sit amet, consectetur adipiscing elit…" at bounding box center [731, 213] width 234 height 338
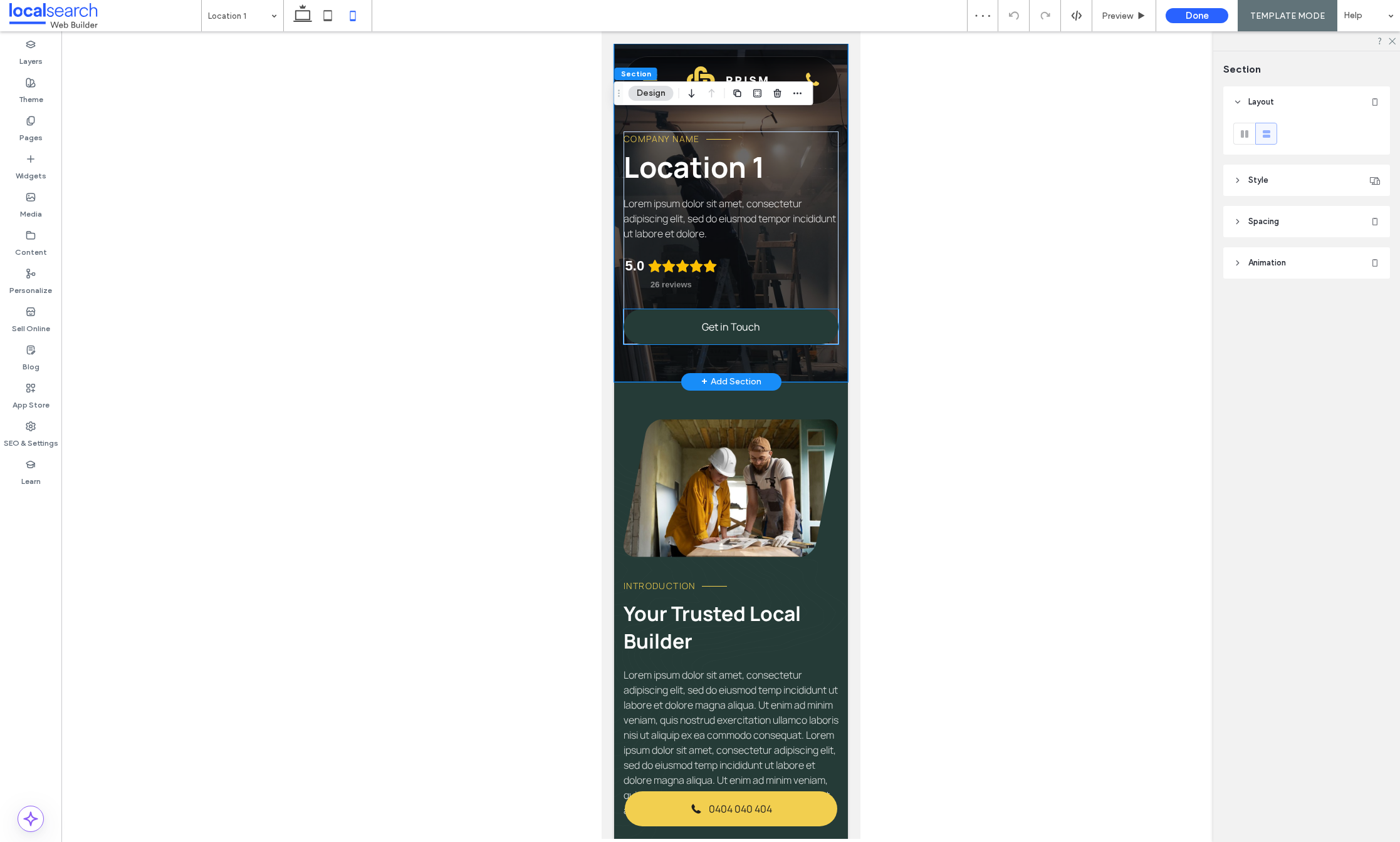
click at [737, 330] on span "Get in Touch" at bounding box center [731, 326] width 58 height 14
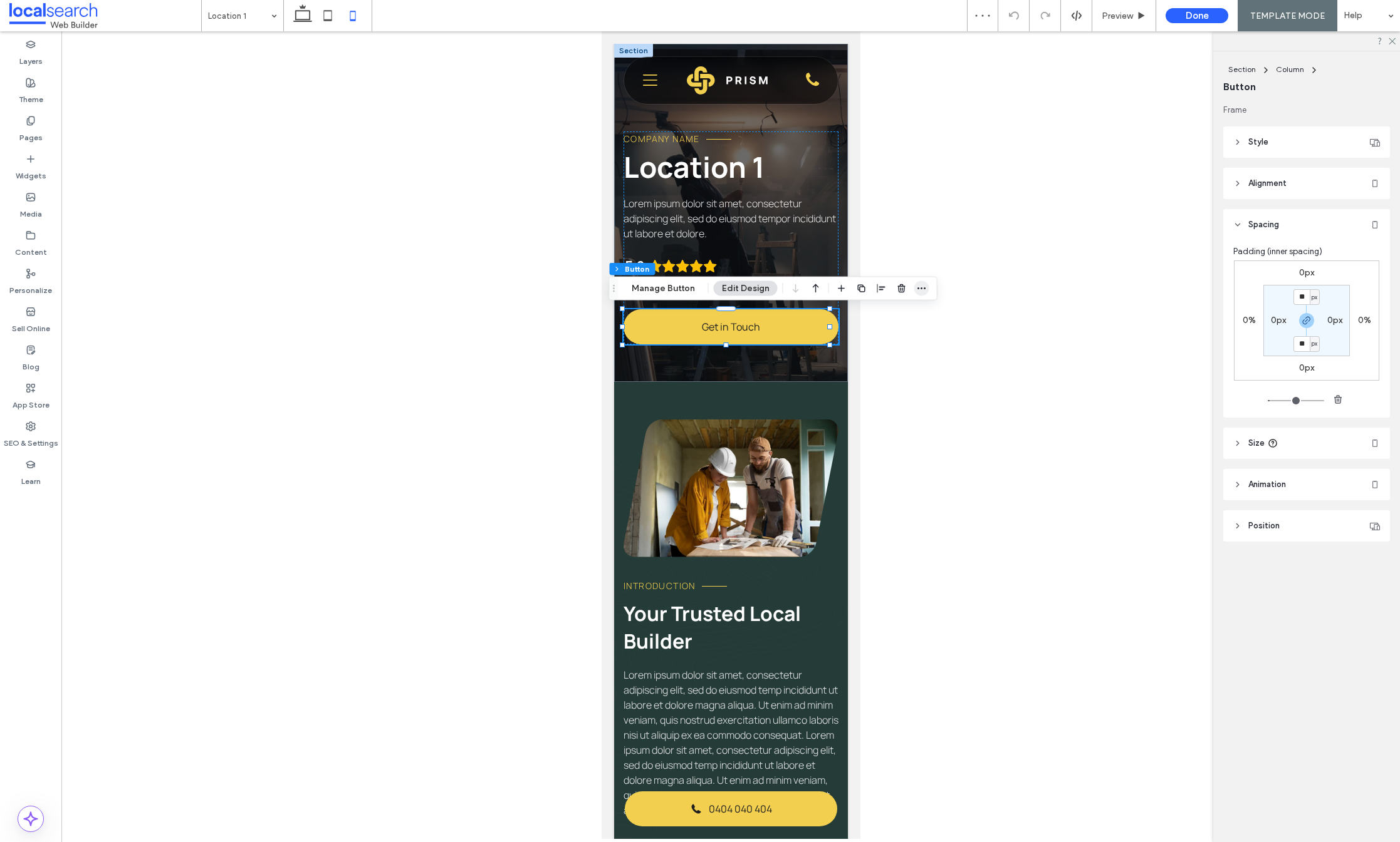
click at [921, 284] on icon "button" at bounding box center [922, 289] width 10 height 10
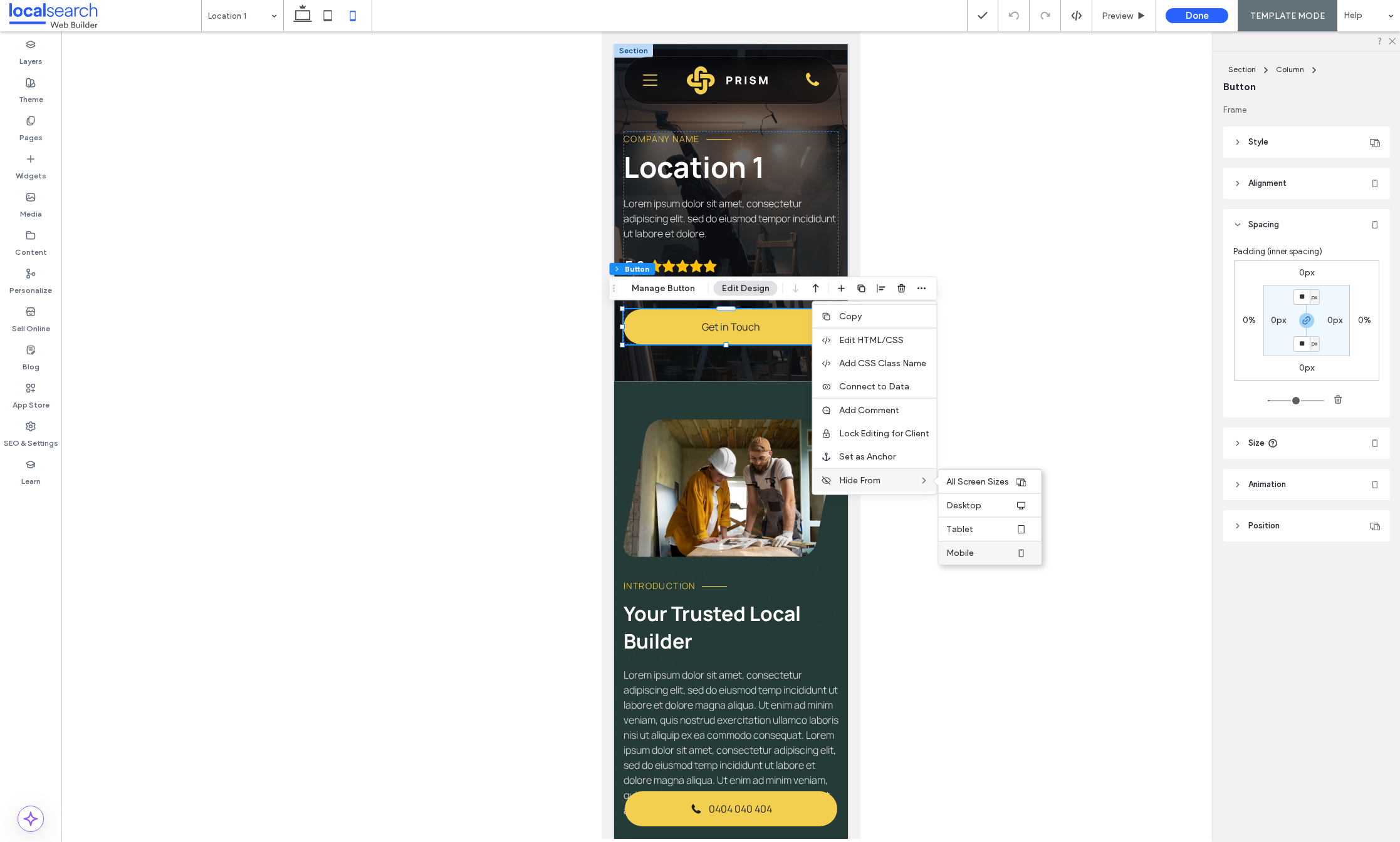
drag, startPoint x: 977, startPoint y: 552, endPoint x: 891, endPoint y: 547, distance: 86.1
click at [975, 552] on label "Mobile" at bounding box center [981, 553] width 69 height 11
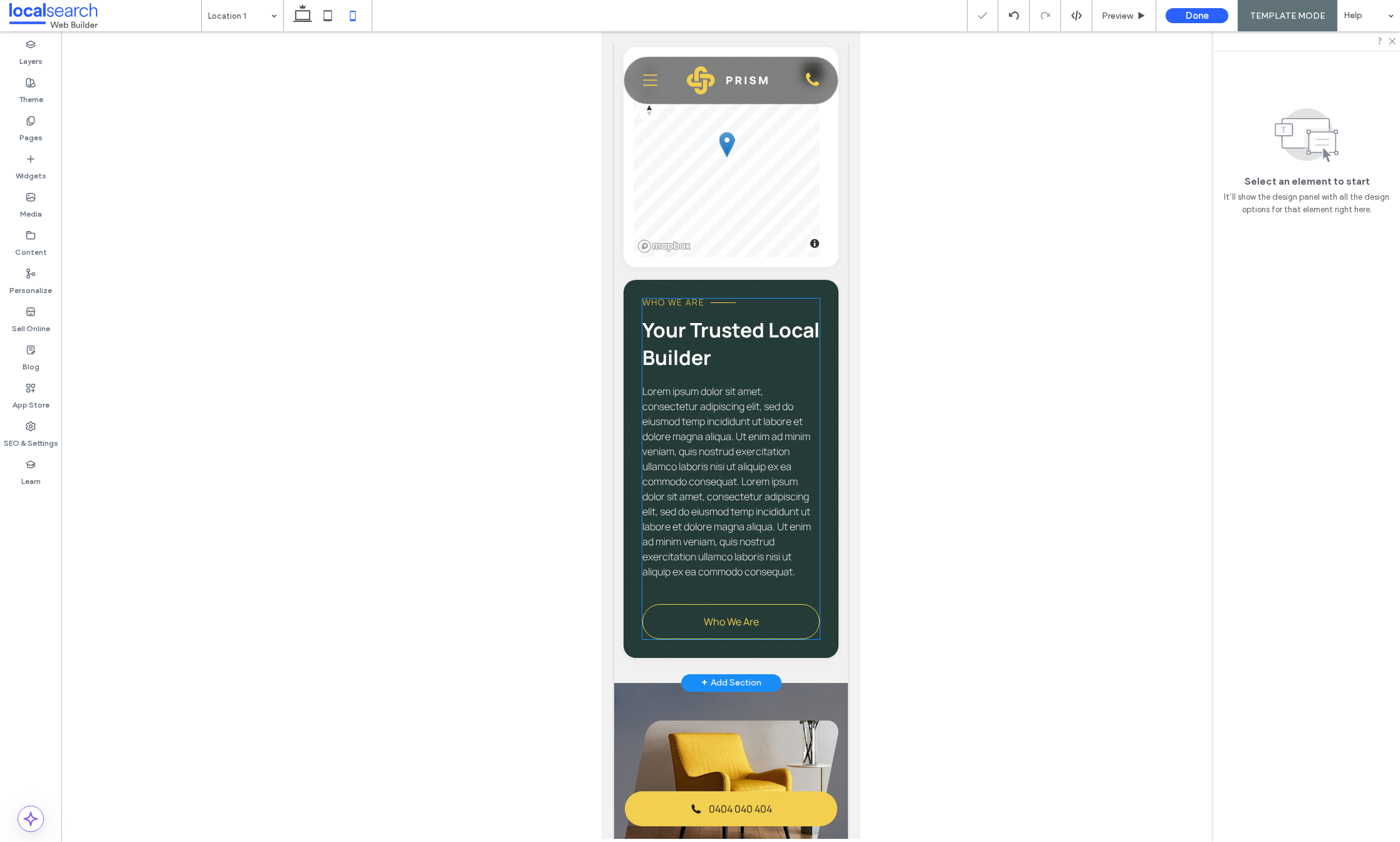
scroll to position [1491, 0]
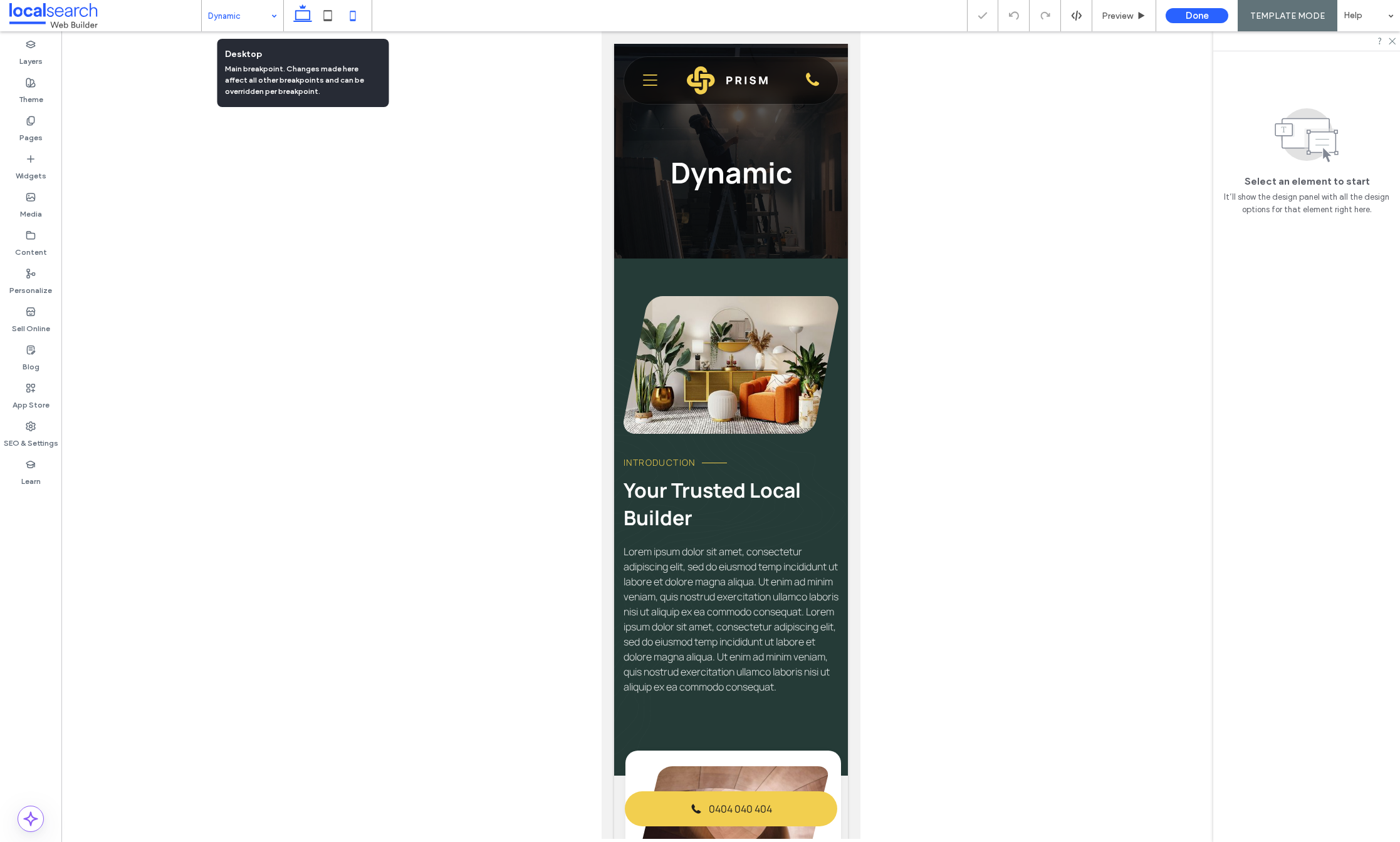
click at [300, 15] on icon at bounding box center [303, 15] width 25 height 25
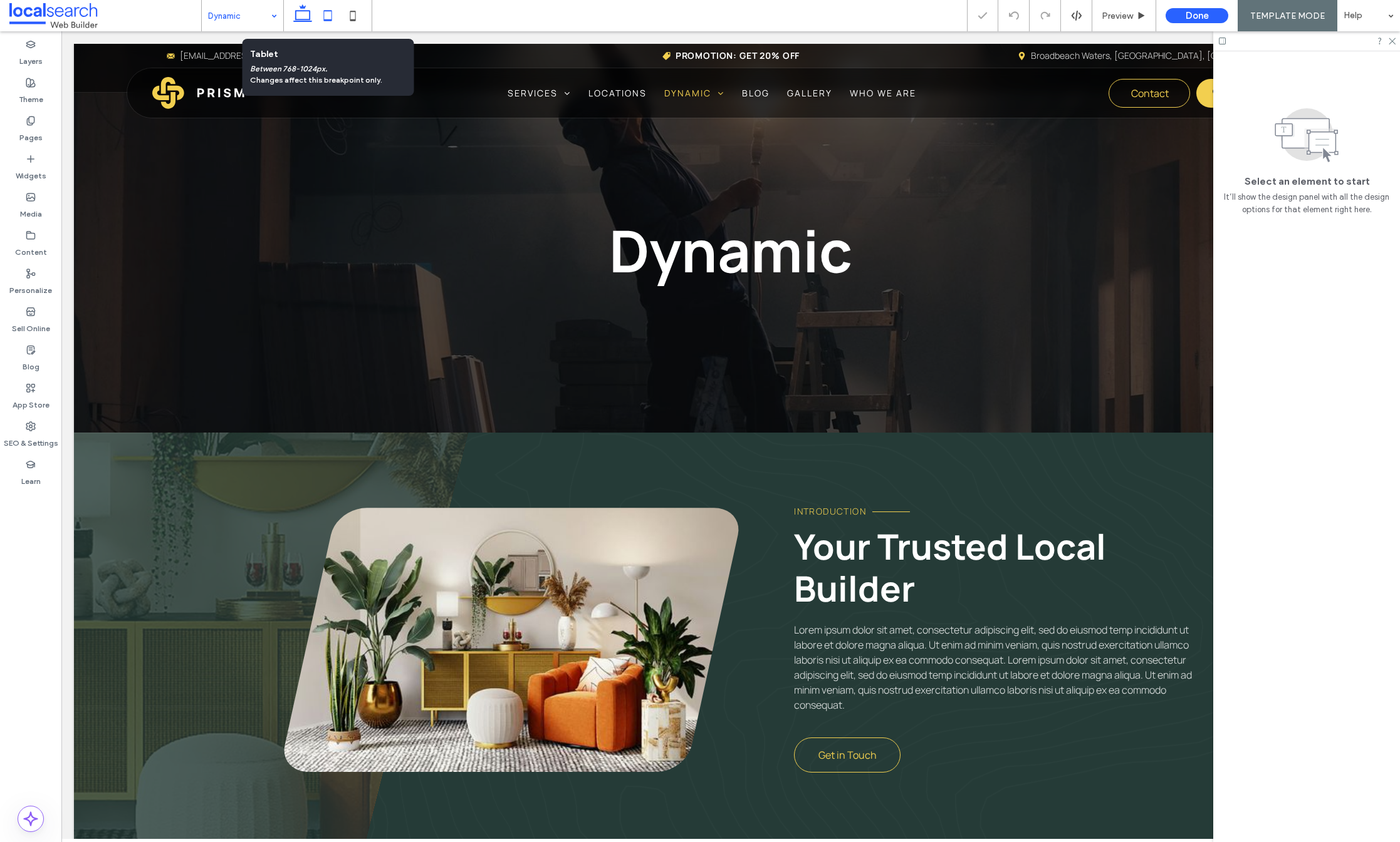
click at [323, 14] on icon at bounding box center [327, 15] width 25 height 25
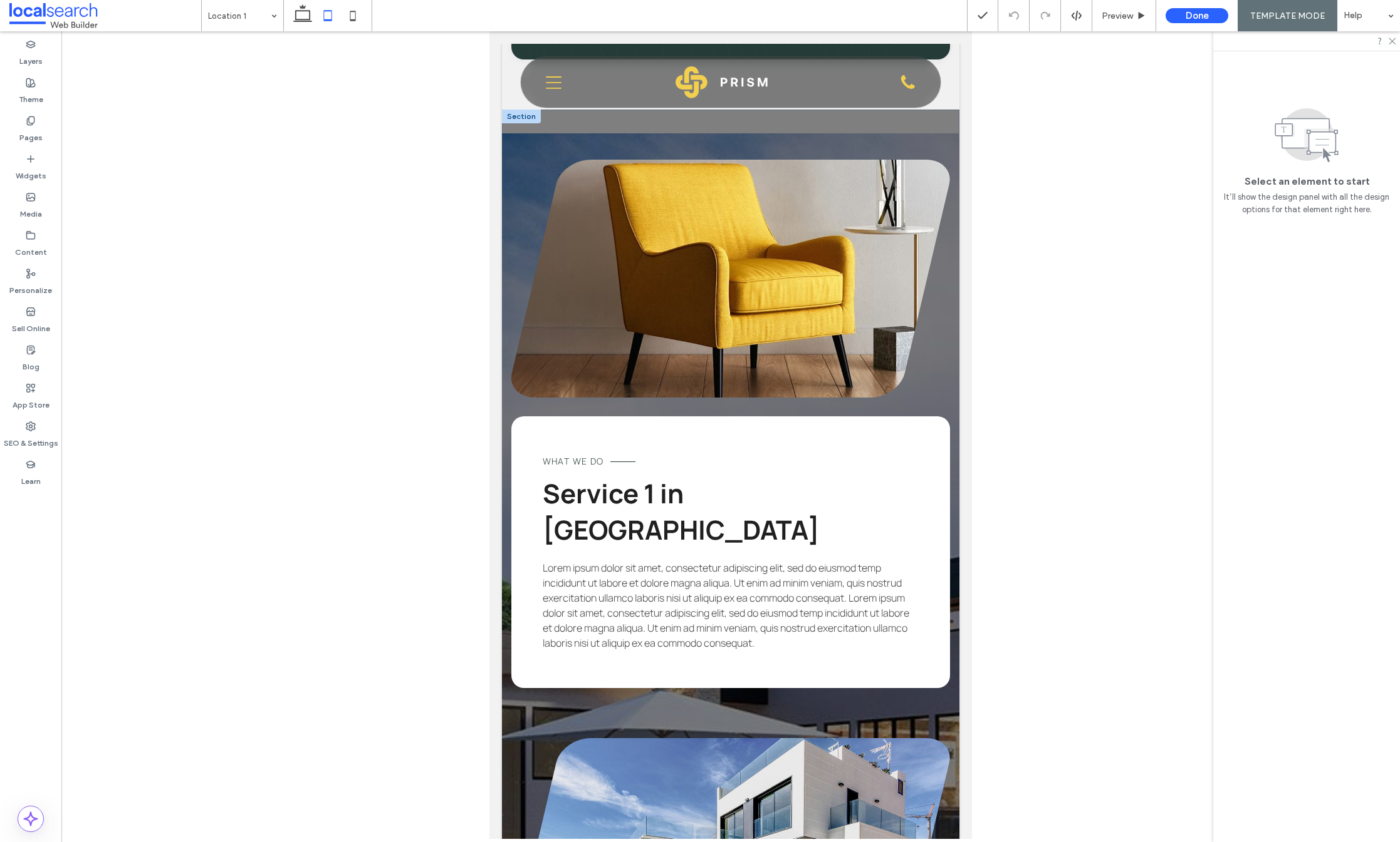
scroll to position [2199, 0]
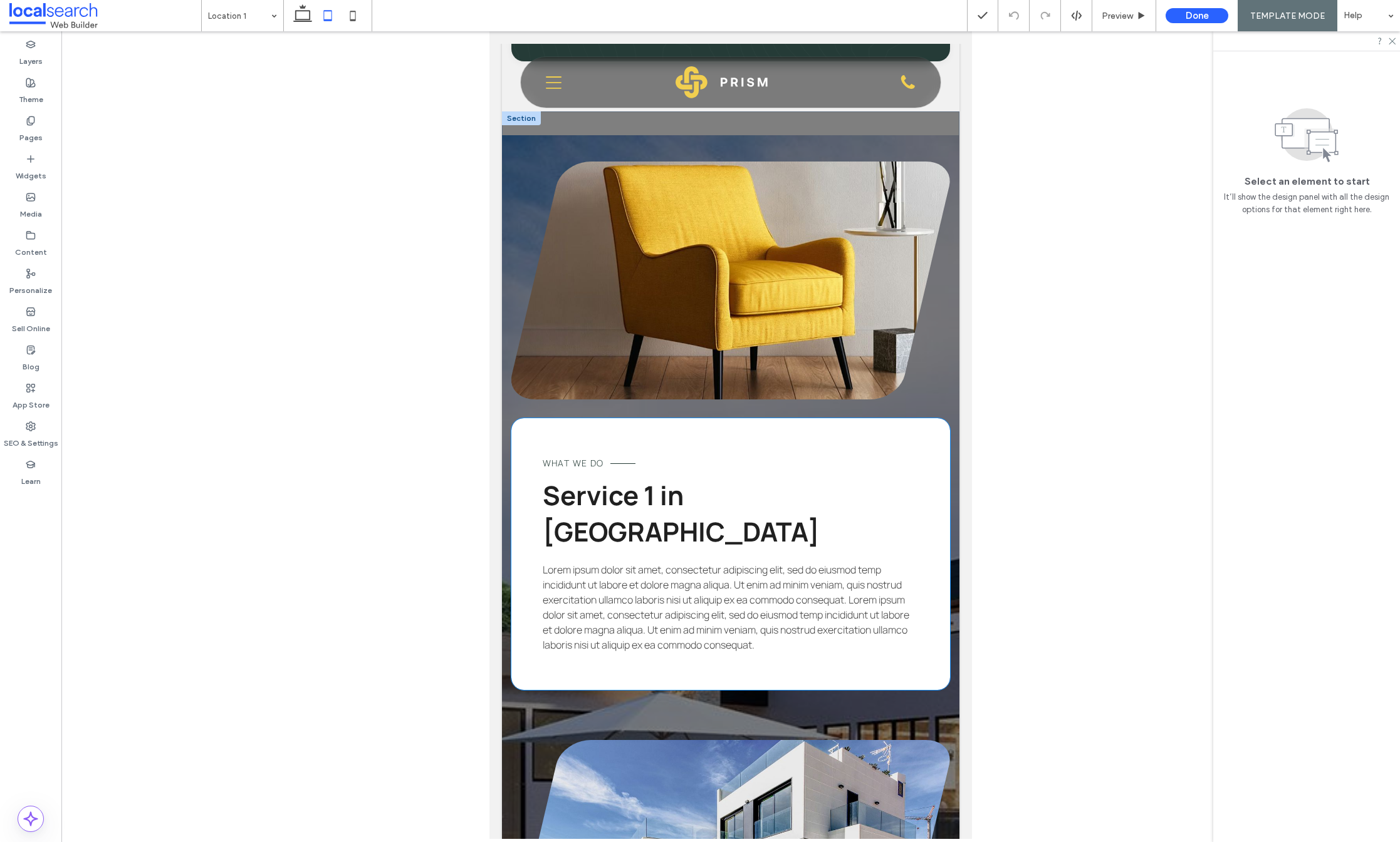
click at [623, 568] on span "Lorem ipsum dolor sit amet, consectetur adipiscing elit, sed do eiusmod temp in…" at bounding box center [726, 608] width 367 height 89
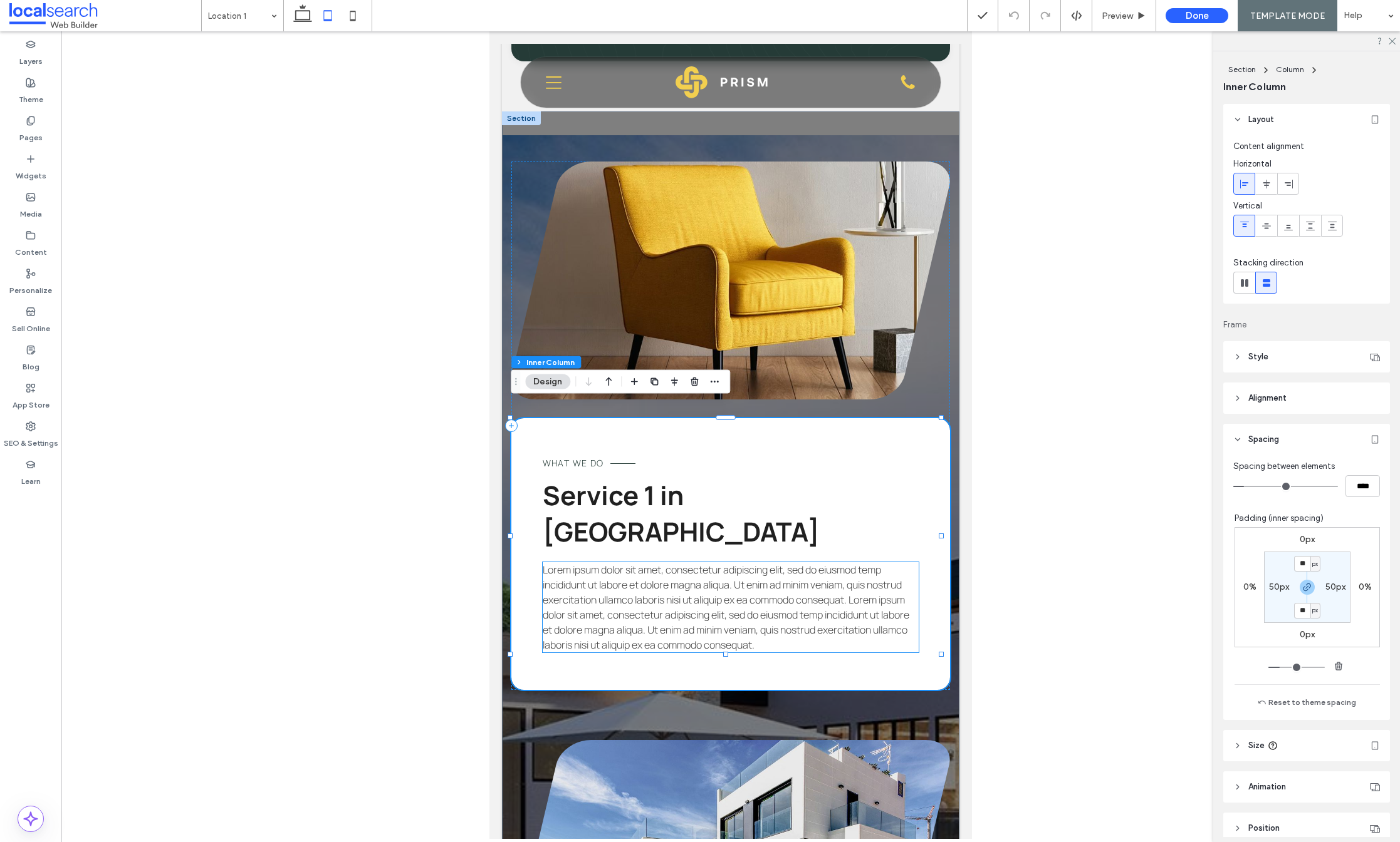
click at [725, 563] on span "Lorem ipsum dolor sit amet, consectetur adipiscing elit, sed do eiusmod temp in…" at bounding box center [726, 608] width 367 height 89
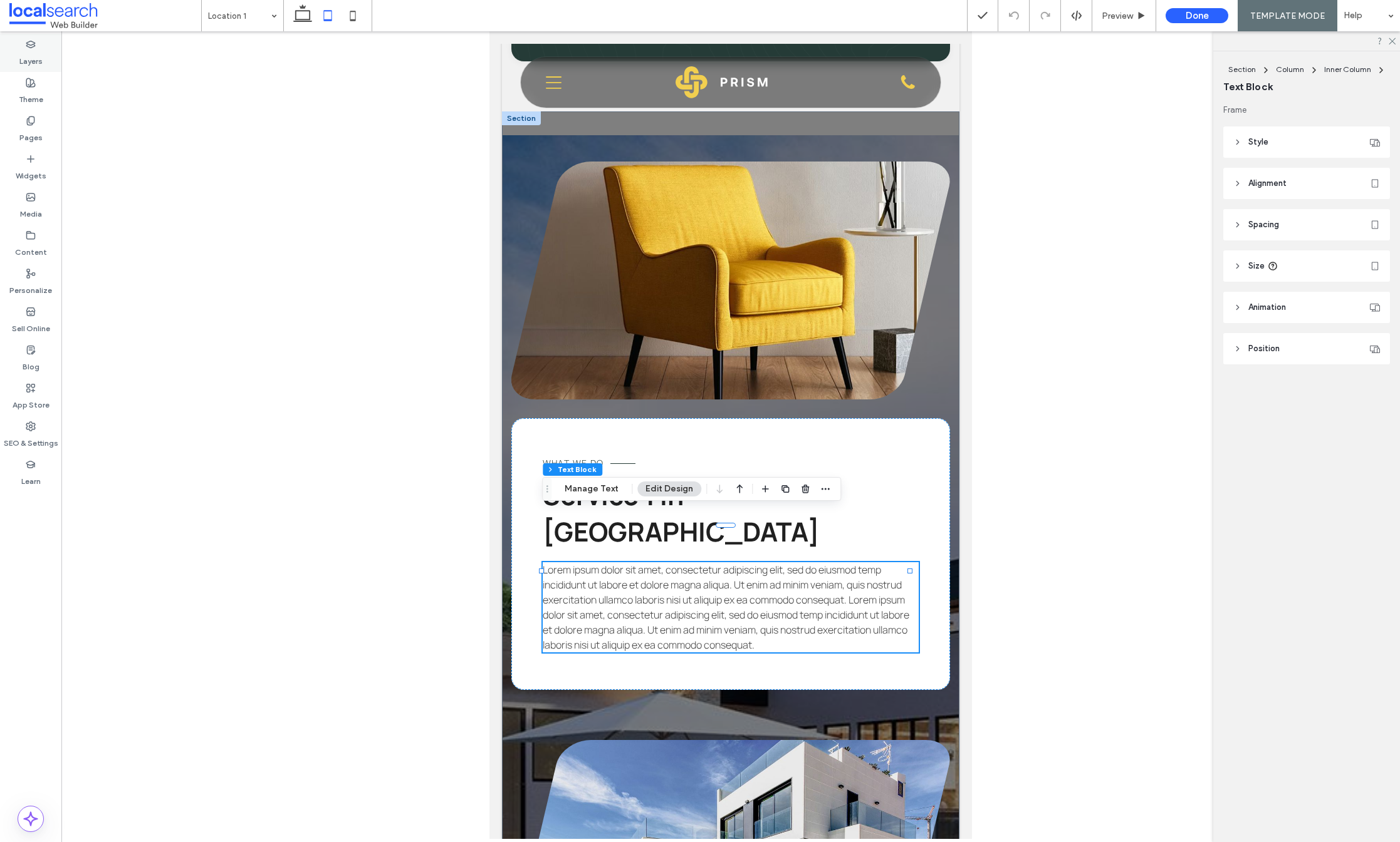
click at [21, 53] on label "Layers" at bounding box center [31, 58] width 23 height 18
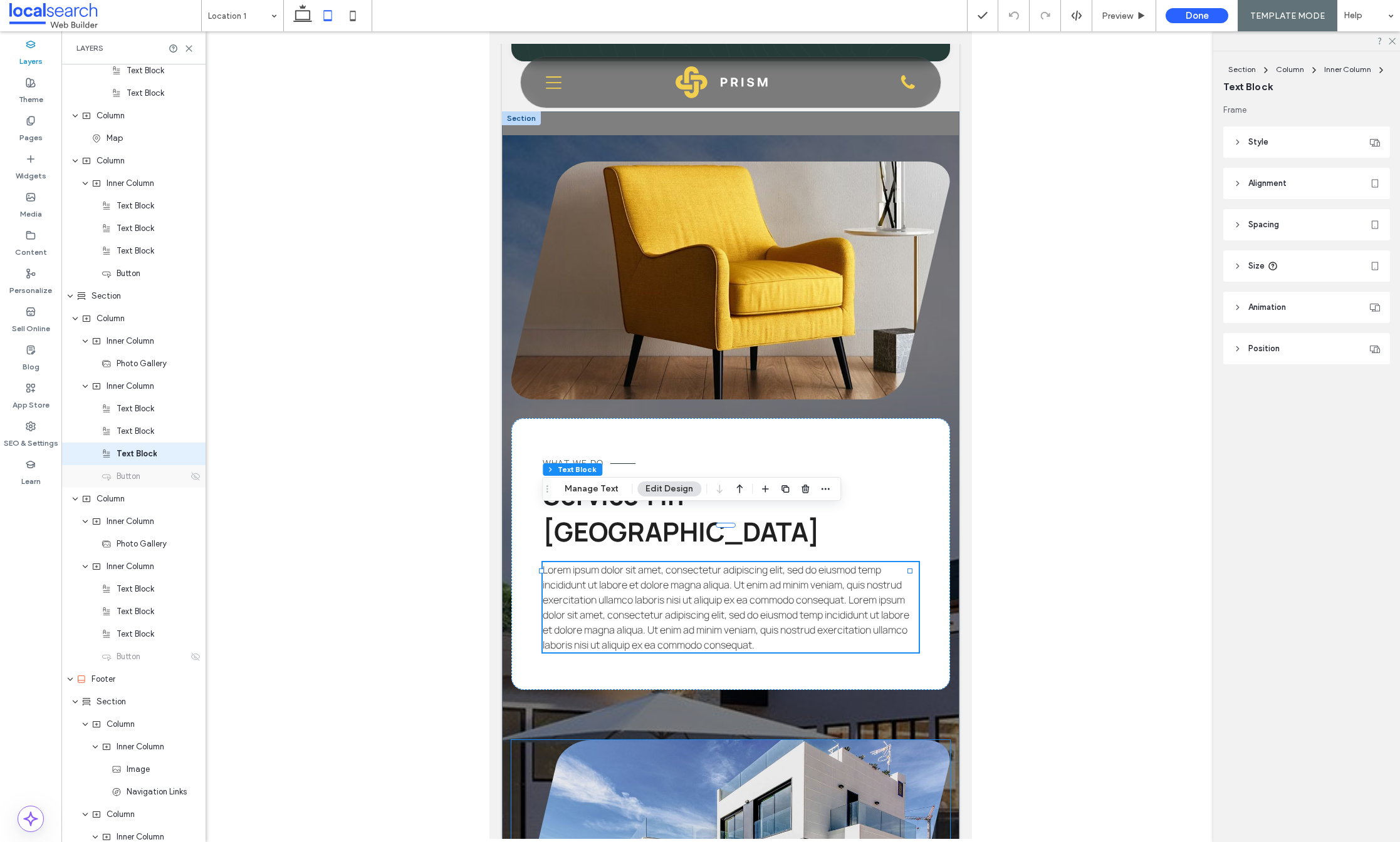
scroll to position [1246, 0]
click at [191, 475] on icon at bounding box center [196, 476] width 10 height 10
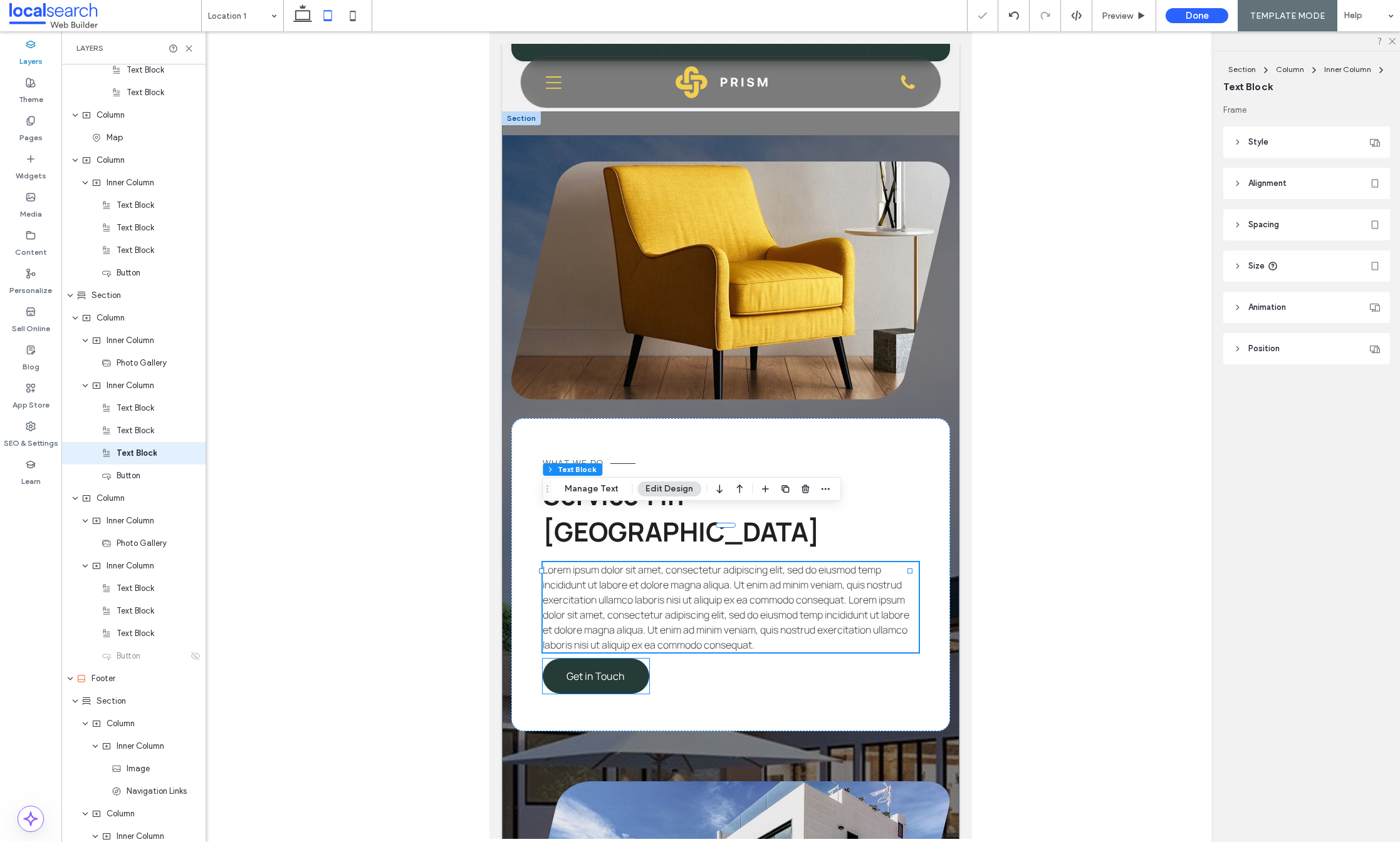
click at [580, 670] on span "Get in Touch" at bounding box center [596, 676] width 58 height 14
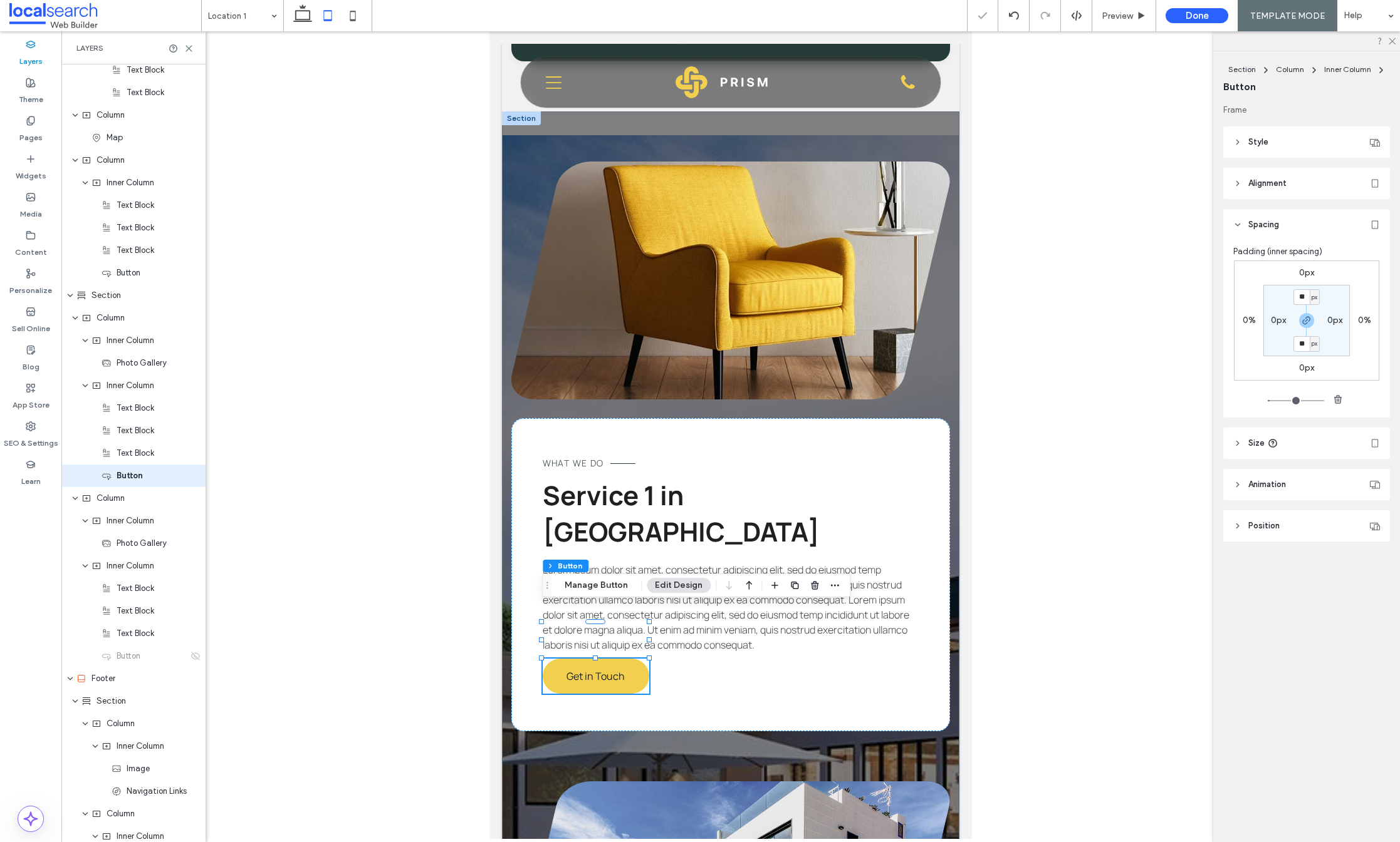
scroll to position [1268, 0]
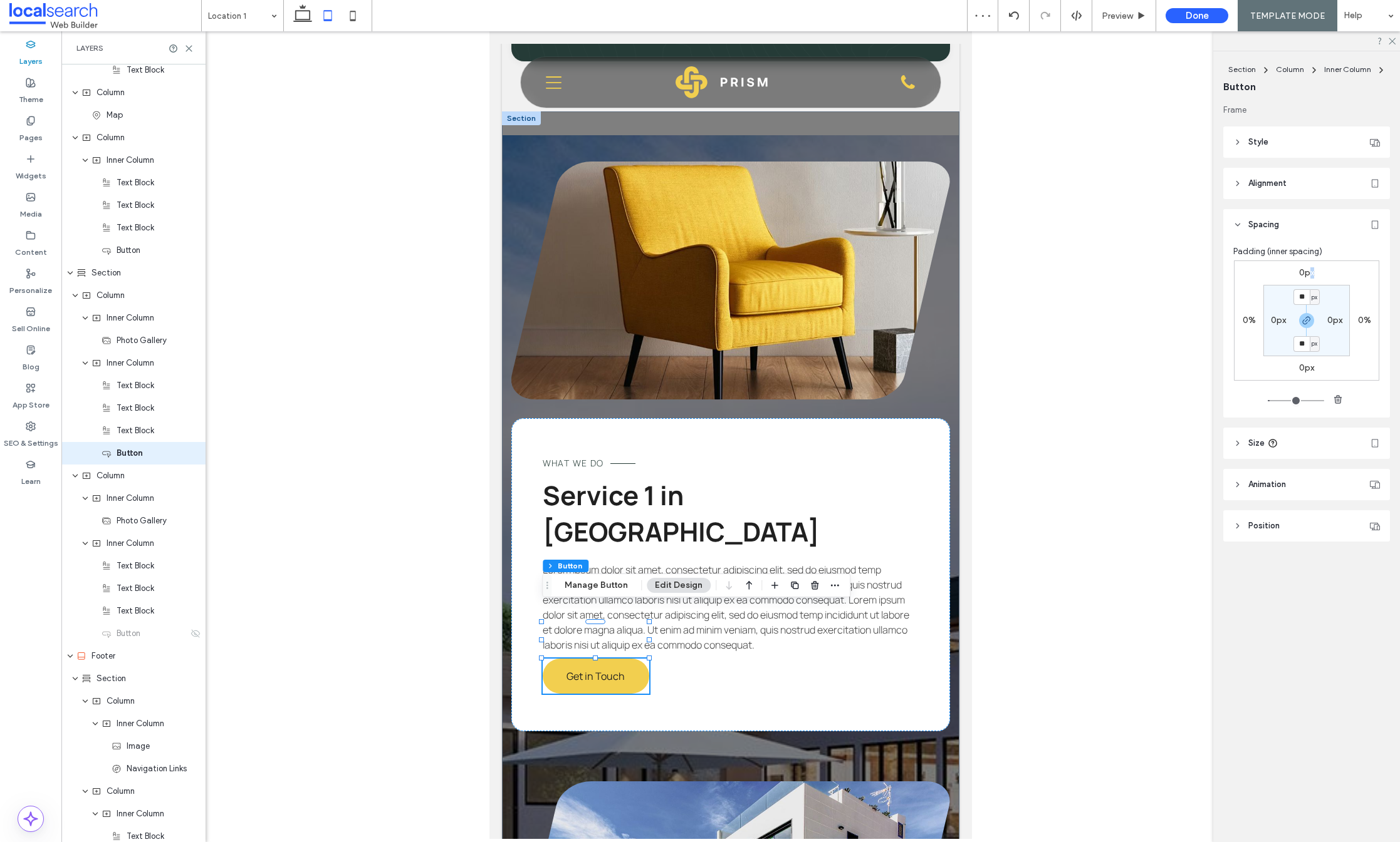
click at [1312, 270] on label "0px" at bounding box center [1306, 272] width 15 height 11
type input "*"
click at [1306, 318] on icon "button" at bounding box center [1306, 321] width 10 height 10
click at [1311, 272] on div "px" at bounding box center [1315, 272] width 7 height 12
click at [1300, 273] on input "*" at bounding box center [1301, 273] width 16 height 15
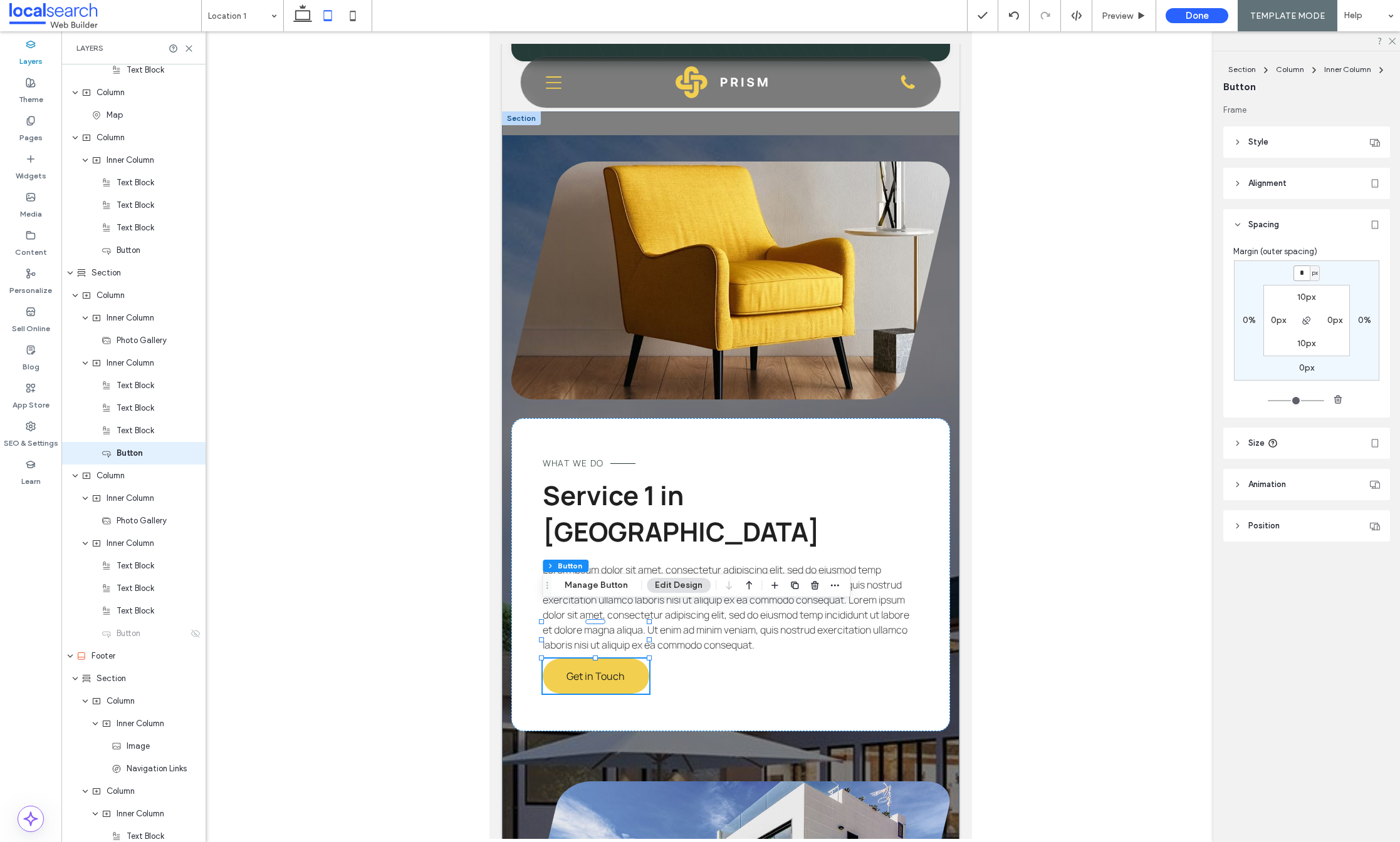
drag, startPoint x: 1305, startPoint y: 274, endPoint x: 1299, endPoint y: 272, distance: 6.3
click at [1304, 274] on input "*" at bounding box center [1301, 273] width 16 height 15
click at [1299, 272] on input "*" at bounding box center [1301, 273] width 16 height 15
type input "**"
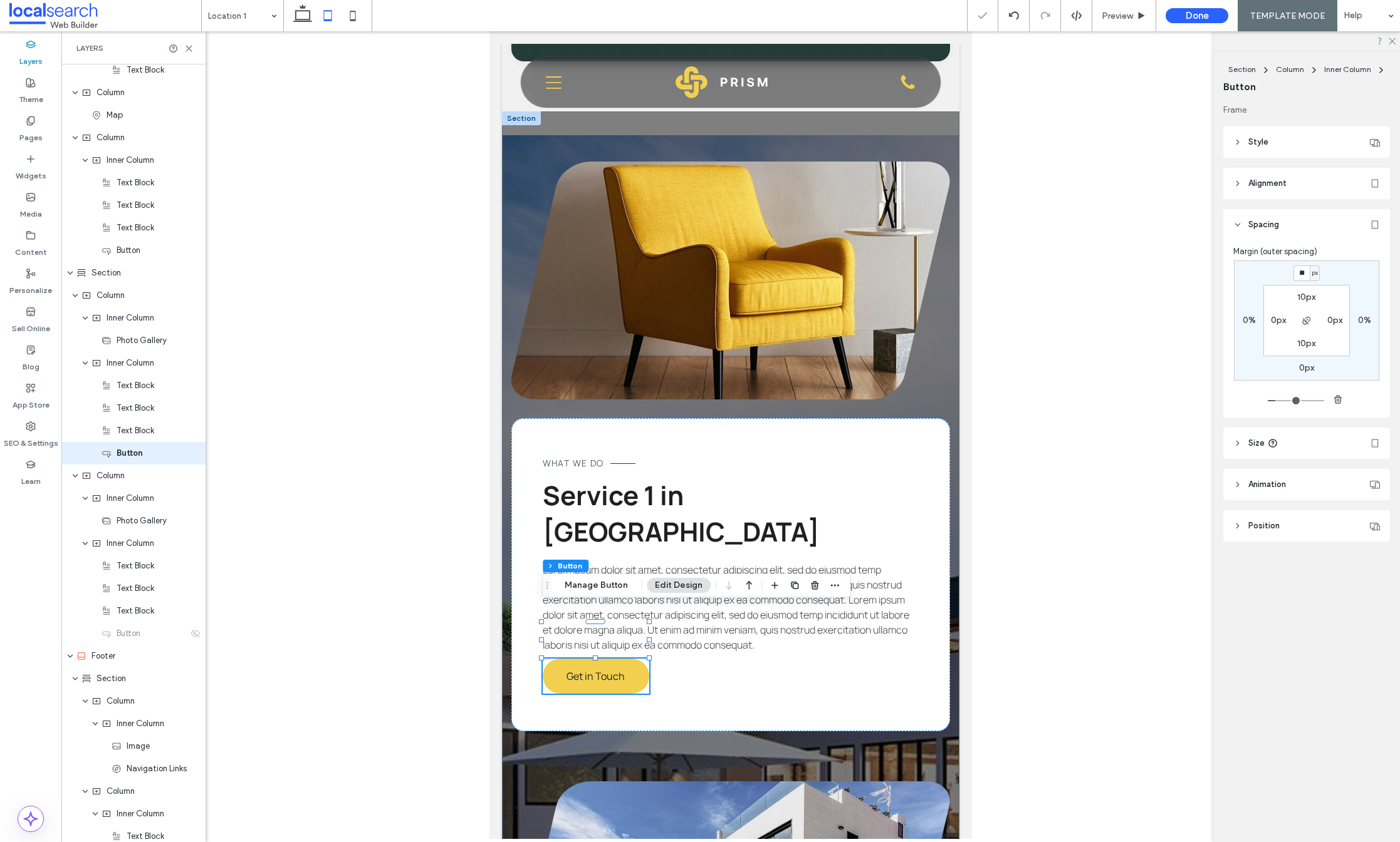
click at [1330, 270] on div "** px 0% 0px 0% 10px 0px 10px 0px" at bounding box center [1306, 321] width 145 height 120
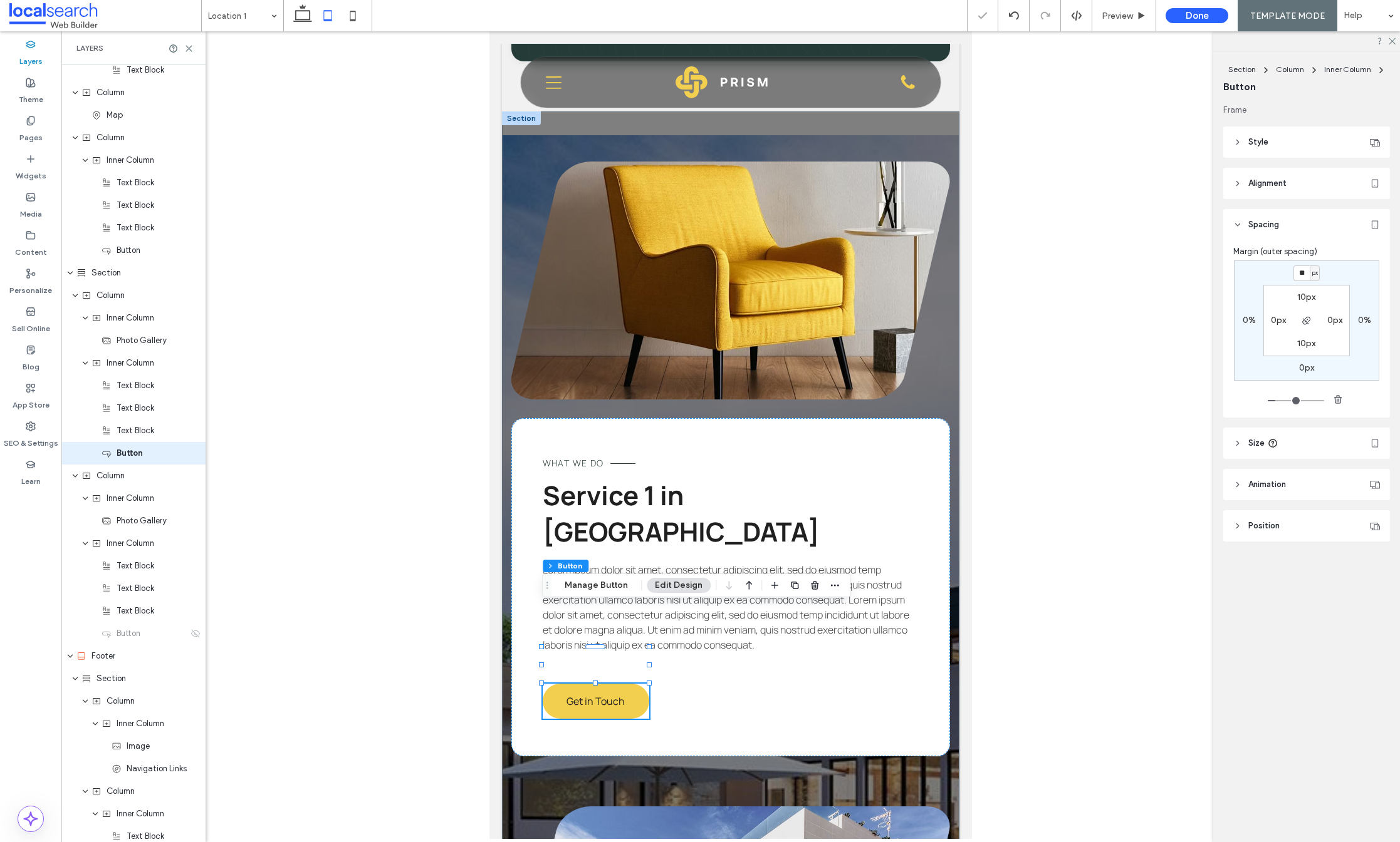
drag, startPoint x: 1318, startPoint y: 266, endPoint x: 1304, endPoint y: 269, distance: 14.3
click at [1308, 267] on div "** px" at bounding box center [1306, 273] width 26 height 15
click at [1302, 270] on input "**" at bounding box center [1301, 273] width 16 height 15
drag, startPoint x: 1299, startPoint y: 274, endPoint x: 1291, endPoint y: 273, distance: 8.1
click at [1293, 273] on input "**" at bounding box center [1301, 273] width 16 height 15
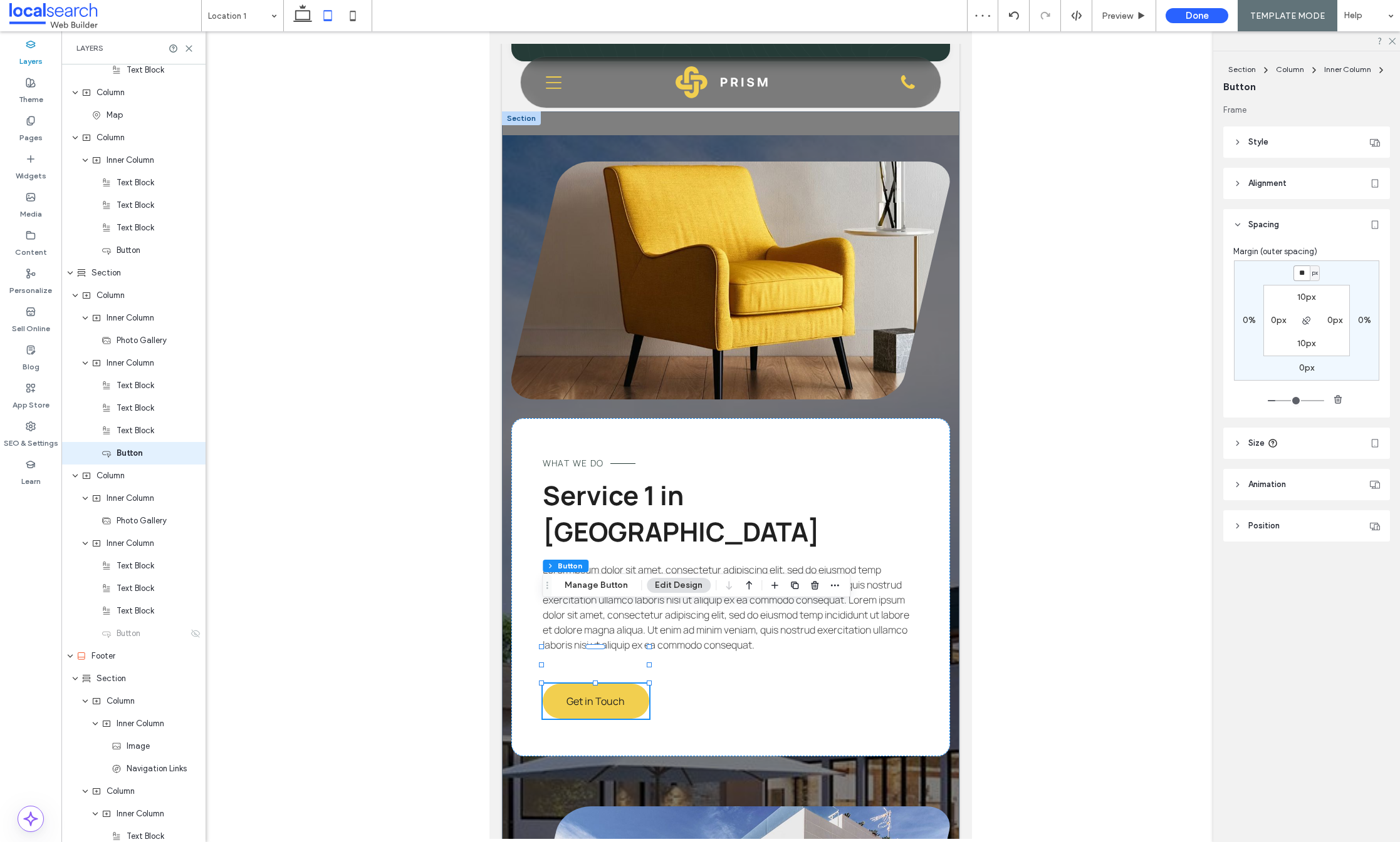
type input "**"
drag, startPoint x: 1321, startPoint y: 273, endPoint x: 1190, endPoint y: 310, distance: 136.1
click at [1320, 273] on div "** px 0% 0px 0% 10px 0px 10px 0px" at bounding box center [1306, 321] width 145 height 120
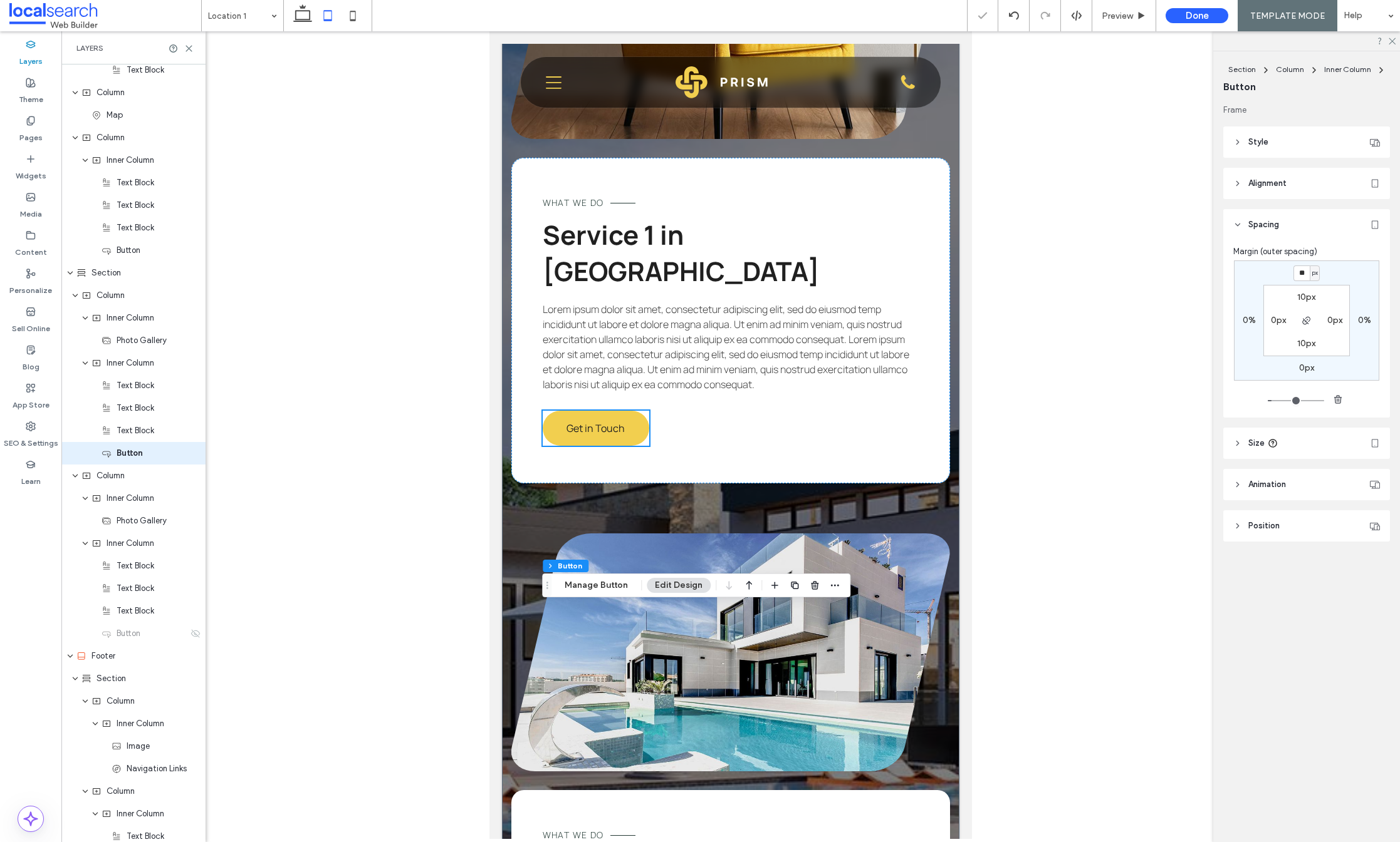
scroll to position [2777, 0]
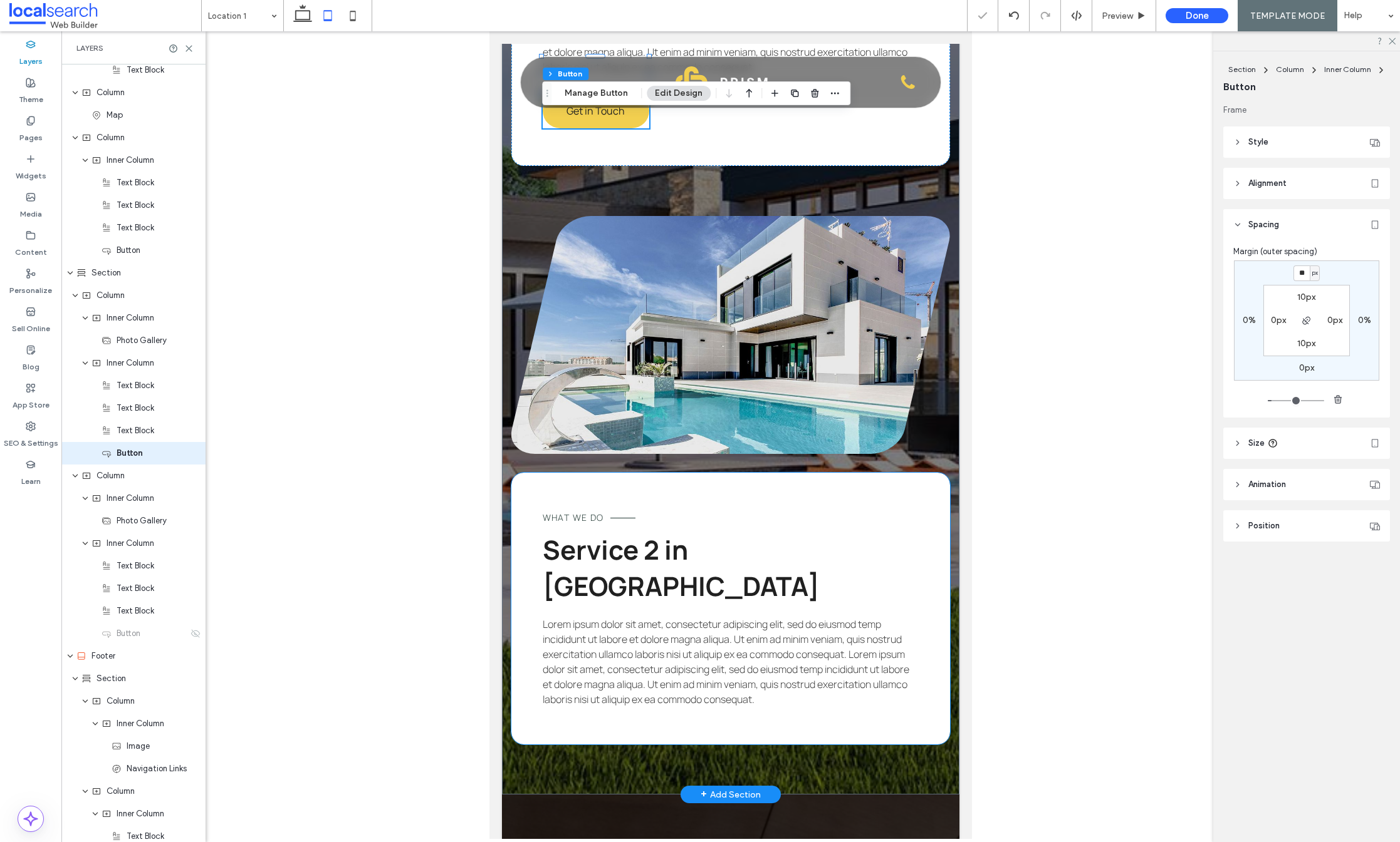
click at [623, 618] on span "Lorem ipsum dolor sit amet, consectetur adipiscing elit, sed do eiusmod temp in…" at bounding box center [726, 662] width 367 height 89
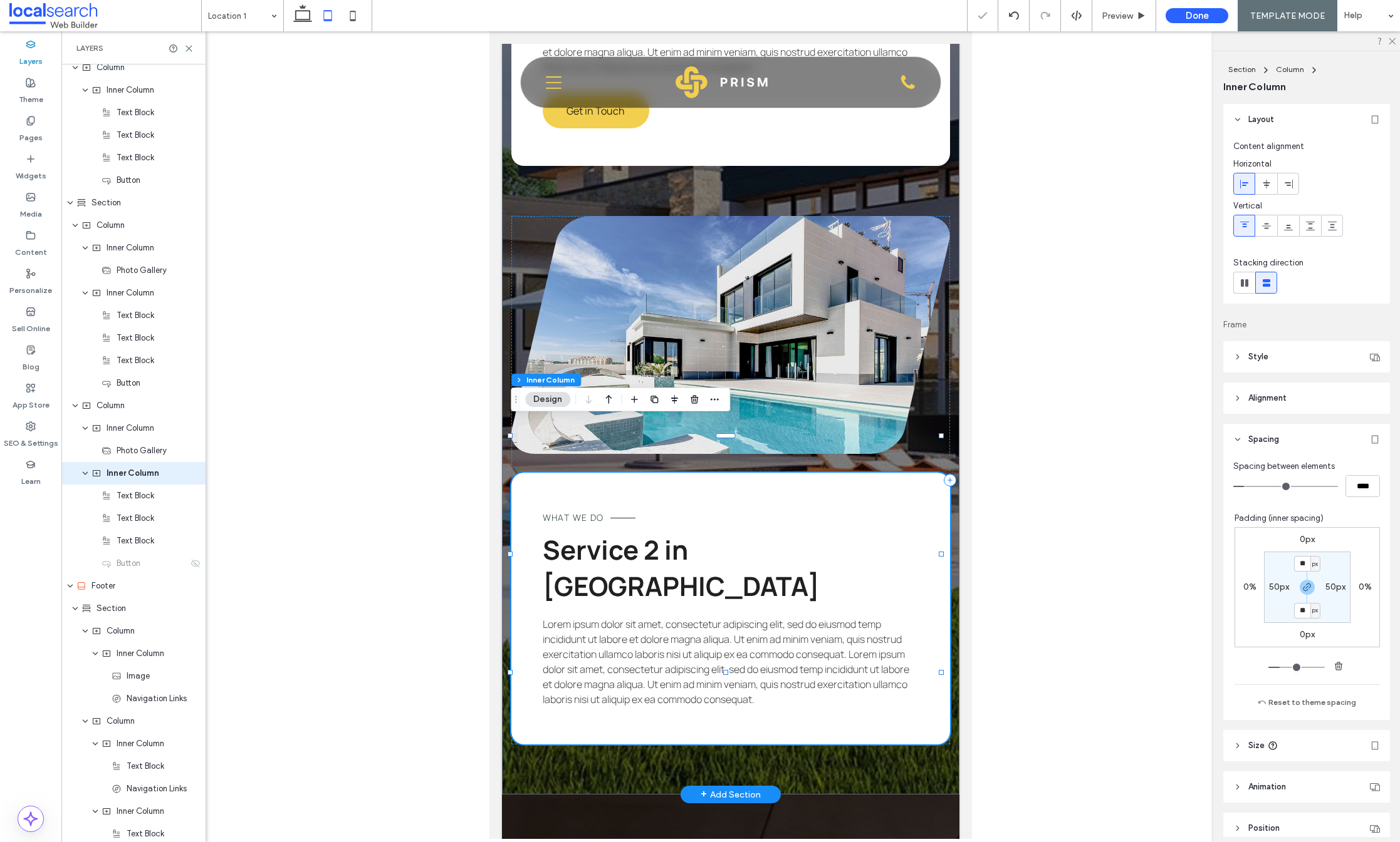
click at [691, 618] on span "Lorem ipsum dolor sit amet, consectetur adipiscing elit, sed do eiusmod temp in…" at bounding box center [726, 662] width 367 height 89
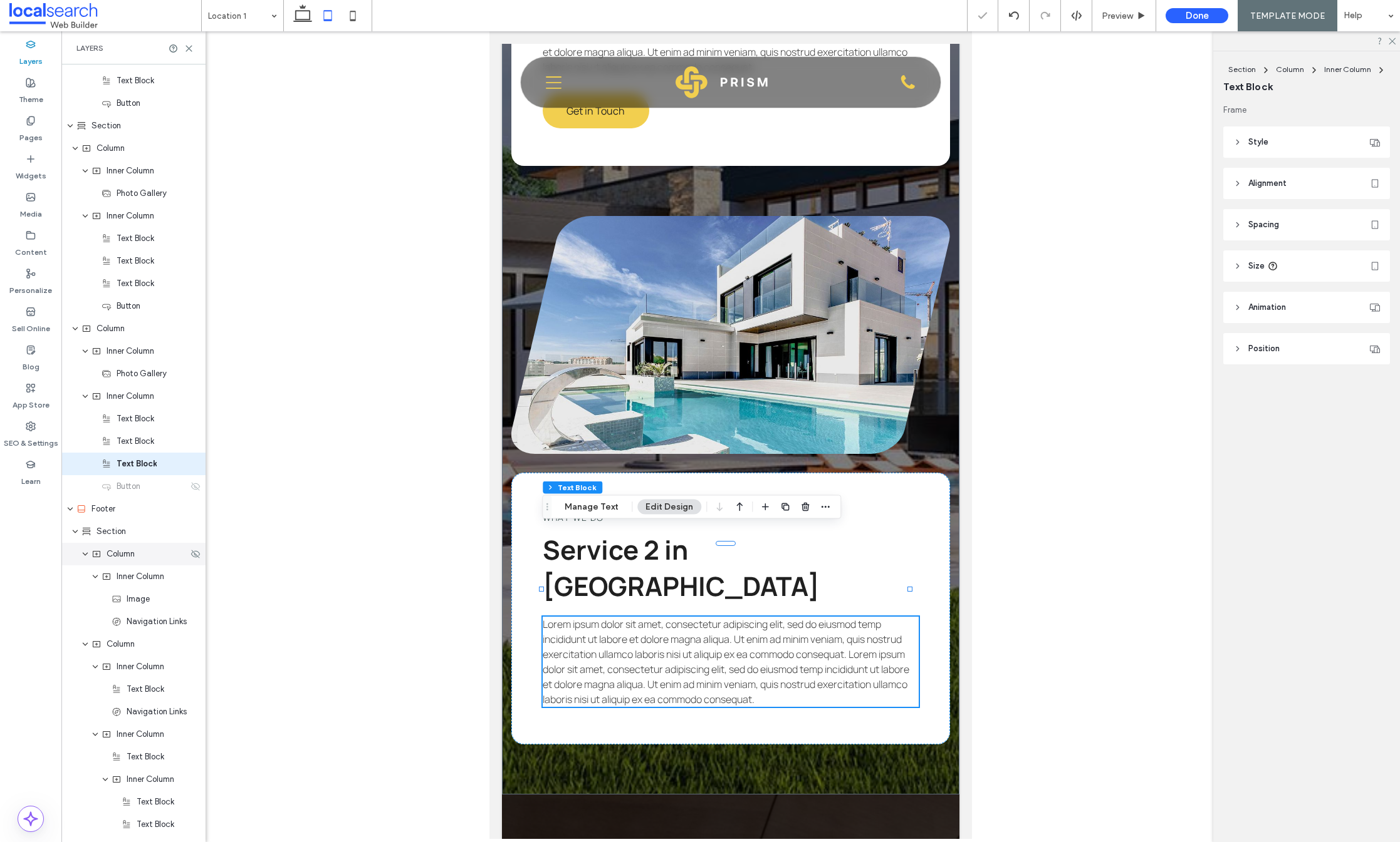
scroll to position [1426, 0]
click at [191, 475] on icon at bounding box center [196, 476] width 10 height 10
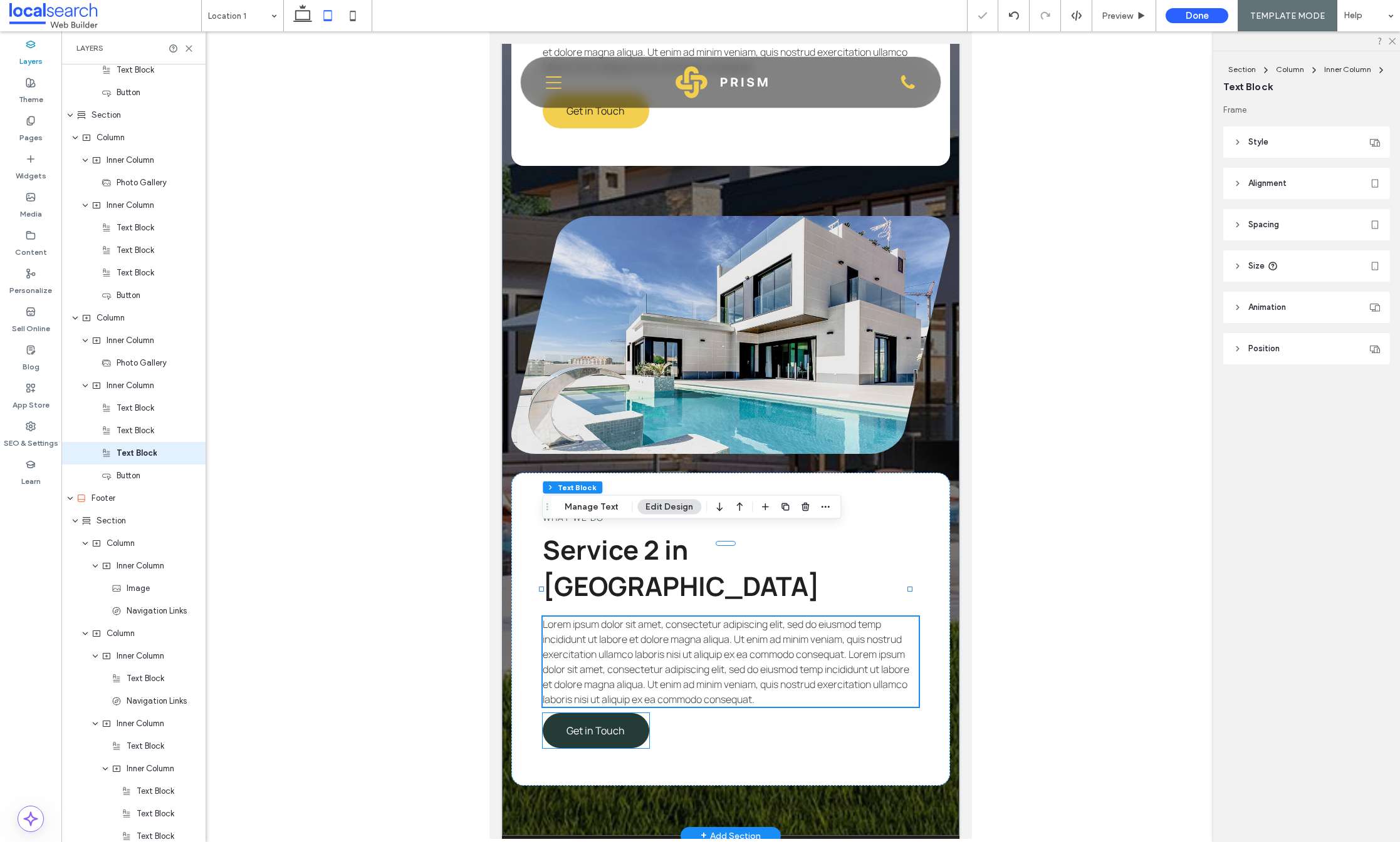
click at [623, 713] on link "Get in Touch" at bounding box center [596, 731] width 107 height 35
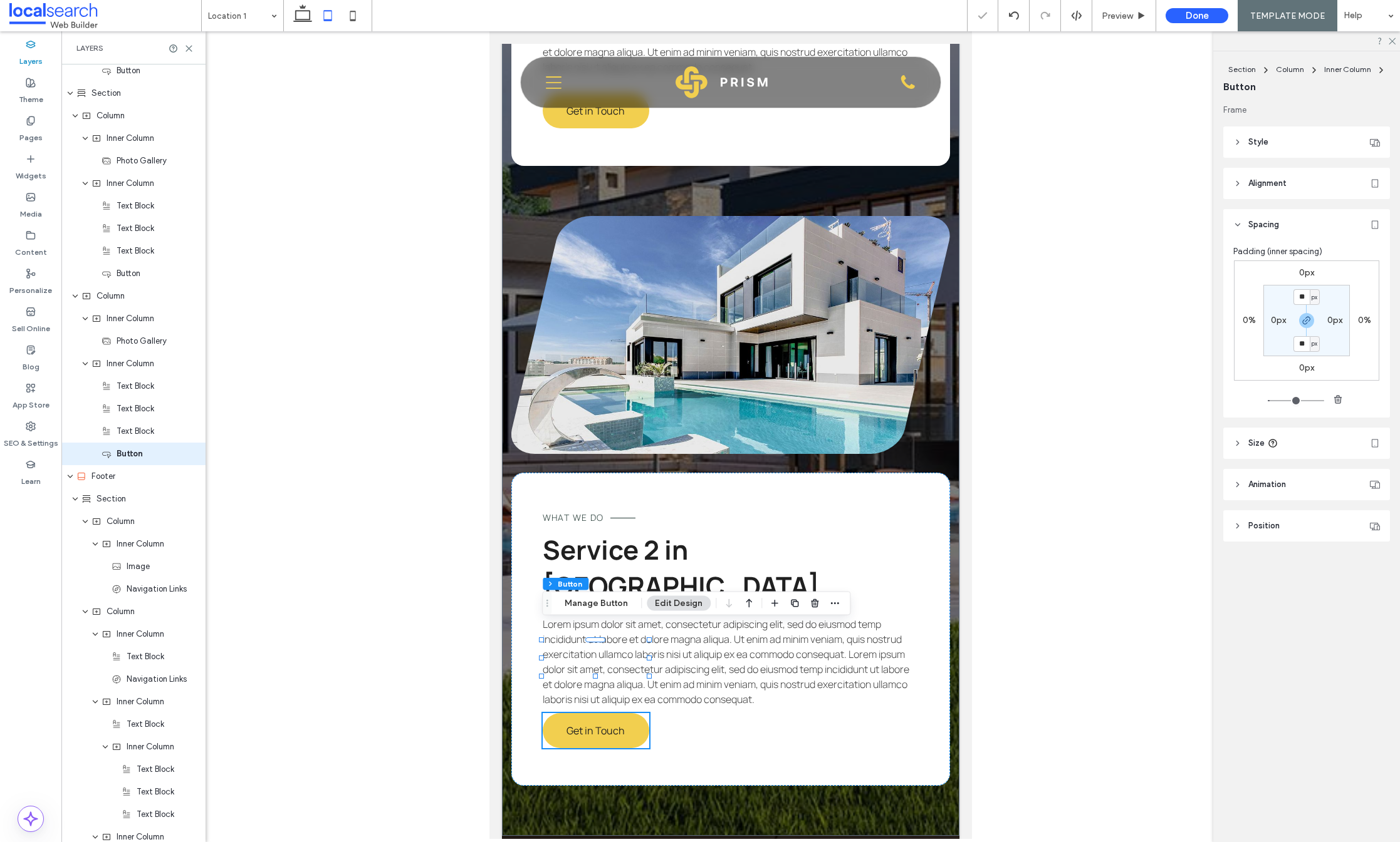
scroll to position [1449, 0]
click at [1307, 272] on label "0px" at bounding box center [1306, 272] width 15 height 11
type input "*"
click at [1308, 316] on icon "button" at bounding box center [1306, 321] width 10 height 10
drag, startPoint x: 1310, startPoint y: 273, endPoint x: 1305, endPoint y: 270, distance: 5.8
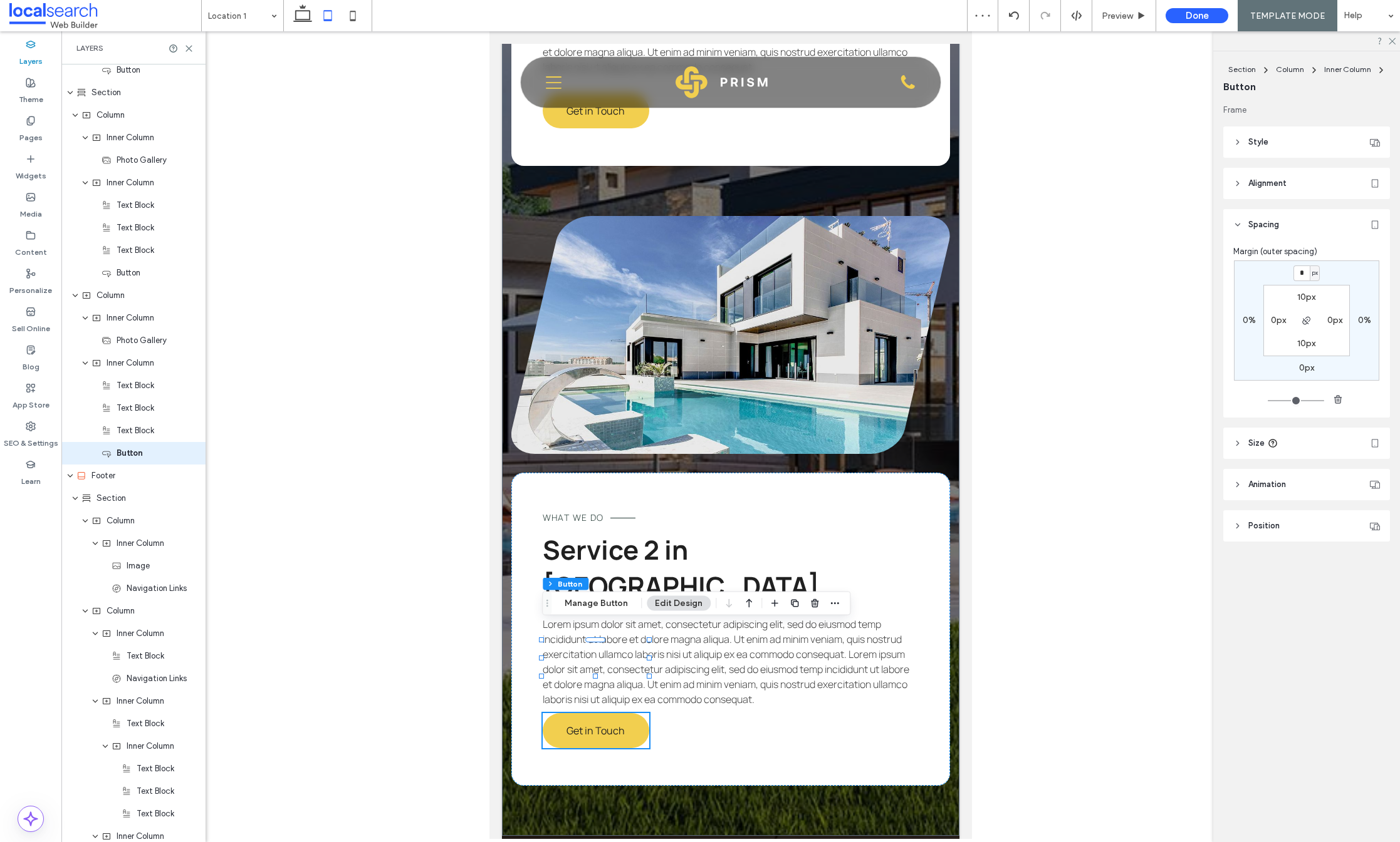
click at [1309, 272] on div "* px" at bounding box center [1306, 273] width 26 height 15
click at [1298, 270] on input "*" at bounding box center [1301, 273] width 16 height 15
click at [1296, 269] on input "*" at bounding box center [1301, 273] width 16 height 15
type input "**"
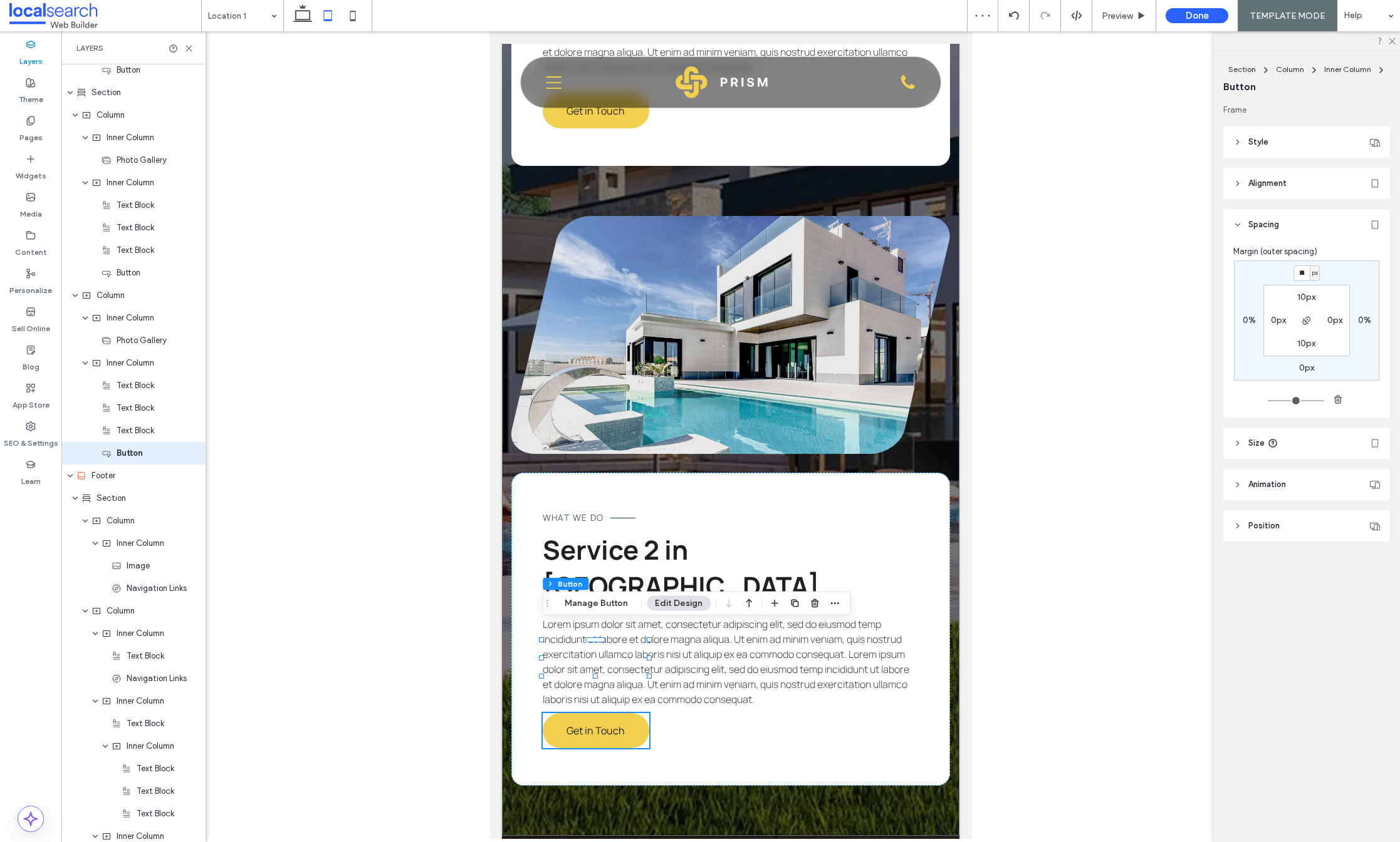
click at [1333, 273] on div "** px 0% 0px 0% 10px 0px 10px 0px" at bounding box center [1306, 321] width 145 height 120
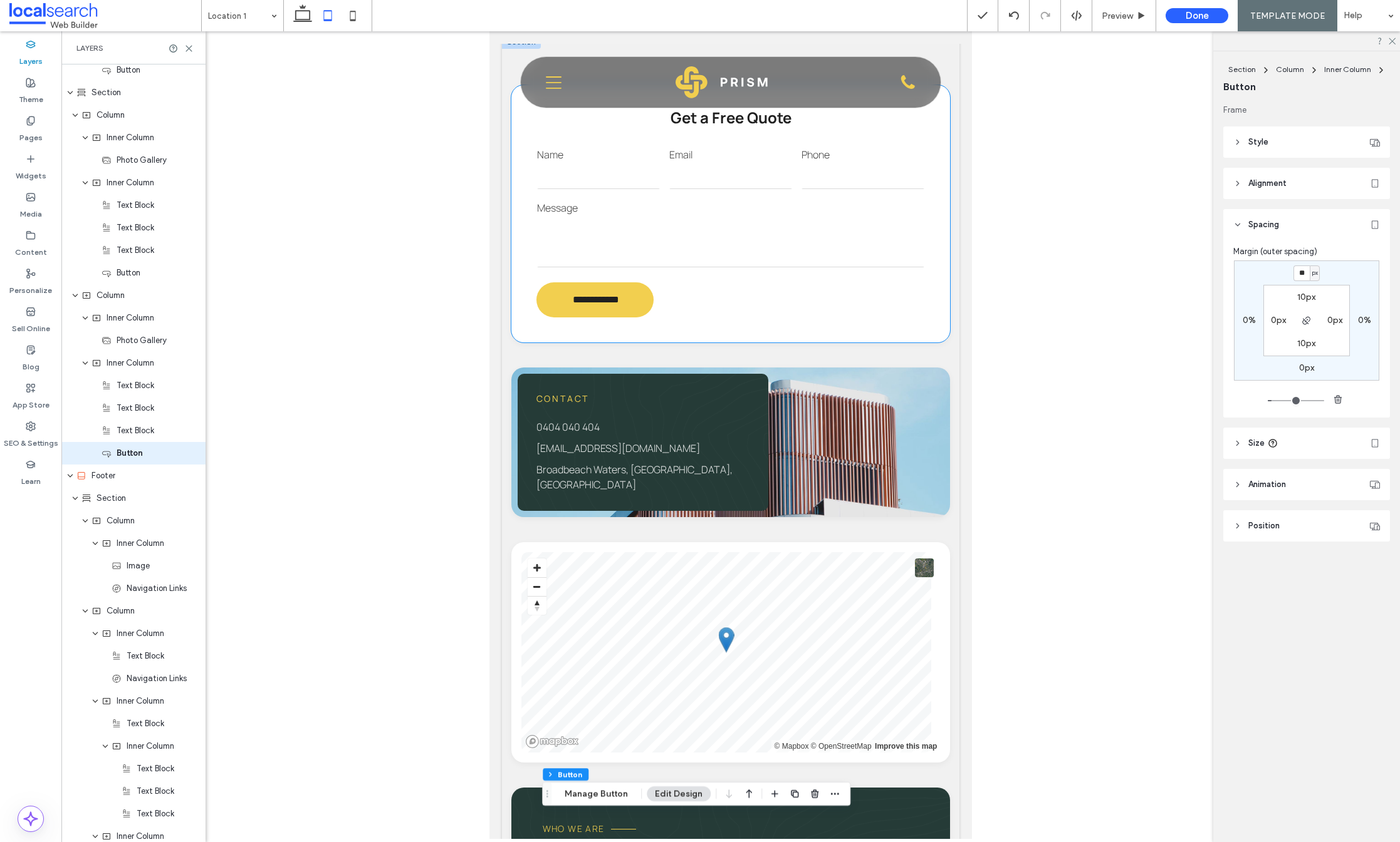
scroll to position [976, 0]
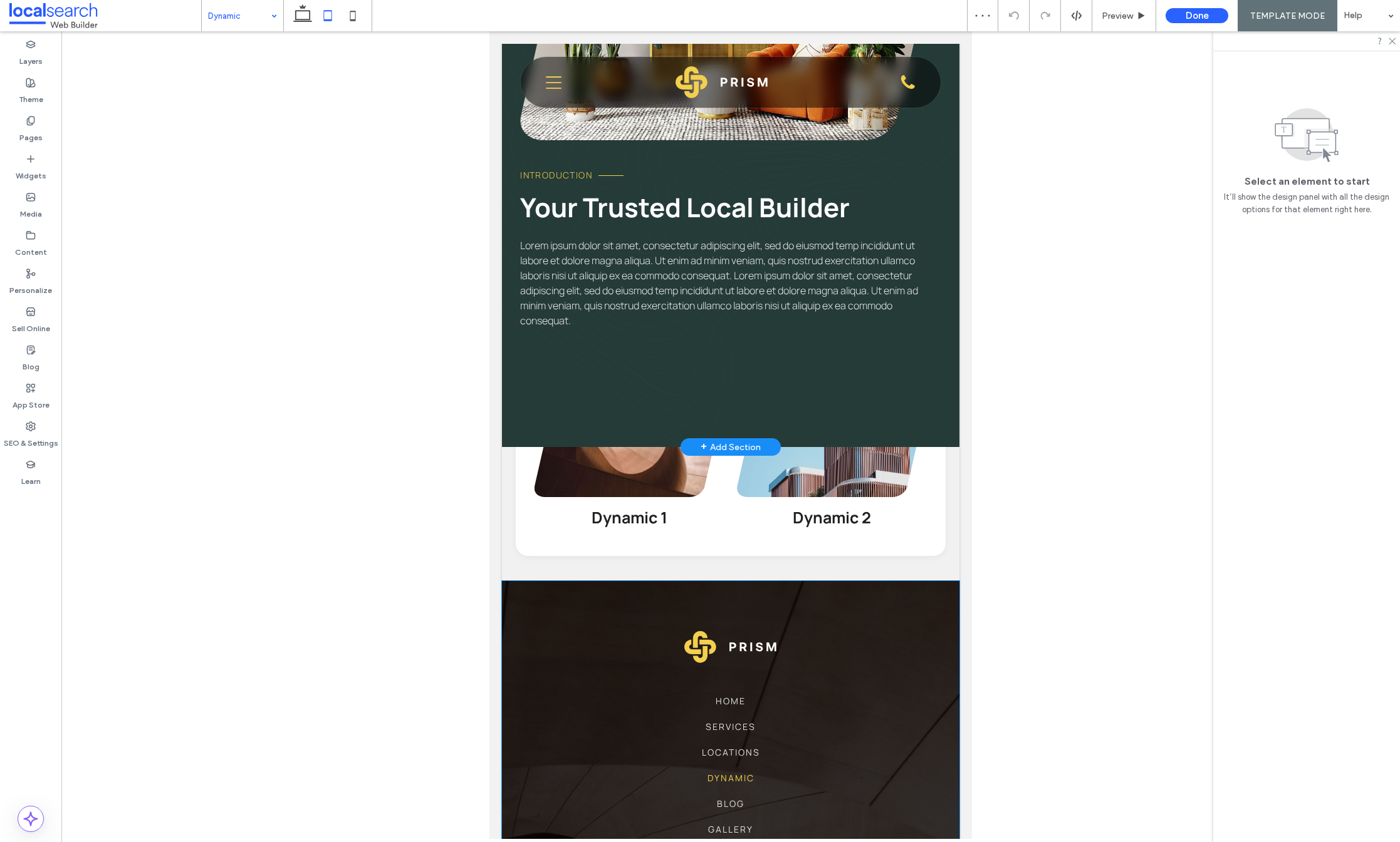
scroll to position [64, 0]
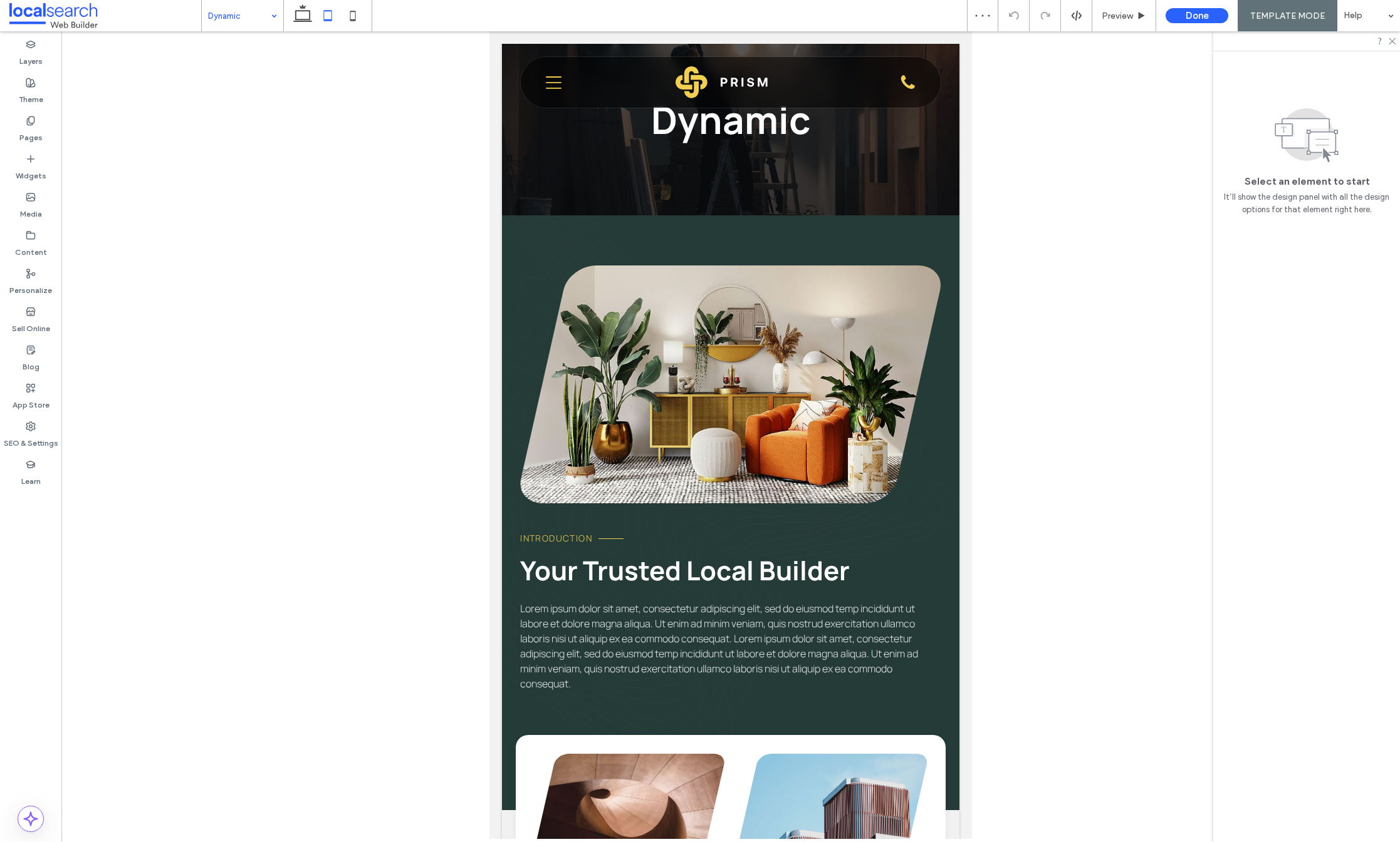
click at [228, 13] on input at bounding box center [240, 15] width 63 height 31
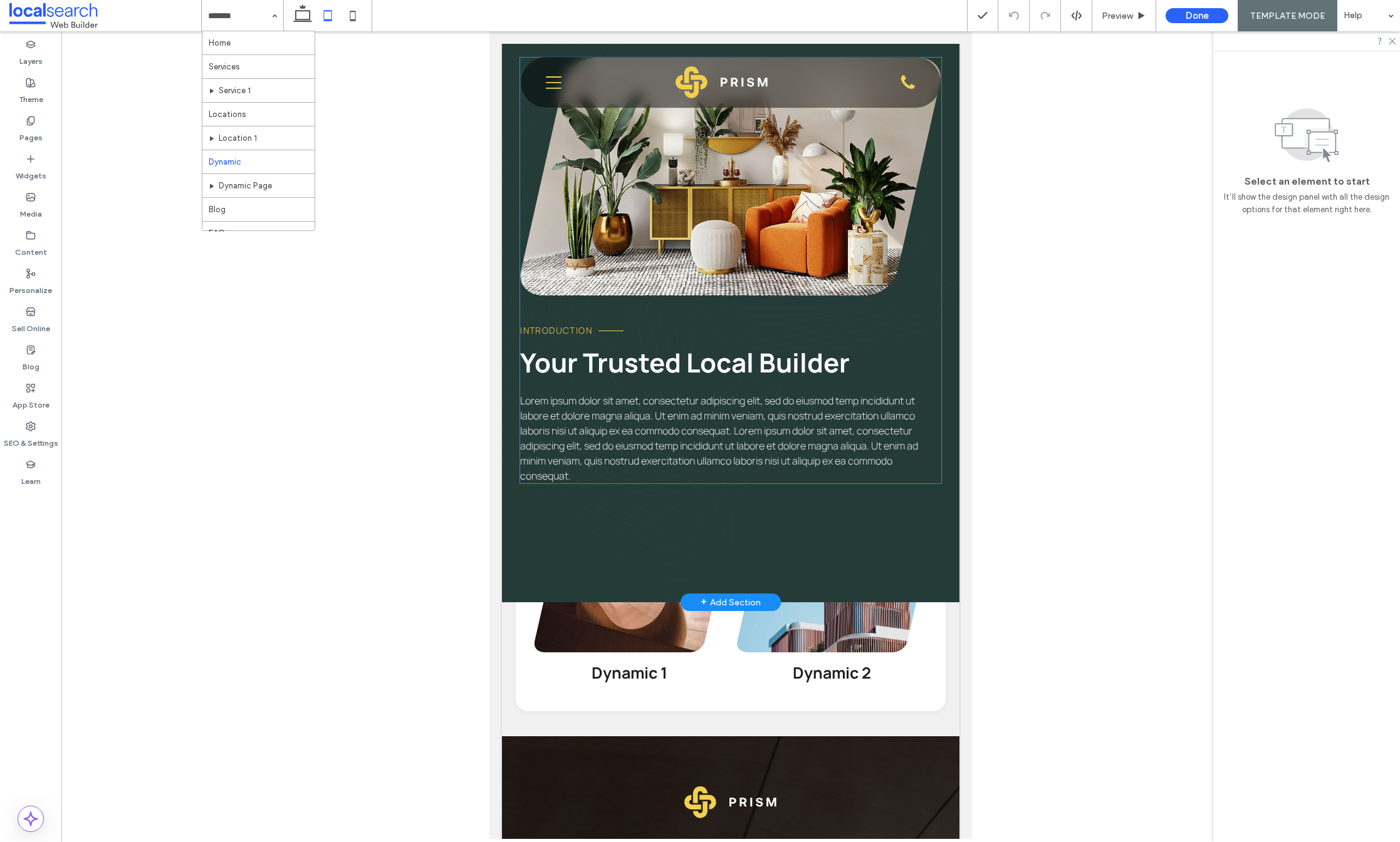
scroll to position [459, 0]
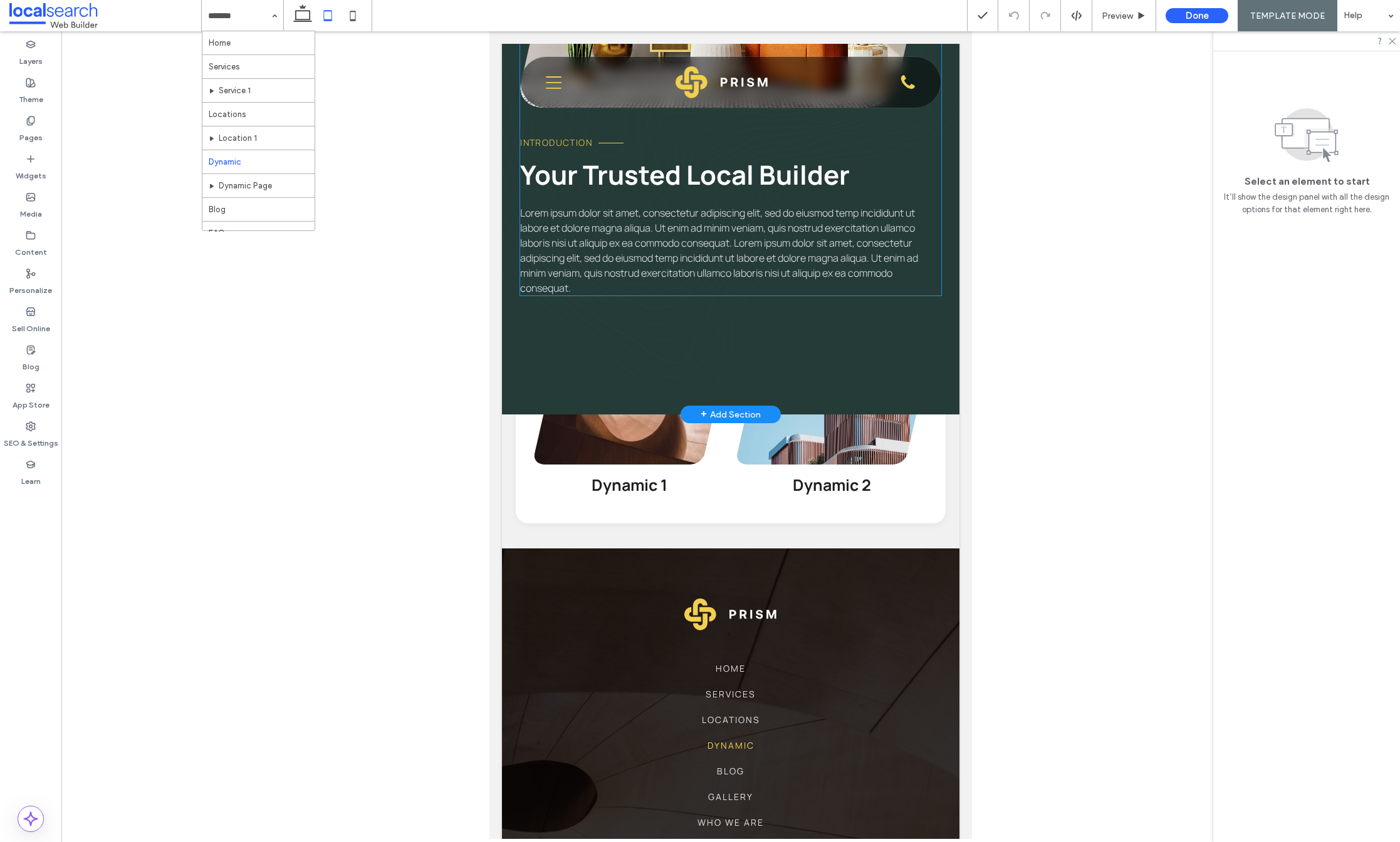
click at [609, 242] on span "Lorem ipsum dolor sit amet, consectetur adipiscing elit, sed do eiusmod temp in…" at bounding box center [719, 250] width 398 height 89
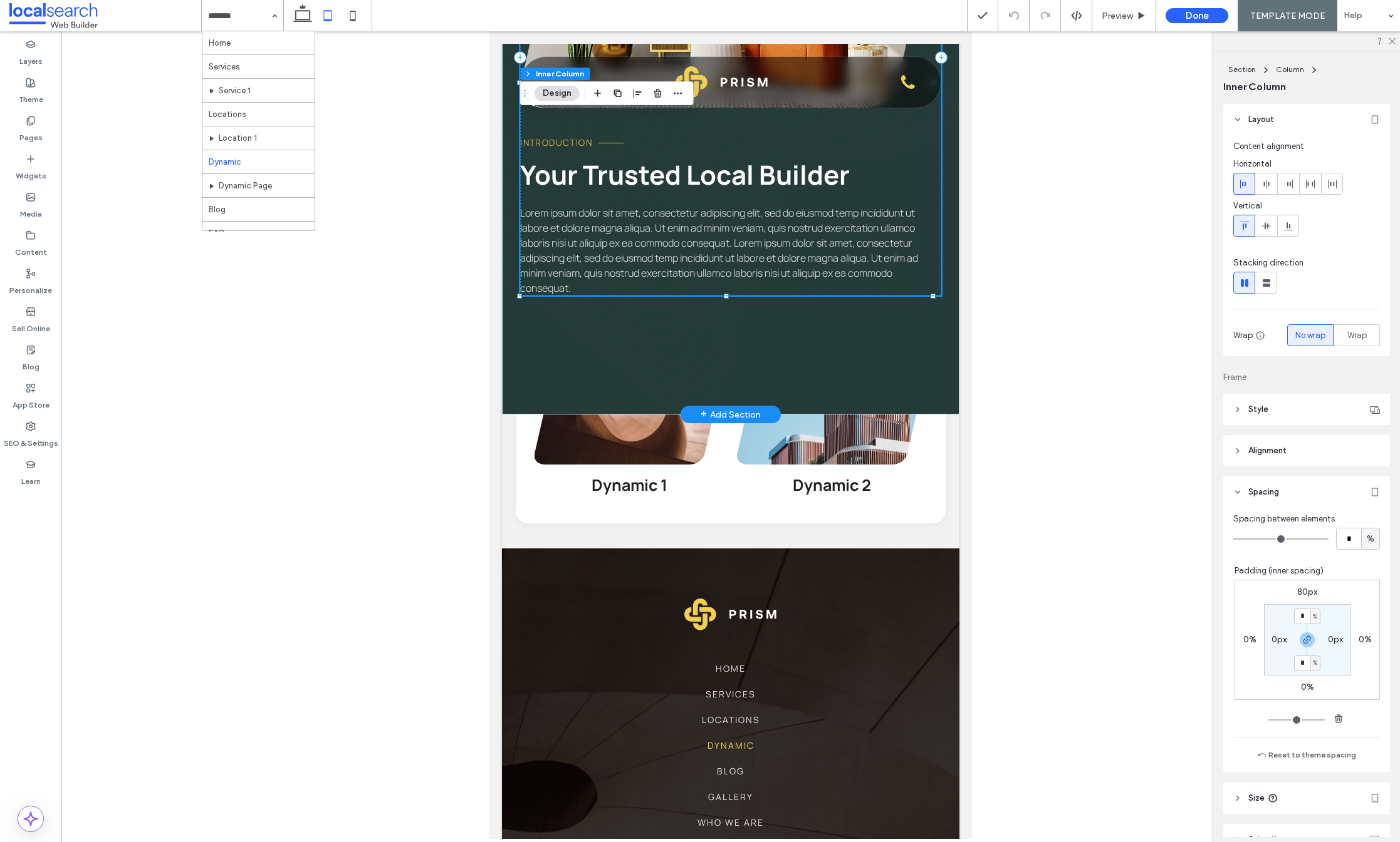
click at [619, 259] on span "Lorem ipsum dolor sit amet, consectetur adipiscing elit, sed do eiusmod temp in…" at bounding box center [719, 250] width 398 height 89
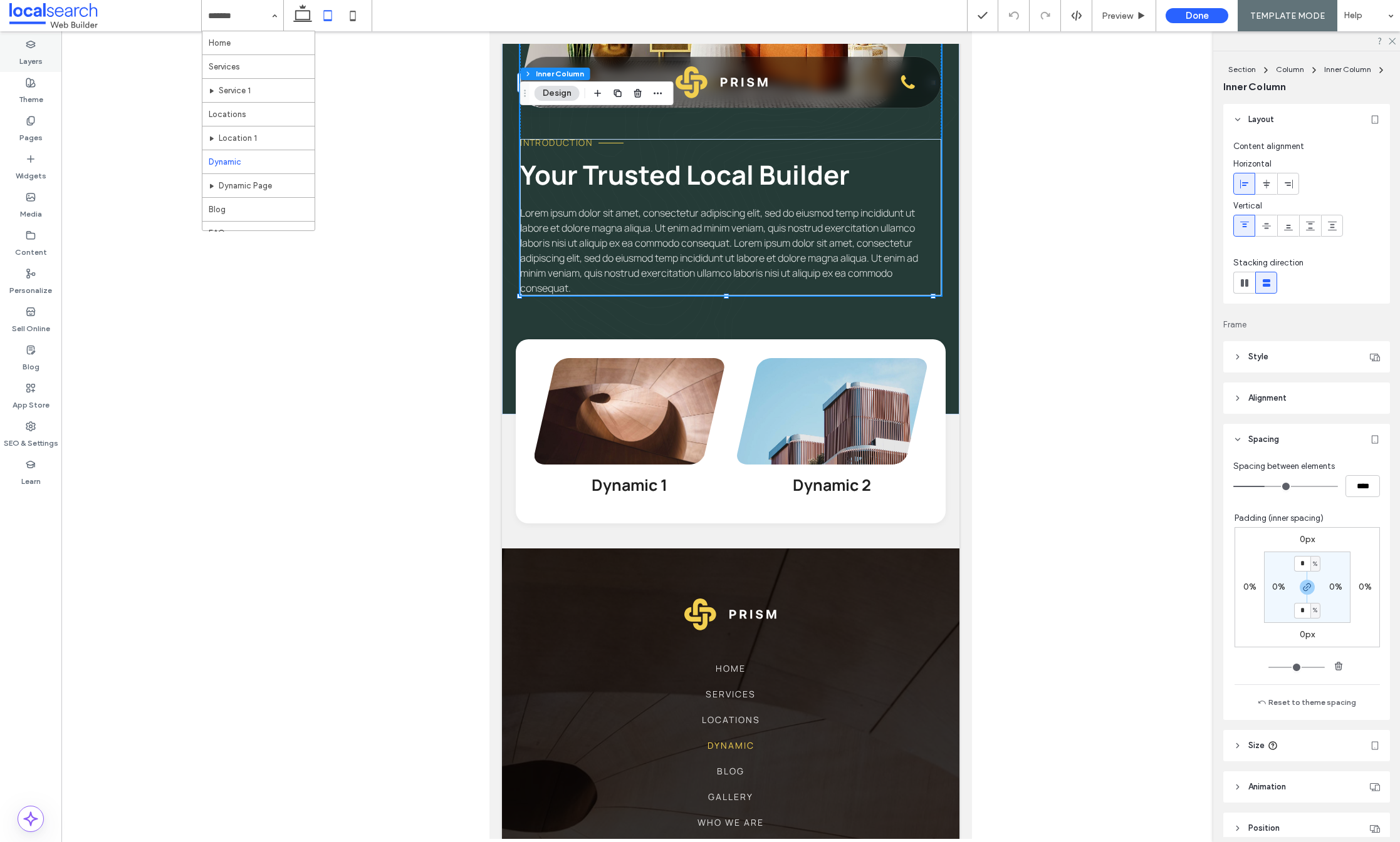
click at [24, 54] on label "Layers" at bounding box center [31, 58] width 23 height 18
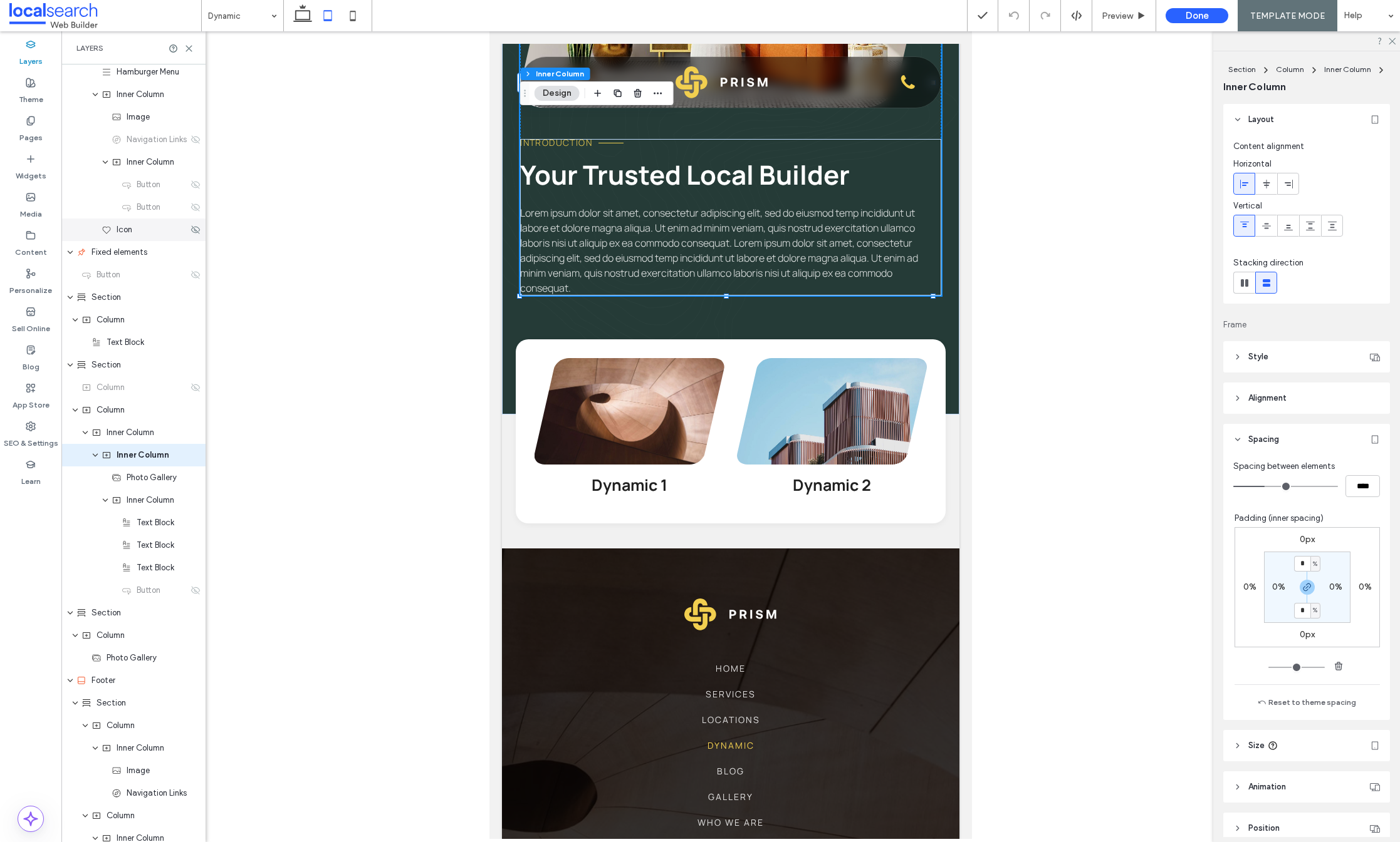
scroll to position [321, 0]
click at [191, 586] on icon at bounding box center [196, 589] width 10 height 10
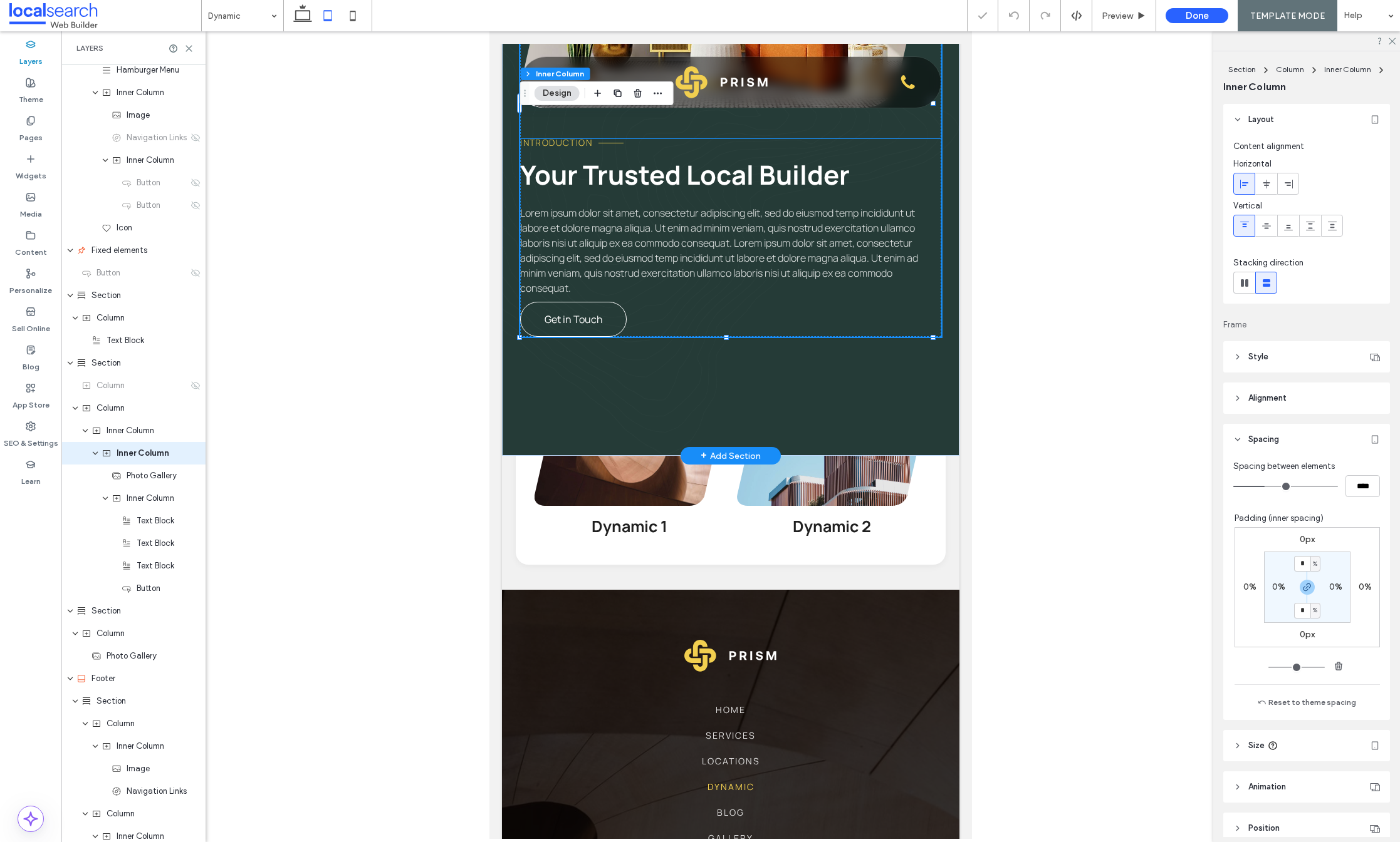
click at [583, 324] on span "Get in Touch" at bounding box center [574, 319] width 58 height 14
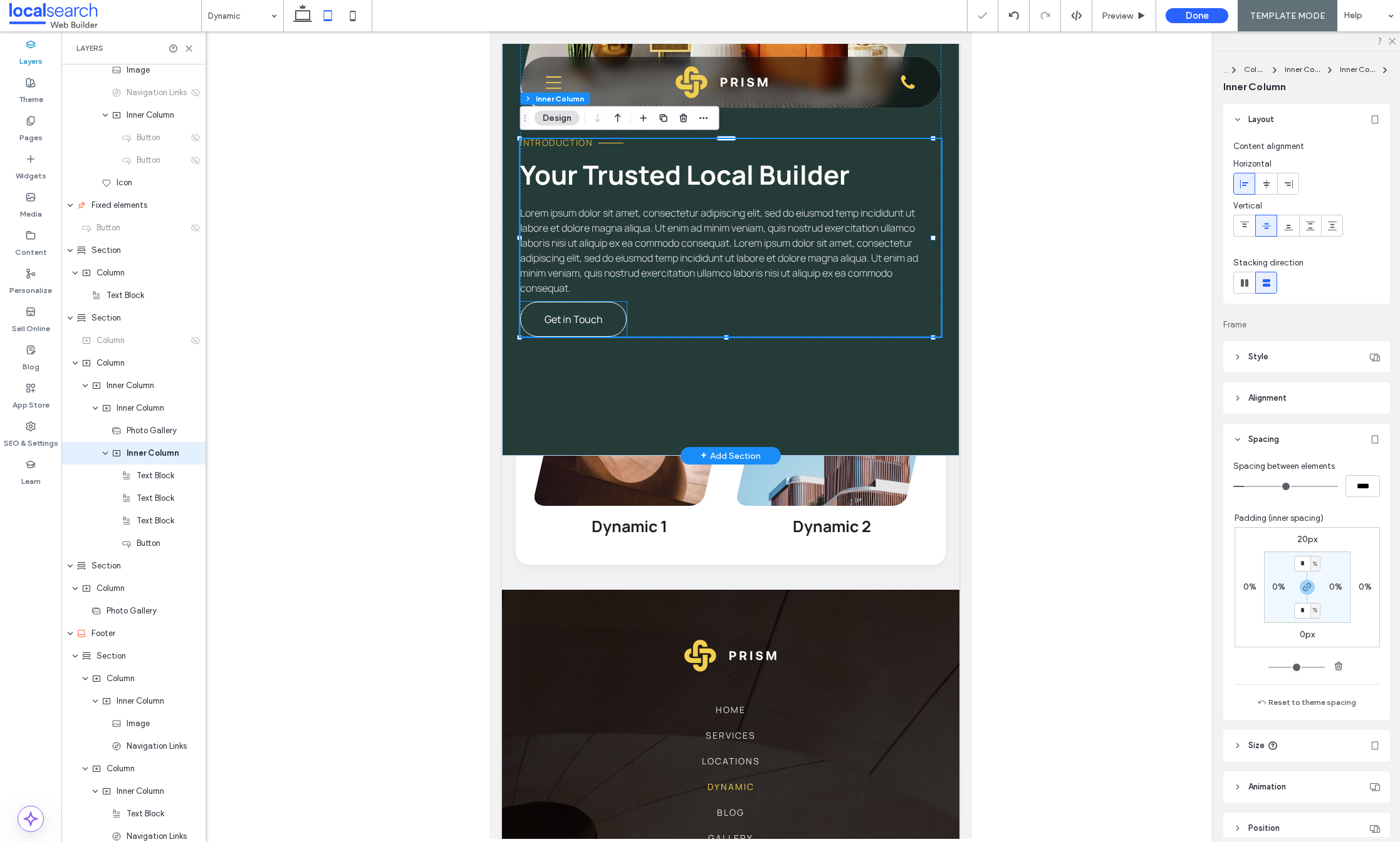
click at [582, 309] on link "Get in Touch" at bounding box center [574, 319] width 107 height 35
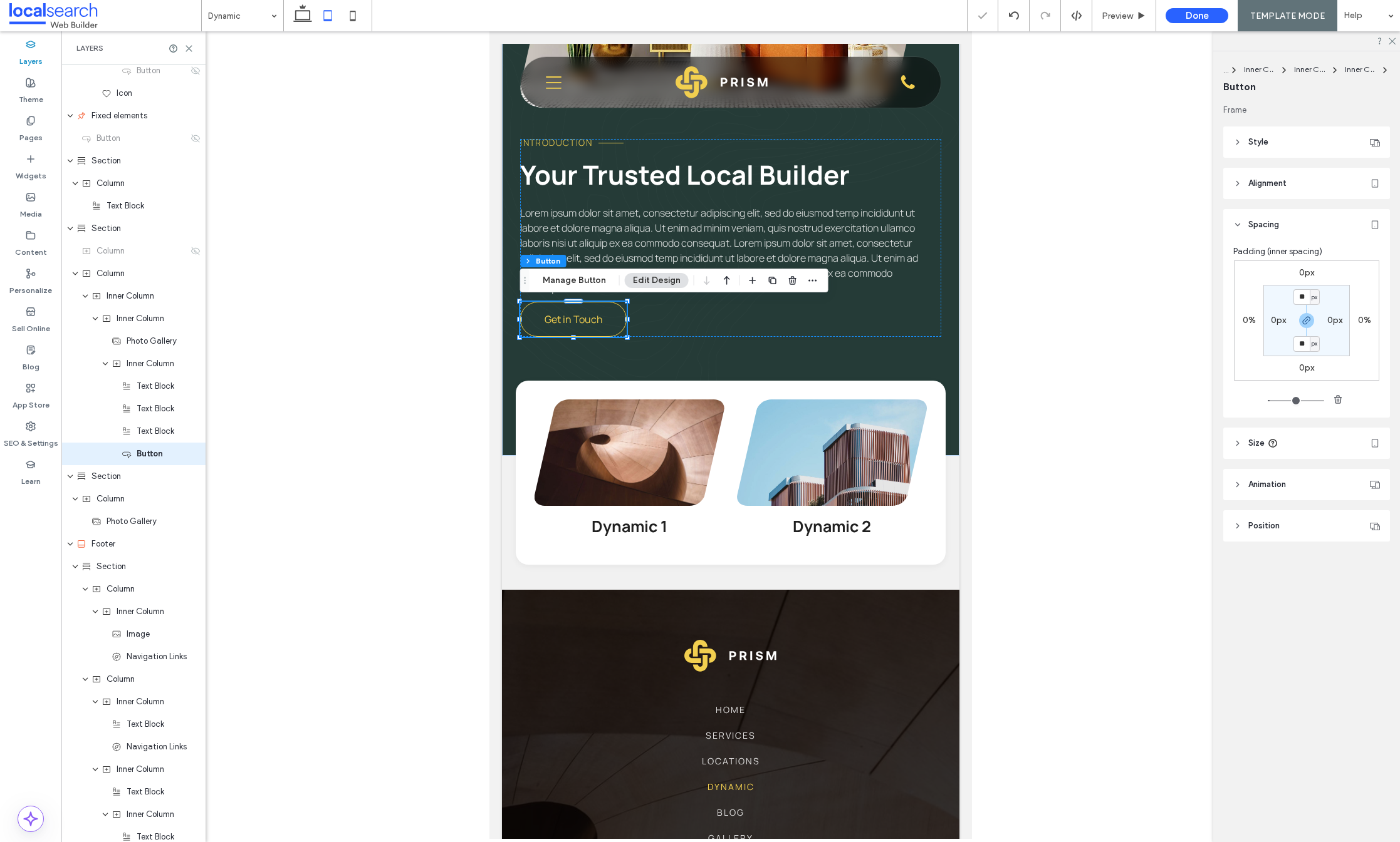
scroll to position [456, 0]
click at [1312, 272] on label "0px" at bounding box center [1306, 272] width 15 height 11
type input "*"
click at [1306, 312] on section "10px 0px 10px 0px" at bounding box center [1306, 321] width 86 height 72
click at [1306, 318] on icon "button" at bounding box center [1306, 321] width 10 height 10
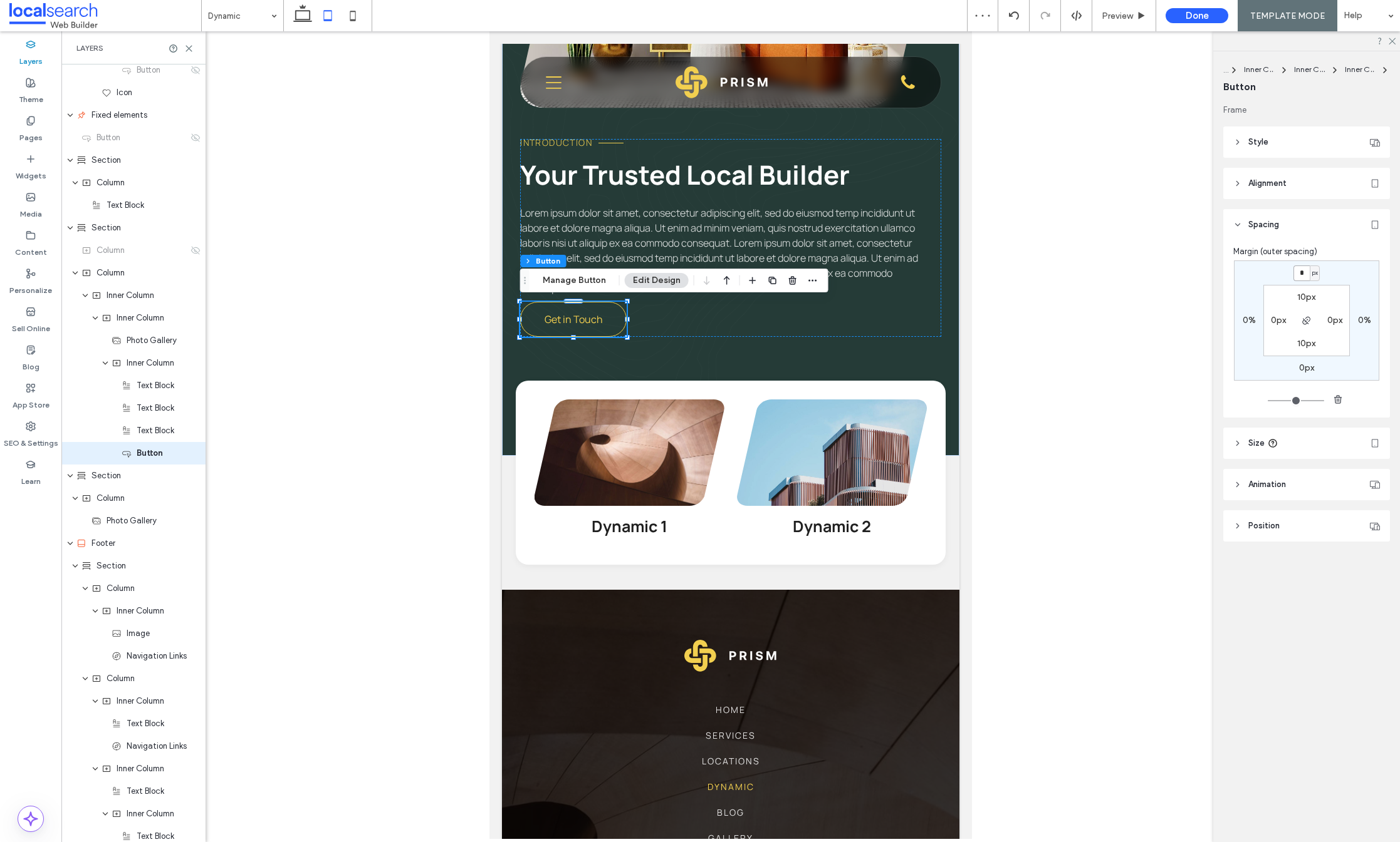
click at [1300, 275] on input "*" at bounding box center [1301, 273] width 16 height 15
click at [1295, 272] on input "*" at bounding box center [1301, 273] width 16 height 15
type input "**"
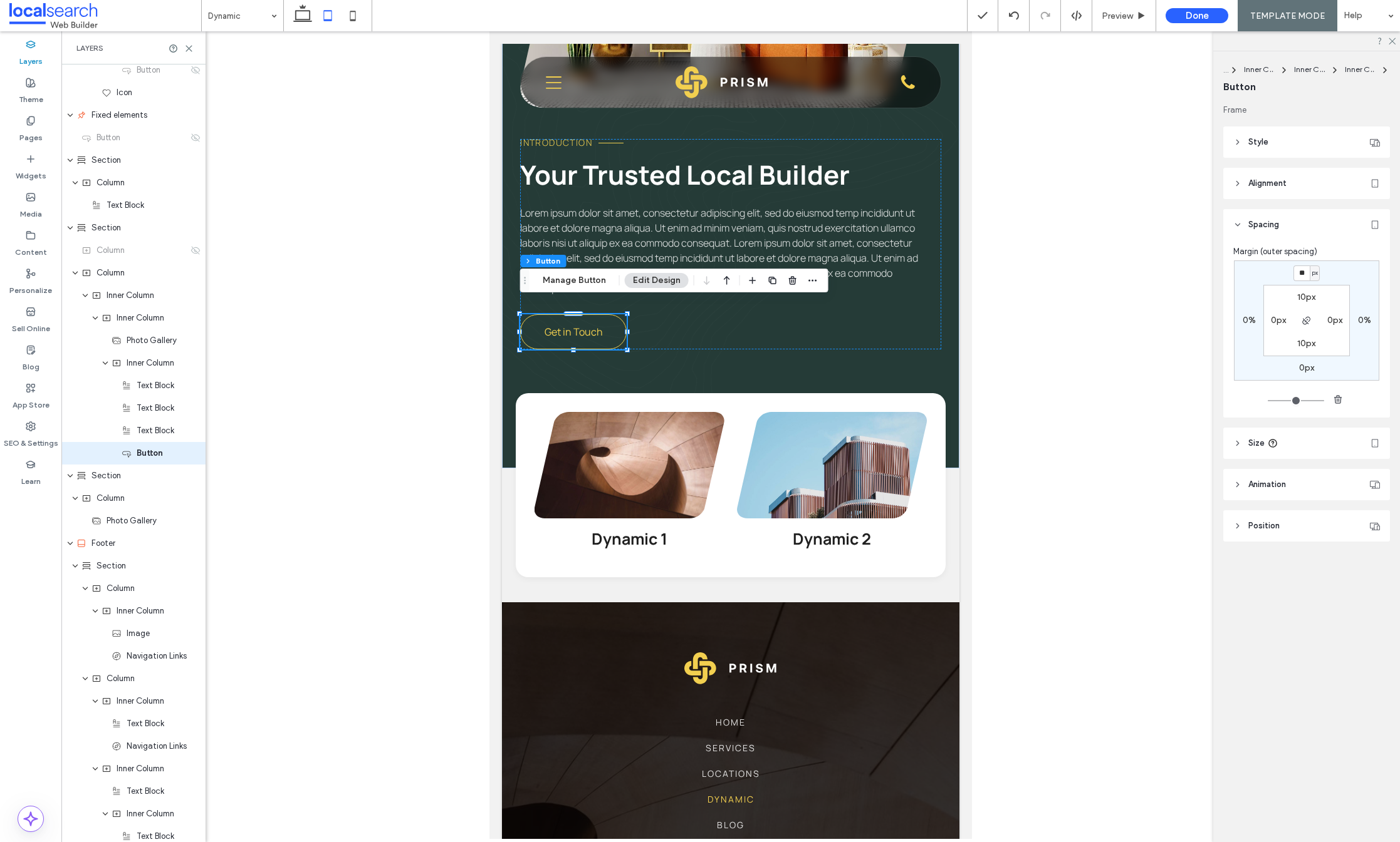
click at [1333, 278] on div "** px 0% 0px 0% 10px 0px 10px 0px" at bounding box center [1306, 321] width 145 height 120
click at [354, 14] on icon at bounding box center [353, 15] width 25 height 25
type input "*"
type input "***"
type input "*"
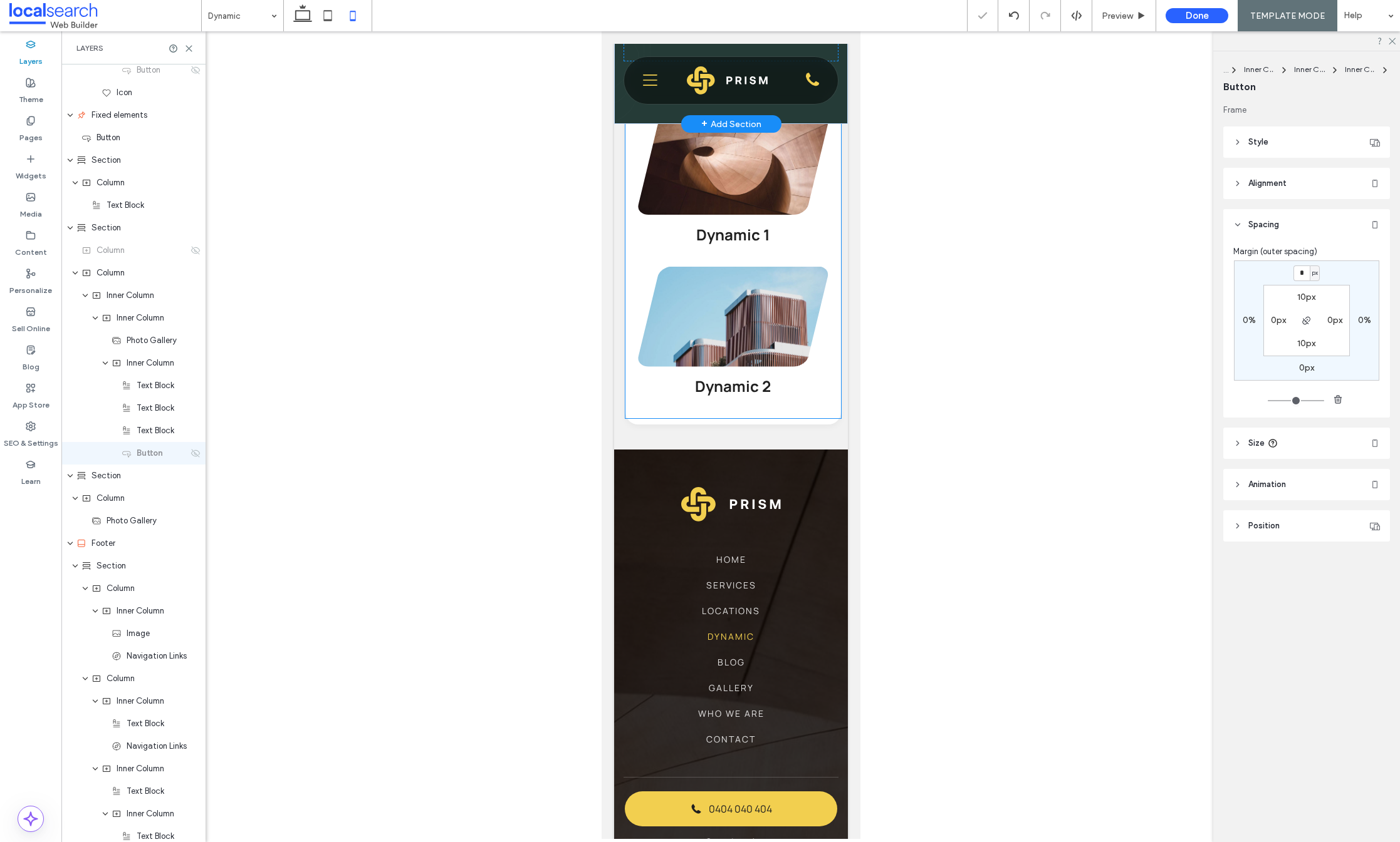
scroll to position [54, 0]
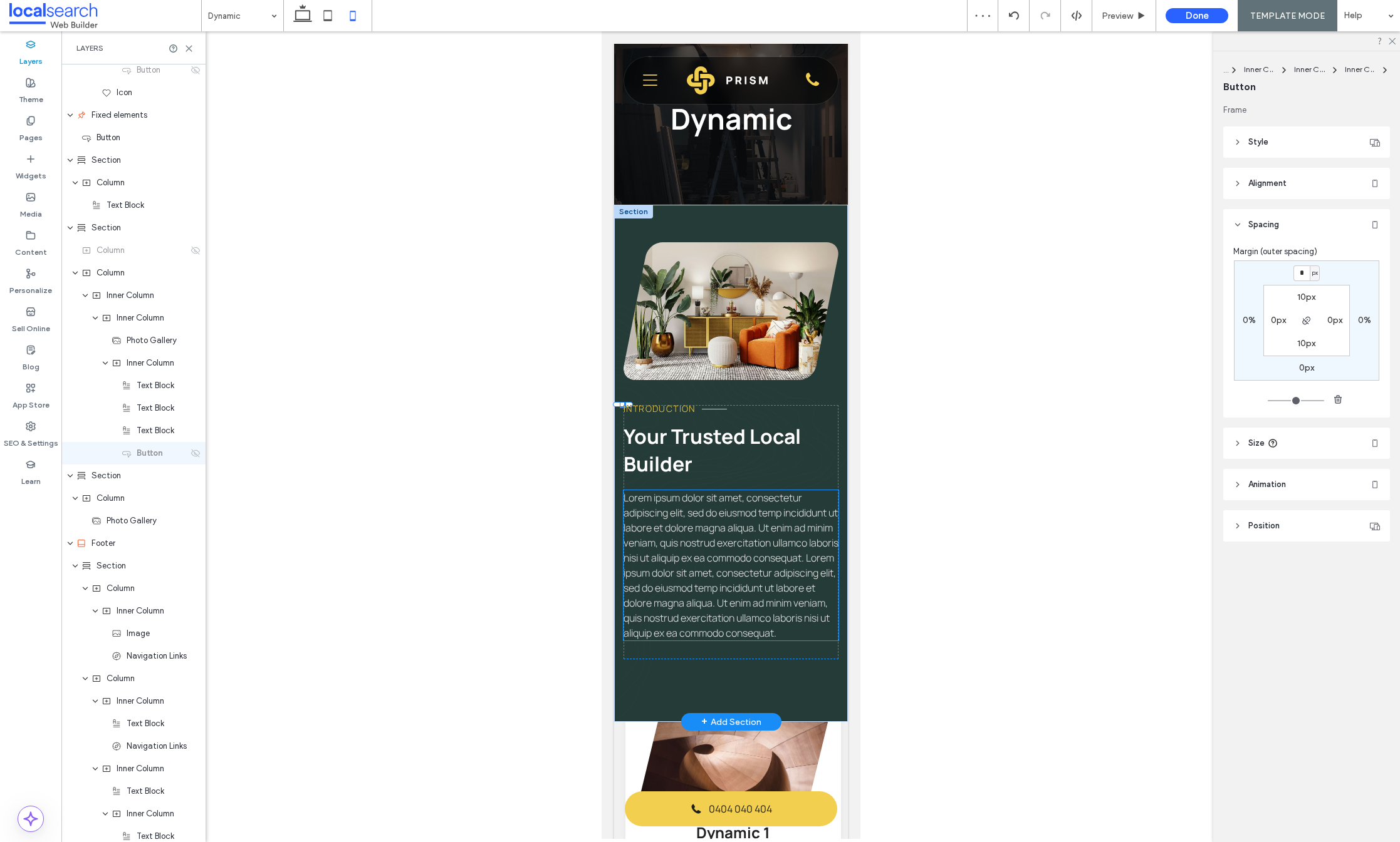
click at [669, 640] on span "Lorem ipsum dolor sit amet, consectetur adipiscing elit, sed do eiusmod temp in…" at bounding box center [730, 565] width 215 height 149
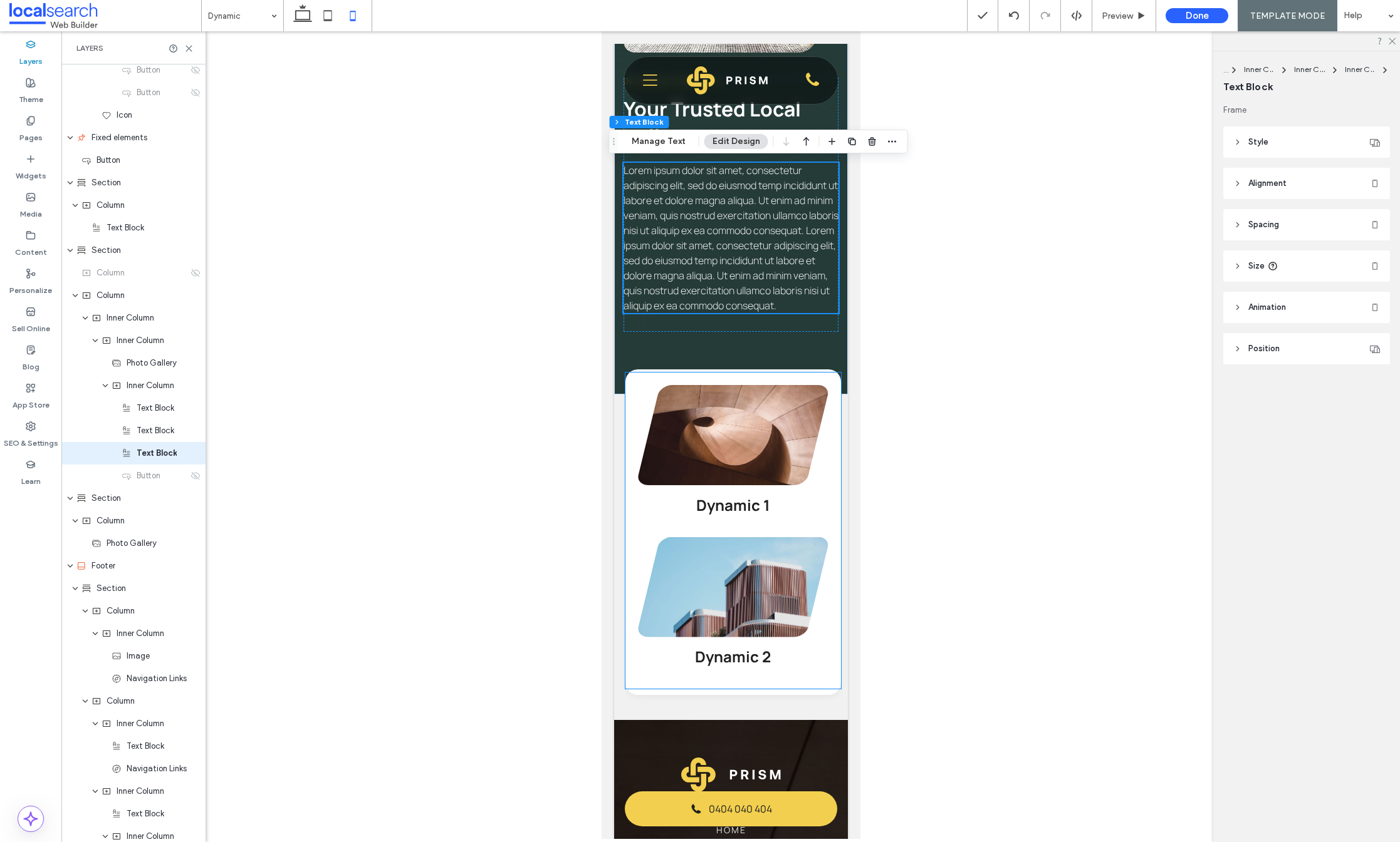
scroll to position [287, 0]
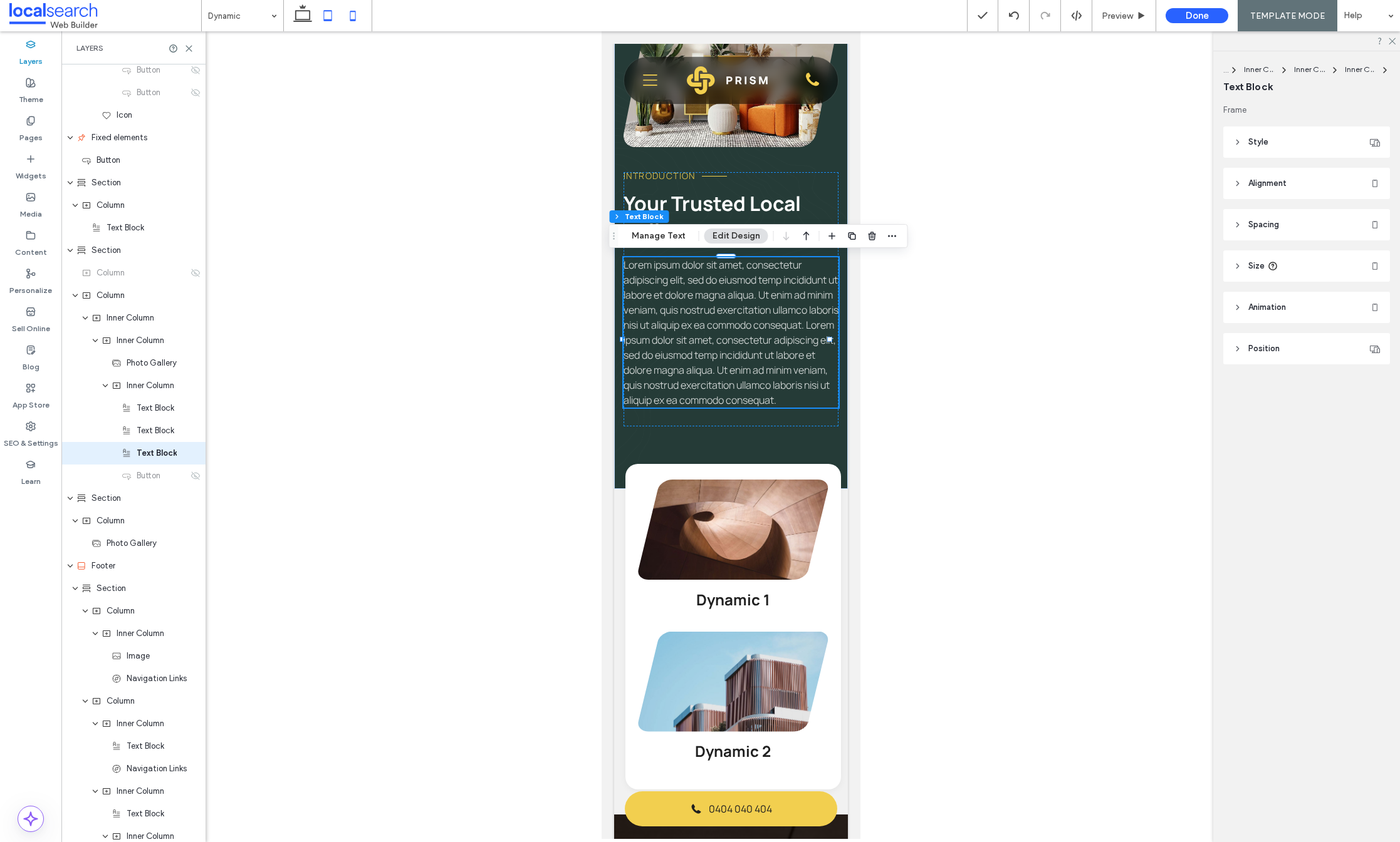
click at [330, 15] on icon at bounding box center [327, 15] width 25 height 25
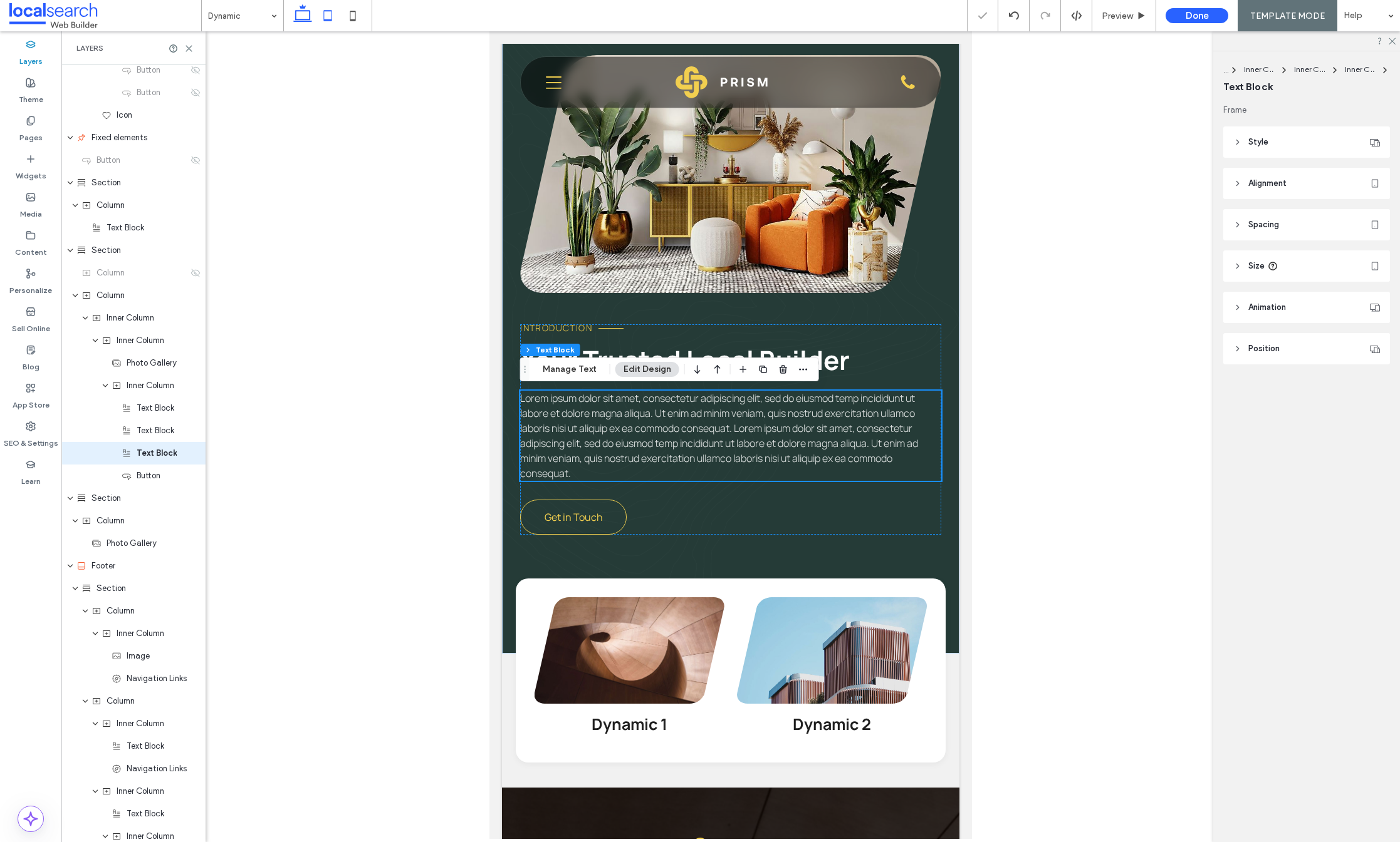
click at [306, 13] on icon at bounding box center [303, 15] width 25 height 25
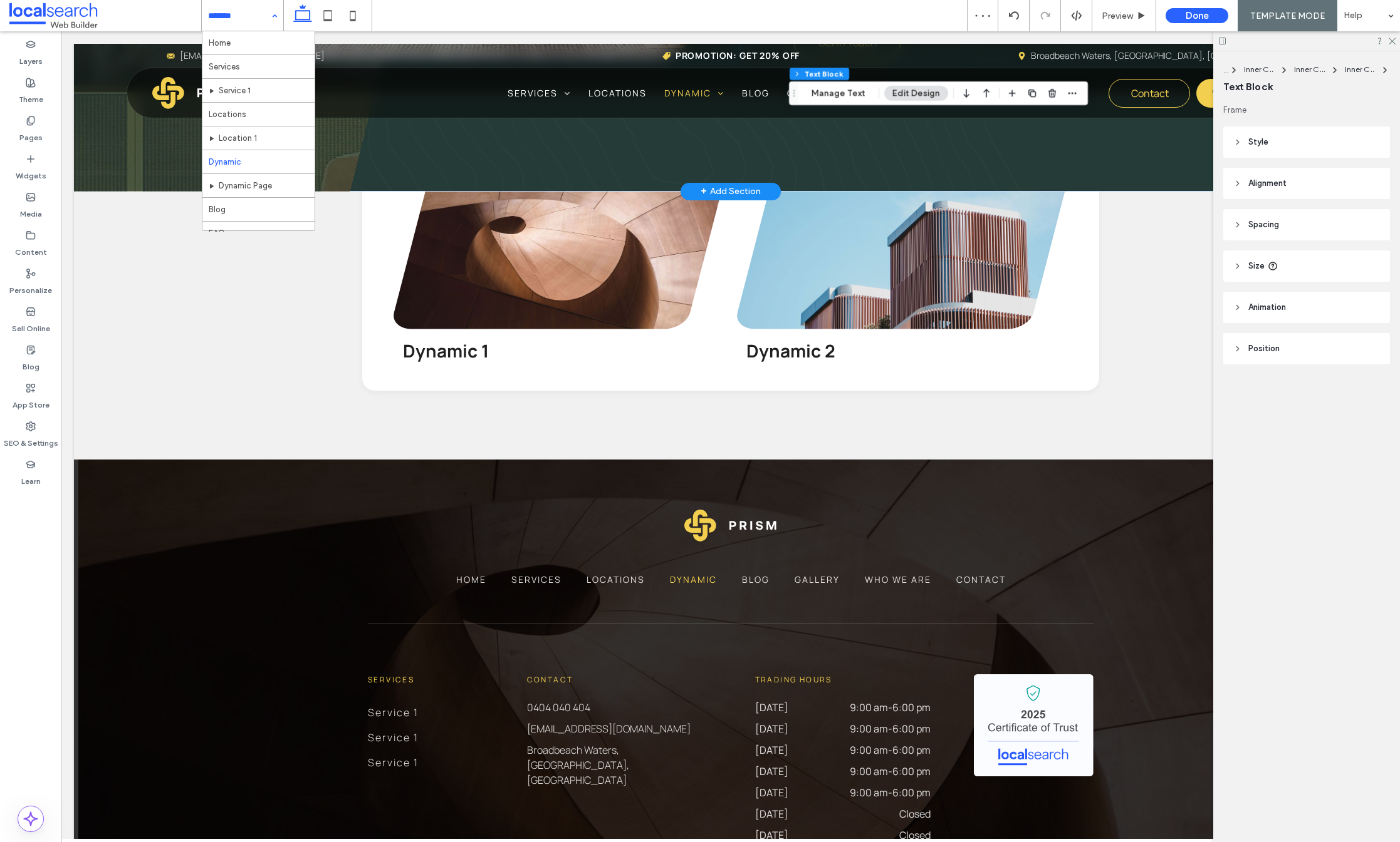
scroll to position [898, 0]
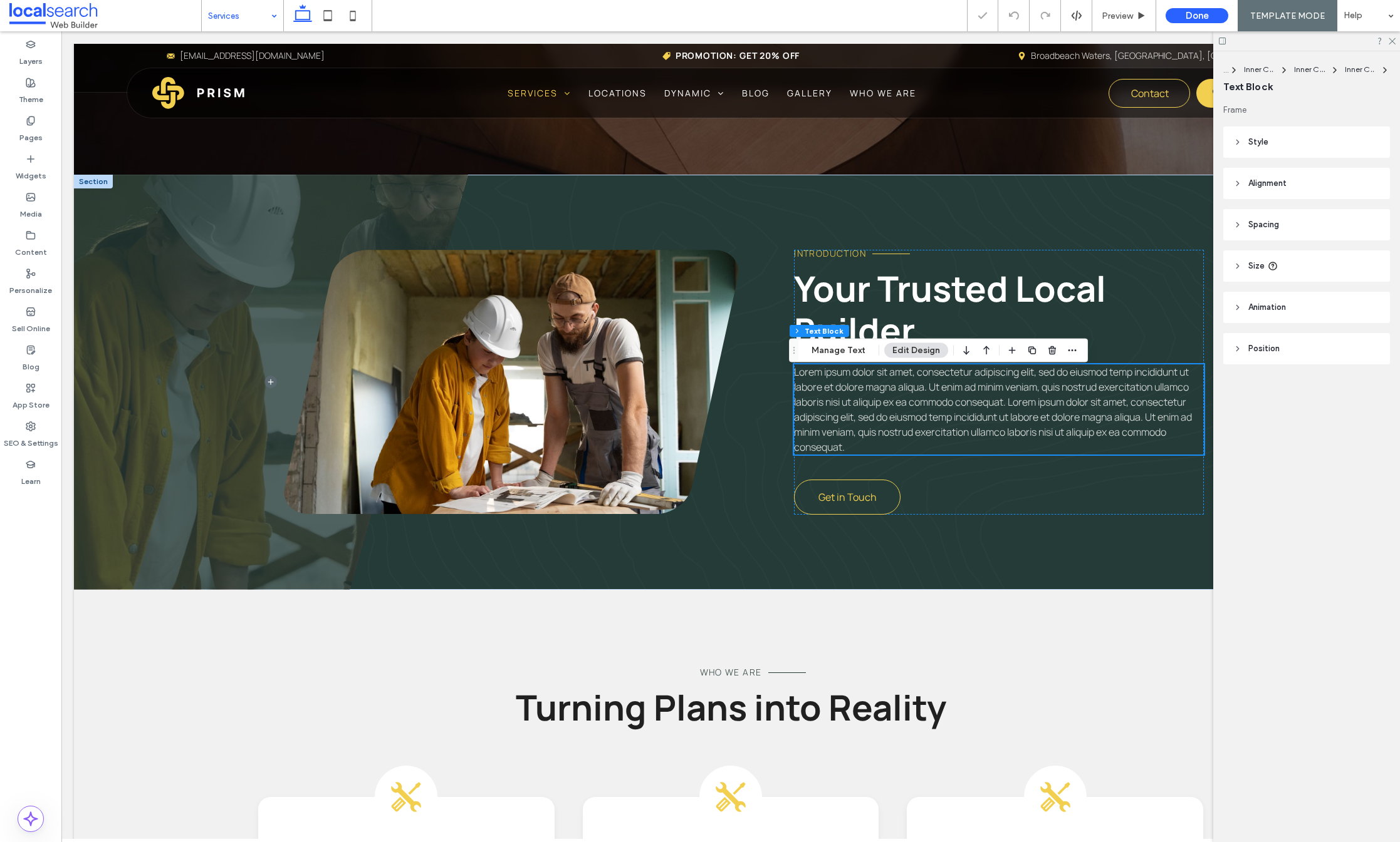
scroll to position [237, 0]
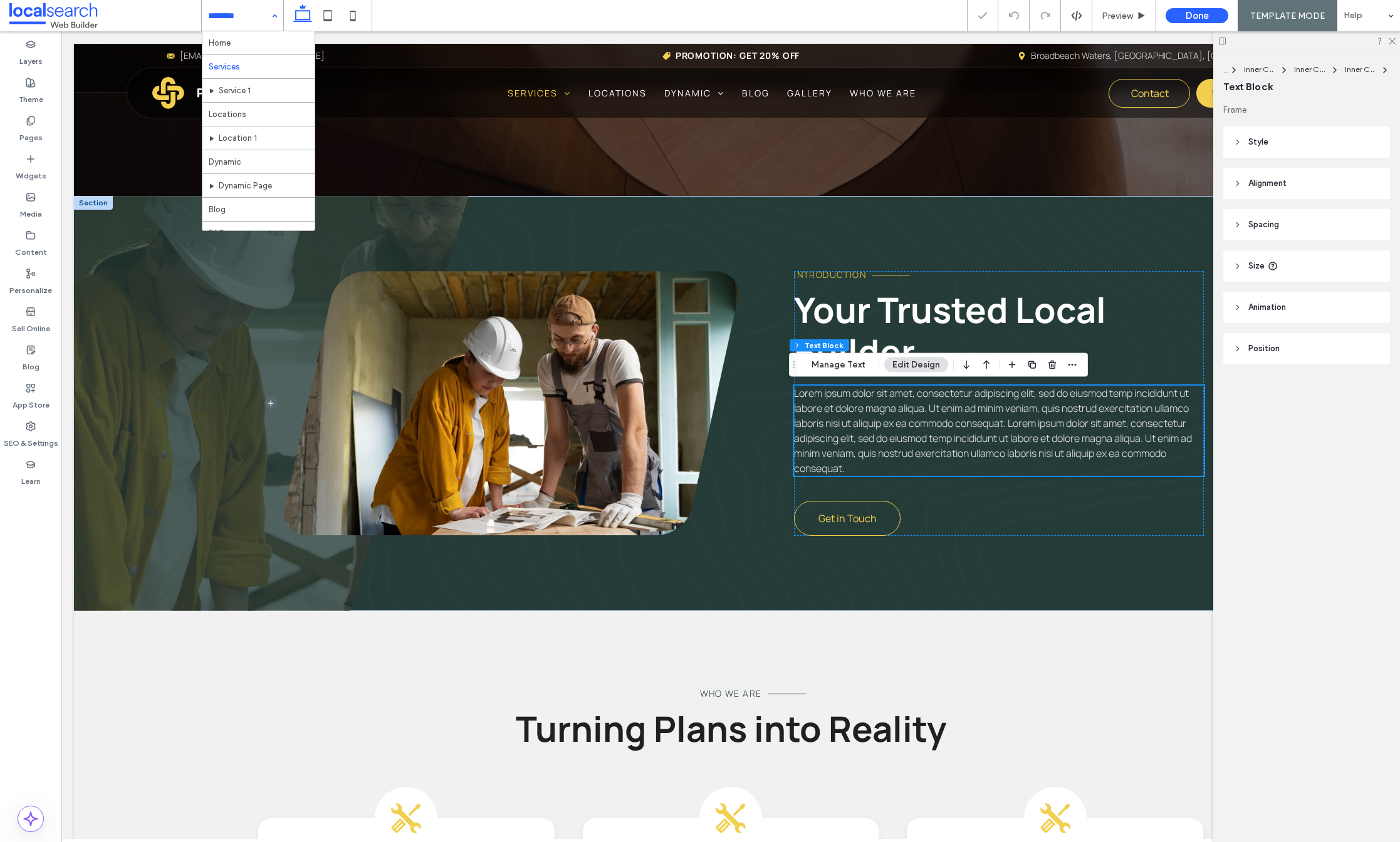
click at [245, 19] on input at bounding box center [240, 15] width 63 height 31
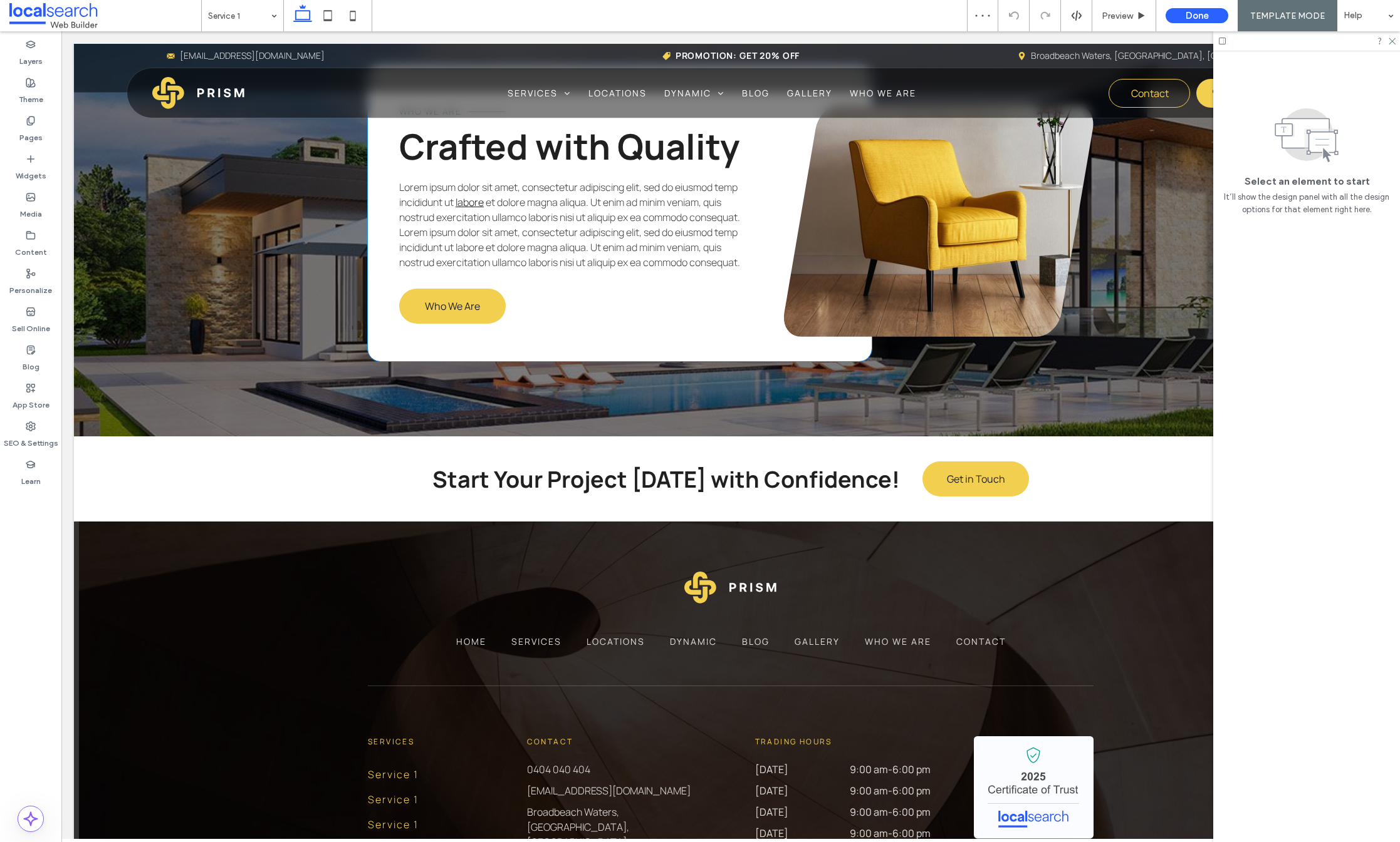
scroll to position [1776, 0]
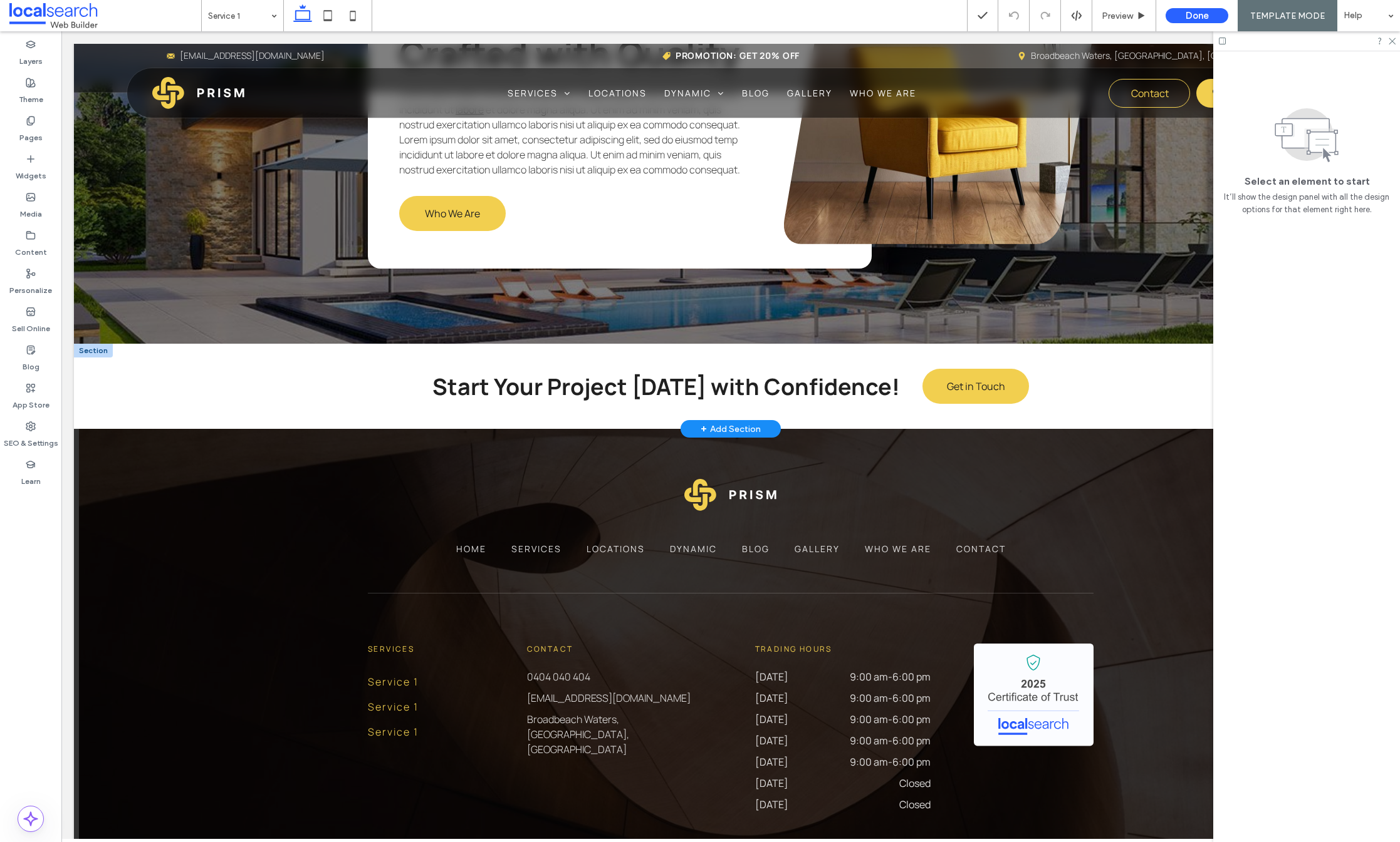
click at [96, 358] on div at bounding box center [93, 351] width 39 height 14
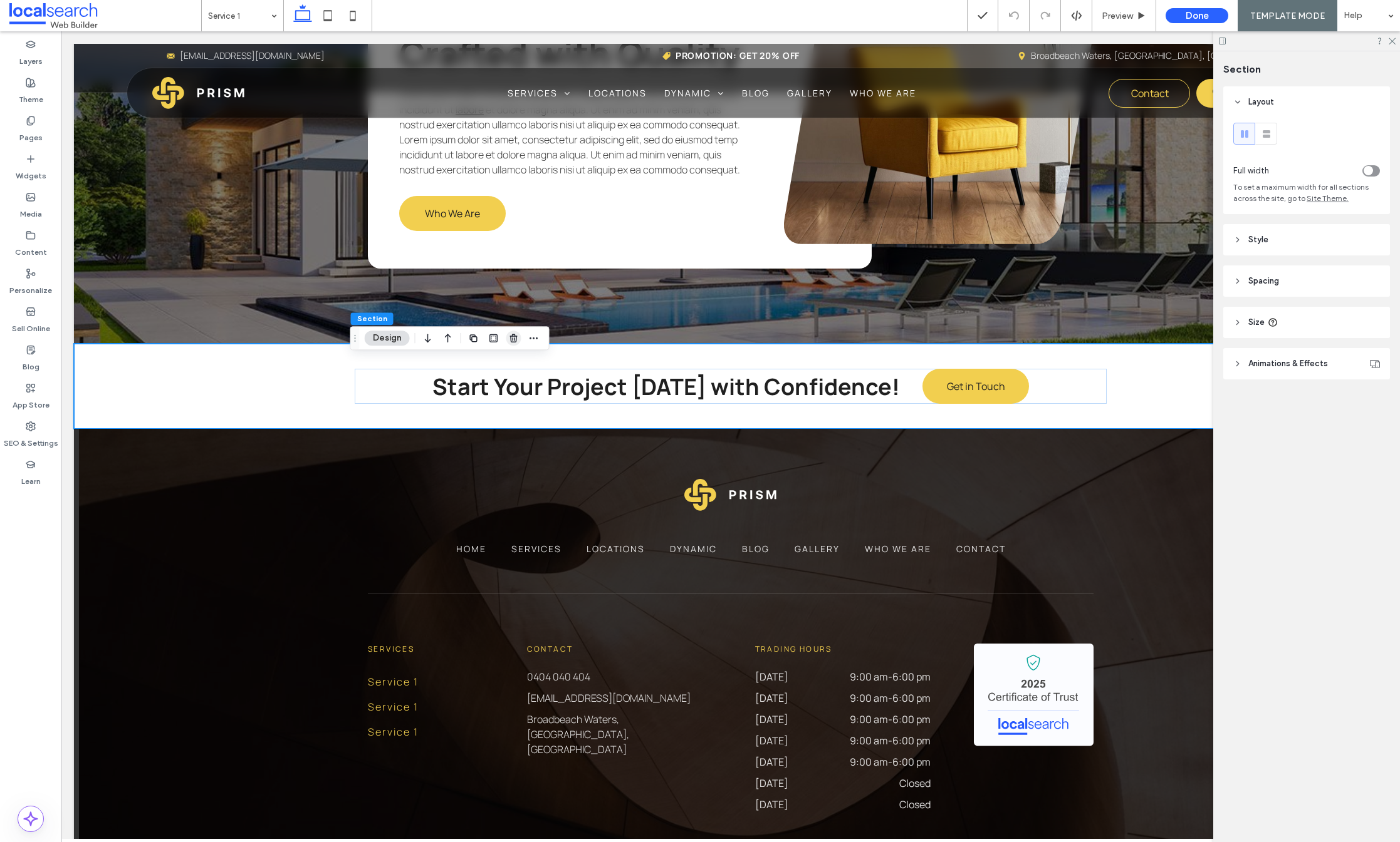
click at [511, 334] on icon "button" at bounding box center [514, 338] width 10 height 10
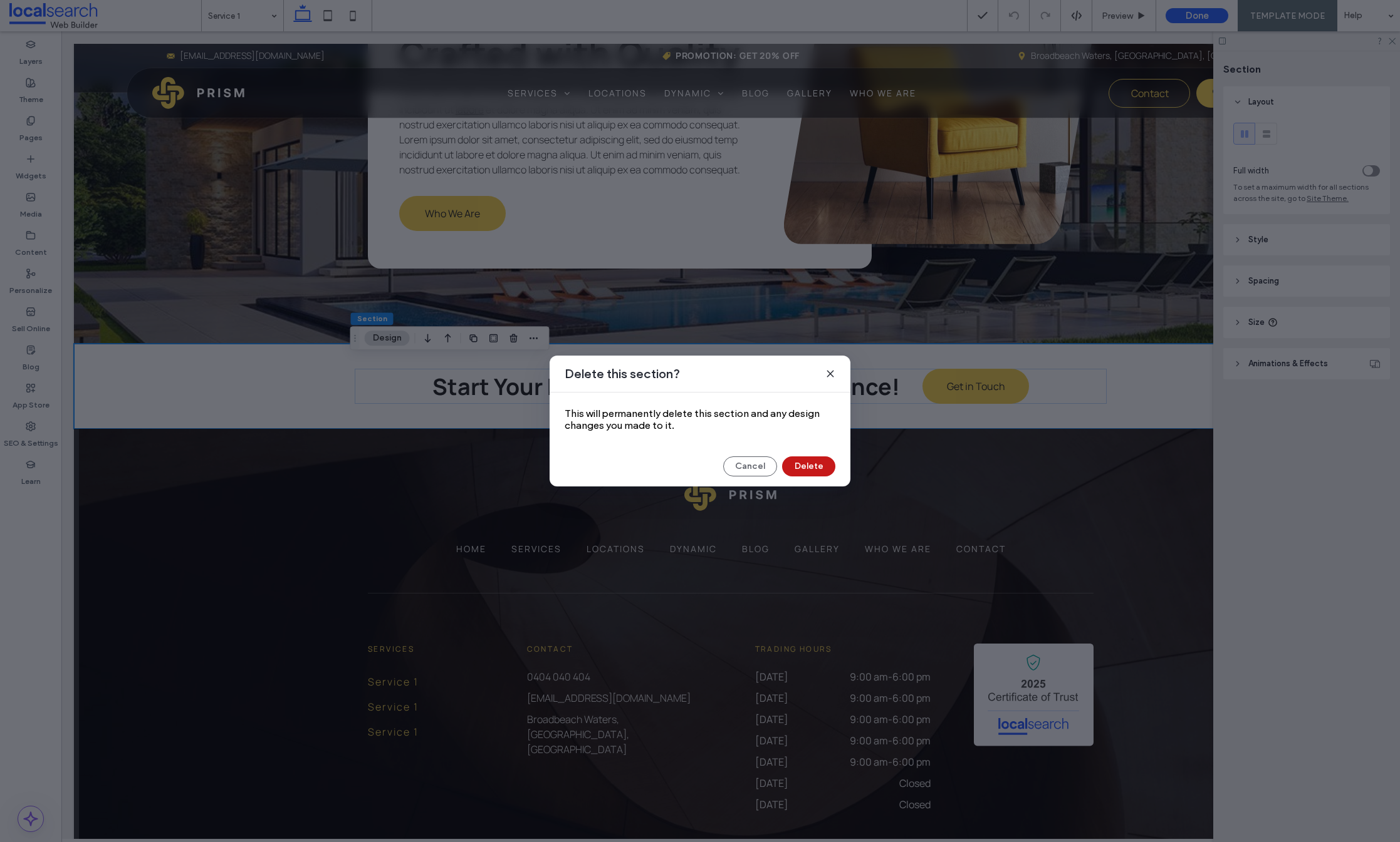
click at [810, 470] on button "Delete" at bounding box center [808, 466] width 53 height 20
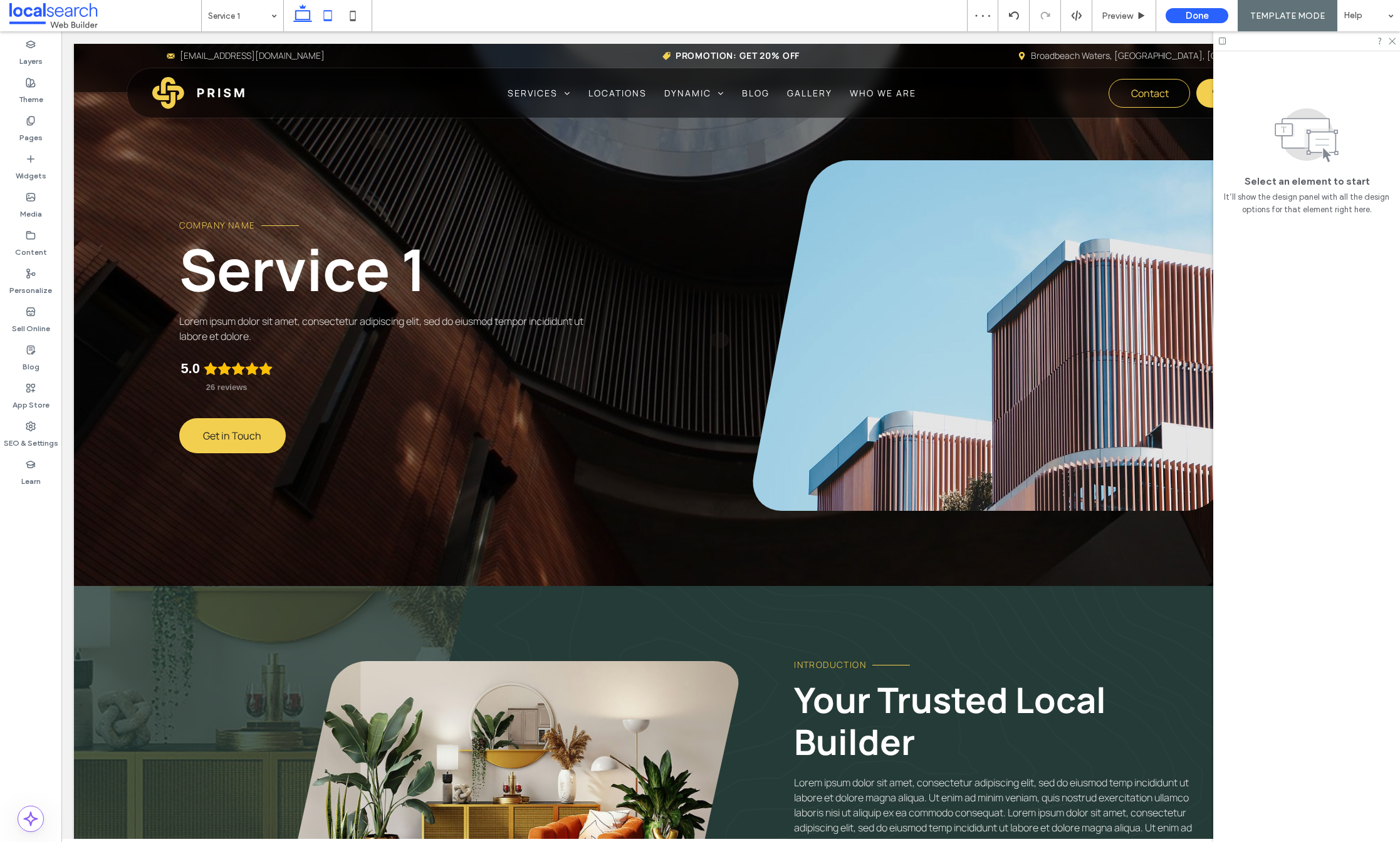
click at [327, 14] on icon at bounding box center [327, 15] width 25 height 25
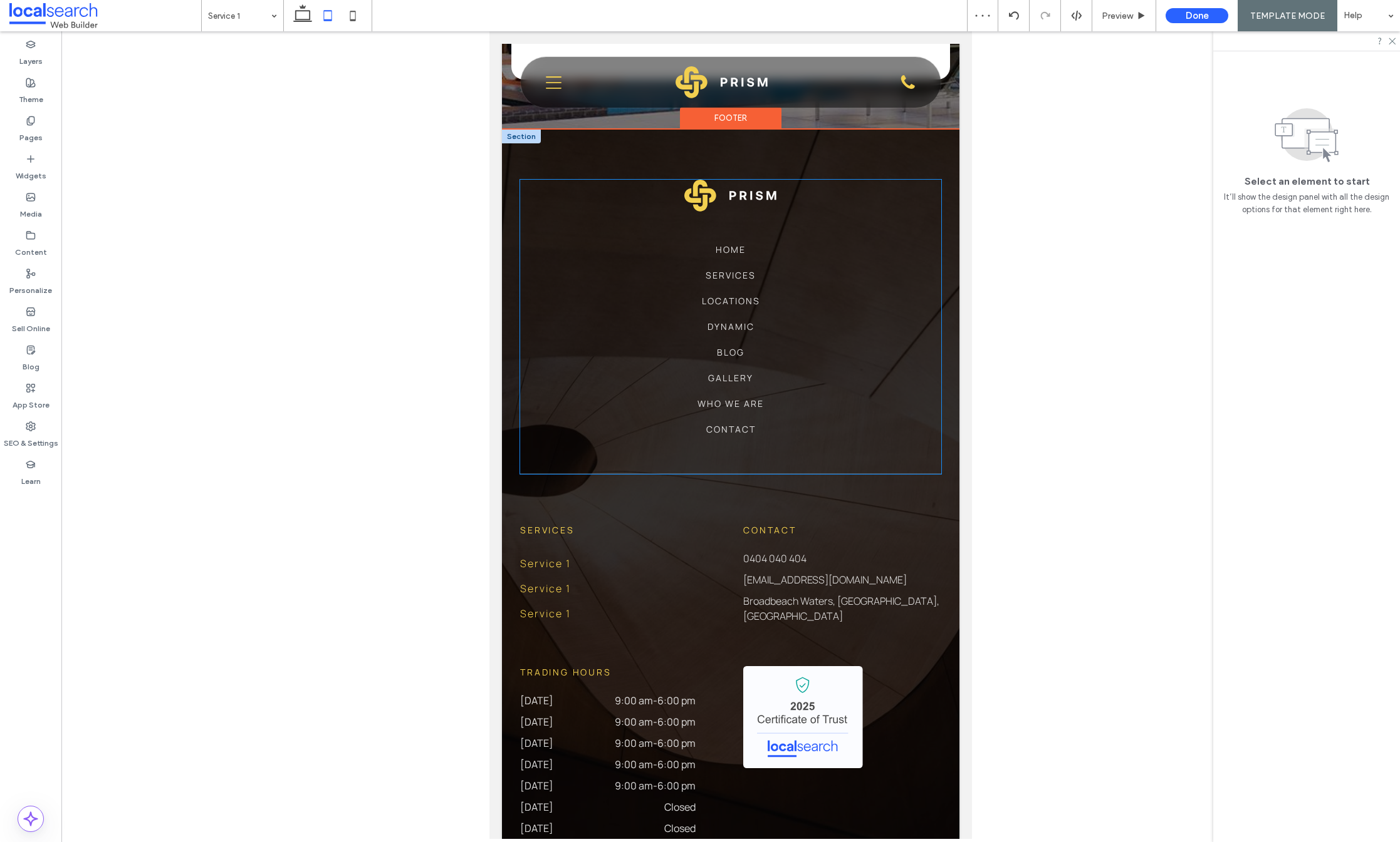
scroll to position [2467, 0]
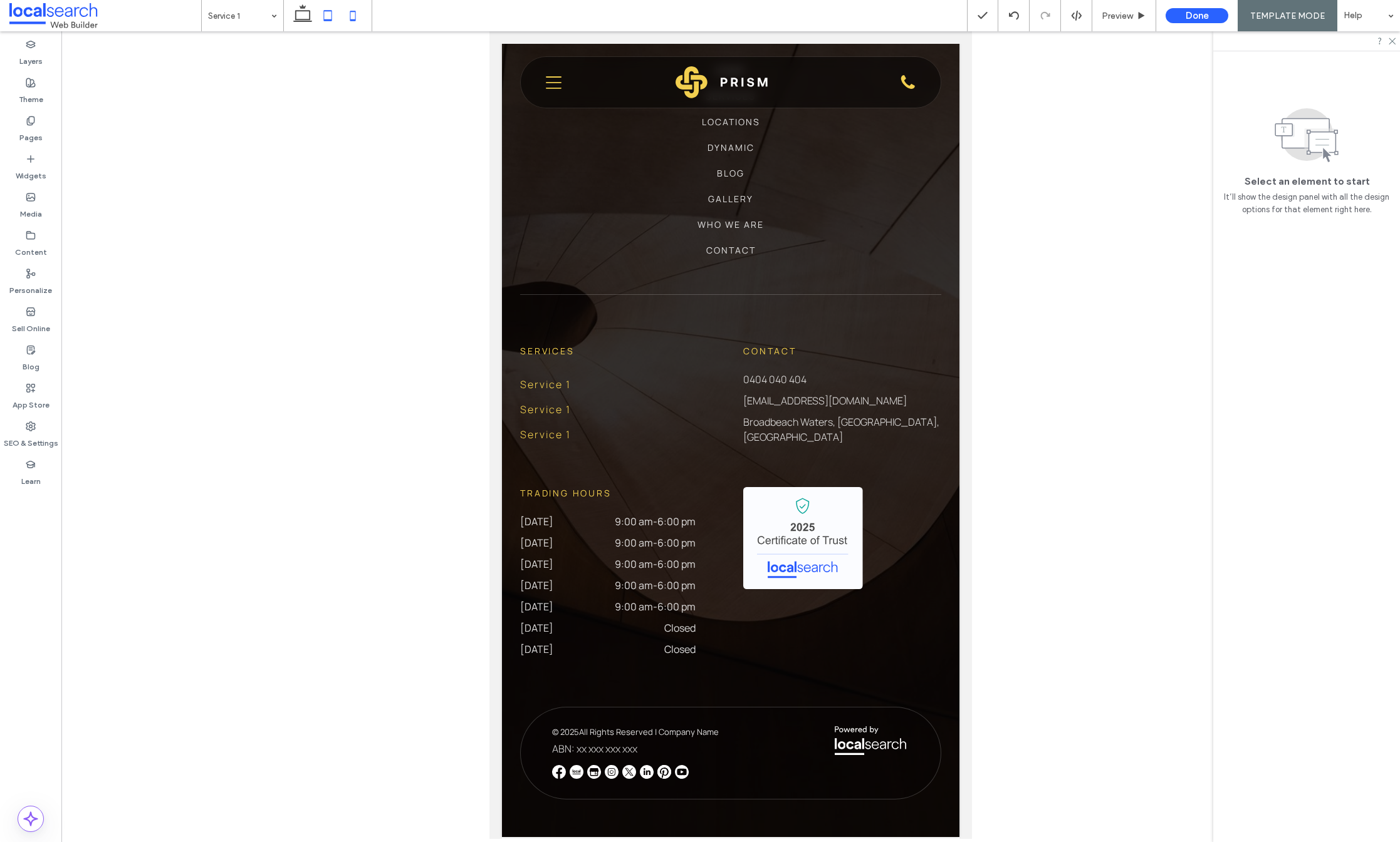
click at [353, 15] on icon at bounding box center [353, 15] width 25 height 25
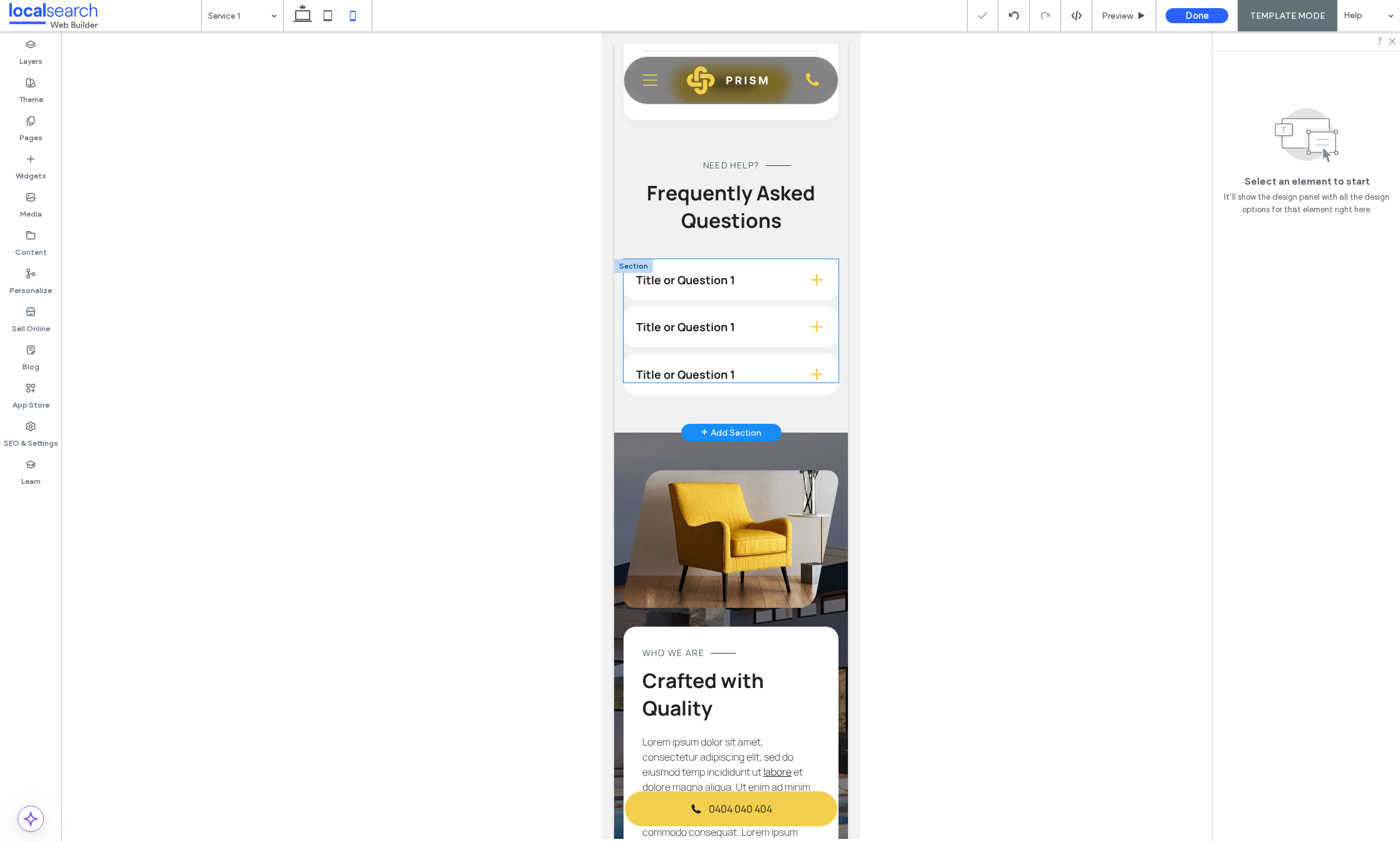
scroll to position [1046, 0]
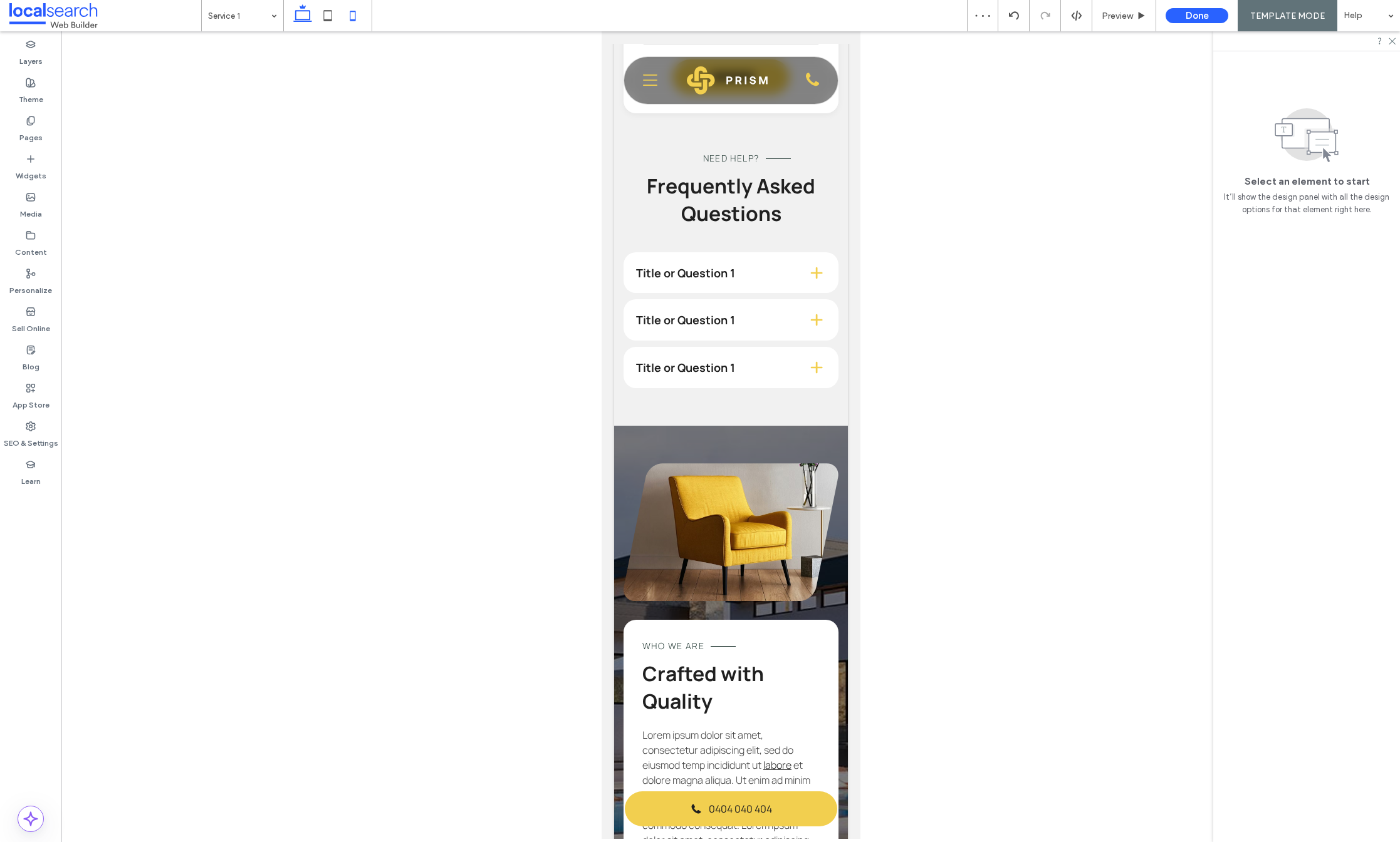
click at [303, 17] on icon at bounding box center [303, 15] width 25 height 25
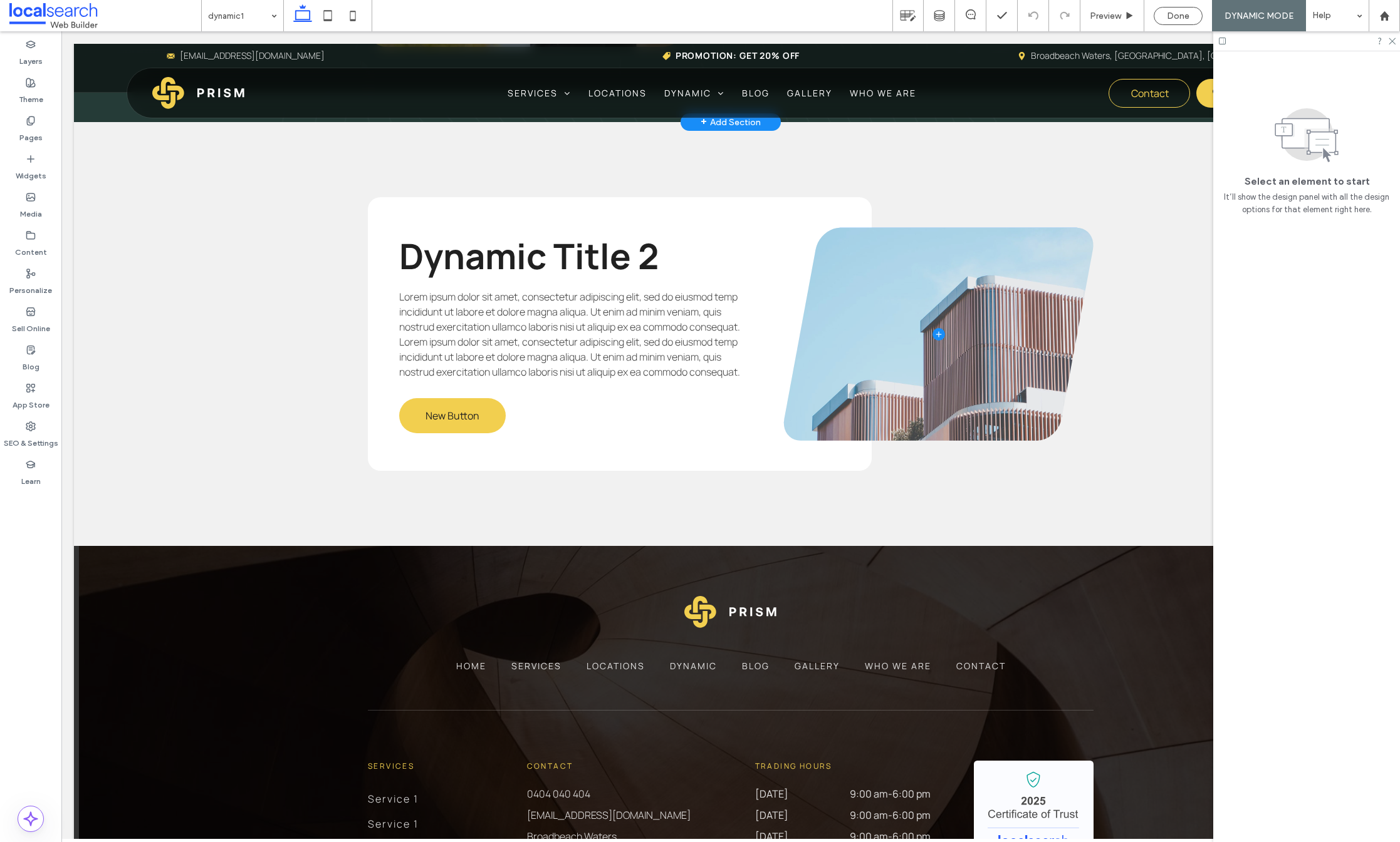
scroll to position [480, 0]
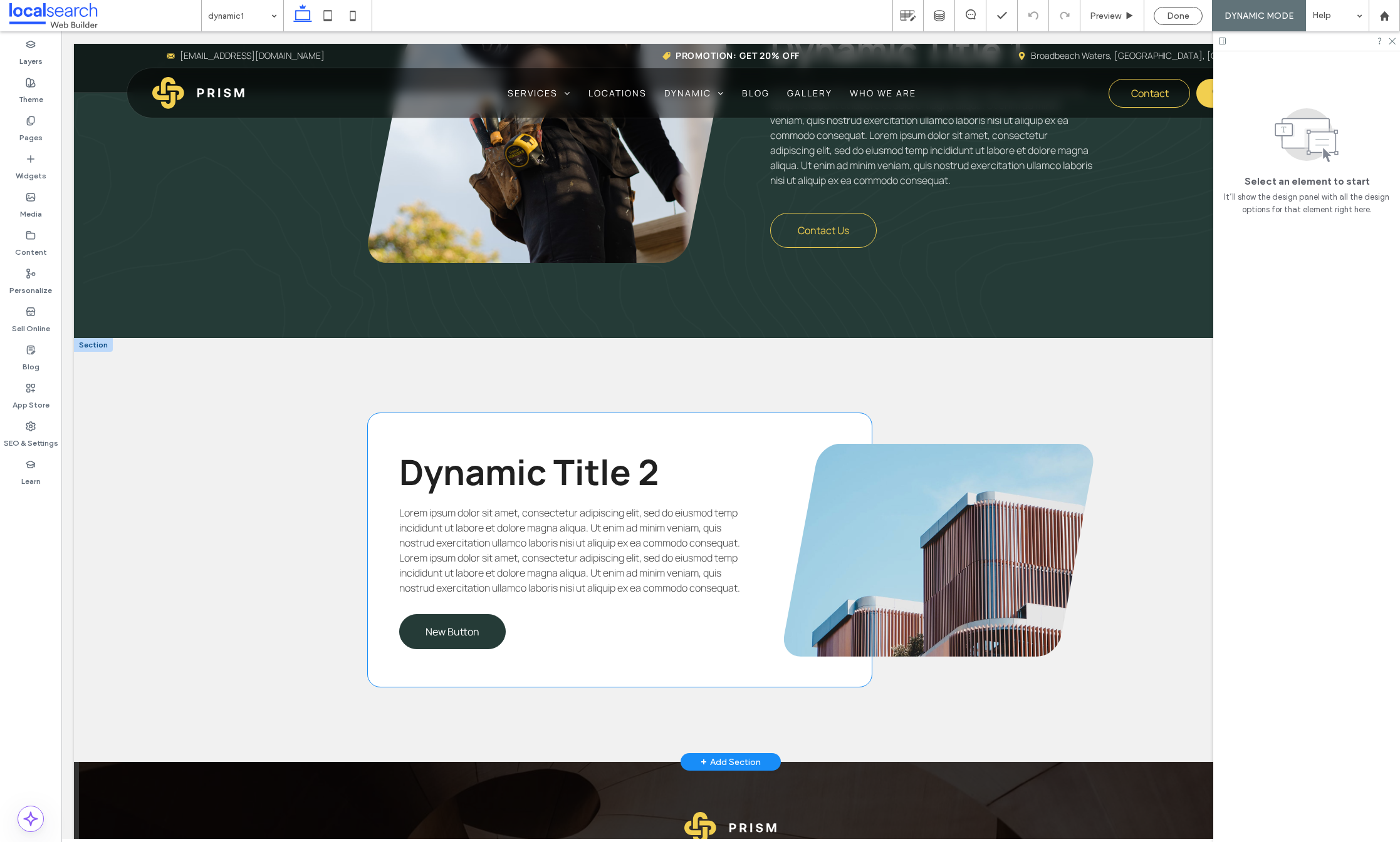
click at [443, 639] on span "New Button" at bounding box center [452, 632] width 54 height 14
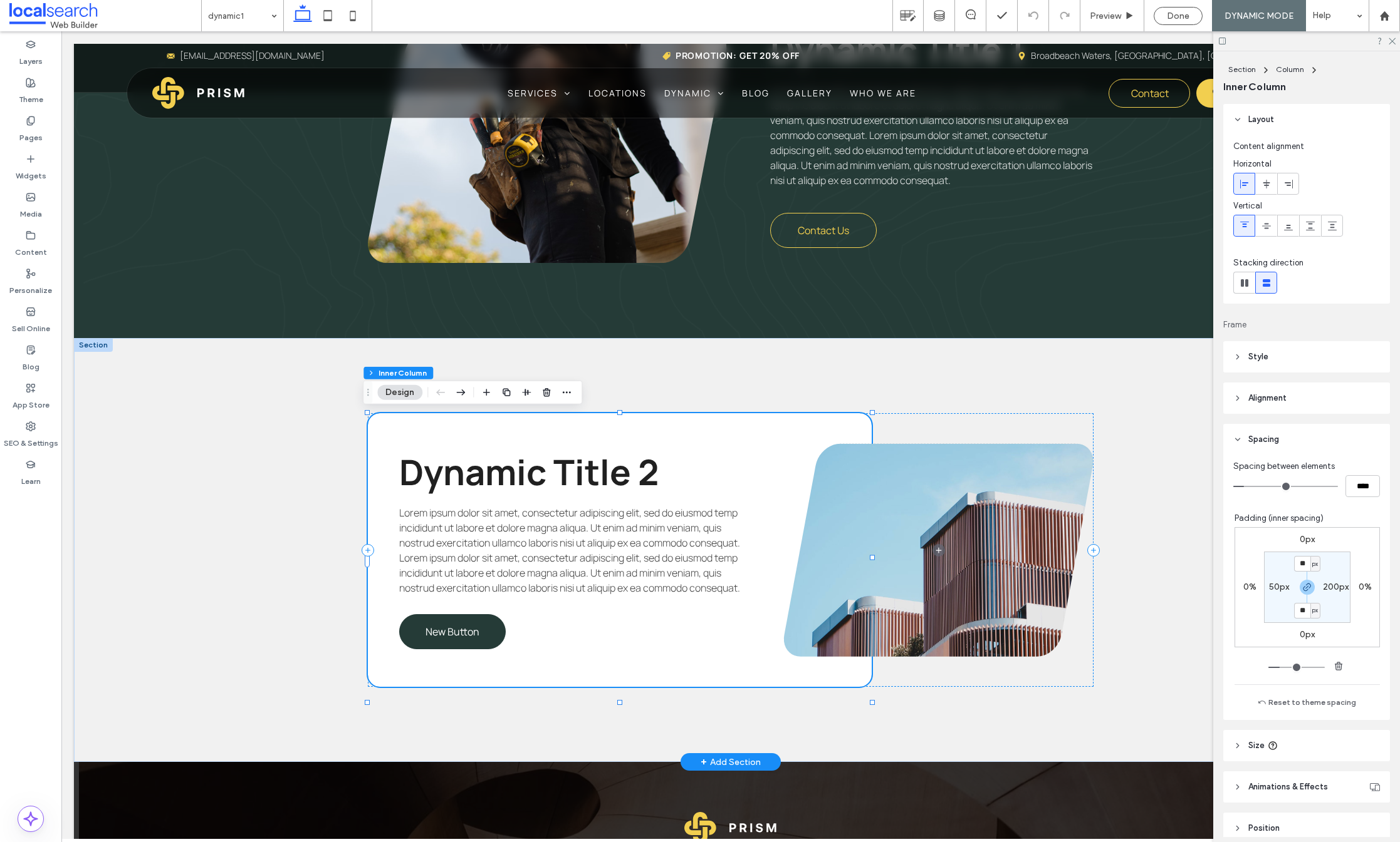
click at [468, 639] on span "New Button" at bounding box center [452, 632] width 54 height 14
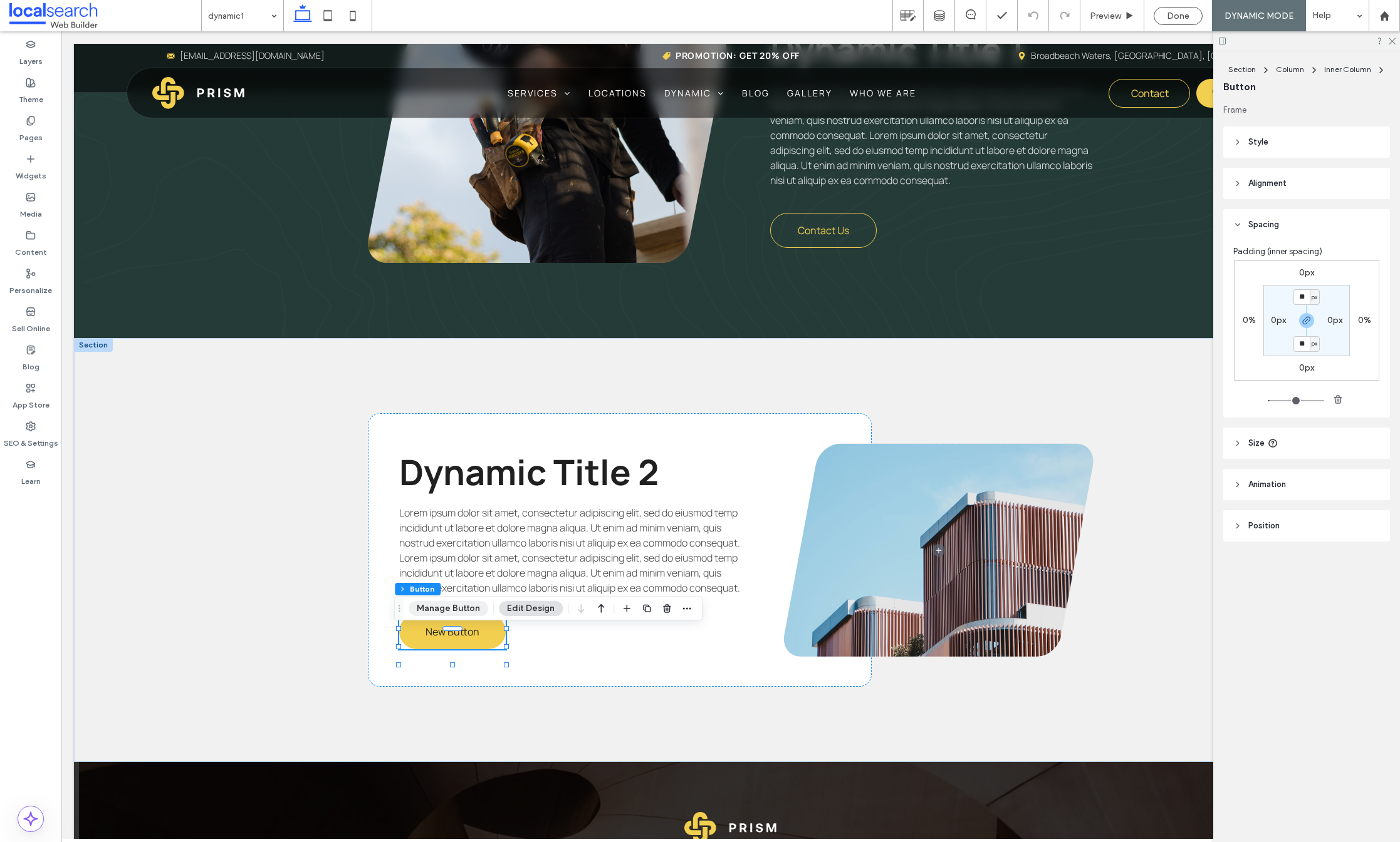
click at [451, 605] on button "Manage Button" at bounding box center [448, 608] width 80 height 15
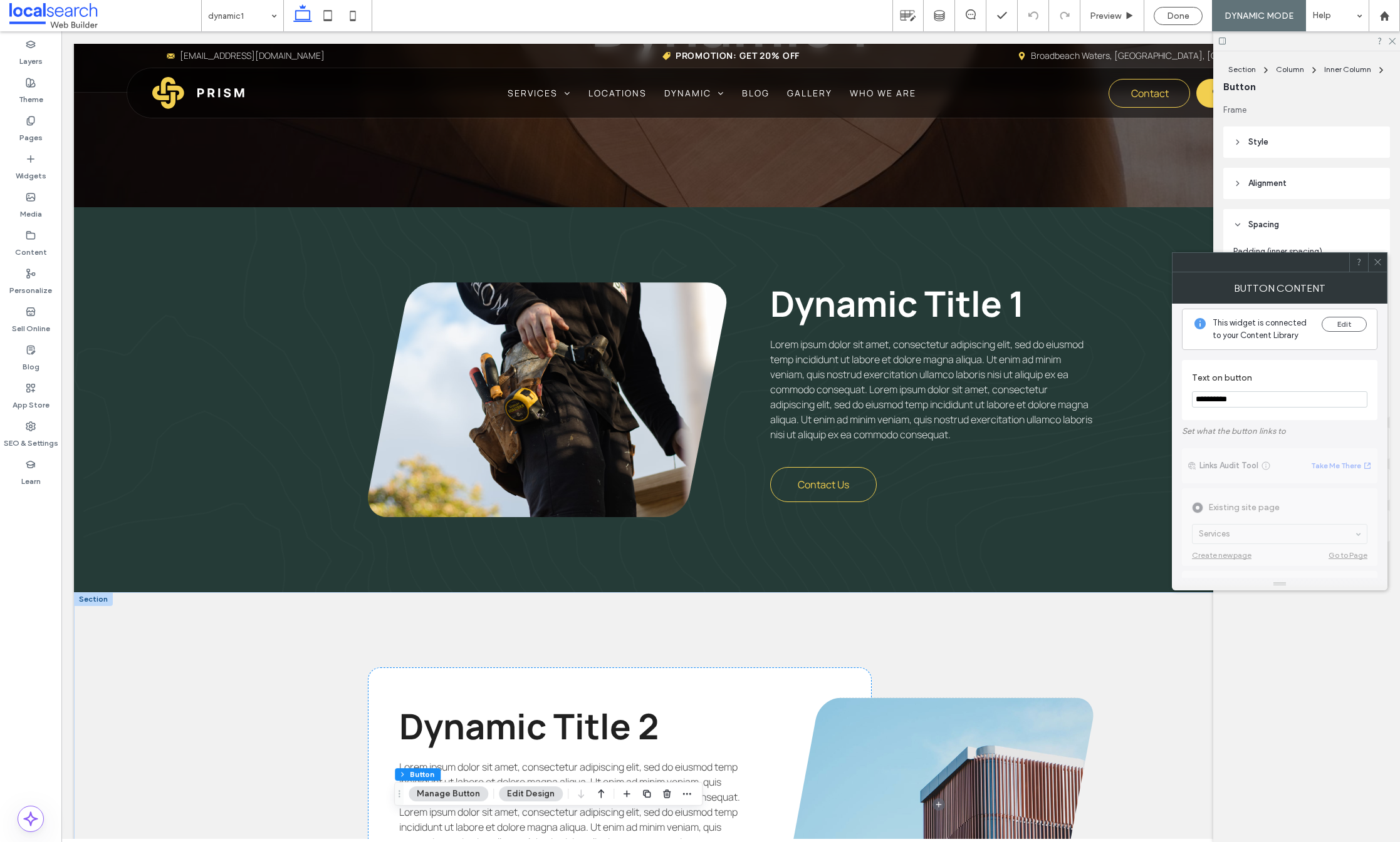
scroll to position [0, 0]
drag, startPoint x: 1310, startPoint y: 440, endPoint x: 979, endPoint y: 386, distance: 335.4
type input "**********"
click at [1379, 259] on icon at bounding box center [1377, 261] width 9 height 9
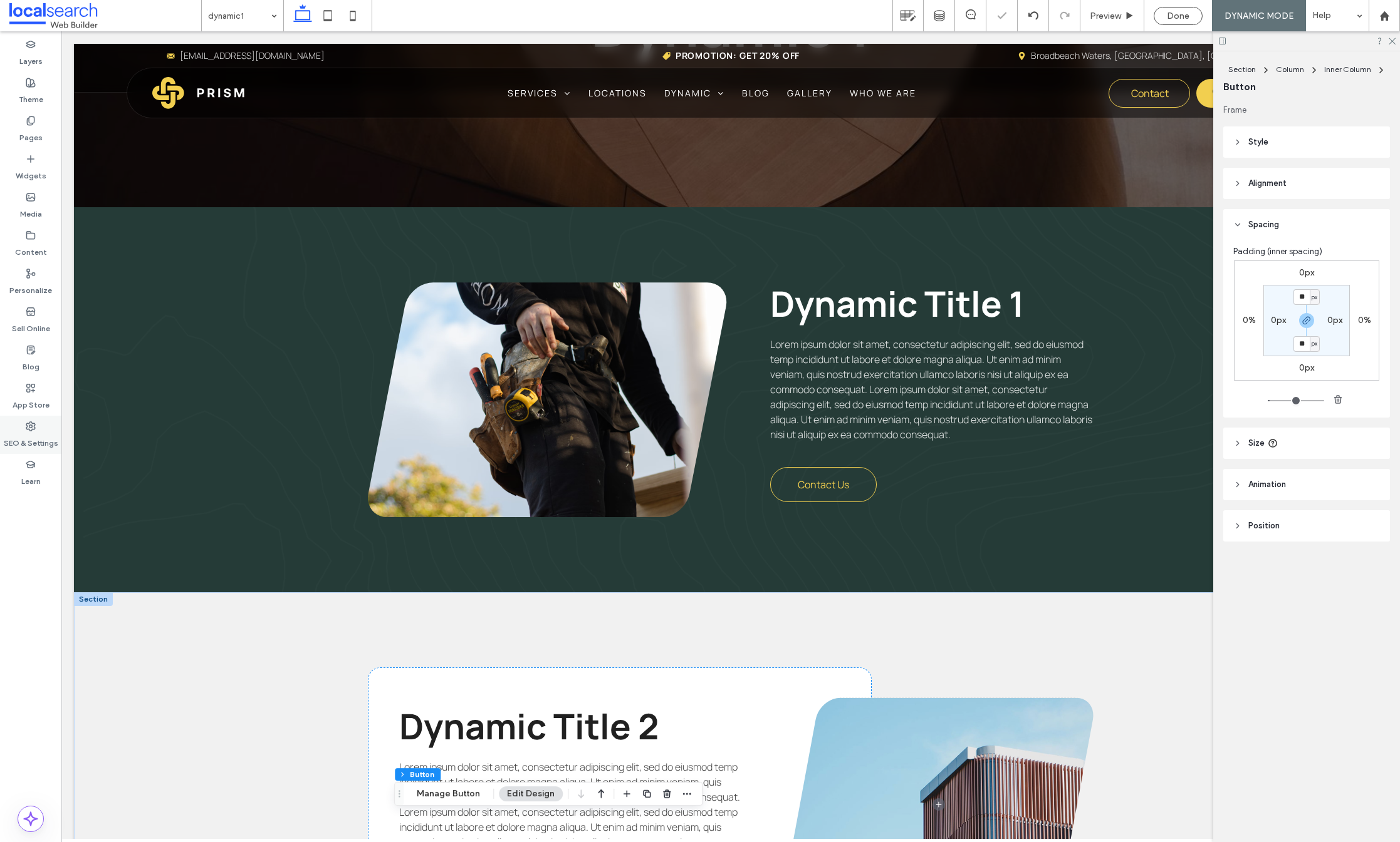
click at [27, 437] on label "SEO & Settings" at bounding box center [31, 440] width 55 height 18
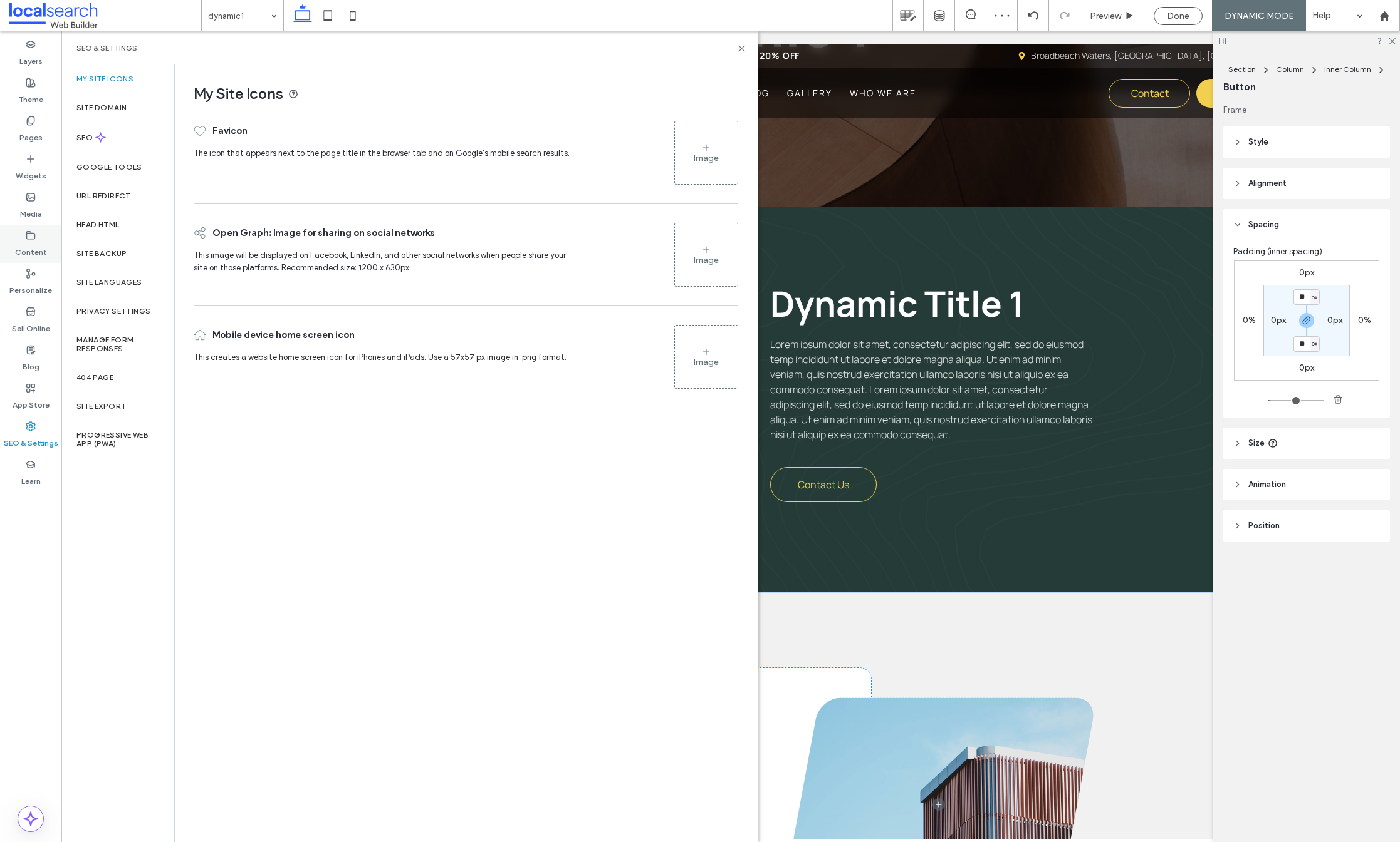
click at [37, 250] on label "Content" at bounding box center [31, 249] width 32 height 18
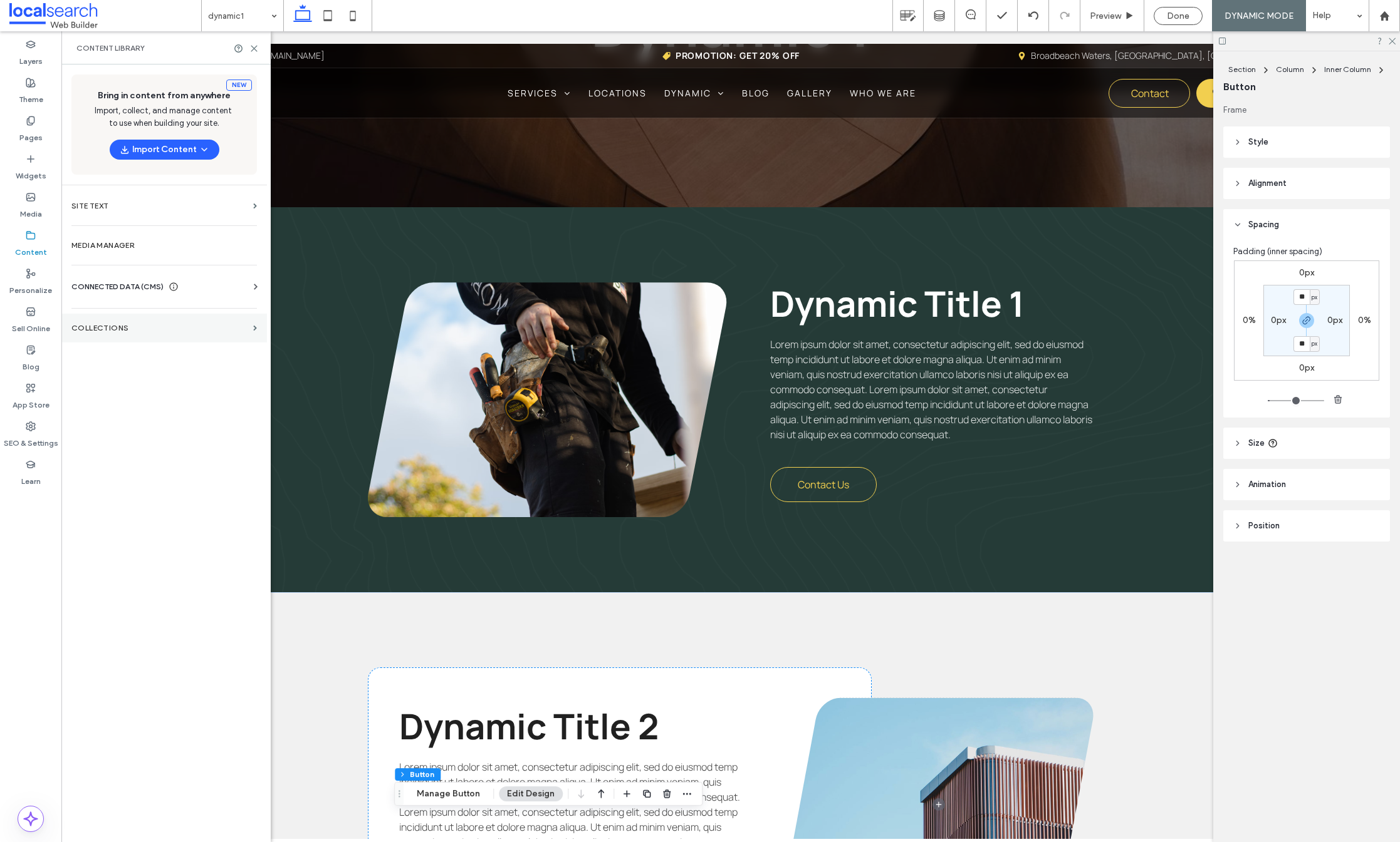
click at [167, 331] on label "Collections" at bounding box center [160, 328] width 177 height 9
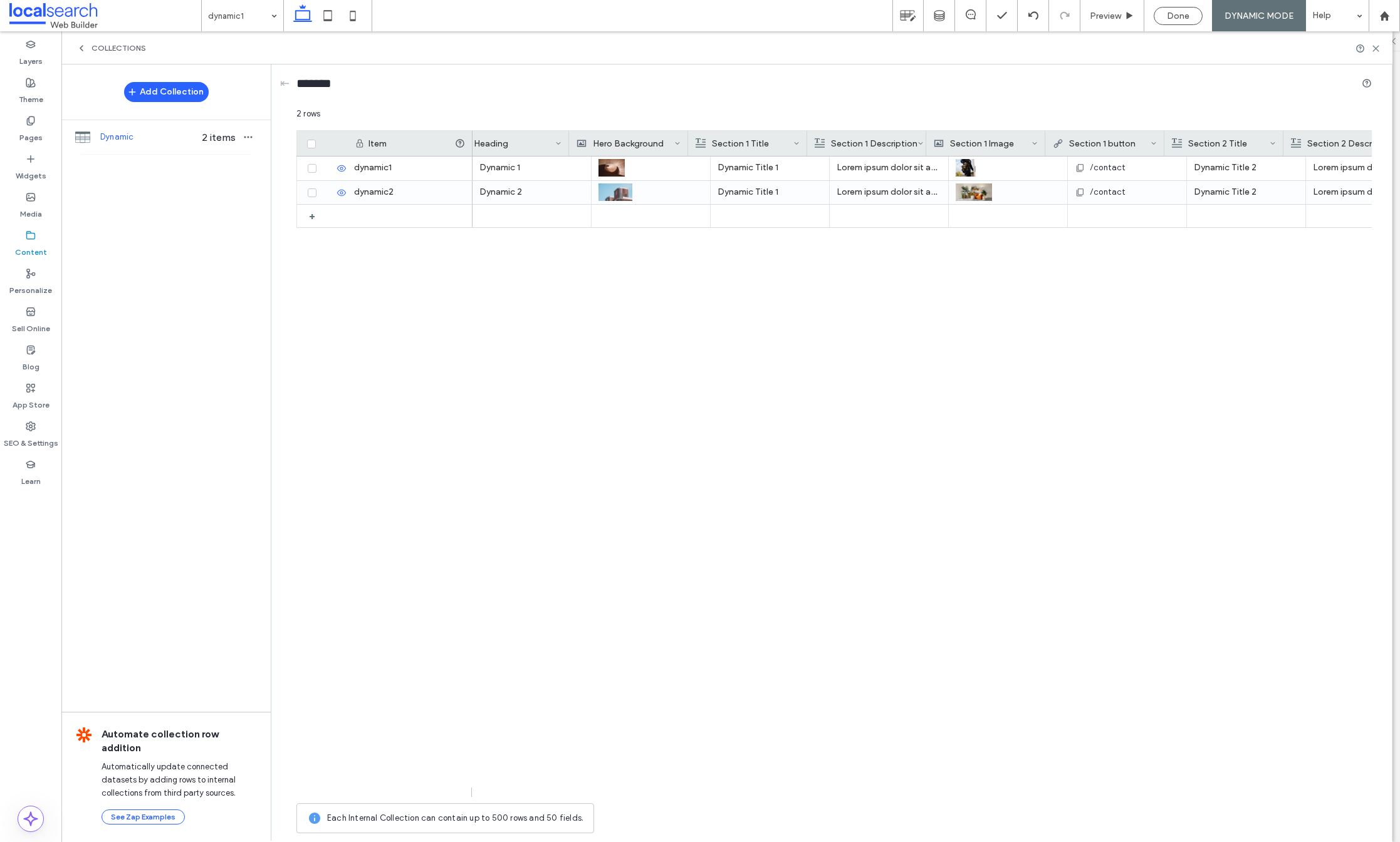
scroll to position [0, 335]
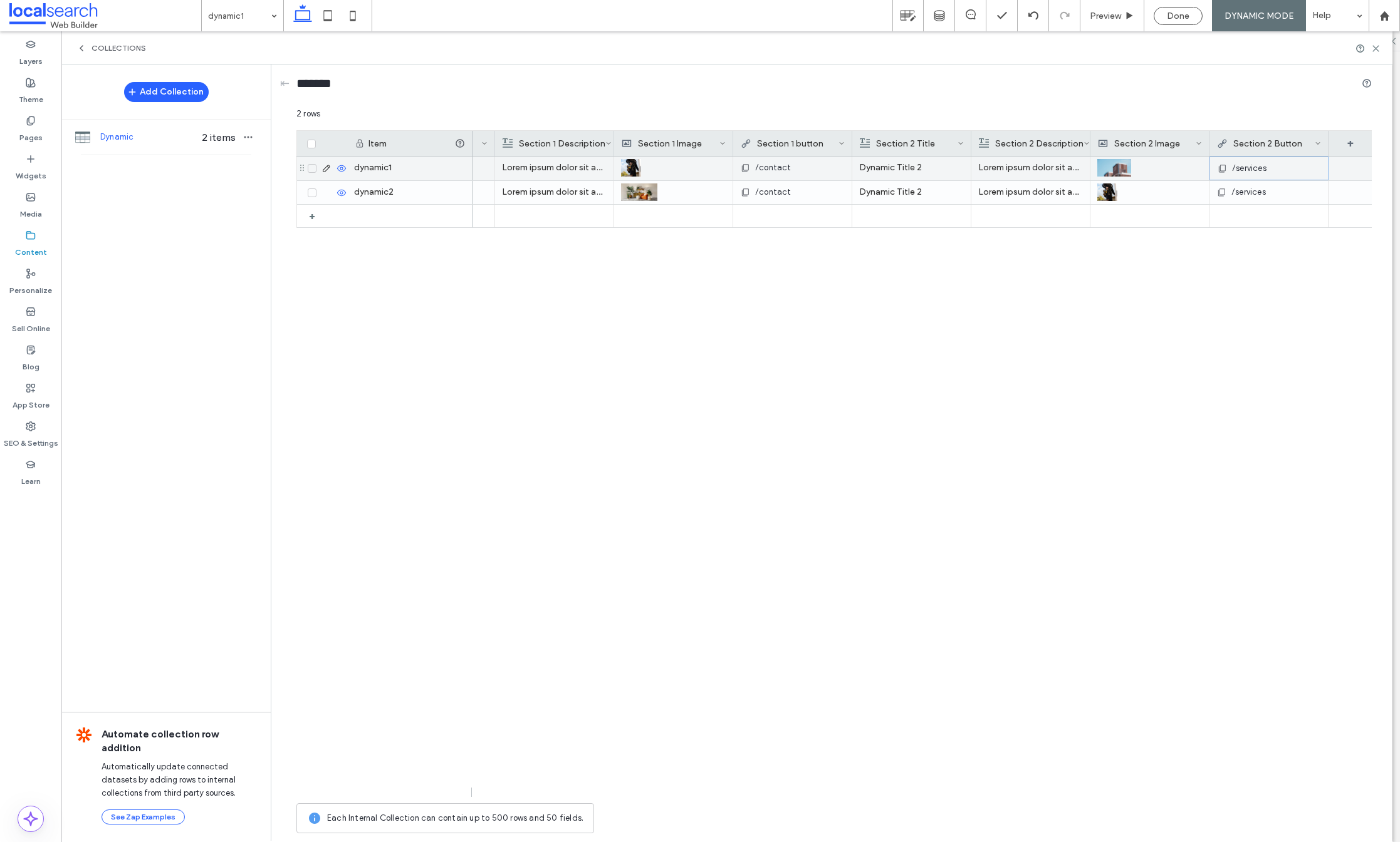
click at [1252, 167] on span "/services" at bounding box center [1249, 168] width 34 height 12
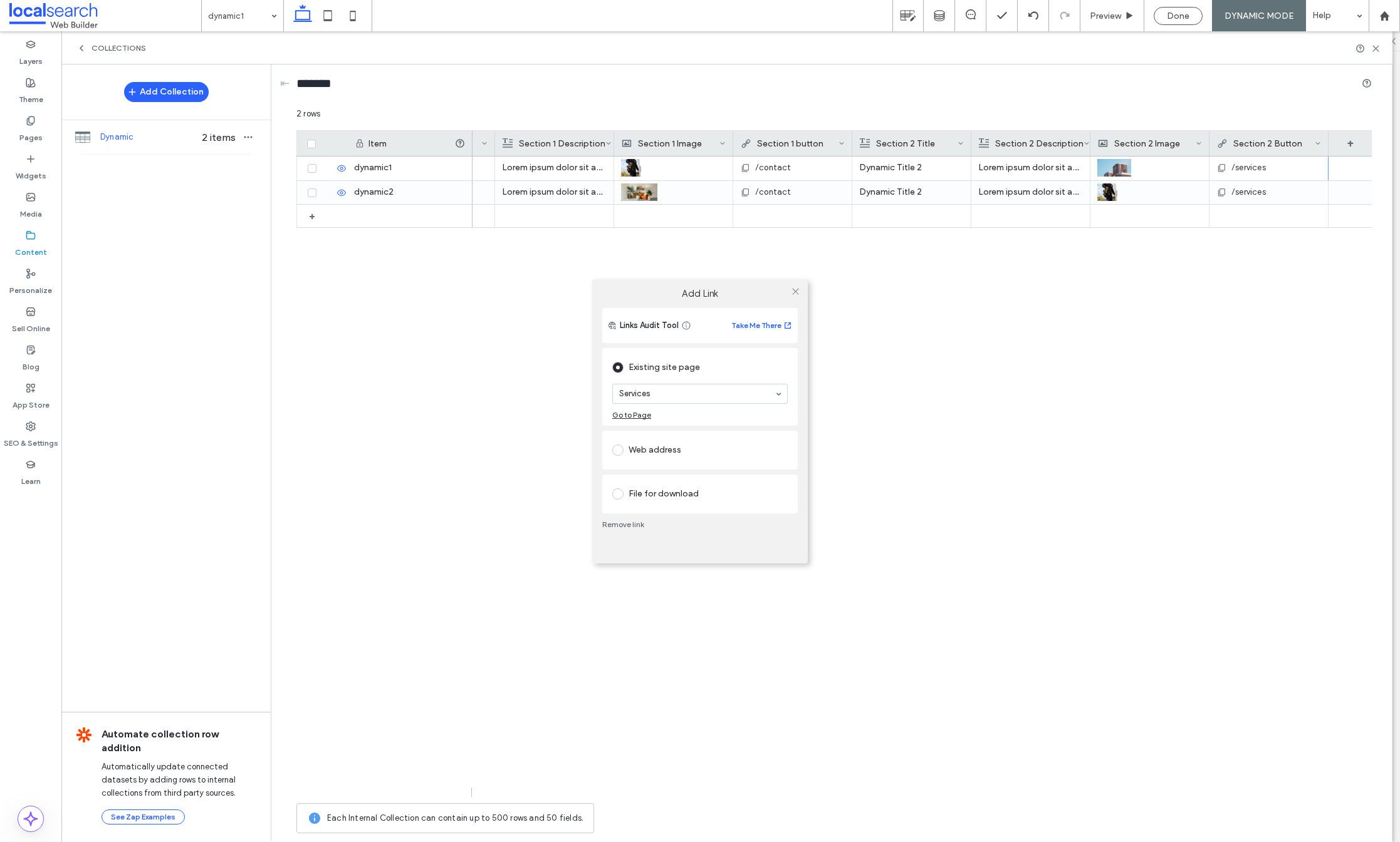
click at [1252, 167] on div "Add Link Links Audit Tool Take Me There Existing site page Services Go to Page …" at bounding box center [700, 421] width 1400 height 842
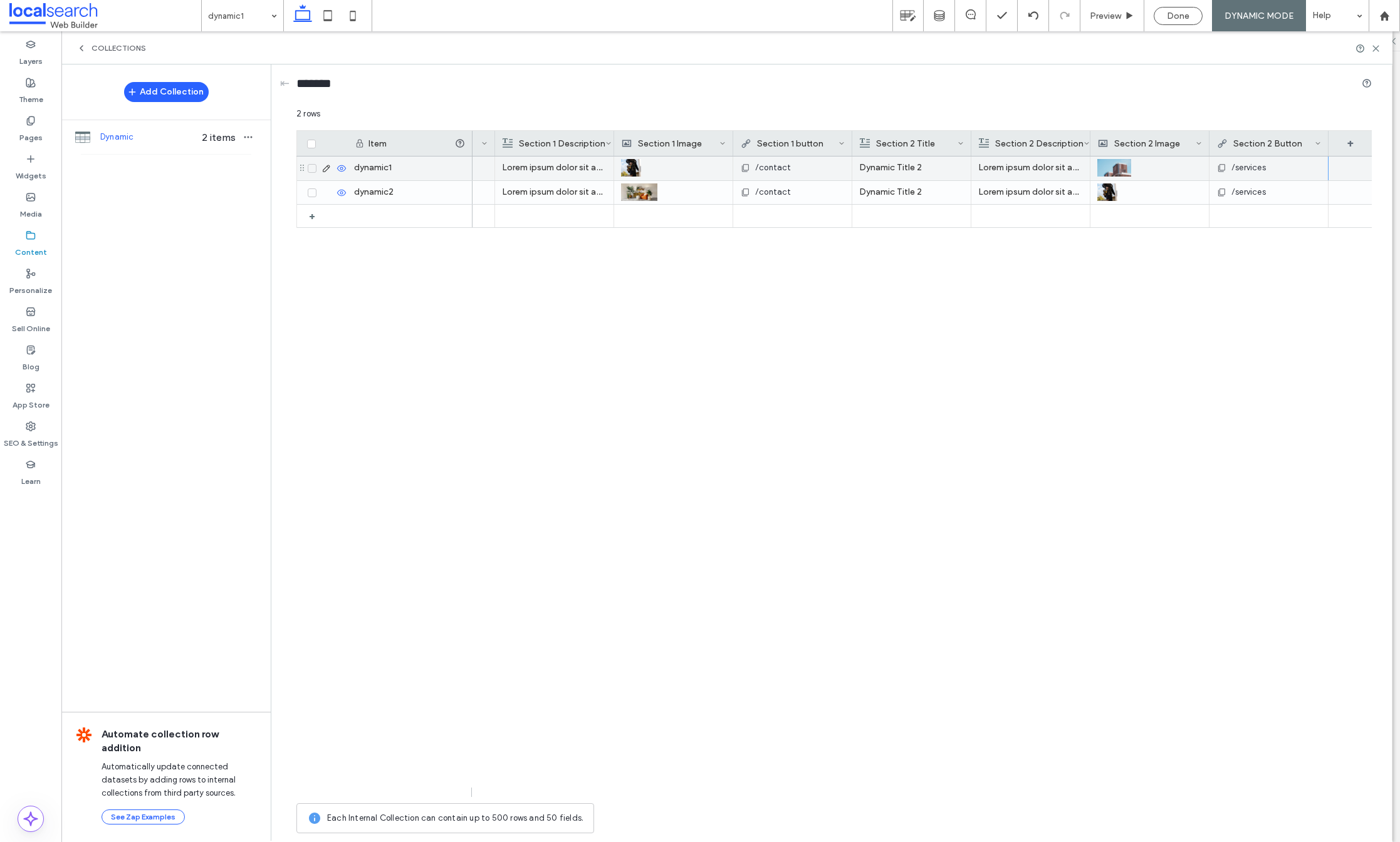
click at [1235, 167] on span "/services" at bounding box center [1248, 167] width 34 height 12
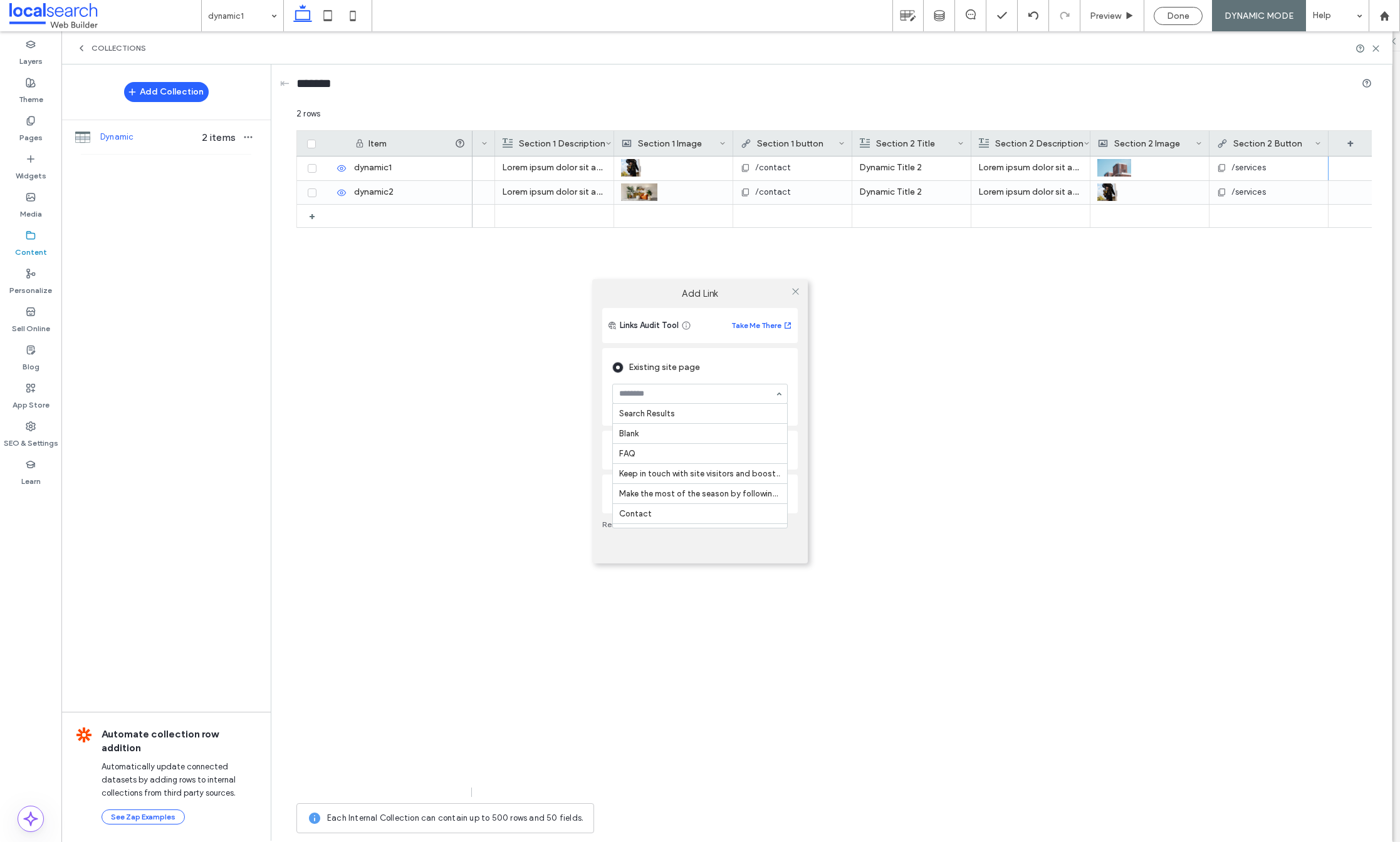
scroll to position [226, 0]
click at [1244, 191] on div "Add Link Links Audit Tool Take Me There Existing site page Who We Are Go to Pag…" at bounding box center [700, 421] width 1400 height 842
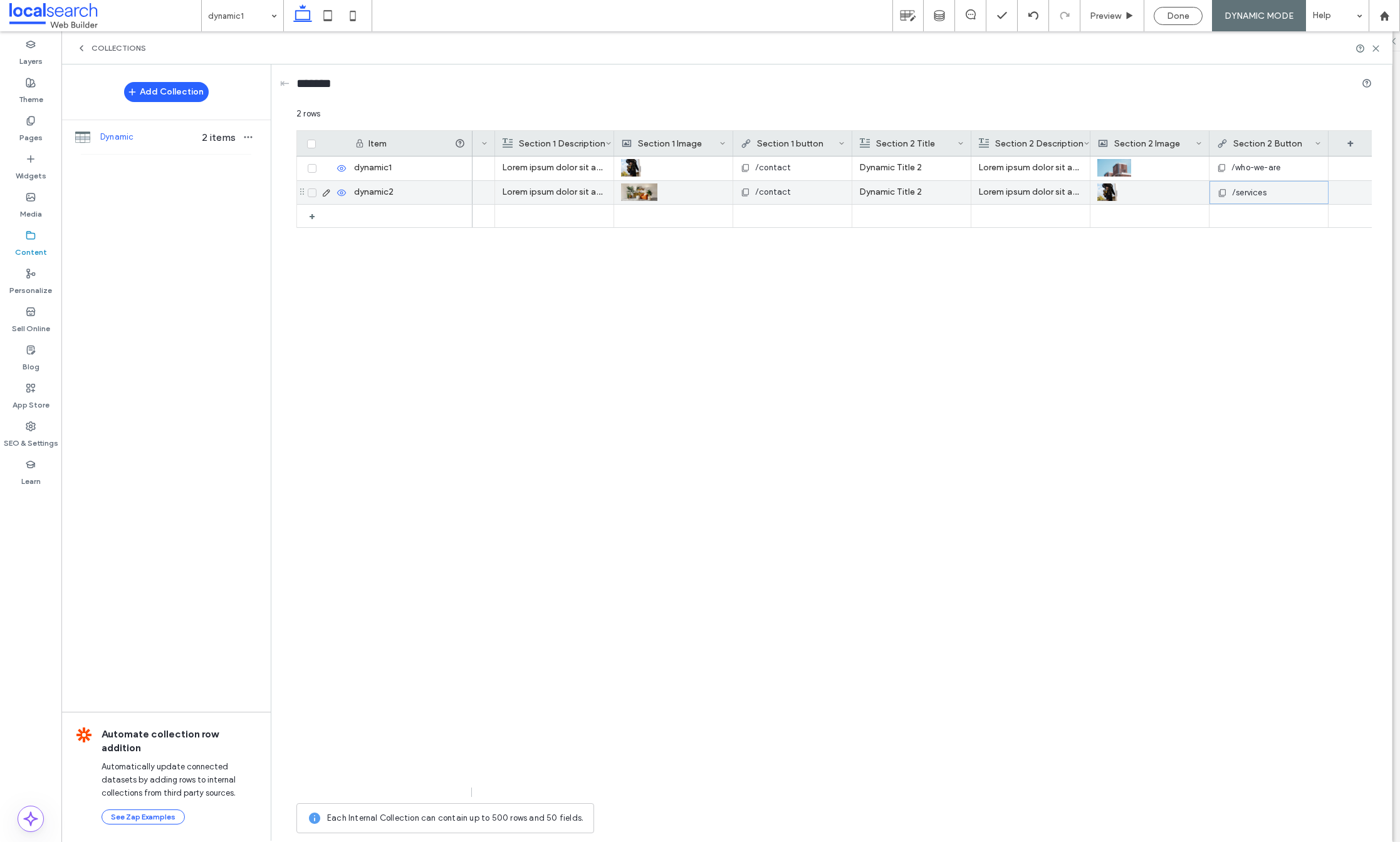
click at [1238, 194] on span "/services" at bounding box center [1249, 193] width 34 height 12
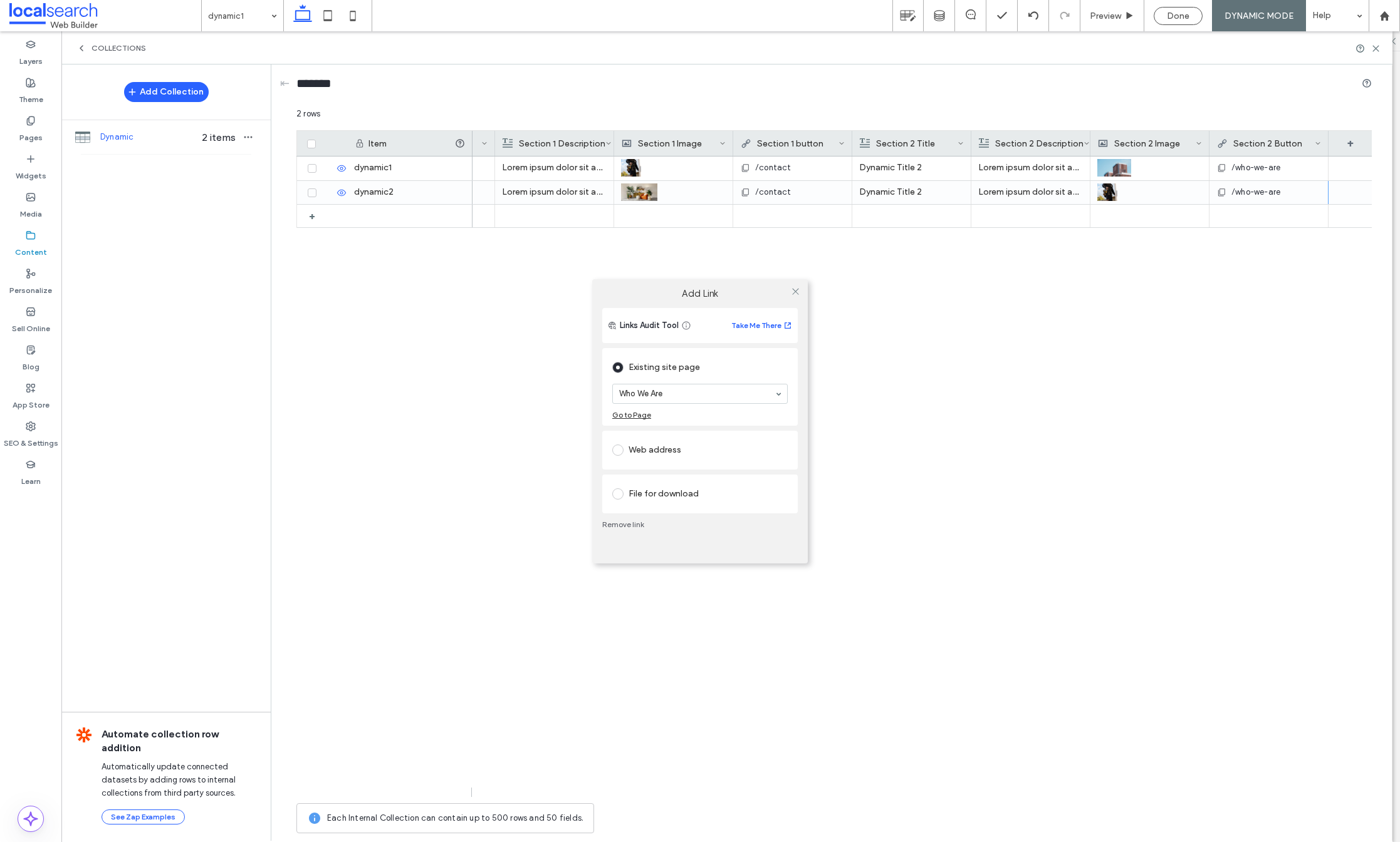
click at [799, 290] on div at bounding box center [795, 292] width 19 height 19
click at [1374, 46] on div "Add Link Links Audit Tool Take Me There Existing site page Who We Are Go to Pag…" at bounding box center [700, 421] width 1400 height 842
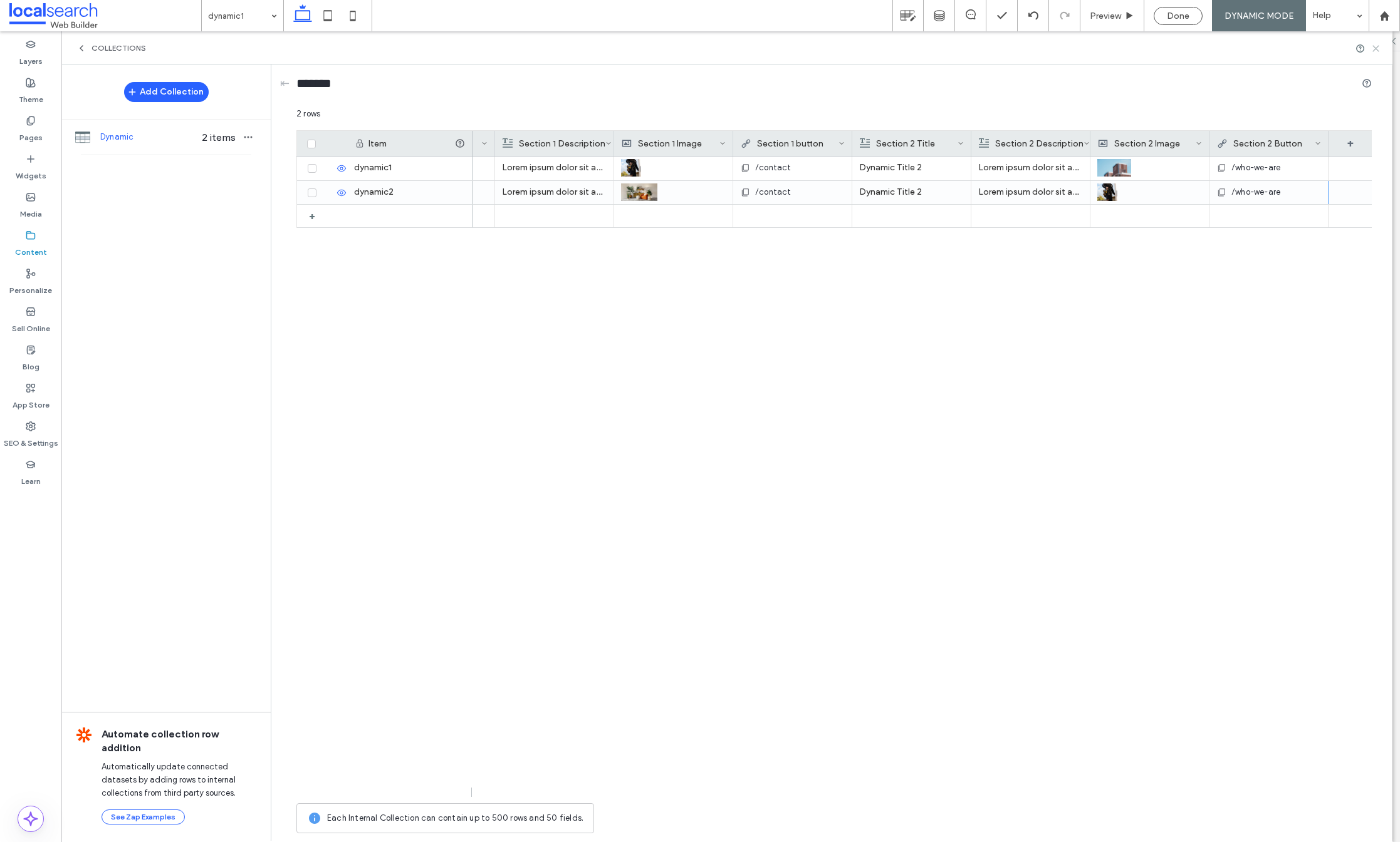
click at [1374, 49] on use at bounding box center [1376, 49] width 6 height 6
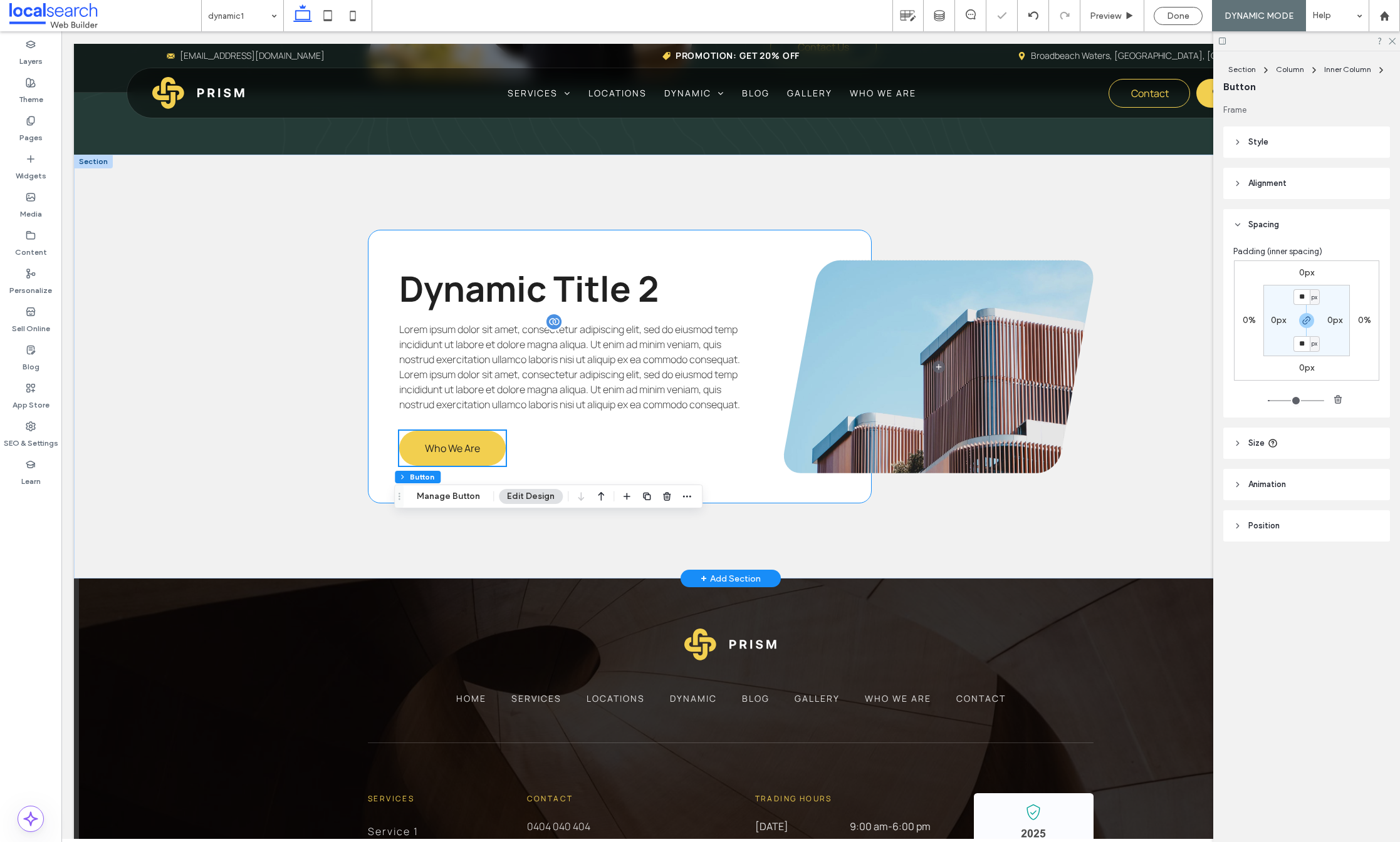
scroll to position [697, 0]
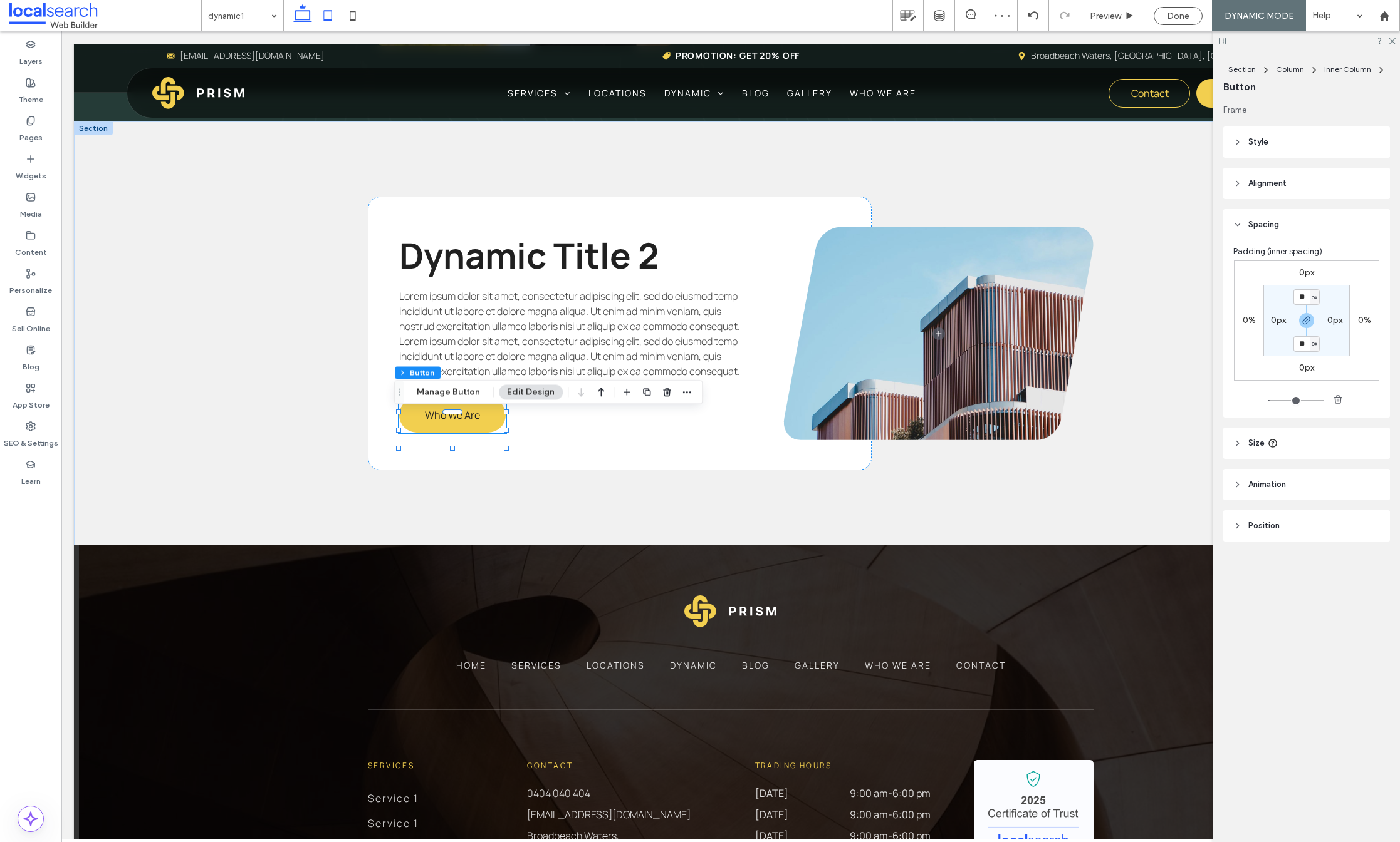
click at [318, 13] on icon at bounding box center [327, 15] width 25 height 25
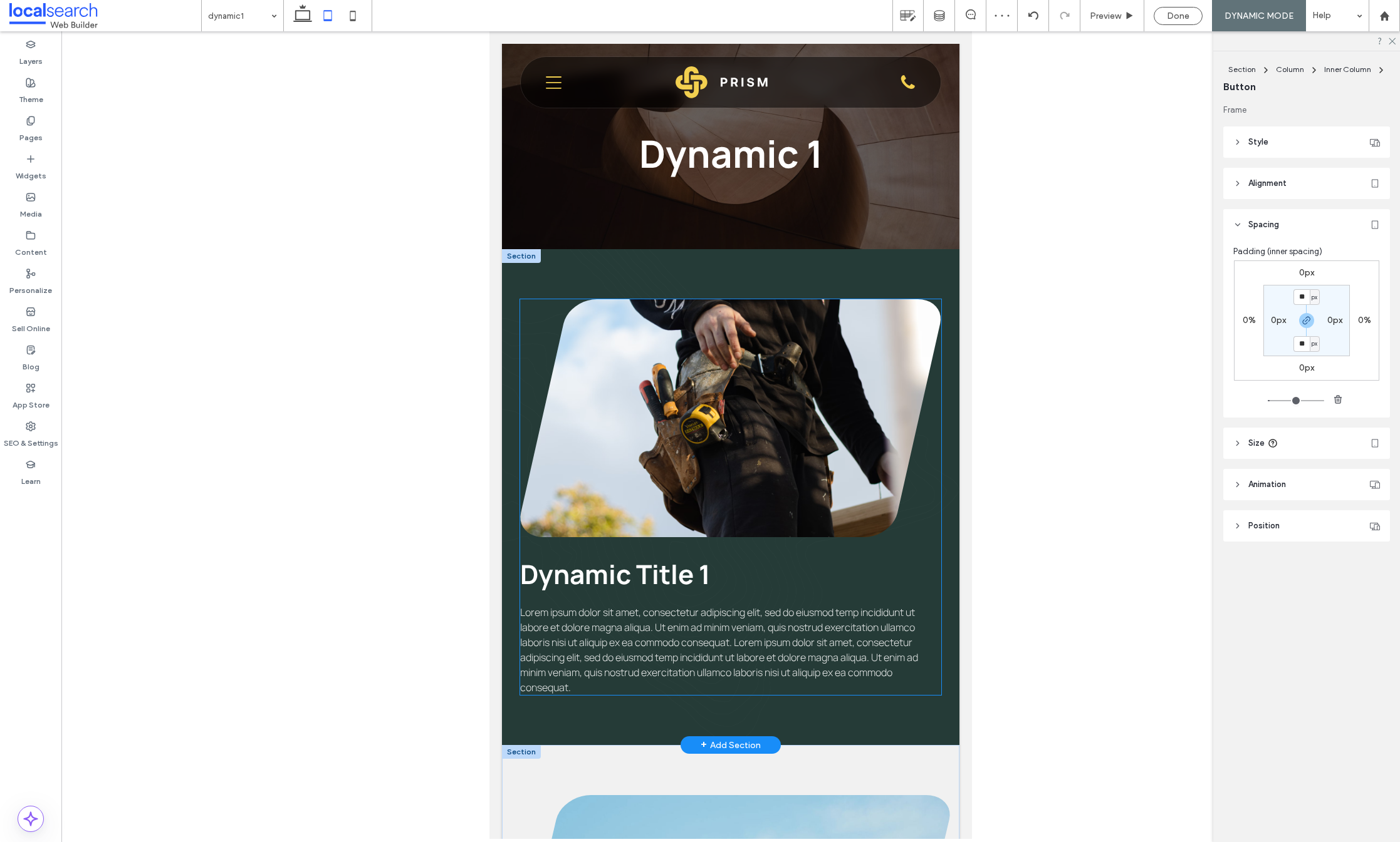
scroll to position [25, 0]
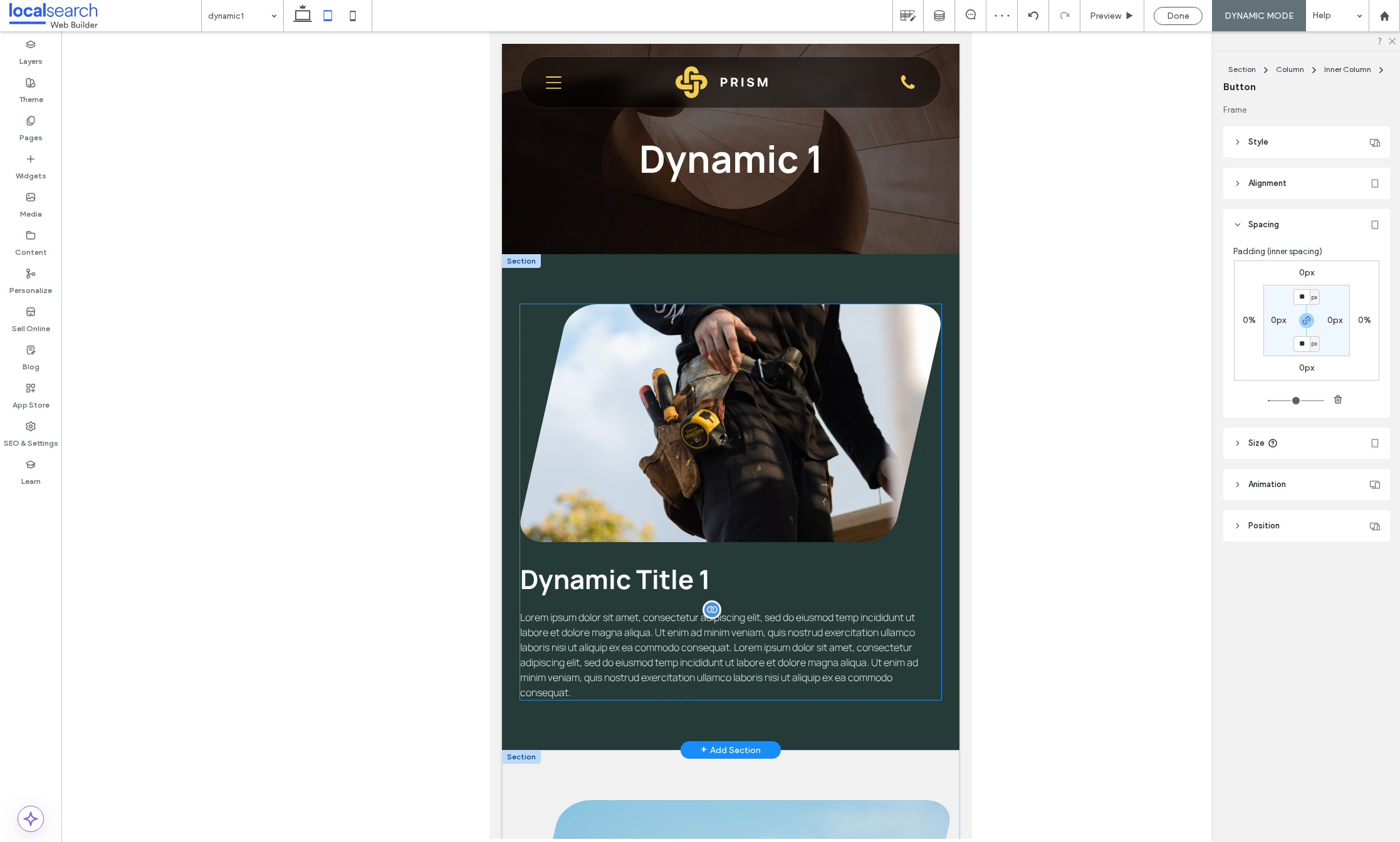
click at [609, 643] on span "Lorem ipsum dolor sit amet, consectetur adipiscing elit, sed do eiusmod temp in…" at bounding box center [719, 655] width 398 height 89
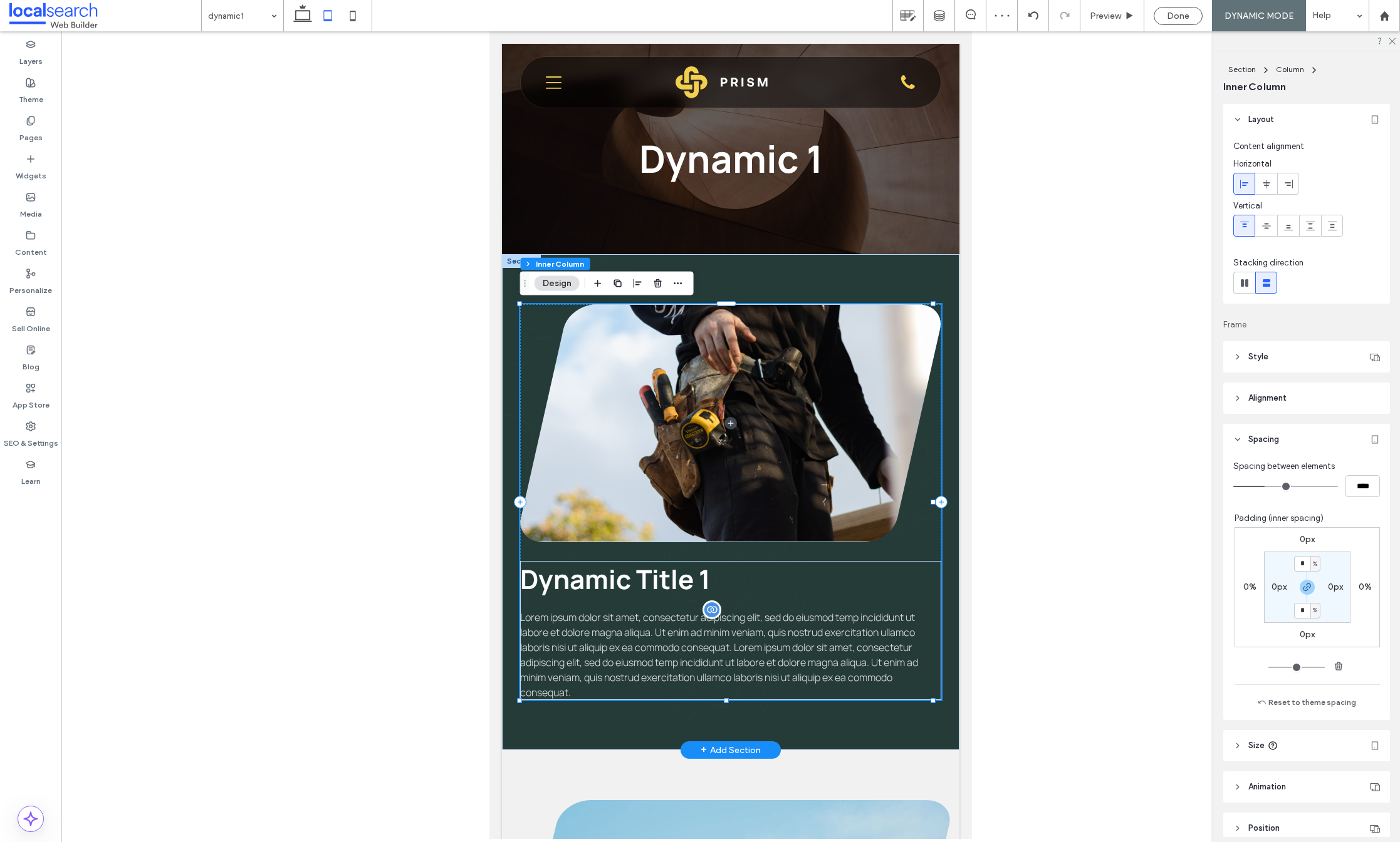
click at [636, 641] on span "Lorem ipsum dolor sit amet, consectetur adipiscing elit, sed do eiusmod temp in…" at bounding box center [719, 655] width 398 height 89
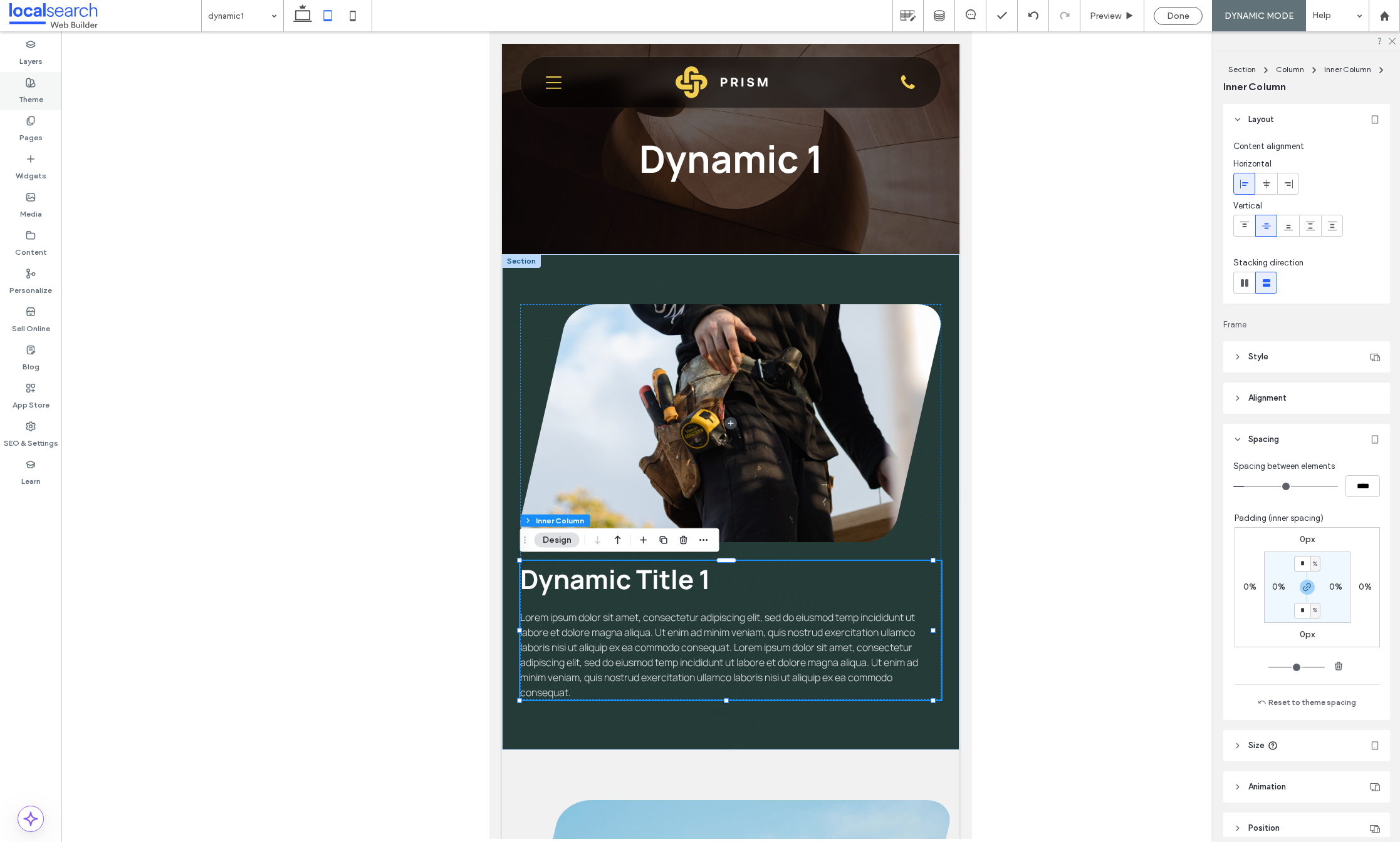
click at [38, 88] on label "Theme" at bounding box center [31, 96] width 24 height 18
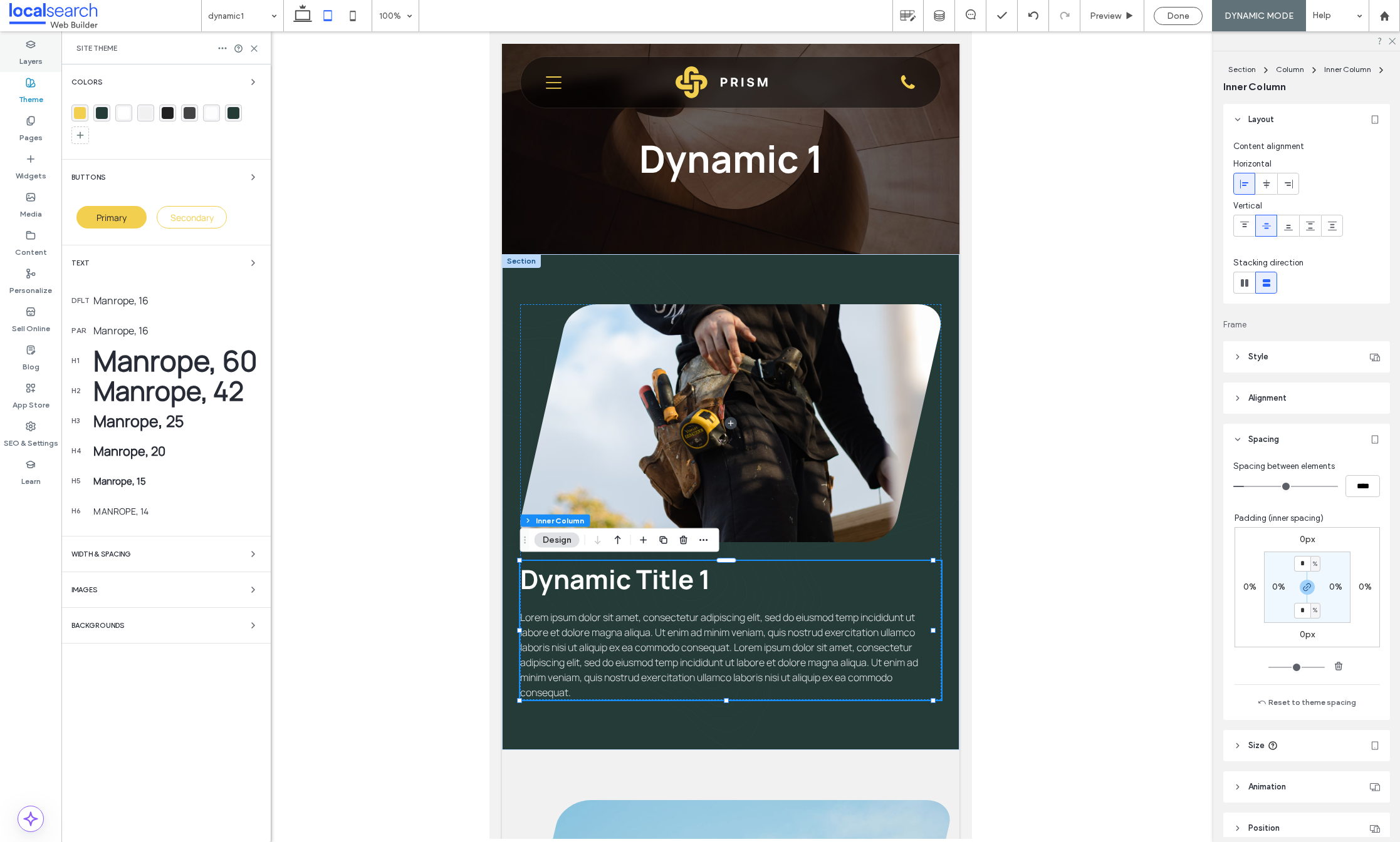
click at [26, 59] on label "Layers" at bounding box center [31, 58] width 23 height 18
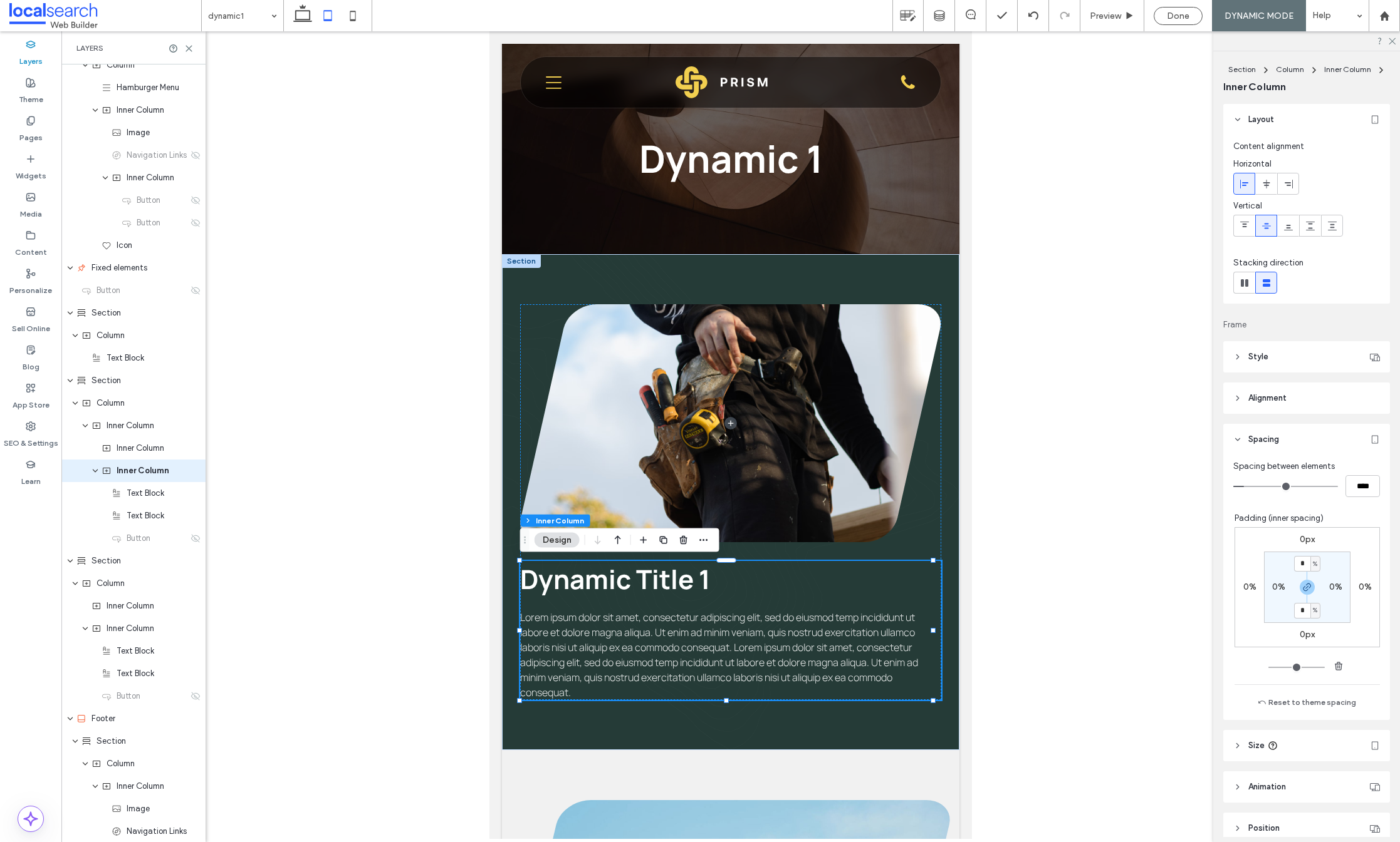
scroll to position [321, 0]
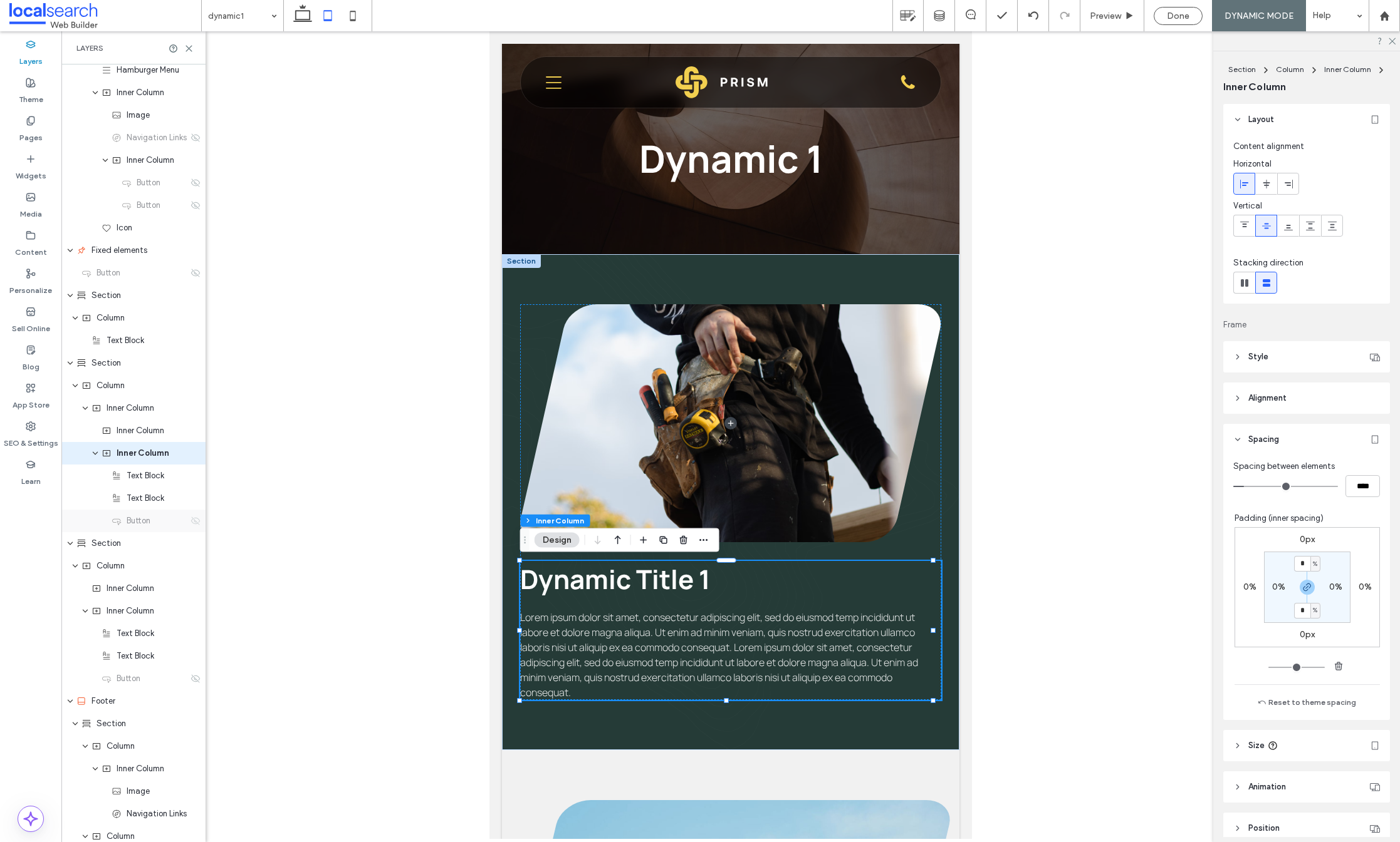
click at [191, 524] on icon at bounding box center [196, 521] width 10 height 10
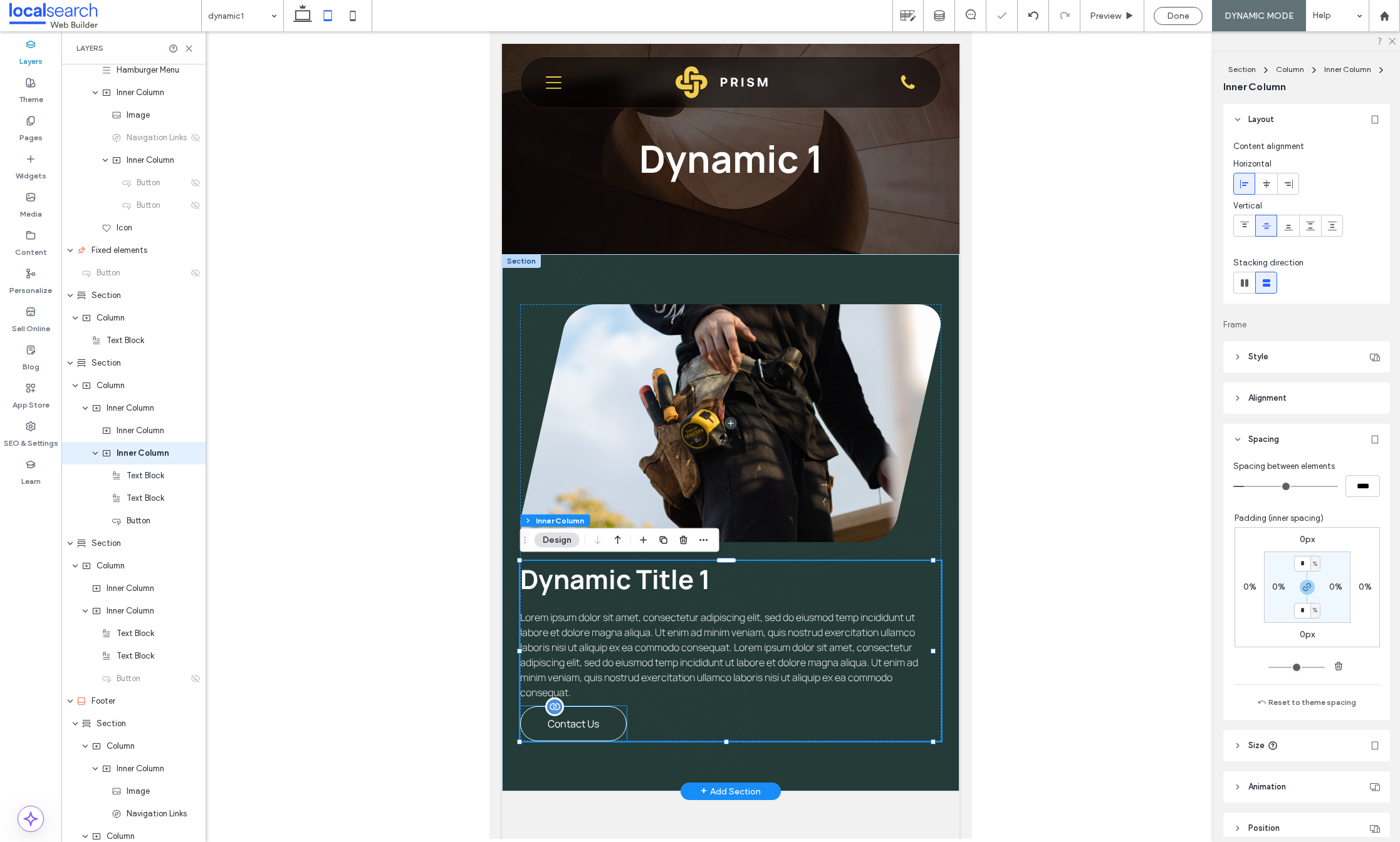
click at [583, 720] on span "Contact Us" at bounding box center [574, 724] width 51 height 14
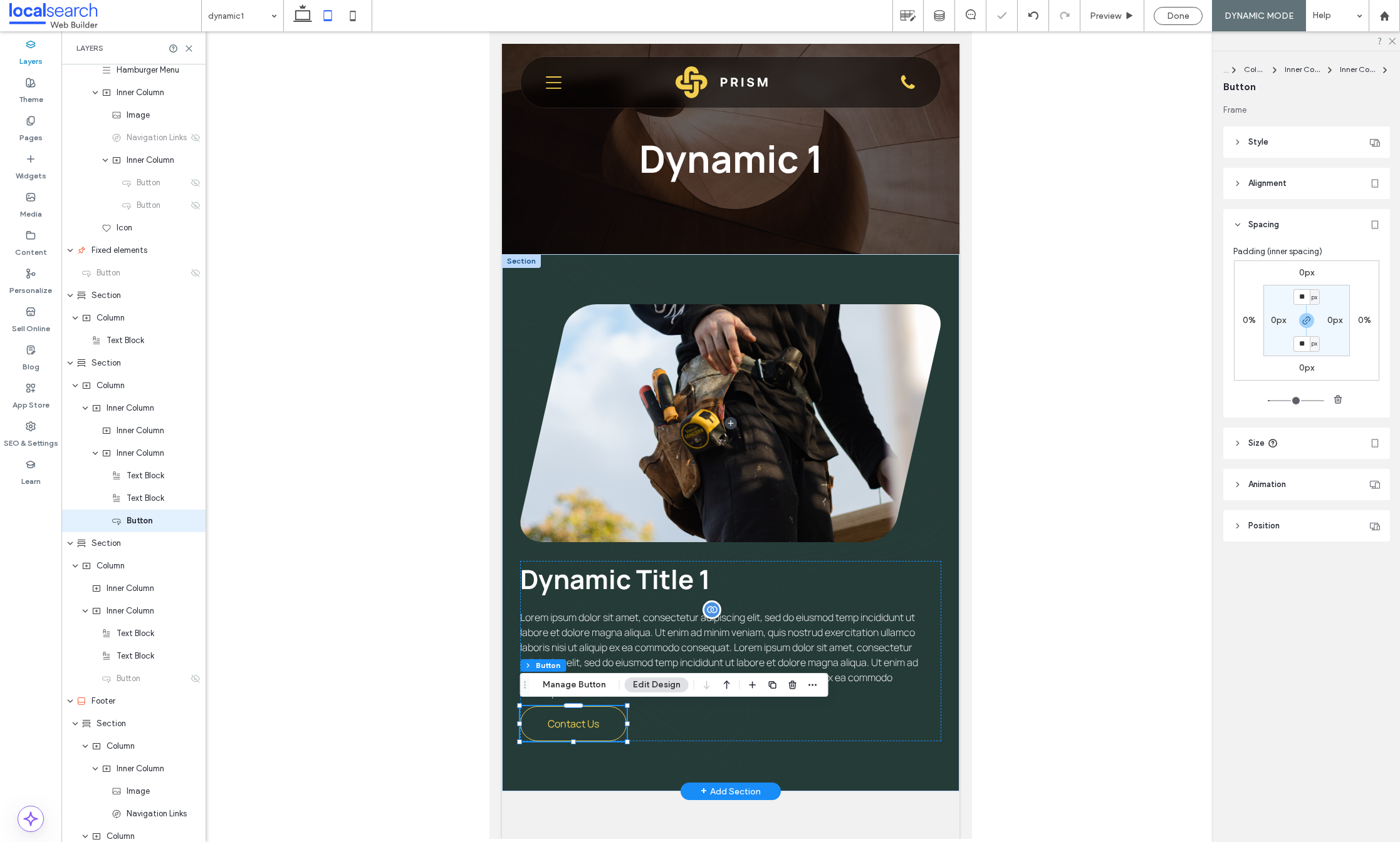
scroll to position [389, 0]
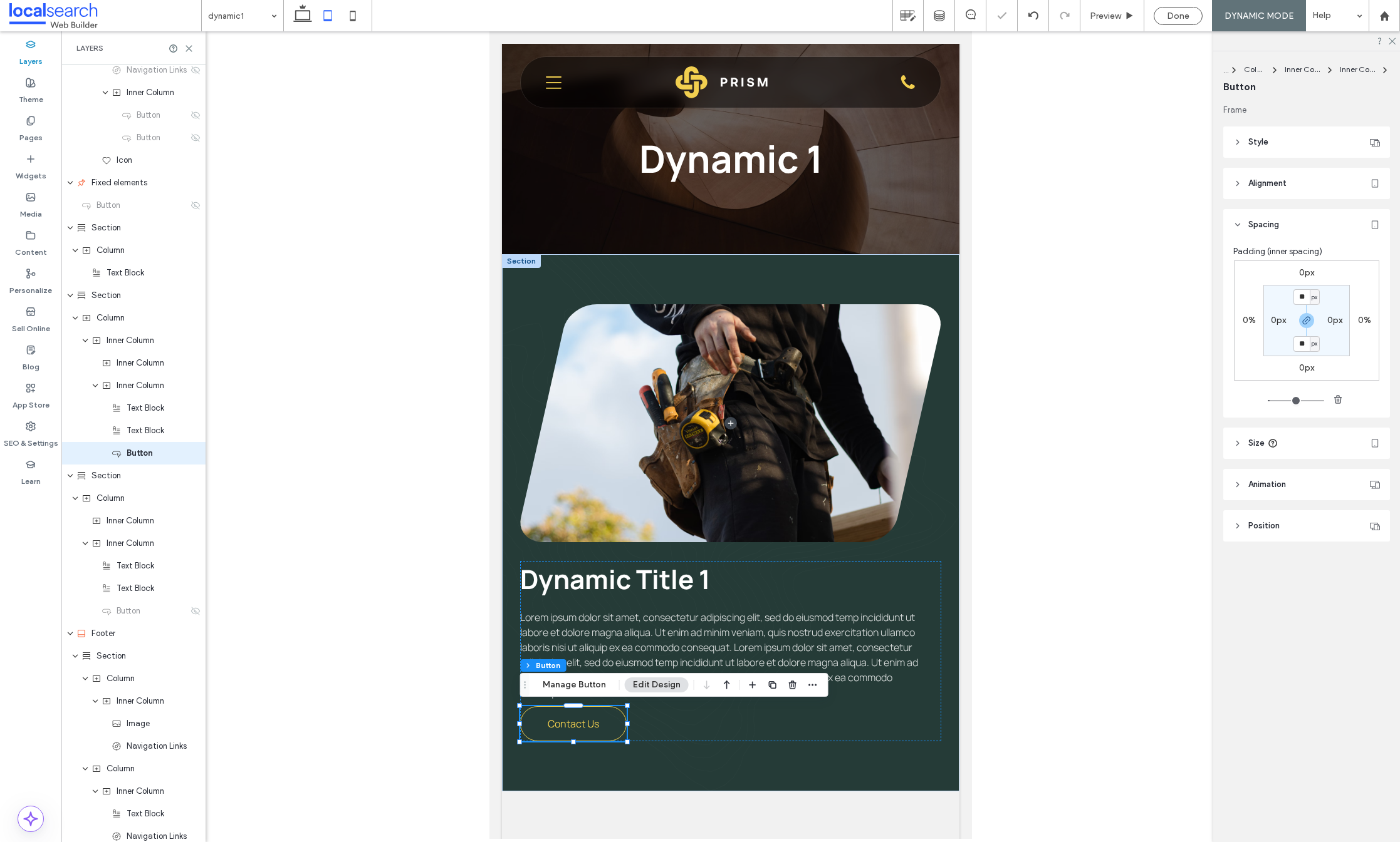
click at [1312, 271] on label "0px" at bounding box center [1306, 272] width 15 height 11
type input "*"
drag, startPoint x: 1312, startPoint y: 271, endPoint x: 1306, endPoint y: 279, distance: 10.0
click at [1304, 274] on input "*" at bounding box center [1301, 273] width 16 height 15
click at [1309, 317] on icon "button" at bounding box center [1306, 321] width 10 height 10
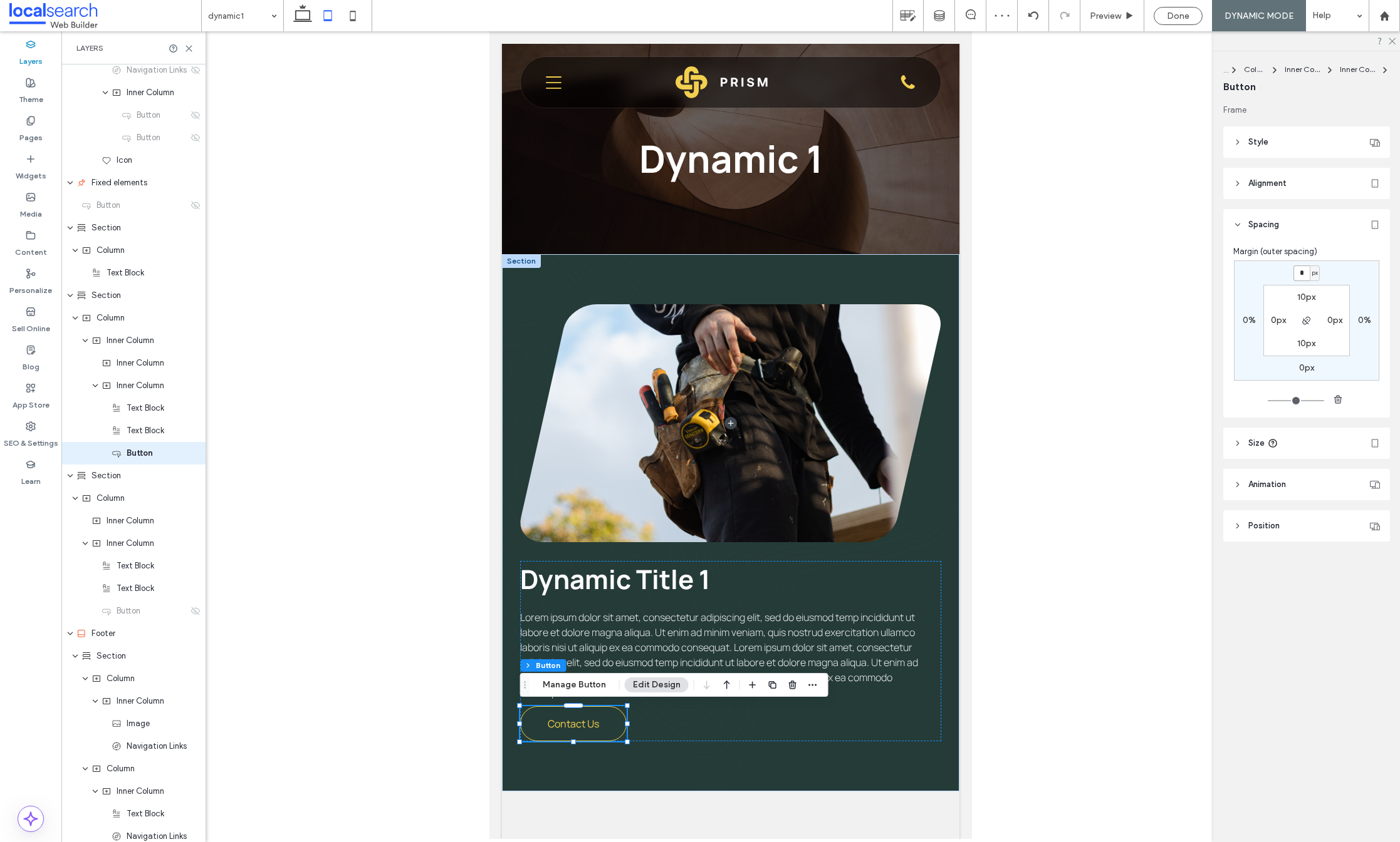
click at [1302, 269] on input "*" at bounding box center [1301, 273] width 16 height 15
click at [1296, 272] on input "*" at bounding box center [1301, 273] width 16 height 15
type input "**"
drag, startPoint x: 1350, startPoint y: 279, endPoint x: 1303, endPoint y: 301, distance: 51.9
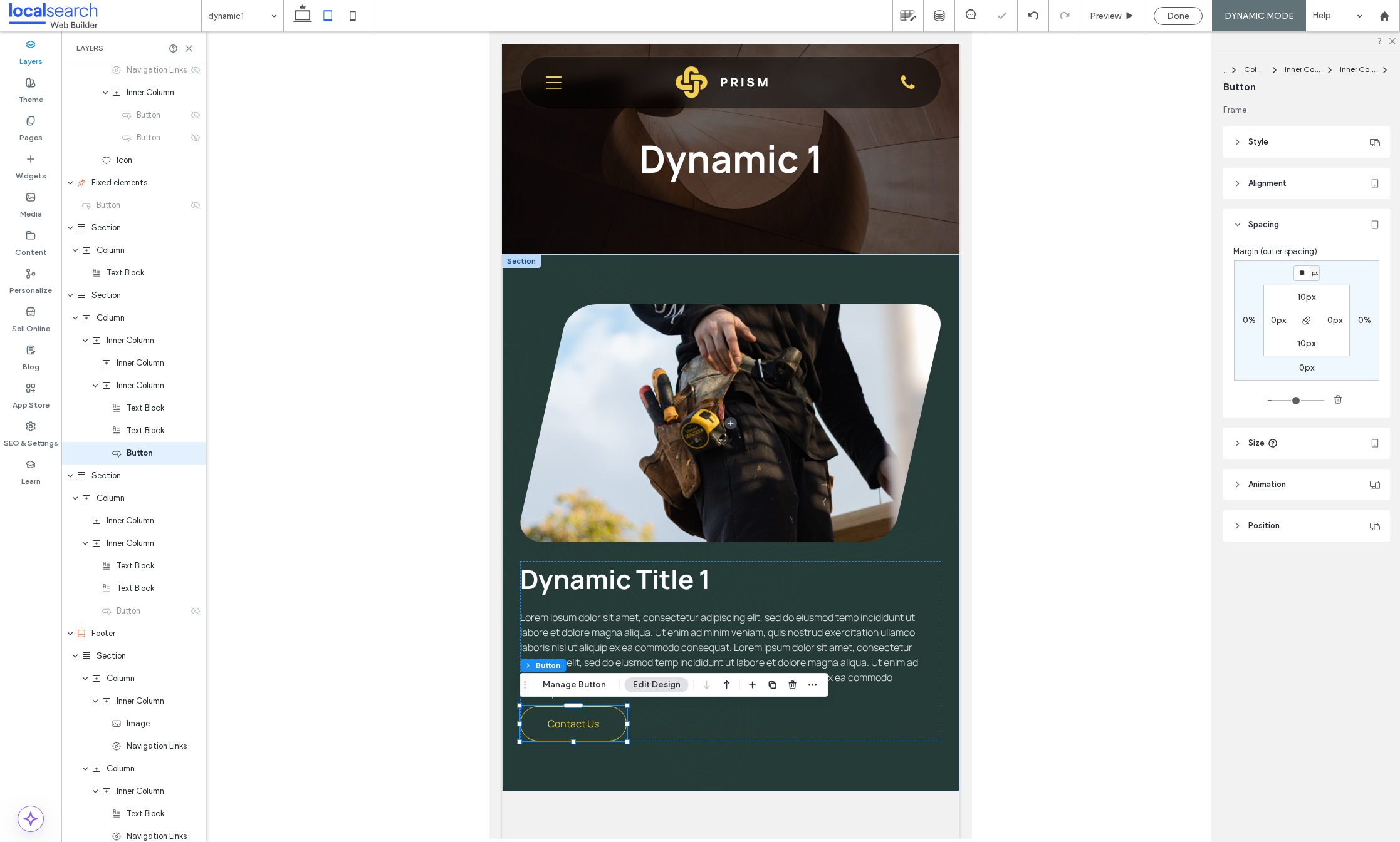
click at [1351, 279] on div "** px 0% 0px 0% 10px 0px 10px 0px" at bounding box center [1306, 321] width 145 height 120
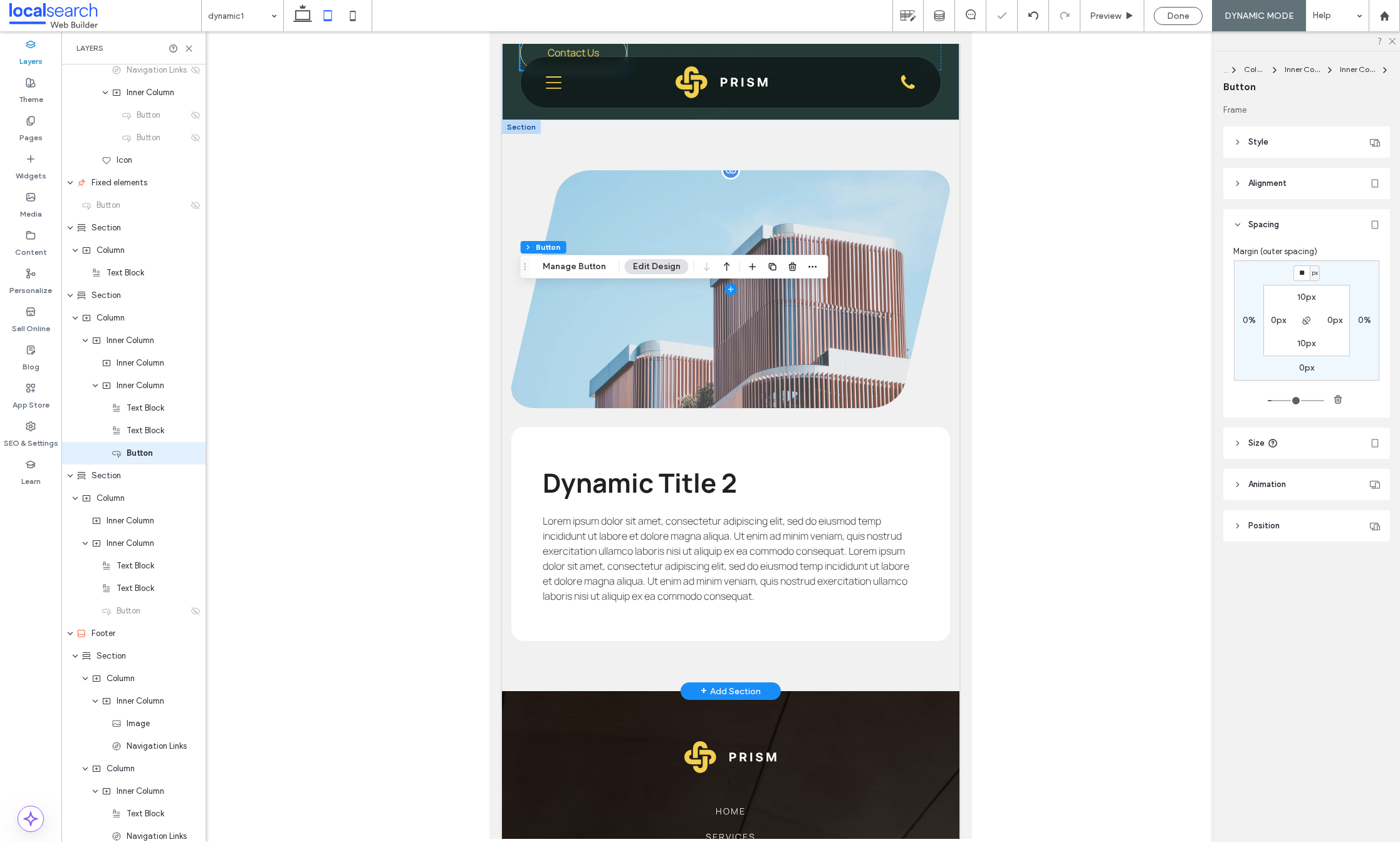
scroll to position [874, 0]
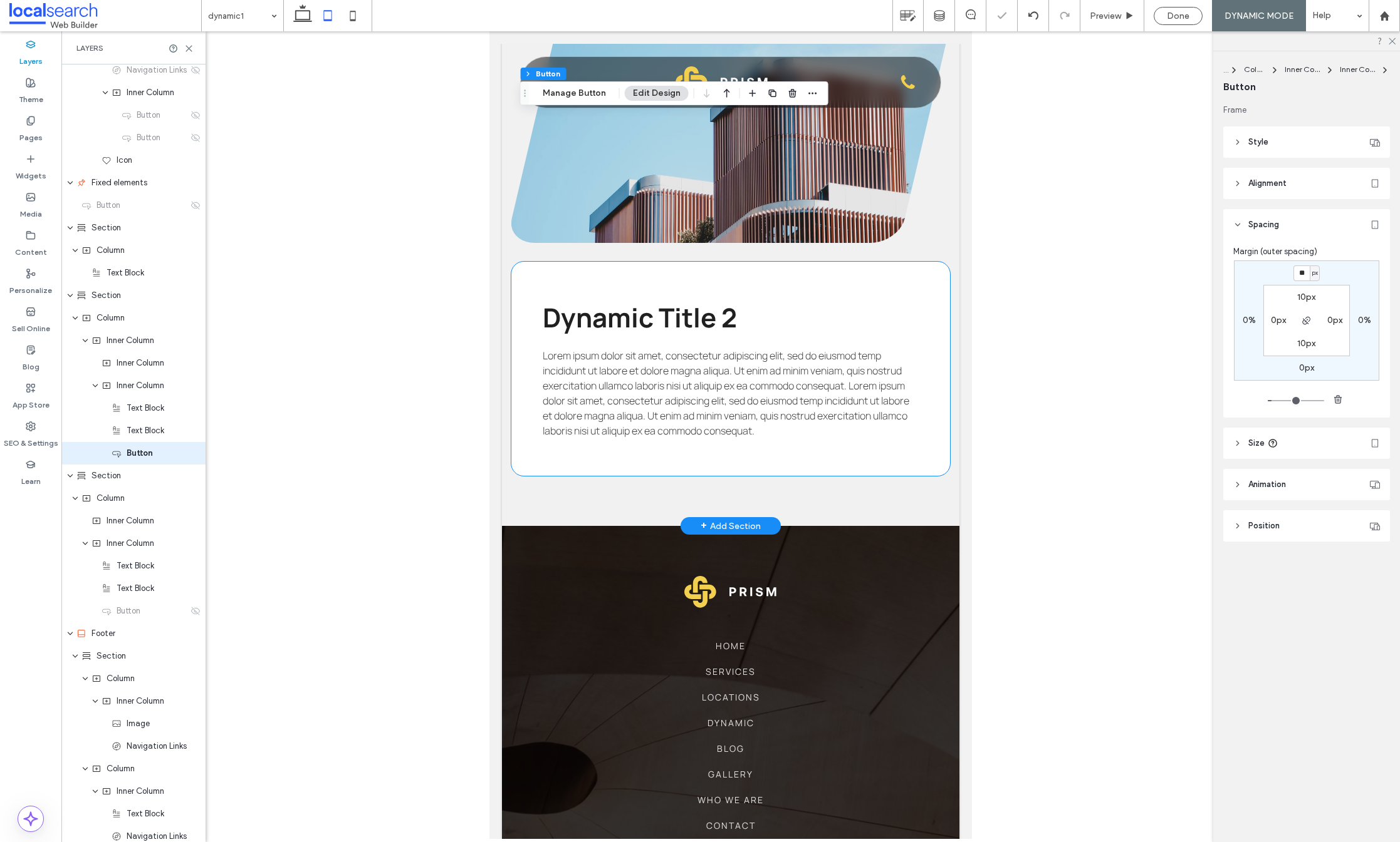
click at [639, 343] on div "Dynamic Title 2 Lorem ipsum dolor sit amet, consectetur adipiscing elit, sed do…" at bounding box center [731, 368] width 439 height 214
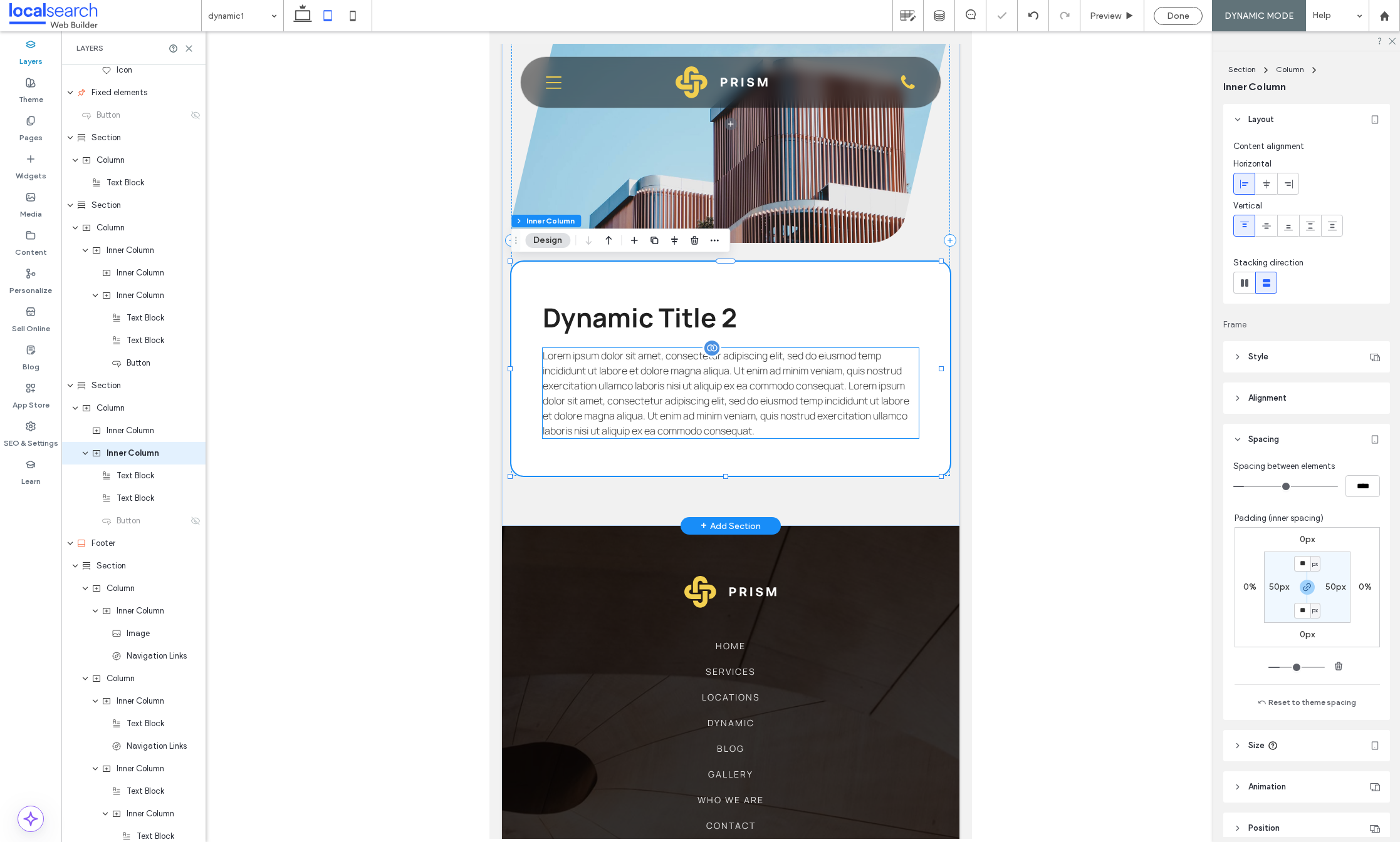
click at [640, 402] on span "Lorem ipsum dolor sit amet, consectetur adipiscing elit, sed do eiusmod temp in…" at bounding box center [726, 394] width 367 height 89
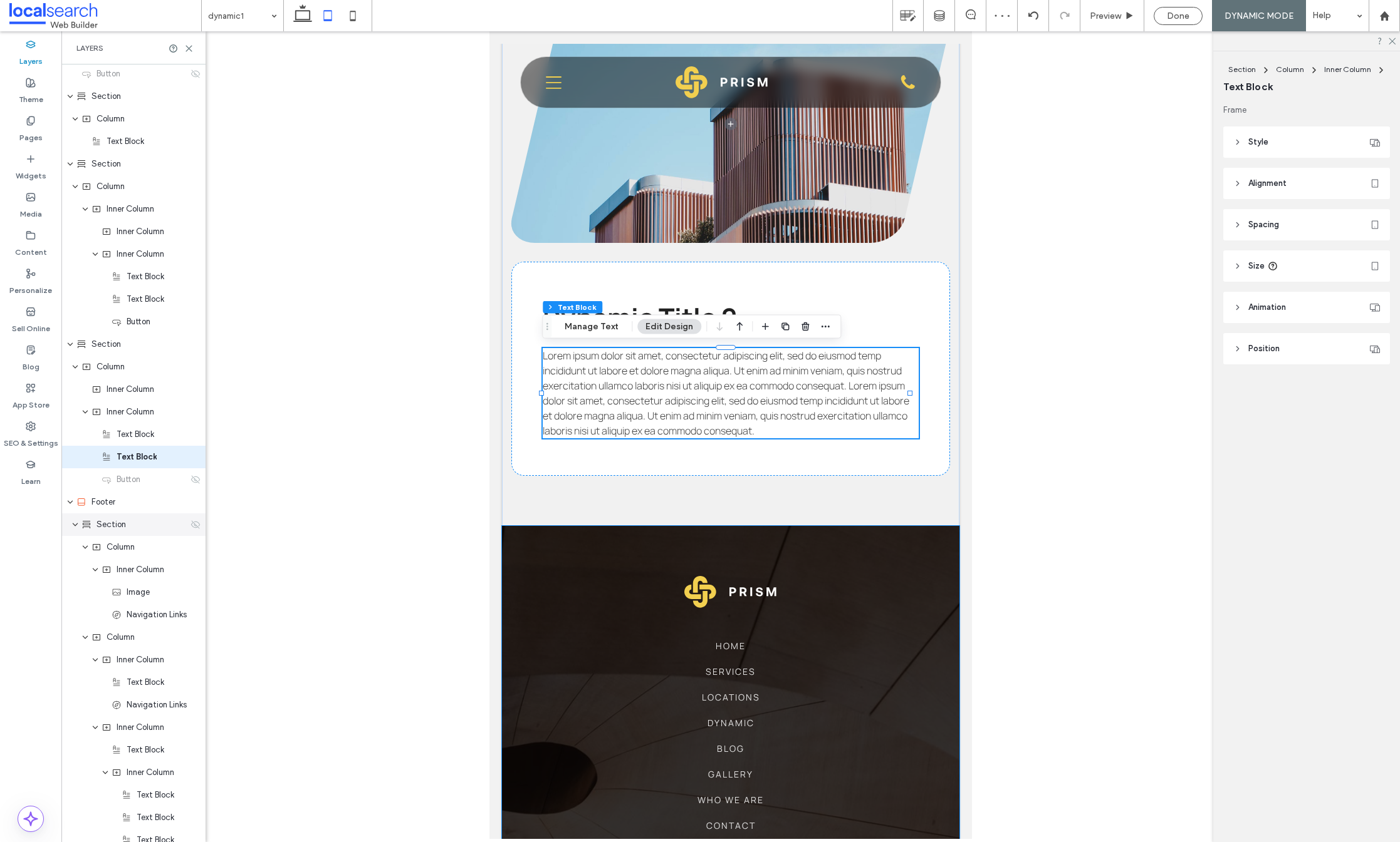
scroll to position [524, 0]
click at [191, 472] on icon at bounding box center [196, 476] width 10 height 10
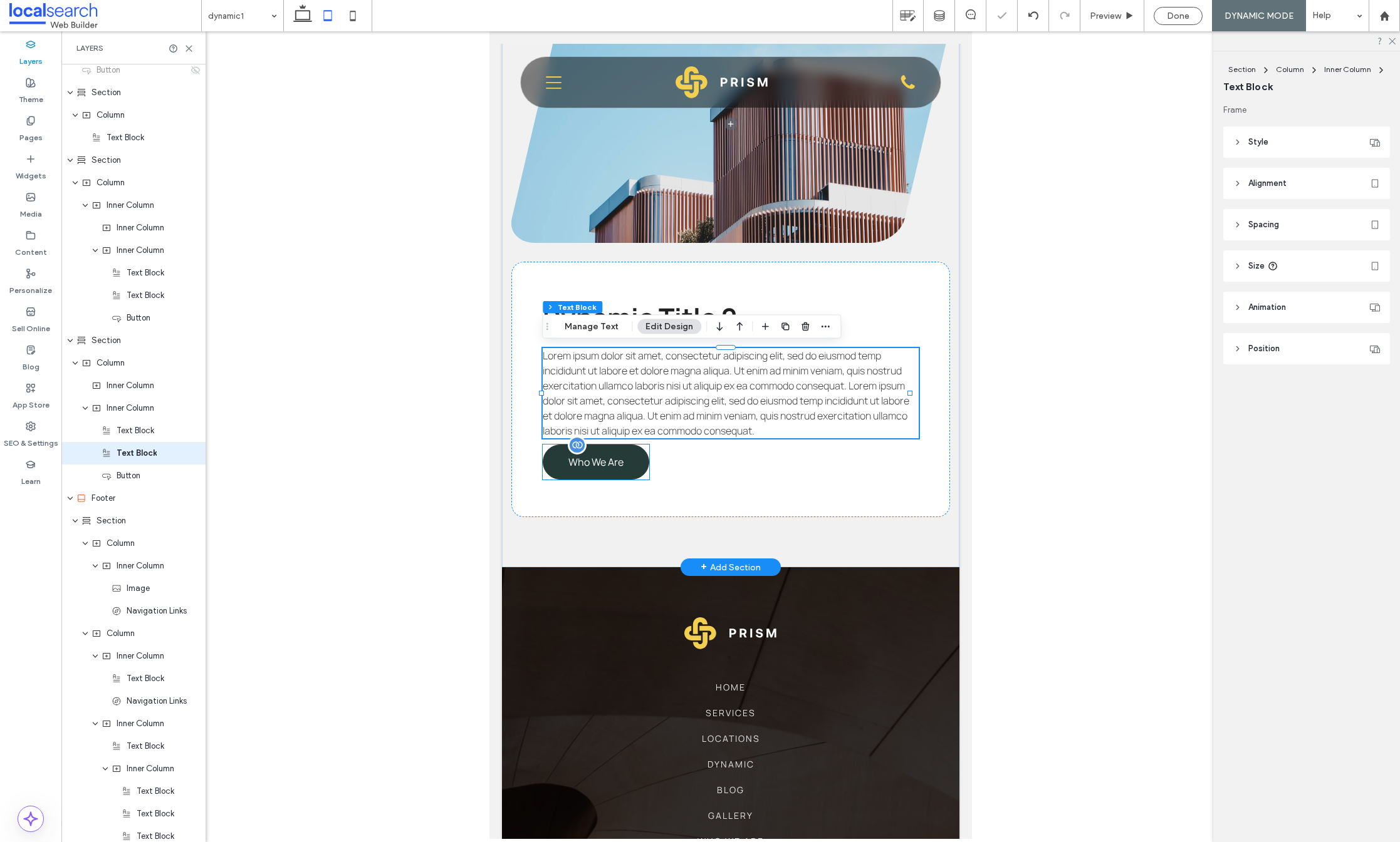
click at [618, 459] on span "Who We Are" at bounding box center [596, 462] width 55 height 14
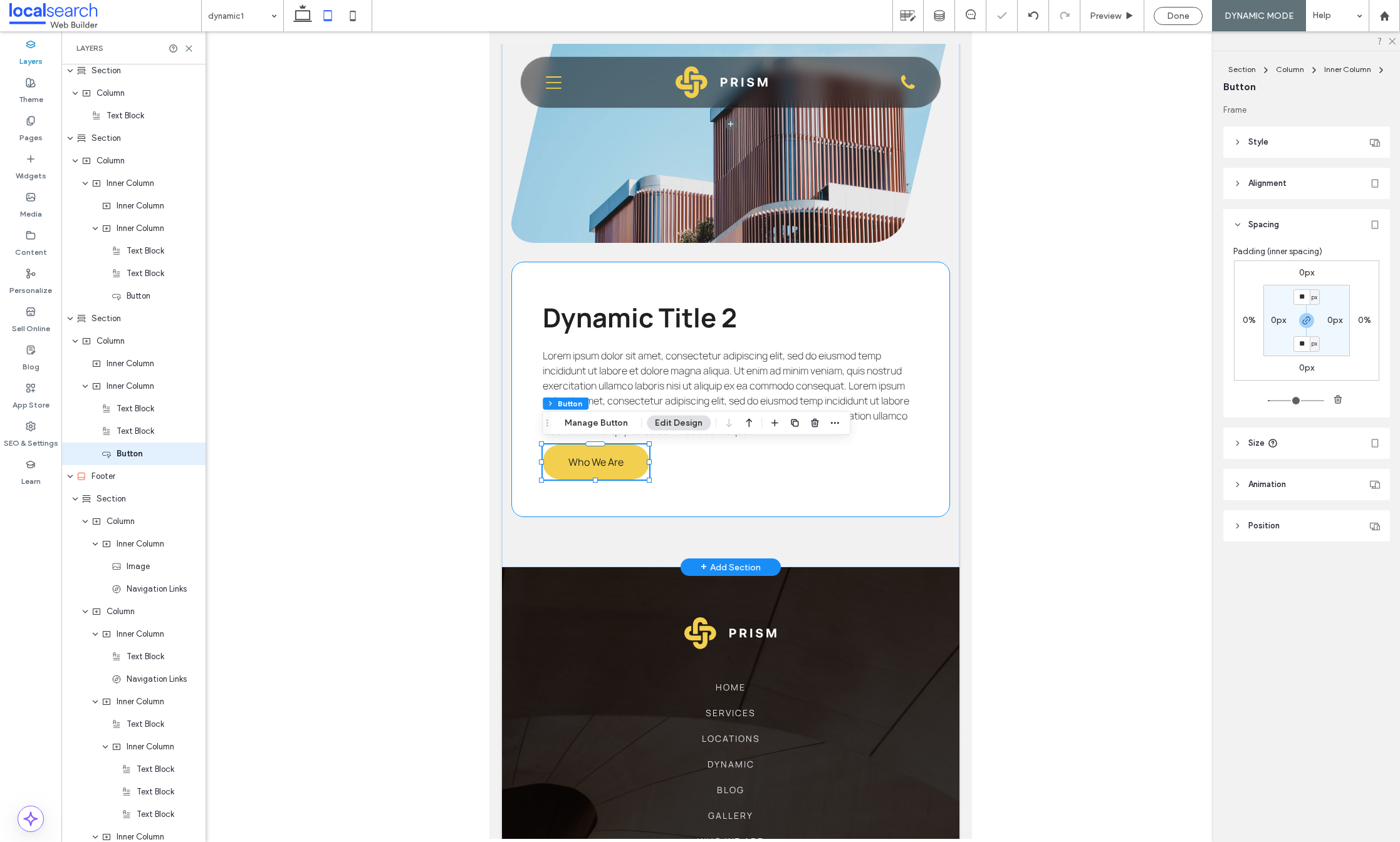
scroll to position [547, 0]
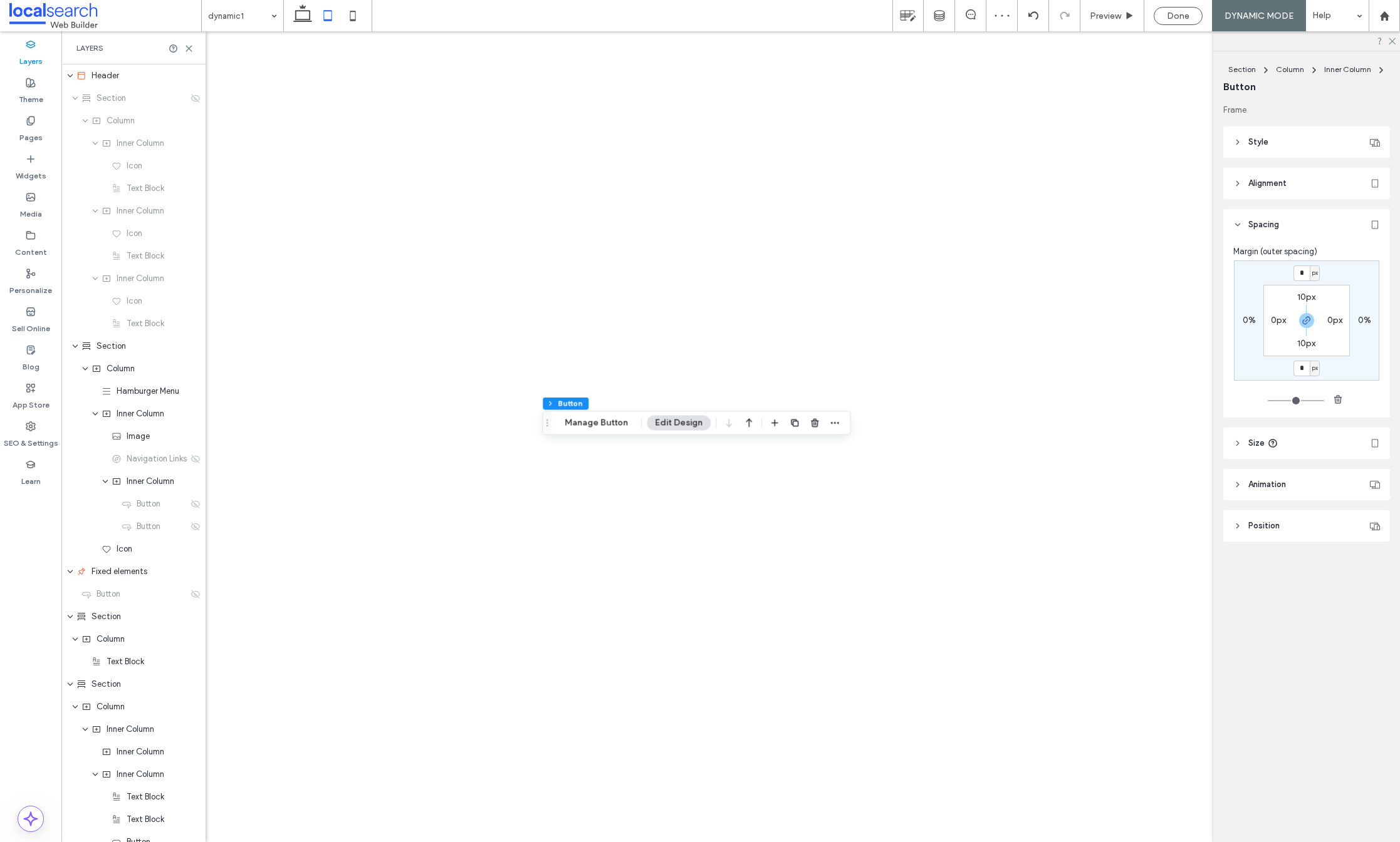
click at [1304, 318] on icon "button" at bounding box center [1306, 321] width 10 height 10
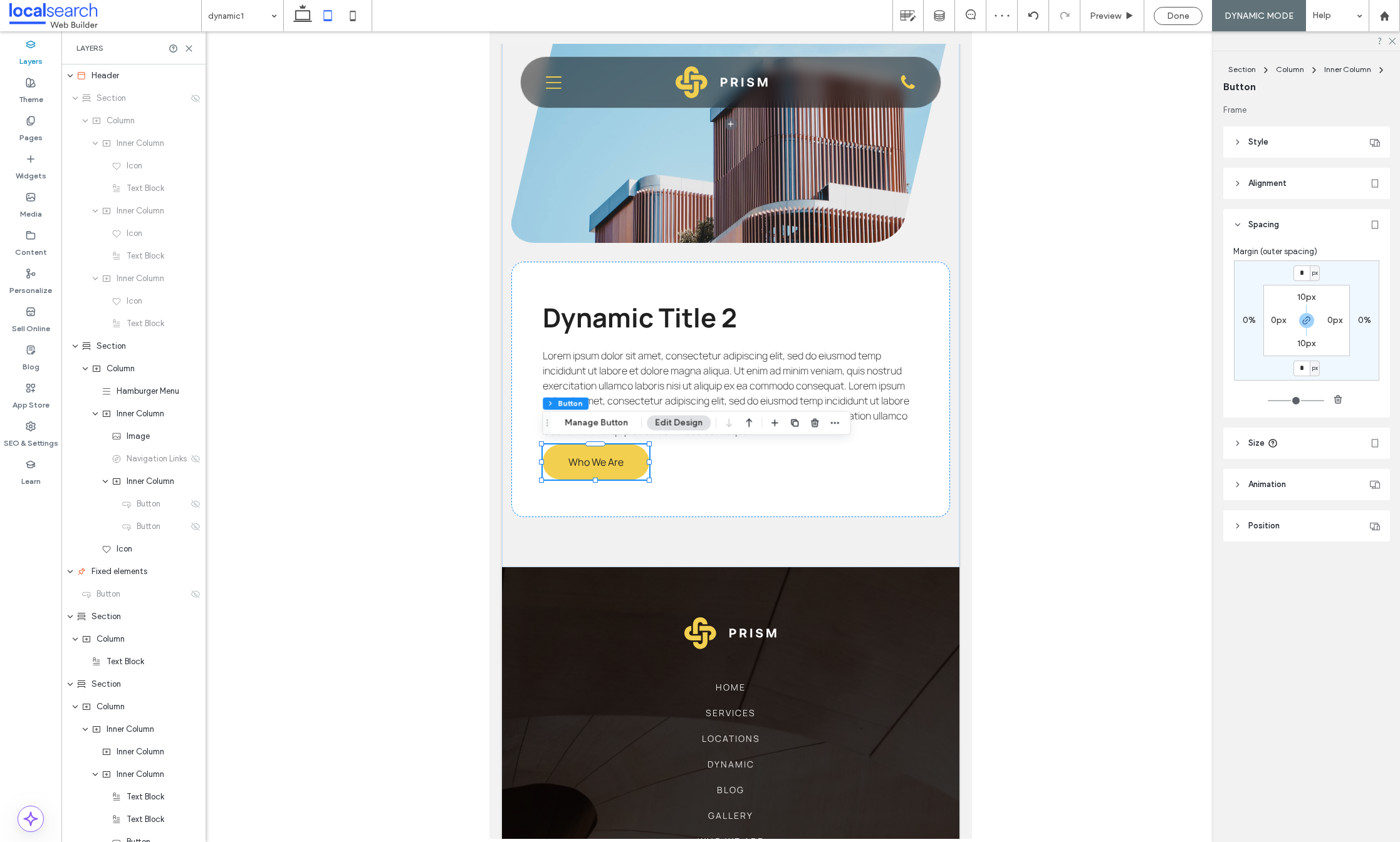
scroll to position [547, 0]
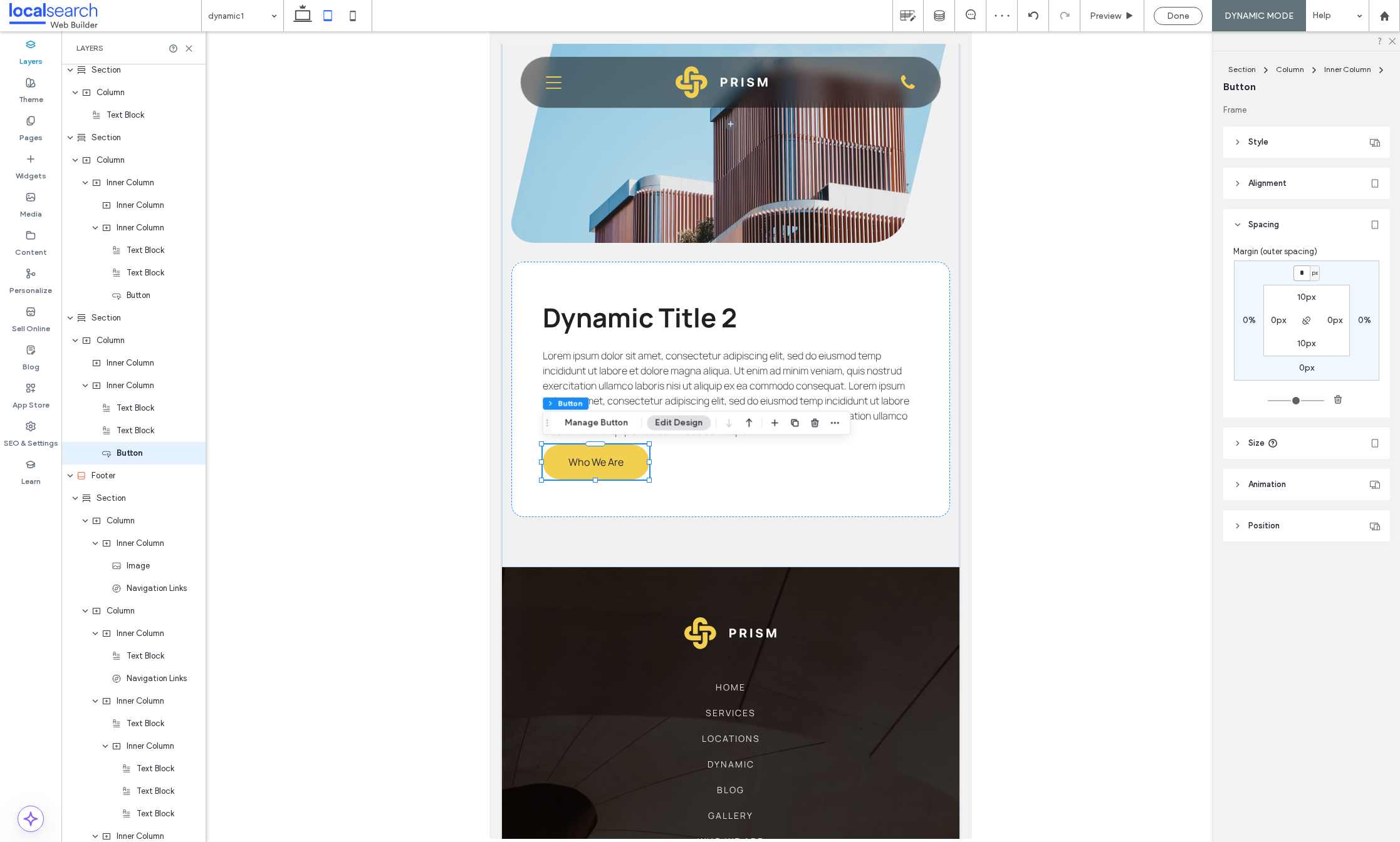
drag, startPoint x: 1305, startPoint y: 275, endPoint x: 1296, endPoint y: 273, distance: 9.2
click at [1305, 275] on input "*" at bounding box center [1301, 273] width 16 height 15
click at [1296, 273] on input "*" at bounding box center [1301, 273] width 16 height 15
type input "**"
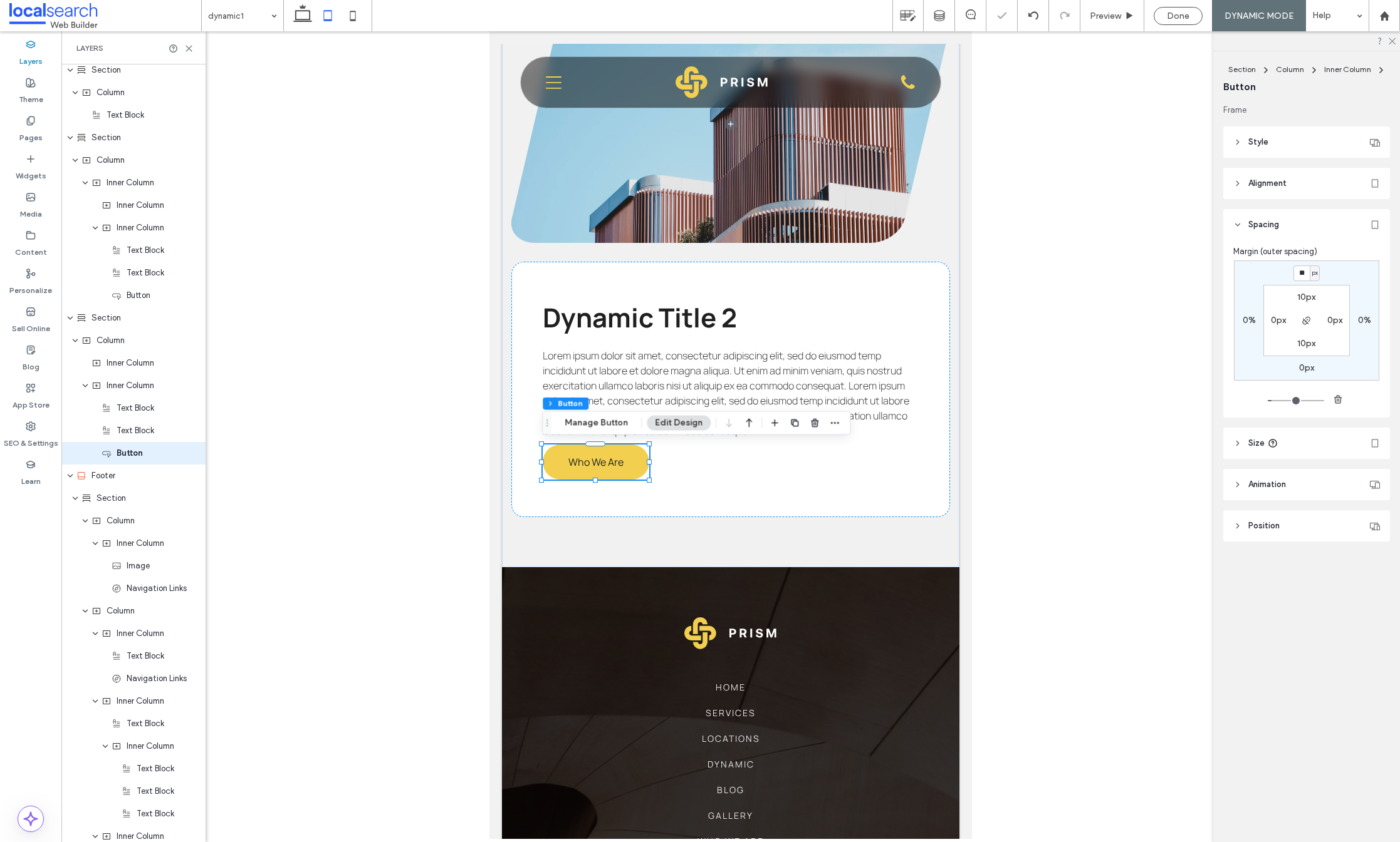
click at [1334, 276] on div "** px 0% 0px 0% 10px 0px 10px 0px" at bounding box center [1306, 321] width 145 height 120
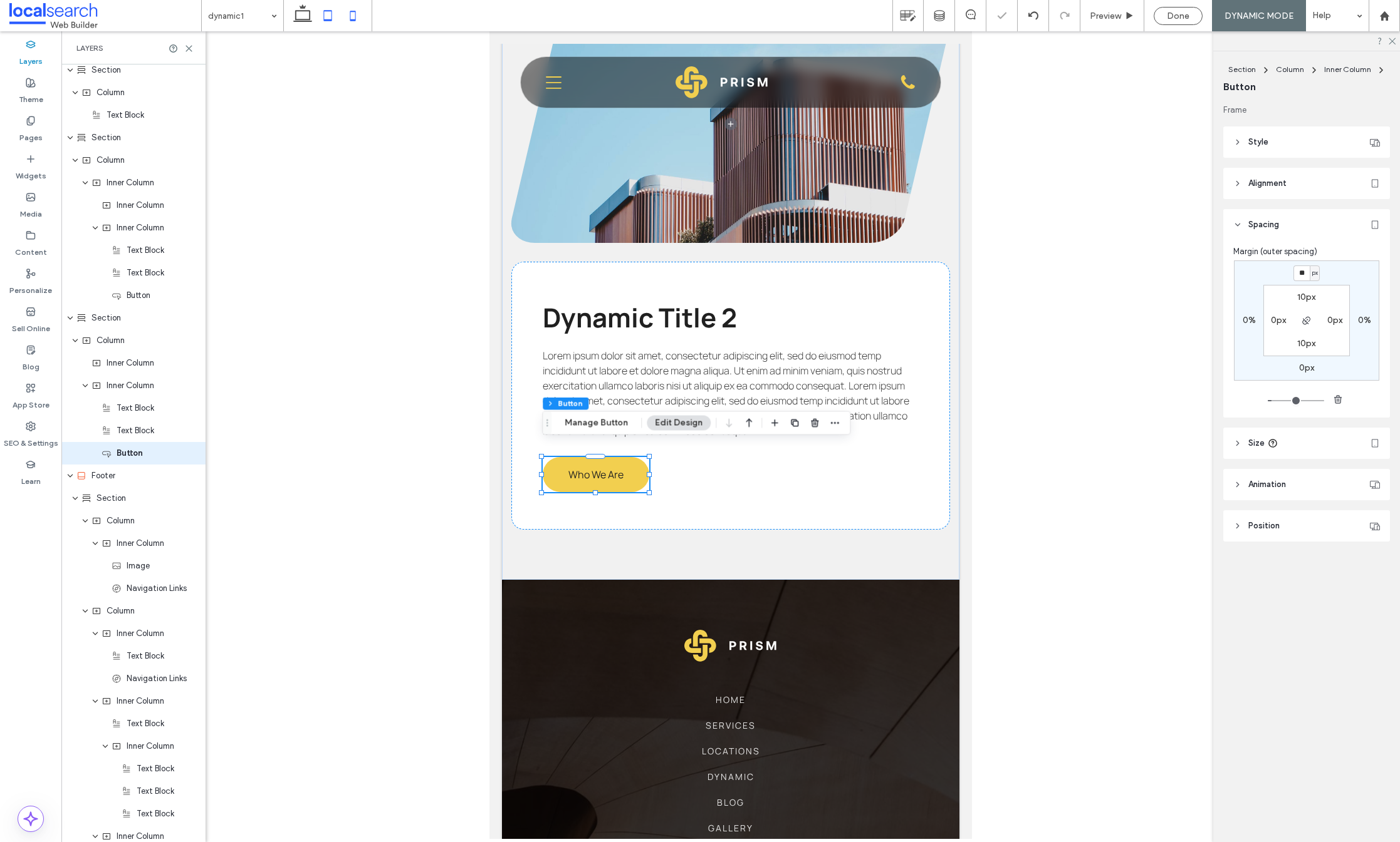
click at [349, 15] on icon at bounding box center [353, 15] width 25 height 25
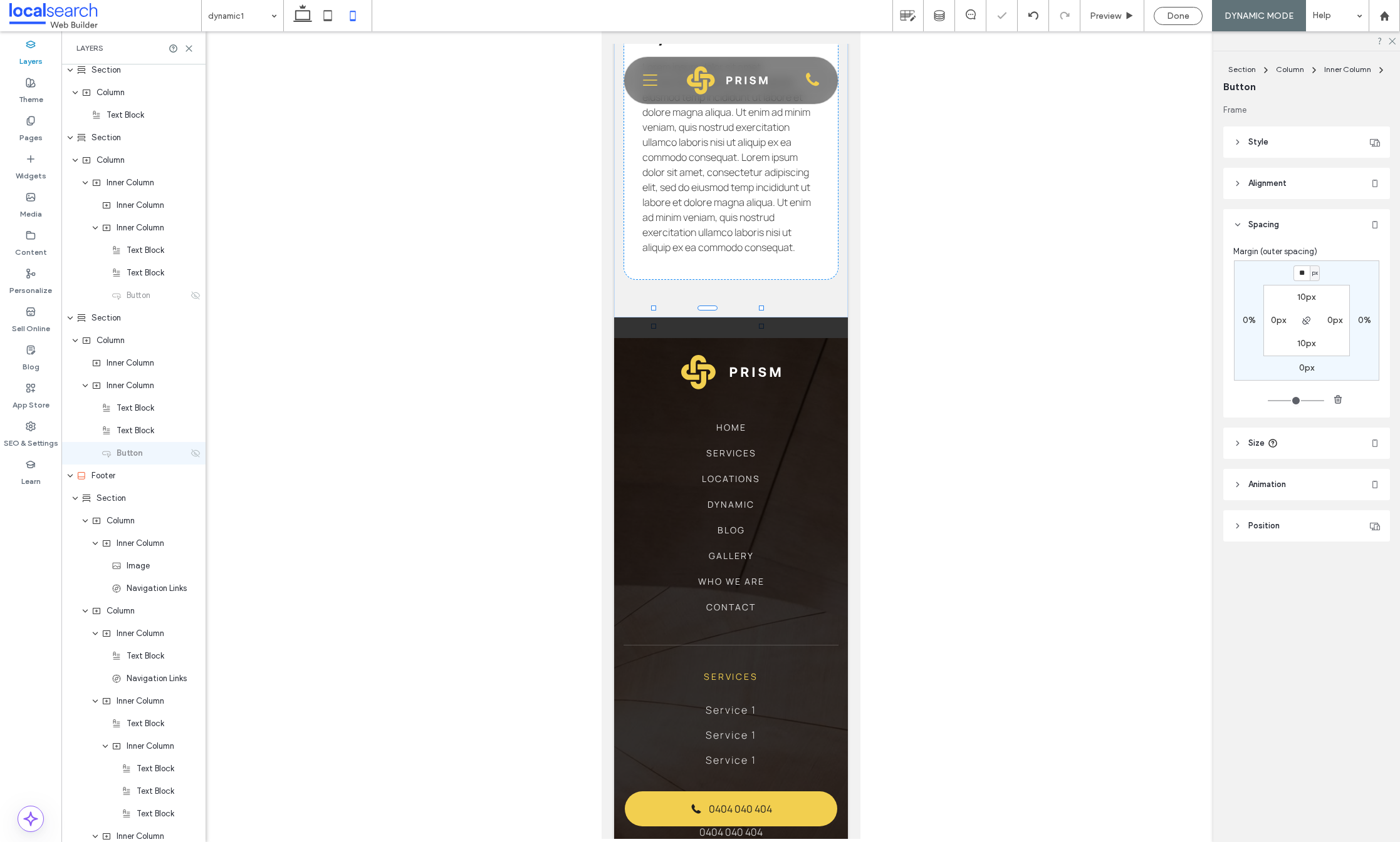
type input "*"
type input "***"
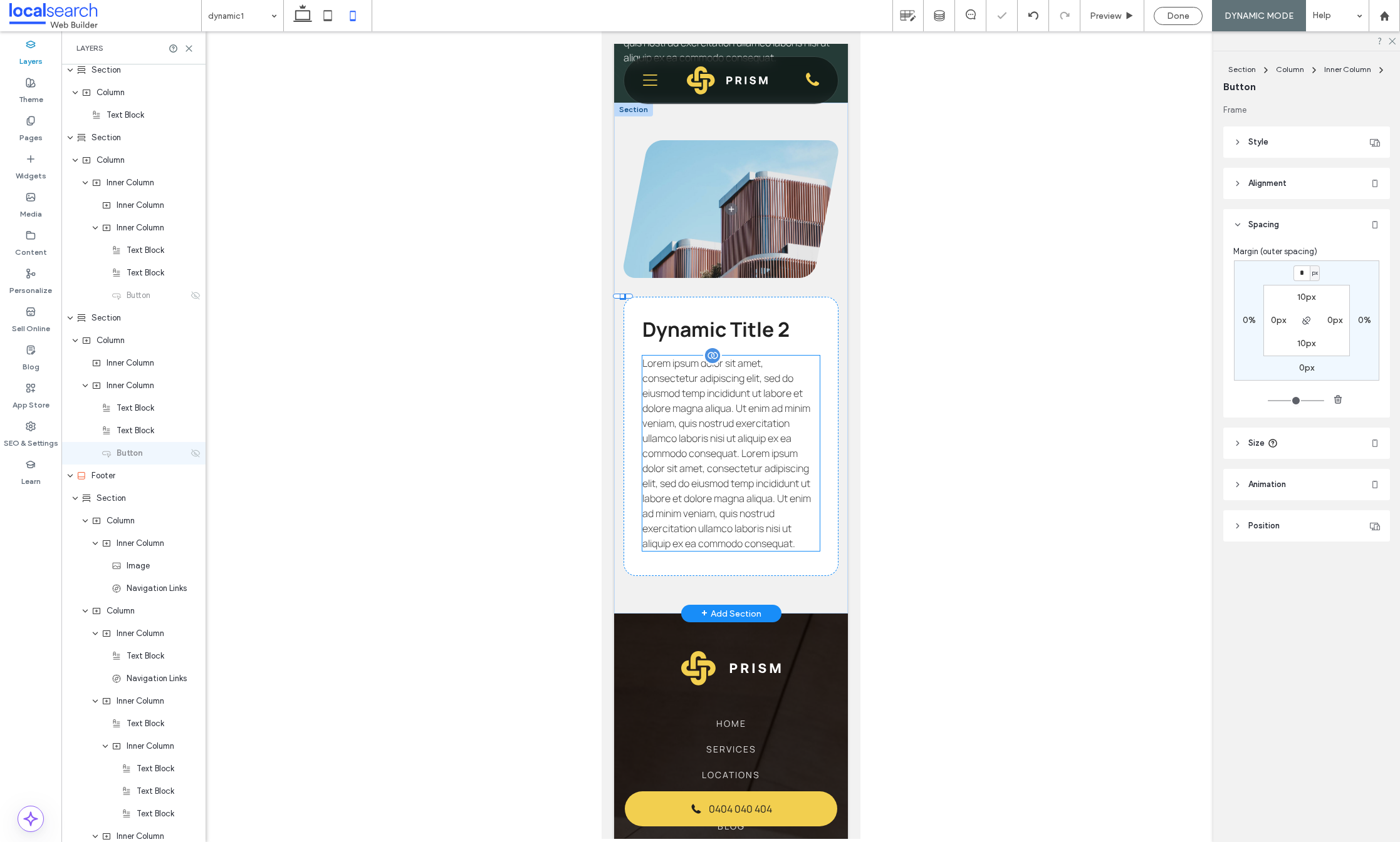
click at [700, 515] on span "Lorem ipsum dolor sit amet, consectetur adipiscing elit, sed do eiusmod temp in…" at bounding box center [726, 453] width 169 height 194
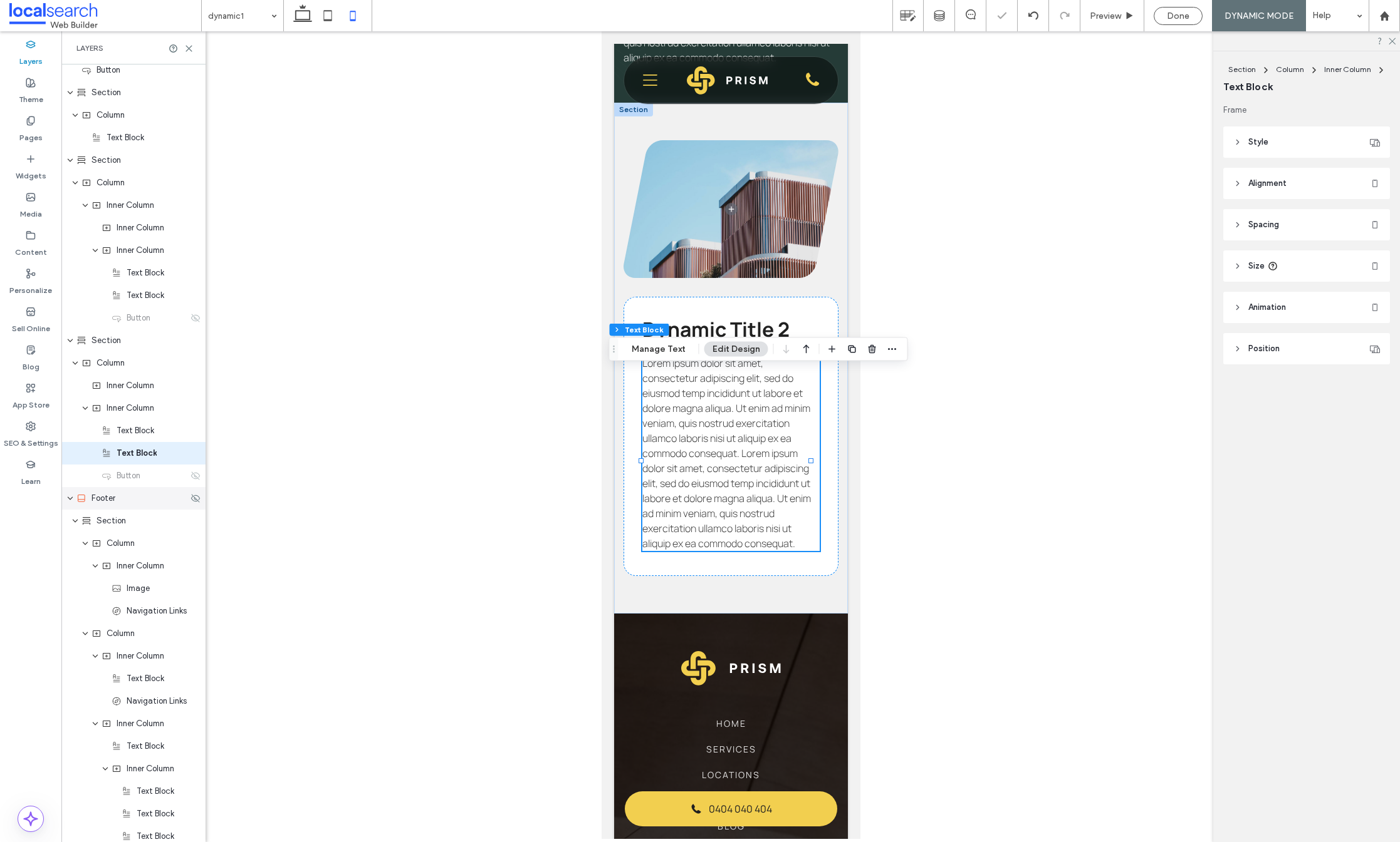
scroll to position [524, 0]
click at [191, 475] on use at bounding box center [196, 475] width 9 height 8
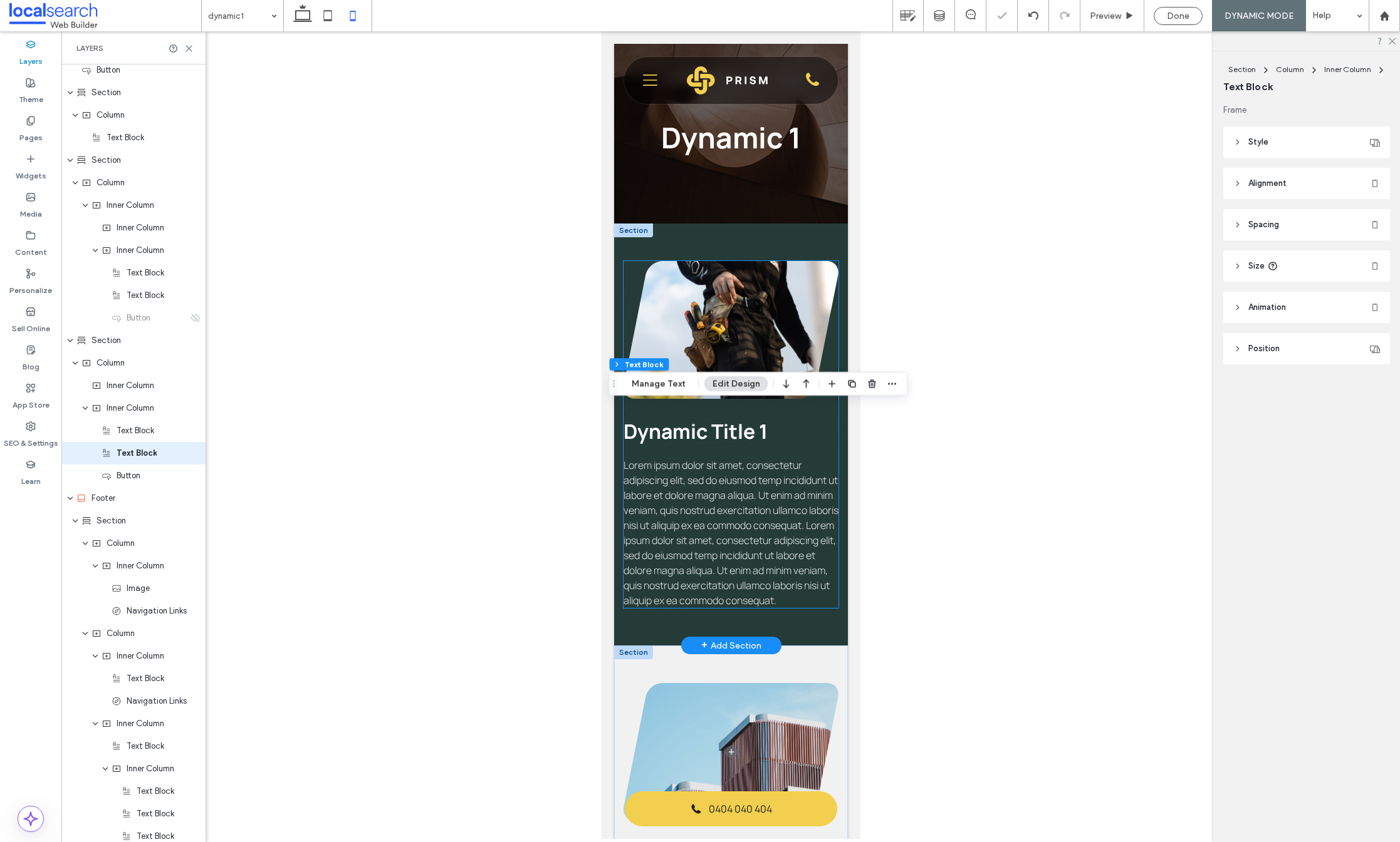
scroll to position [0, 0]
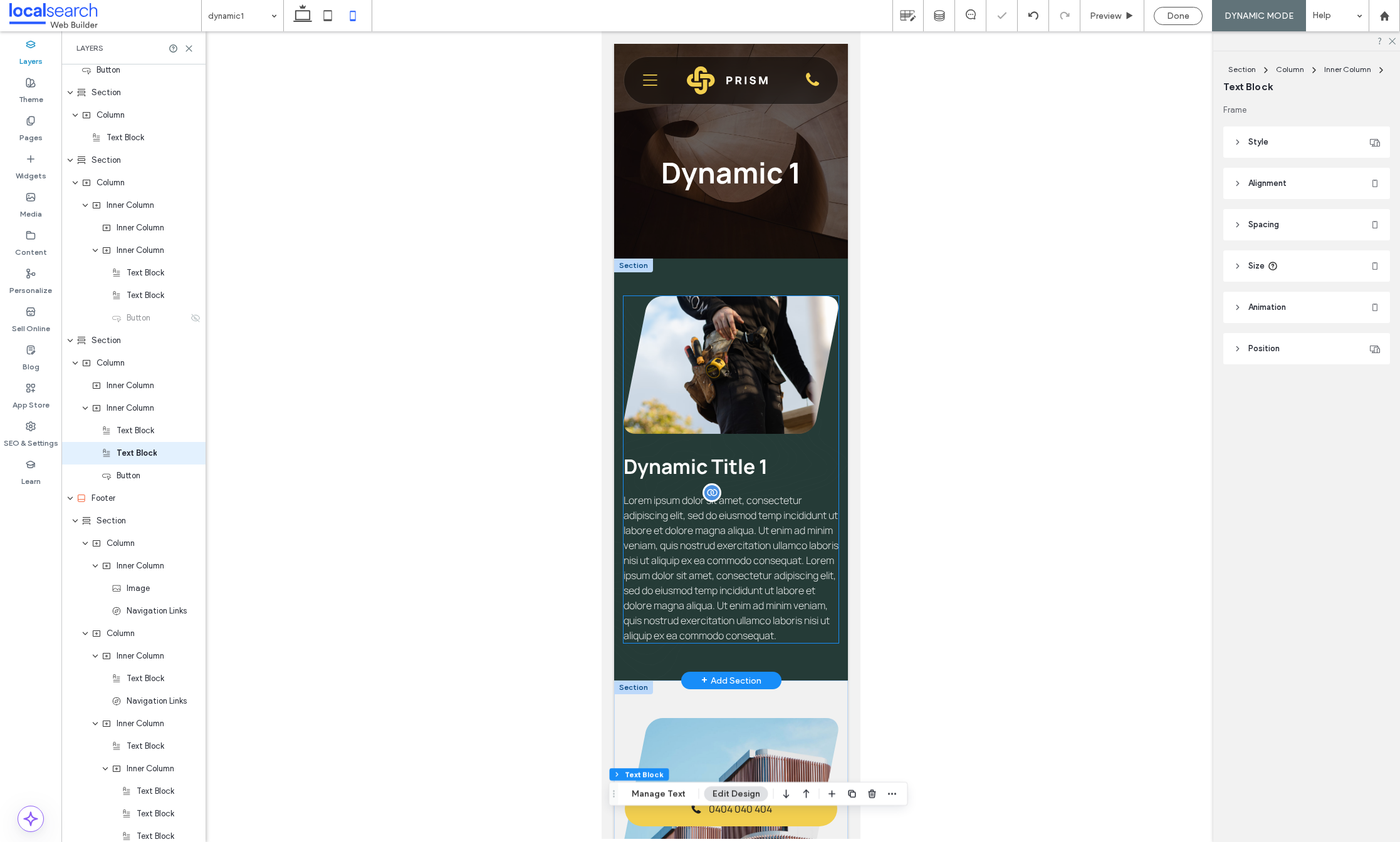
click at [711, 619] on span "Lorem ipsum dolor sit amet, consectetur adipiscing elit, sed do eiusmod temp in…" at bounding box center [730, 568] width 215 height 149
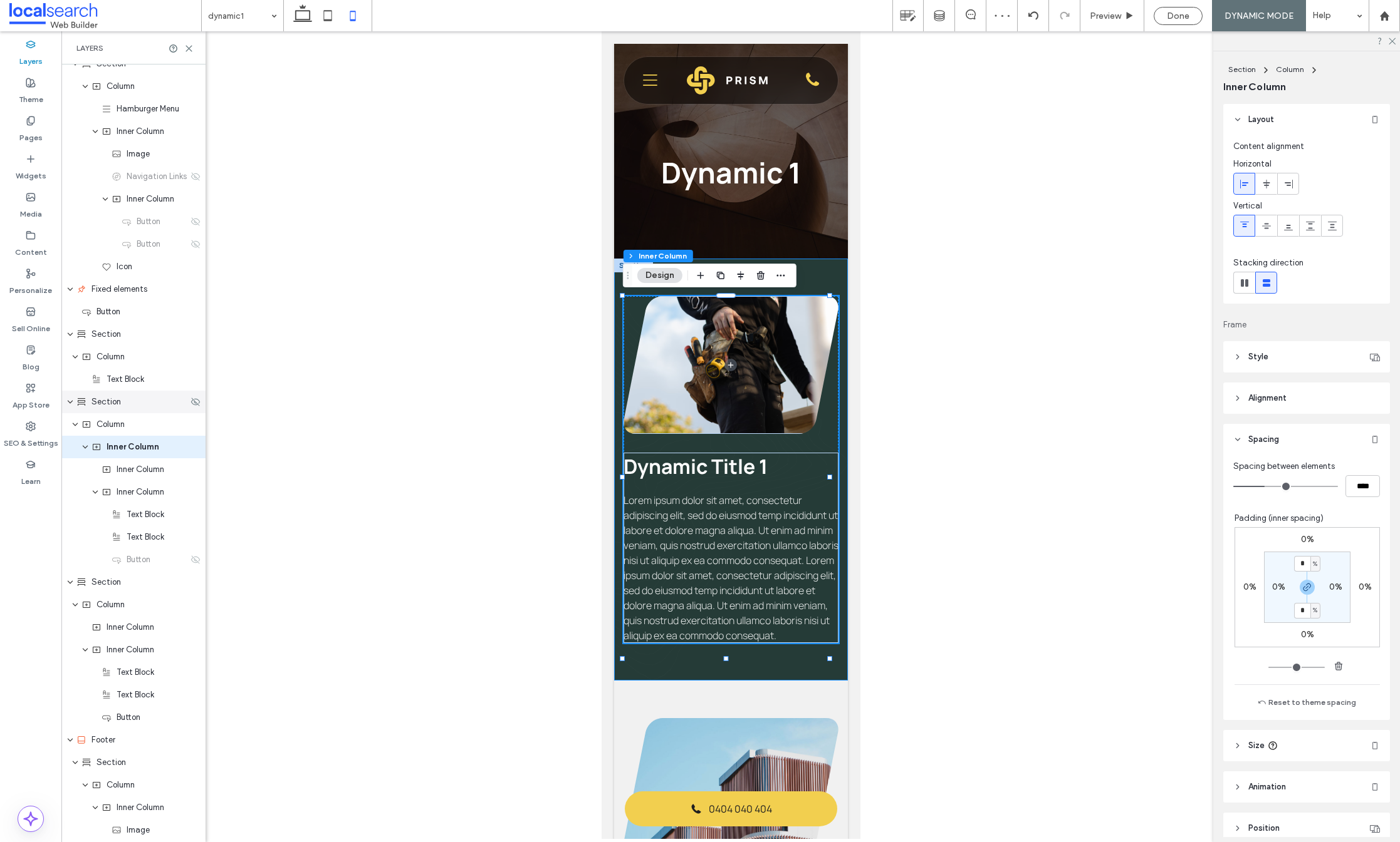
scroll to position [276, 0]
click at [300, 12] on icon at bounding box center [303, 15] width 25 height 25
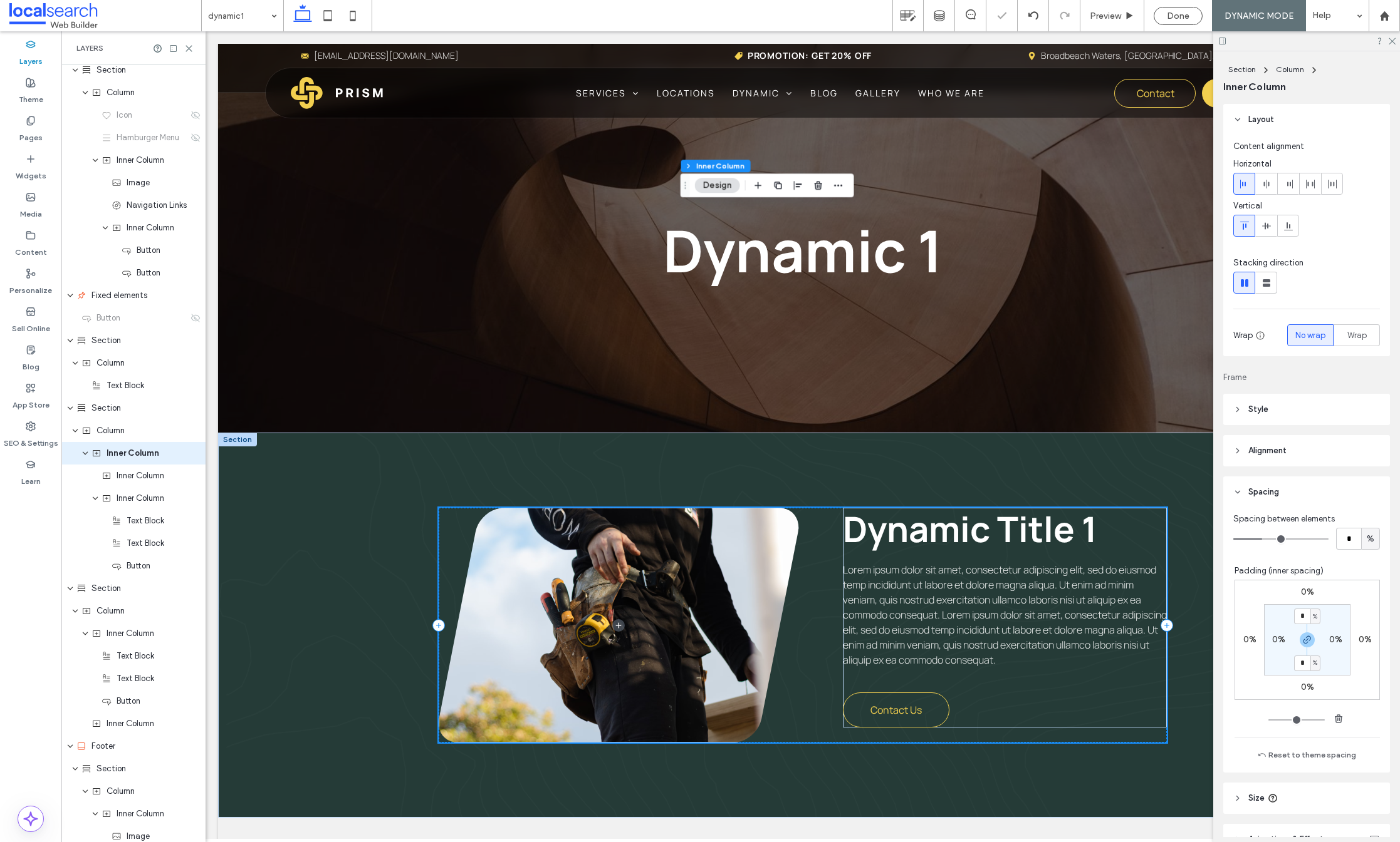
type input "*"
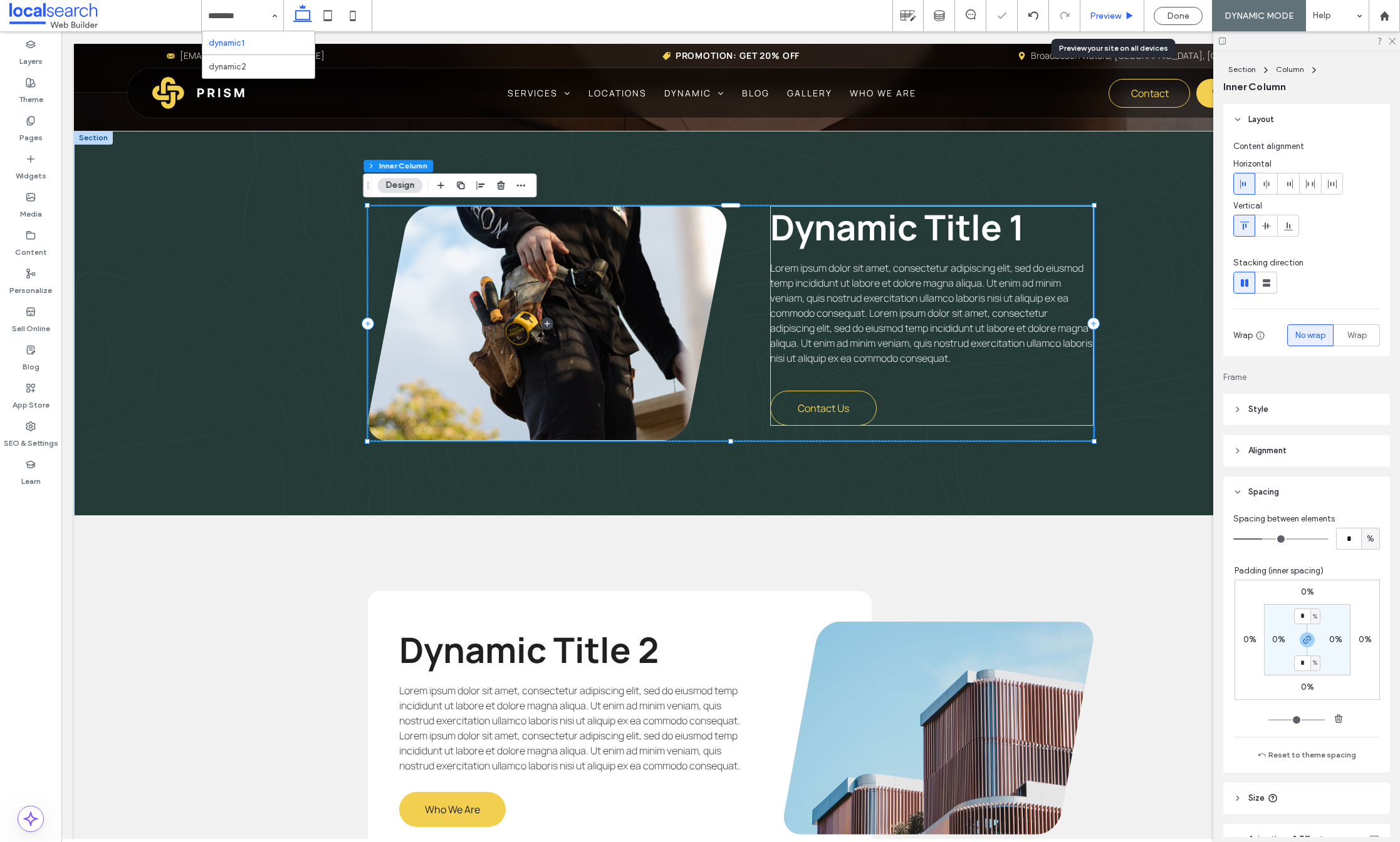
click at [1097, 16] on span "Preview" at bounding box center [1105, 16] width 31 height 11
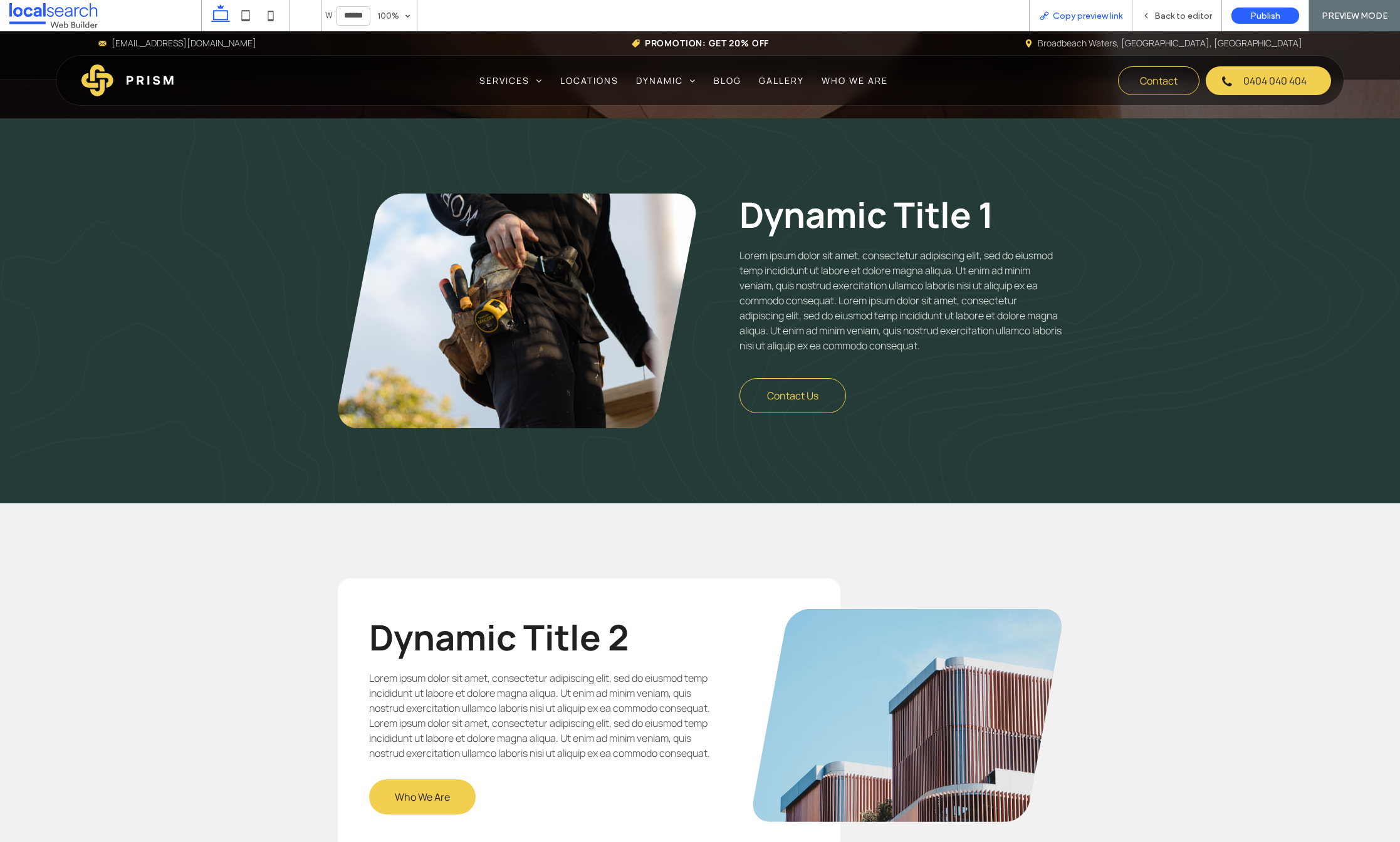
scroll to position [289, 0]
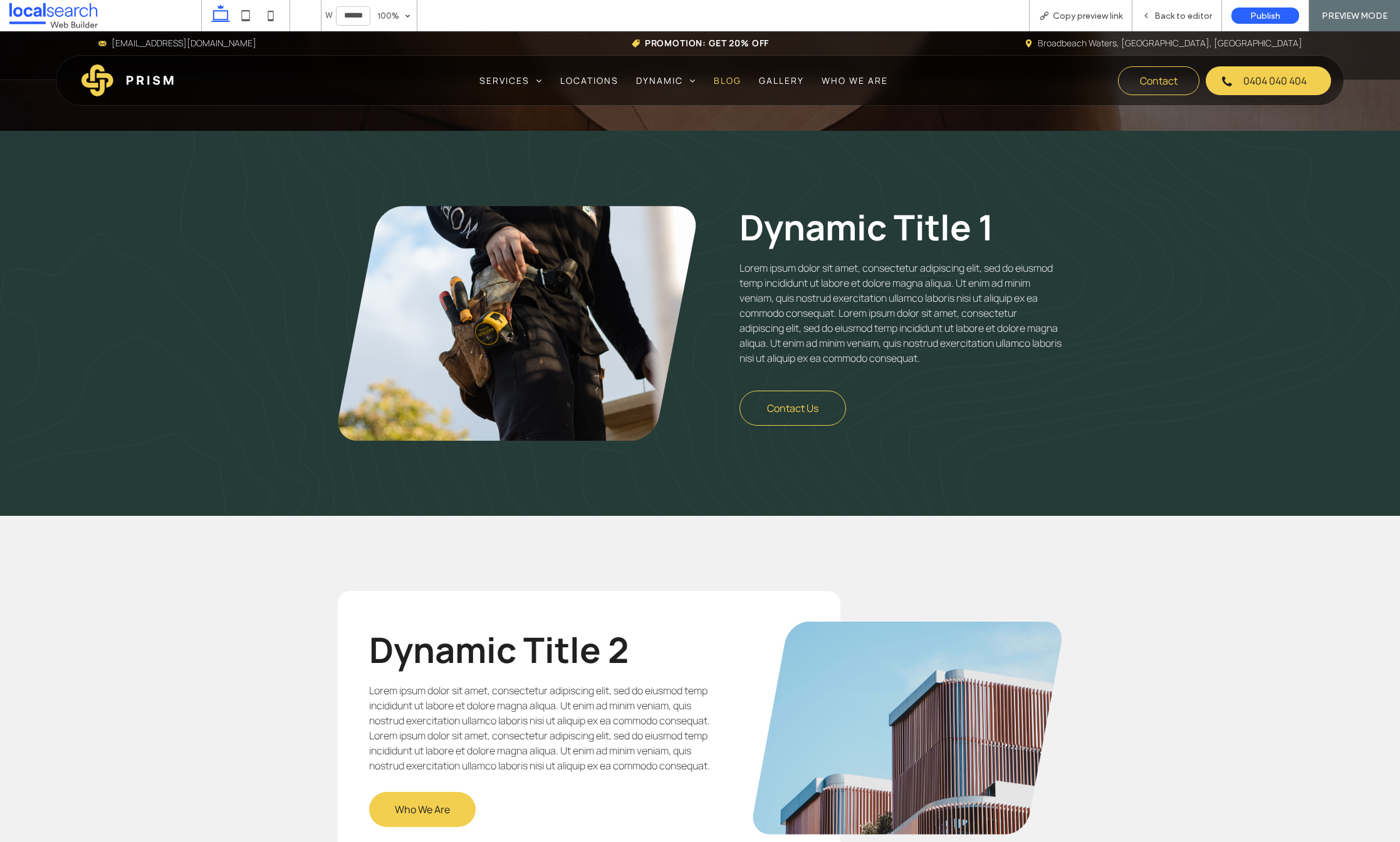
click at [715, 77] on span "Blog" at bounding box center [728, 80] width 28 height 13
click at [1176, 14] on span "Back to editor" at bounding box center [1183, 16] width 58 height 11
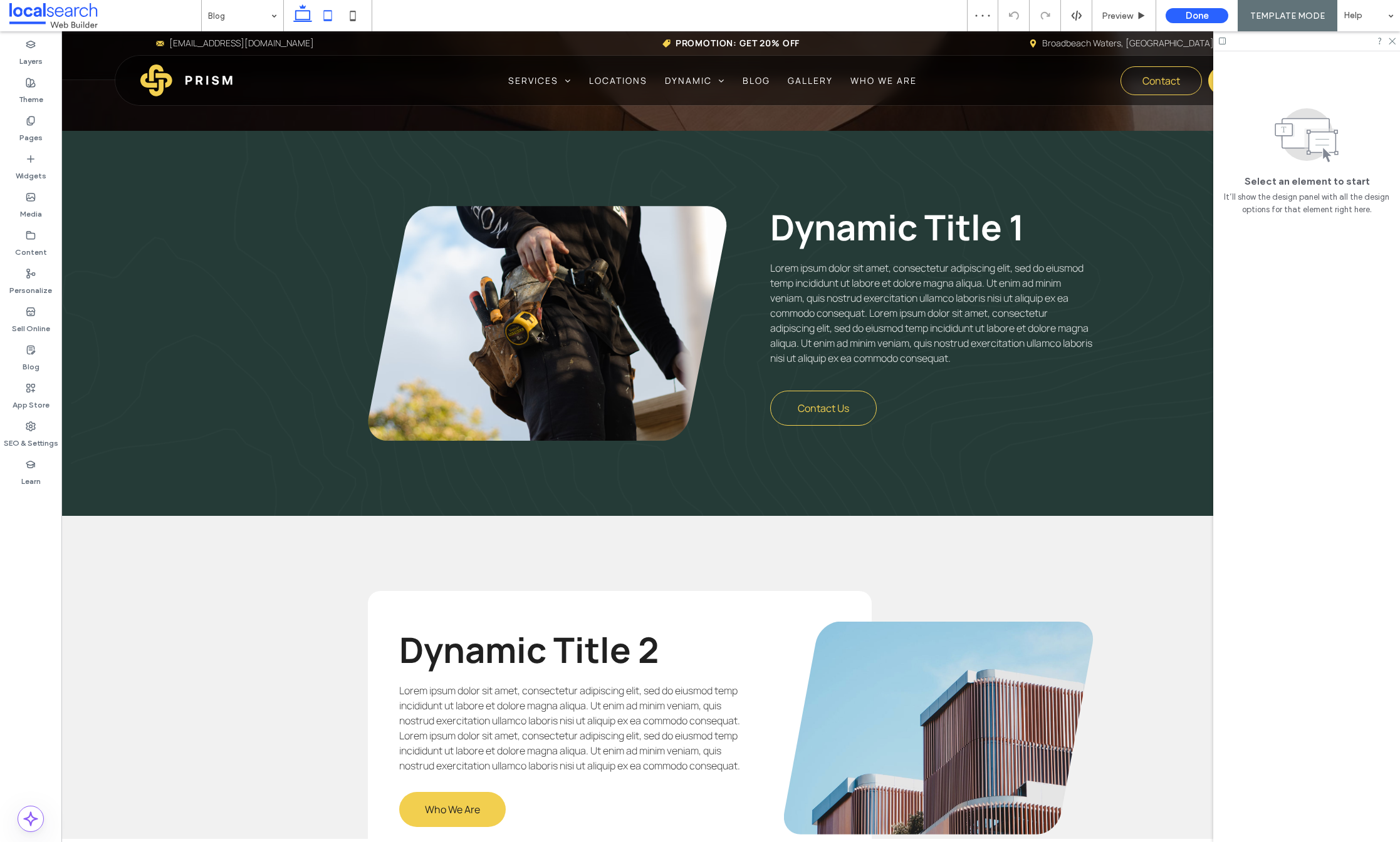
click at [324, 15] on icon at bounding box center [327, 15] width 25 height 25
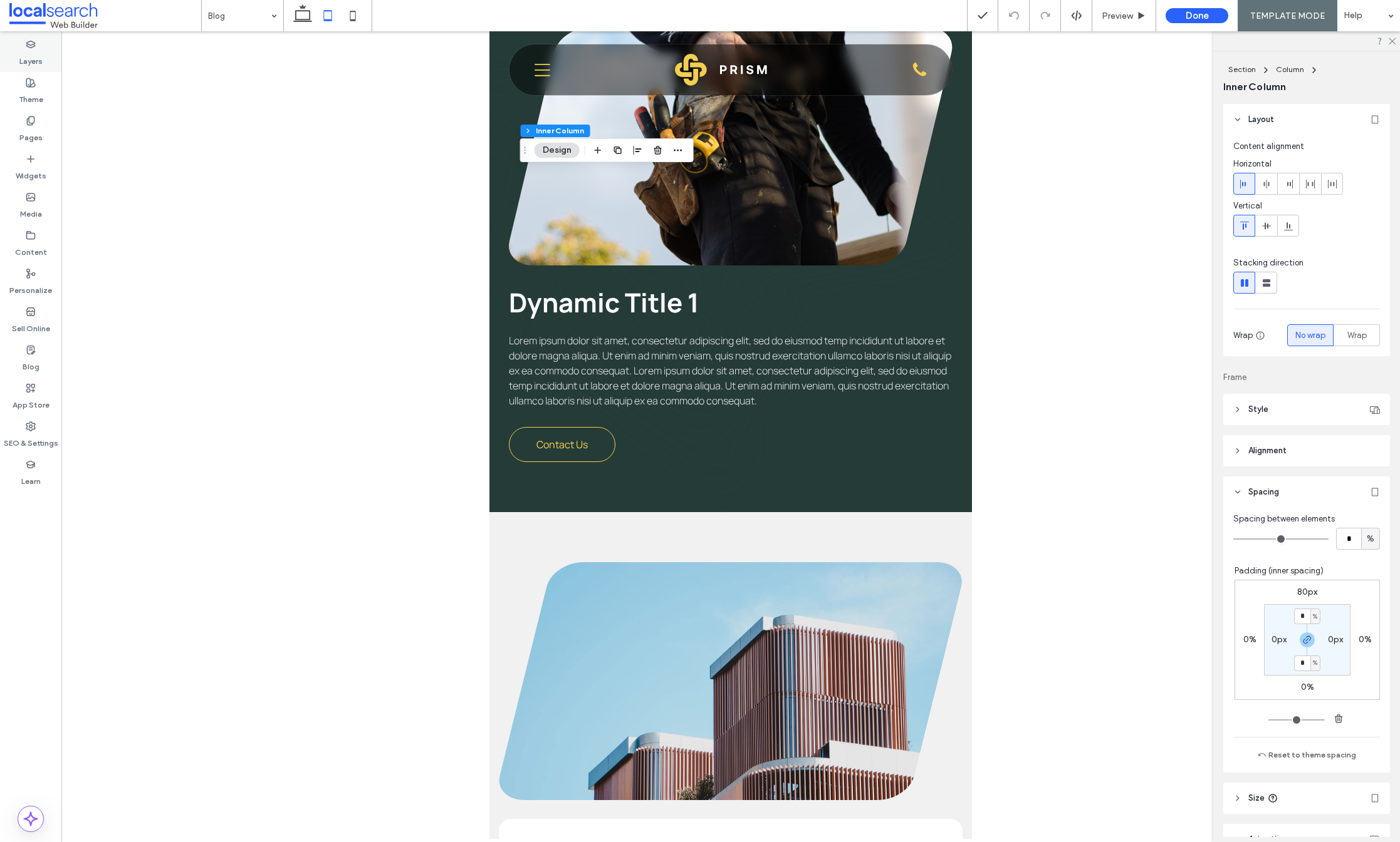
click at [37, 39] on div "Layers" at bounding box center [31, 53] width 61 height 38
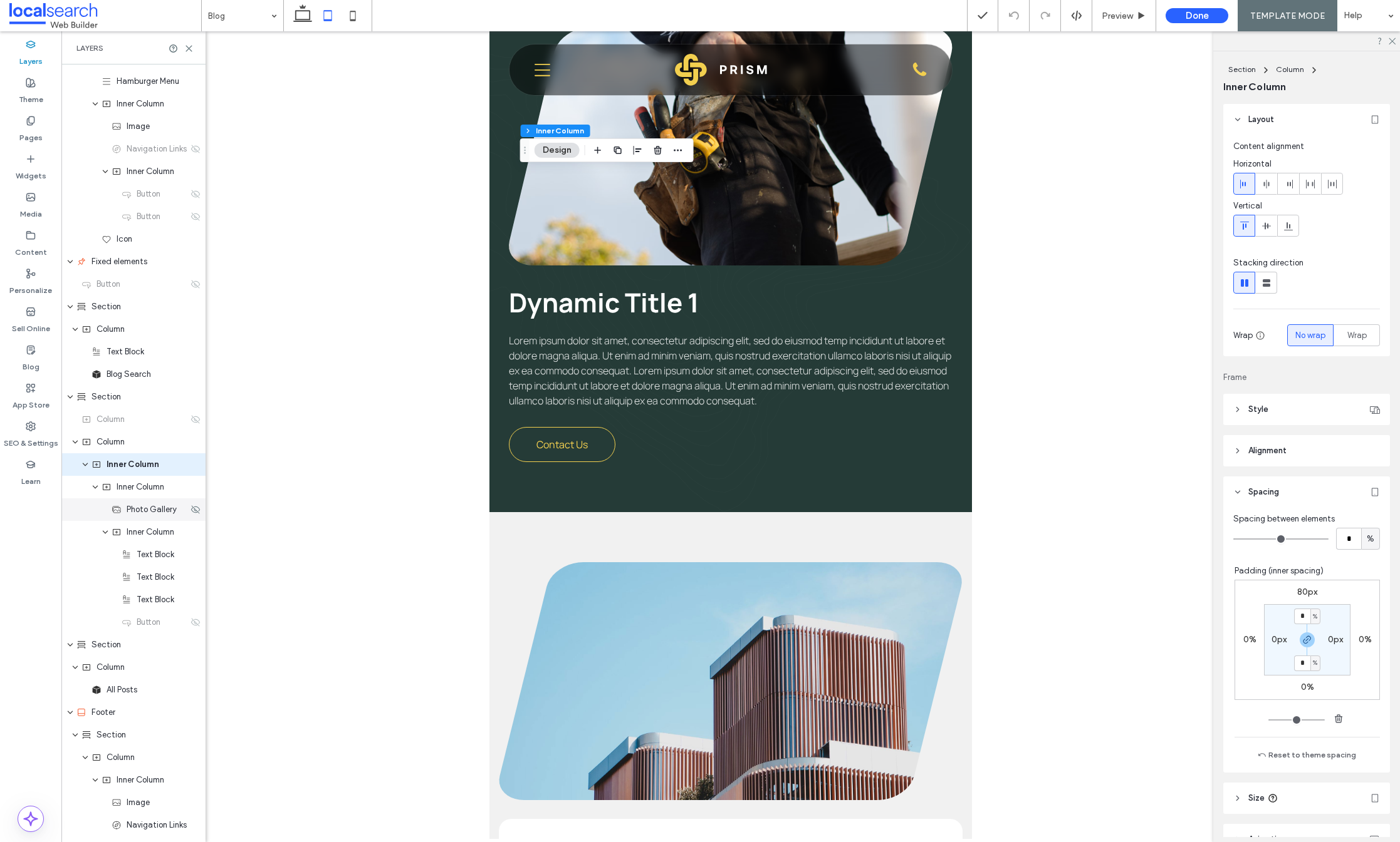
scroll to position [321, 0]
click at [191, 614] on icon at bounding box center [196, 611] width 10 height 10
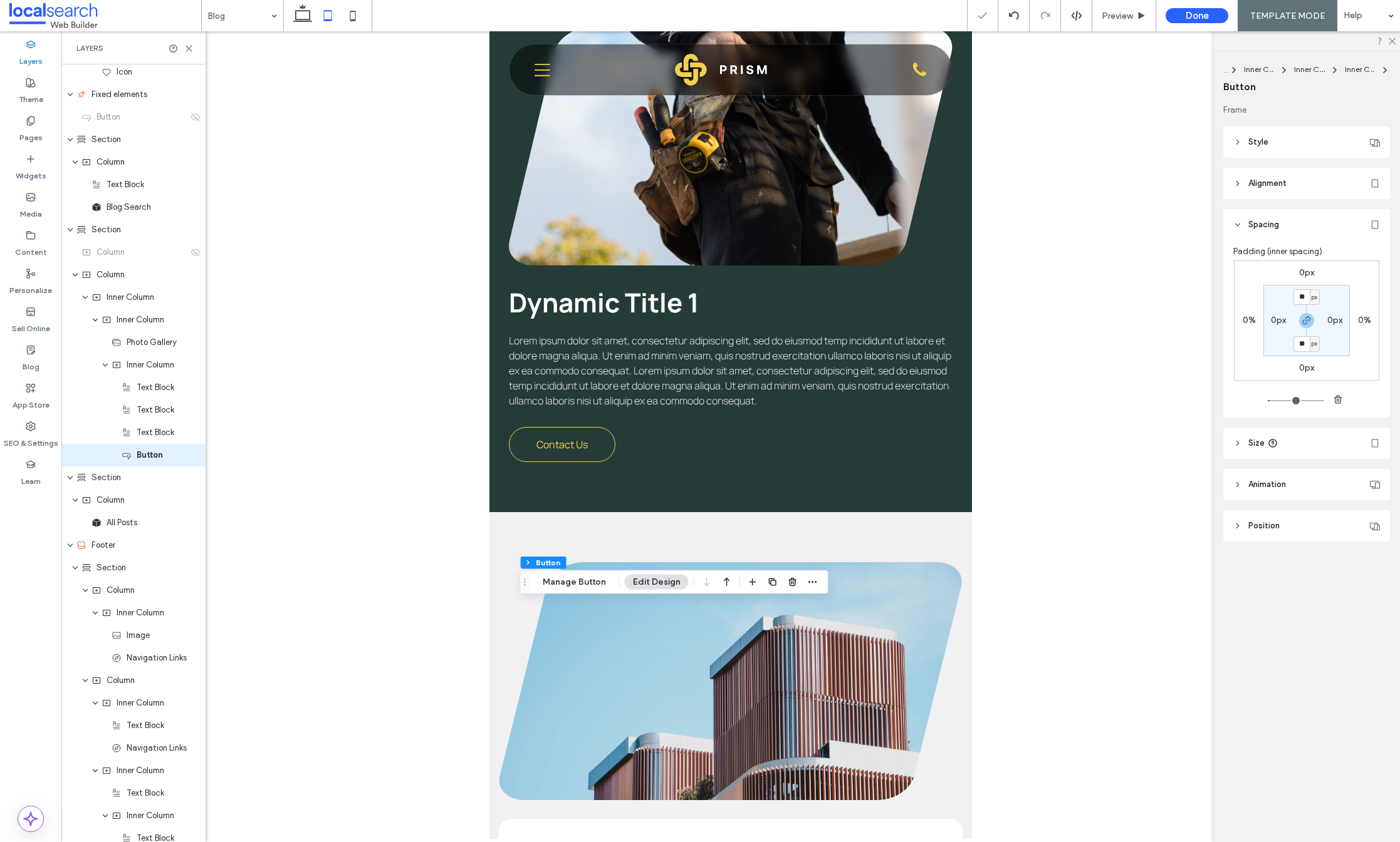
scroll to position [479, 0]
click at [1309, 274] on label "0px" at bounding box center [1306, 272] width 15 height 11
type input "*"
click at [1305, 324] on use "button" at bounding box center [1306, 321] width 7 height 7
click at [1297, 266] on input "*" at bounding box center [1301, 273] width 16 height 15
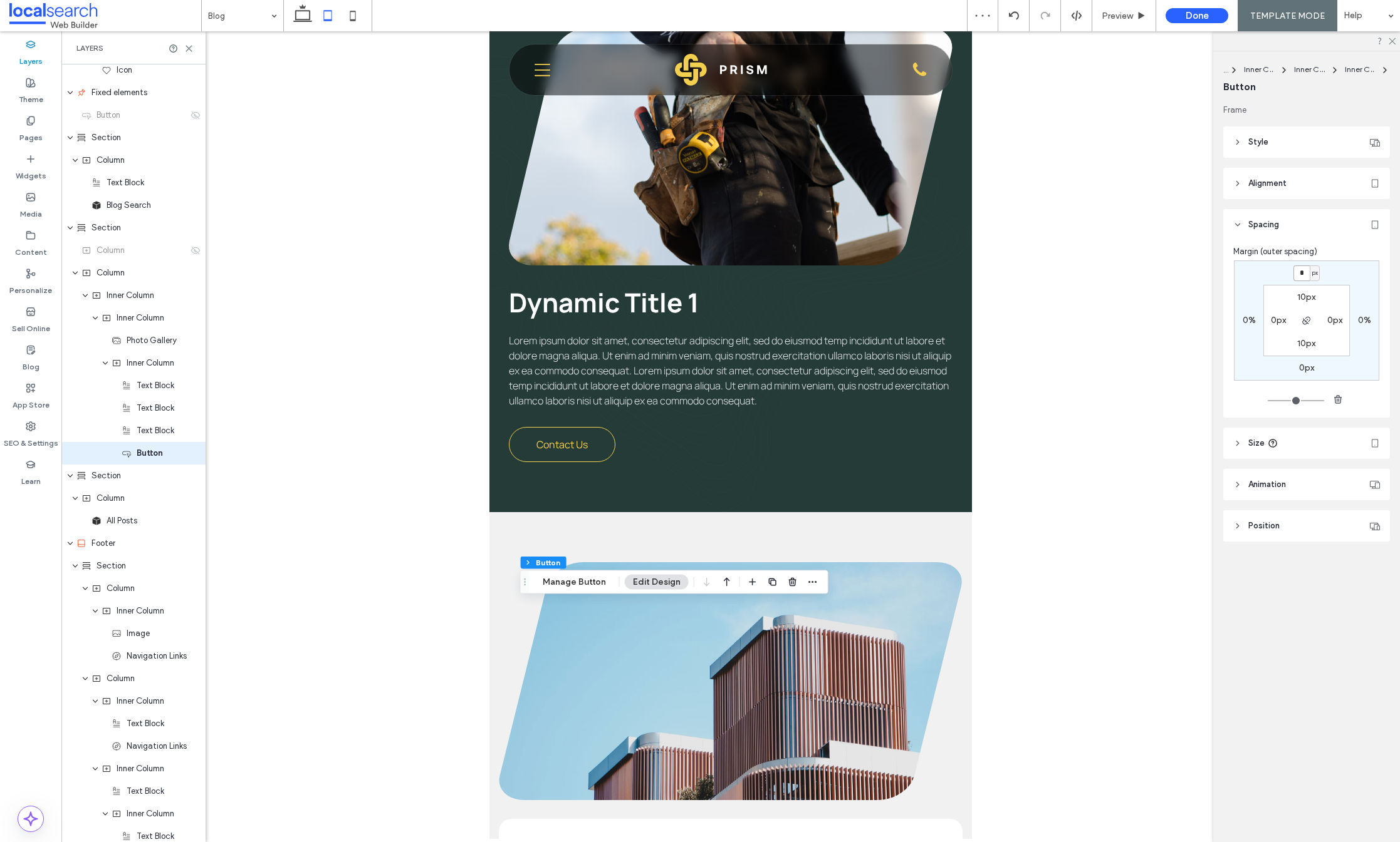
click at [1293, 267] on input "*" at bounding box center [1301, 273] width 16 height 15
type input "**"
click at [1326, 278] on div "** px 0% 0px 0% 10px 0px 10px 0px" at bounding box center [1306, 321] width 145 height 120
click at [579, 586] on button "Manage Button" at bounding box center [574, 582] width 80 height 15
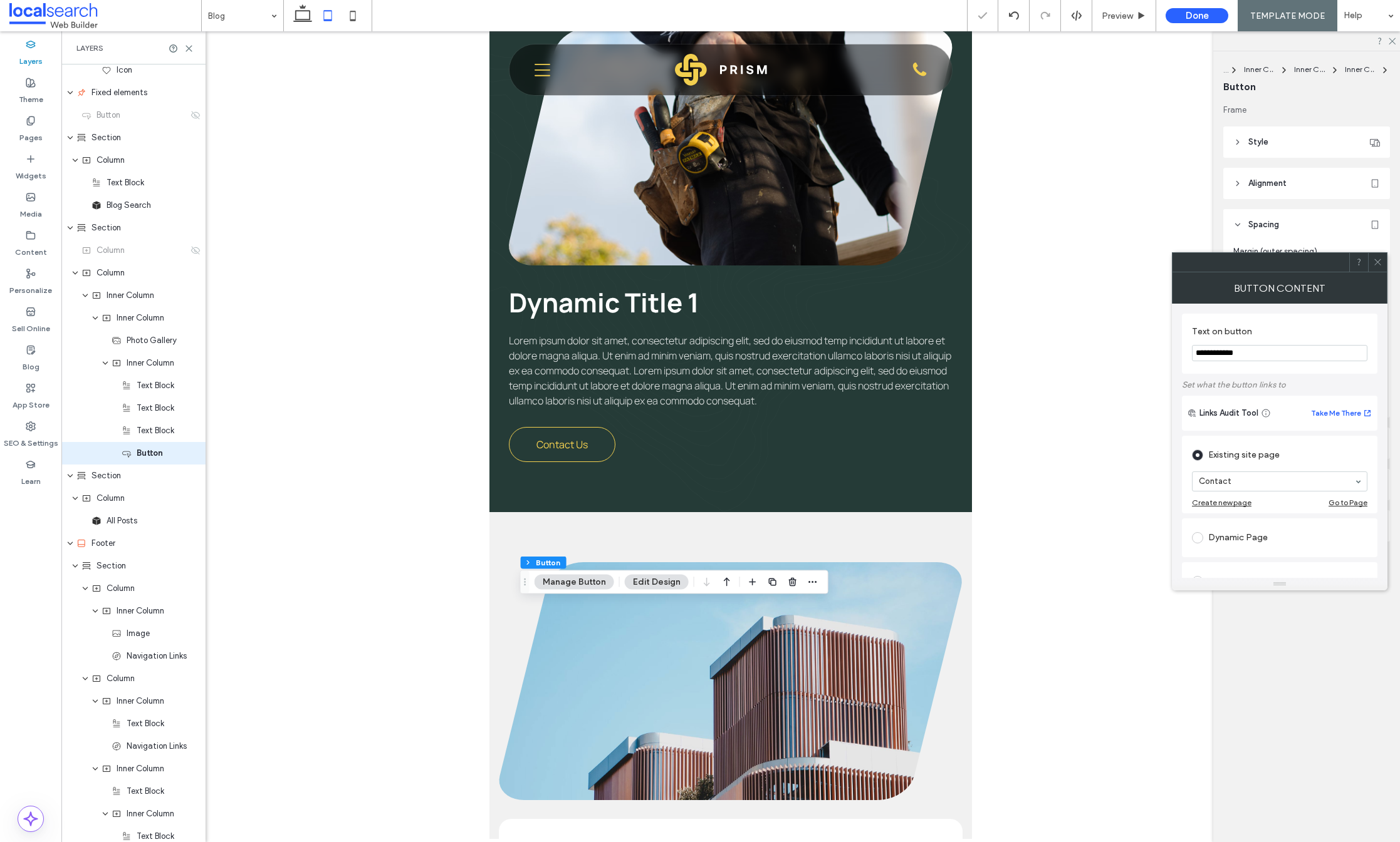
click at [1380, 262] on icon at bounding box center [1377, 261] width 9 height 9
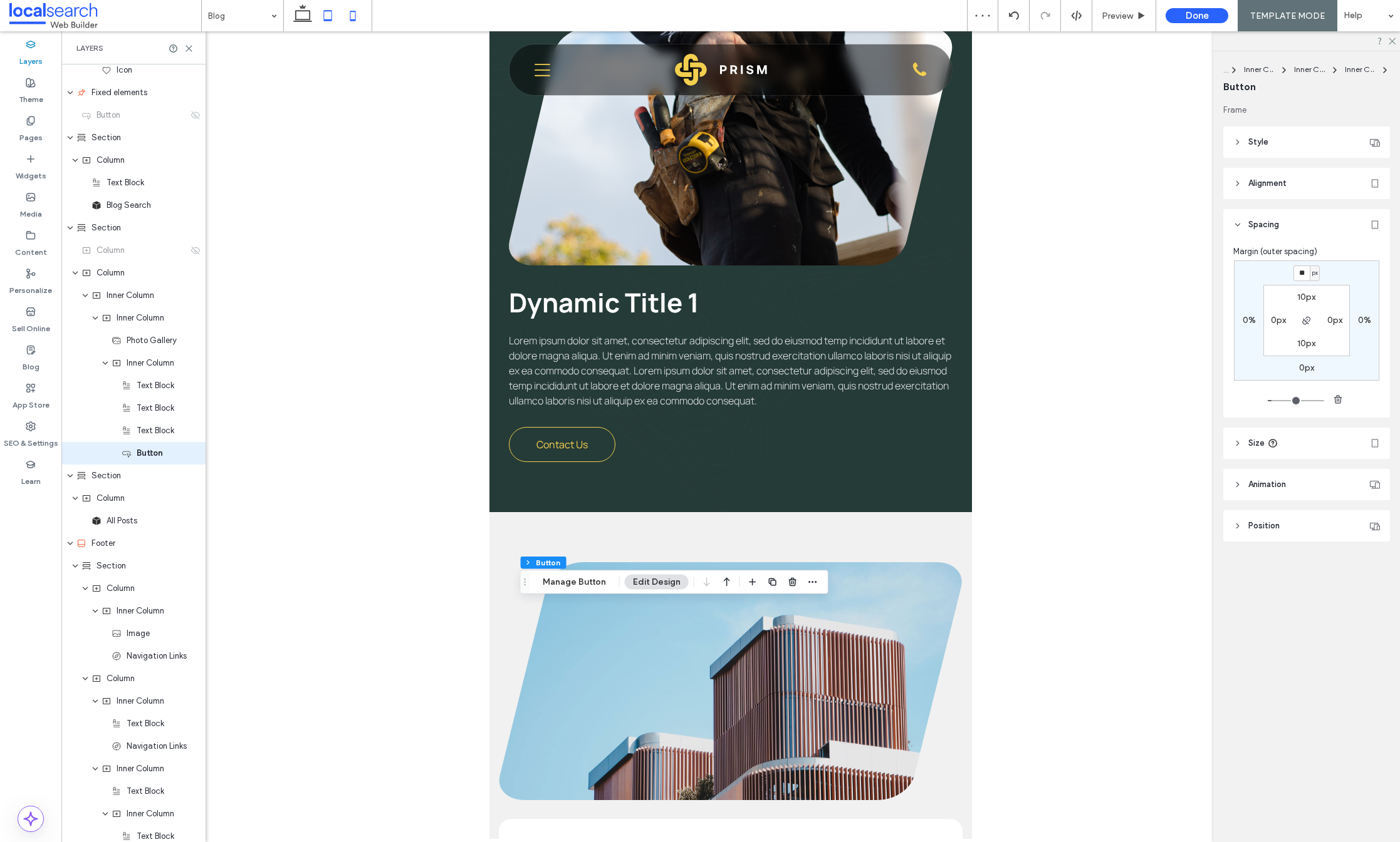
click at [359, 15] on icon at bounding box center [353, 15] width 25 height 25
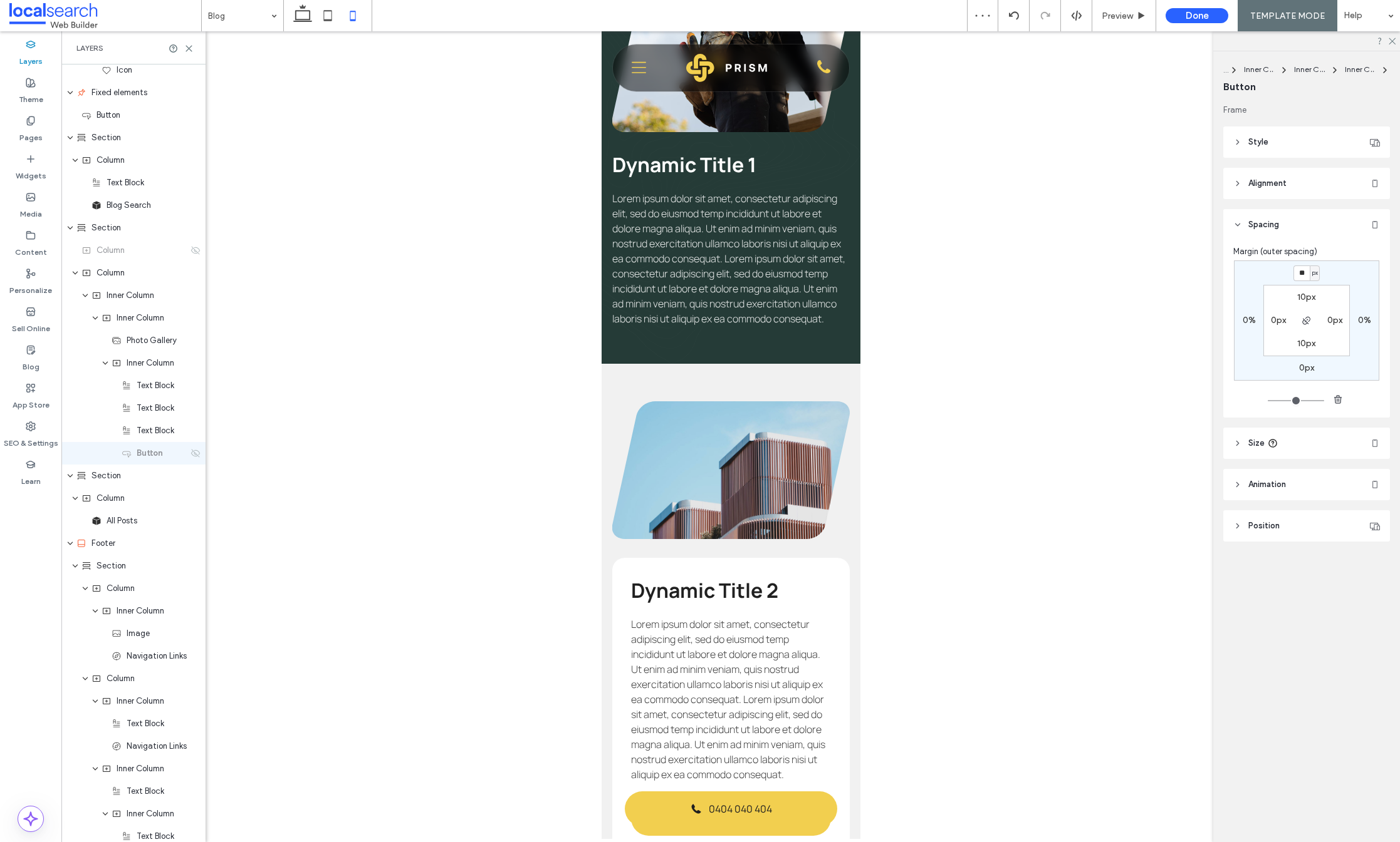
type input "*"
type input "***"
type input "*"
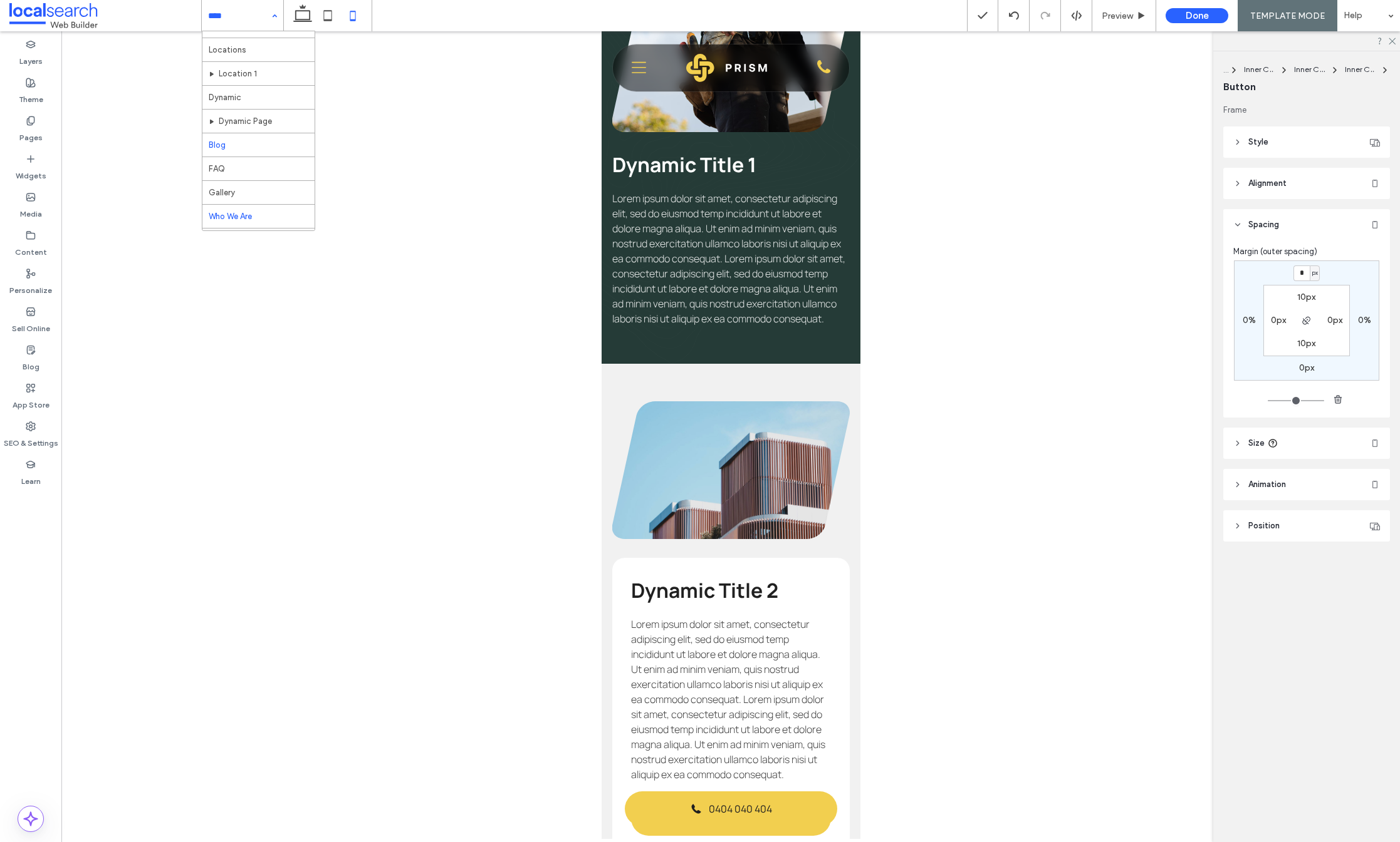
scroll to position [92, 0]
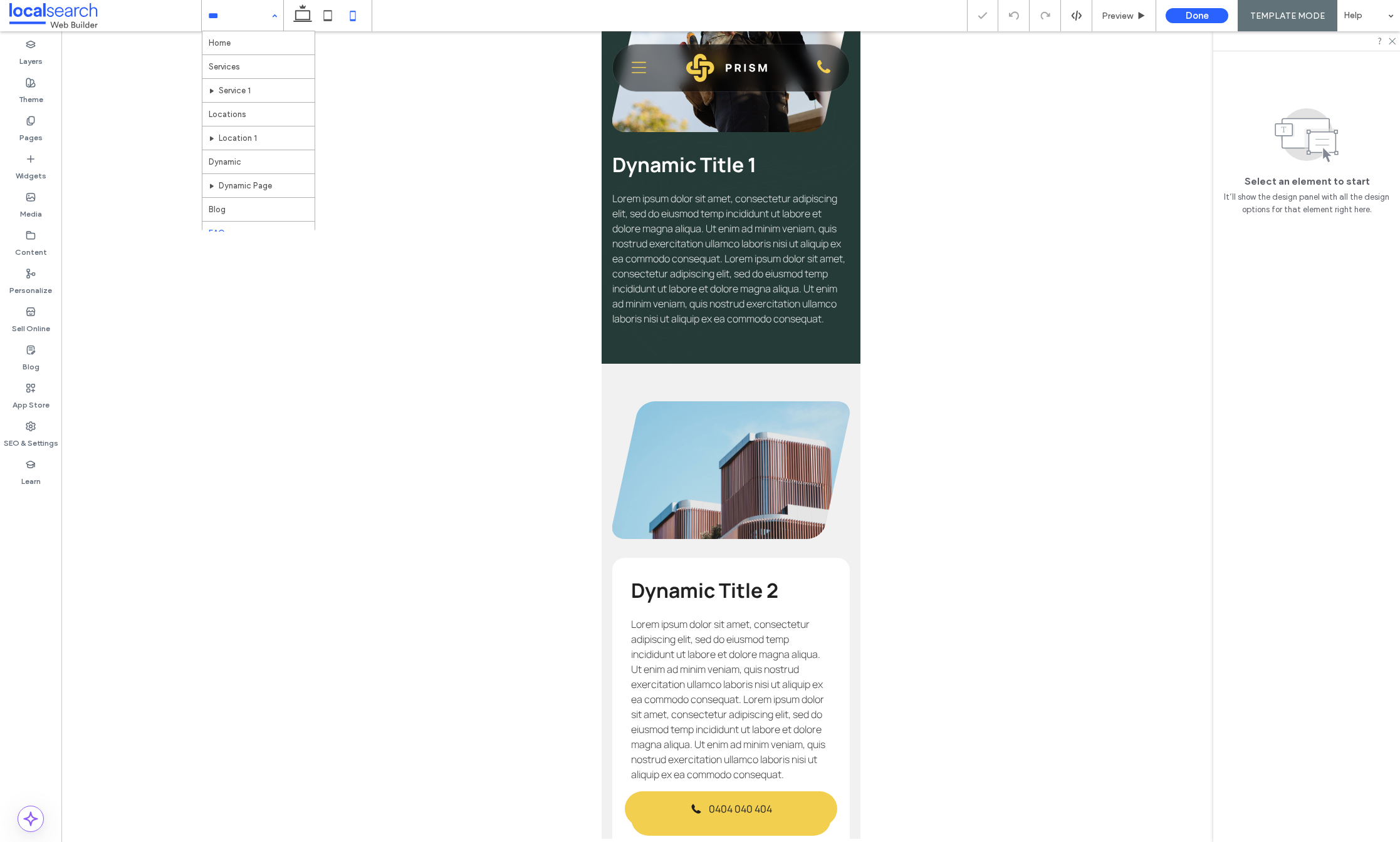
click at [252, 17] on input at bounding box center [240, 15] width 63 height 31
click at [333, 15] on icon at bounding box center [327, 15] width 25 height 25
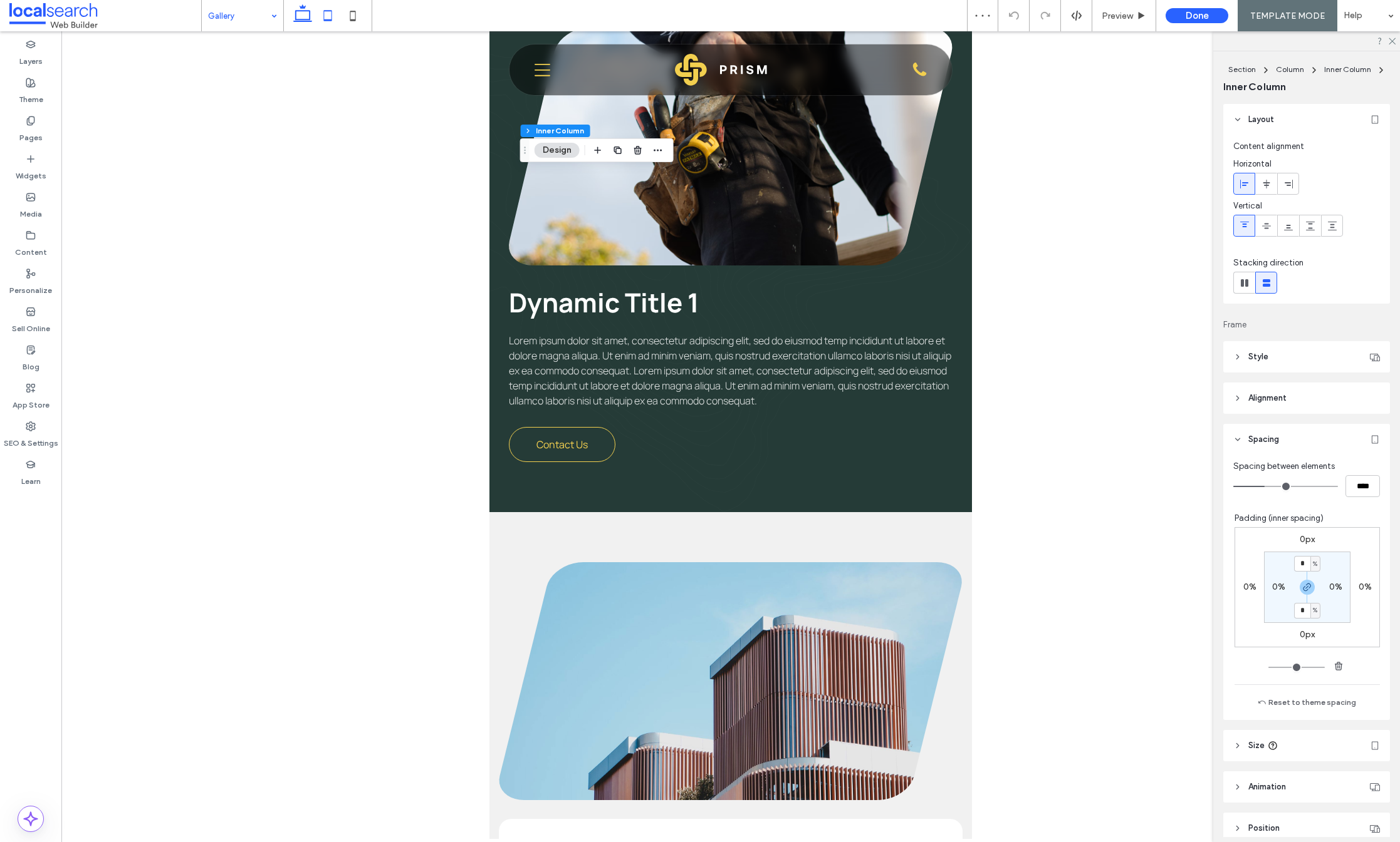
click at [306, 15] on icon at bounding box center [303, 15] width 25 height 25
type input "*"
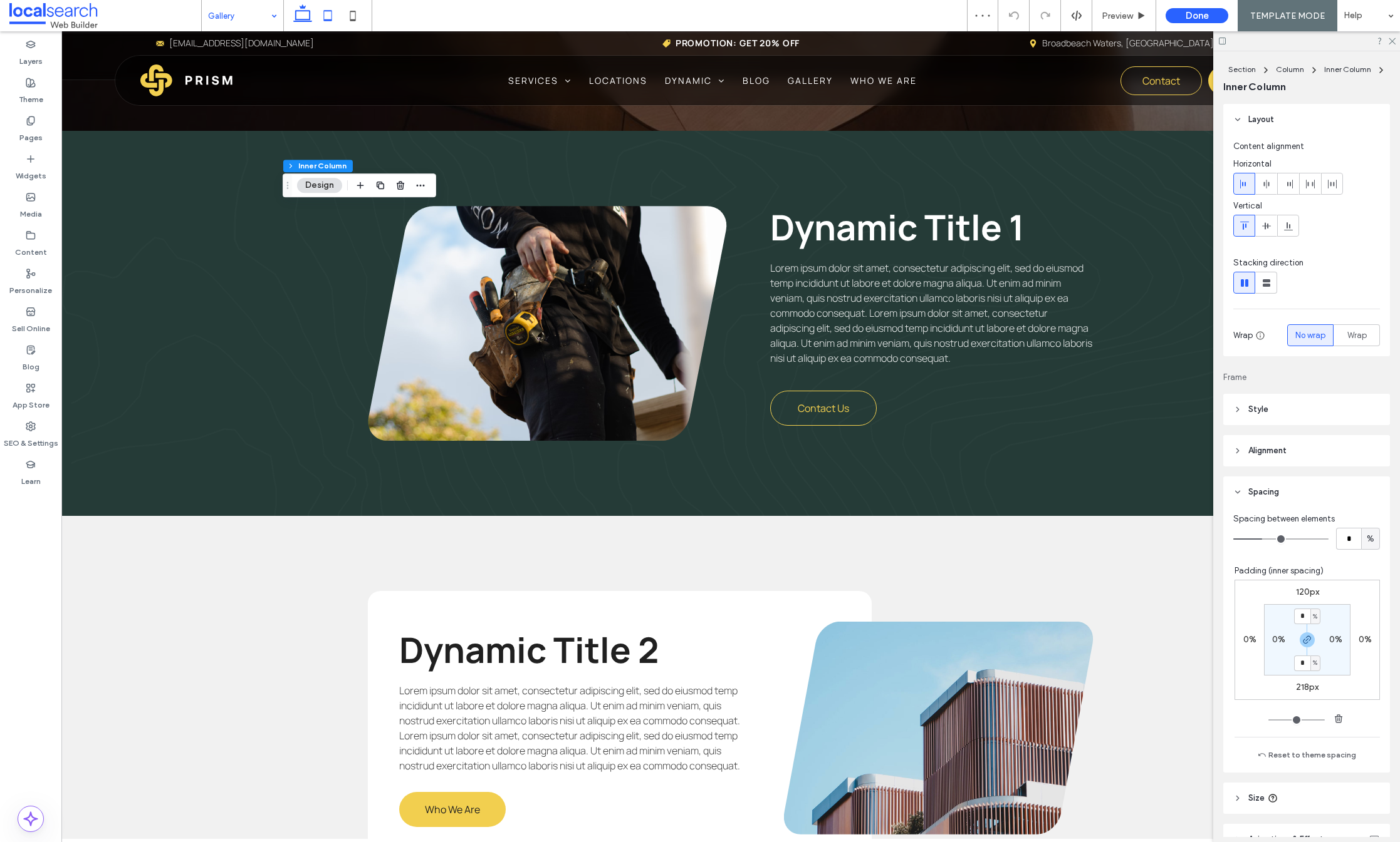
click at [322, 15] on icon at bounding box center [327, 15] width 25 height 25
type input "**"
type input "****"
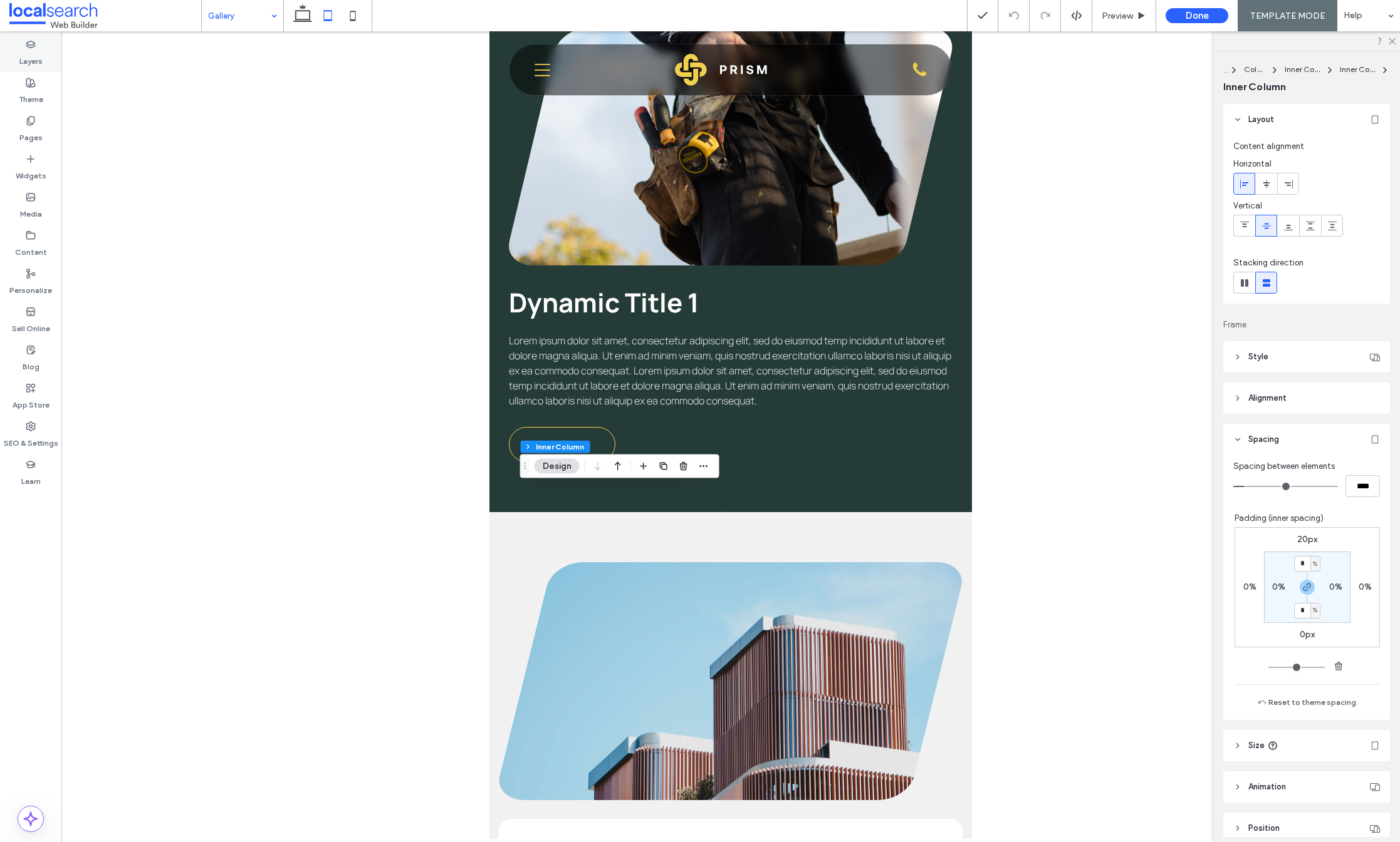
click at [31, 53] on label "Layers" at bounding box center [31, 58] width 23 height 18
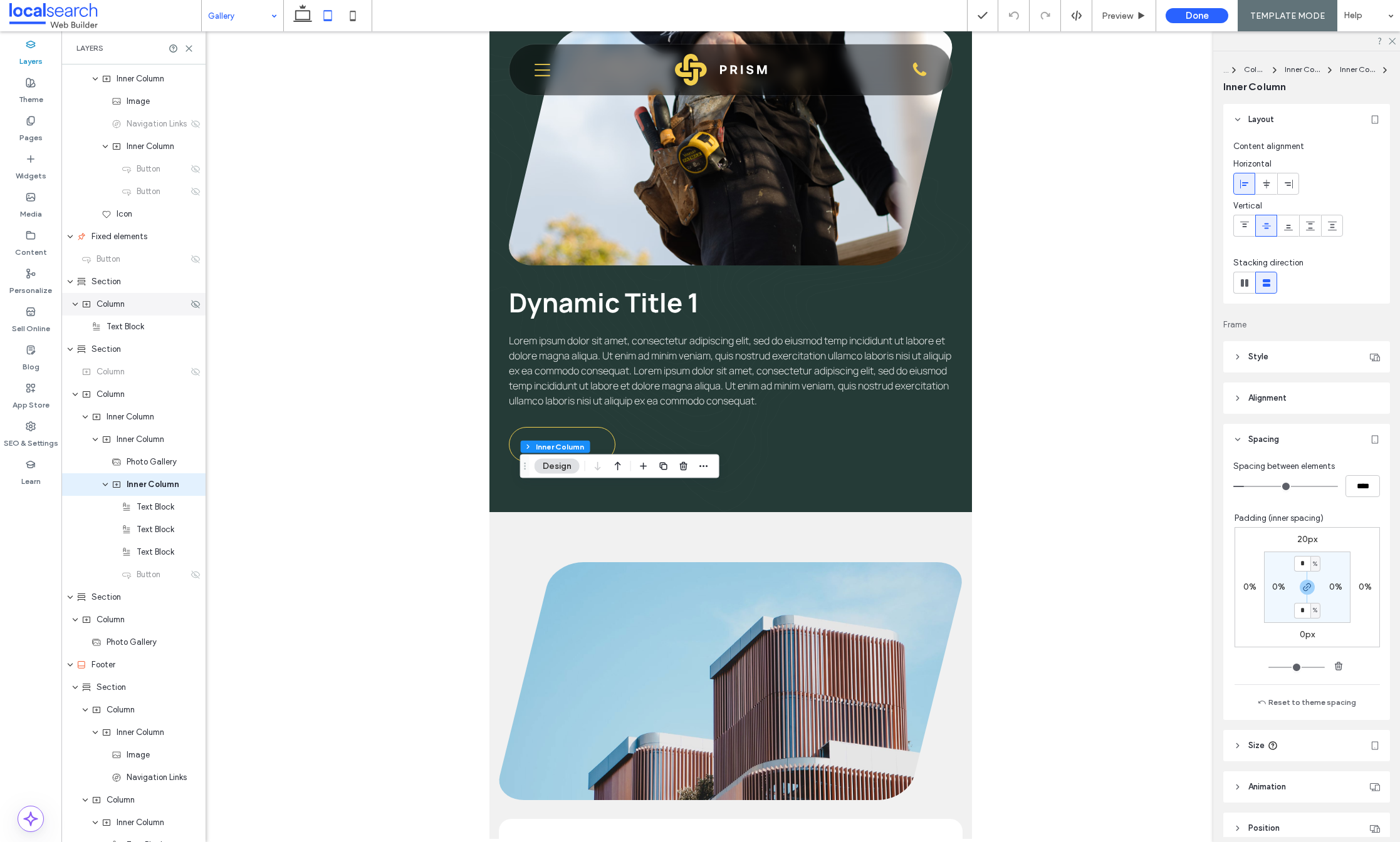
scroll to position [367, 0]
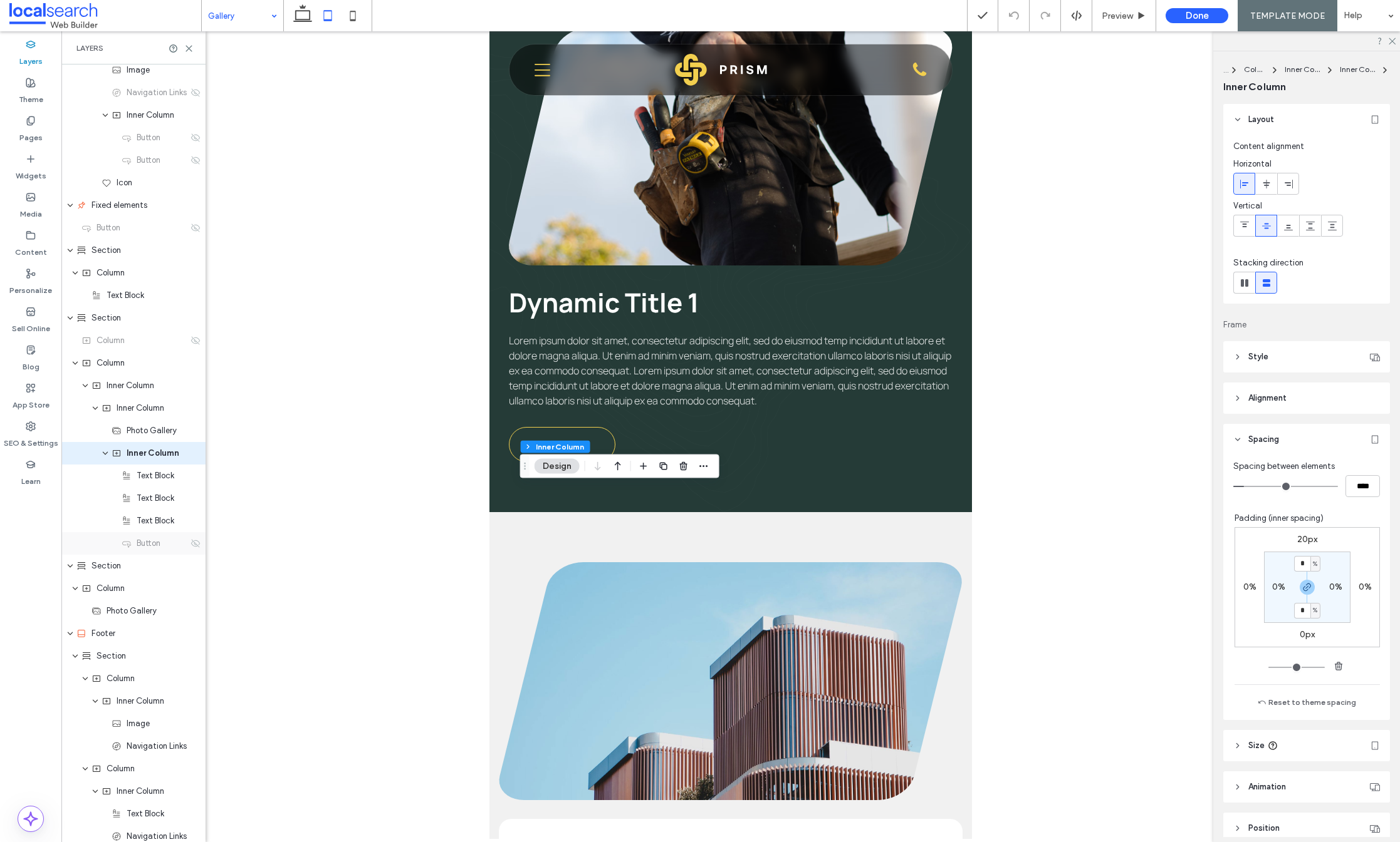
click at [190, 550] on div "Button" at bounding box center [133, 543] width 144 height 23
click at [191, 546] on use at bounding box center [196, 543] width 9 height 8
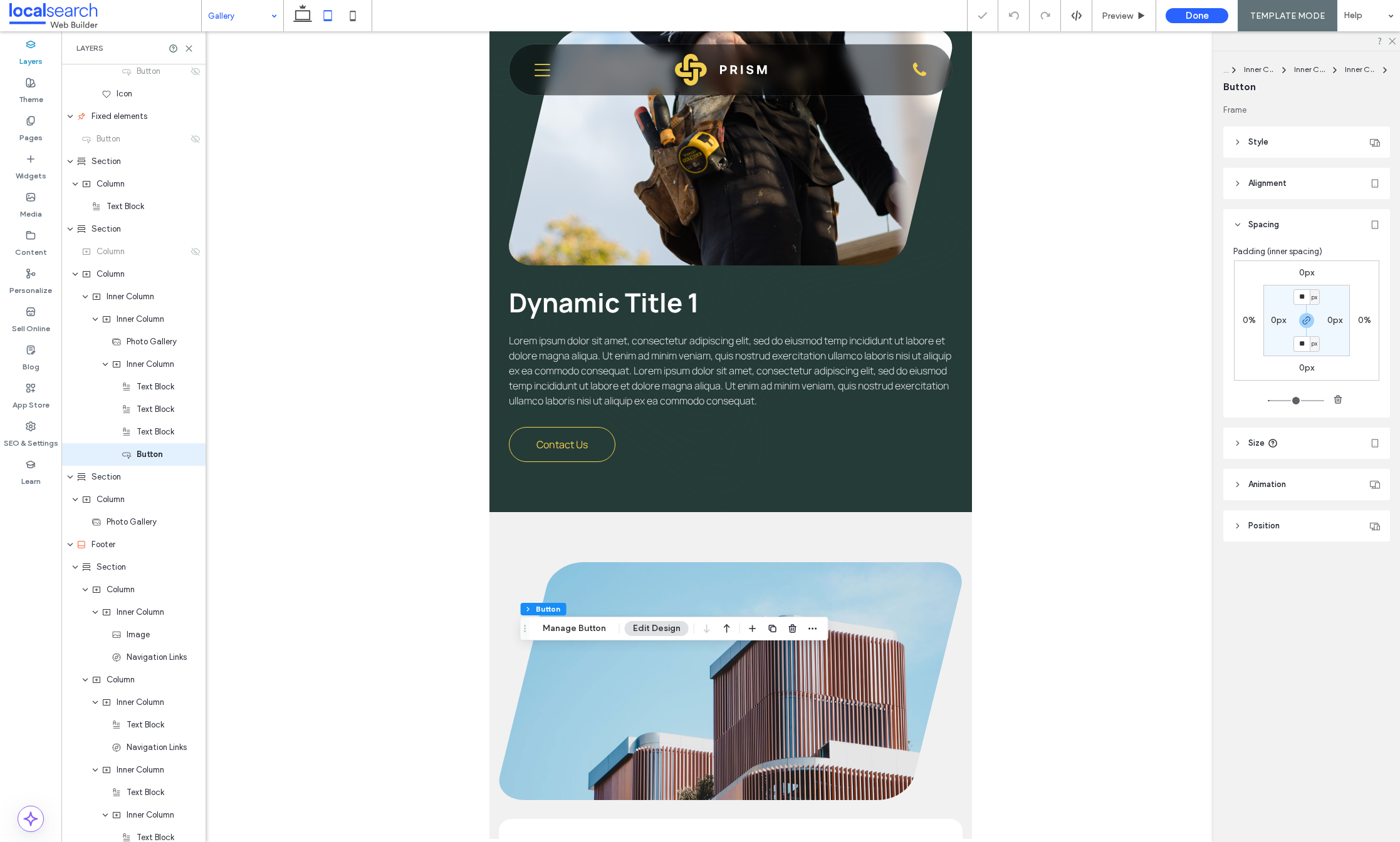
scroll to position [456, 0]
click at [1302, 272] on label "0px" at bounding box center [1306, 272] width 15 height 11
type input "*"
click at [1305, 316] on icon "button" at bounding box center [1306, 321] width 10 height 10
click at [1301, 275] on input "*" at bounding box center [1301, 273] width 16 height 15
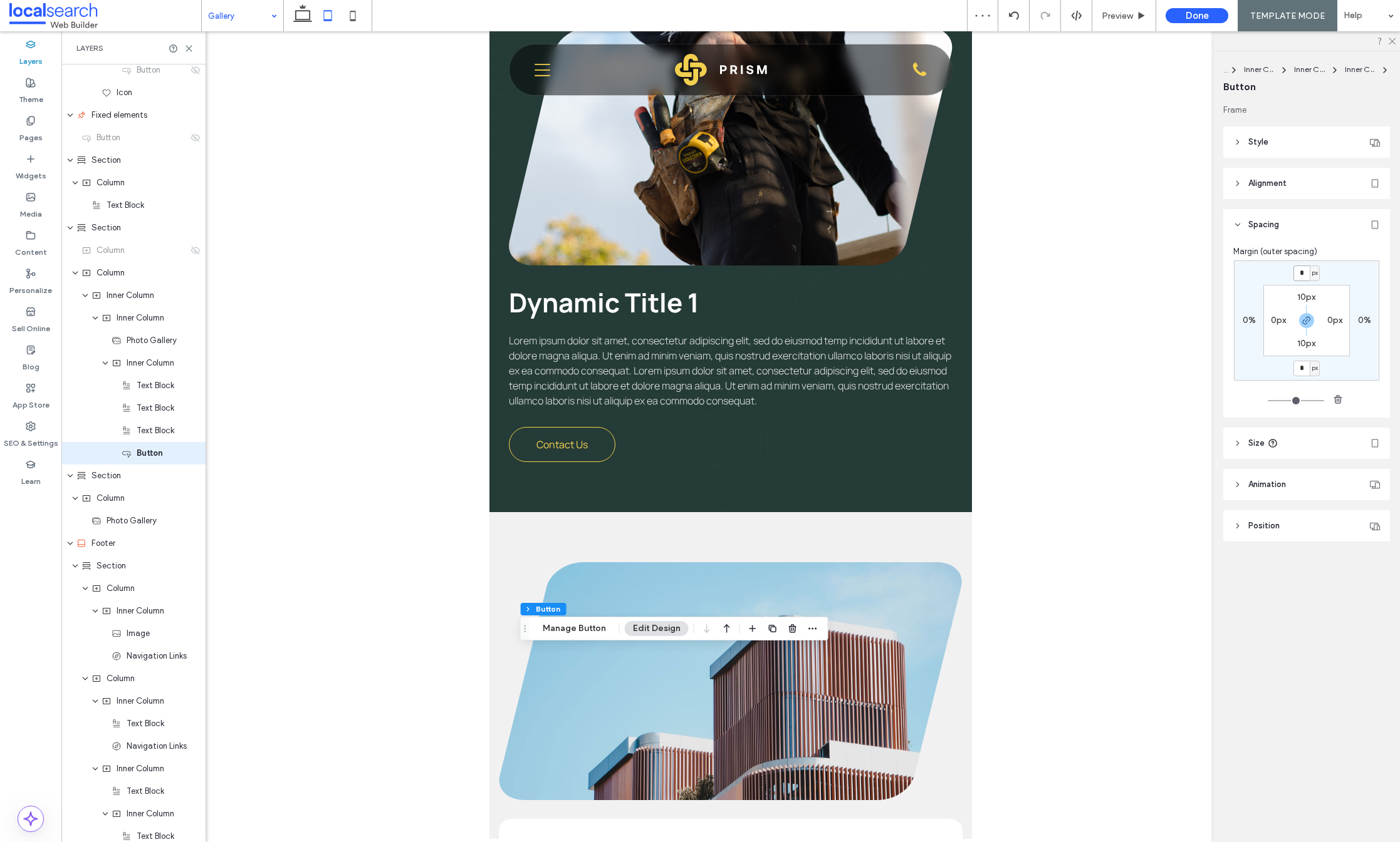
click at [1297, 272] on input "*" at bounding box center [1301, 273] width 16 height 15
click at [1305, 318] on use "button" at bounding box center [1306, 321] width 7 height 7
drag, startPoint x: 1301, startPoint y: 272, endPoint x: 1294, endPoint y: 270, distance: 7.3
click at [1298, 272] on input "*" at bounding box center [1301, 273] width 16 height 15
click at [1294, 270] on input "*" at bounding box center [1301, 273] width 16 height 15
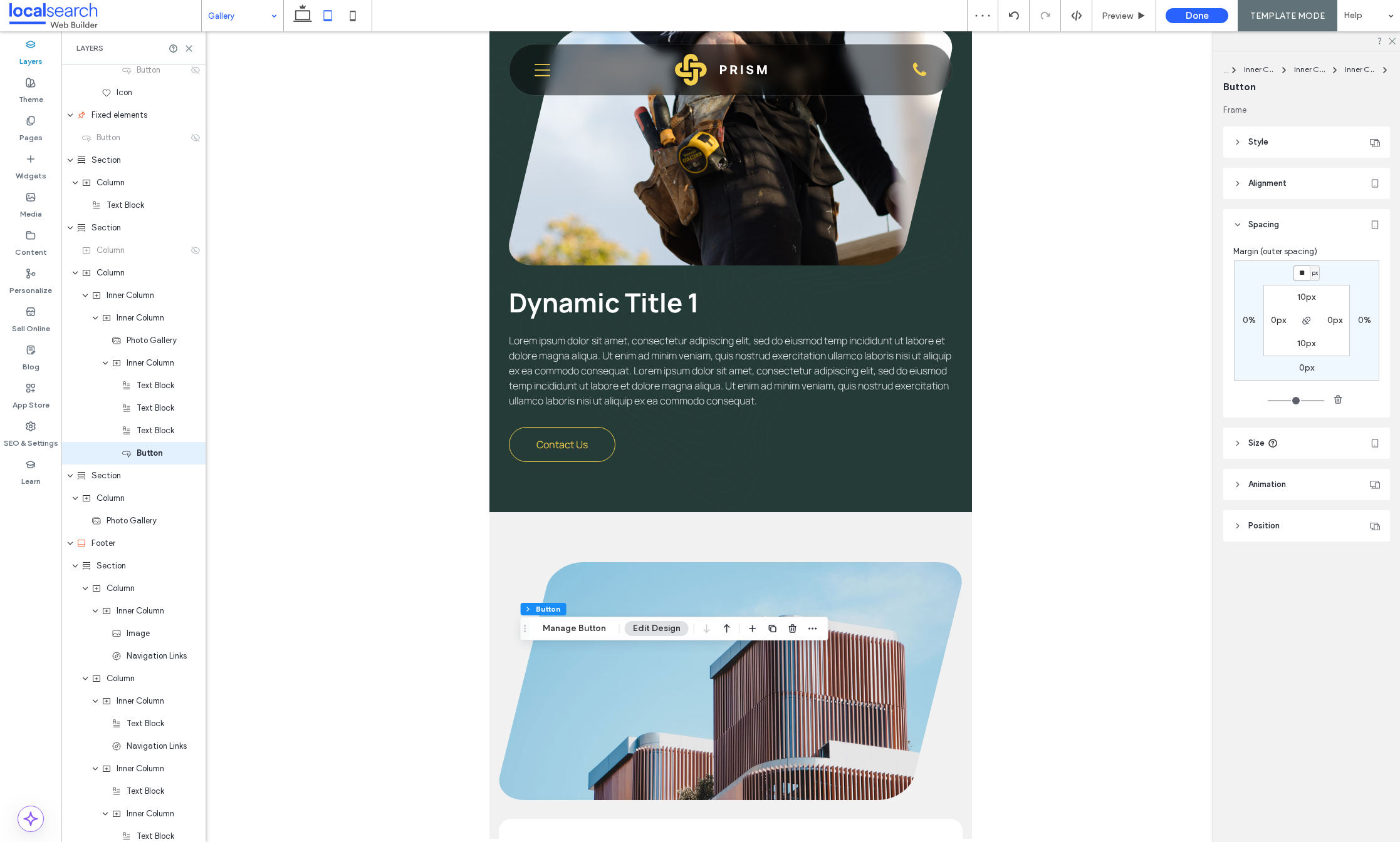
type input "**"
click at [1329, 275] on div "** px 0% 0px 0% 10px 0px 10px 0px" at bounding box center [1306, 321] width 145 height 120
click at [353, 15] on icon at bounding box center [353, 15] width 25 height 25
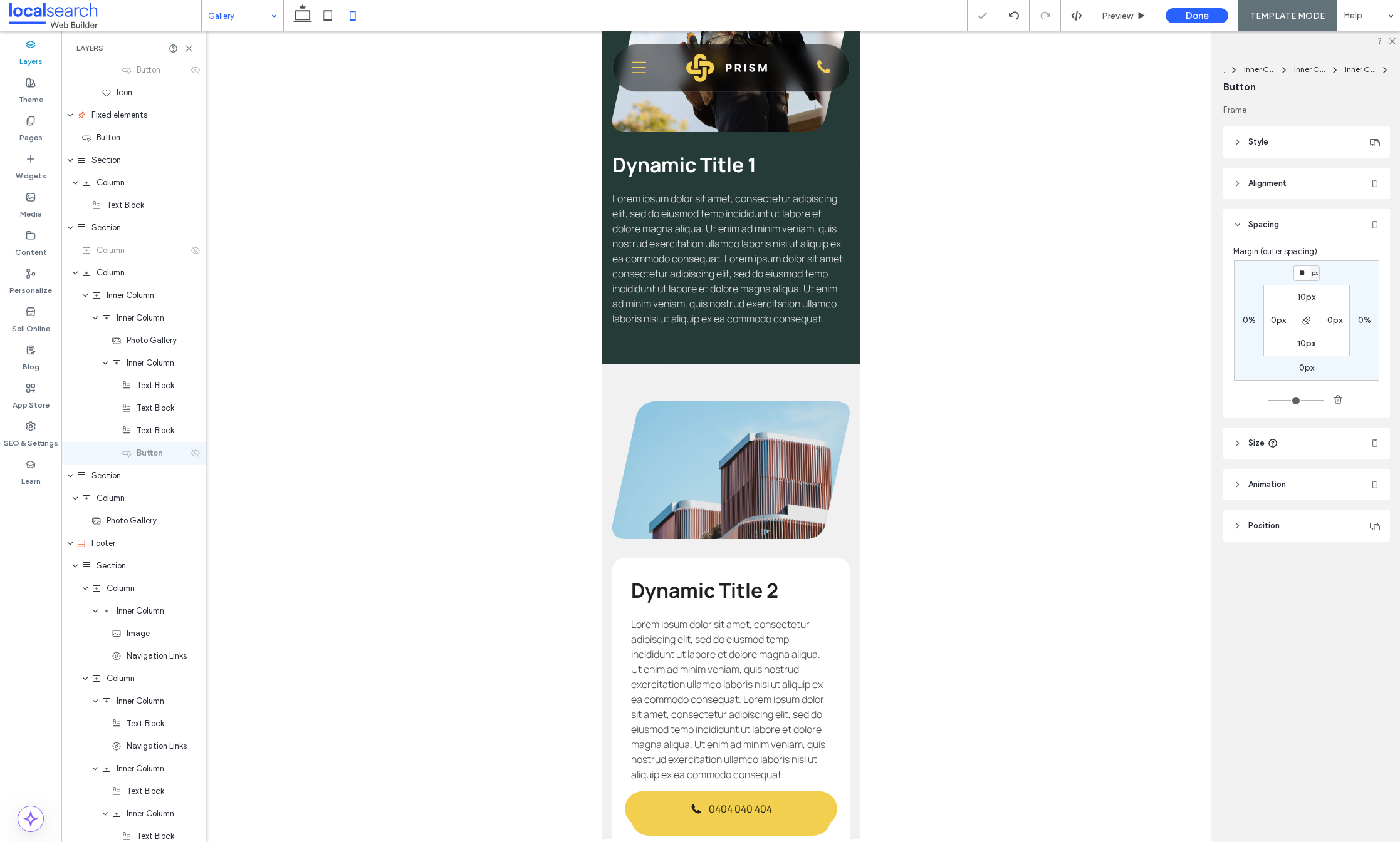
type input "*"
type input "***"
type input "*"
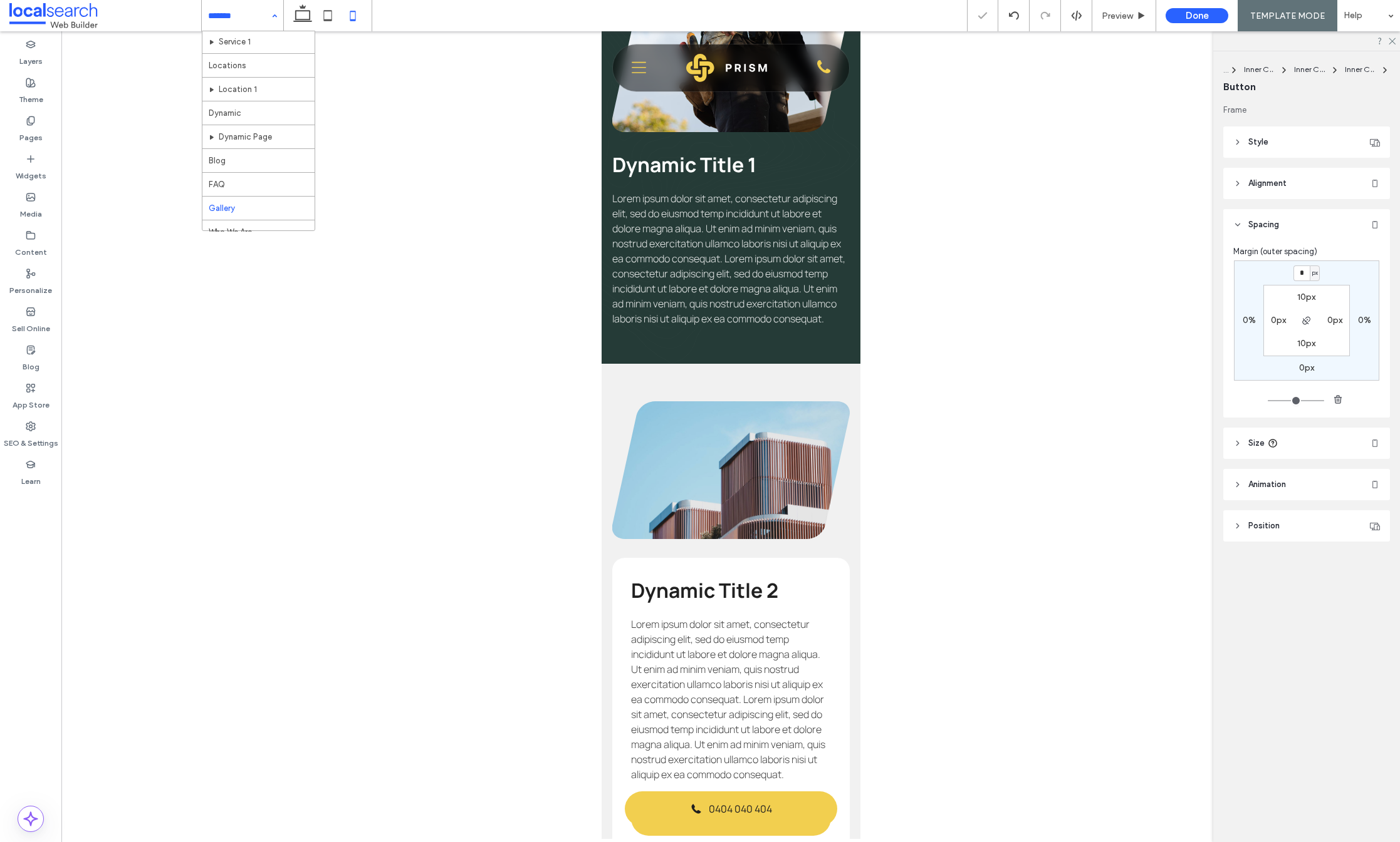
scroll to position [92, 0]
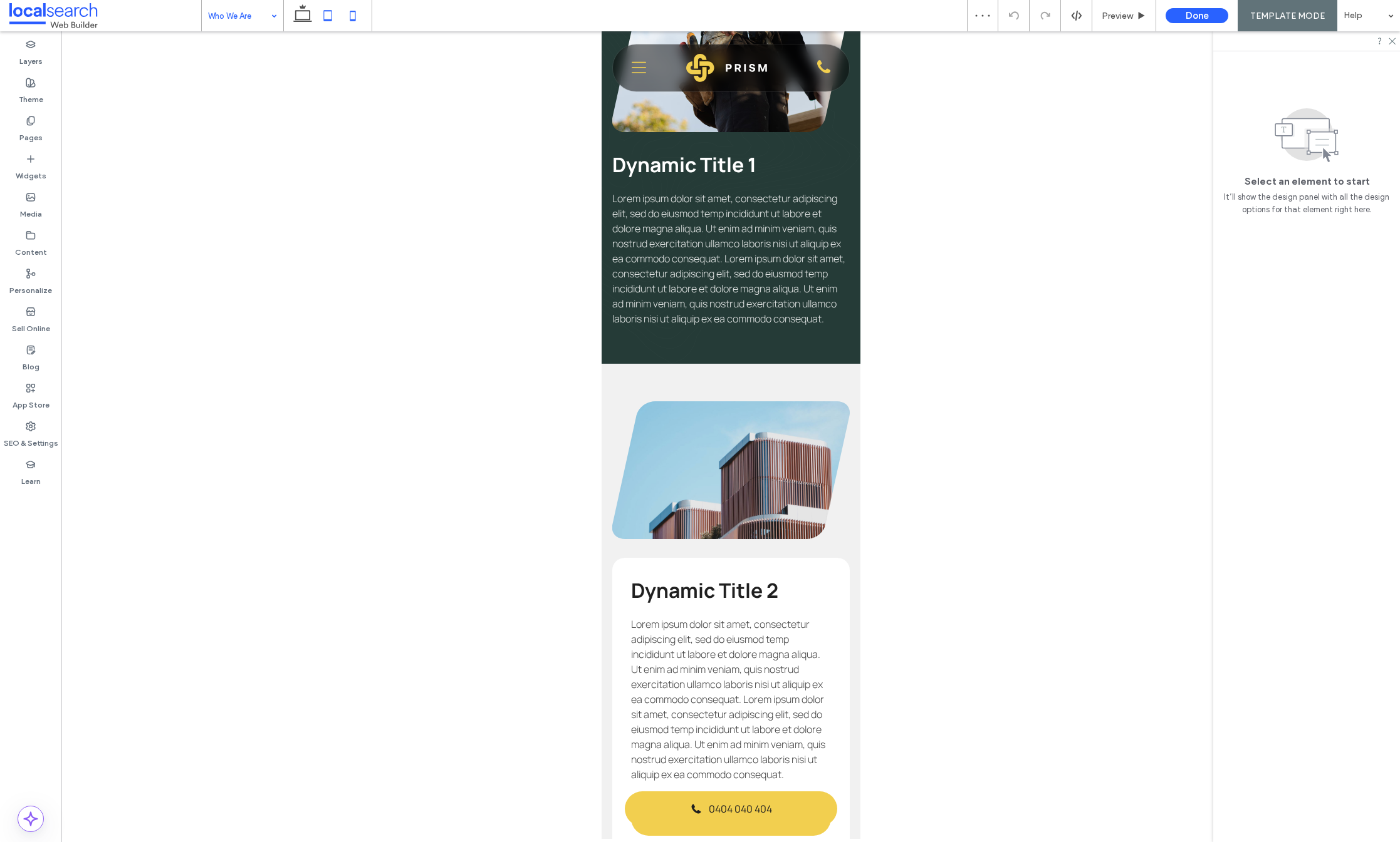
click at [328, 16] on icon at bounding box center [327, 15] width 25 height 25
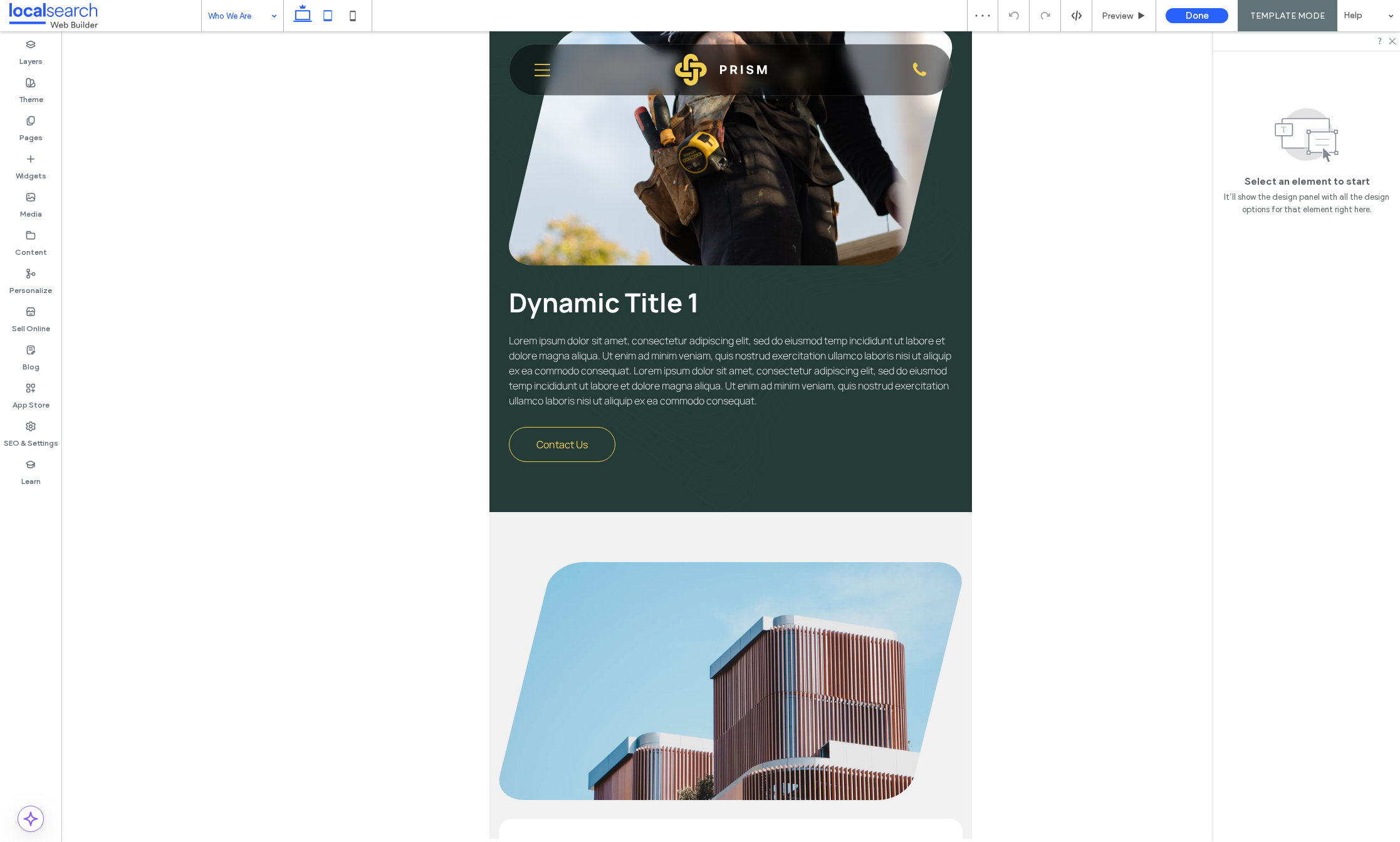
click at [297, 15] on icon at bounding box center [303, 15] width 25 height 25
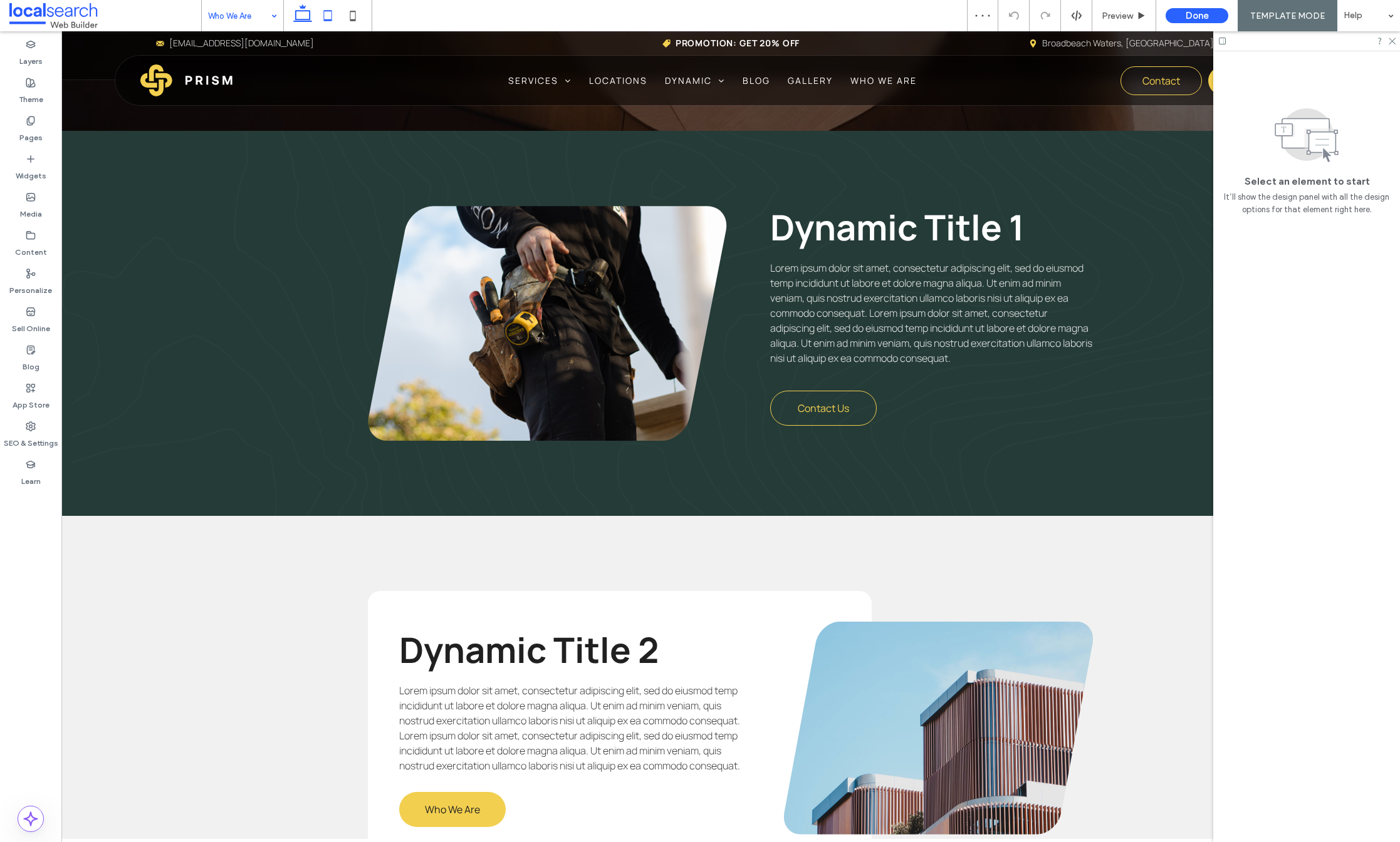
click at [323, 15] on icon at bounding box center [327, 15] width 25 height 25
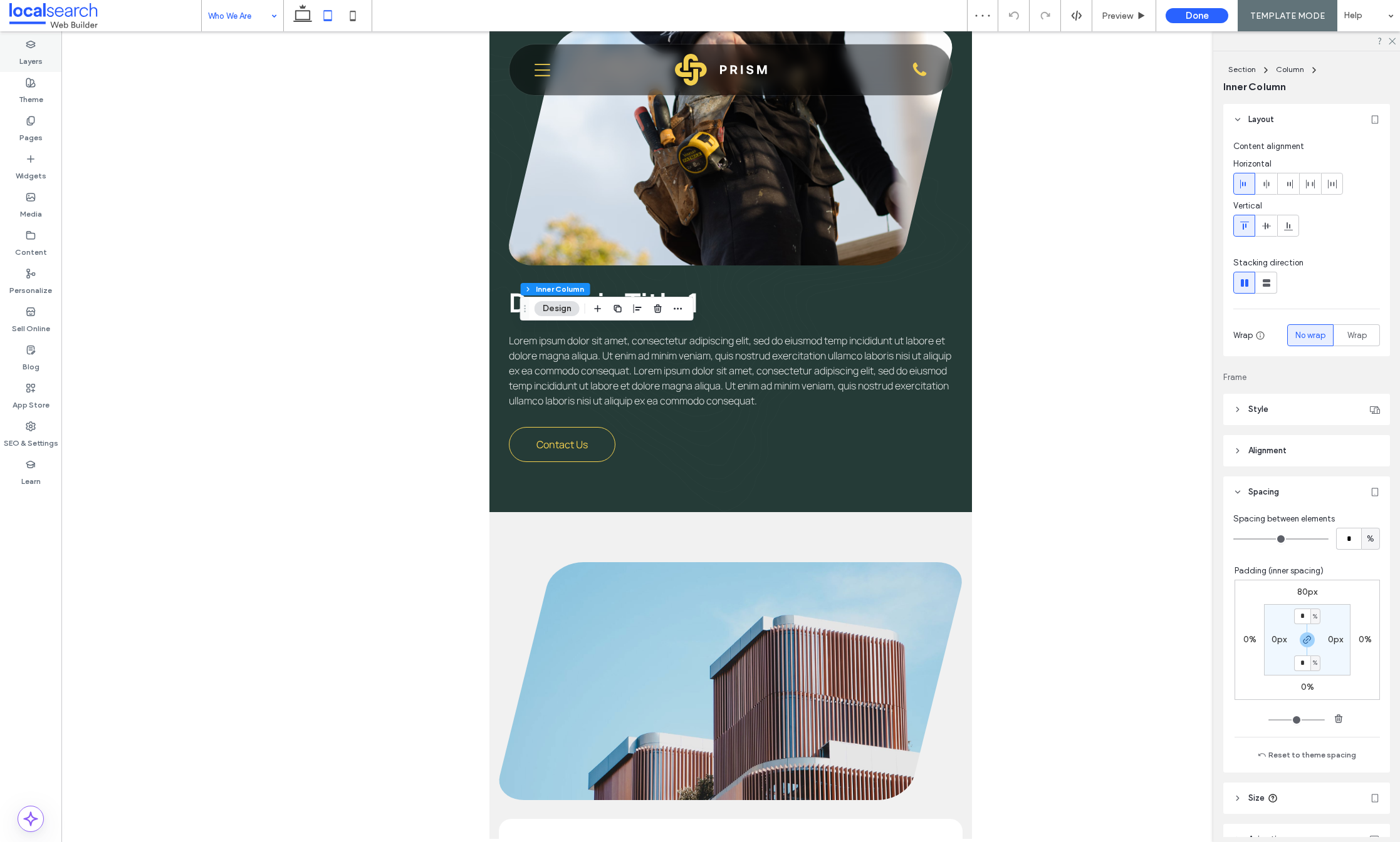
click at [29, 52] on label "Layers" at bounding box center [31, 58] width 23 height 18
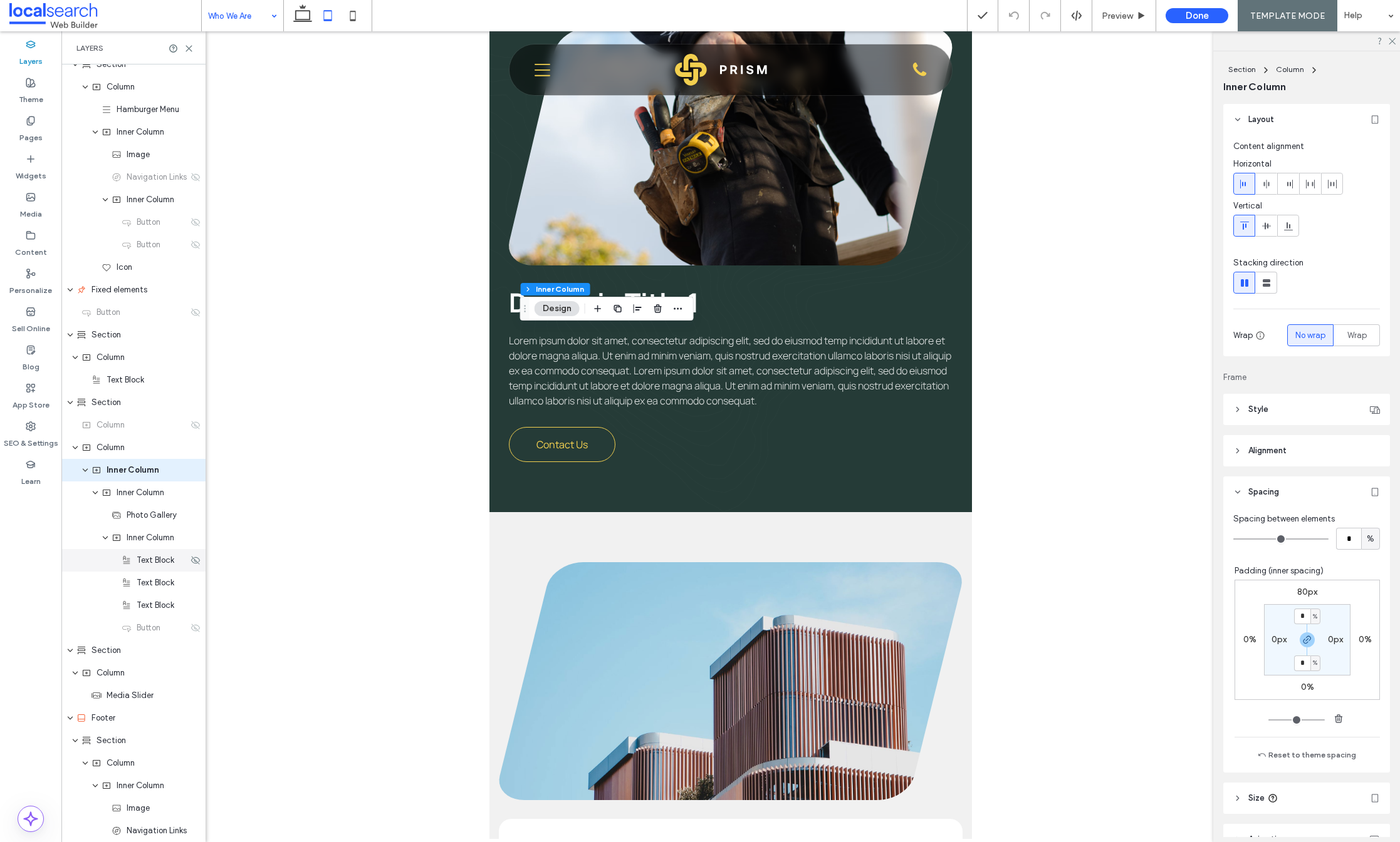
scroll to position [299, 0]
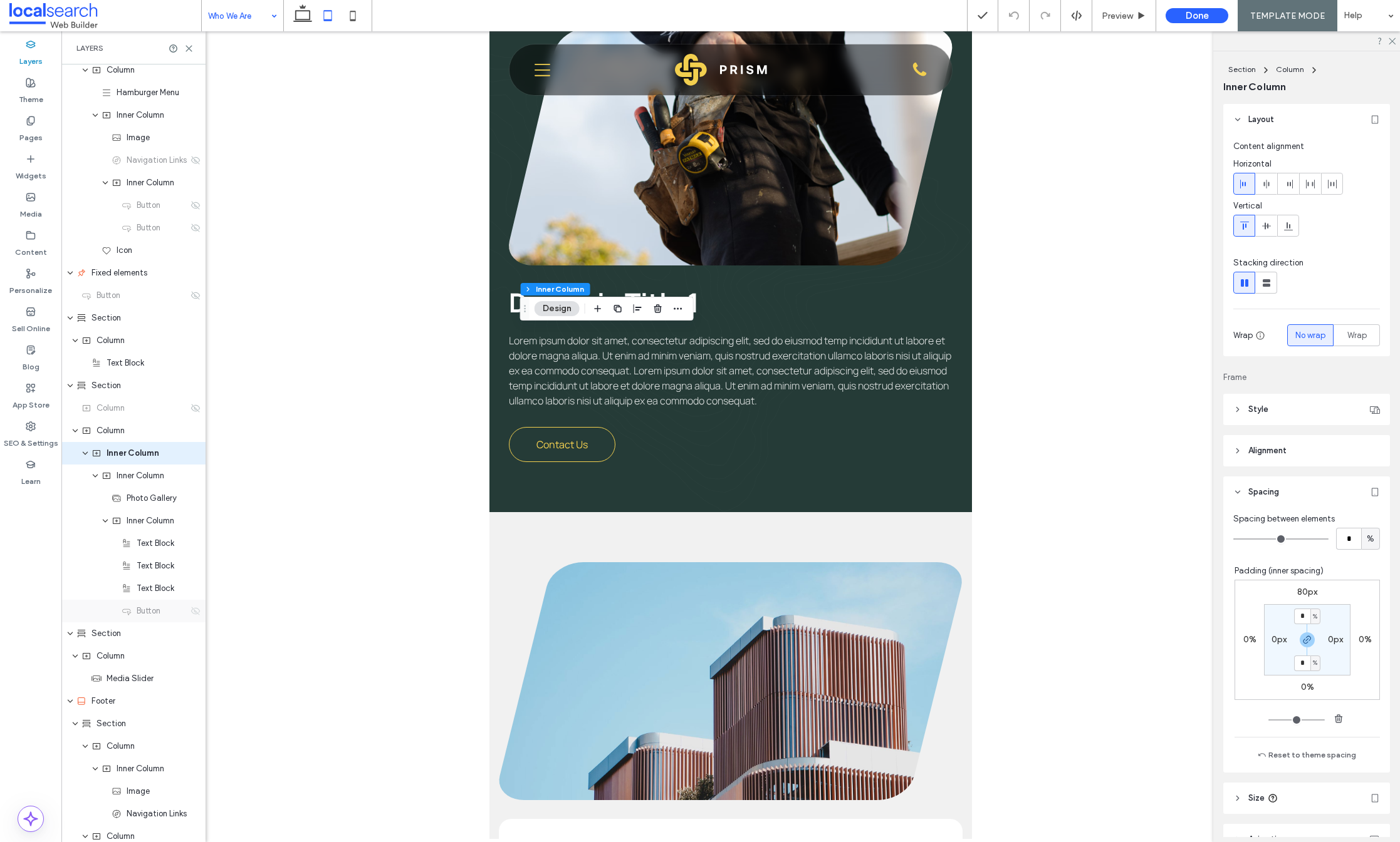
click at [191, 613] on icon at bounding box center [196, 611] width 10 height 10
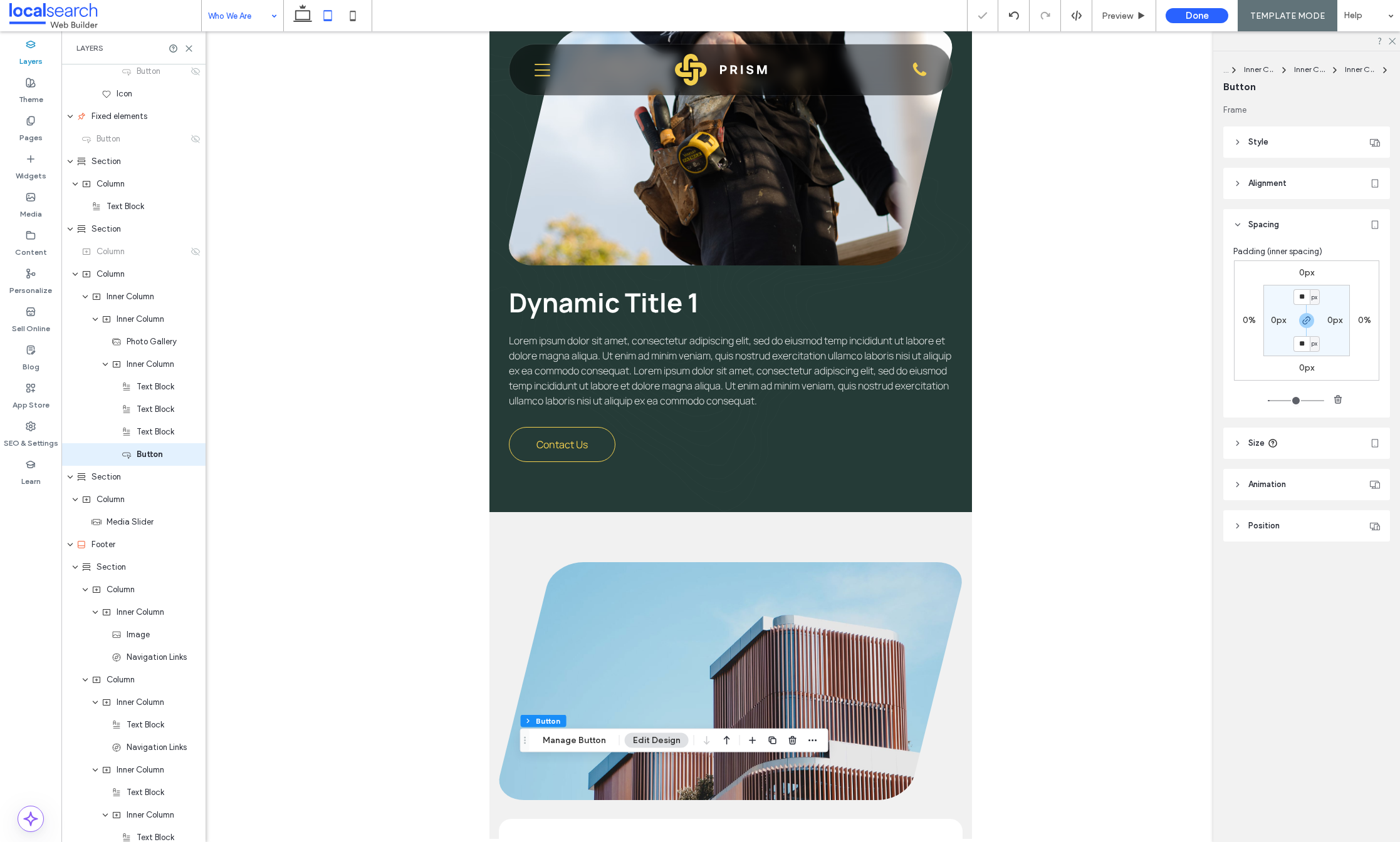
scroll to position [456, 0]
click at [583, 744] on button "Manage Button" at bounding box center [574, 740] width 80 height 15
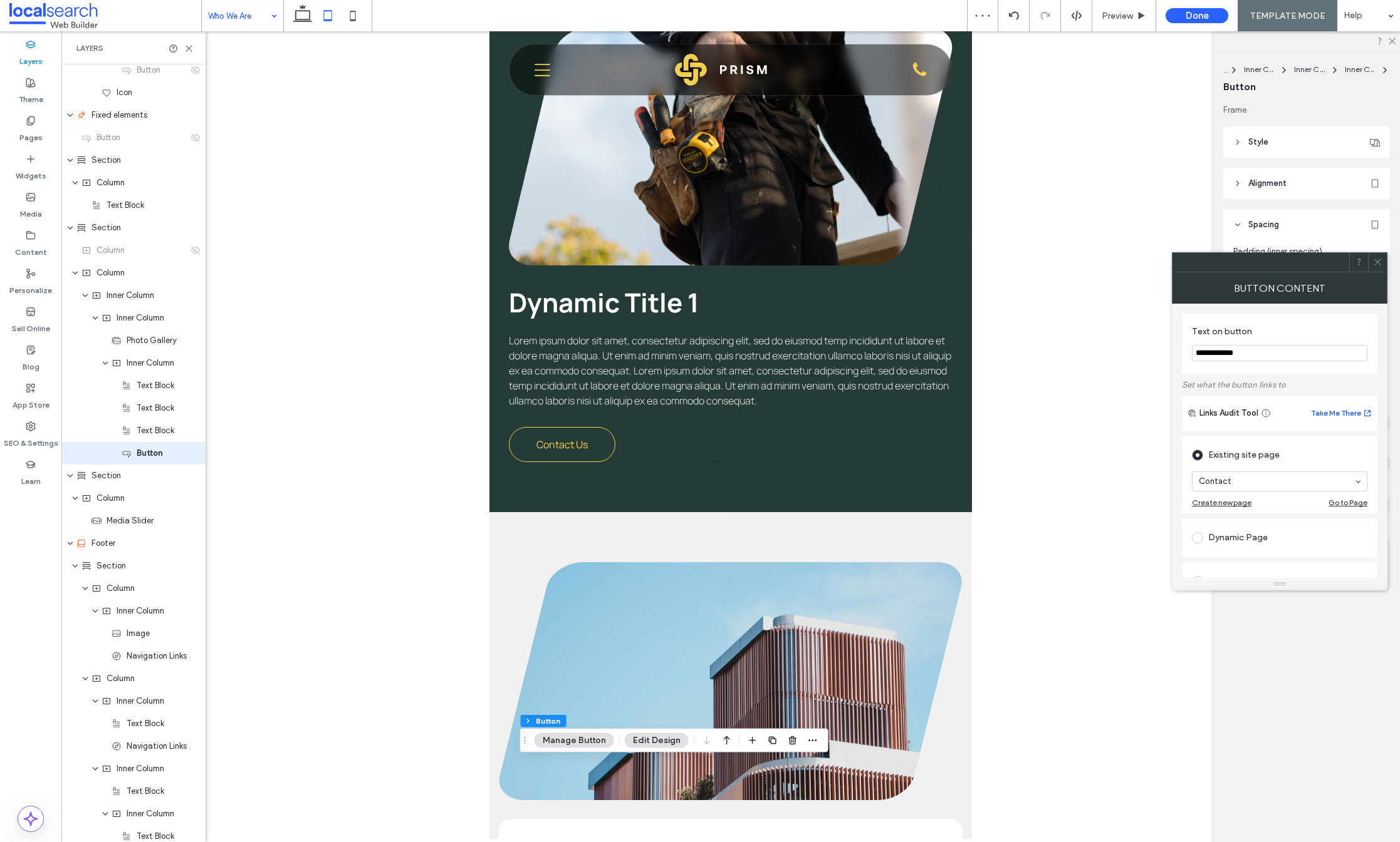
click at [1374, 264] on icon at bounding box center [1377, 261] width 9 height 9
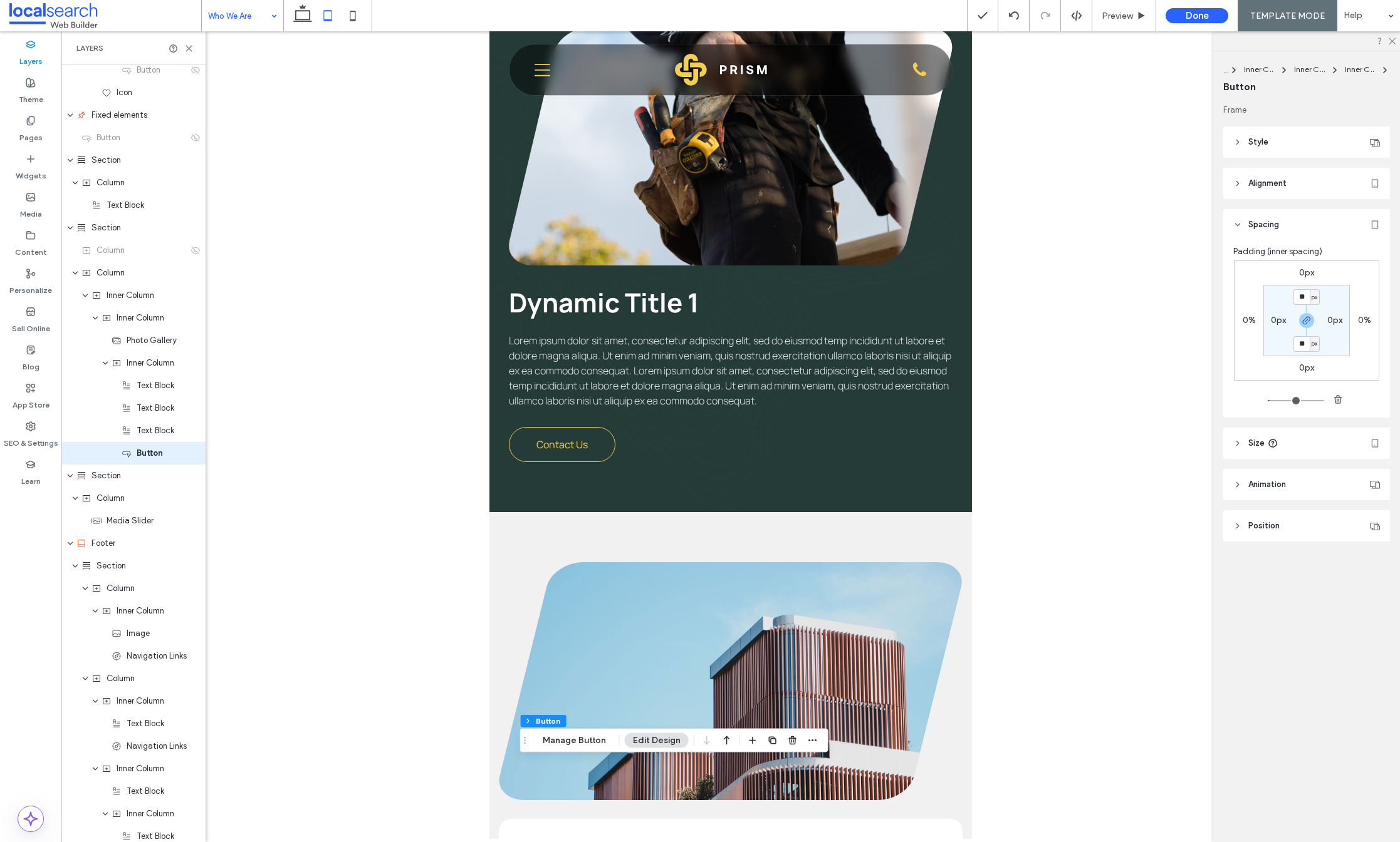
click at [1302, 142] on header "Style" at bounding box center [1306, 142] width 167 height 31
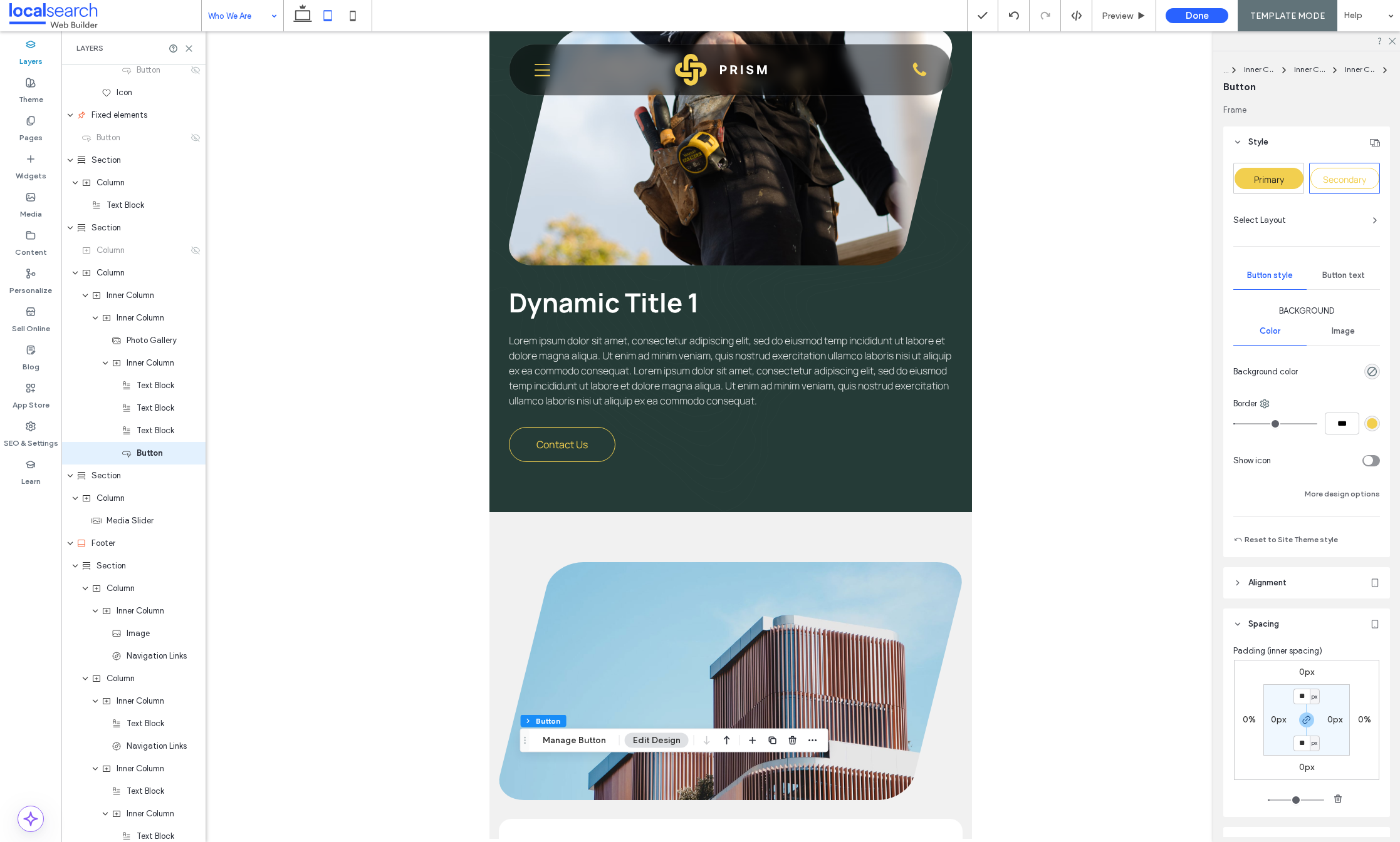
click at [1302, 142] on header "Style" at bounding box center [1306, 142] width 167 height 31
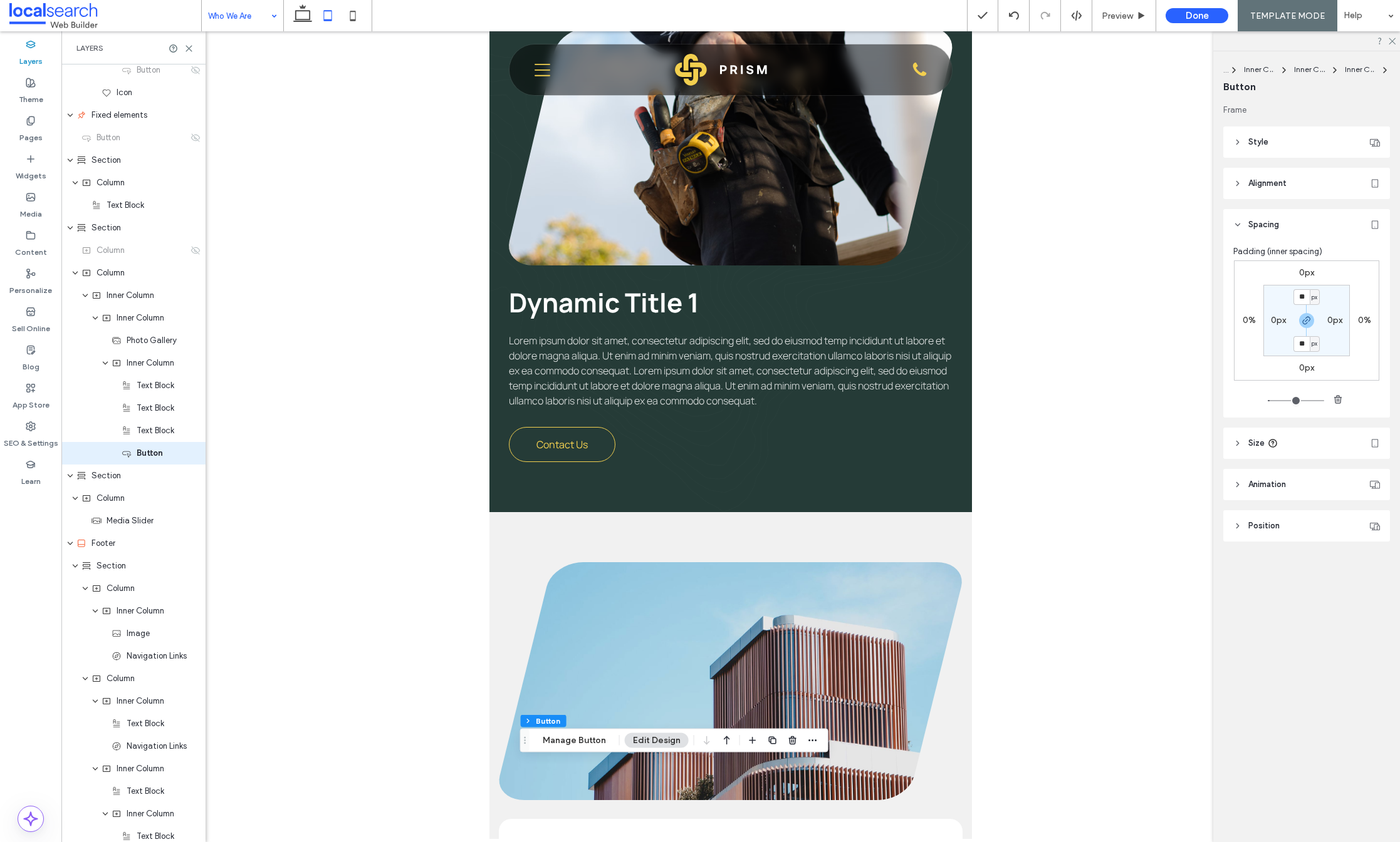
click at [1309, 269] on label "0px" at bounding box center [1306, 272] width 15 height 11
type input "*"
drag, startPoint x: 1309, startPoint y: 269, endPoint x: 1302, endPoint y: 280, distance: 13.0
click at [1301, 270] on input "*" at bounding box center [1301, 273] width 16 height 15
click at [1304, 315] on span "button" at bounding box center [1306, 321] width 15 height 15
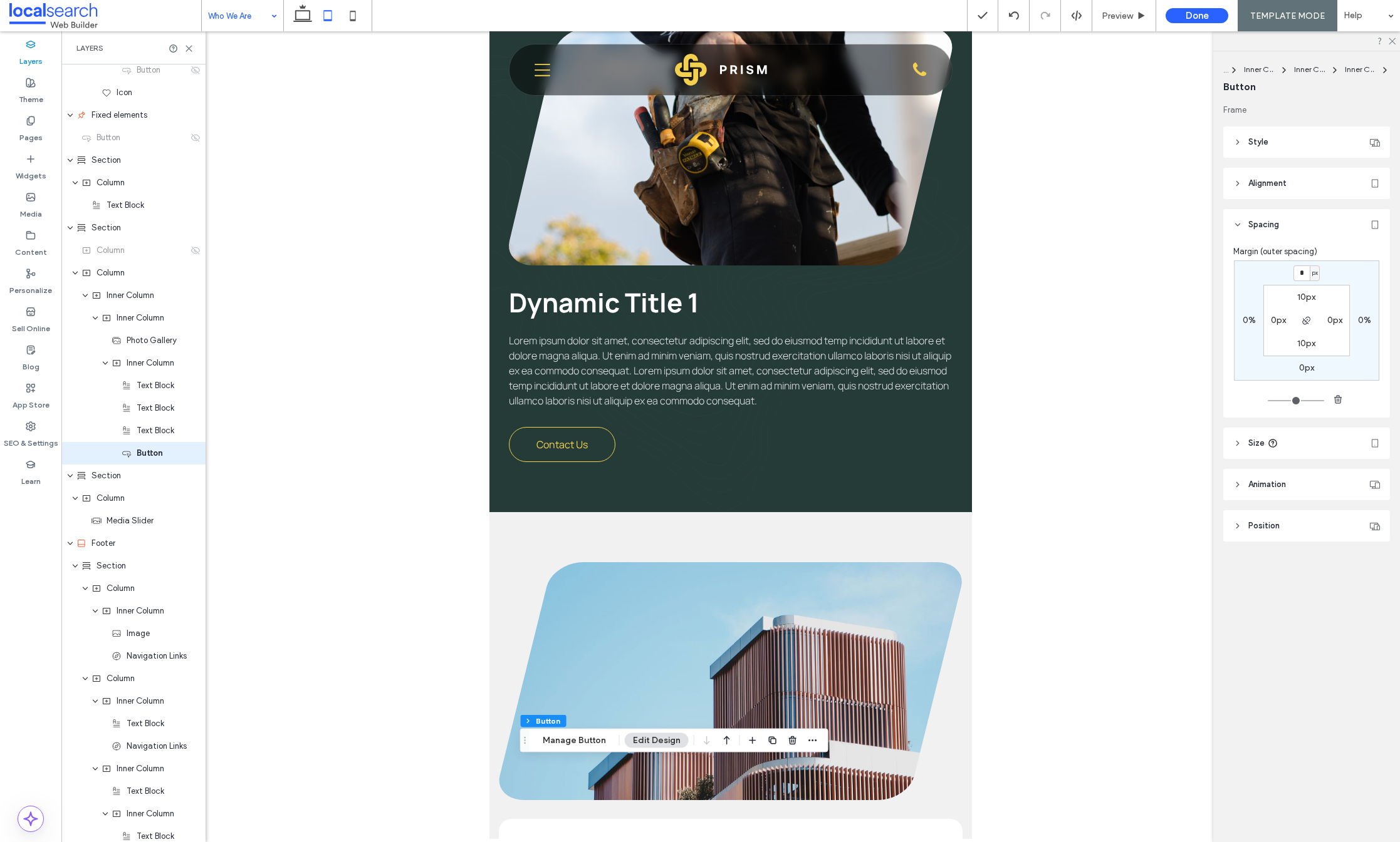
click at [1301, 261] on div "* px 0% 0px 0% 10px 0px 10px 0px" at bounding box center [1306, 321] width 145 height 120
click at [1300, 272] on input "*" at bounding box center [1301, 273] width 16 height 15
click at [1298, 272] on input "*" at bounding box center [1301, 273] width 16 height 15
type input "**"
click at [1329, 275] on div "** px 0% 0px 0% 10px 0px 10px 0px" at bounding box center [1306, 321] width 145 height 120
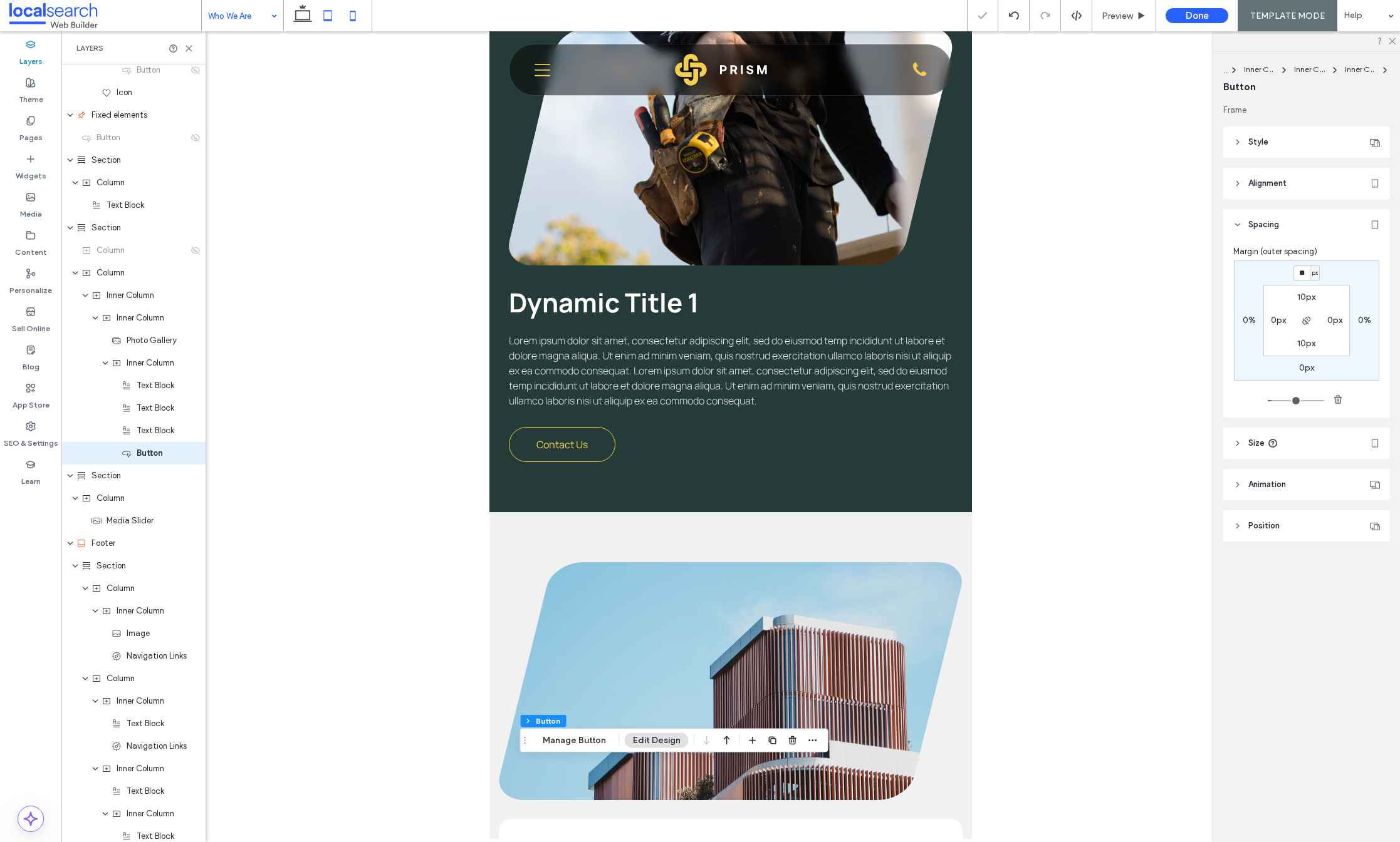
click at [354, 17] on icon at bounding box center [353, 15] width 25 height 25
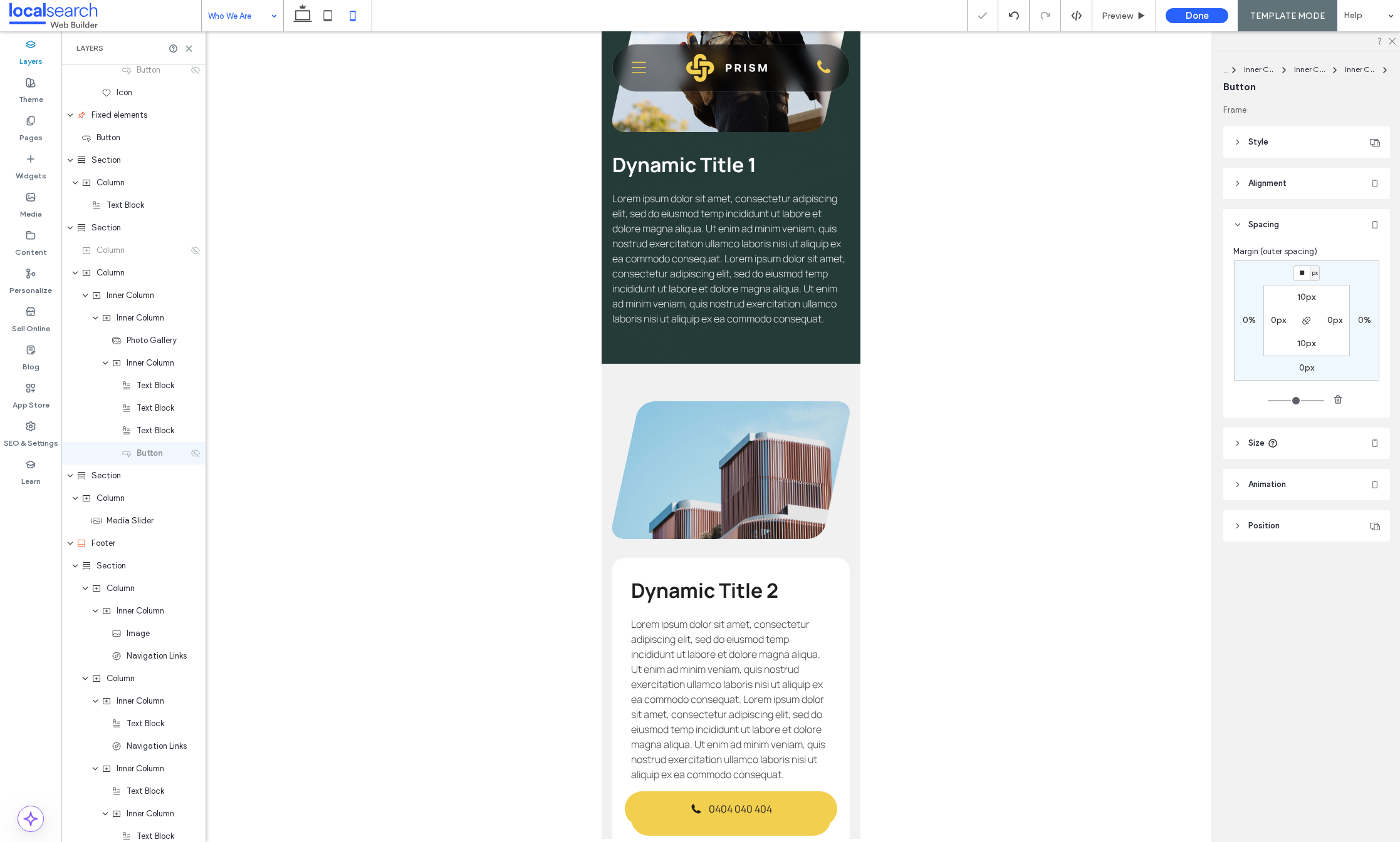
type input "*"
type input "***"
type input "*"
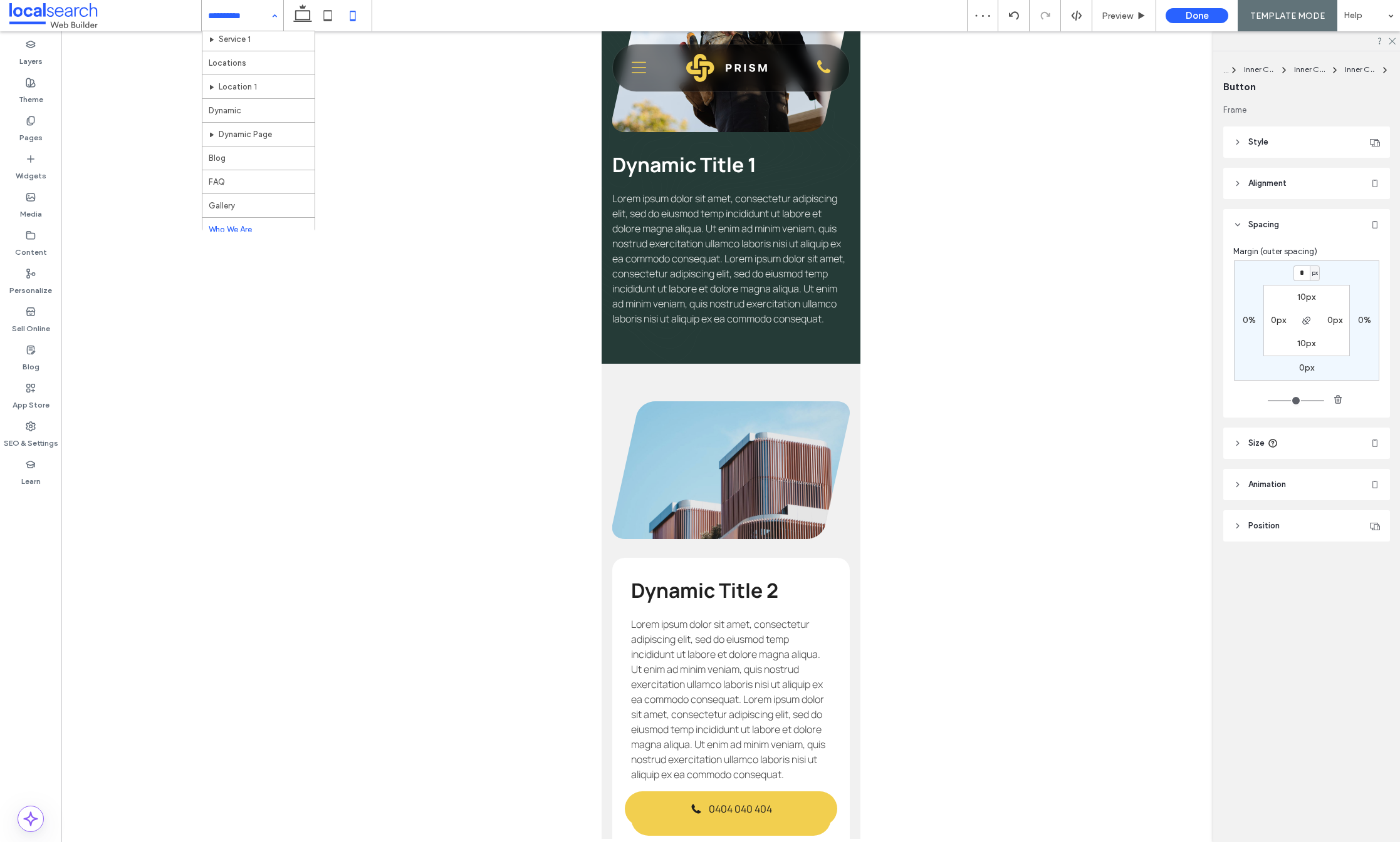
scroll to position [92, 0]
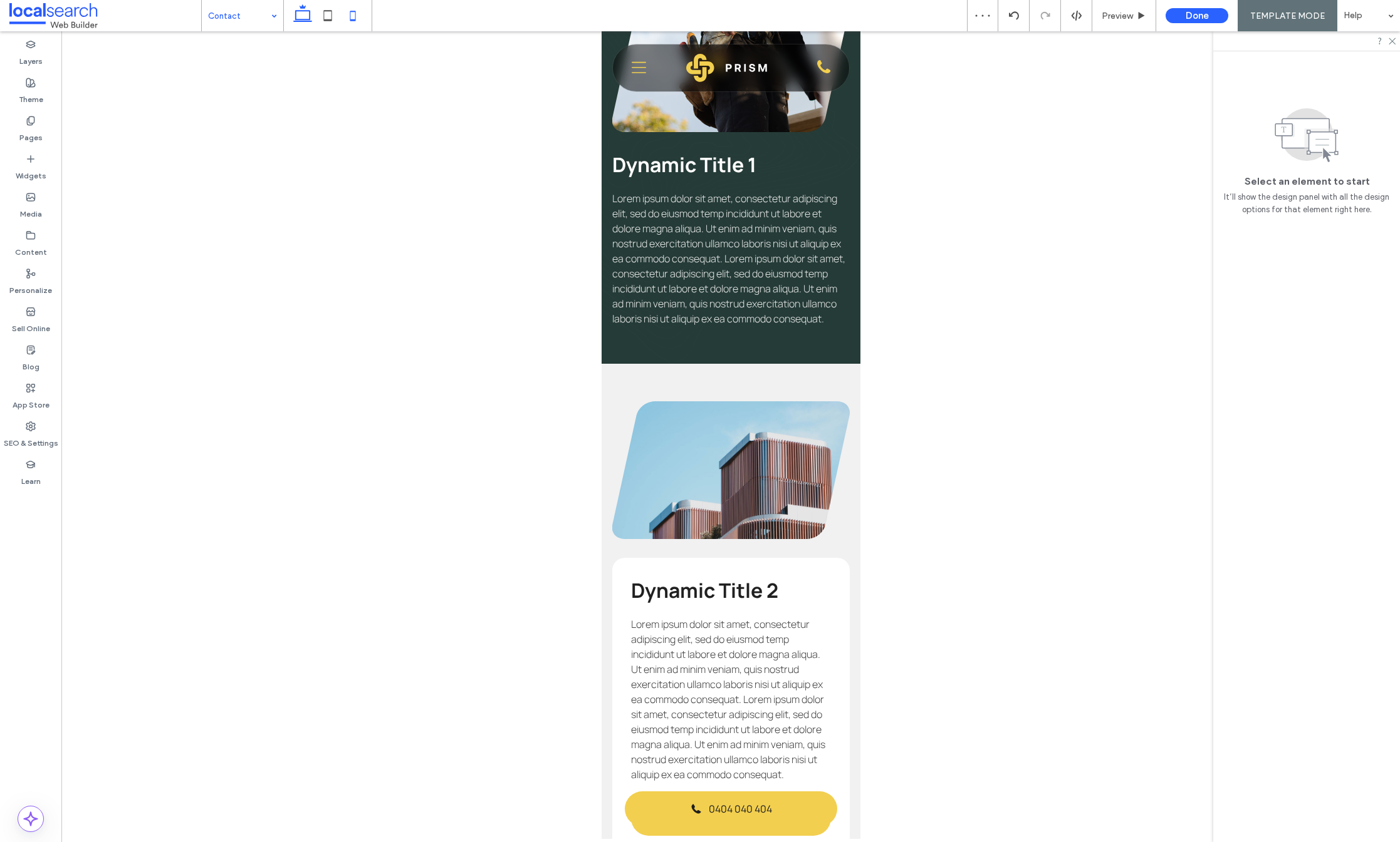
click at [307, 17] on icon at bounding box center [303, 15] width 25 height 25
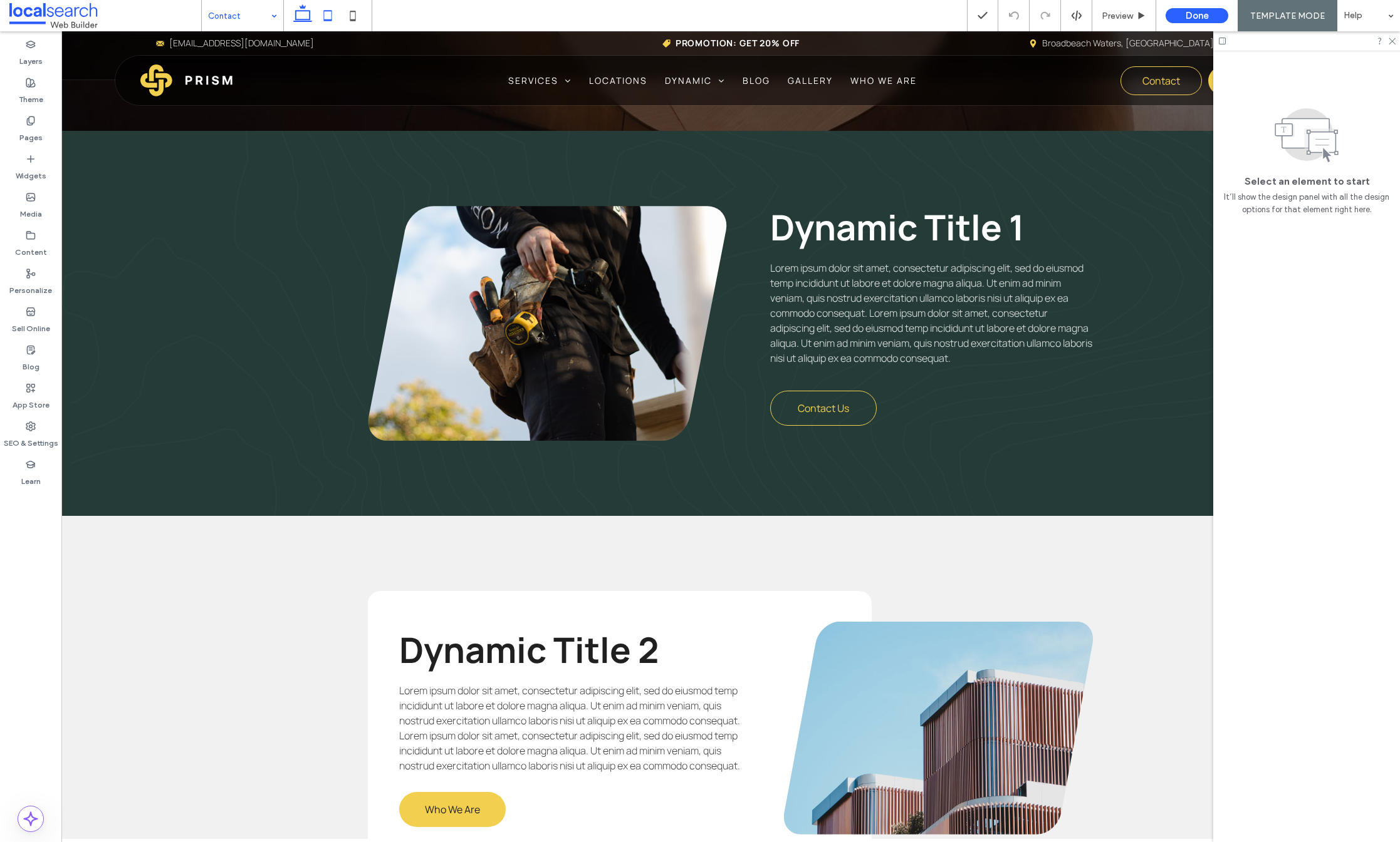
click at [326, 11] on use at bounding box center [327, 15] width 8 height 11
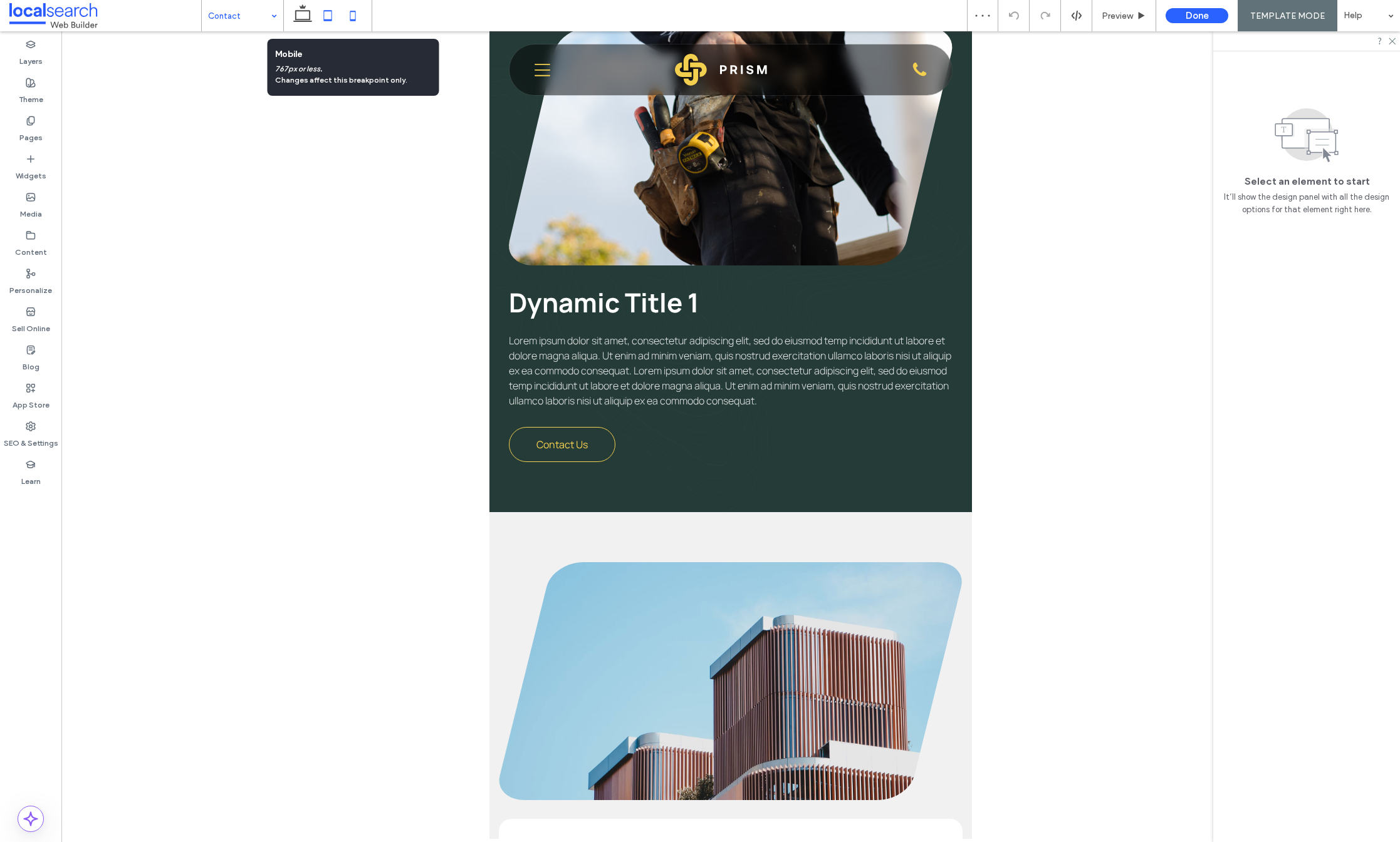
click at [355, 18] on use at bounding box center [353, 16] width 6 height 10
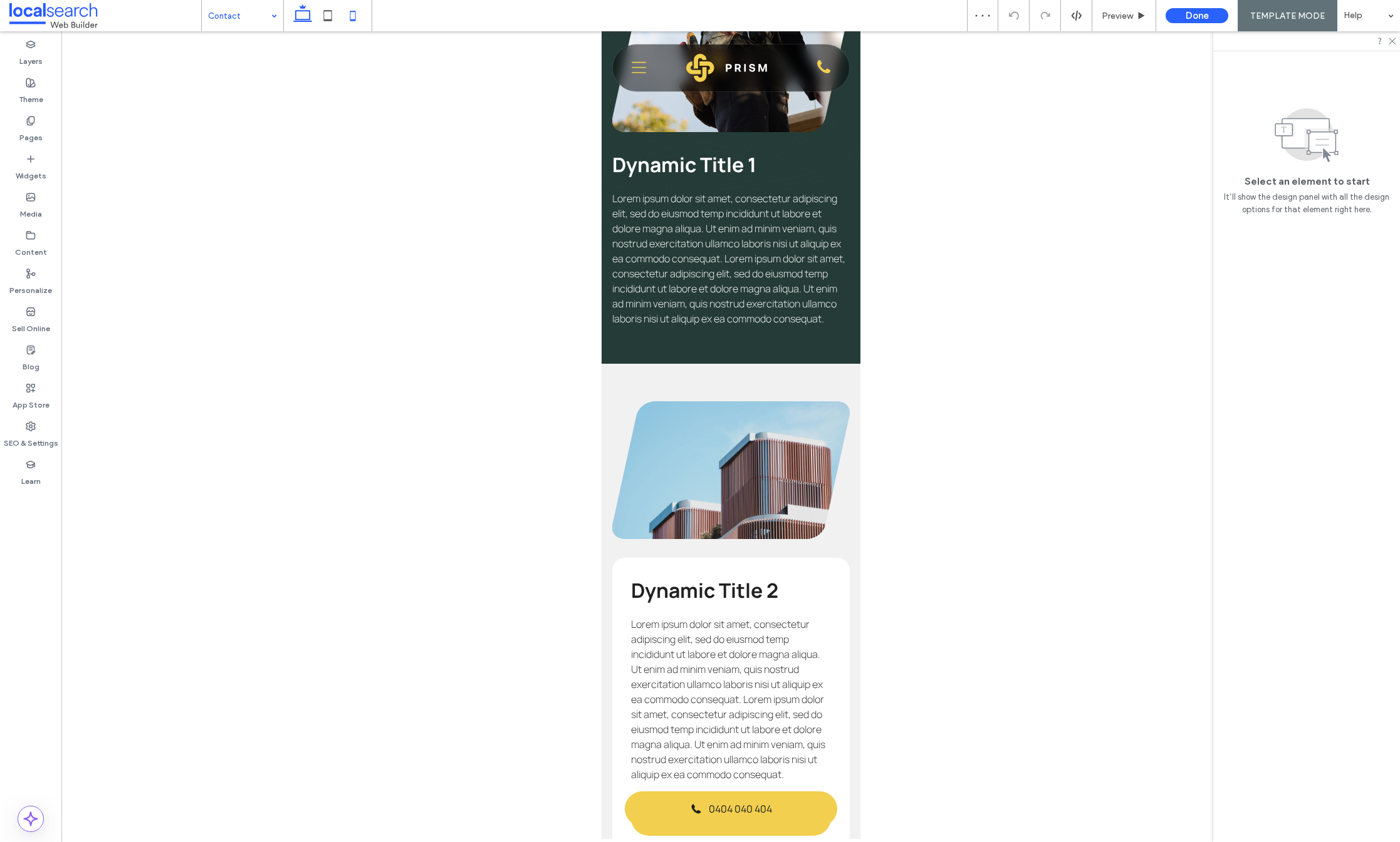
click at [304, 15] on icon at bounding box center [303, 15] width 25 height 25
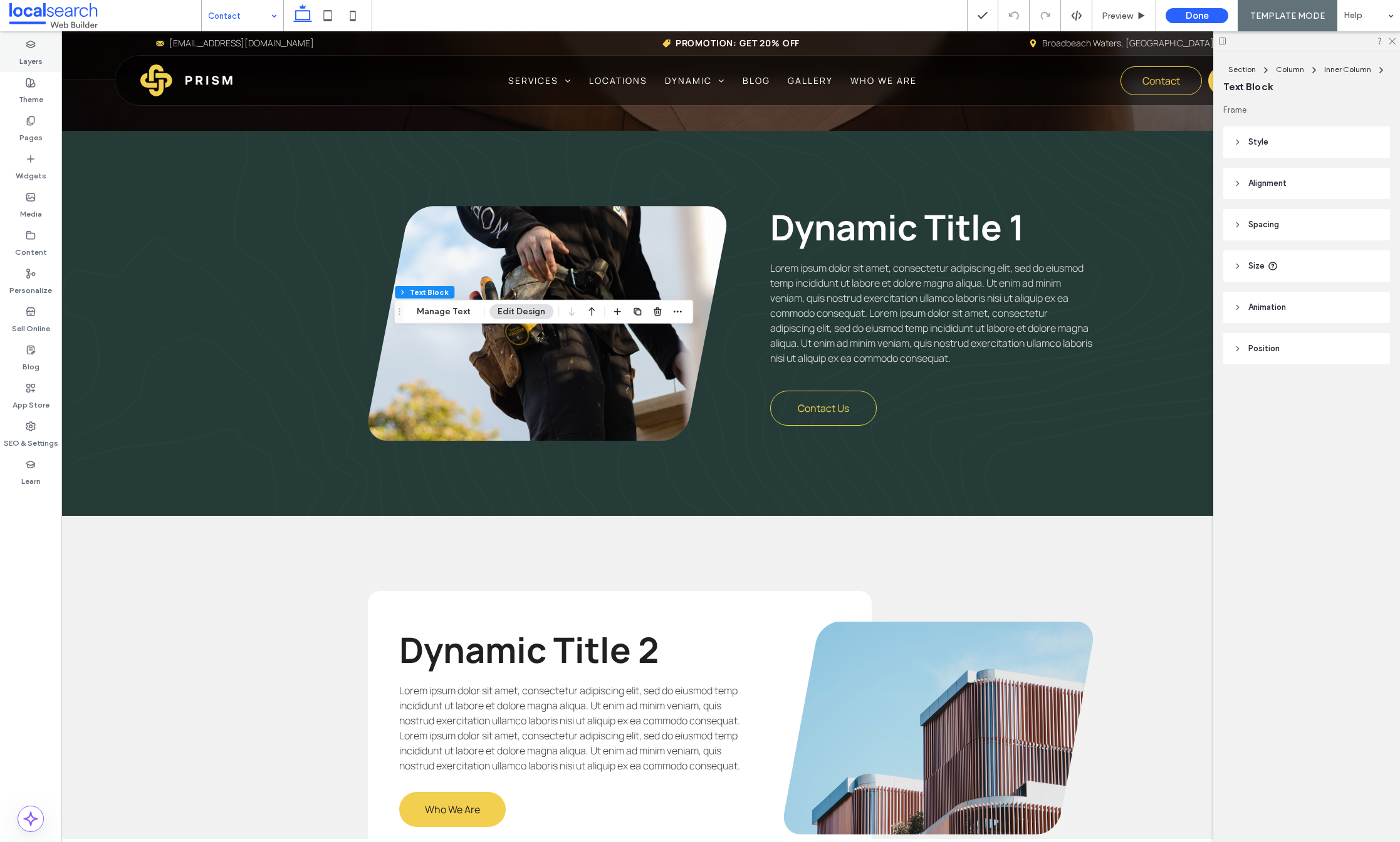
click at [33, 58] on label "Layers" at bounding box center [31, 58] width 23 height 18
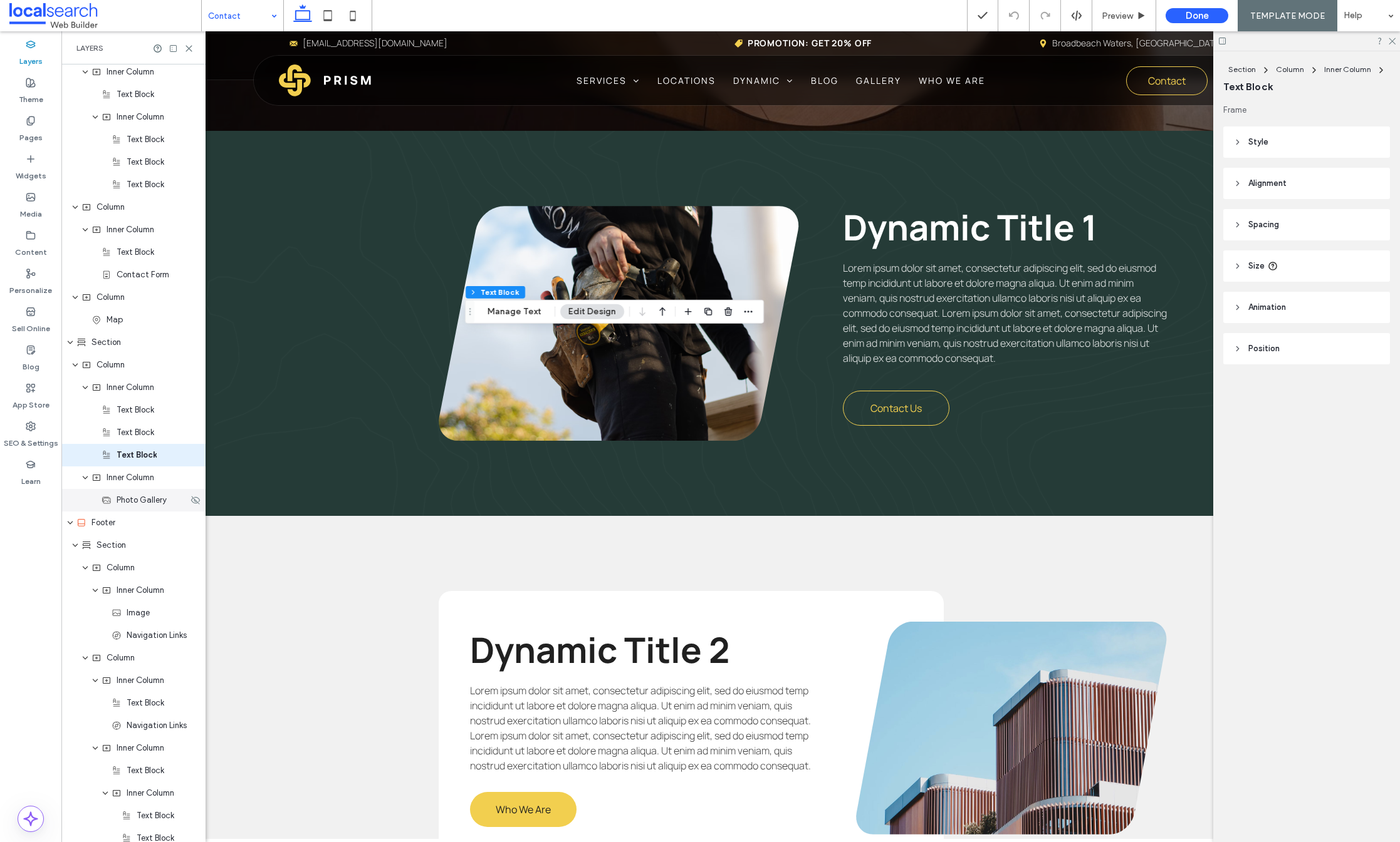
scroll to position [659, 0]
click at [301, 11] on icon at bounding box center [303, 15] width 25 height 25
drag, startPoint x: 322, startPoint y: 11, endPoint x: 340, endPoint y: 14, distance: 18.2
click at [324, 10] on icon at bounding box center [327, 15] width 25 height 25
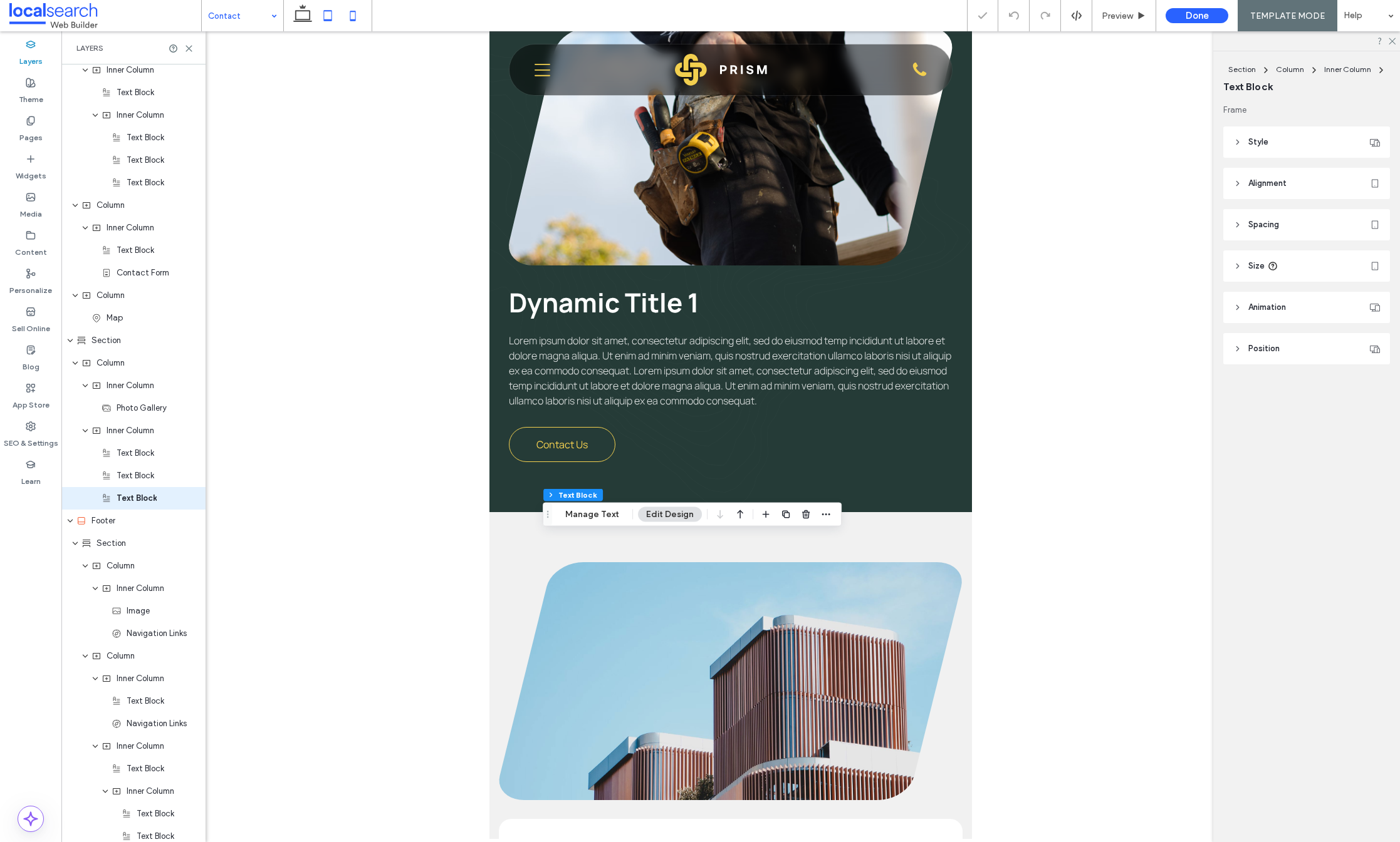
click at [347, 11] on icon at bounding box center [353, 15] width 25 height 25
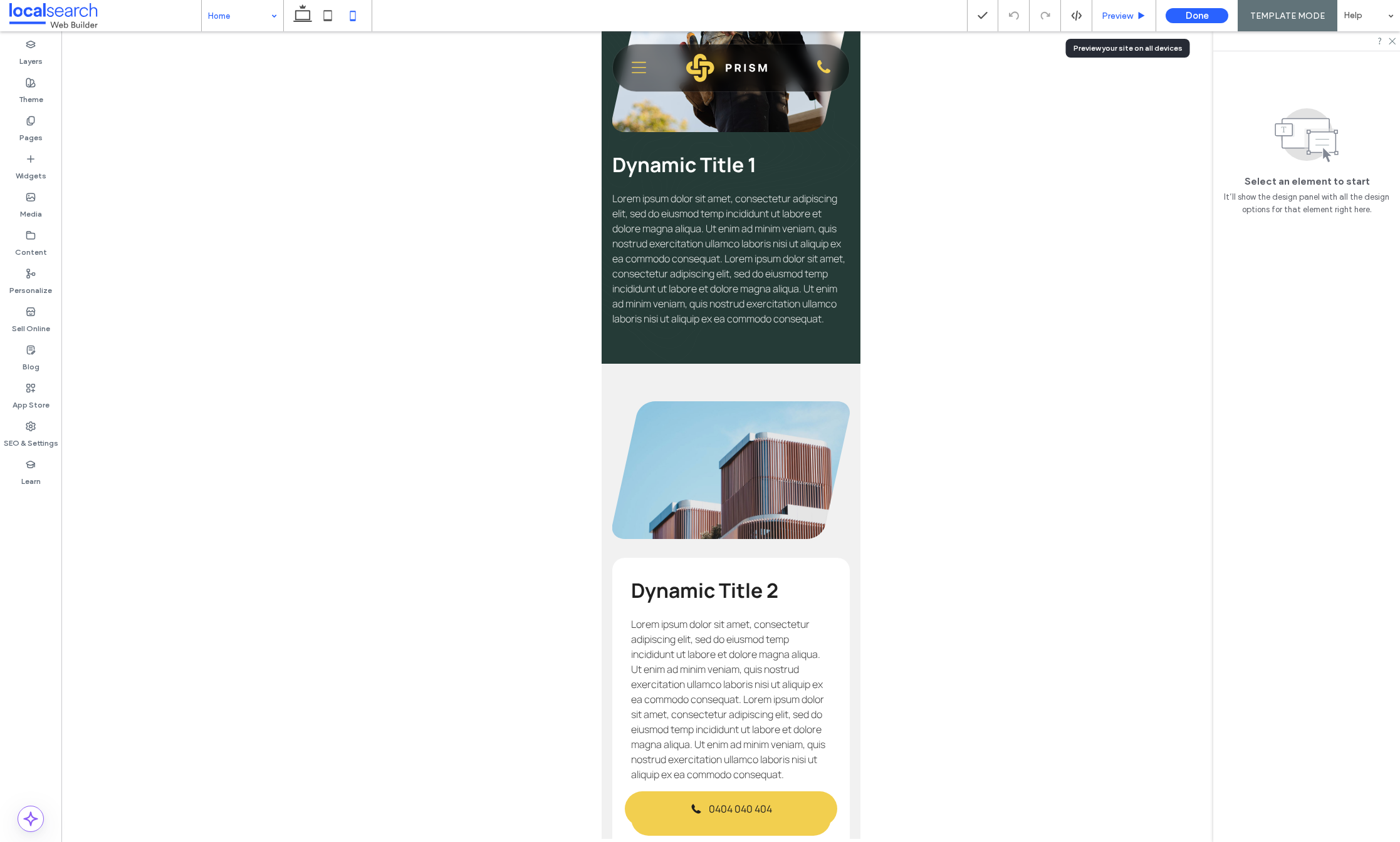
click at [1126, 14] on span "Preview" at bounding box center [1117, 16] width 31 height 11
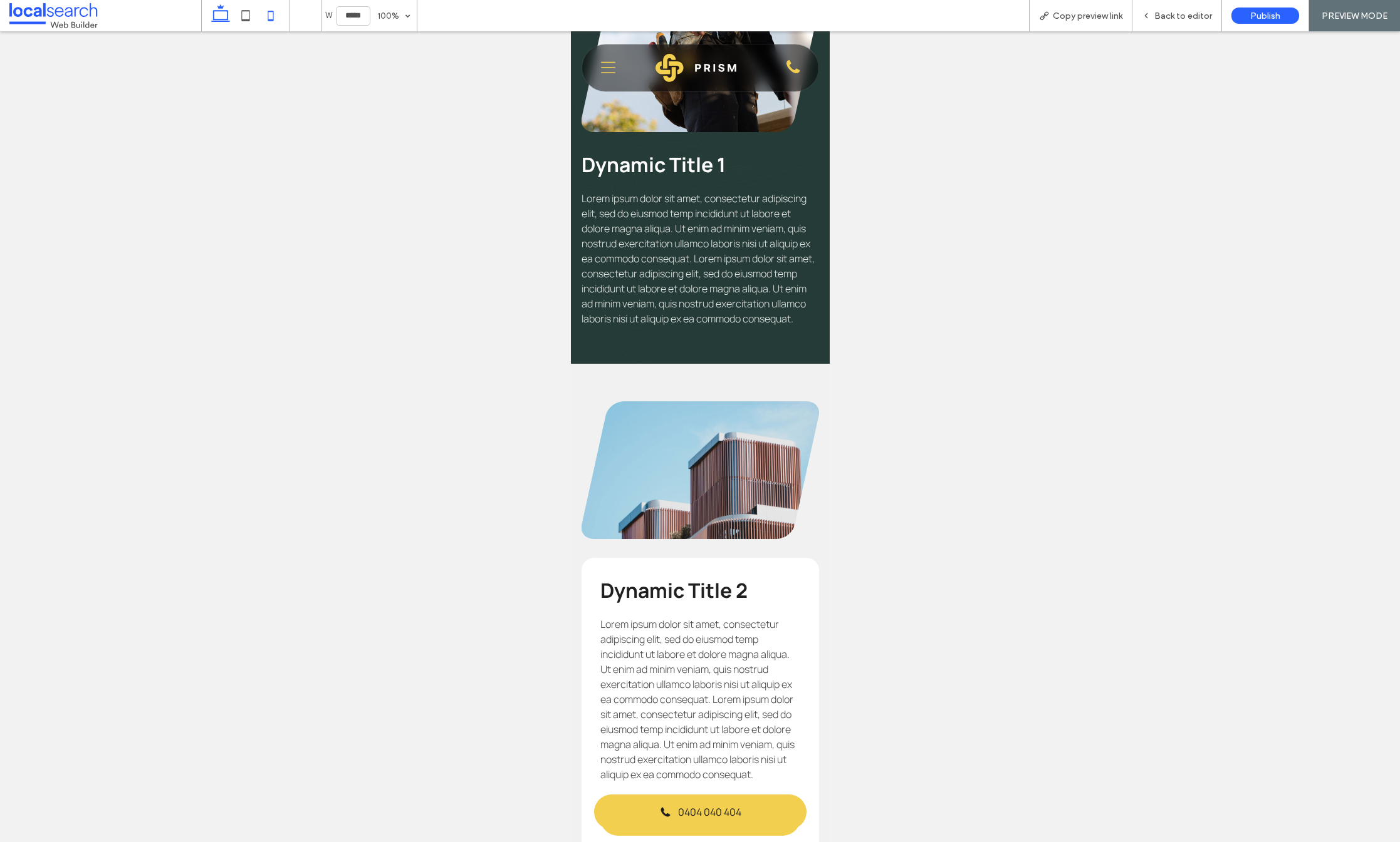
drag, startPoint x: 242, startPoint y: 15, endPoint x: 227, endPoint y: 16, distance: 15.0
click at [241, 15] on icon at bounding box center [246, 15] width 25 height 25
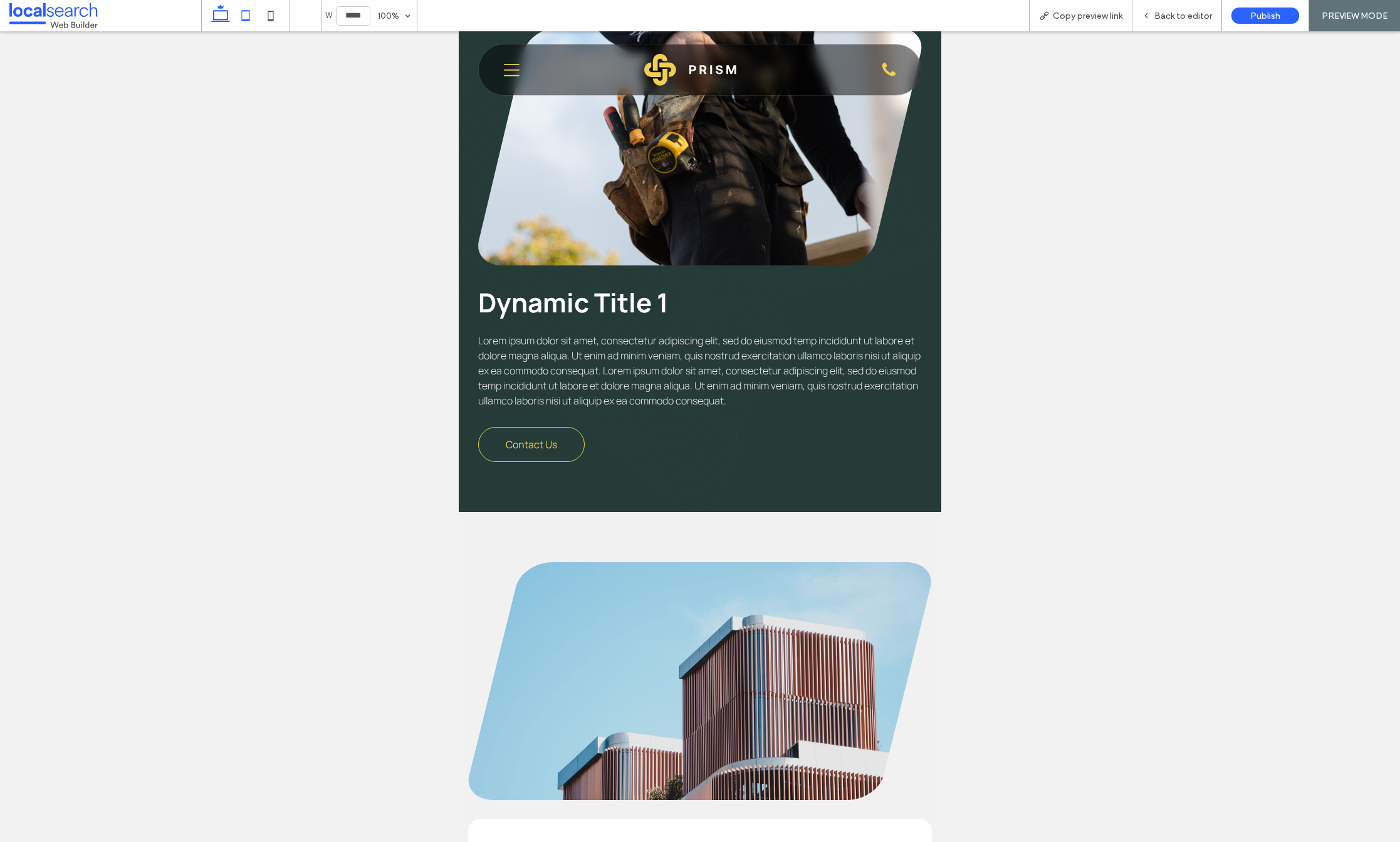
click at [219, 15] on icon at bounding box center [221, 15] width 25 height 25
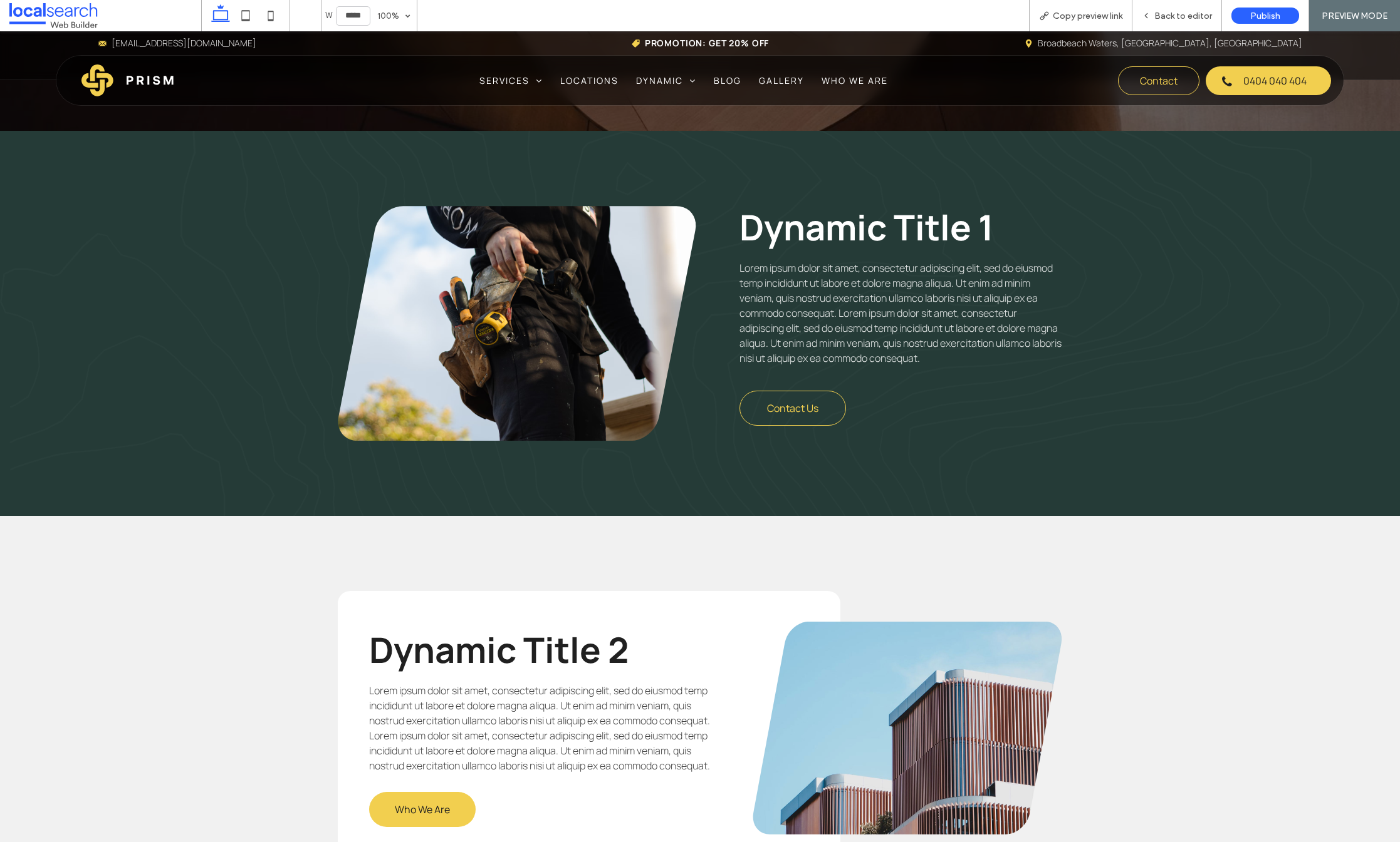
type input "******"
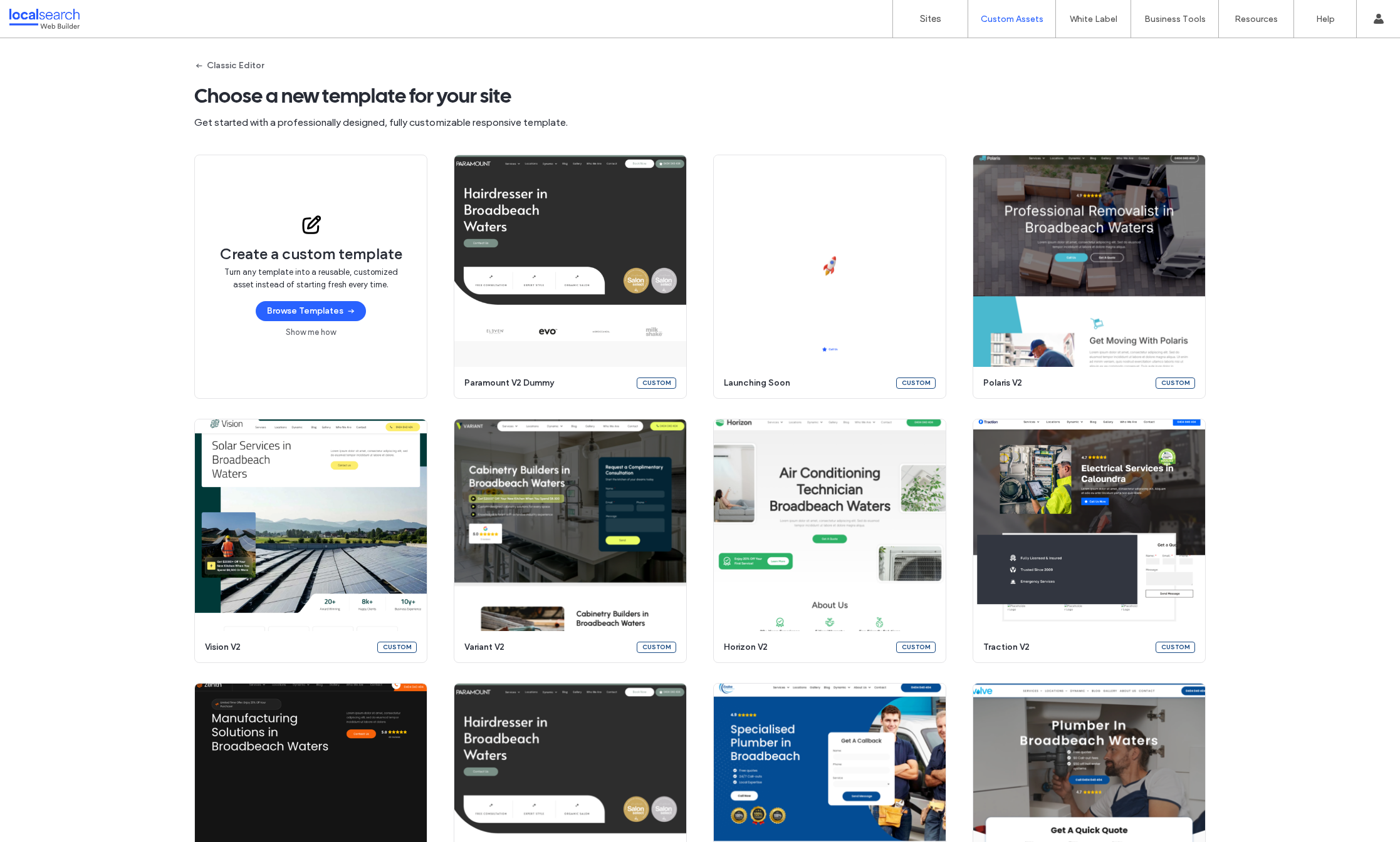
scroll to position [781, 0]
